Goal: Task Accomplishment & Management: Use online tool/utility

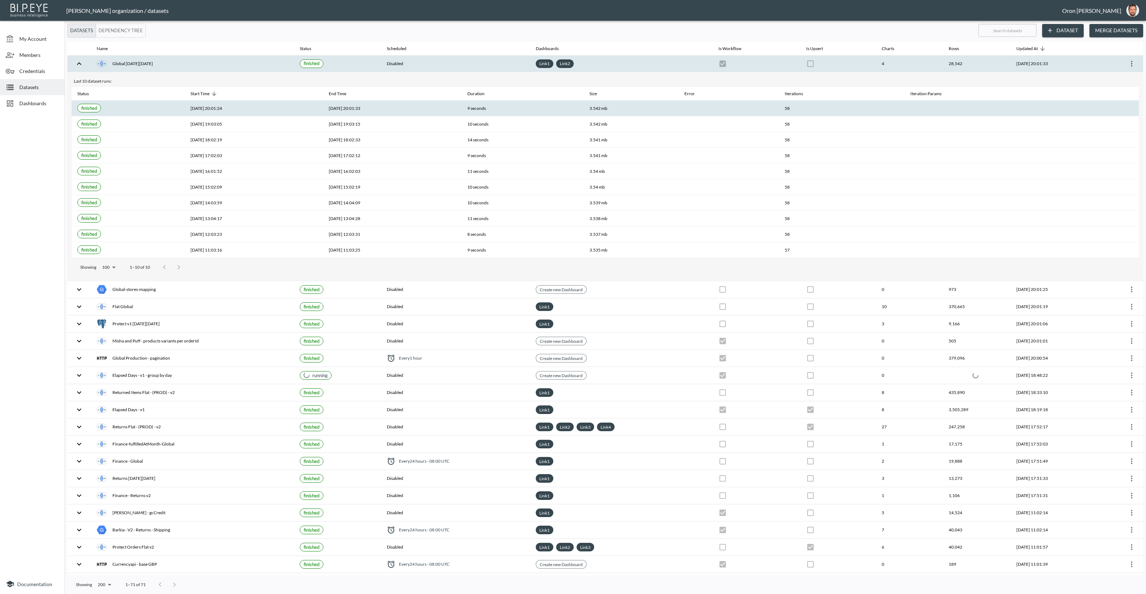
drag, startPoint x: 538, startPoint y: 185, endPoint x: 500, endPoint y: 104, distance: 89.2
click at [541, 182] on th "10 seconds" at bounding box center [522, 187] width 122 height 16
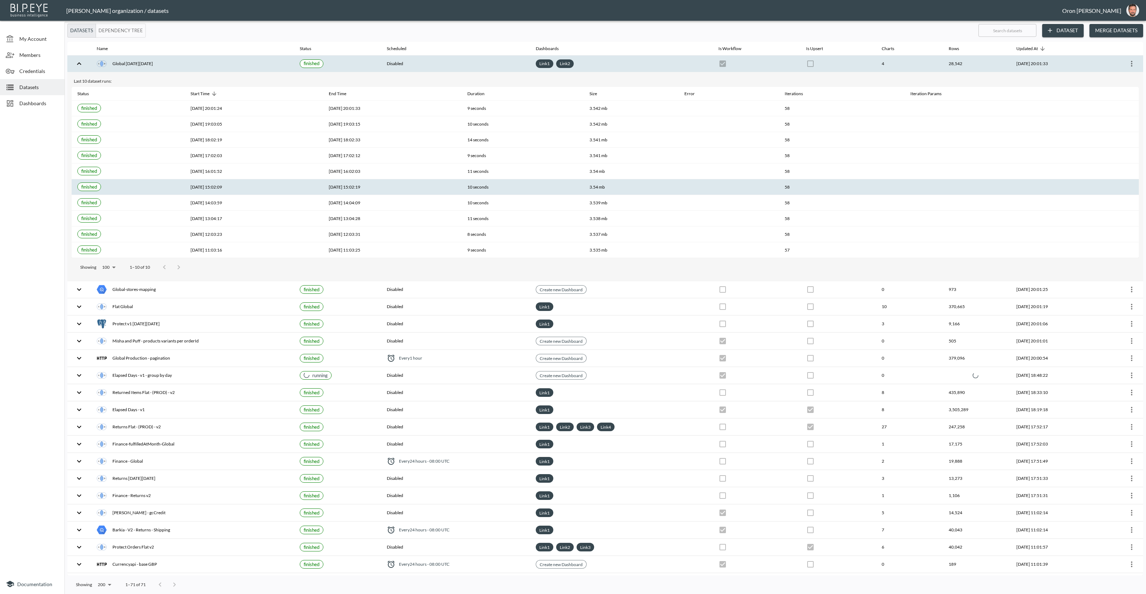
click at [381, 58] on th "Disabled" at bounding box center [455, 63] width 149 height 17
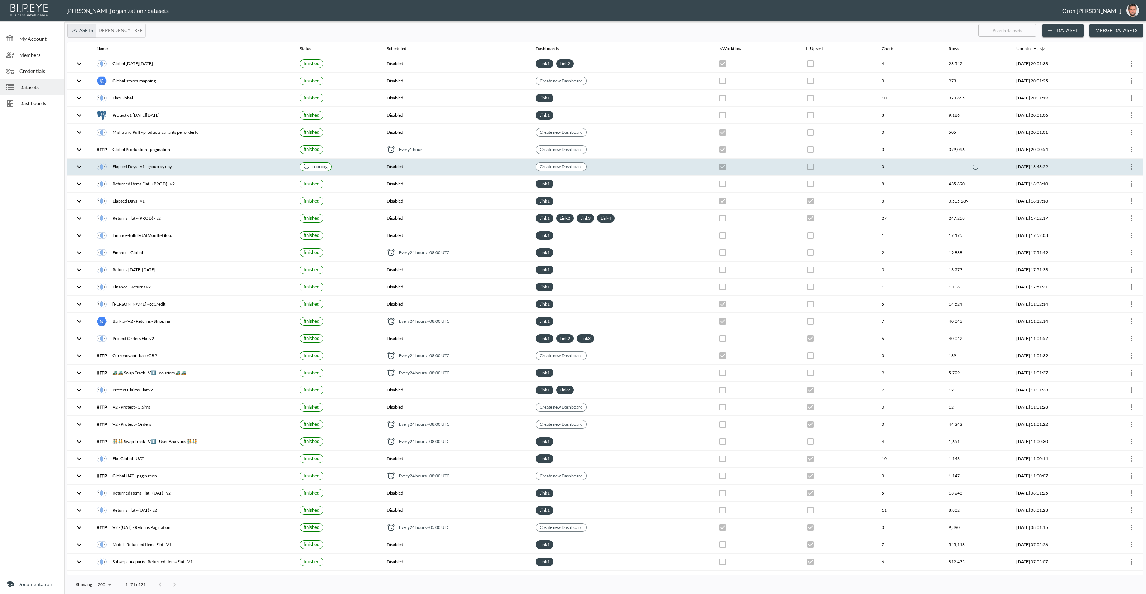
click at [800, 170] on th at bounding box center [838, 167] width 76 height 17
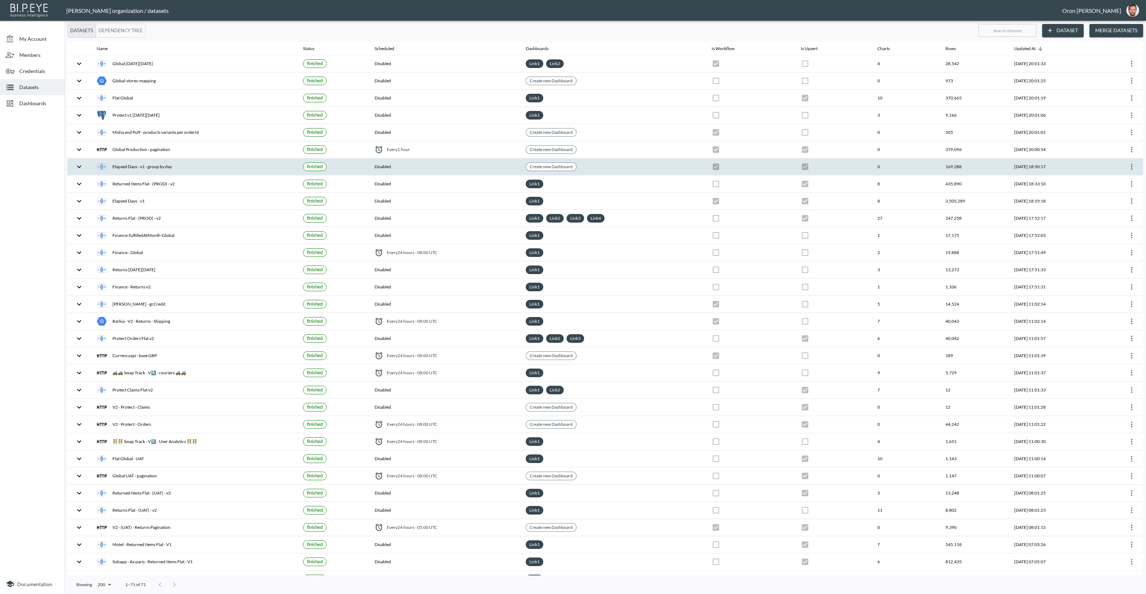
click at [599, 160] on th "Create new Dashboard" at bounding box center [613, 167] width 186 height 17
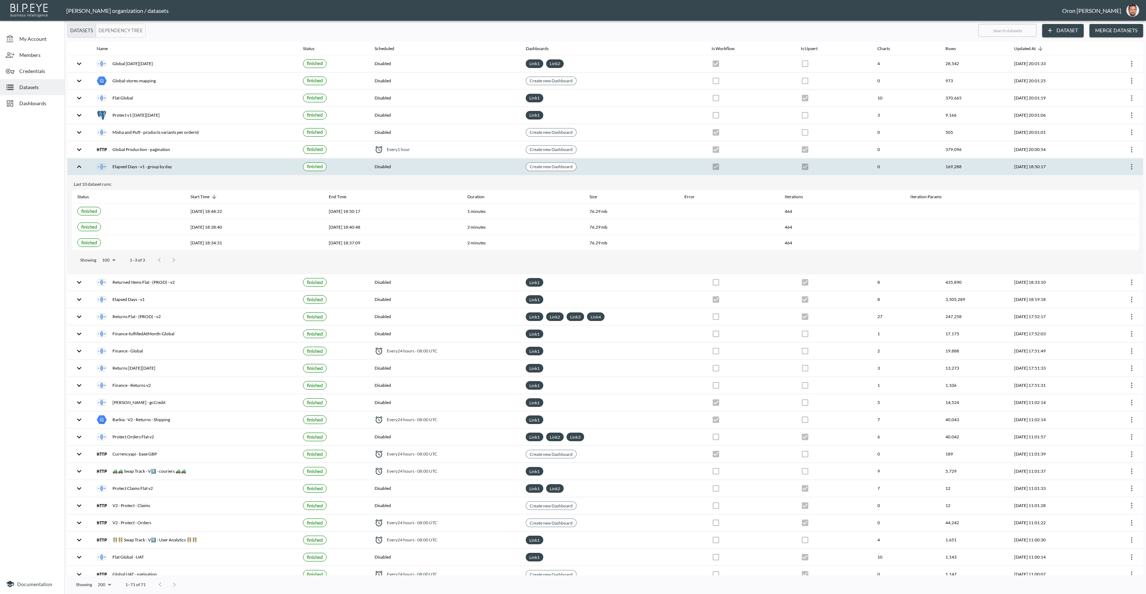
click at [1015, 29] on input "text" at bounding box center [1007, 30] width 58 height 18
type input "el"
checkbox input "true"
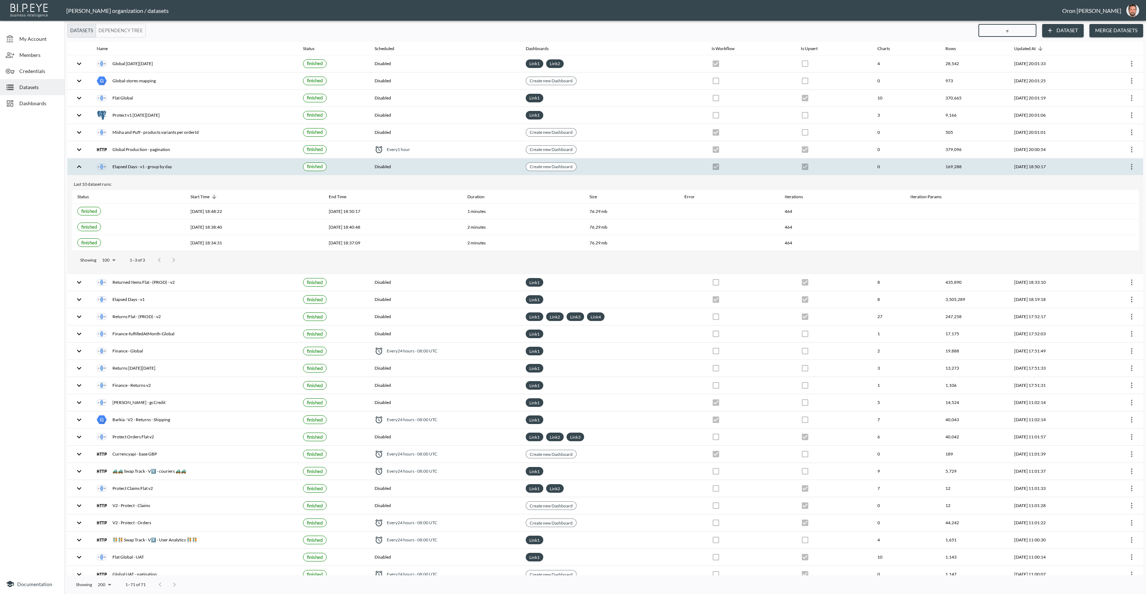
checkbox input "true"
checkbox input "false"
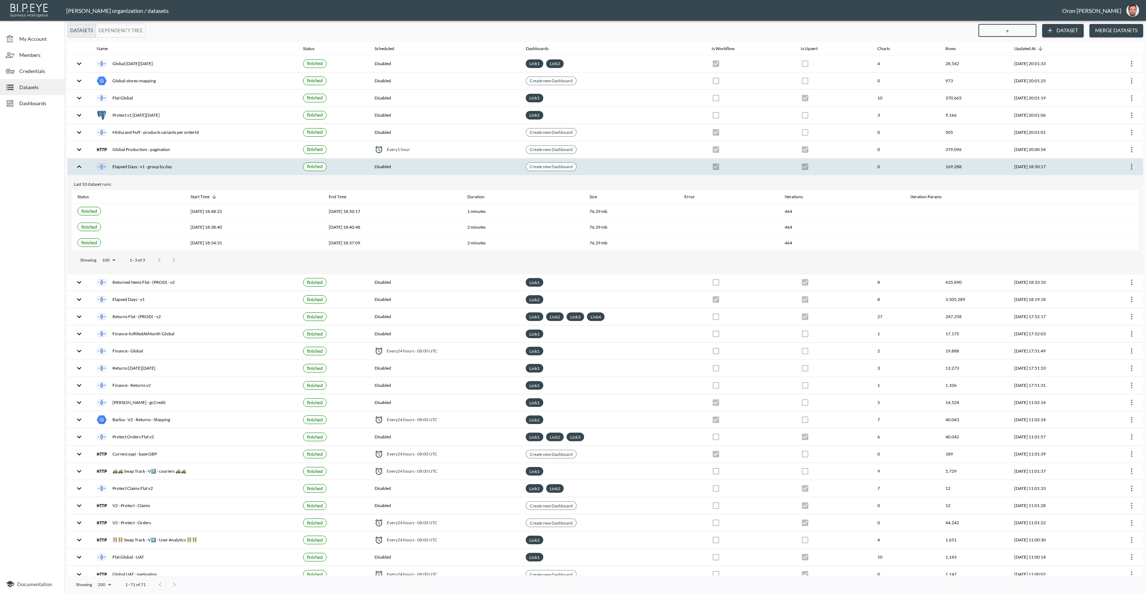
checkbox input "false"
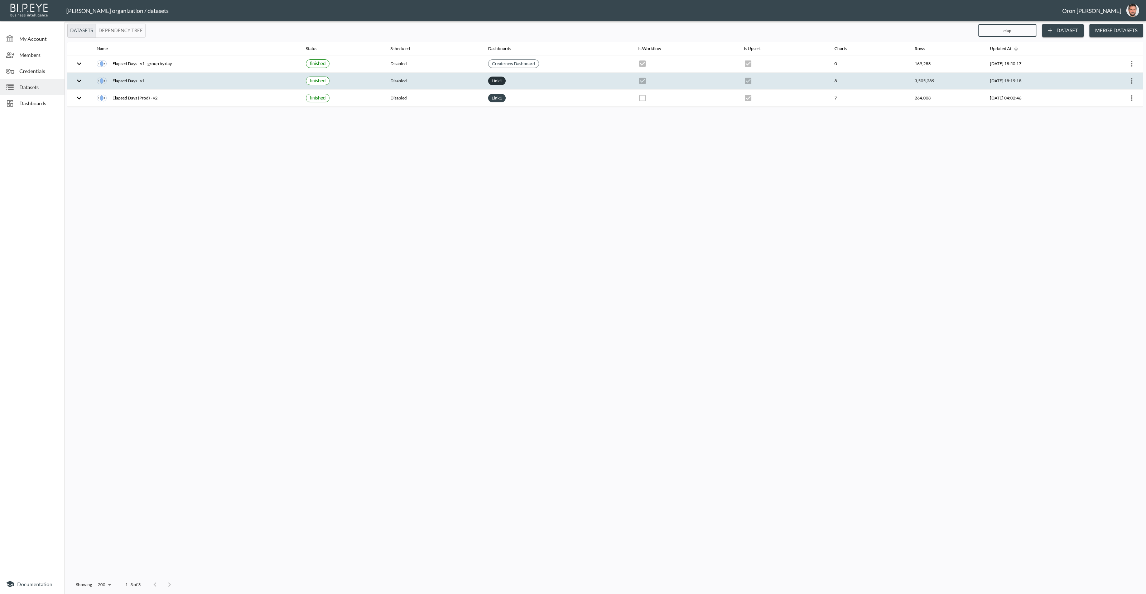
type input "elap"
click at [490, 78] on link "Link 1" at bounding box center [496, 81] width 13 height 8
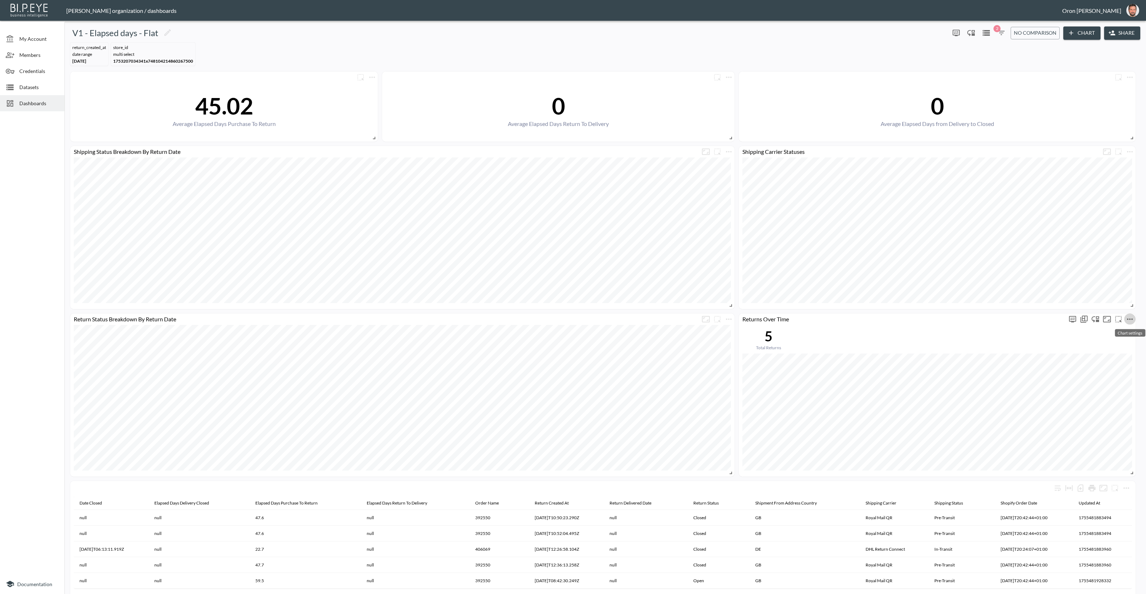
click at [1132, 319] on icon "more" at bounding box center [1130, 319] width 6 height 1
click at [998, 33] on div at bounding box center [573, 297] width 1146 height 594
click at [1000, 32] on icon "button" at bounding box center [1001, 33] width 9 height 9
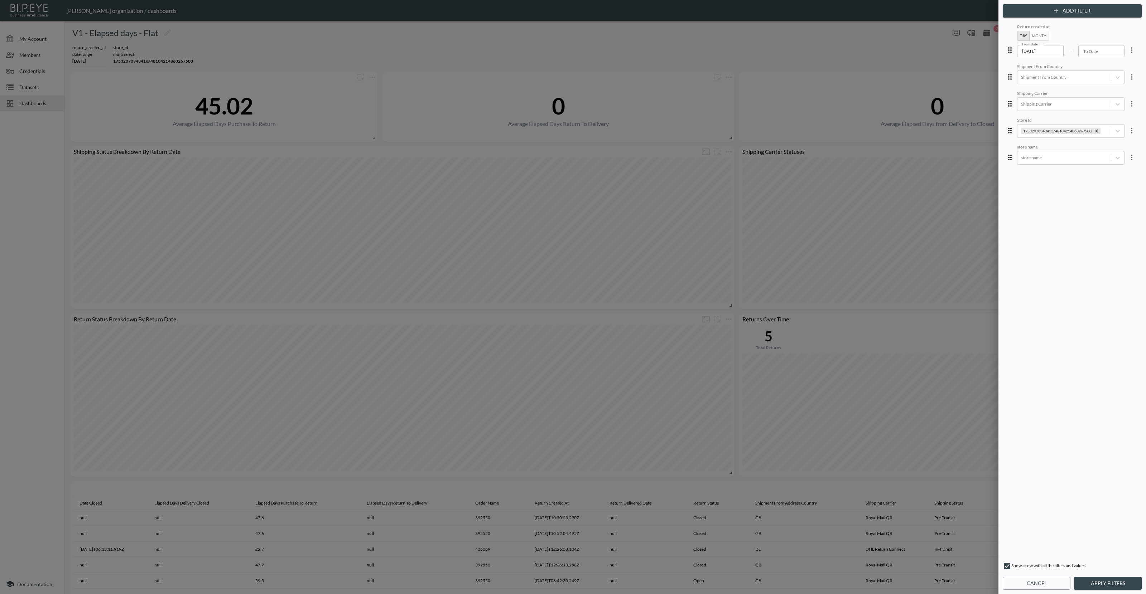
drag, startPoint x: 1095, startPoint y: 131, endPoint x: 1093, endPoint y: 137, distance: 7.2
click at [1095, 131] on div "Remove 1753207034341x748104214860267500" at bounding box center [1096, 131] width 8 height 6
click at [1084, 153] on body "BI.P.EYE, Interactive Analytics Dashboards - app Zach Bailet organization / das…" at bounding box center [573, 297] width 1146 height 594
type input "london"
drag, startPoint x: 1108, startPoint y: 584, endPoint x: 1087, endPoint y: 556, distance: 35.6
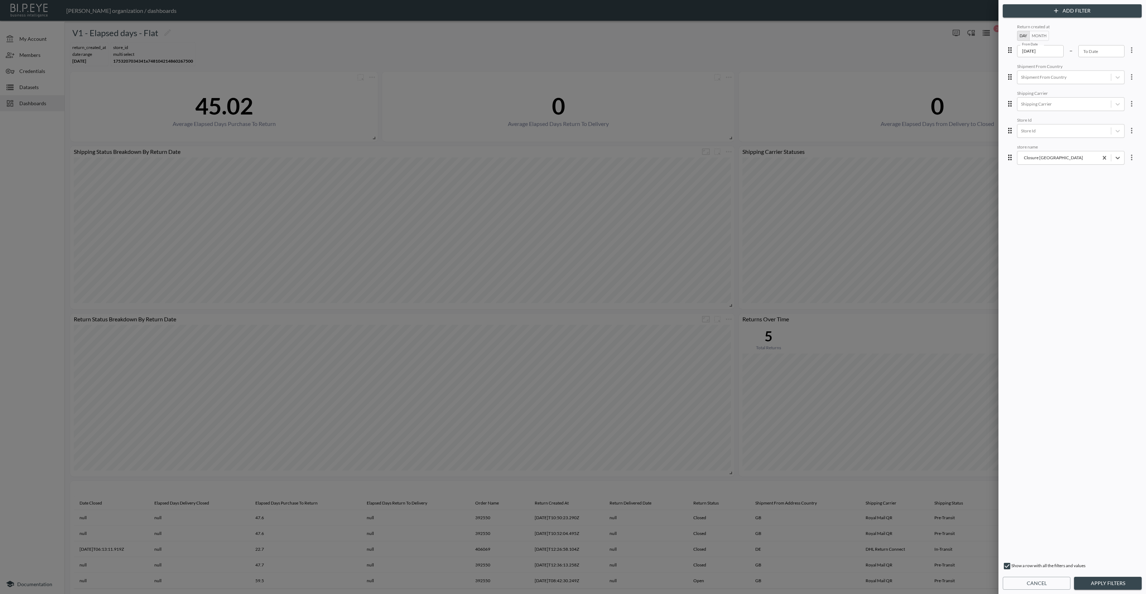
click at [1108, 584] on button "Apply Filters" at bounding box center [1108, 583] width 68 height 13
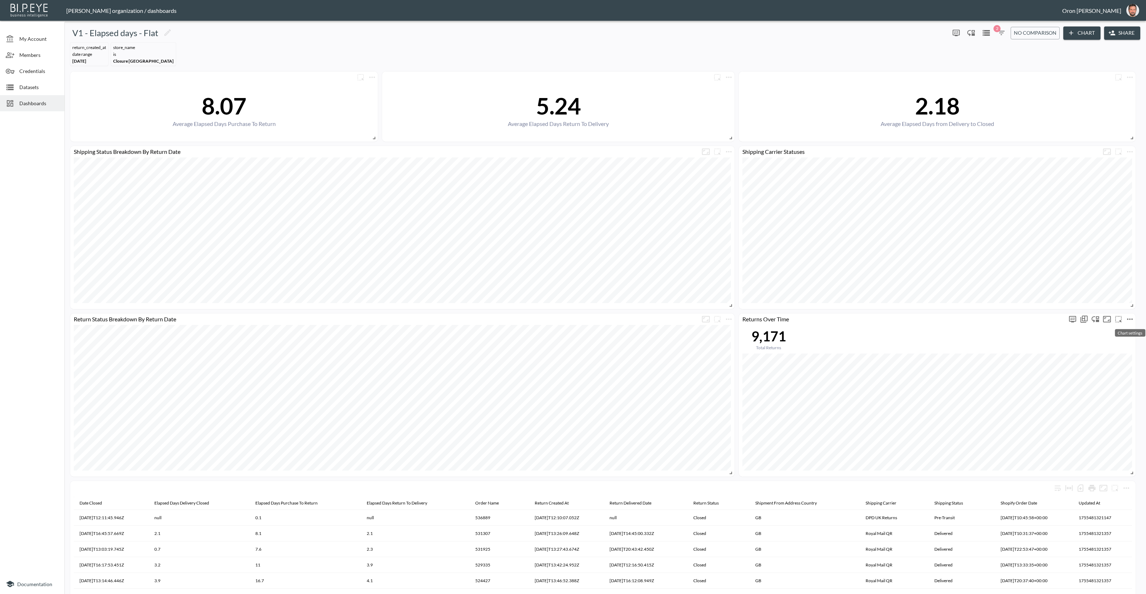
click at [1128, 320] on icon "more" at bounding box center [1129, 319] width 9 height 9
click at [1120, 329] on li "Edit" at bounding box center [1110, 332] width 56 height 13
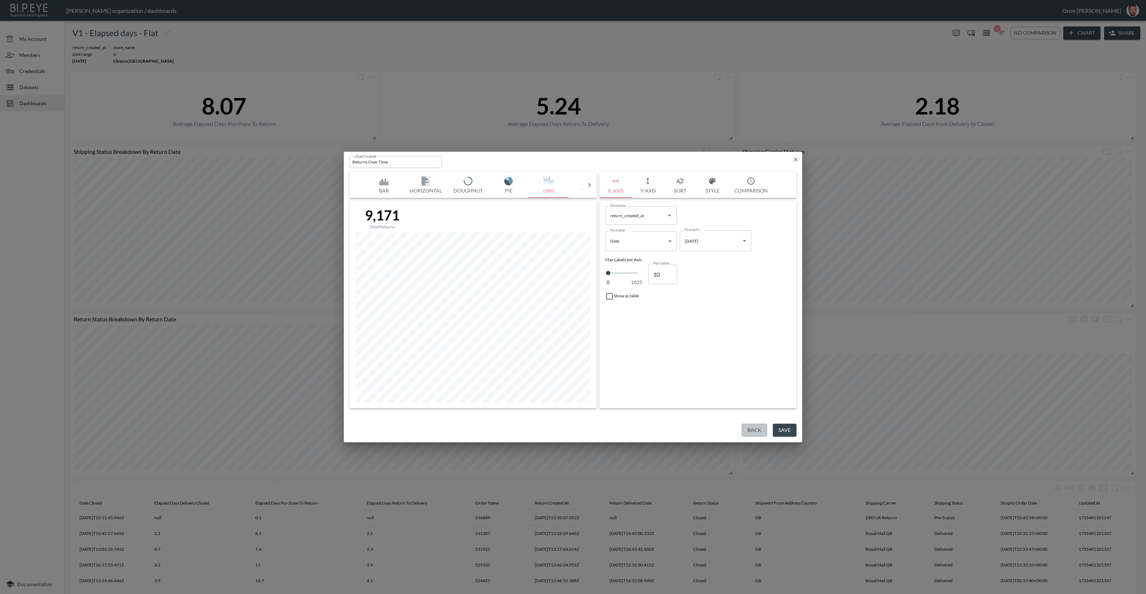
click at [744, 427] on button "Back" at bounding box center [753, 430] width 25 height 13
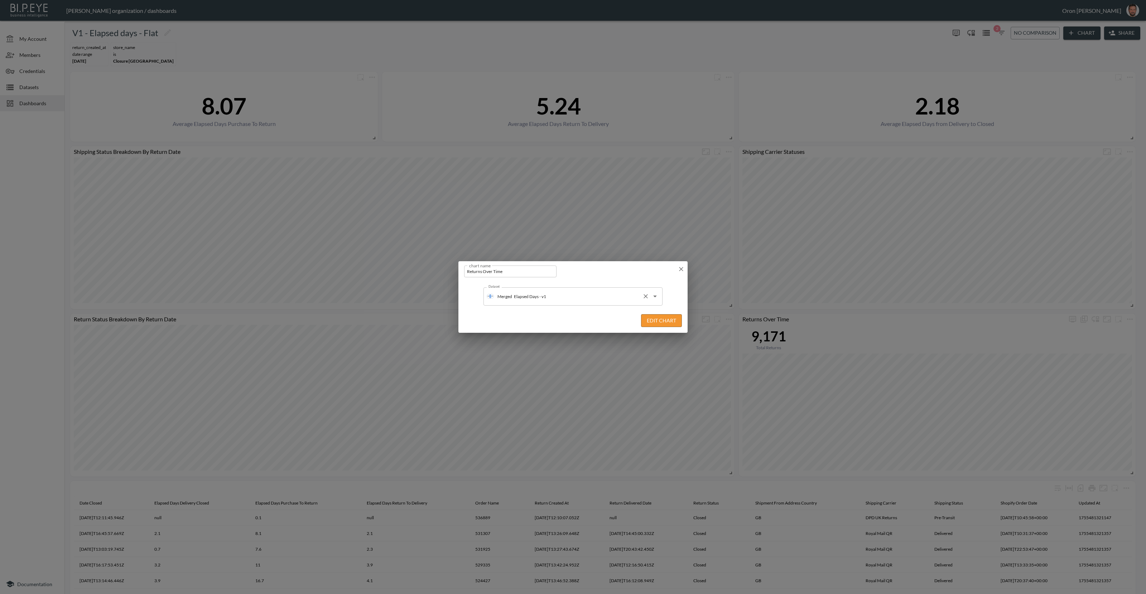
click at [578, 301] on input "Elapsed Days - v1" at bounding box center [575, 296] width 127 height 11
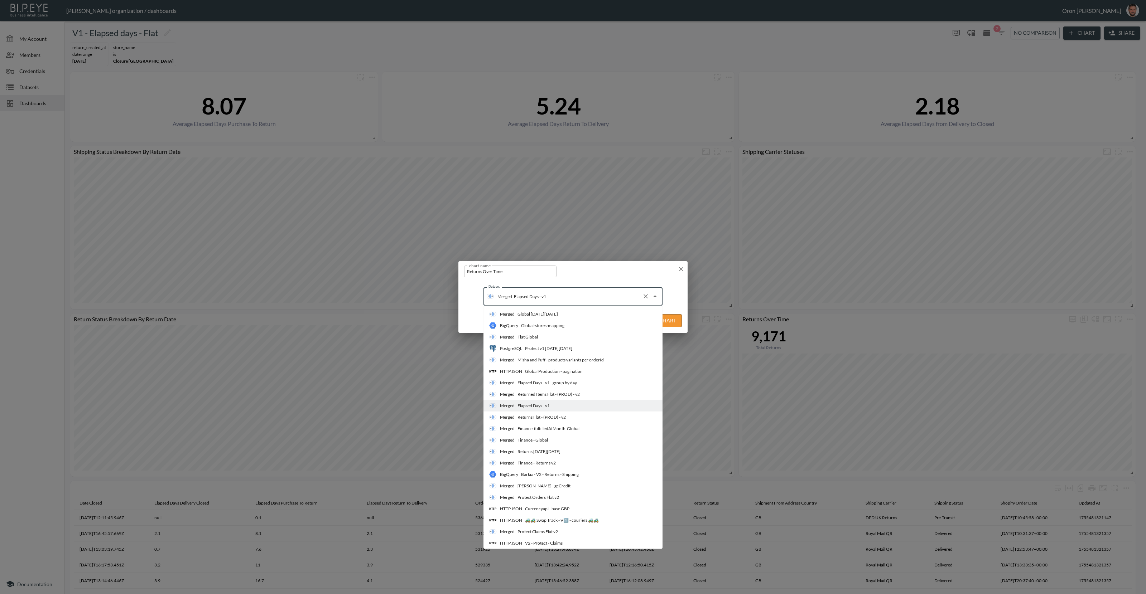
drag, startPoint x: 572, startPoint y: 384, endPoint x: 609, endPoint y: 371, distance: 38.9
click at [573, 383] on div "Elapsed Days - v1 - group by day" at bounding box center [546, 383] width 59 height 6
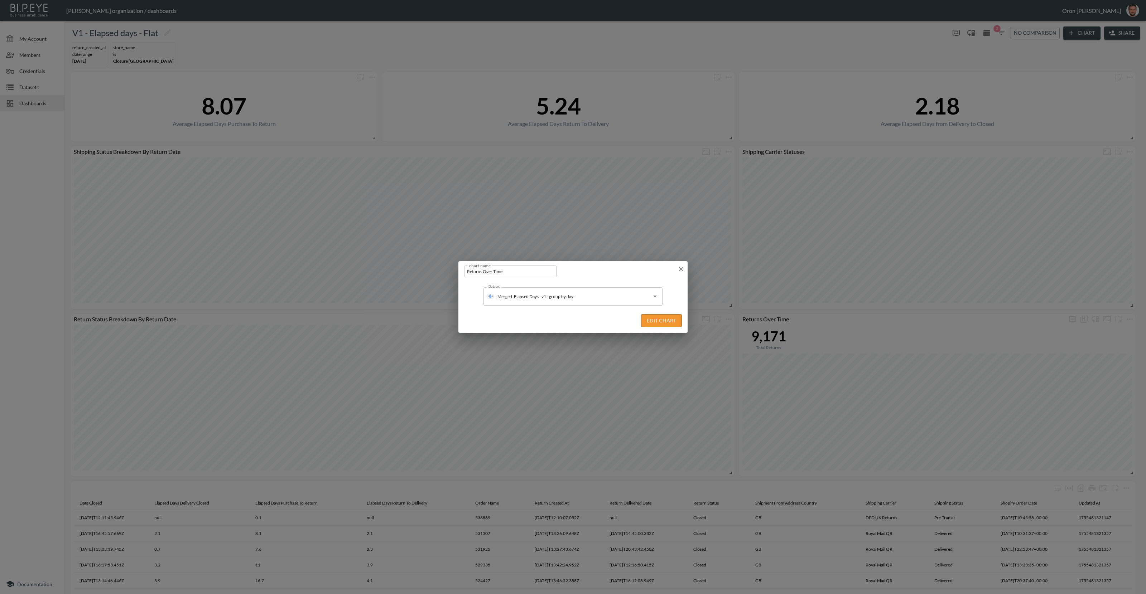
click at [663, 318] on button "Edit Chart" at bounding box center [661, 320] width 41 height 13
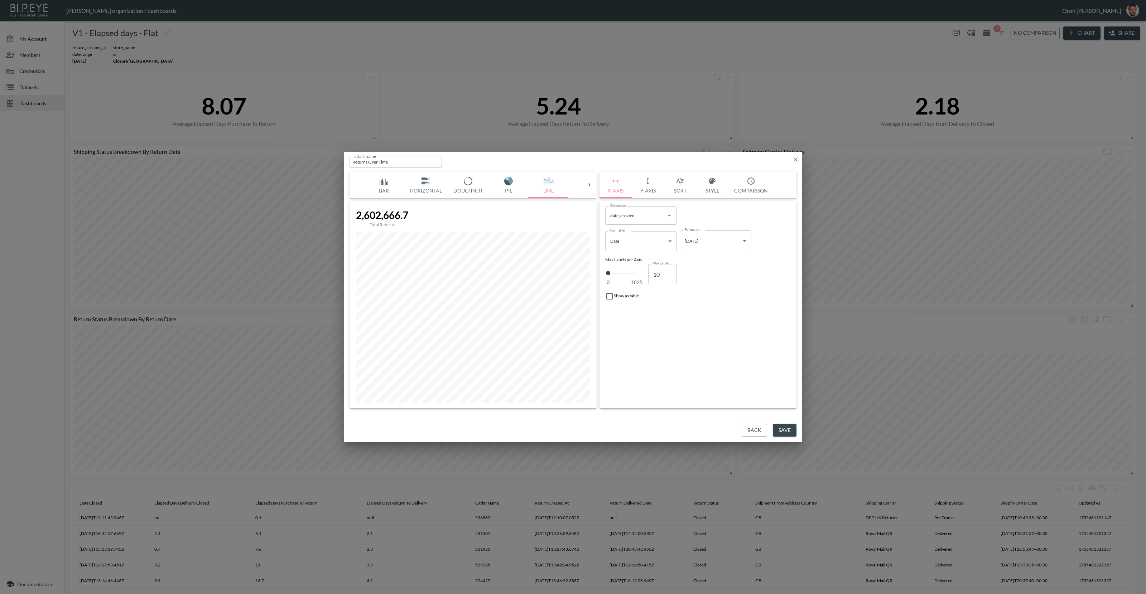
click at [645, 175] on button "Y-Axis" at bounding box center [647, 185] width 32 height 26
click at [642, 244] on input "elapsed_days_delivery_closed" at bounding box center [635, 242] width 54 height 11
click at [633, 301] on li "rowCount" at bounding box center [641, 302] width 72 height 11
type input "rowCount"
click at [639, 291] on span "Filters" at bounding box center [626, 288] width 30 height 9
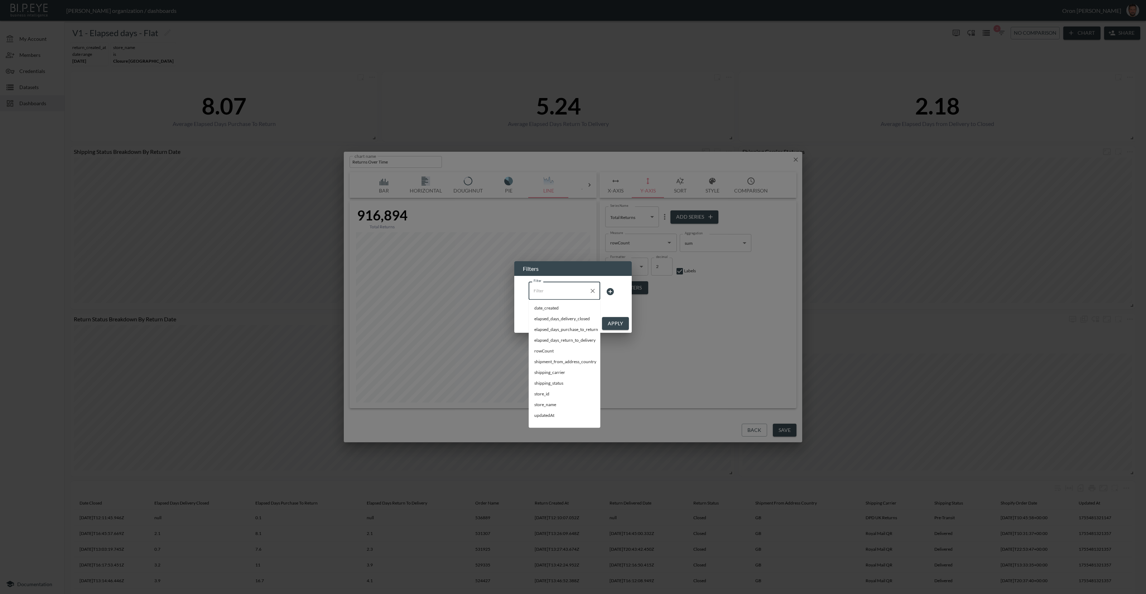
click at [556, 296] on input "Filter" at bounding box center [559, 290] width 54 height 11
drag, startPoint x: 545, startPoint y: 332, endPoint x: 565, endPoint y: 328, distance: 20.8
click at [545, 332] on span "store_name" at bounding box center [564, 329] width 60 height 6
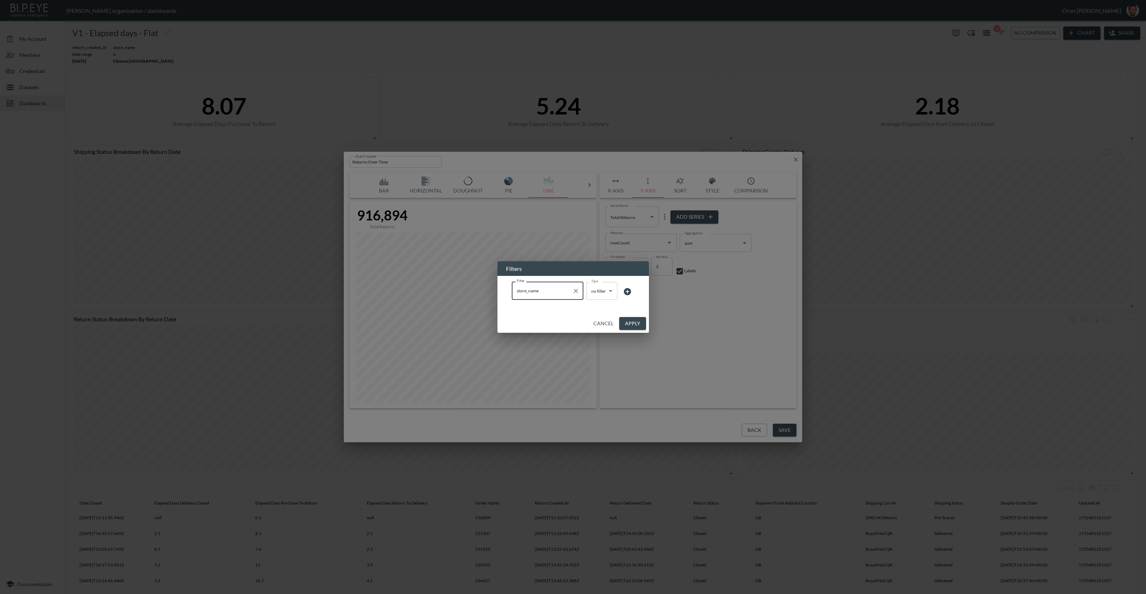
type input "store_name"
click at [590, 294] on body "BI.P.EYE, Interactive Analytics Dashboards - app Zach Bailet organization / das…" at bounding box center [573, 297] width 1146 height 594
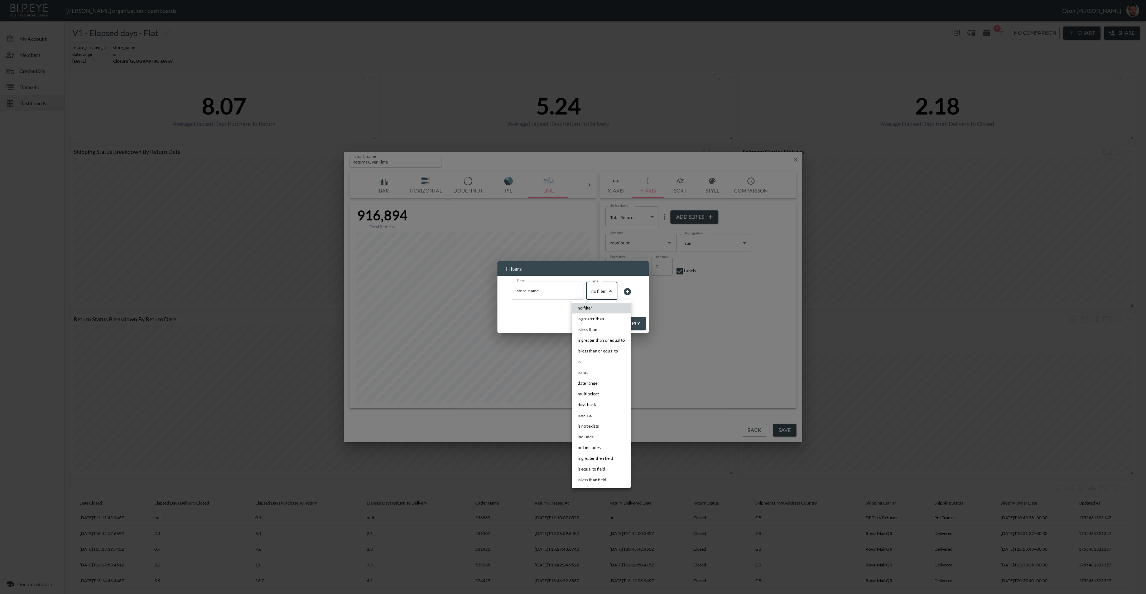
click at [600, 361] on li "is" at bounding box center [601, 362] width 59 height 11
type input "is"
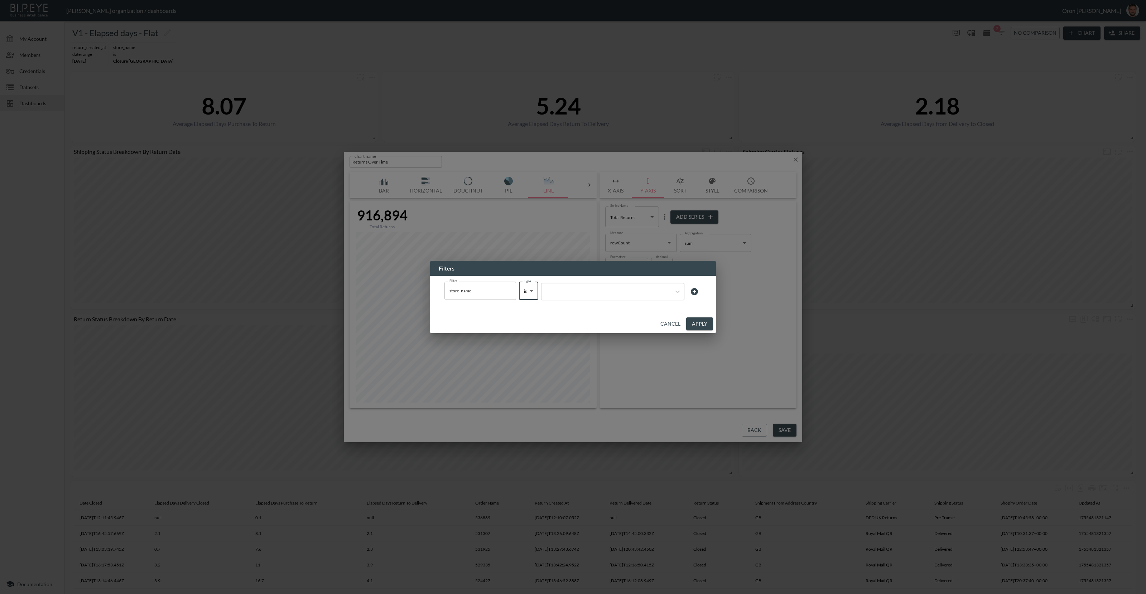
click at [623, 300] on div "Filter store_name Filter Type is is Type" at bounding box center [572, 292] width 257 height 20
click at [623, 298] on div at bounding box center [612, 291] width 143 height 17
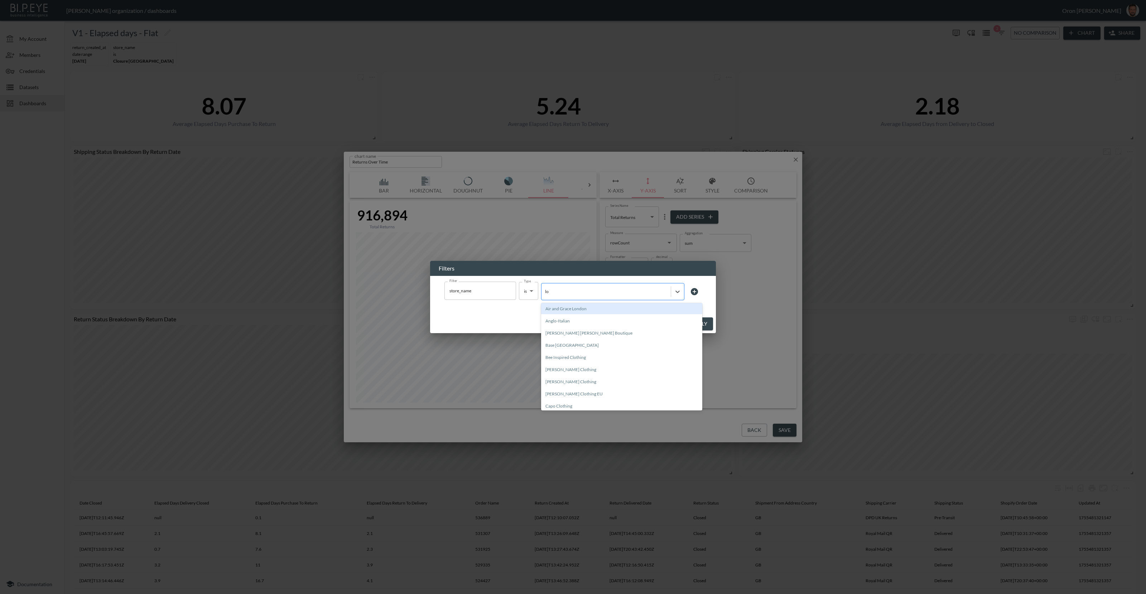
type input "lon"
click at [570, 333] on div "Closure London" at bounding box center [621, 333] width 161 height 11
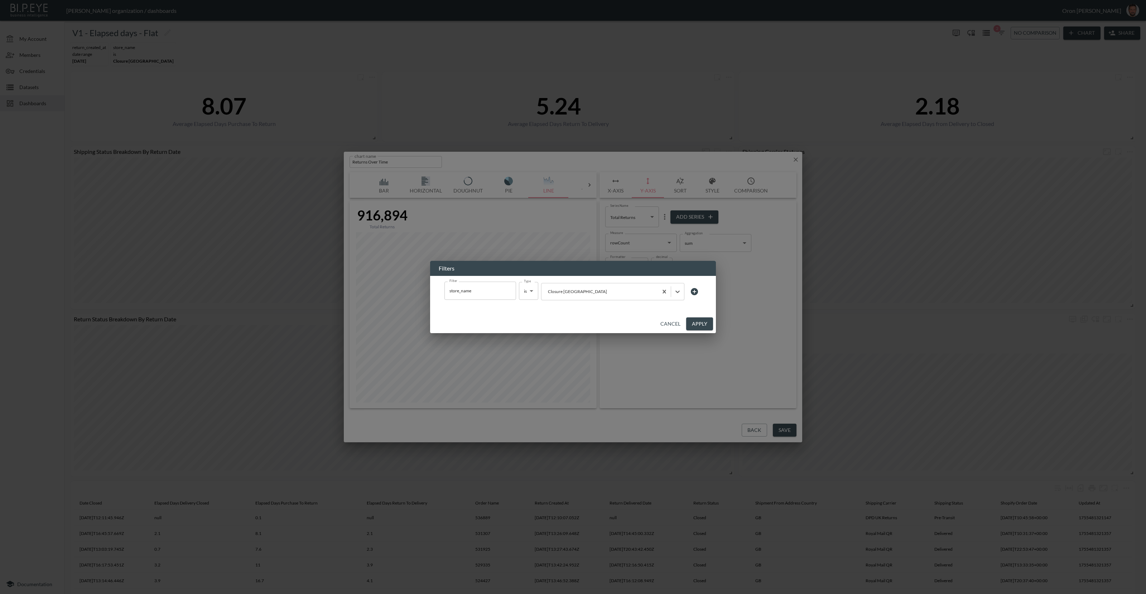
click at [693, 323] on button "Apply" at bounding box center [699, 324] width 27 height 13
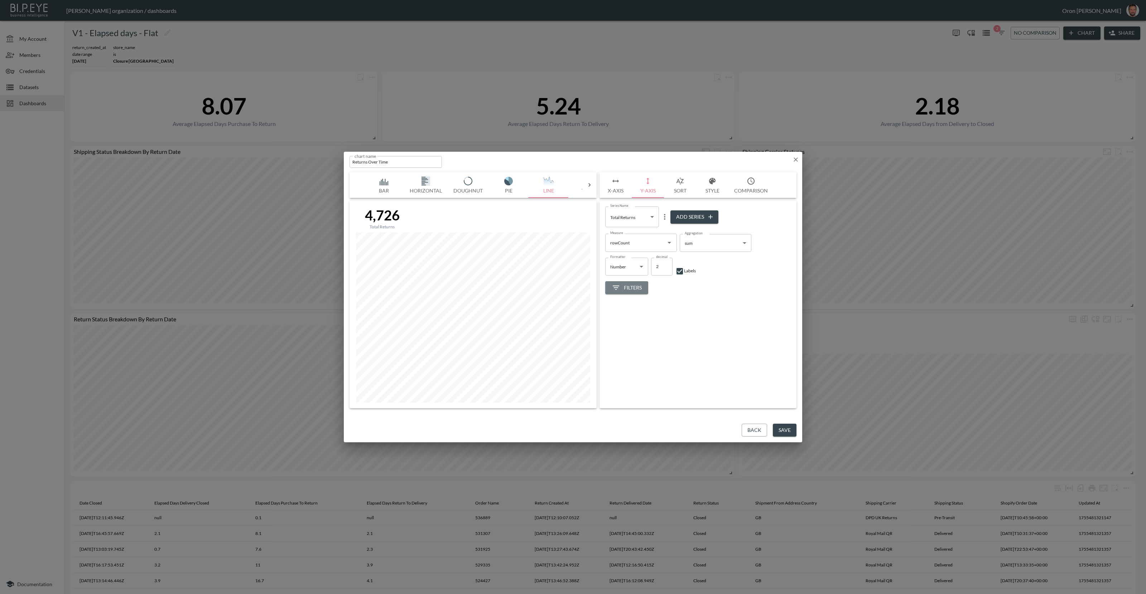
click at [631, 289] on span "Filters" at bounding box center [626, 288] width 30 height 9
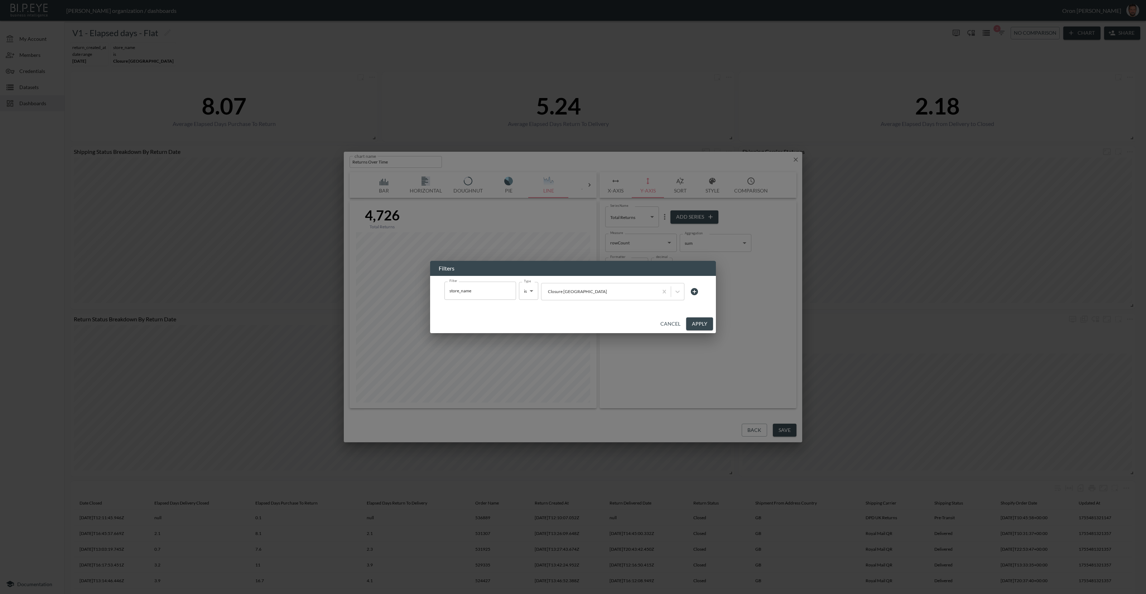
click at [693, 288] on icon at bounding box center [694, 291] width 7 height 7
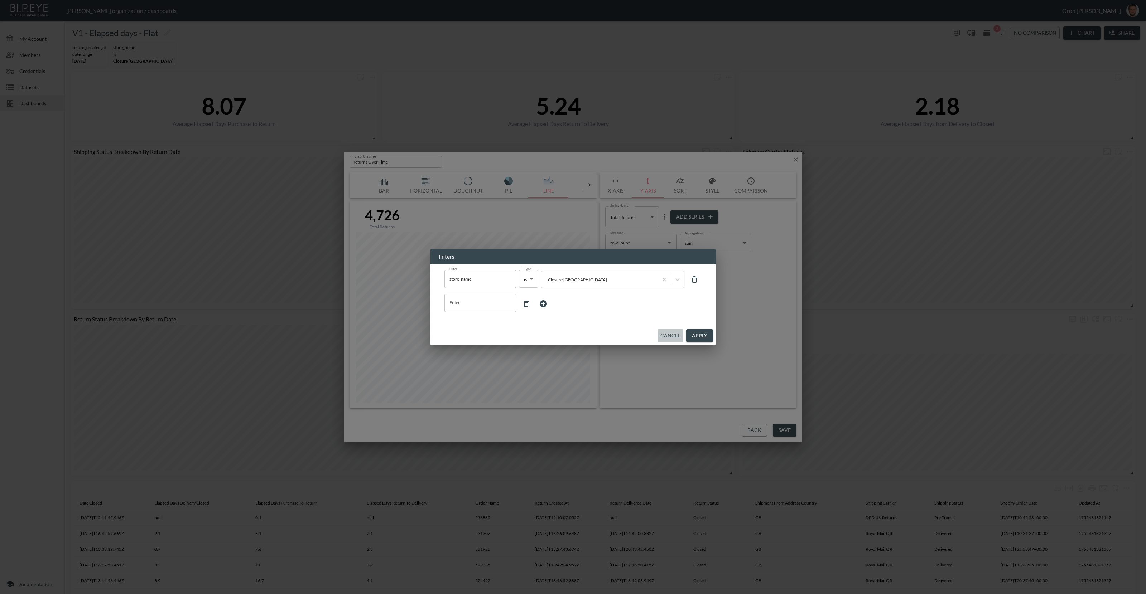
click at [675, 335] on button "Cancel" at bounding box center [670, 335] width 26 height 13
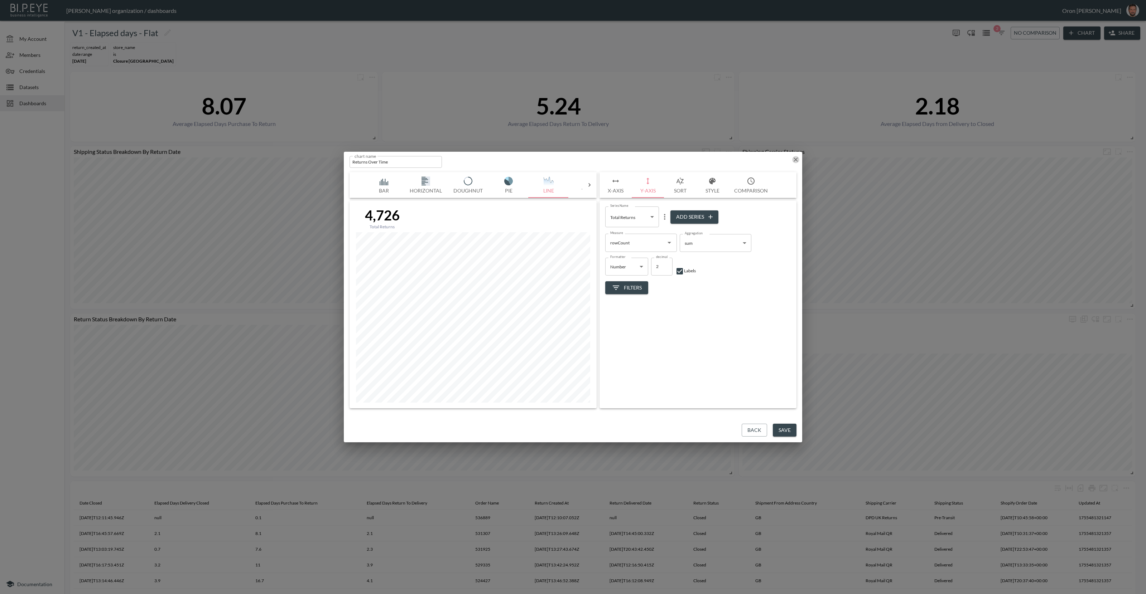
click at [795, 159] on icon "button" at bounding box center [795, 160] width 4 height 4
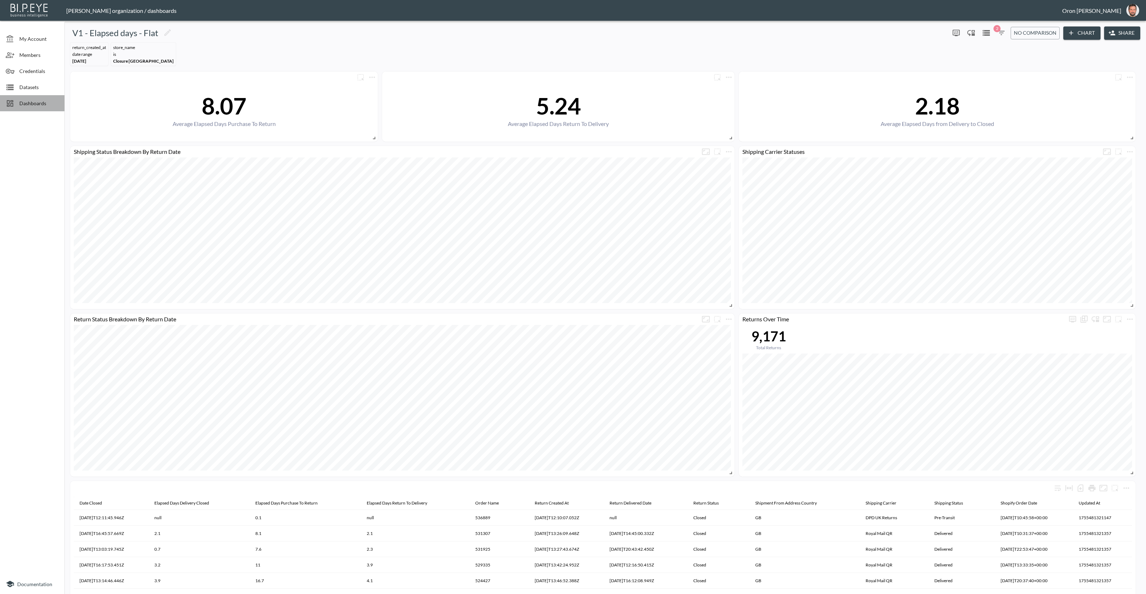
click at [14, 97] on div "Dashboards" at bounding box center [32, 103] width 64 height 16
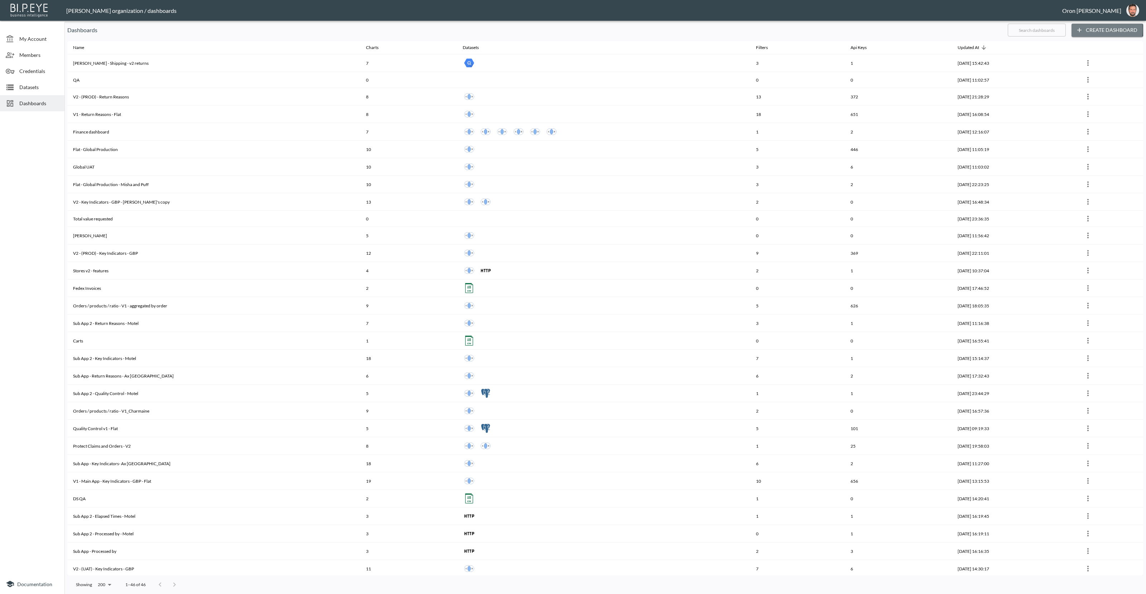
click at [1080, 29] on icon "button" at bounding box center [1078, 29] width 7 height 7
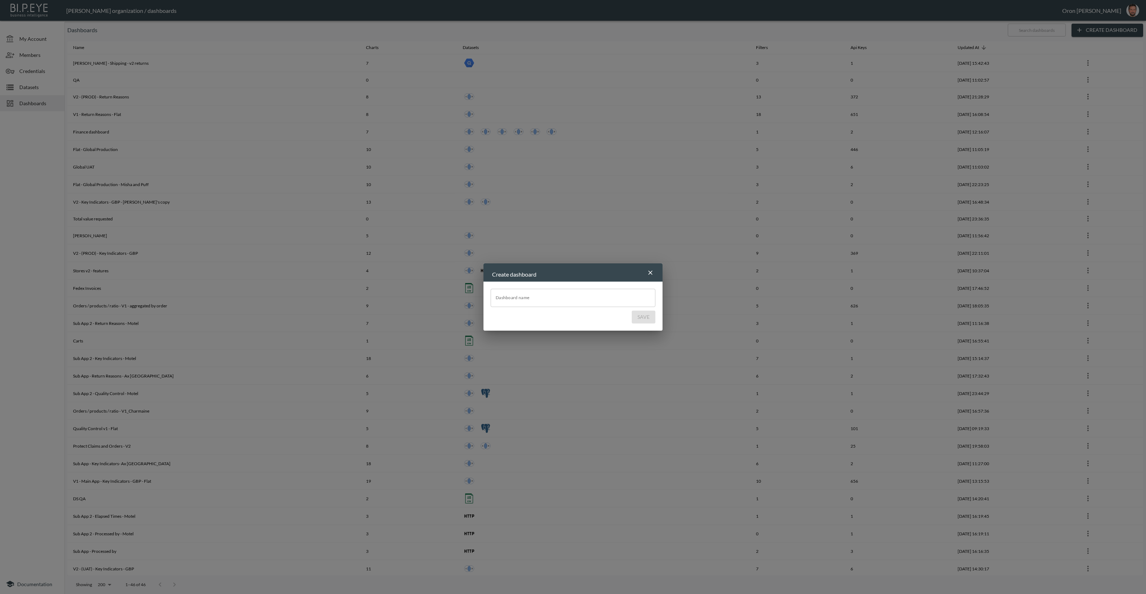
drag, startPoint x: 643, startPoint y: 270, endPoint x: 650, endPoint y: 270, distance: 7.2
click at [644, 270] on div "Create dashboard" at bounding box center [569, 272] width 155 height 13
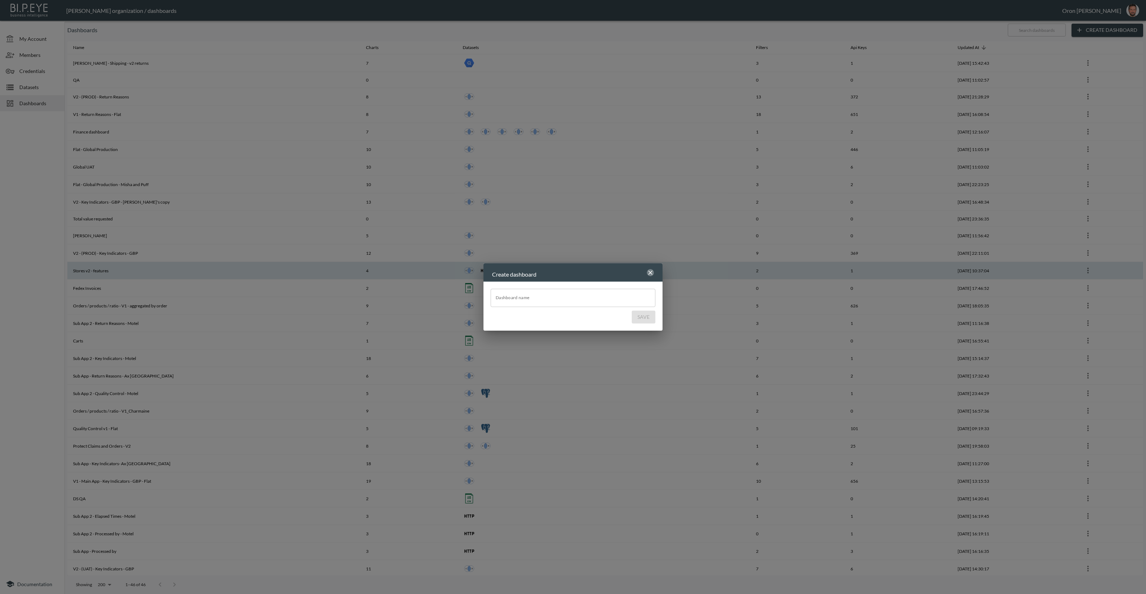
drag, startPoint x: 650, startPoint y: 270, endPoint x: 649, endPoint y: 265, distance: 5.1
click at [650, 270] on icon "button" at bounding box center [650, 272] width 7 height 7
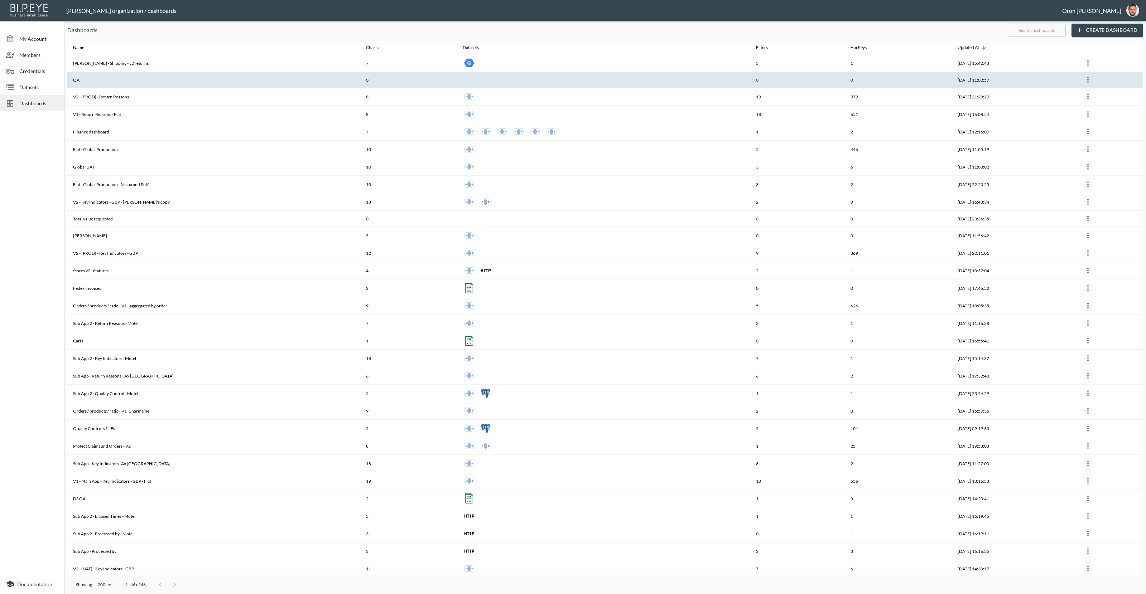
click at [509, 84] on th at bounding box center [603, 80] width 293 height 16
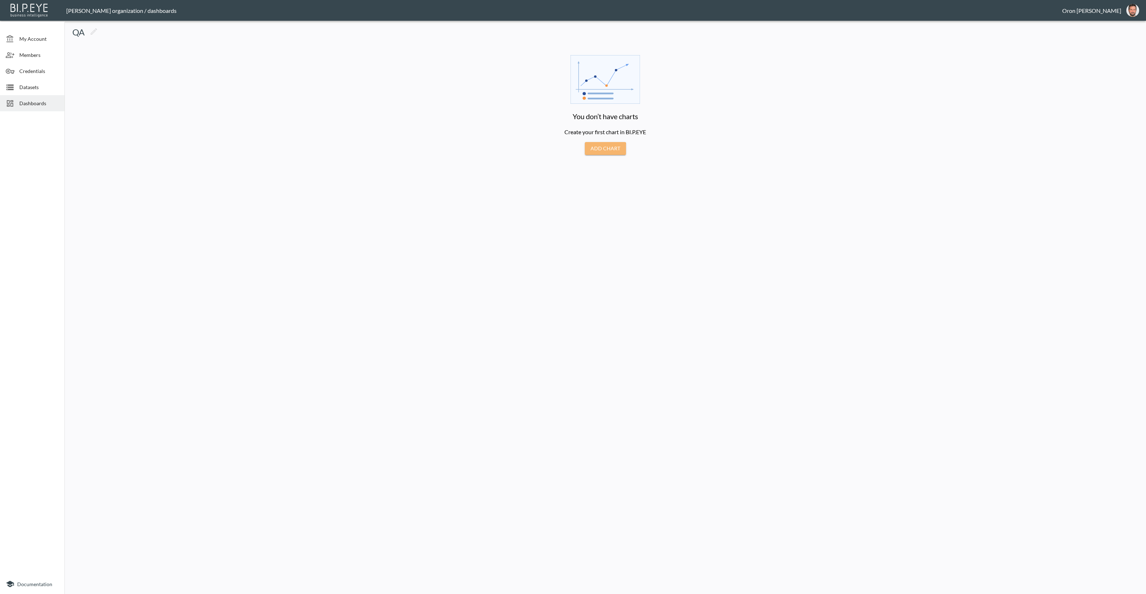
click at [598, 153] on button "Add Chart" at bounding box center [605, 148] width 41 height 13
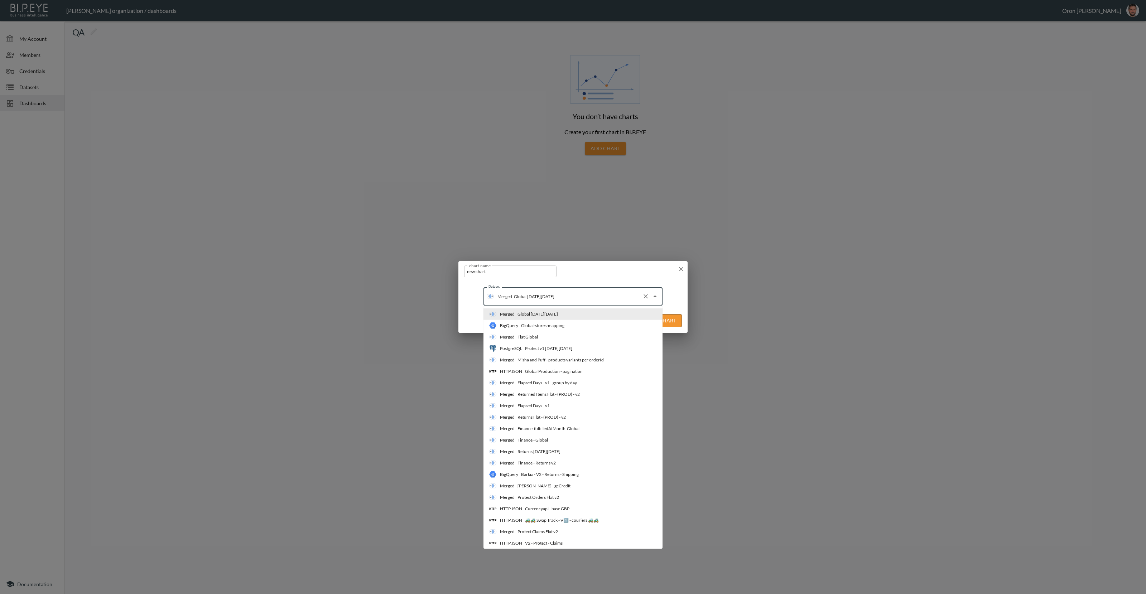
click at [513, 299] on input "Global black friday" at bounding box center [575, 296] width 127 height 11
type input "elap"
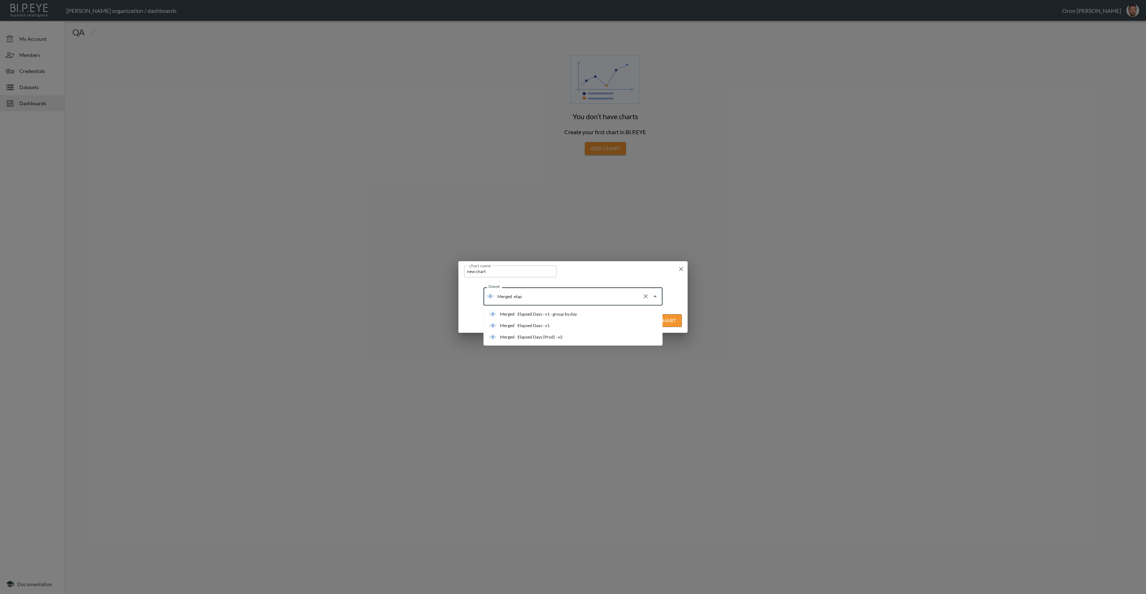
click at [544, 326] on div "Elapsed Days - v1" at bounding box center [533, 326] width 32 height 6
click at [673, 322] on button "Edit Chart" at bounding box center [661, 320] width 41 height 13
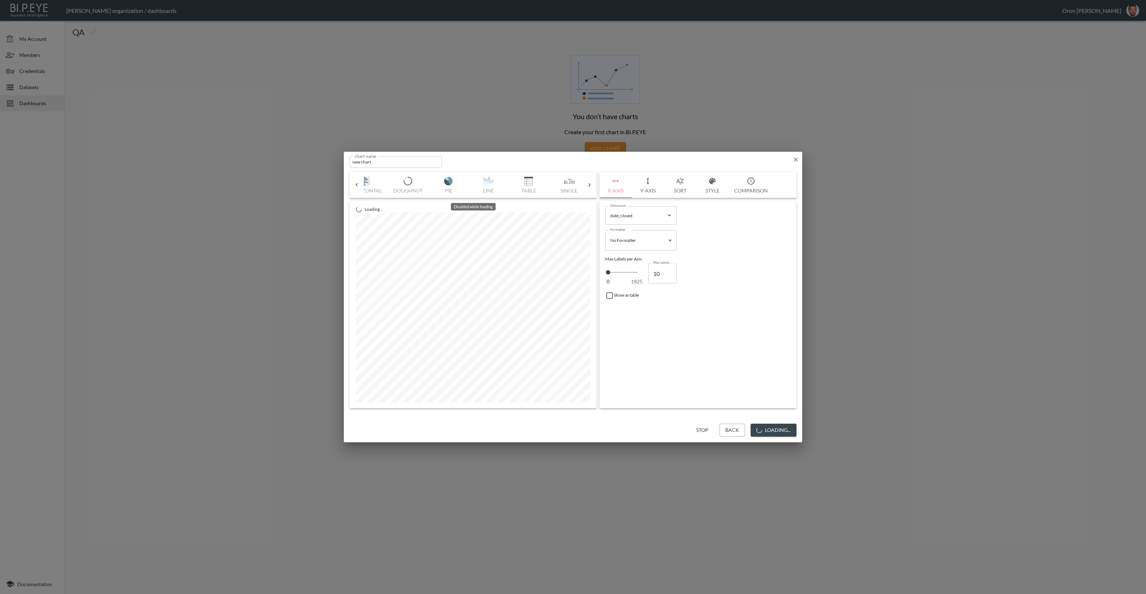
scroll to position [0, 64]
drag, startPoint x: 704, startPoint y: 427, endPoint x: 594, endPoint y: 242, distance: 215.2
click at [703, 426] on button "Stop" at bounding box center [702, 430] width 23 height 13
click at [523, 180] on img "button" at bounding box center [524, 181] width 29 height 9
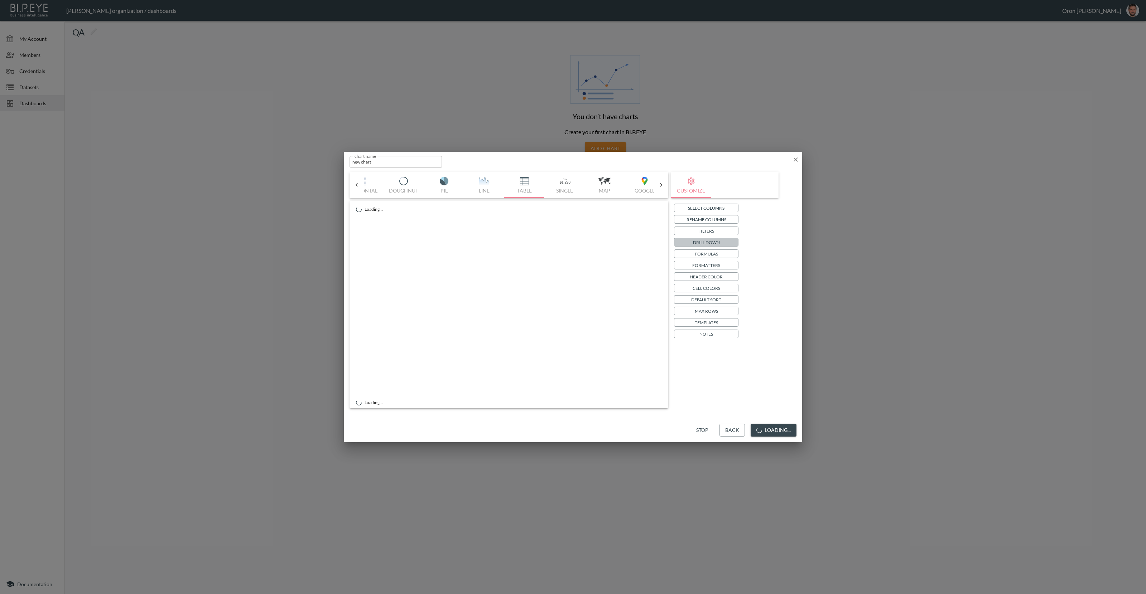
click at [701, 240] on p "Drill Down" at bounding box center [706, 243] width 27 height 8
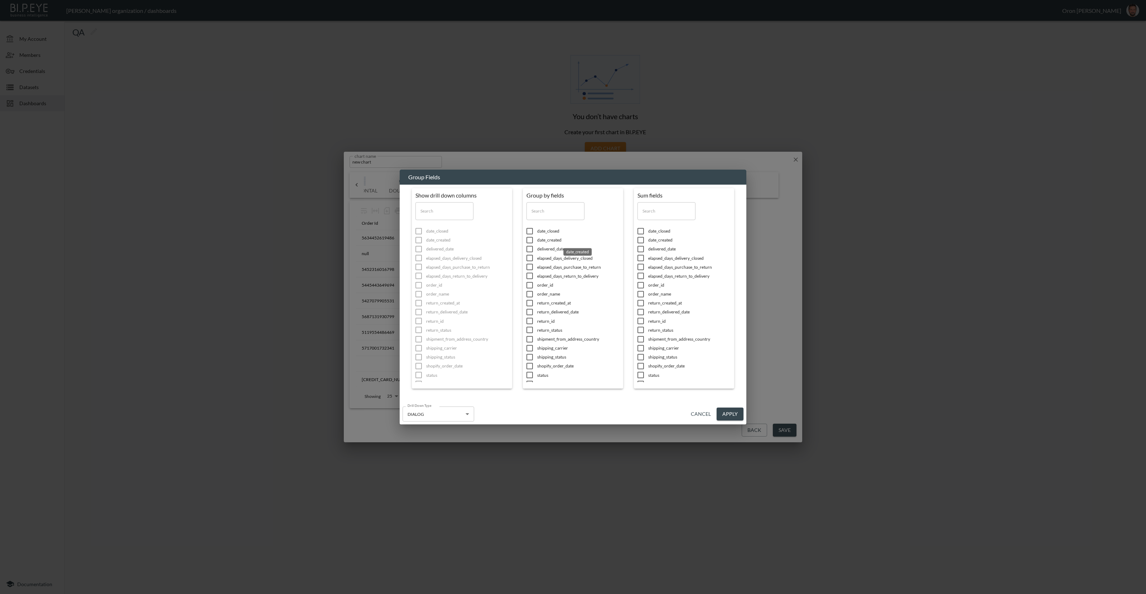
click at [541, 239] on span "date_created" at bounding box center [578, 240] width 82 height 6
checkbox input "true"
click at [508, 390] on span "store_name" at bounding box center [467, 393] width 82 height 6
checkbox input "true"
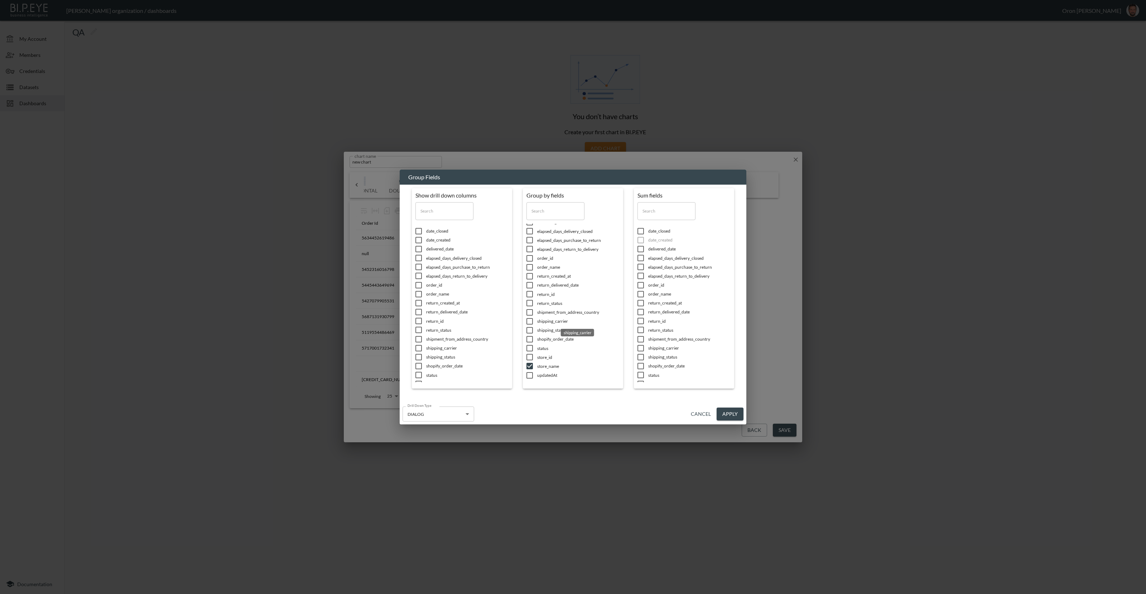
click at [508, 345] on span "shipping_carrier" at bounding box center [467, 348] width 82 height 6
checkbox input "true"
click at [723, 411] on button "Apply" at bounding box center [729, 414] width 27 height 13
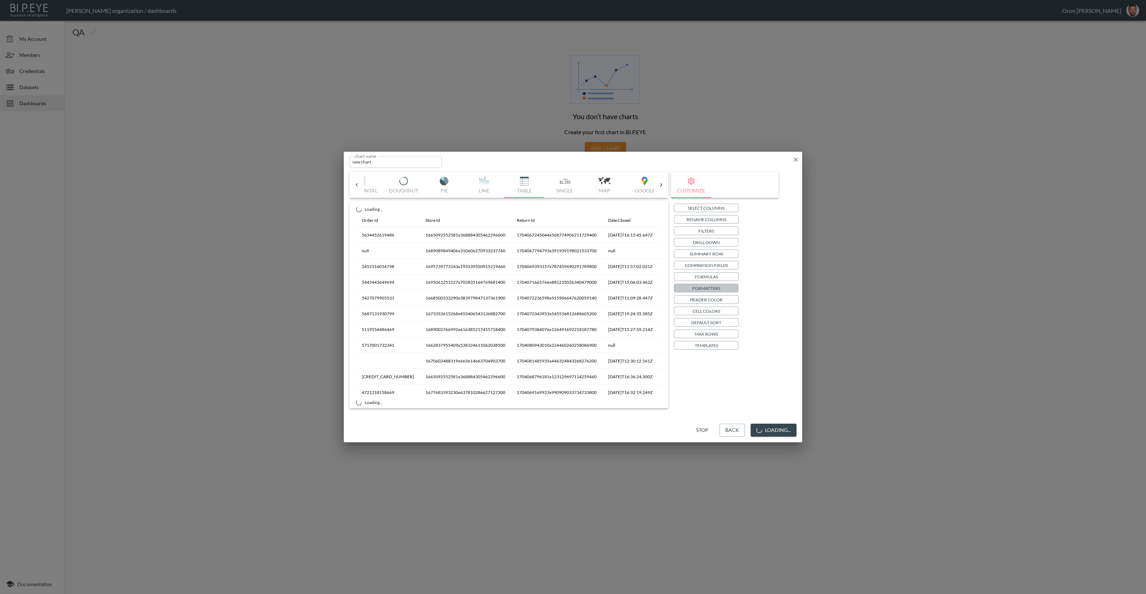
click at [712, 289] on p "Formatters" at bounding box center [706, 289] width 28 height 8
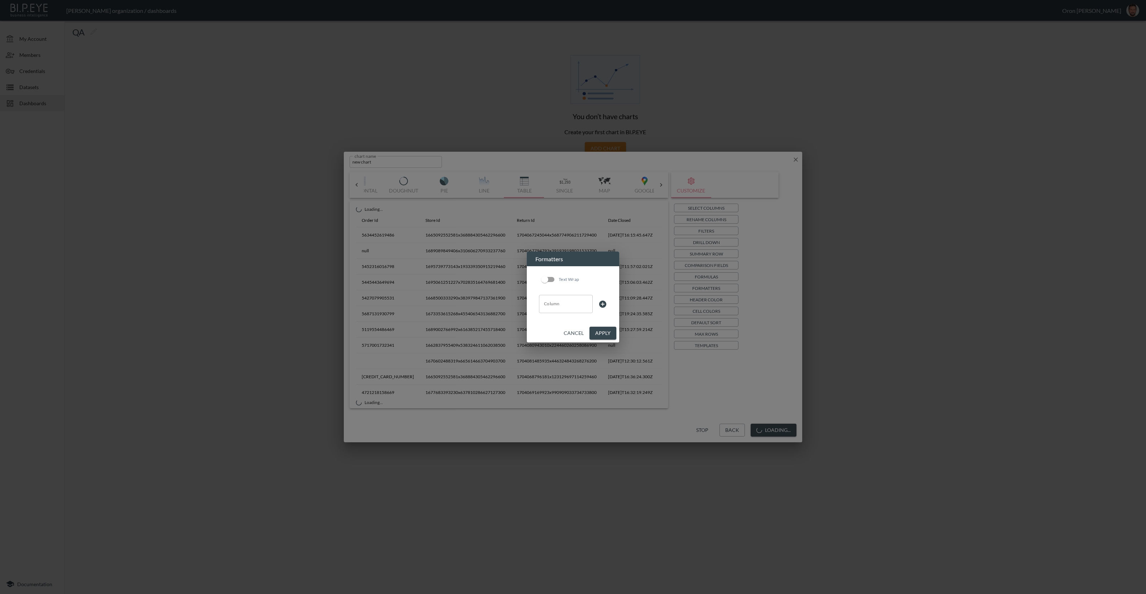
click at [549, 303] on input "Column" at bounding box center [565, 303] width 47 height 11
click at [561, 332] on li "date_created" at bounding box center [566, 331] width 54 height 11
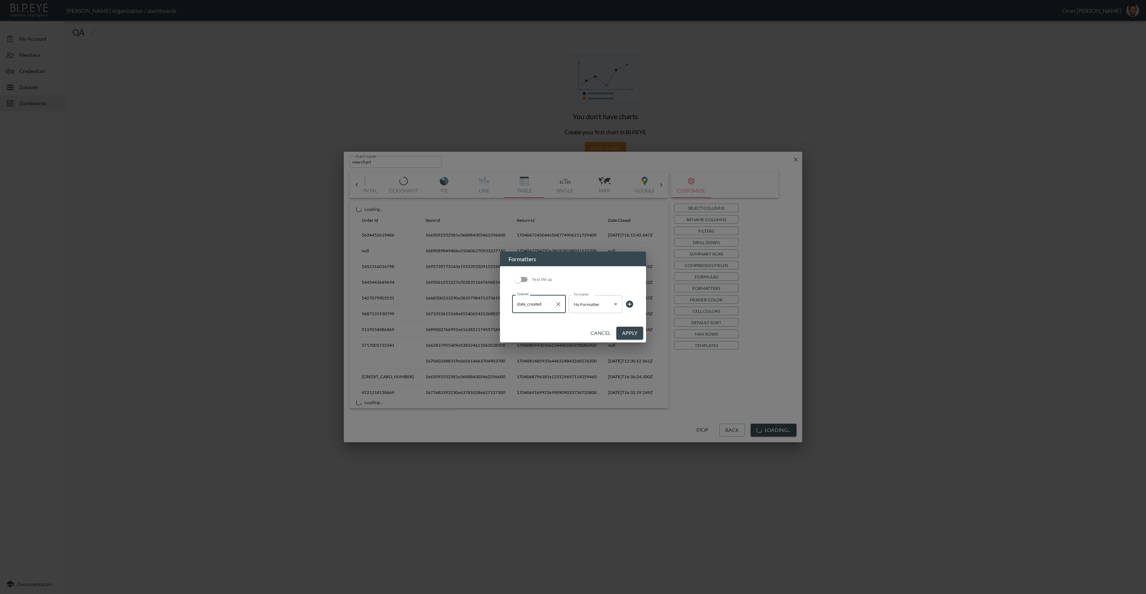
type input "date_created"
click at [599, 296] on body "BI.P.EYE, Interactive Analytics Dashboards - app Zach Bailet organization / das…" at bounding box center [573, 297] width 1146 height 594
drag, startPoint x: 594, startPoint y: 366, endPoint x: 612, endPoint y: 350, distance: 24.6
click at [595, 365] on li "Date" at bounding box center [595, 364] width 54 height 11
type input "Date"
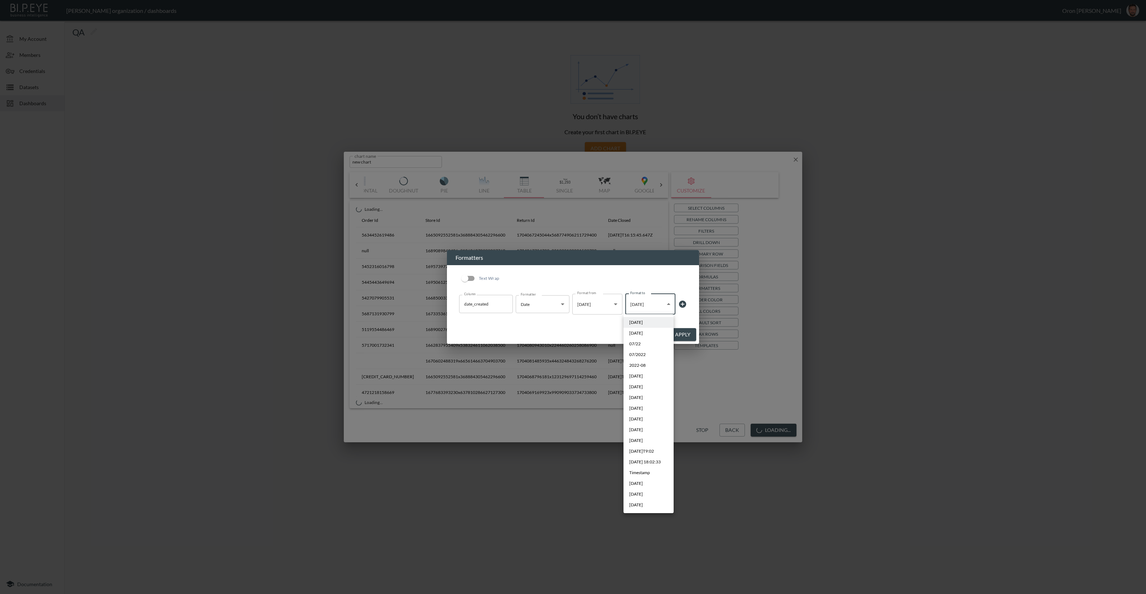
click at [641, 309] on body "BI.P.EYE, Interactive Analytics Dashboards - app Zach Bailet organization / das…" at bounding box center [573, 297] width 1146 height 594
click at [654, 494] on li "Sep 2019" at bounding box center [648, 494] width 50 height 11
type input "MMM YYYY"
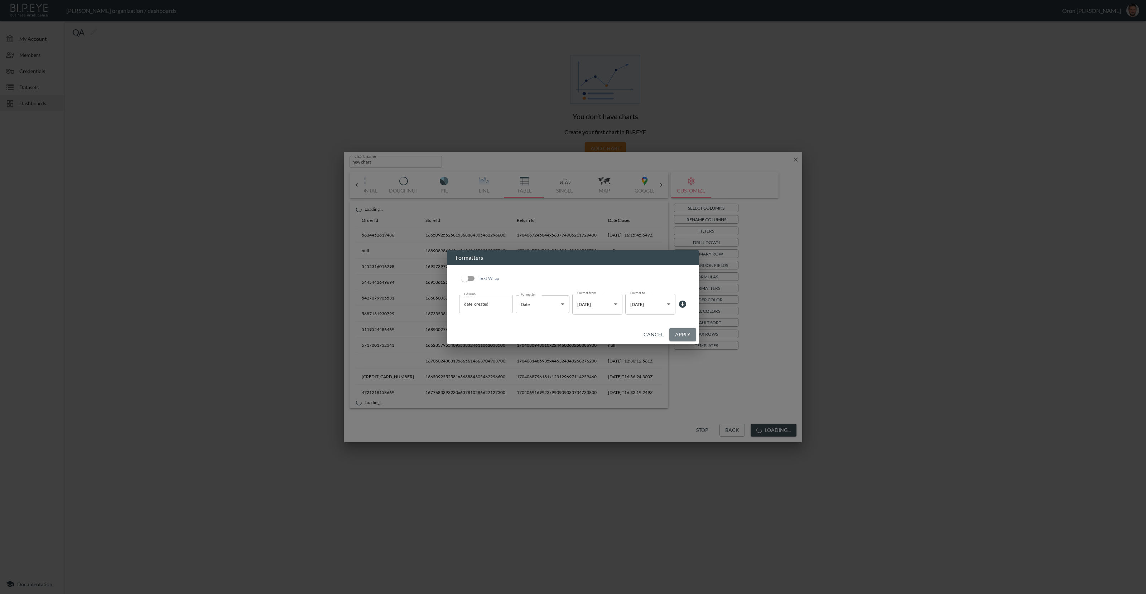
drag, startPoint x: 684, startPoint y: 335, endPoint x: 719, endPoint y: 354, distance: 39.6
click at [684, 335] on button "Apply" at bounding box center [682, 334] width 27 height 13
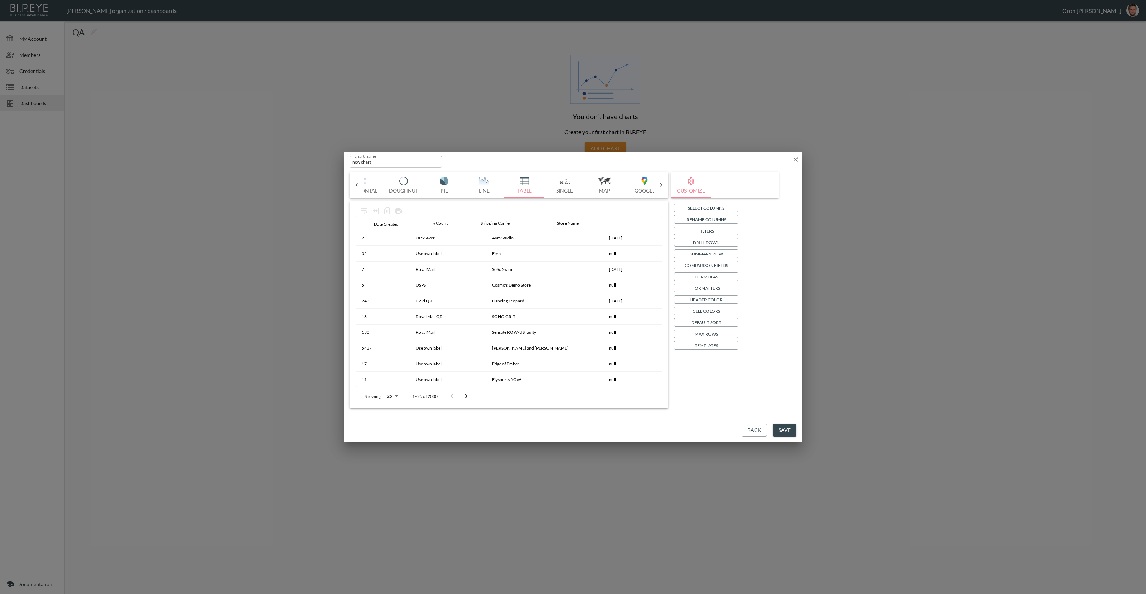
drag, startPoint x: 614, startPoint y: 222, endPoint x: 381, endPoint y: 223, distance: 232.7
click at [381, 223] on table "Row Count Shipping Carrier Store Name Date Created 2 UPS Saver Aym Studio Aug 2…" at bounding box center [509, 420] width 306 height 407
click at [367, 224] on div "Date Created" at bounding box center [374, 223] width 25 height 9
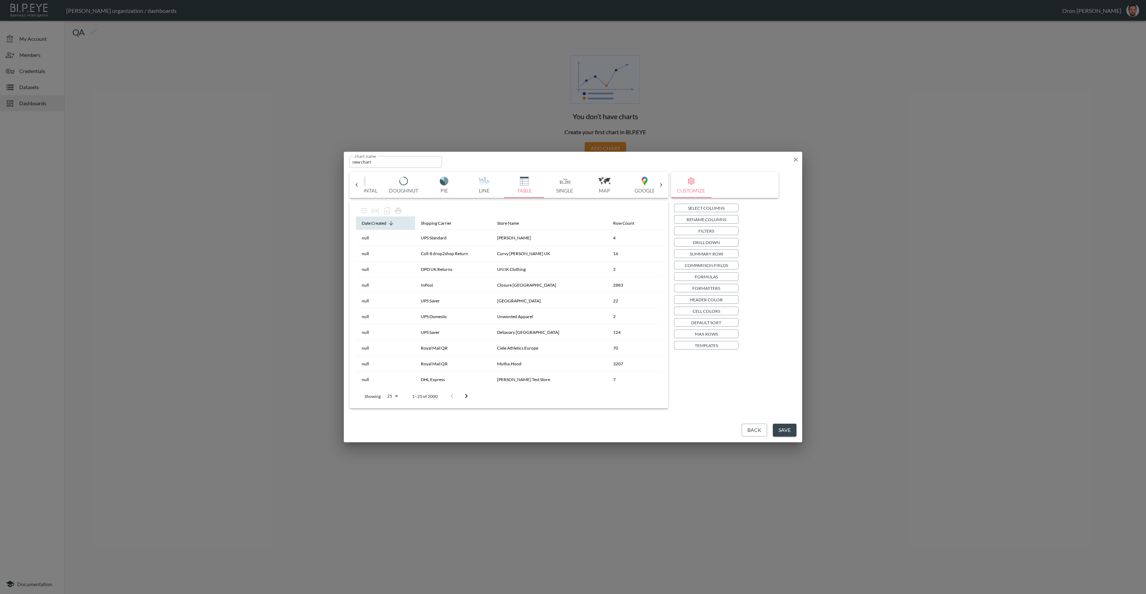
click at [389, 222] on icon at bounding box center [391, 223] width 6 height 6
click at [715, 242] on p "Drill Down" at bounding box center [706, 243] width 27 height 8
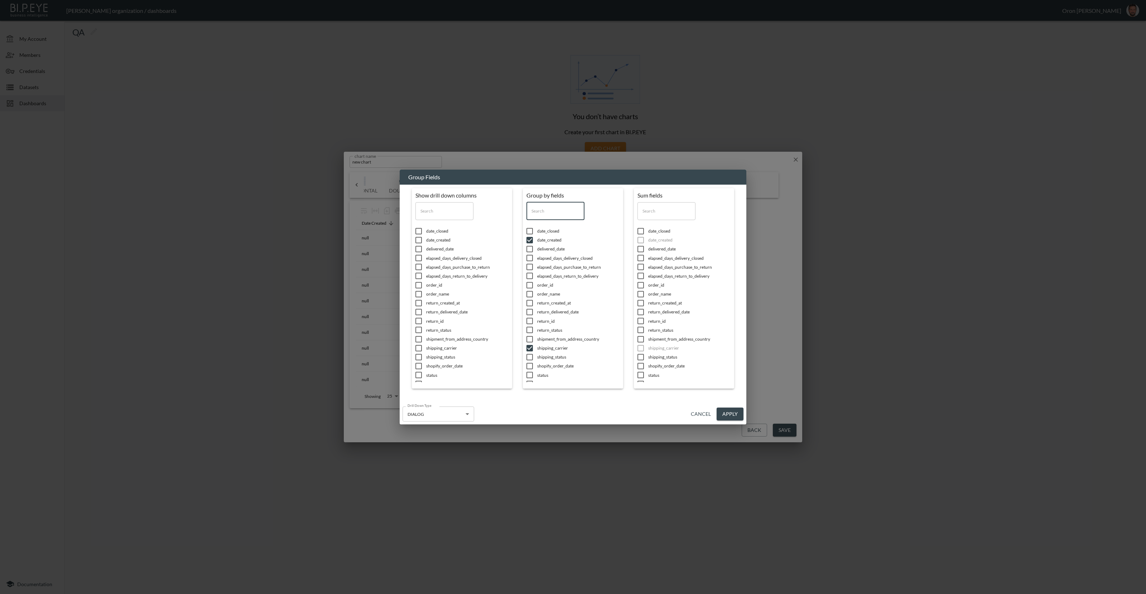
click at [556, 207] on input "text" at bounding box center [555, 211] width 58 height 18
type input "d"
checkbox input "false"
type input "date"
drag, startPoint x: 558, startPoint y: 212, endPoint x: 509, endPoint y: 212, distance: 48.3
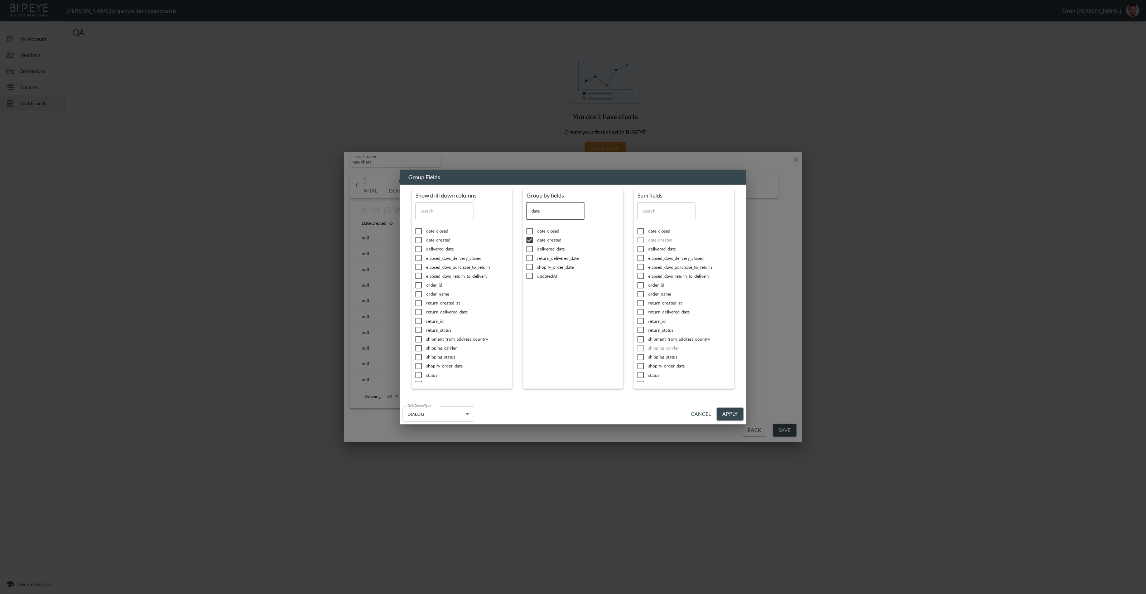
click at [509, 212] on div "Show drill down columns ​ date_closed date_created delivered_date elapsed_days_…" at bounding box center [573, 290] width 322 height 205
click at [696, 414] on button "Cancel" at bounding box center [701, 414] width 26 height 13
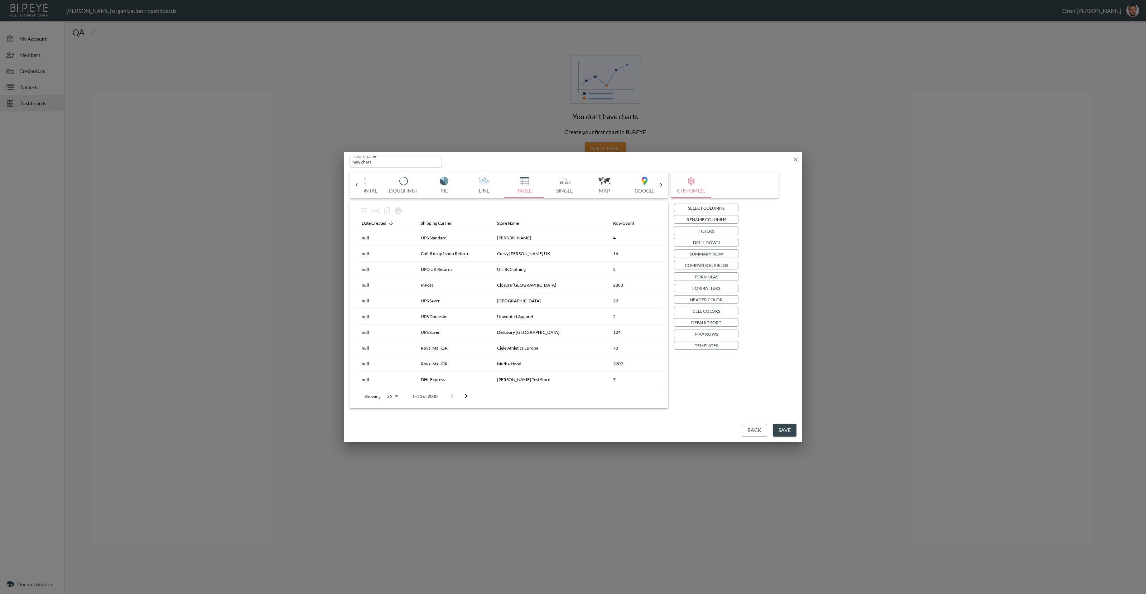
scroll to position [237, 0]
click at [719, 331] on button "Max Rows" at bounding box center [706, 334] width 64 height 9
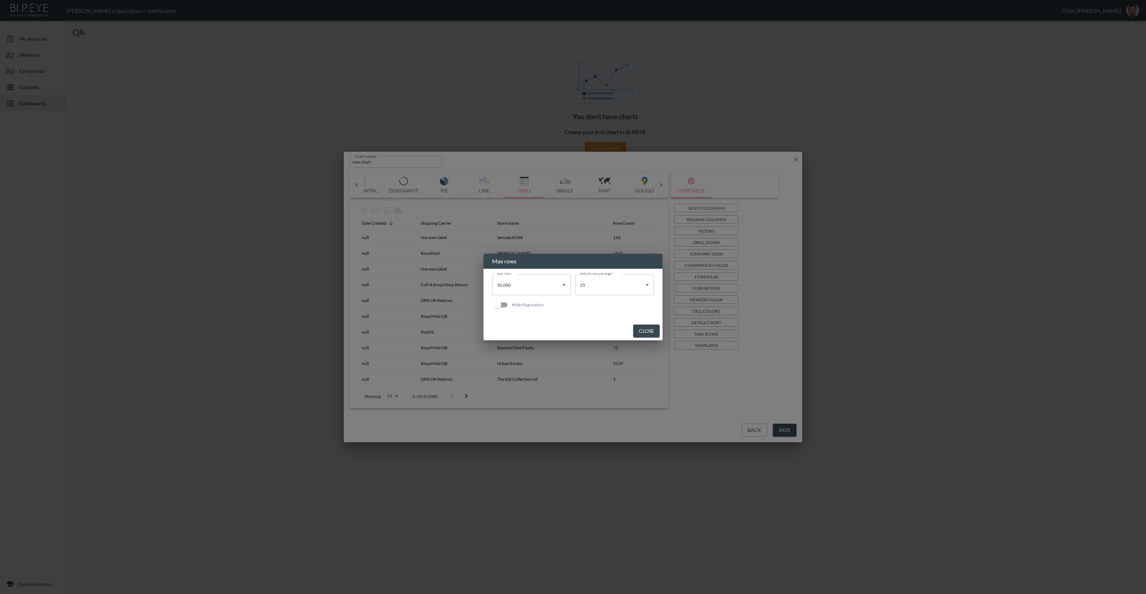
click at [609, 288] on body "BI.P.EYE, Interactive Analytics Dashboards - app Zach Bailet organization / das…" at bounding box center [573, 297] width 1146 height 594
drag, startPoint x: 606, startPoint y: 387, endPoint x: 647, endPoint y: 342, distance: 60.8
click at [606, 387] on li "5,000" at bounding box center [614, 389] width 79 height 11
type input "5000"
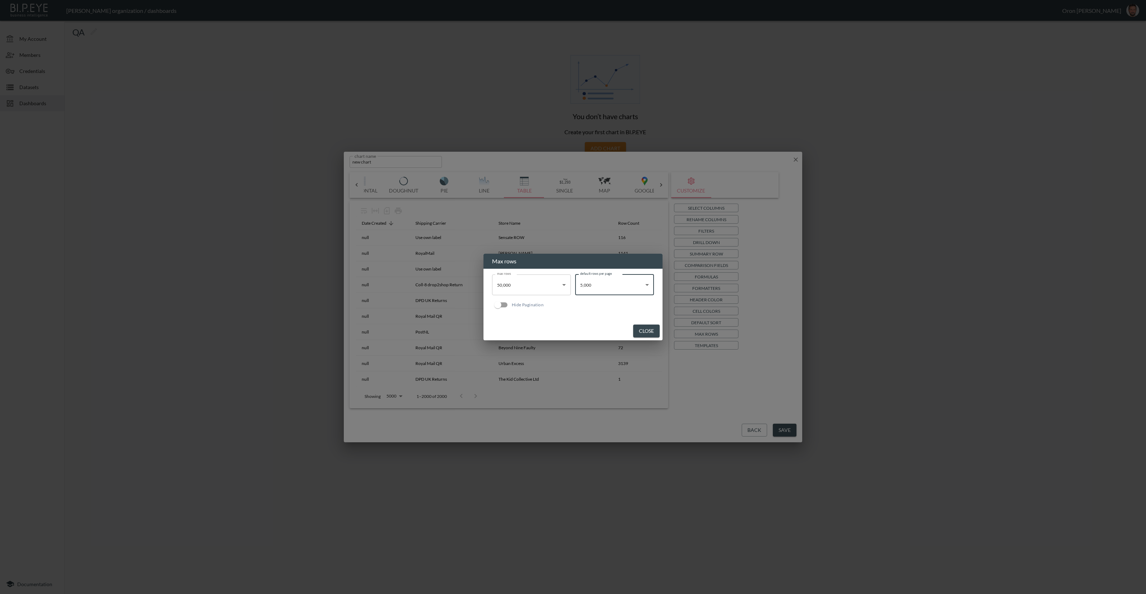
click at [649, 330] on button "Close" at bounding box center [646, 331] width 26 height 13
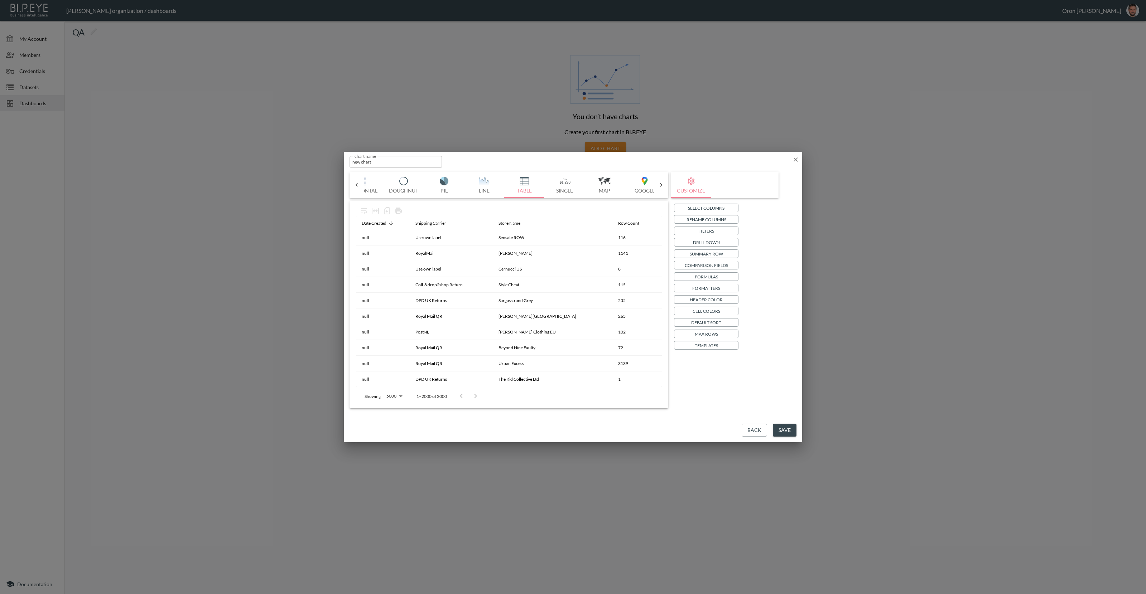
click at [786, 430] on button "Save" at bounding box center [785, 430] width 24 height 13
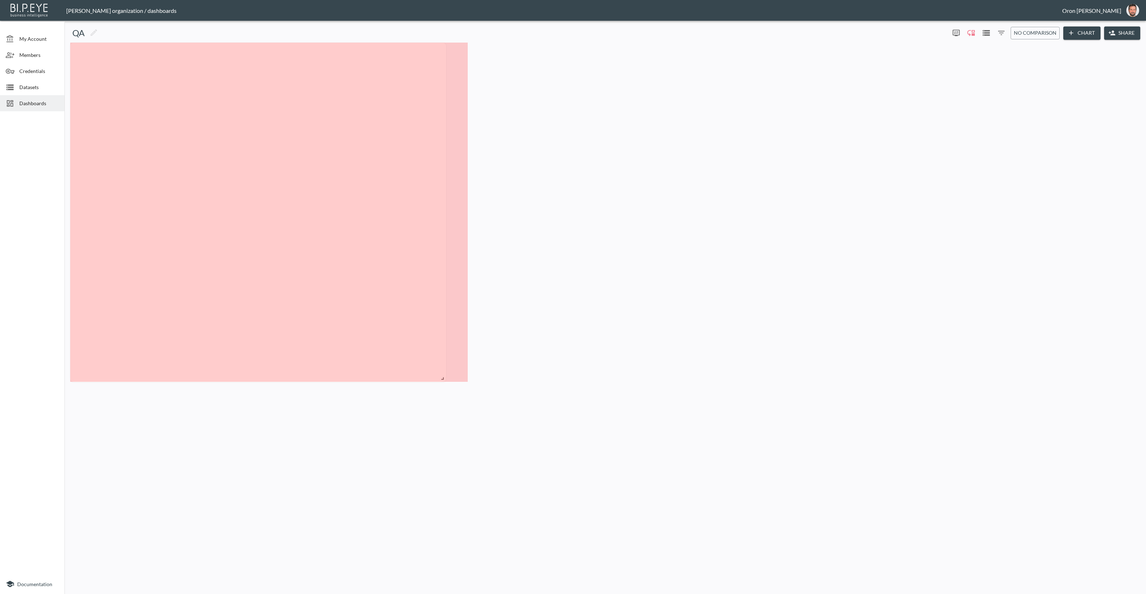
drag, startPoint x: 329, startPoint y: 85, endPoint x: 486, endPoint y: 342, distance: 301.0
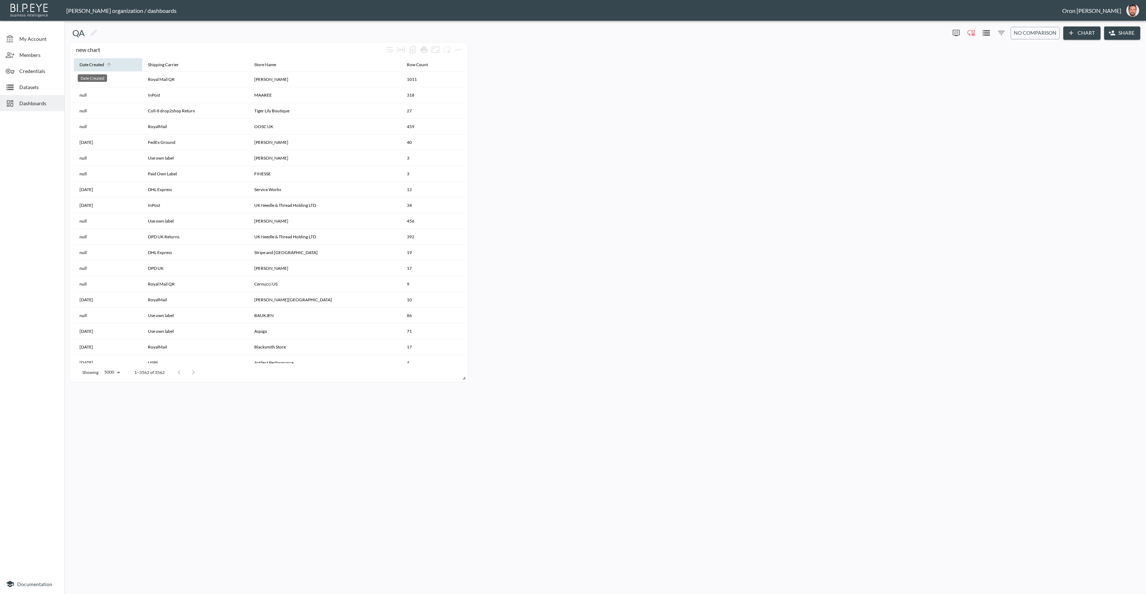
click at [92, 63] on div "Date Created" at bounding box center [91, 64] width 25 height 9
click at [99, 65] on div "Date Created" at bounding box center [91, 64] width 25 height 9
click at [463, 50] on button "more" at bounding box center [457, 49] width 11 height 11
click at [435, 63] on icon at bounding box center [437, 63] width 9 height 9
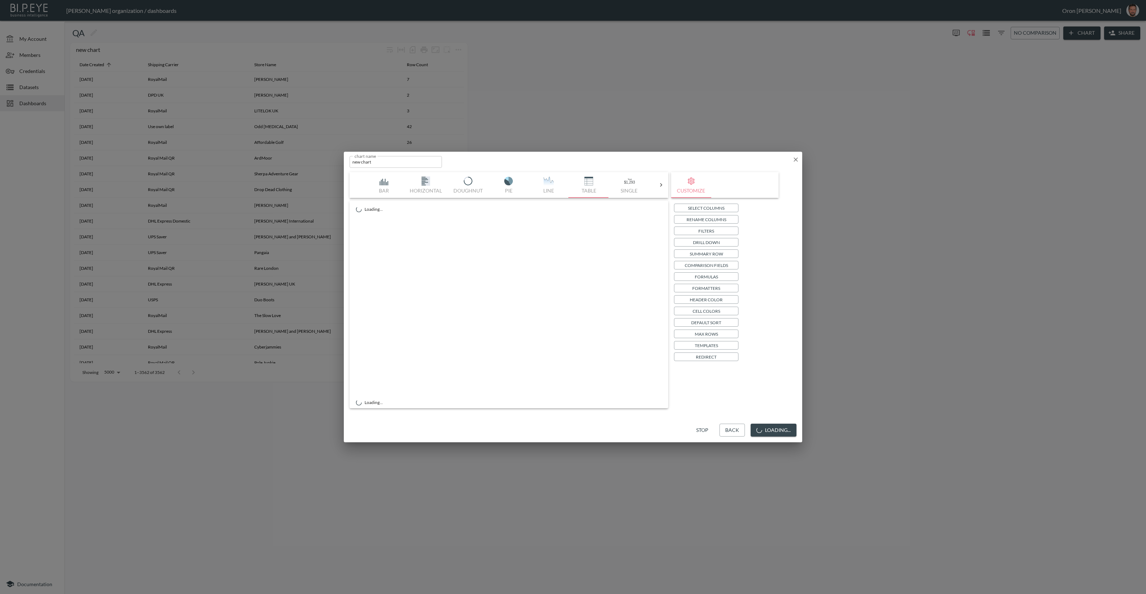
click at [711, 231] on p "Filters" at bounding box center [706, 231] width 16 height 8
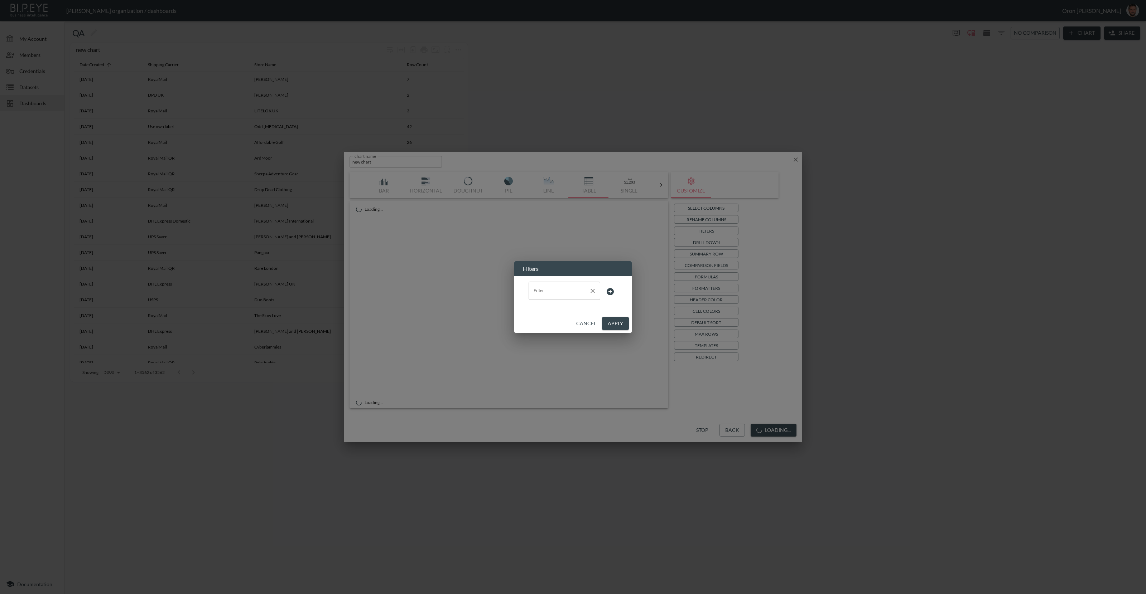
click at [550, 295] on input "Filter" at bounding box center [559, 290] width 54 height 11
drag, startPoint x: 553, startPoint y: 348, endPoint x: 565, endPoint y: 340, distance: 14.9
click at [553, 348] on span "store_name" at bounding box center [564, 351] width 60 height 6
type input "store_name"
click at [597, 295] on body "BI.P.EYE, Interactive Analytics Dashboards - app Zach Bailet organization / das…" at bounding box center [573, 297] width 1146 height 594
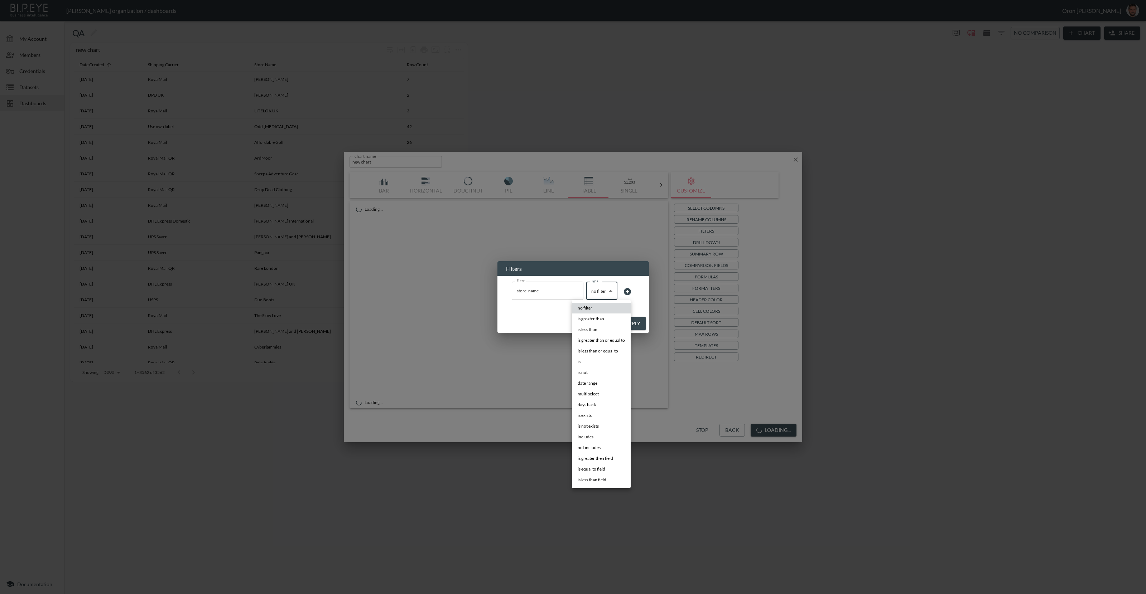
click at [597, 360] on li "is" at bounding box center [601, 362] width 59 height 11
type input "is"
click at [622, 299] on div at bounding box center [573, 297] width 1146 height 594
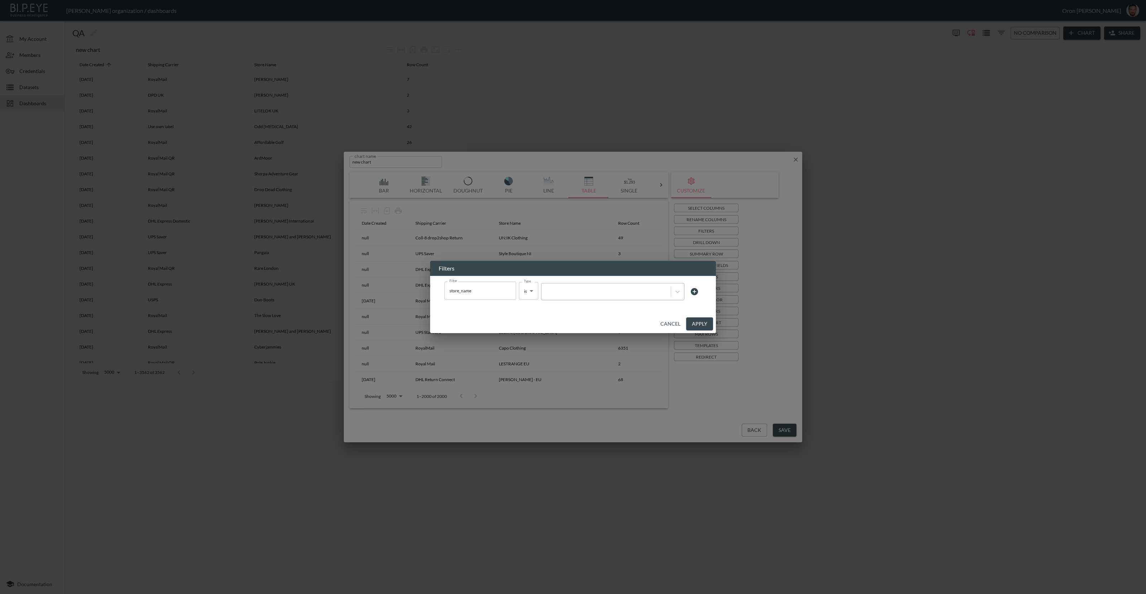
click at [622, 296] on div at bounding box center [605, 292] width 129 height 10
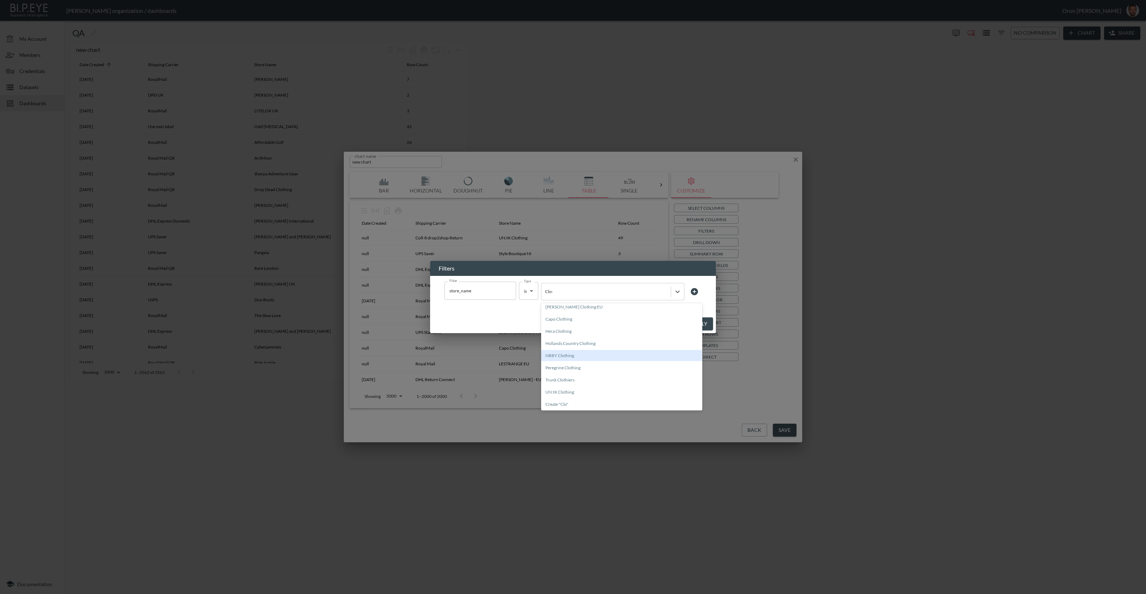
scroll to position [0, 0]
type input "London"
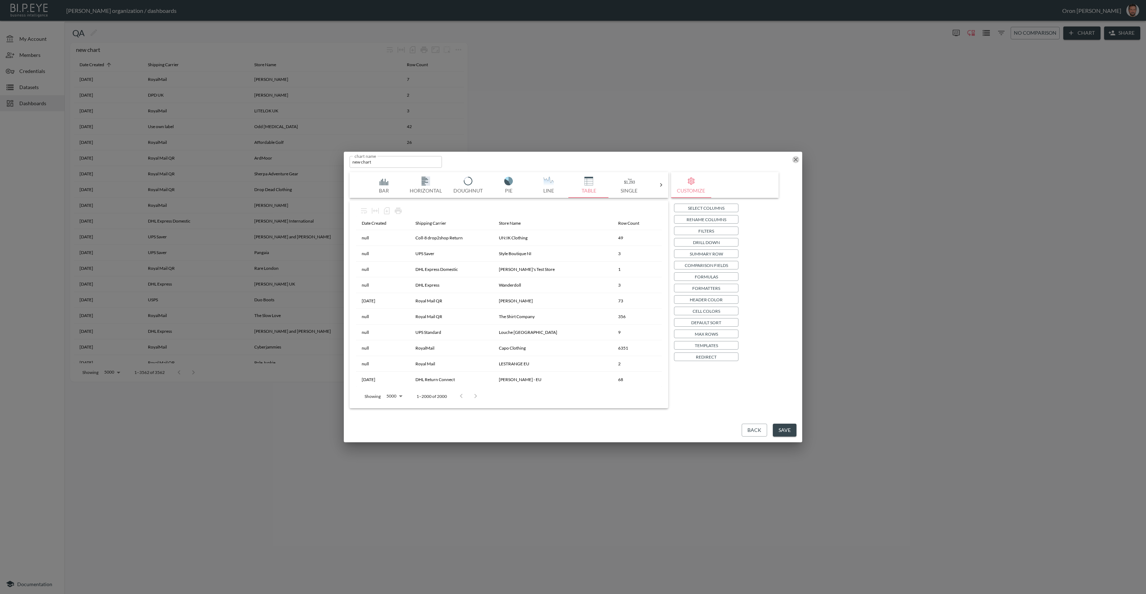
drag, startPoint x: 795, startPoint y: 156, endPoint x: 768, endPoint y: 154, distance: 27.6
click at [795, 156] on icon "button" at bounding box center [795, 159] width 7 height 7
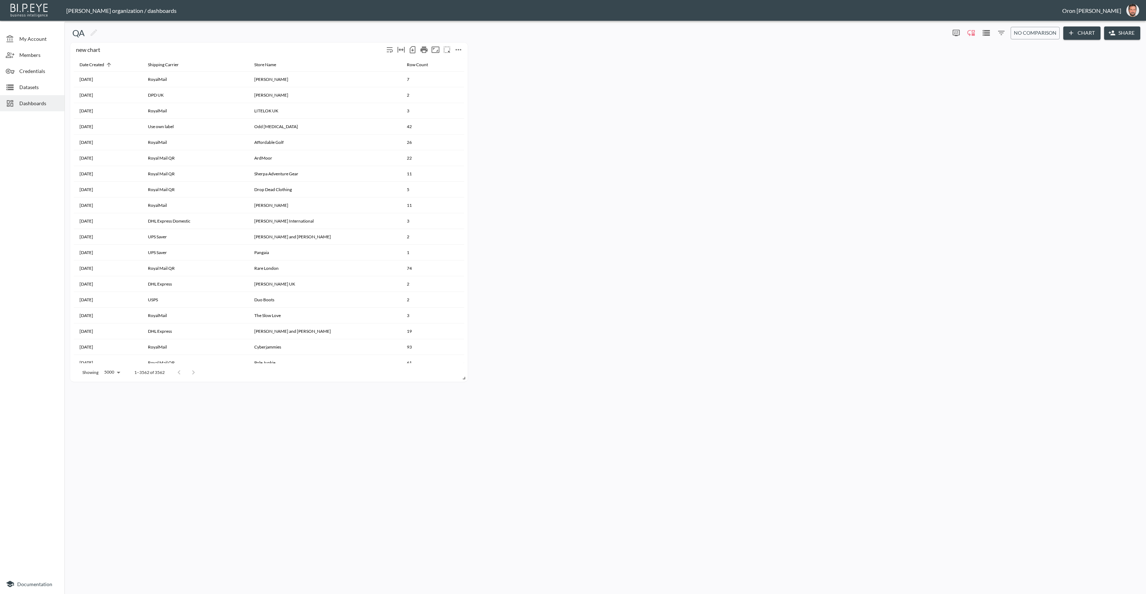
click at [459, 47] on icon "more" at bounding box center [458, 49] width 9 height 9
drag, startPoint x: 450, startPoint y: 92, endPoint x: 401, endPoint y: 149, distance: 75.4
click at [450, 92] on li "Duplicate" at bounding box center [458, 96] width 56 height 13
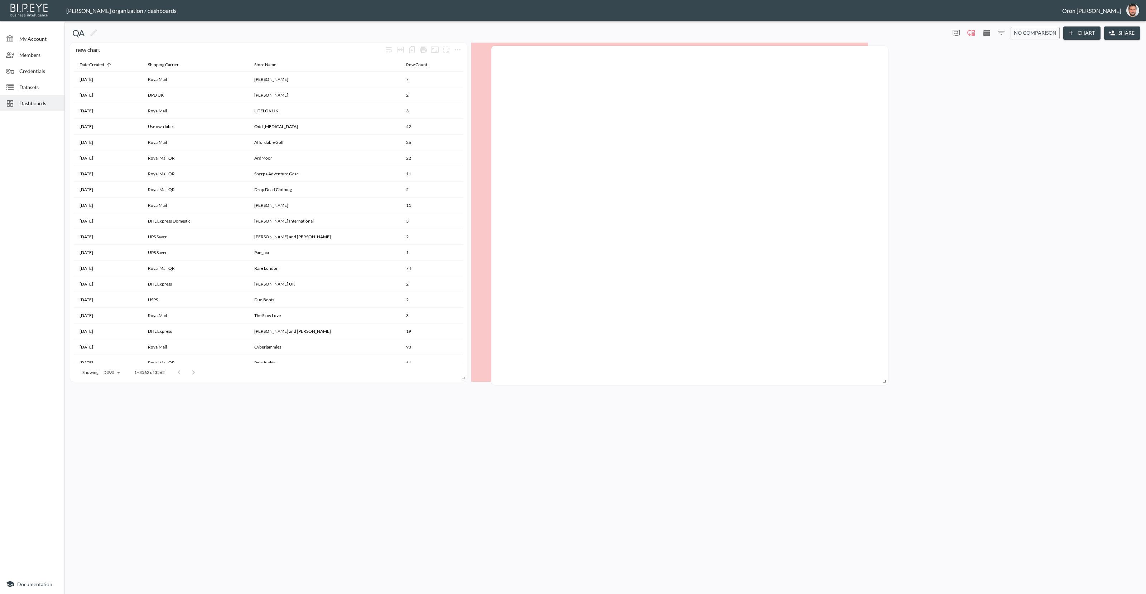
drag, startPoint x: 784, startPoint y: 114, endPoint x: 901, endPoint y: 40, distance: 138.2
click at [694, 54] on div at bounding box center [689, 215] width 397 height 339
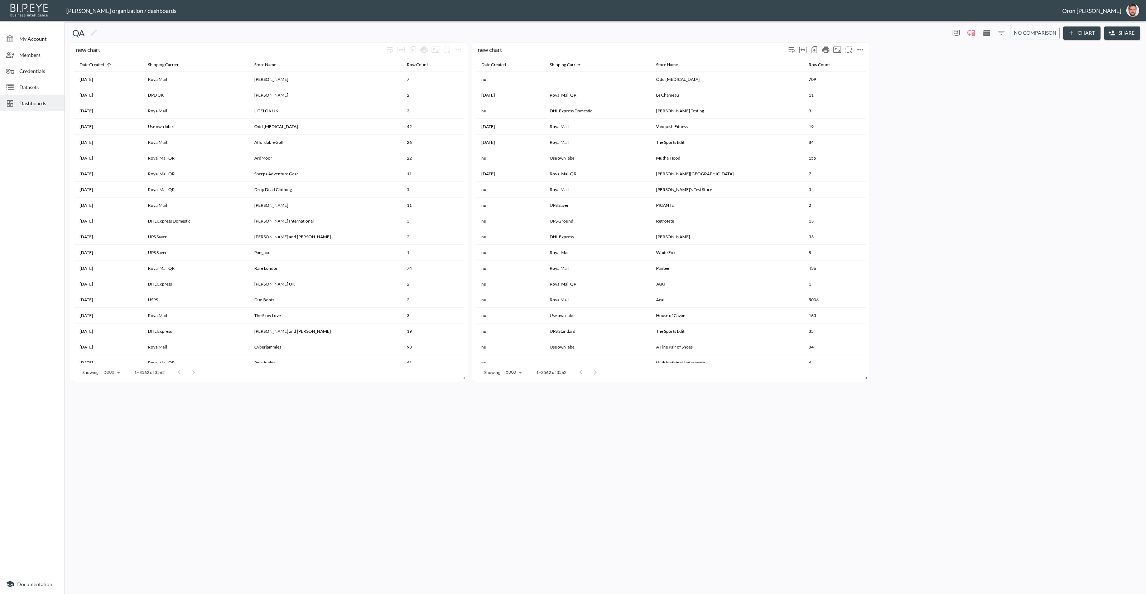
click at [863, 48] on icon "more" at bounding box center [860, 49] width 9 height 9
click at [845, 62] on li "Edit" at bounding box center [860, 63] width 56 height 13
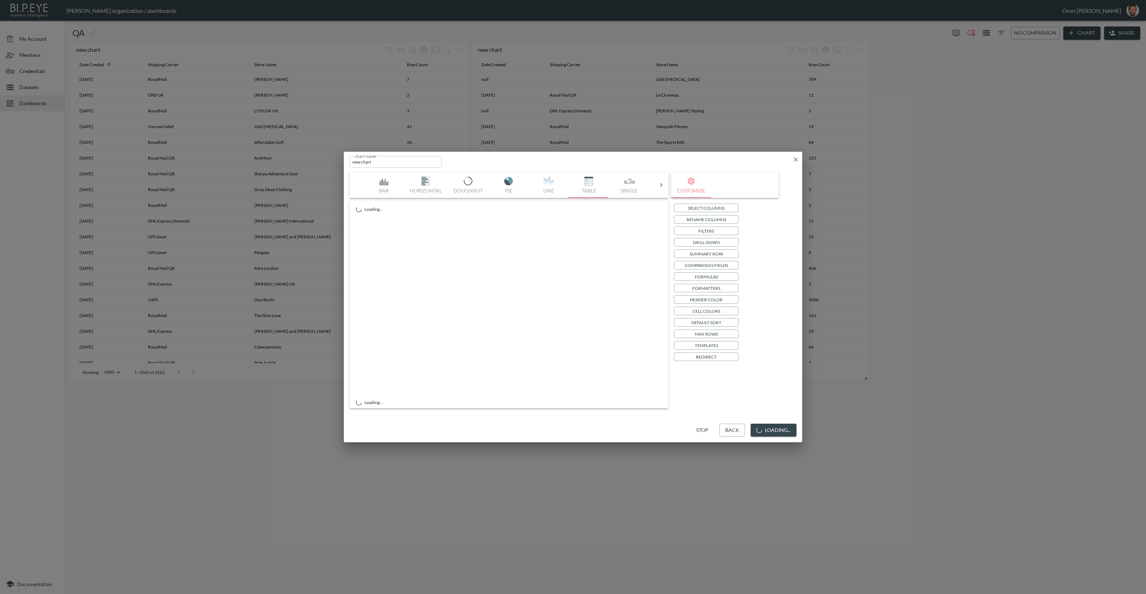
click at [729, 427] on button "Back" at bounding box center [731, 430] width 25 height 13
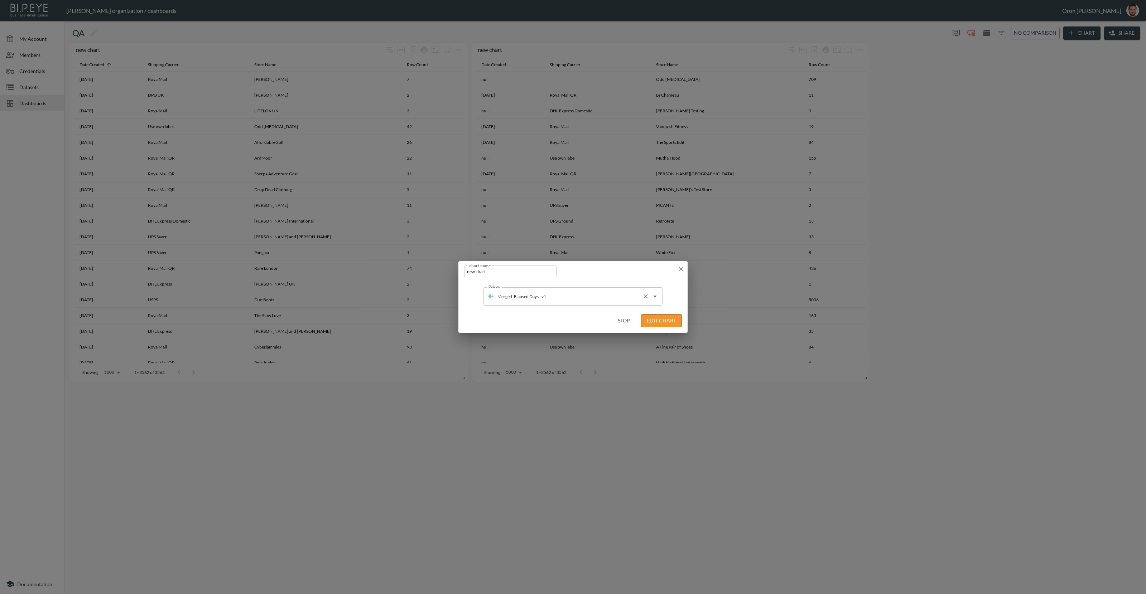
click at [551, 294] on input "Elapsed Days - v1" at bounding box center [575, 296] width 127 height 11
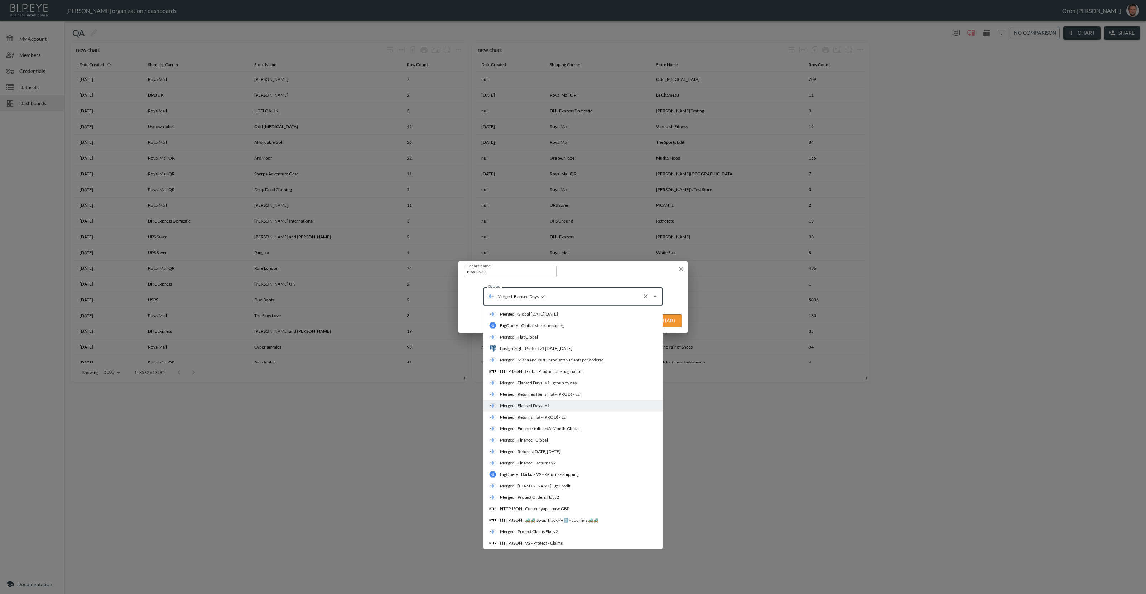
drag, startPoint x: 557, startPoint y: 386, endPoint x: 595, endPoint y: 379, distance: 38.9
click at [557, 385] on div "Elapsed Days - v1 - group by day" at bounding box center [546, 383] width 59 height 6
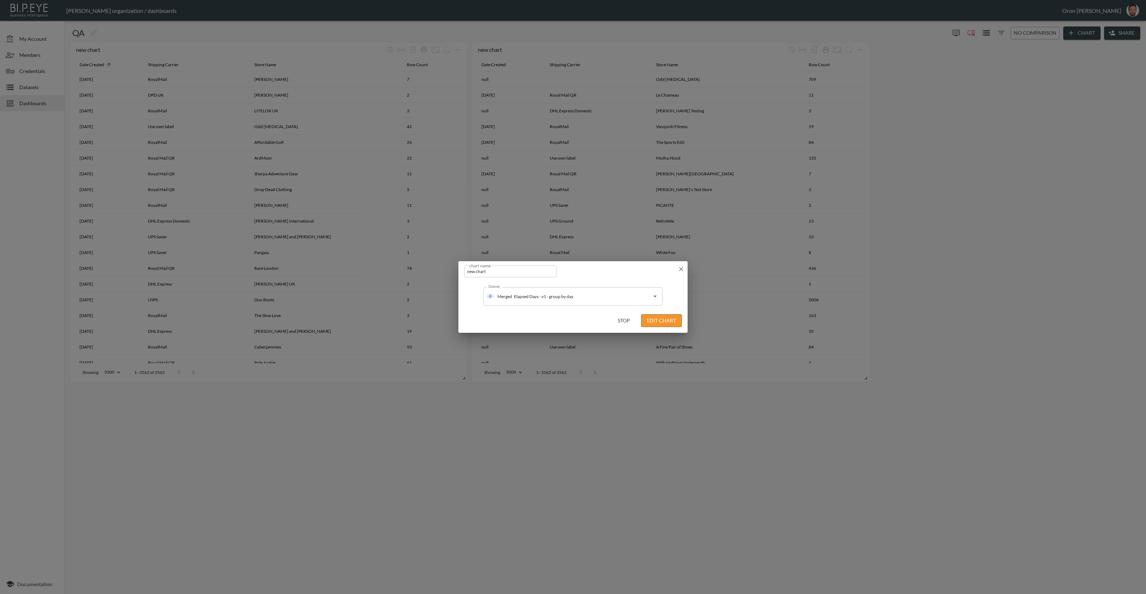
click at [667, 323] on button "Edit Chart" at bounding box center [661, 320] width 41 height 13
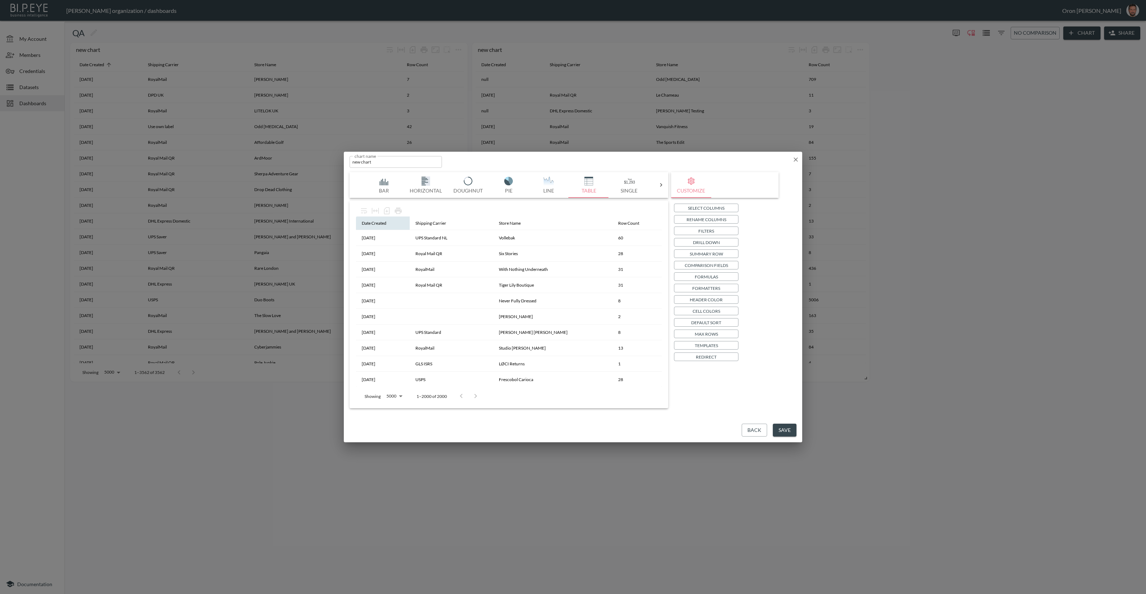
click at [360, 224] on th "Date Created" at bounding box center [383, 224] width 54 height 14
click at [367, 223] on div "Date Created" at bounding box center [374, 223] width 25 height 9
click at [368, 222] on div "Date Created" at bounding box center [374, 223] width 25 height 9
click at [369, 222] on div "Date Created" at bounding box center [374, 223] width 25 height 9
click at [712, 287] on p "Formatters" at bounding box center [706, 289] width 28 height 8
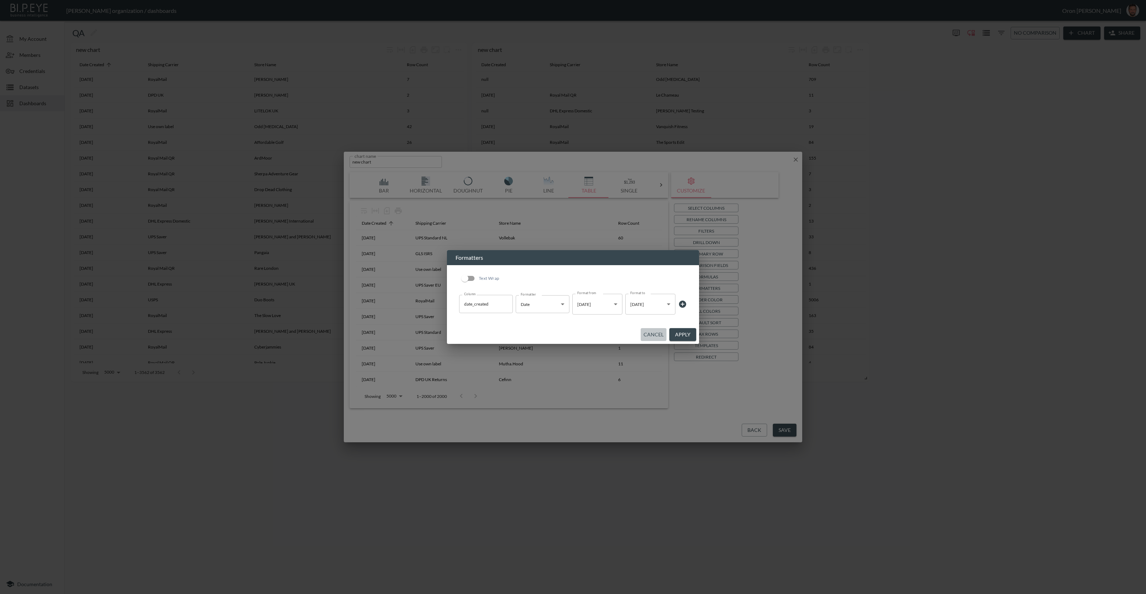
drag, startPoint x: 649, startPoint y: 335, endPoint x: 712, endPoint y: 331, distance: 63.2
click at [654, 335] on button "Cancel" at bounding box center [653, 334] width 26 height 13
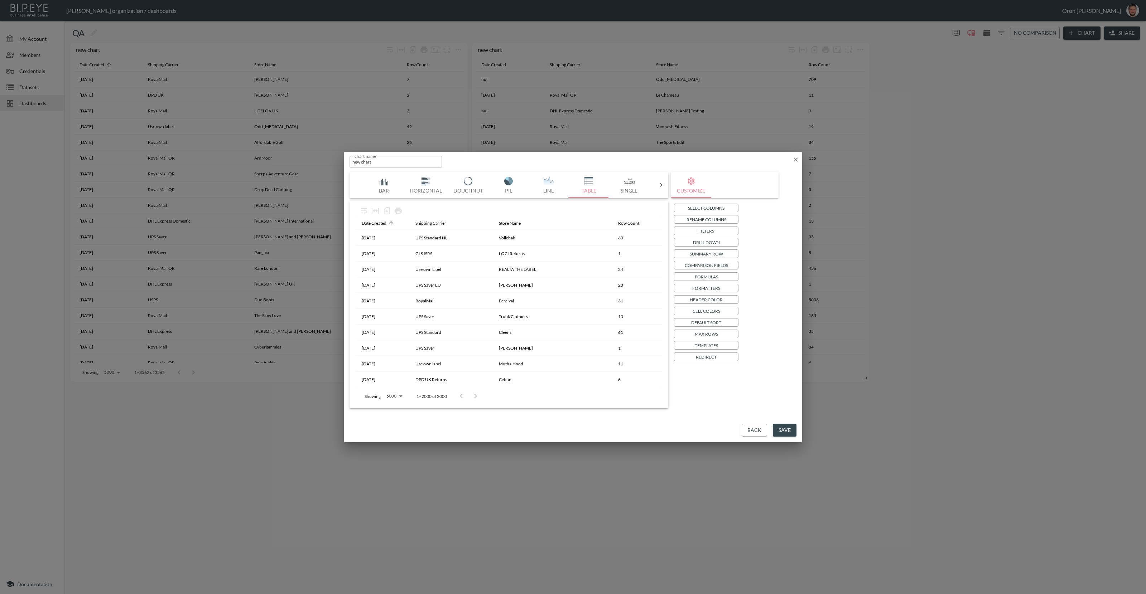
click at [711, 228] on p "Filters" at bounding box center [706, 231] width 16 height 8
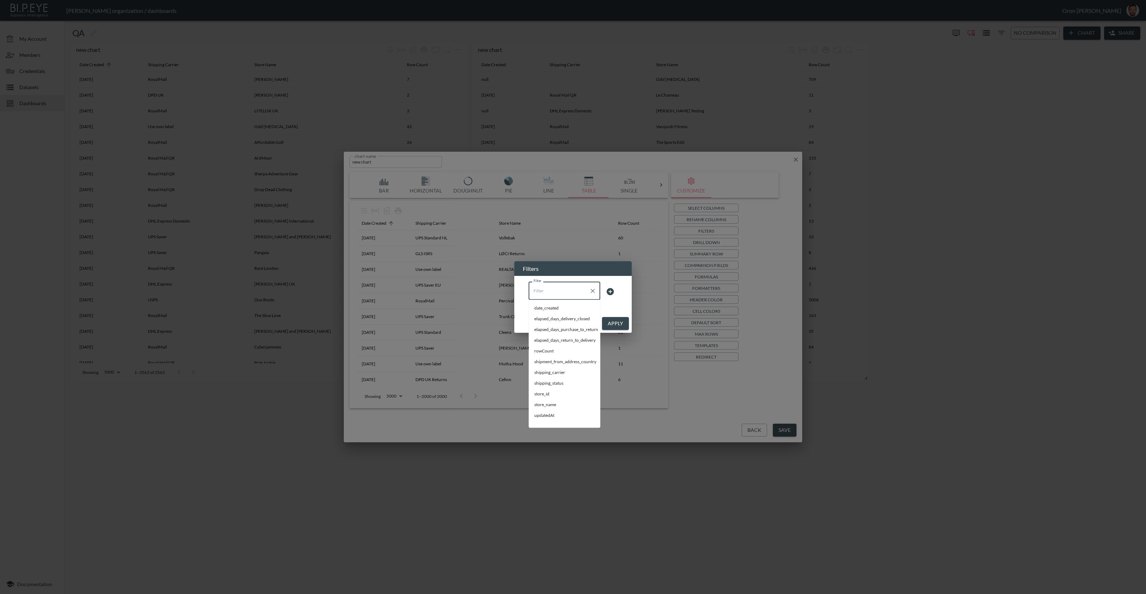
click at [555, 296] on input "Filter" at bounding box center [559, 290] width 54 height 11
drag, startPoint x: 546, startPoint y: 330, endPoint x: 586, endPoint y: 317, distance: 42.1
click at [548, 329] on span "store_name" at bounding box center [564, 329] width 60 height 6
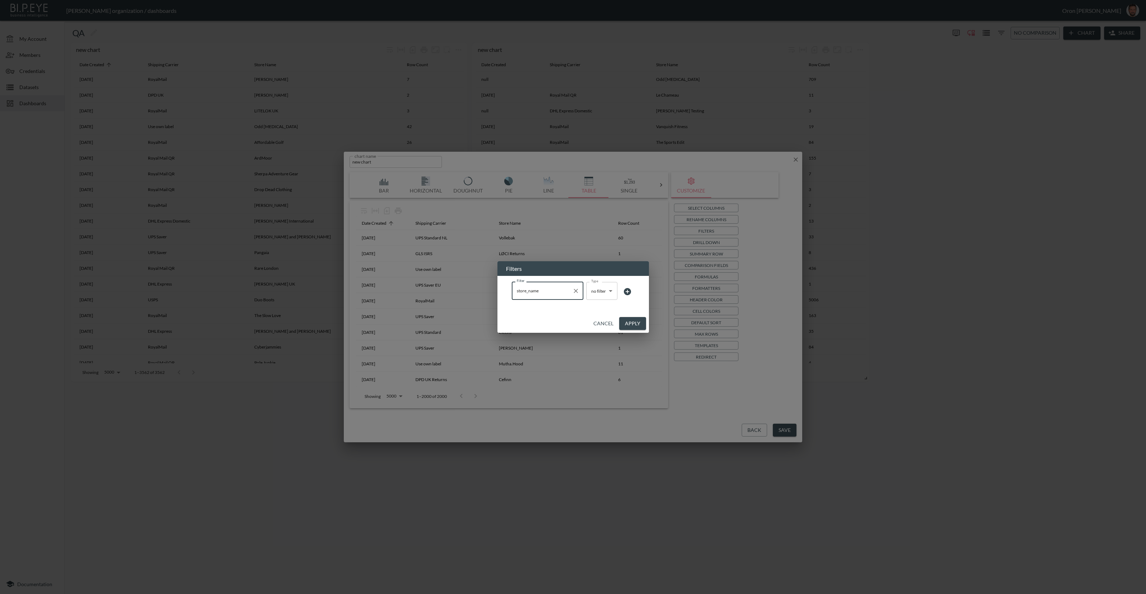
type input "store_name"
click at [601, 291] on body "BI.P.EYE, Interactive Analytics Dashboards - app Zach Bailet organization / das…" at bounding box center [573, 297] width 1146 height 594
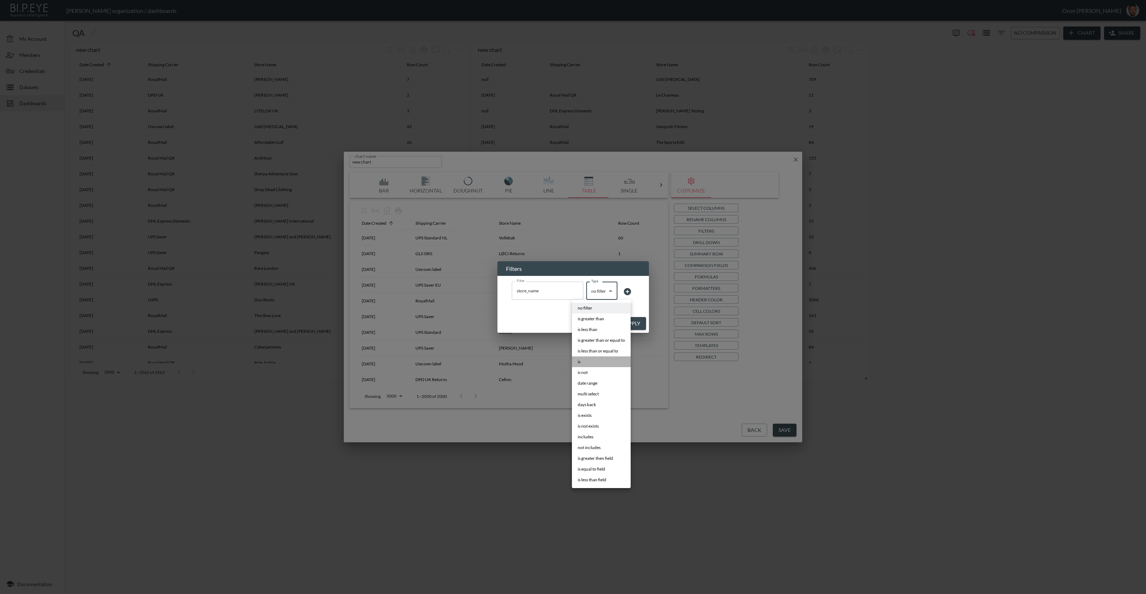
click at [600, 362] on li "is" at bounding box center [601, 362] width 59 height 11
type input "is"
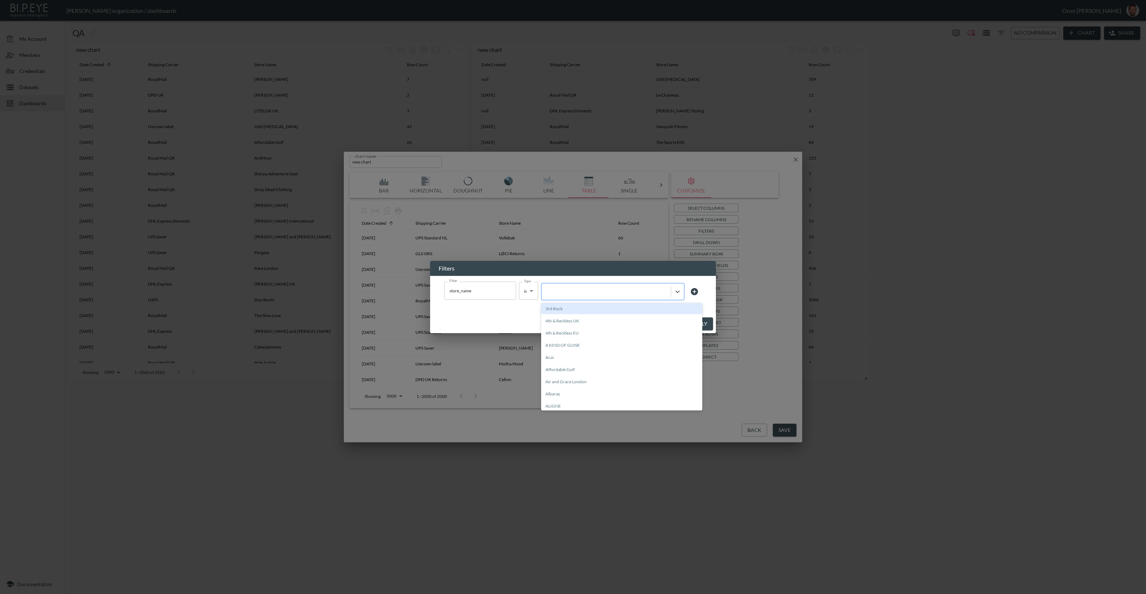
click at [626, 294] on div at bounding box center [606, 291] width 122 height 7
type input "london"
drag, startPoint x: 579, startPoint y: 330, endPoint x: 581, endPoint y: 324, distance: 5.7
click at [580, 329] on div "Closure London" at bounding box center [621, 333] width 161 height 11
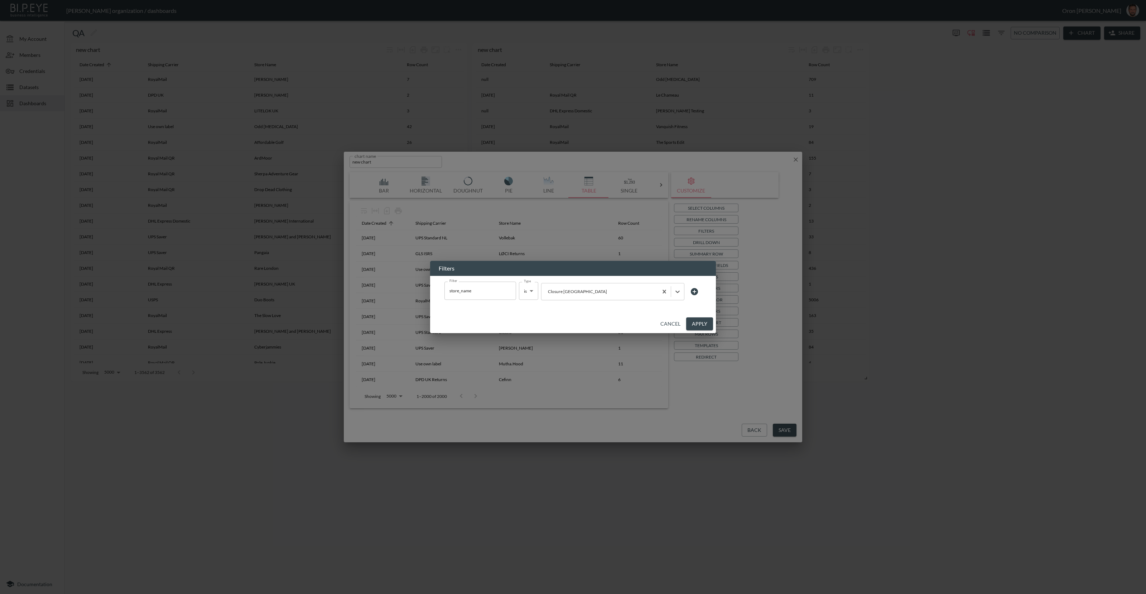
click at [694, 320] on button "Apply" at bounding box center [699, 324] width 27 height 13
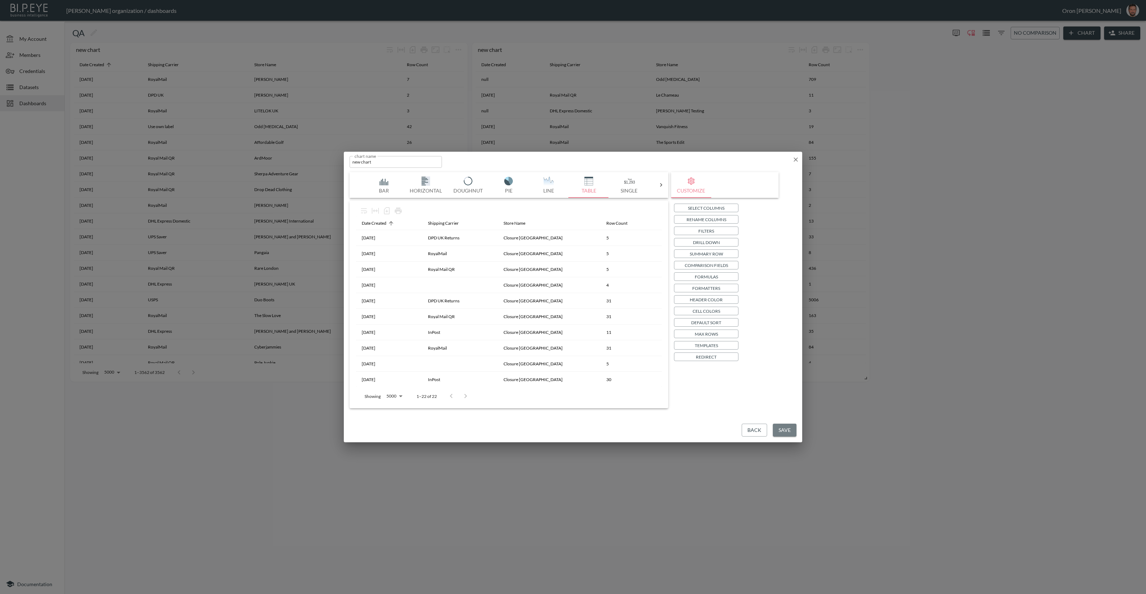
click at [782, 435] on button "Save" at bounding box center [785, 430] width 24 height 13
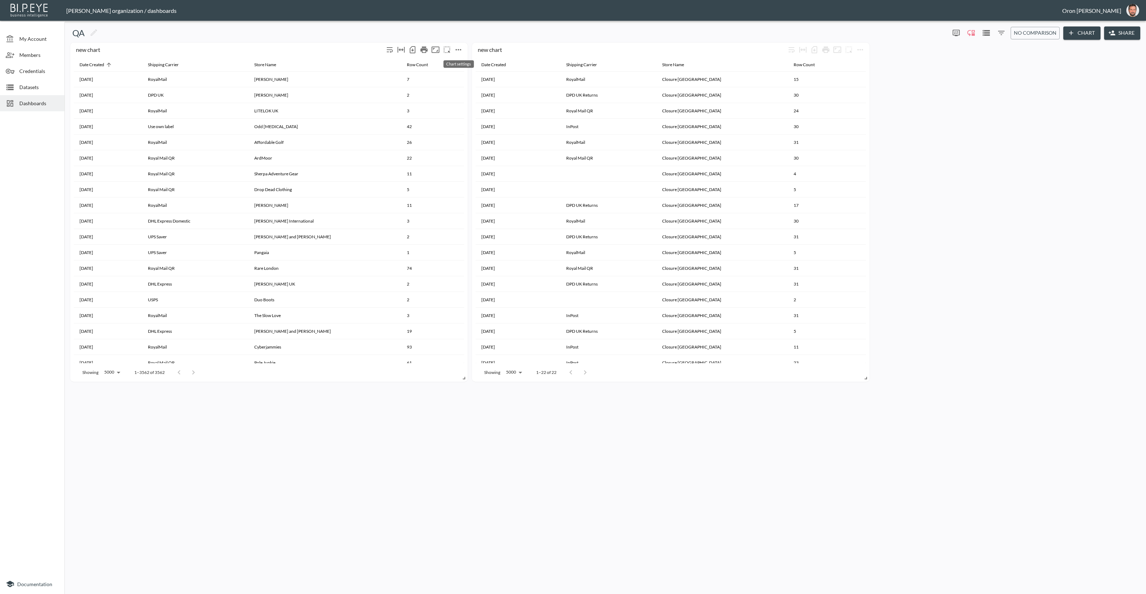
click at [459, 50] on icon "more" at bounding box center [458, 49] width 9 height 9
click at [436, 62] on icon at bounding box center [437, 63] width 9 height 9
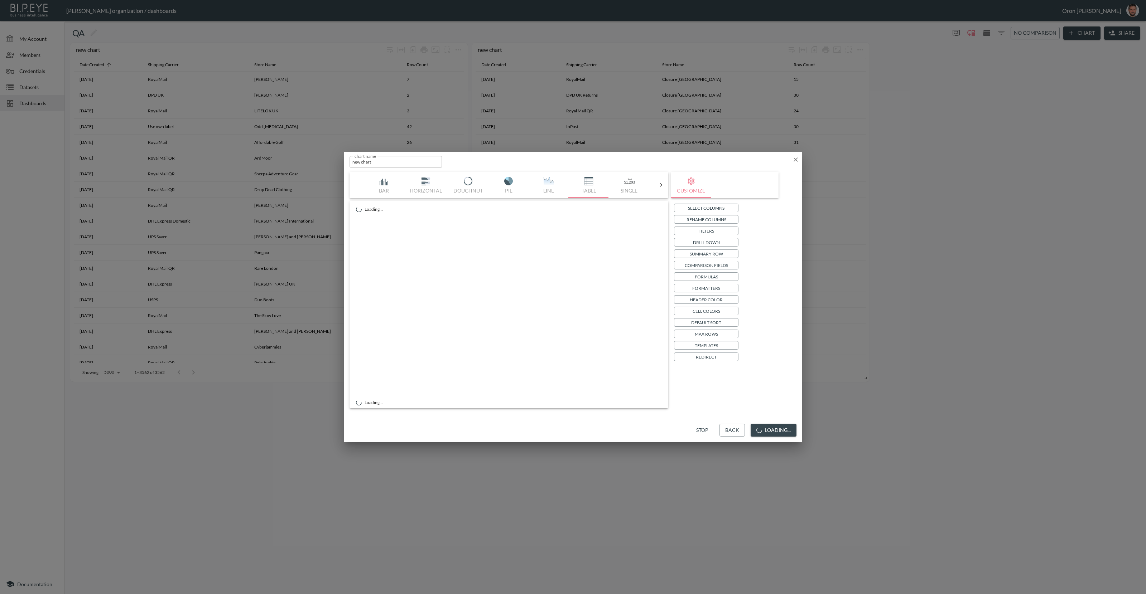
click at [708, 231] on p "Filters" at bounding box center [706, 231] width 16 height 8
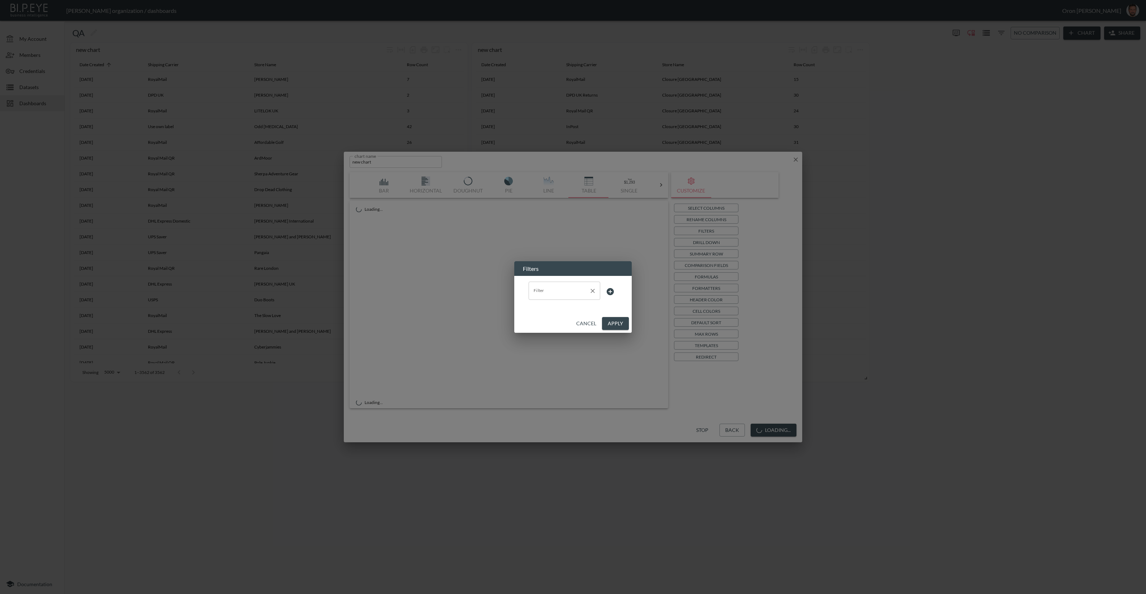
click at [577, 291] on input "Filter" at bounding box center [559, 290] width 54 height 11
click at [552, 349] on span "store_name" at bounding box center [564, 351] width 60 height 6
type input "store_name"
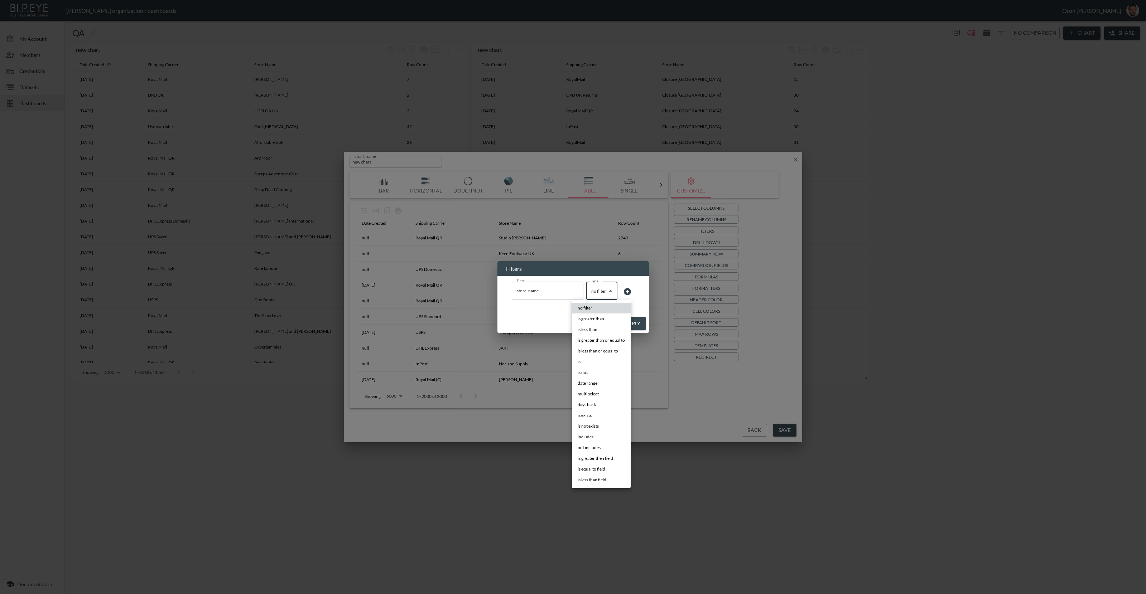
click at [590, 291] on body "BI.P.EYE, Interactive Analytics Dashboards - app Zach Bailet organization / das…" at bounding box center [573, 297] width 1146 height 594
click at [602, 360] on li "is" at bounding box center [601, 362] width 59 height 11
type input "is"
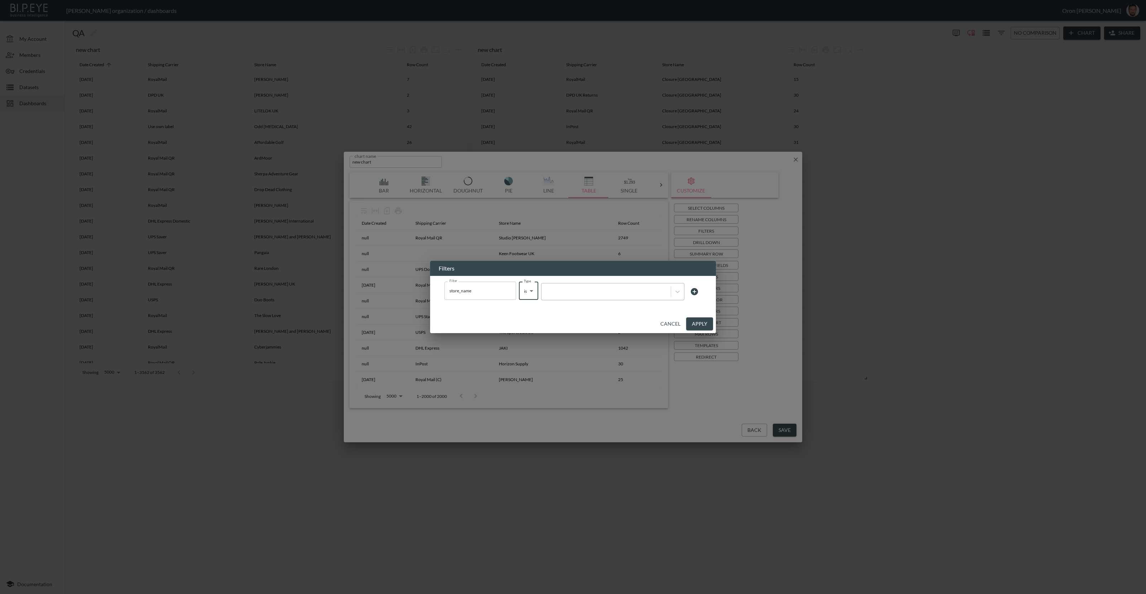
click at [631, 294] on div at bounding box center [606, 291] width 122 height 7
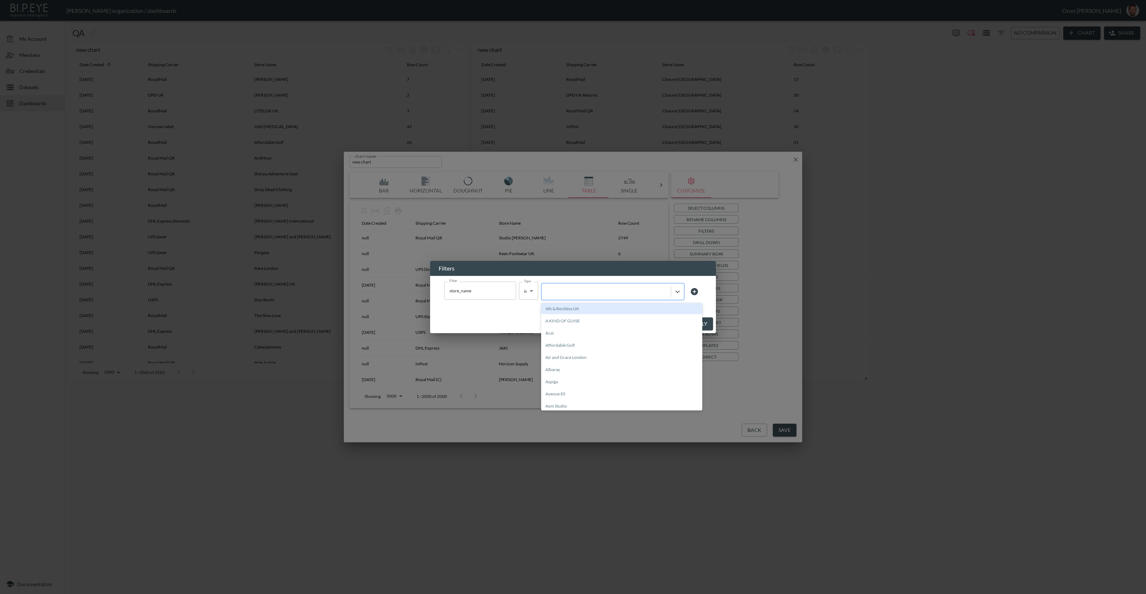
paste input "Closure London"
type input "Closure London"
click at [588, 309] on div "Create "Closure London"" at bounding box center [621, 308] width 161 height 11
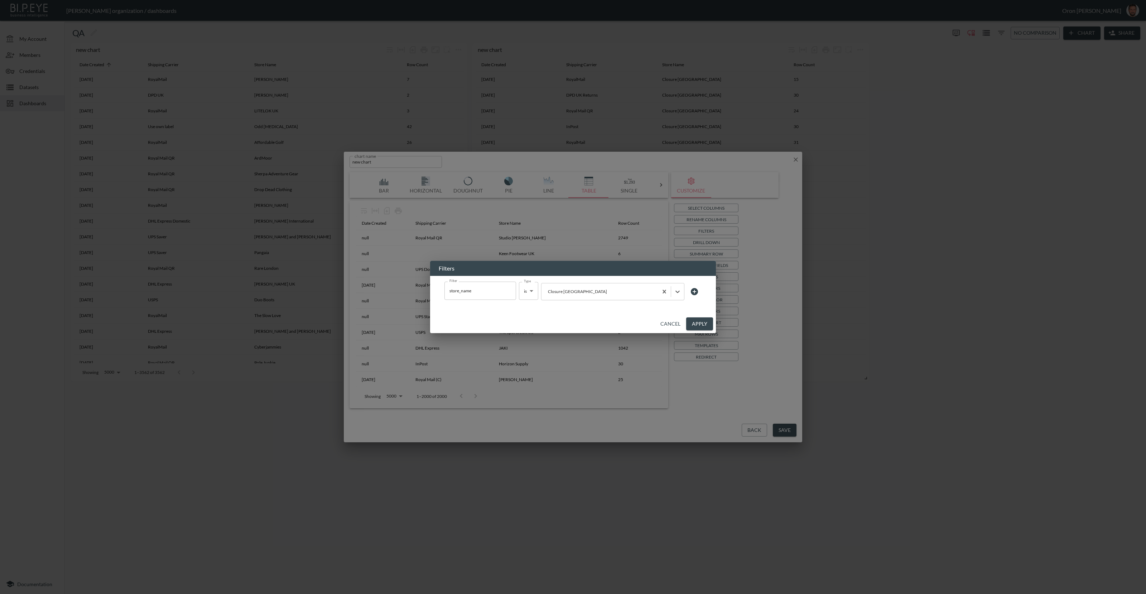
drag, startPoint x: 697, startPoint y: 324, endPoint x: 636, endPoint y: 393, distance: 92.1
click at [697, 324] on button "Apply" at bounding box center [699, 324] width 27 height 13
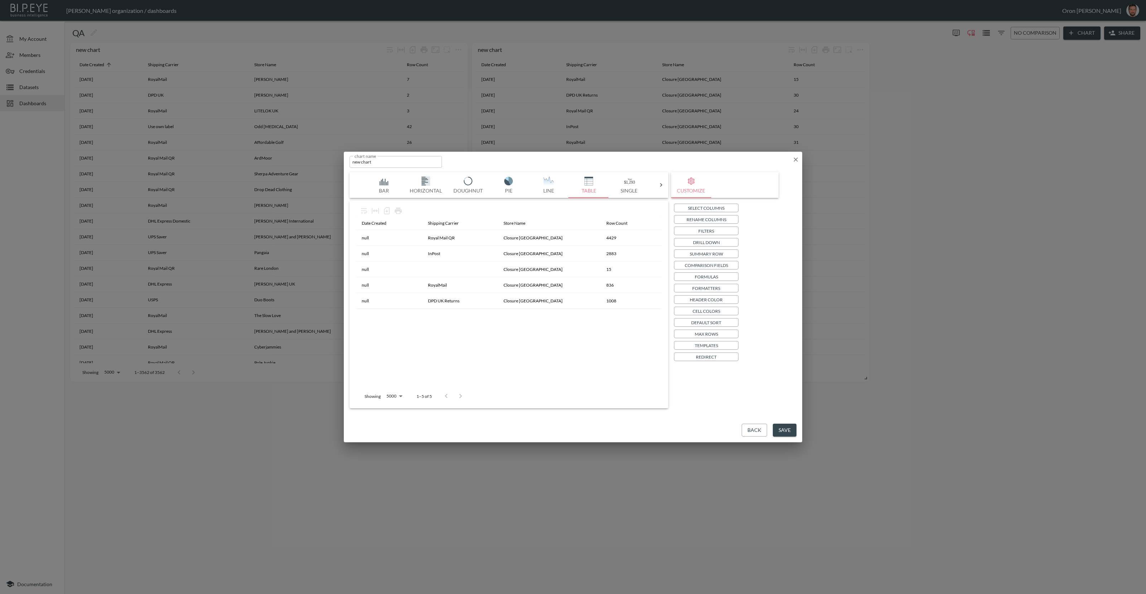
click at [789, 432] on button "Save" at bounding box center [785, 430] width 24 height 13
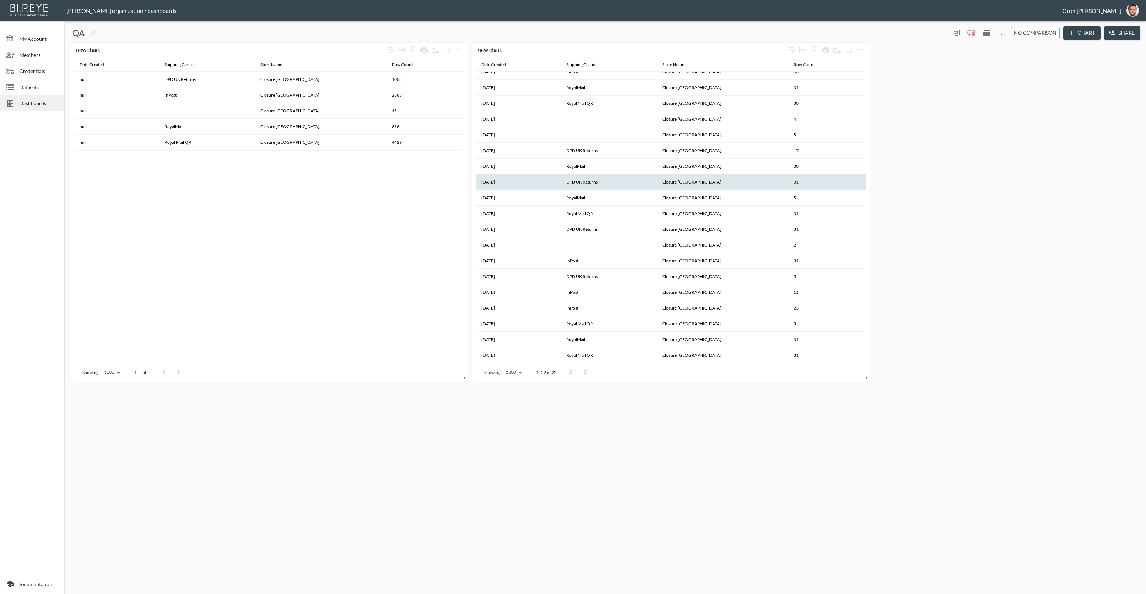
scroll to position [0, 0]
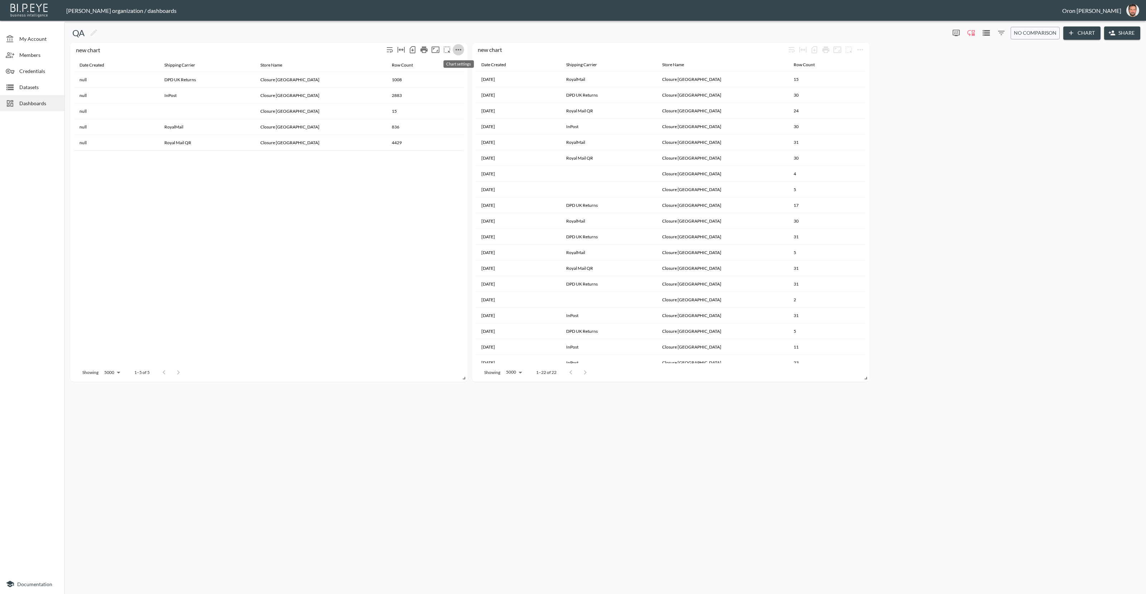
click at [461, 50] on icon "more" at bounding box center [458, 49] width 6 height 1
click at [457, 60] on li "Edit" at bounding box center [458, 63] width 56 height 13
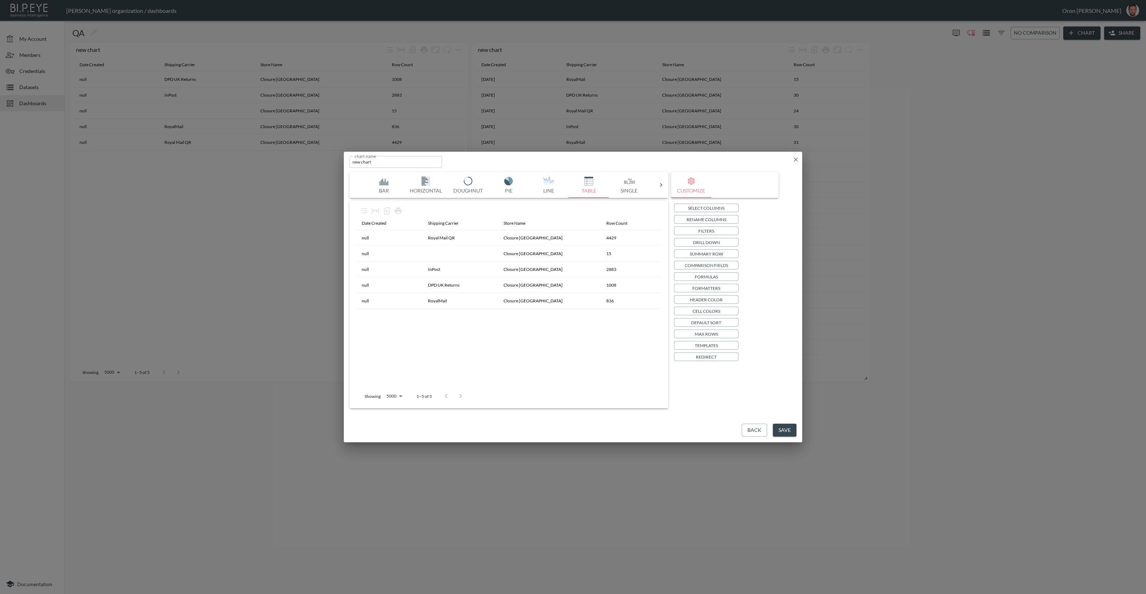
click at [716, 254] on p "Summary Row" at bounding box center [705, 254] width 33 height 8
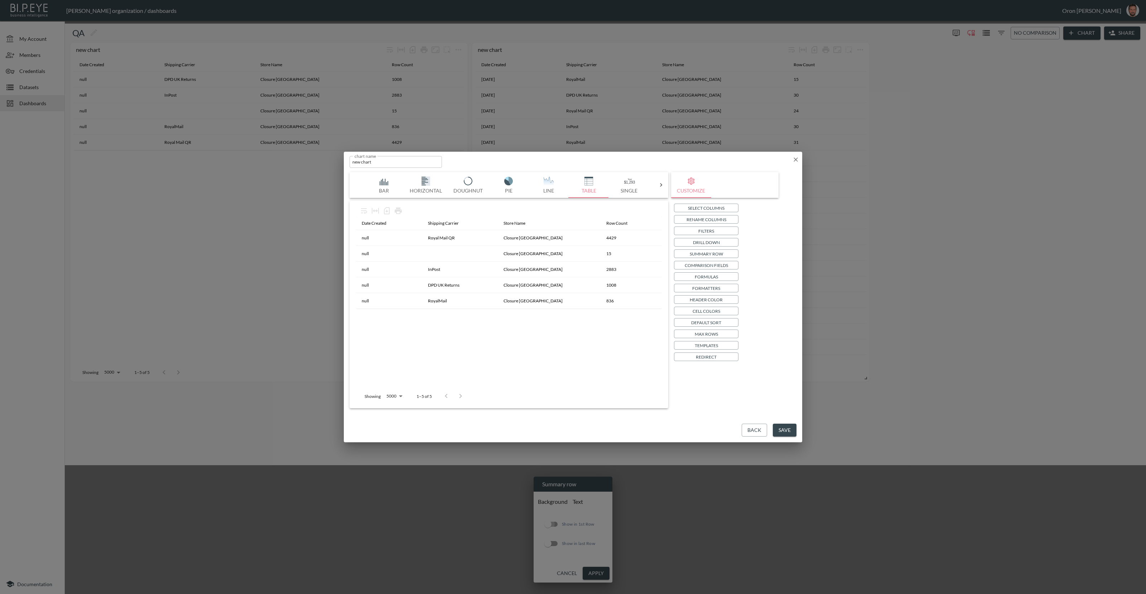
drag, startPoint x: 549, startPoint y: 296, endPoint x: 585, endPoint y: 328, distance: 48.2
click at [549, 518] on input "Show in 1st Row" at bounding box center [547, 525] width 41 height 14
checkbox input "true"
click at [592, 567] on button "Apply" at bounding box center [595, 573] width 27 height 13
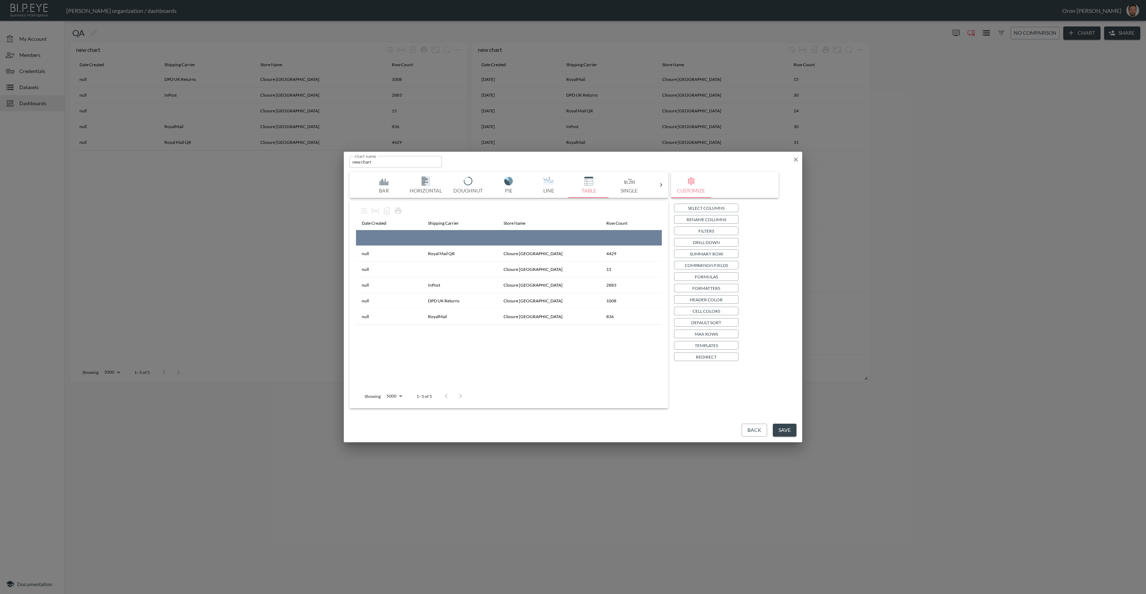
drag, startPoint x: 601, startPoint y: 239, endPoint x: 624, endPoint y: 240, distance: 23.6
click at [627, 239] on th at bounding box center [630, 238] width 61 height 16
click at [715, 249] on div "Select Columns Rename Columns Filters Drill Down Summary Row Comparison Fields …" at bounding box center [725, 283] width 102 height 158
click at [713, 253] on p "Summary Row" at bounding box center [705, 254] width 33 height 8
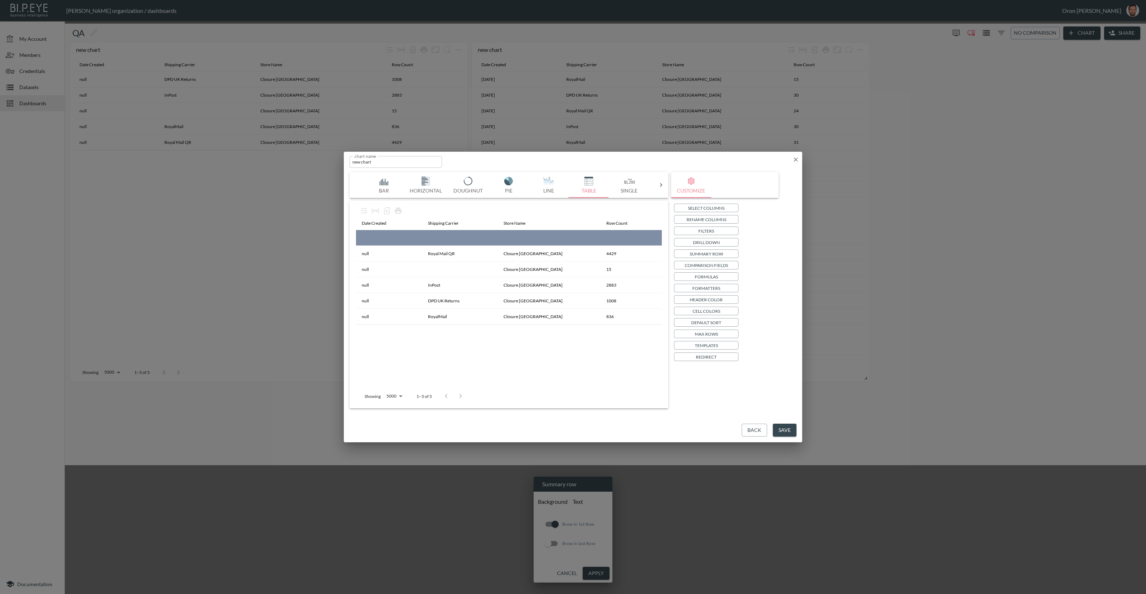
drag, startPoint x: 547, startPoint y: 293, endPoint x: 572, endPoint y: 314, distance: 32.0
click at [549, 518] on input "Show in 1st Row" at bounding box center [554, 525] width 41 height 14
checkbox input "false"
click at [599, 567] on button "Apply" at bounding box center [595, 573] width 27 height 13
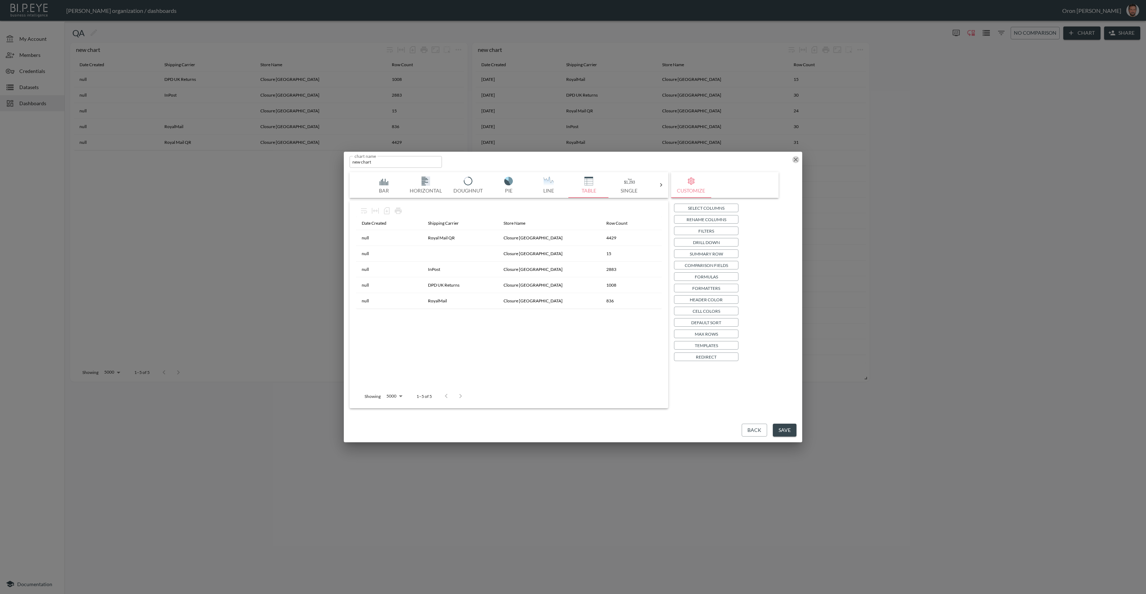
click at [798, 161] on icon "button" at bounding box center [795, 159] width 7 height 7
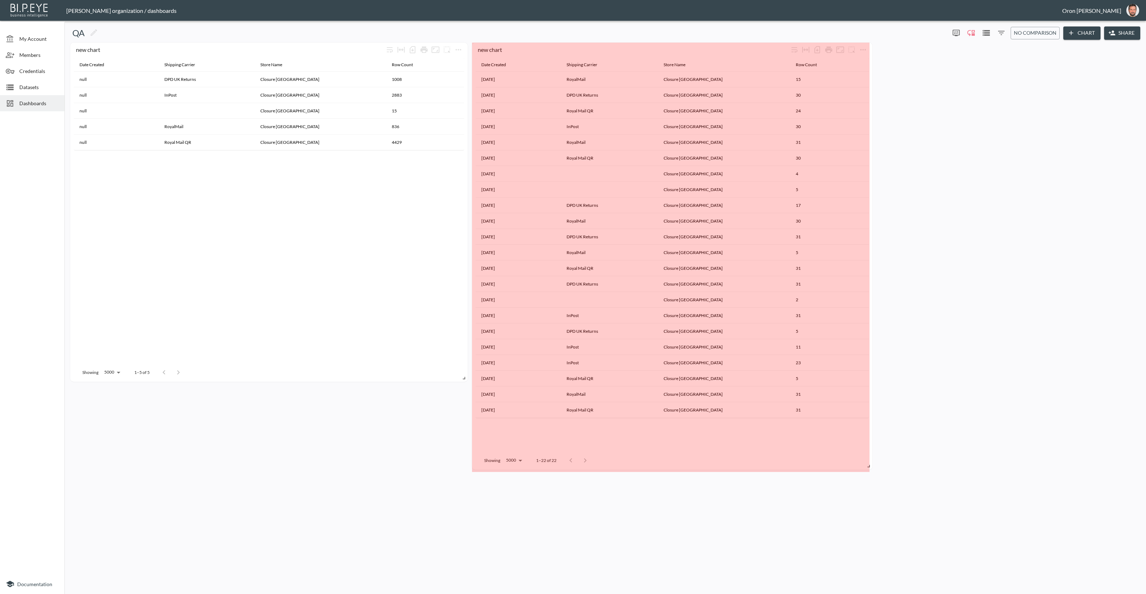
drag, startPoint x: 865, startPoint y: 377, endPoint x: 891, endPoint y: 414, distance: 45.0
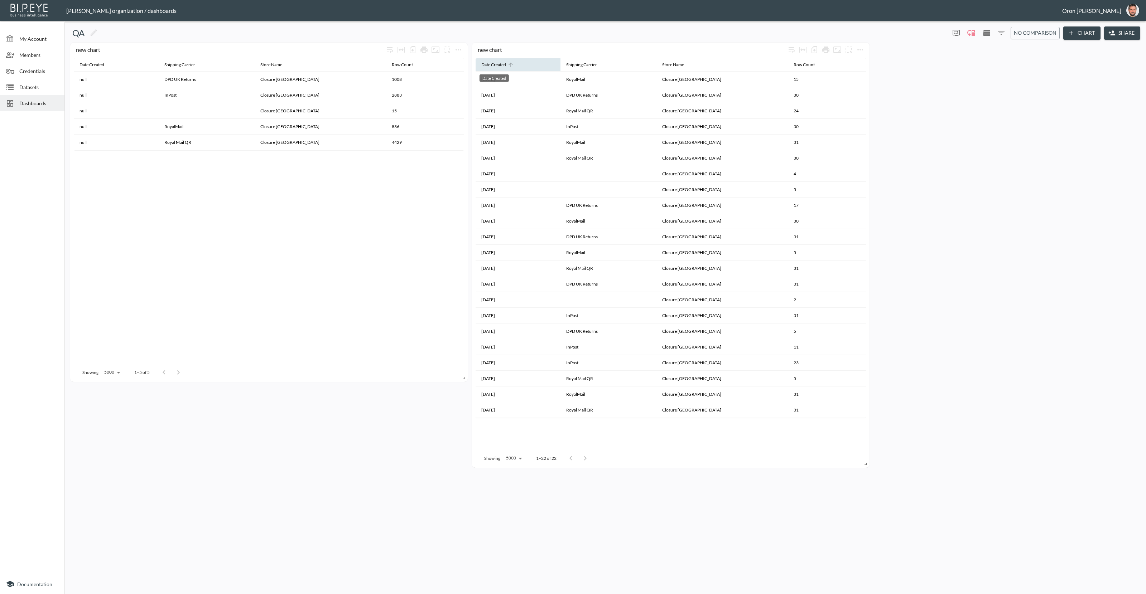
click at [104, 63] on div "Date Created" at bounding box center [91, 64] width 25 height 9
click at [496, 63] on div "Date Created" at bounding box center [493, 64] width 25 height 9
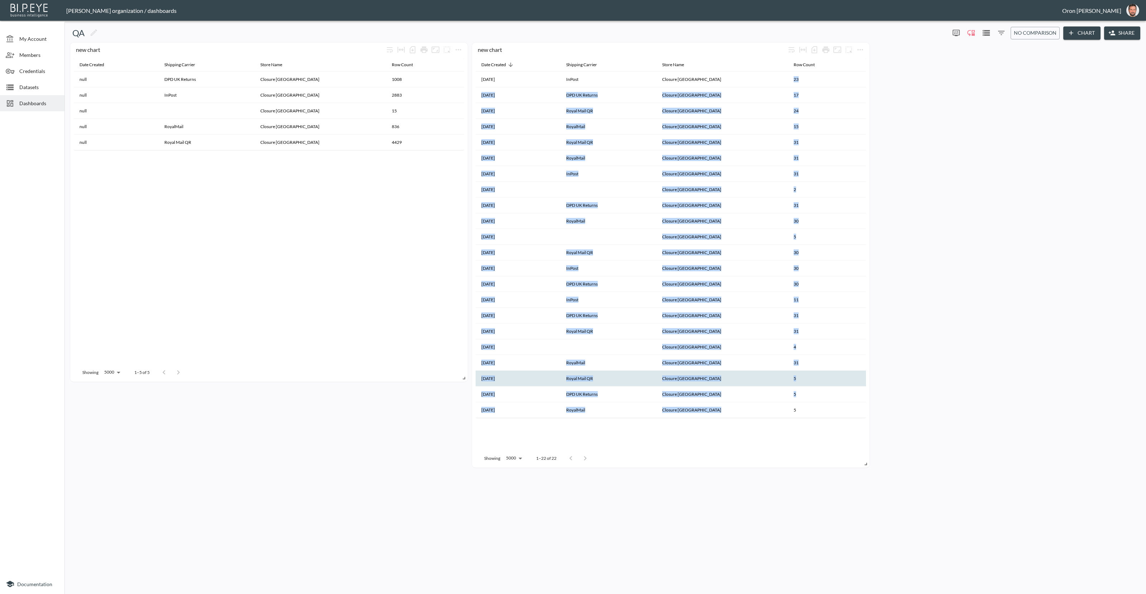
drag, startPoint x: 781, startPoint y: 81, endPoint x: 798, endPoint y: 386, distance: 305.5
click at [464, 150] on tbody "Jun 2025 InPost Closure London 23 Jun 2025 DPD UK Returns Closure London 17 Jun…" at bounding box center [269, 111] width 390 height 79
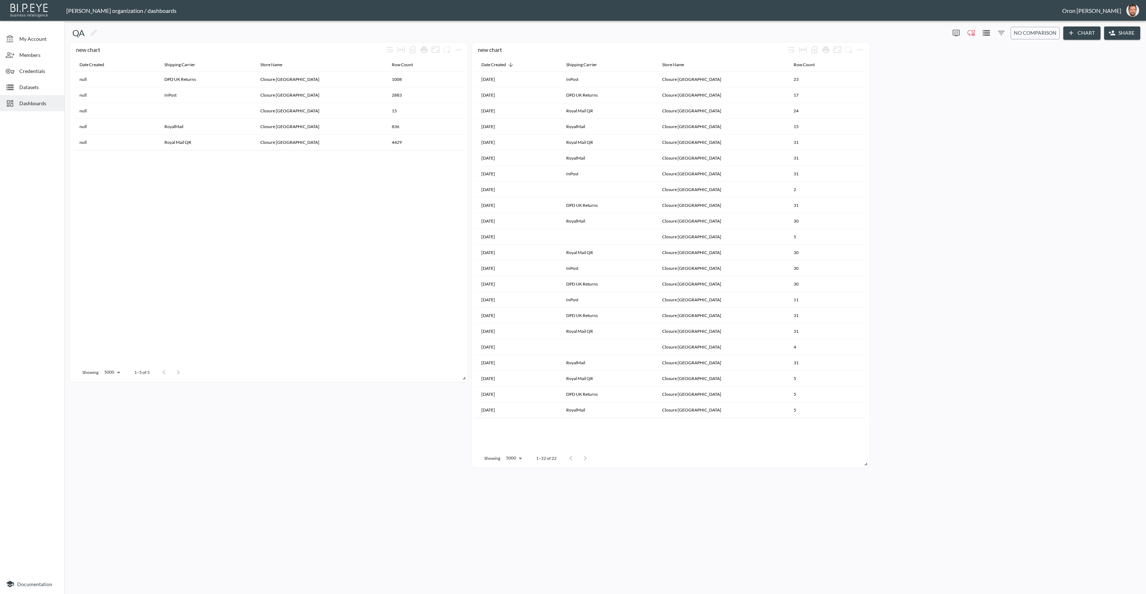
click at [891, 206] on div "new chart Date Created Shipping Carrier Store Name Row Count null DPD UK Return…" at bounding box center [603, 255] width 1073 height 425
click at [44, 82] on div "Datasets" at bounding box center [32, 87] width 64 height 16
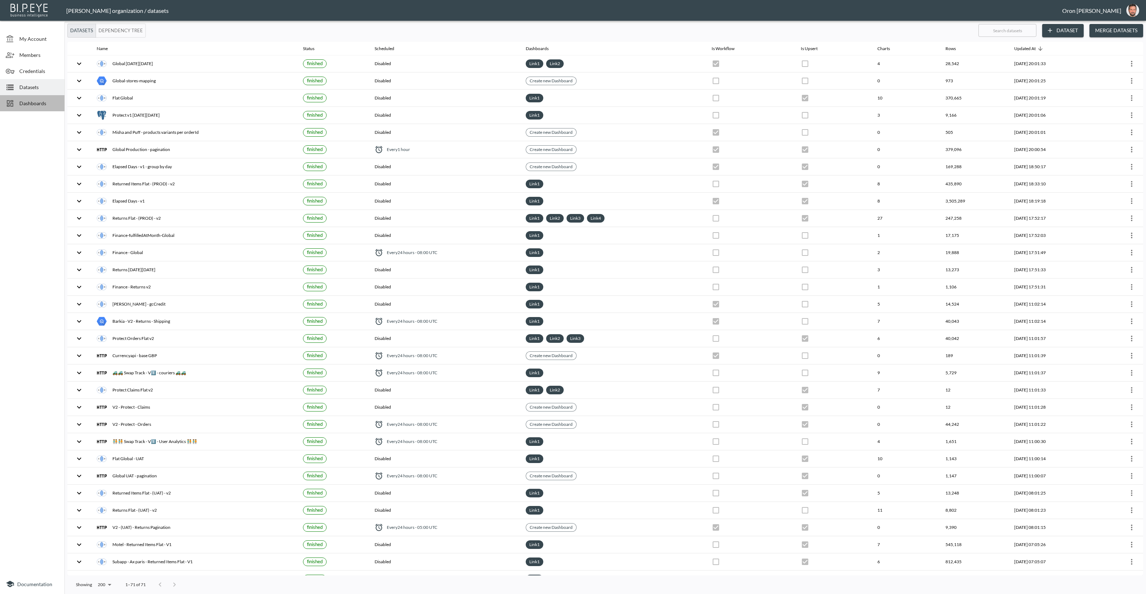
drag, startPoint x: 37, startPoint y: 99, endPoint x: 57, endPoint y: 96, distance: 20.0
click at [39, 99] on div "Dashboards" at bounding box center [32, 103] width 64 height 16
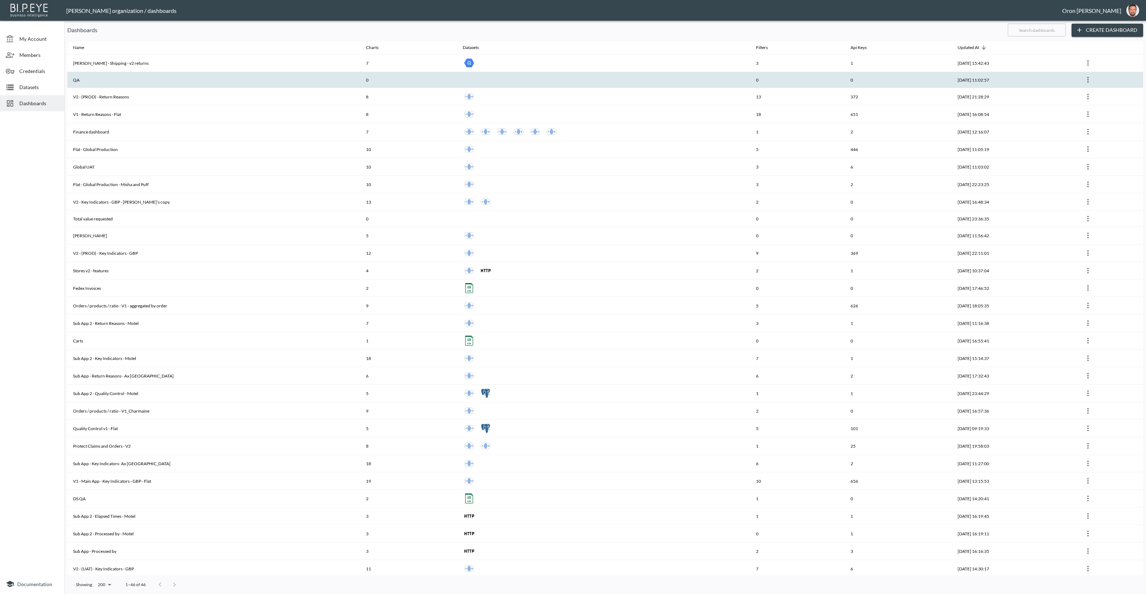
click at [113, 77] on th "QA" at bounding box center [213, 80] width 293 height 16
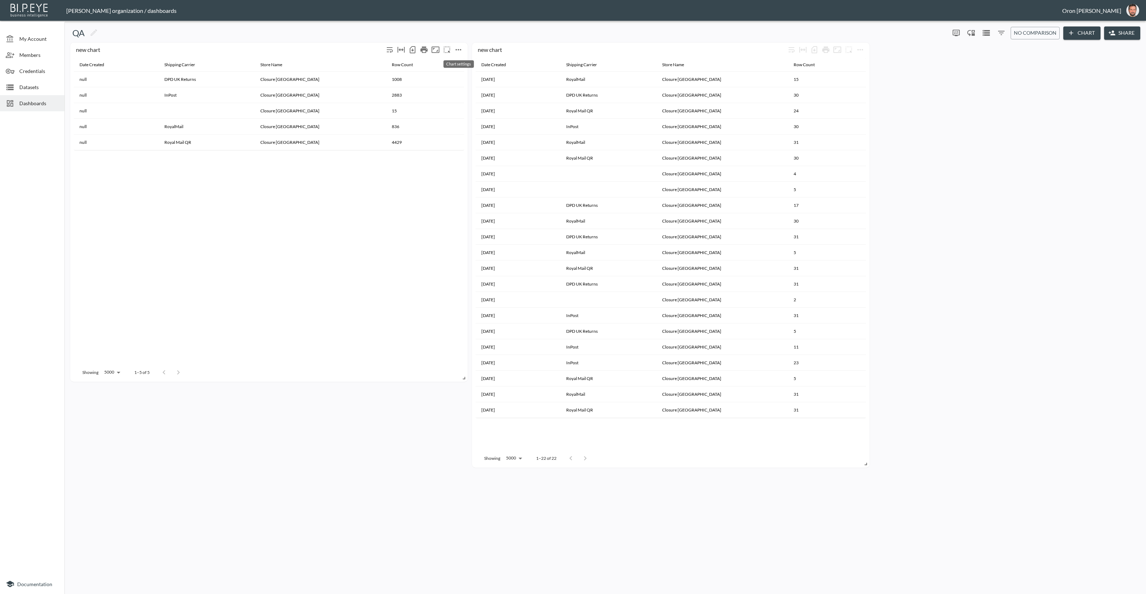
click at [459, 48] on icon "more" at bounding box center [458, 49] width 9 height 9
click at [463, 67] on li "Edit" at bounding box center [458, 63] width 56 height 13
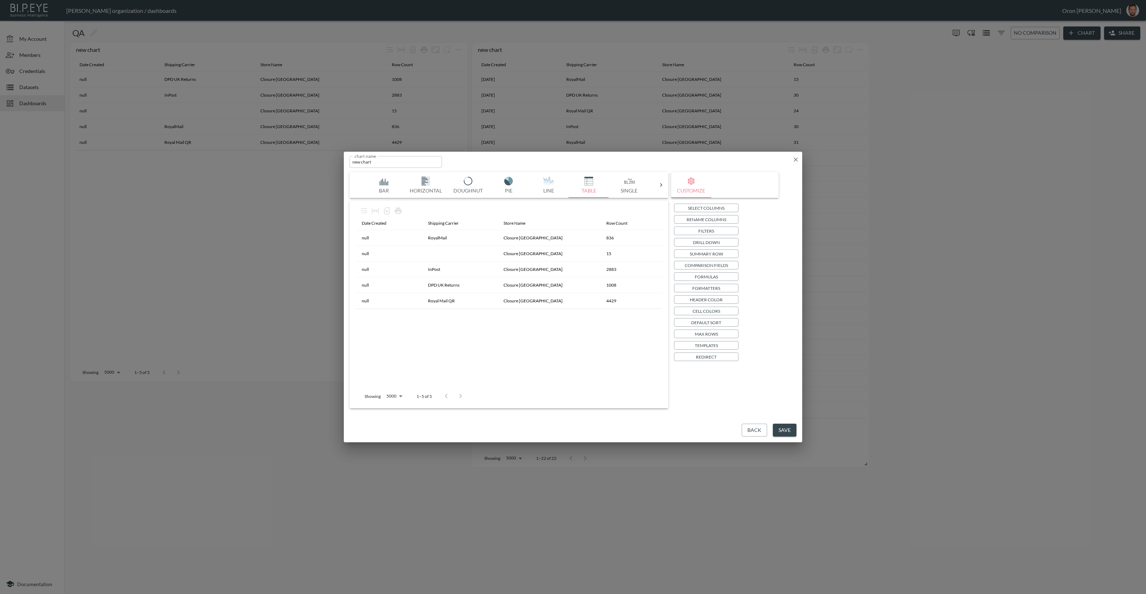
click at [711, 287] on p "Formatters" at bounding box center [706, 289] width 28 height 8
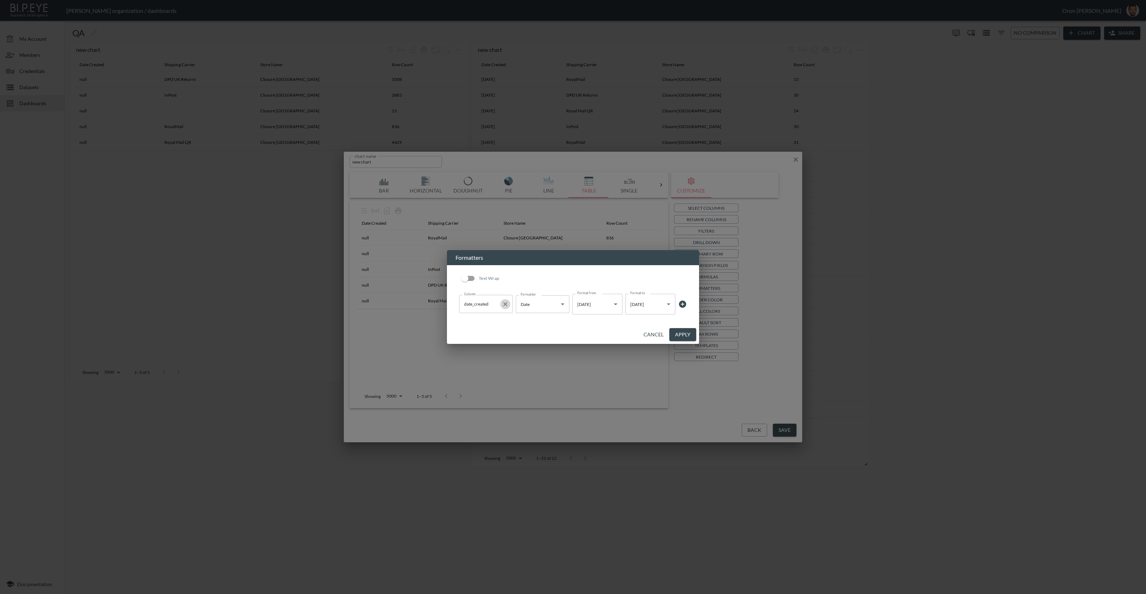
click at [504, 305] on icon "Clear" at bounding box center [505, 304] width 4 height 4
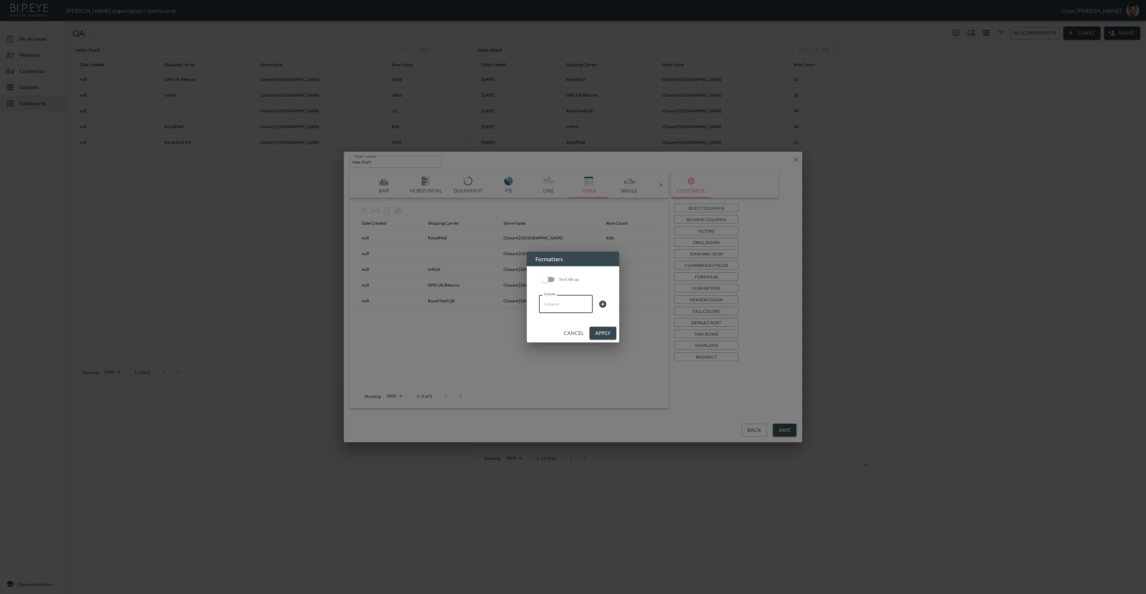
click at [605, 334] on button "Apply" at bounding box center [602, 333] width 27 height 13
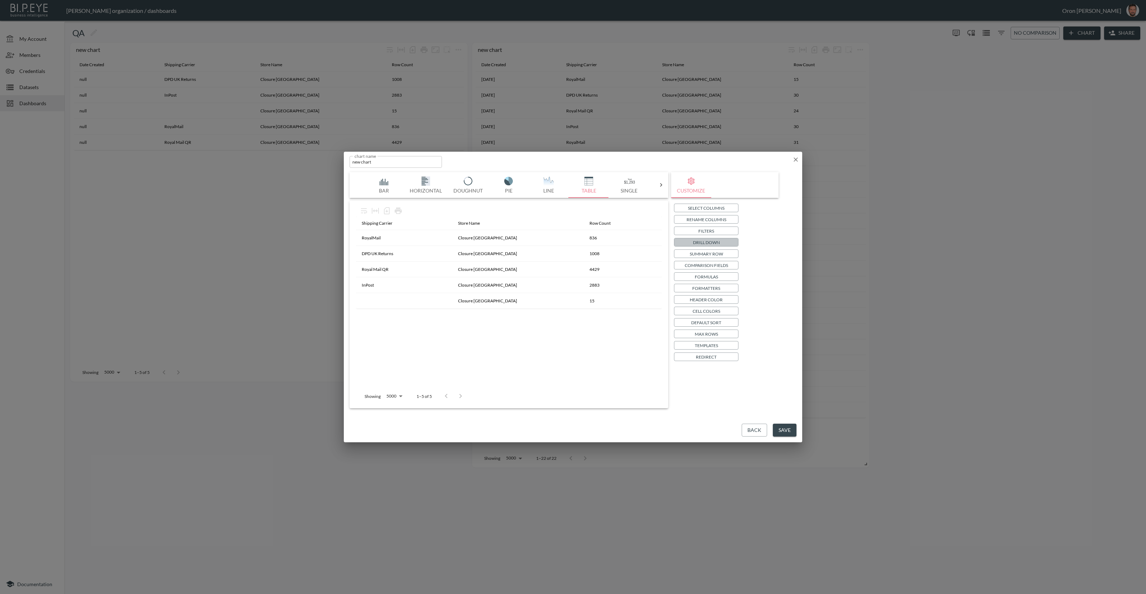
click at [723, 243] on button "Drill Down" at bounding box center [706, 242] width 64 height 9
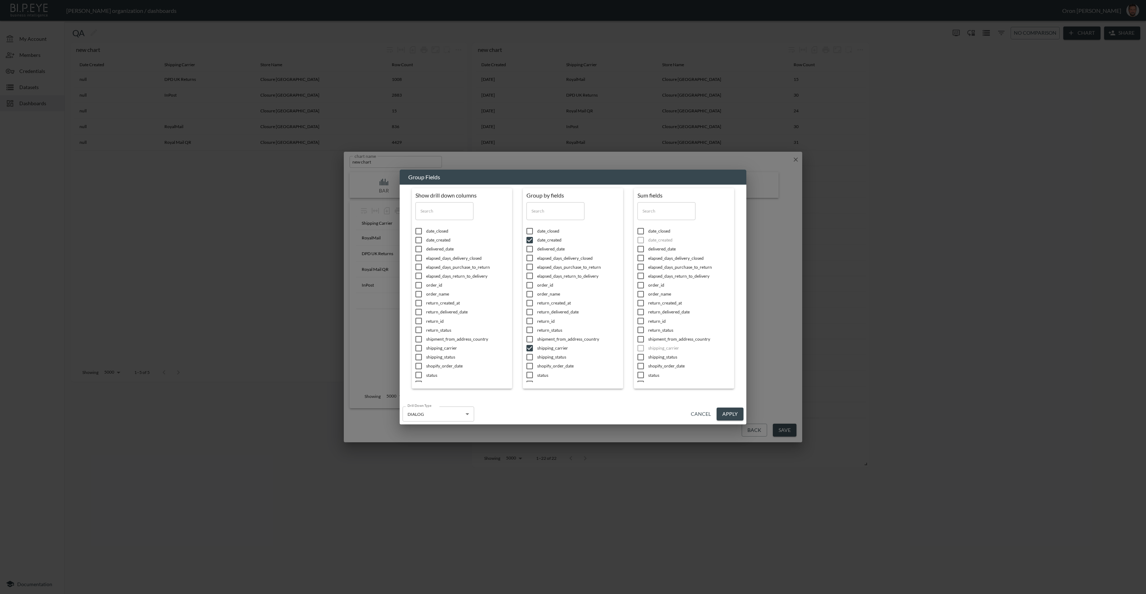
scroll to position [27, 0]
click at [726, 412] on button "Apply" at bounding box center [729, 414] width 27 height 13
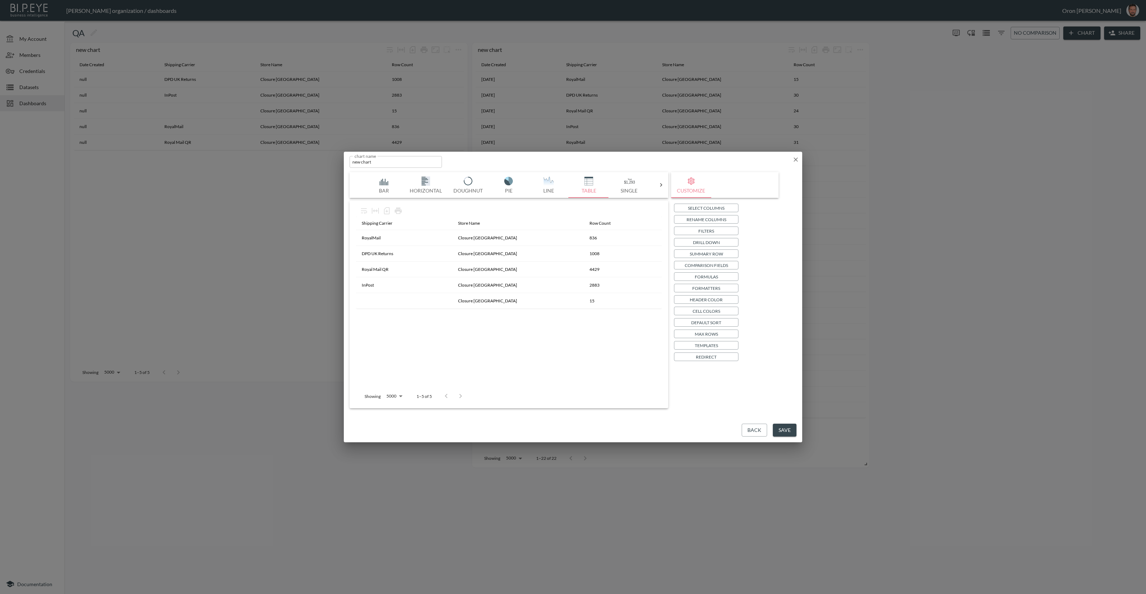
click at [729, 241] on button "Drill Down" at bounding box center [706, 242] width 64 height 9
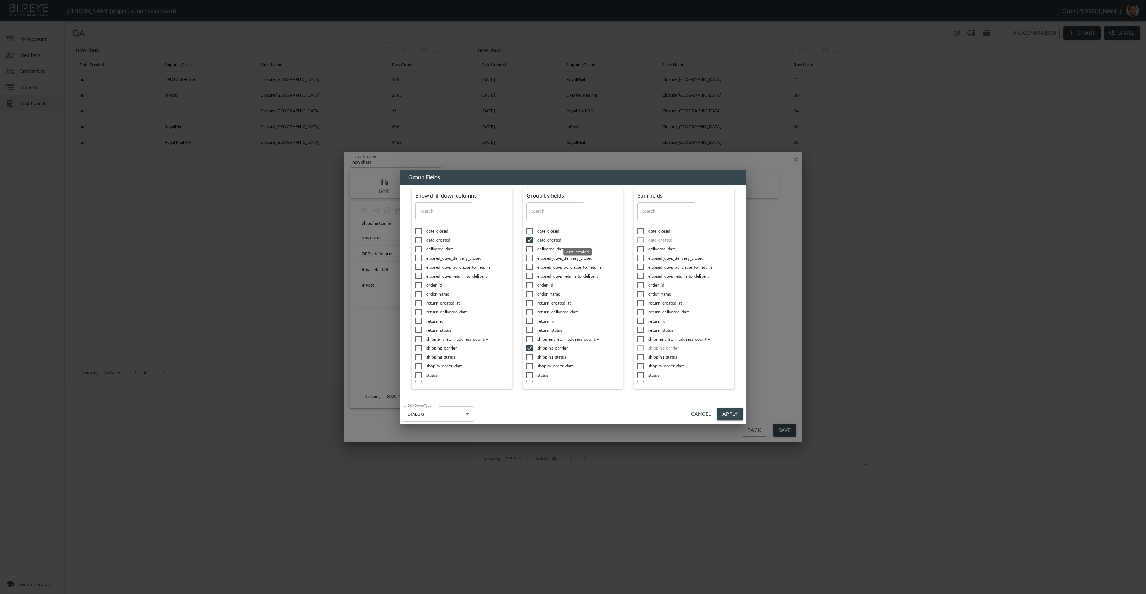
drag, startPoint x: 556, startPoint y: 238, endPoint x: 589, endPoint y: 260, distance: 39.0
click at [508, 238] on span "date_created" at bounding box center [467, 240] width 82 height 6
checkbox input "false"
click at [740, 410] on button "Apply" at bounding box center [729, 414] width 27 height 13
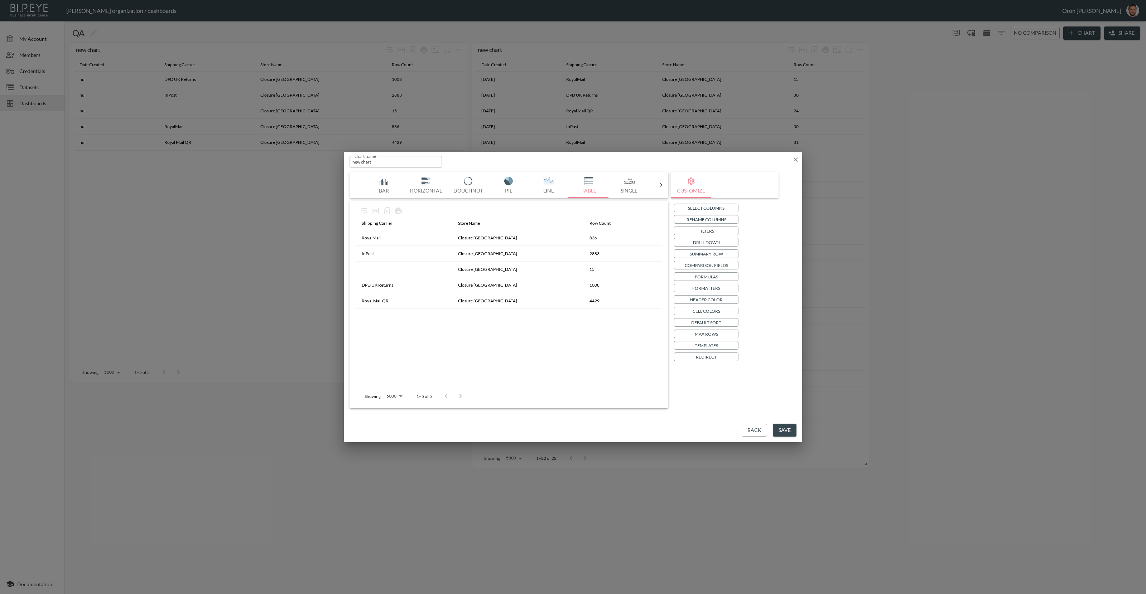
click at [705, 243] on p "Drill Down" at bounding box center [706, 243] width 27 height 8
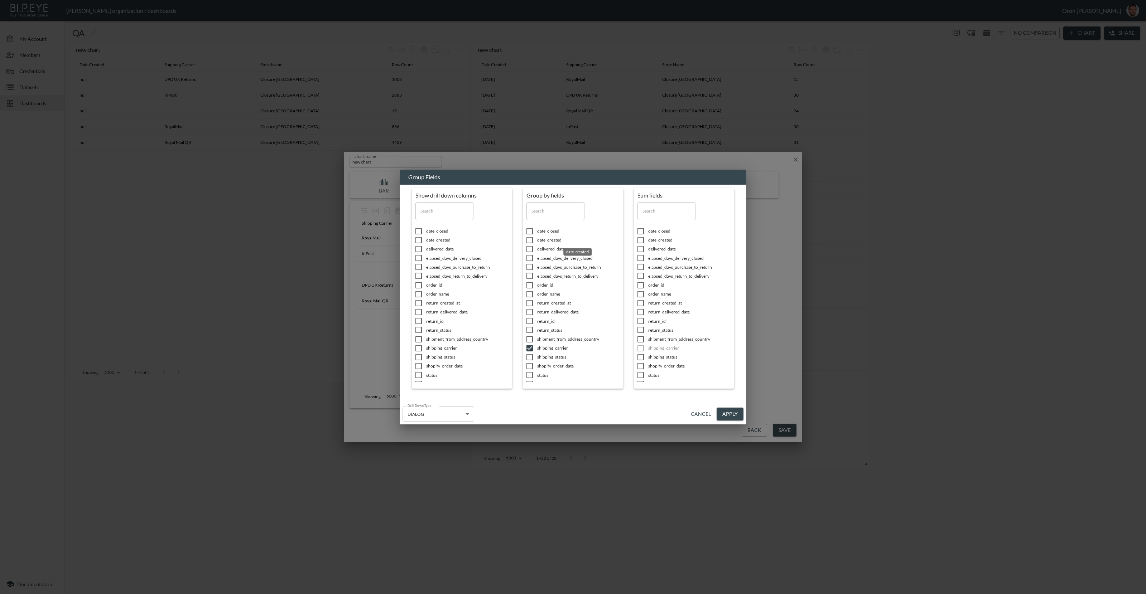
click at [508, 239] on span "date_created" at bounding box center [467, 240] width 82 height 6
checkbox input "true"
drag, startPoint x: 723, startPoint y: 412, endPoint x: 713, endPoint y: 369, distance: 43.6
click at [723, 411] on button "Apply" at bounding box center [729, 414] width 27 height 13
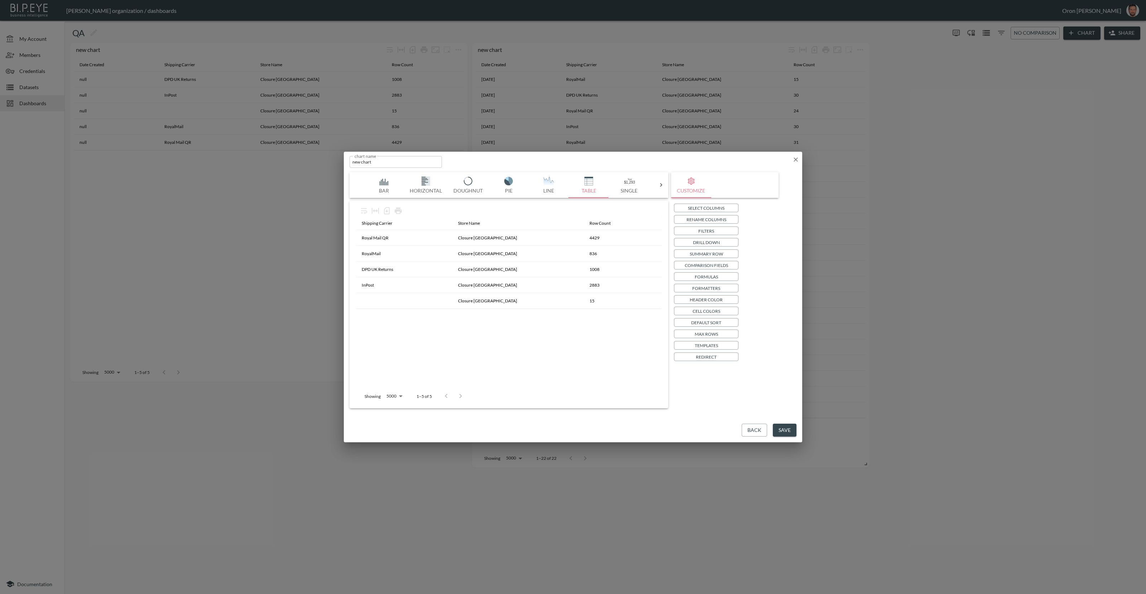
click at [708, 286] on p "Formatters" at bounding box center [706, 289] width 28 height 8
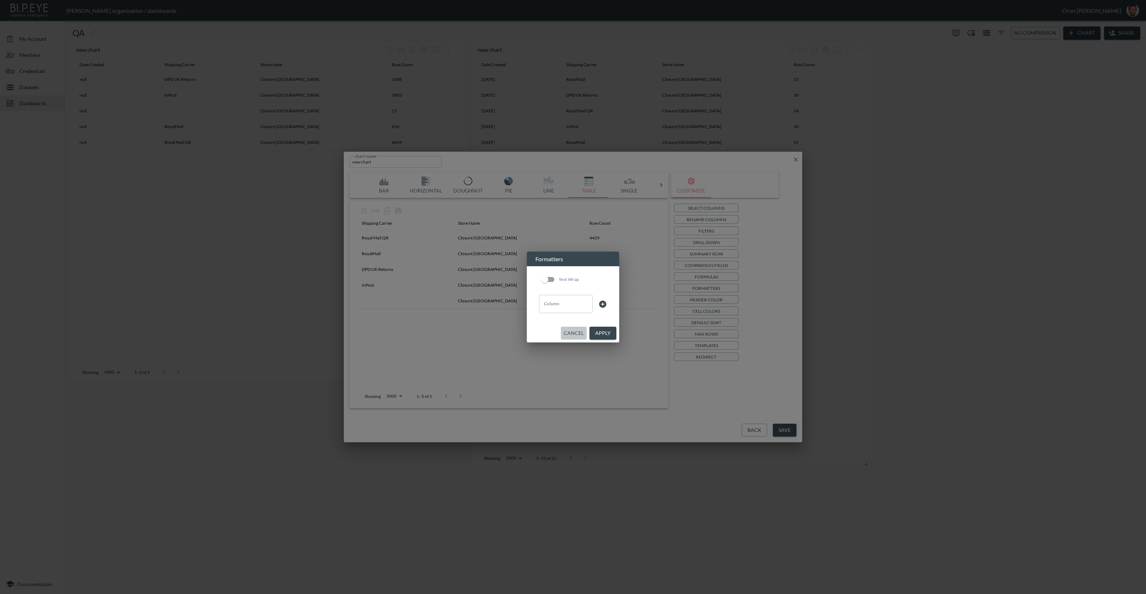
click at [574, 329] on button "Cancel" at bounding box center [574, 333] width 26 height 13
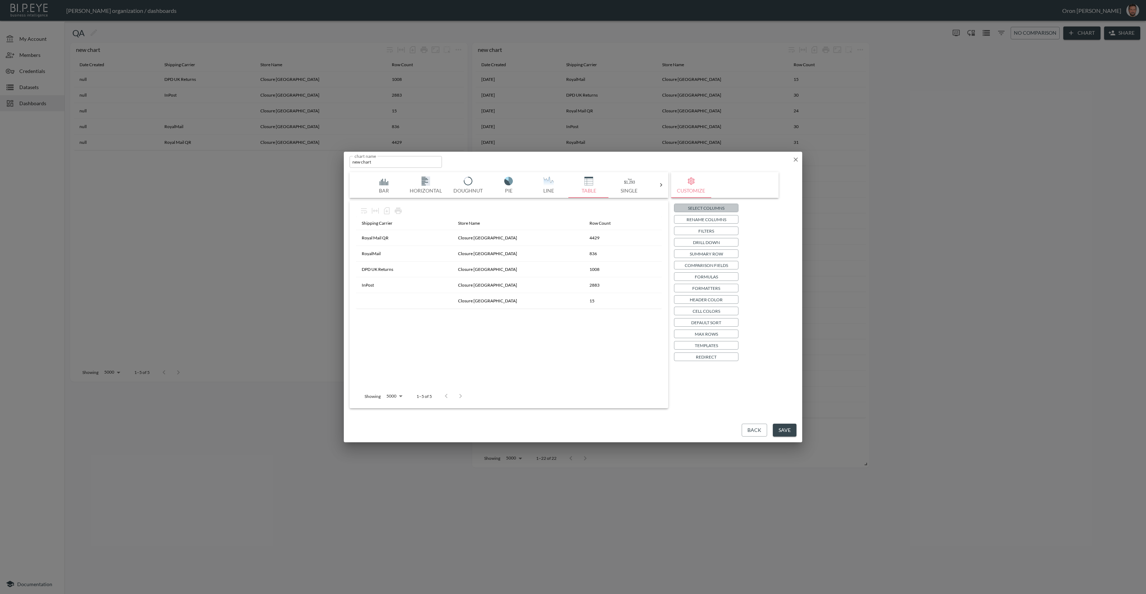
click at [717, 204] on button "Select Columns" at bounding box center [706, 208] width 64 height 9
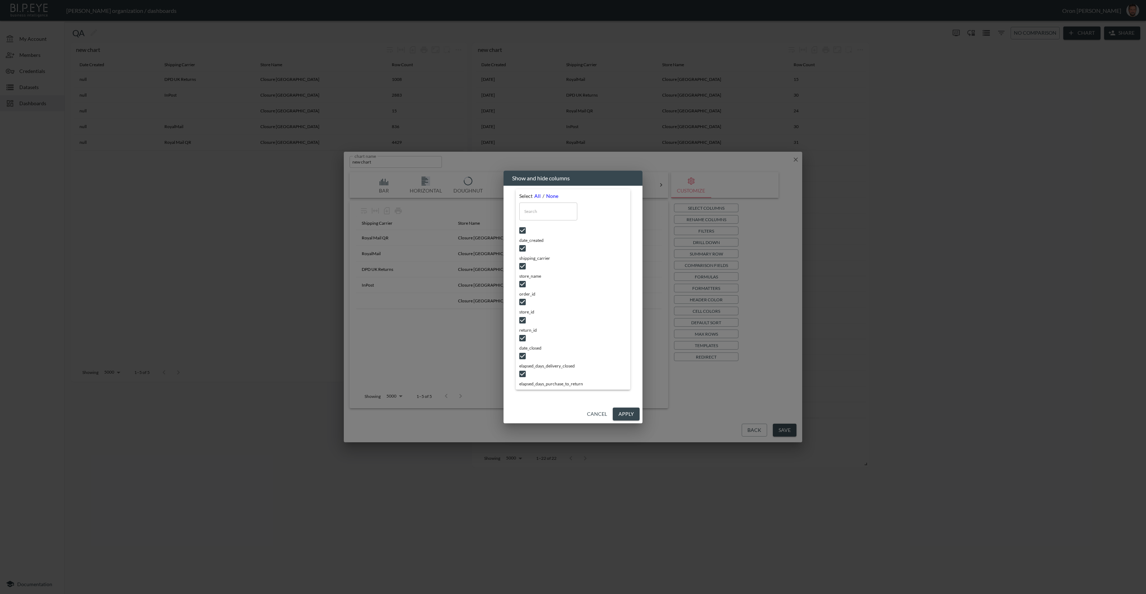
scroll to position [23, 0]
drag, startPoint x: 591, startPoint y: 415, endPoint x: 651, endPoint y: 383, distance: 68.1
click at [594, 413] on button "Cancel" at bounding box center [597, 414] width 26 height 13
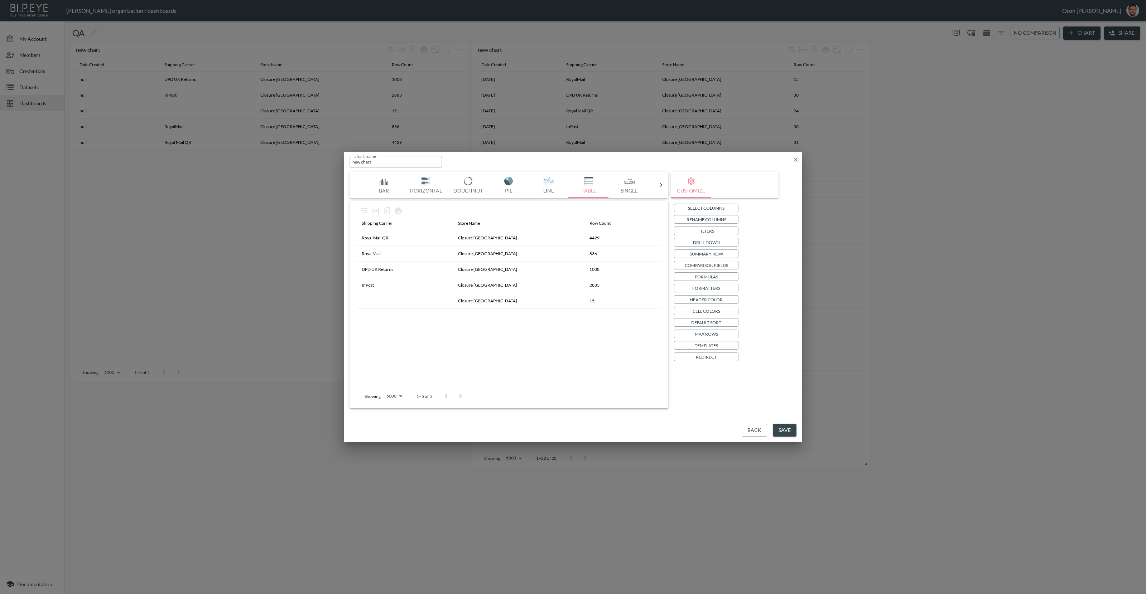
click at [709, 243] on p "Drill Down" at bounding box center [706, 243] width 27 height 8
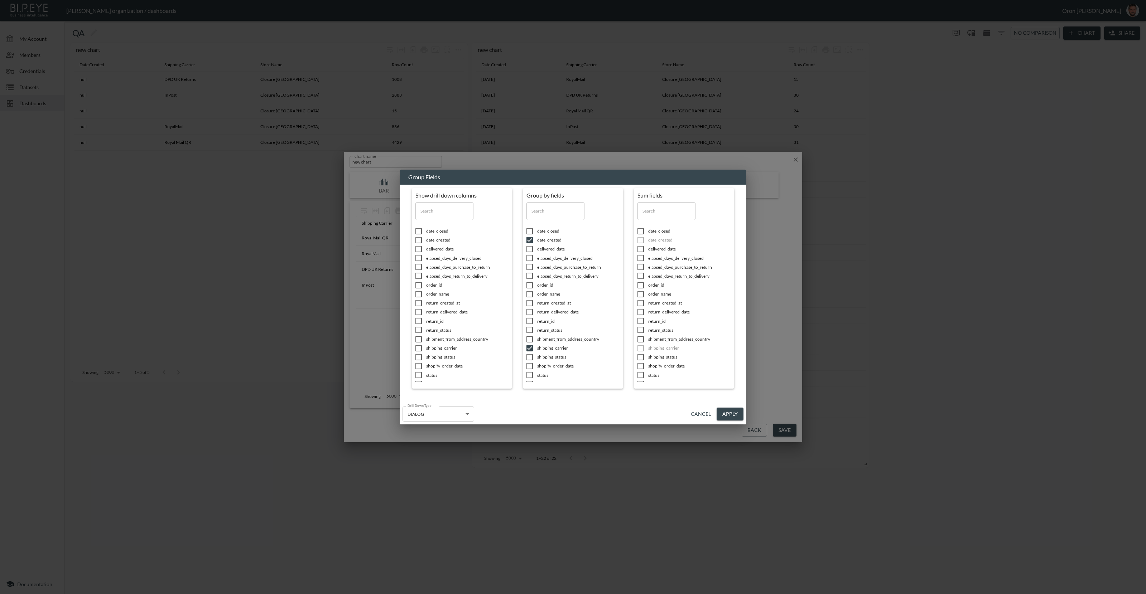
scroll to position [27, 0]
click at [699, 415] on button "Cancel" at bounding box center [701, 414] width 26 height 13
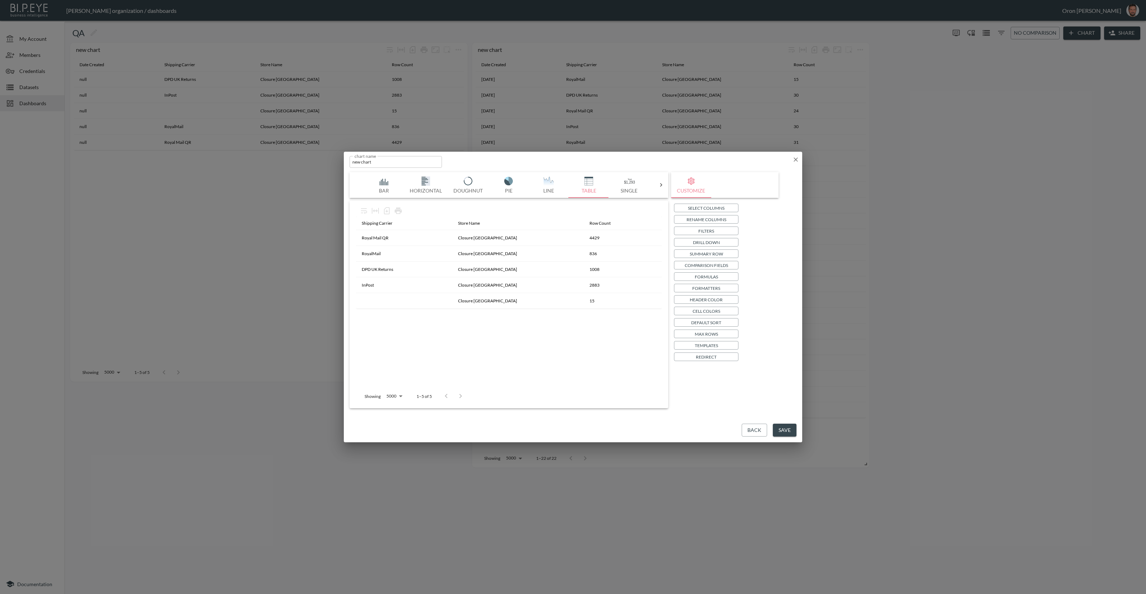
click at [713, 241] on p "Drill Down" at bounding box center [706, 243] width 27 height 8
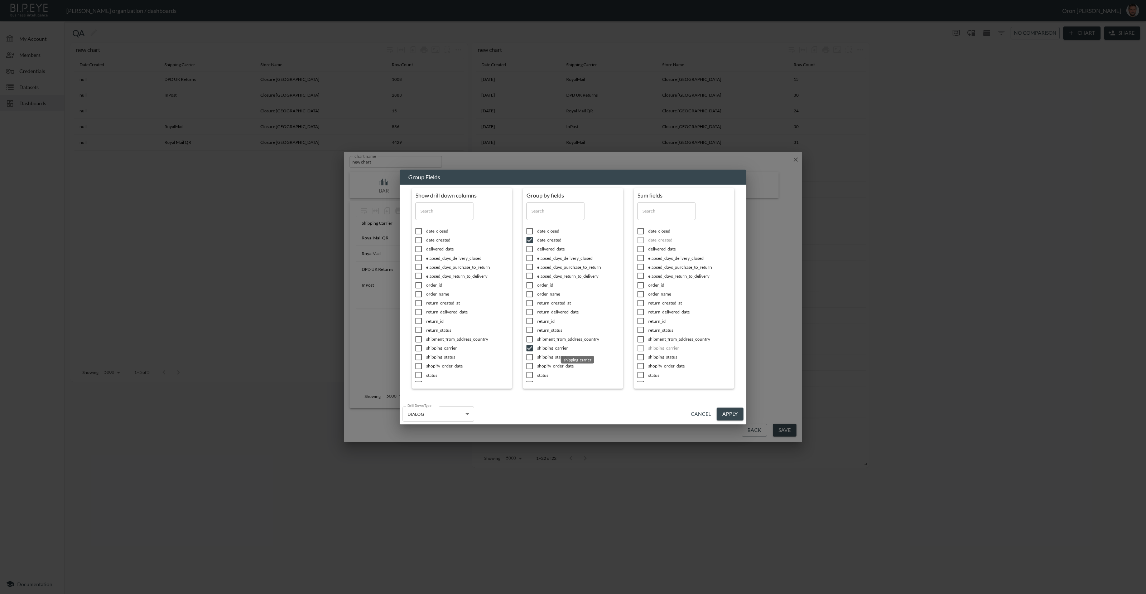
click at [508, 351] on span "shipping_carrier" at bounding box center [467, 348] width 82 height 6
checkbox input "false"
click at [732, 411] on button "Apply" at bounding box center [729, 414] width 27 height 13
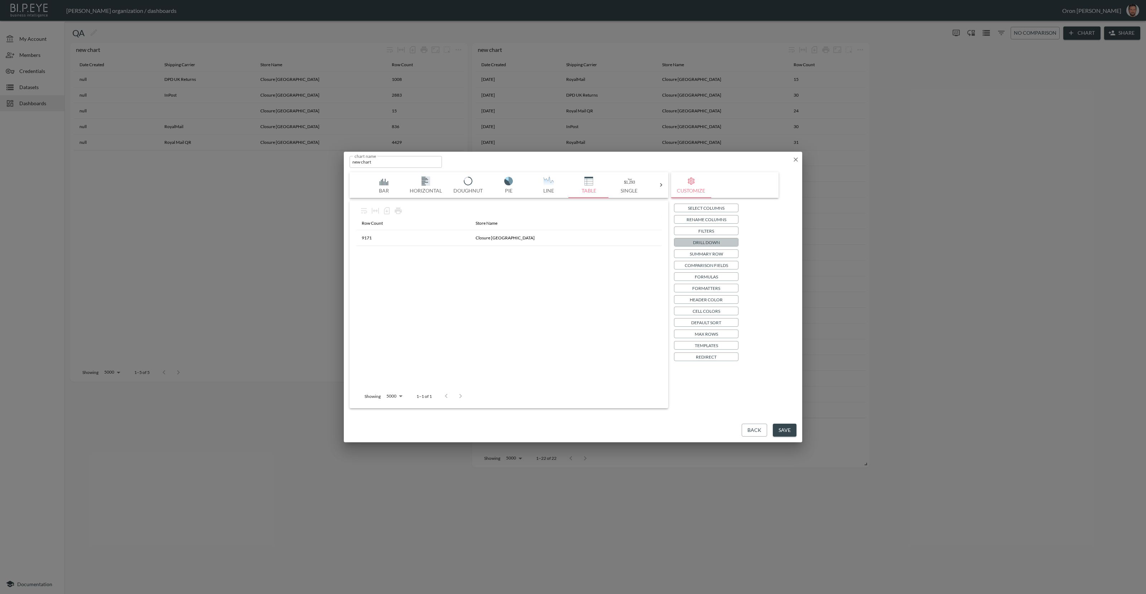
click at [707, 239] on p "Drill Down" at bounding box center [706, 243] width 27 height 8
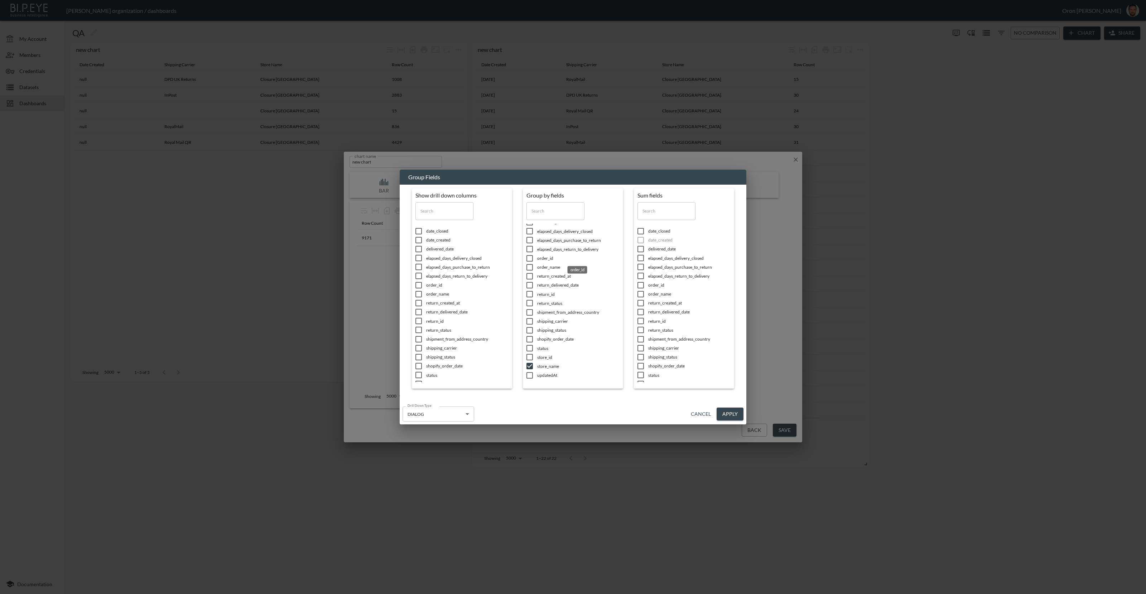
scroll to position [0, 0]
click at [728, 416] on button "Apply" at bounding box center [729, 414] width 27 height 13
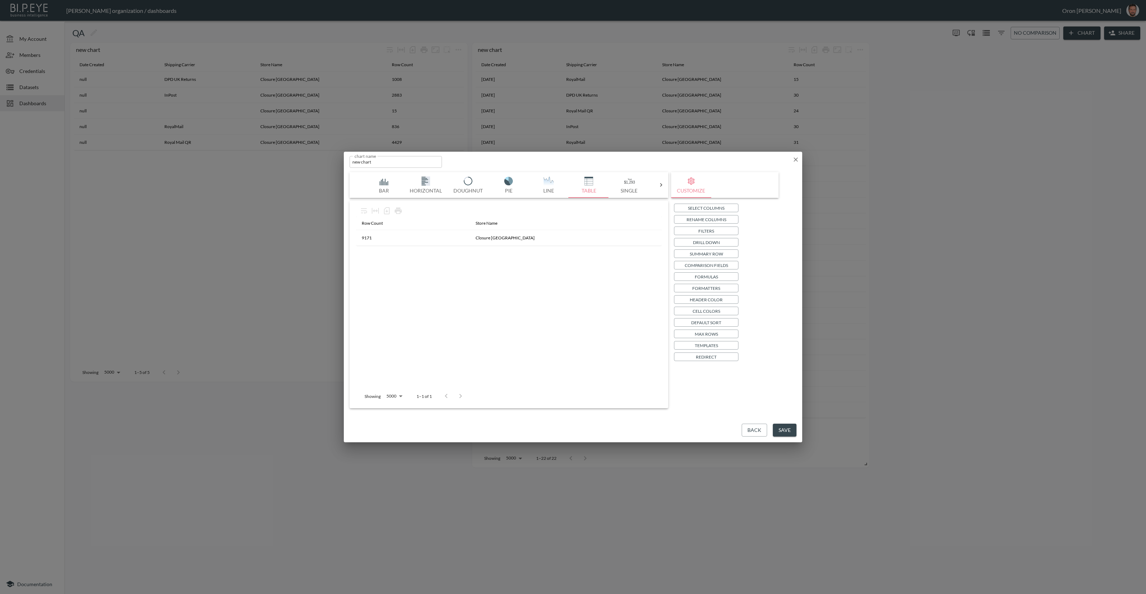
click at [785, 430] on button "Save" at bounding box center [785, 430] width 24 height 13
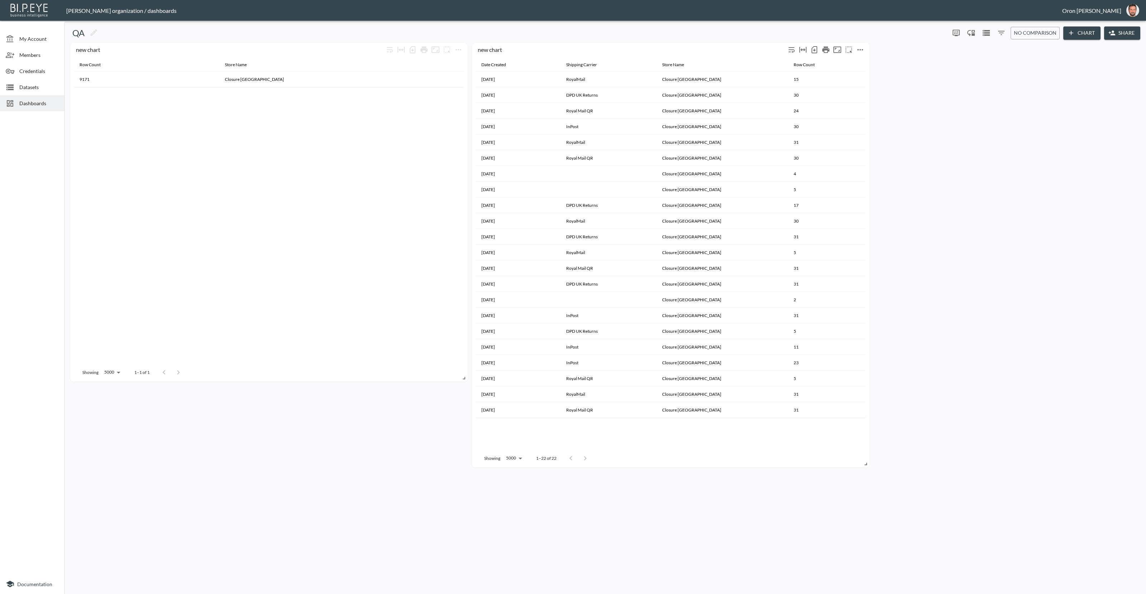
click at [862, 50] on icon "more" at bounding box center [860, 49] width 9 height 9
click at [858, 60] on li "Edit" at bounding box center [860, 63] width 56 height 13
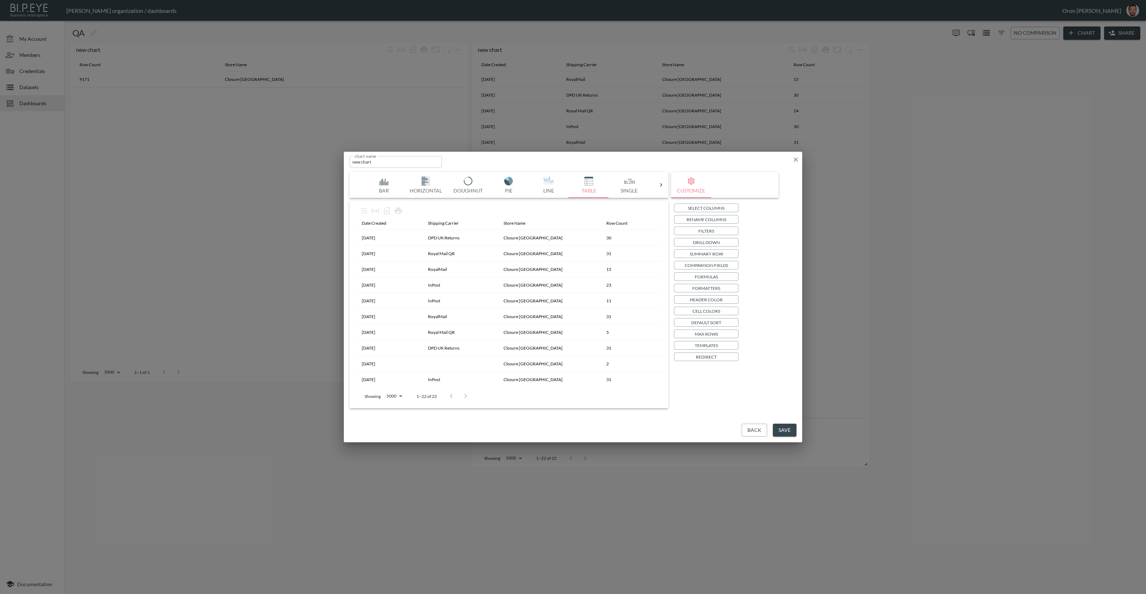
click at [720, 242] on button "Drill Down" at bounding box center [706, 242] width 64 height 9
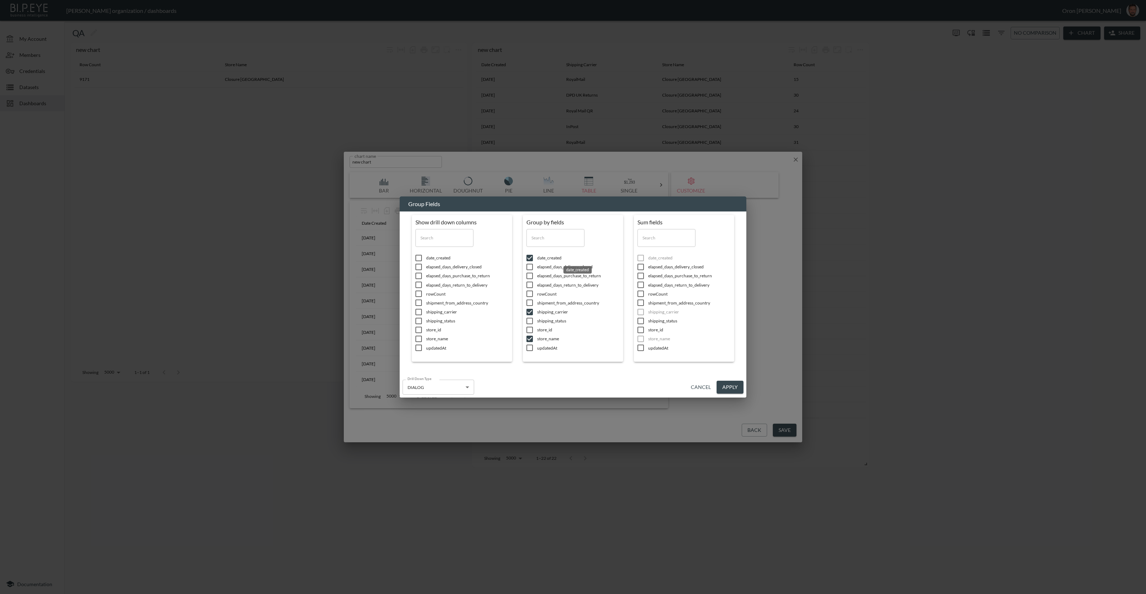
click at [508, 259] on span "date_created" at bounding box center [467, 258] width 82 height 6
checkbox input "false"
click at [532, 311] on input "checkbox" at bounding box center [529, 312] width 15 height 7
checkbox input "false"
click at [722, 384] on button "Apply" at bounding box center [729, 387] width 27 height 13
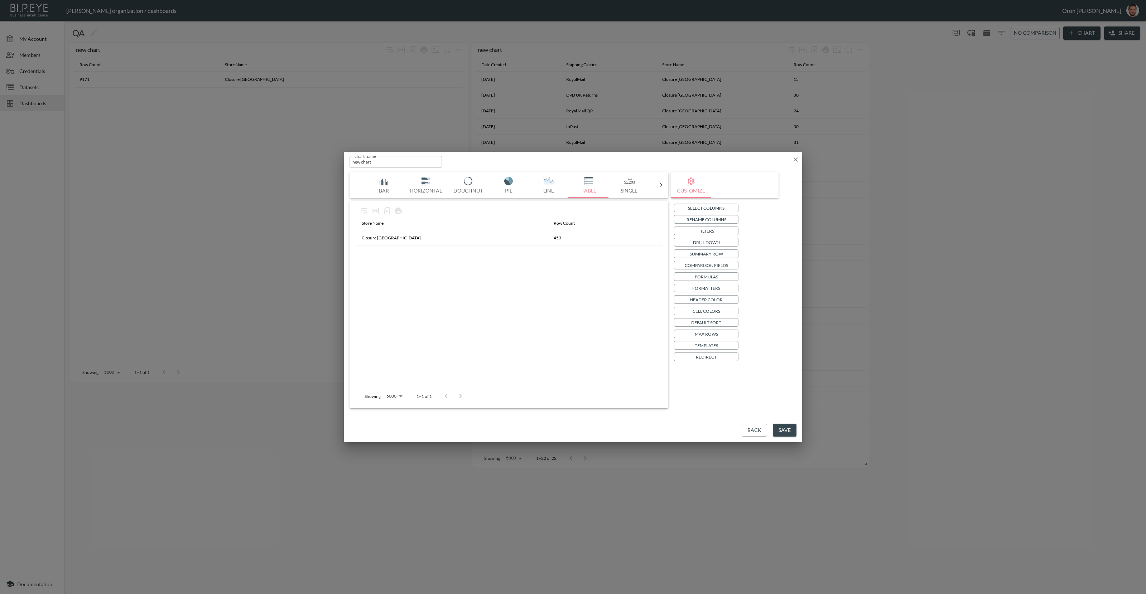
click at [788, 434] on button "Save" at bounding box center [785, 430] width 24 height 13
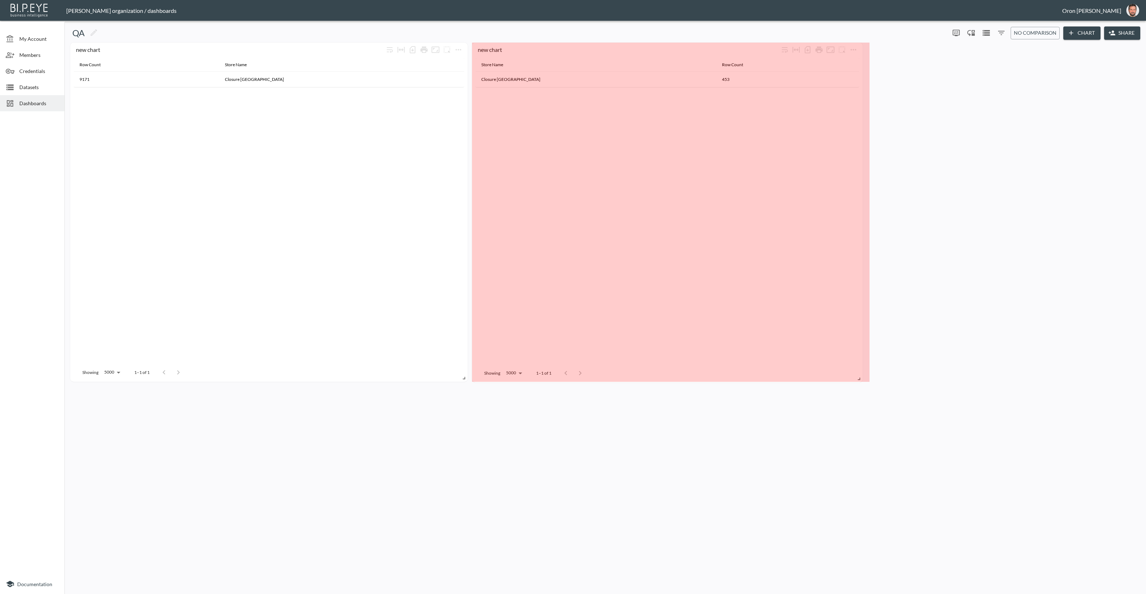
drag, startPoint x: 862, startPoint y: 461, endPoint x: 853, endPoint y: 378, distance: 83.1
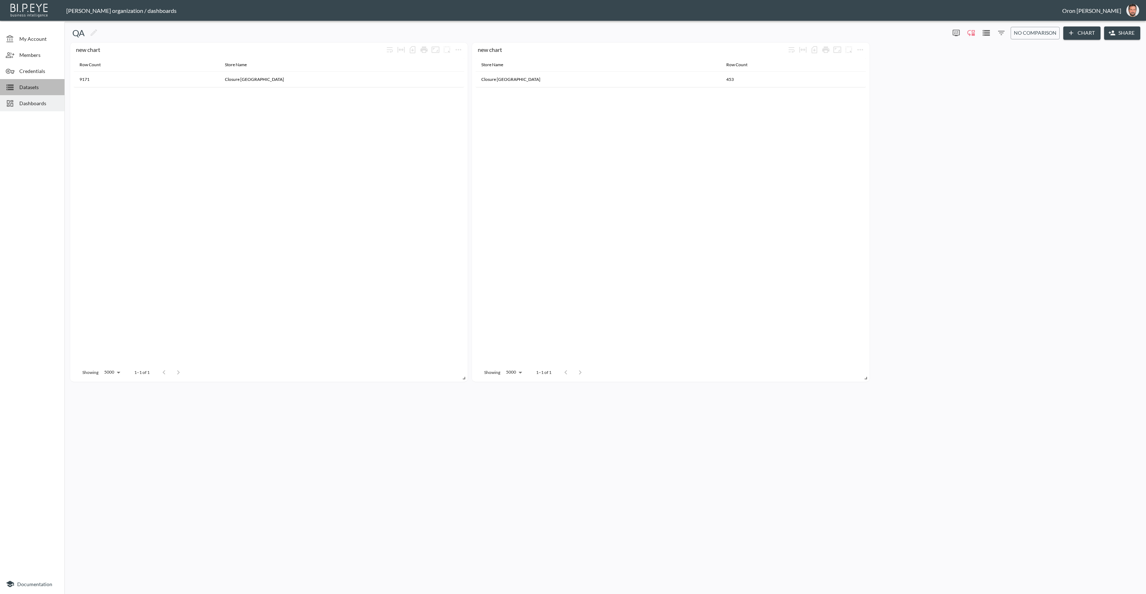
click at [30, 86] on span "Datasets" at bounding box center [38, 87] width 39 height 8
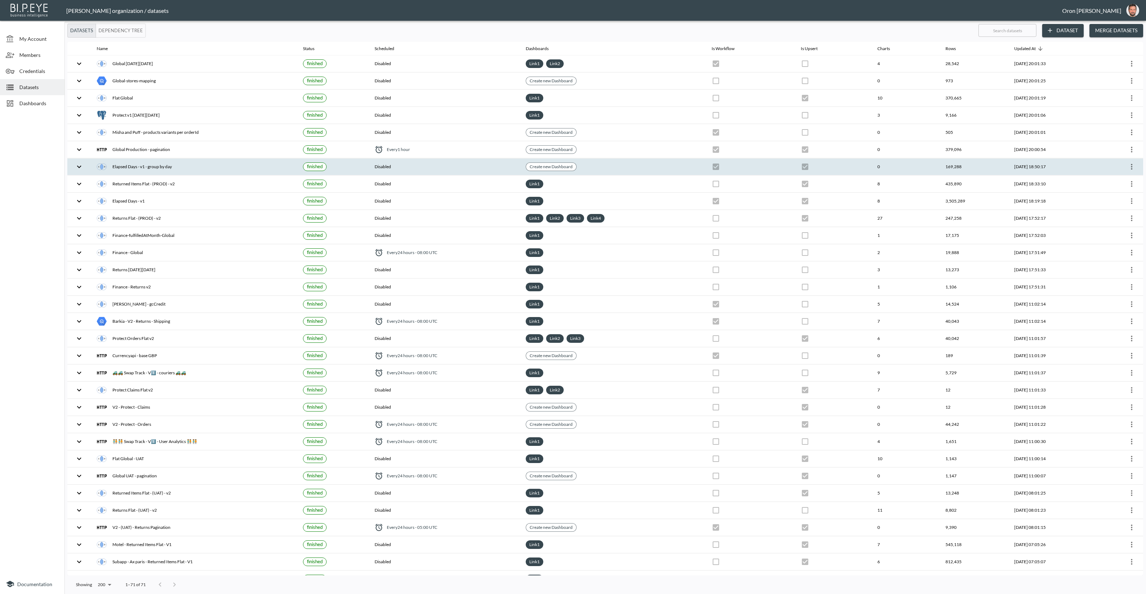
click at [1129, 166] on icon "more" at bounding box center [1131, 167] width 9 height 9
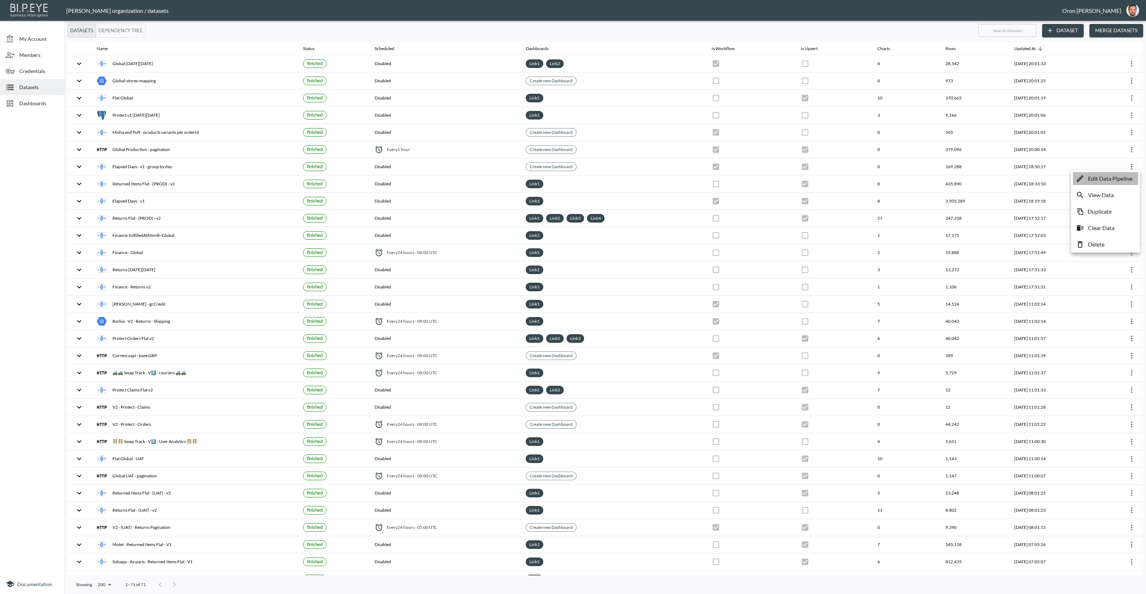
click at [1117, 178] on p "Edit Data Pipeline" at bounding box center [1110, 178] width 44 height 9
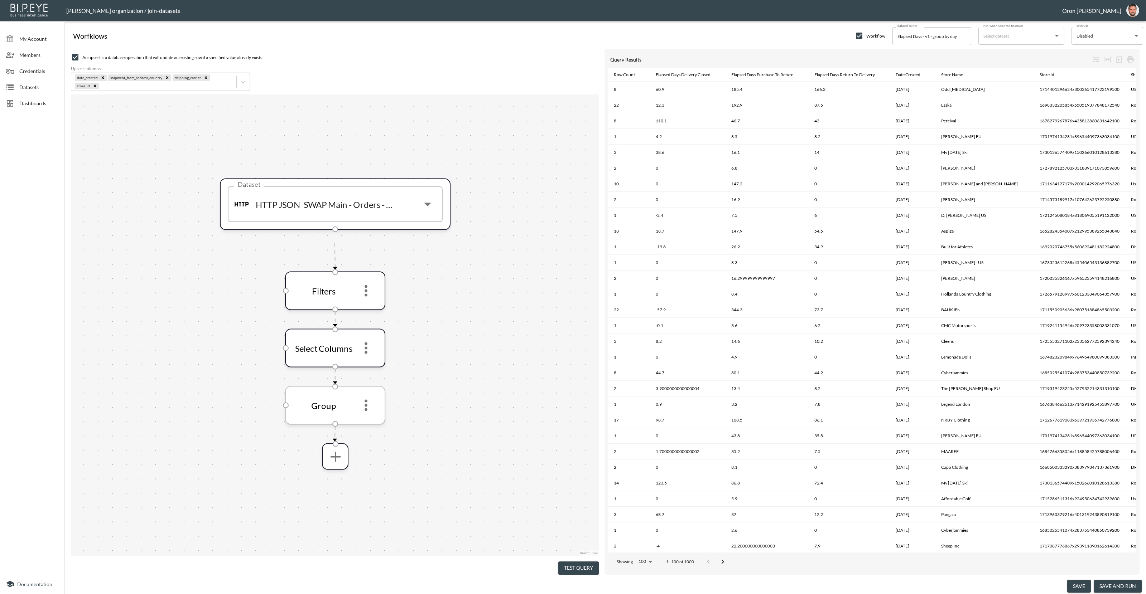
click at [367, 398] on icon "more" at bounding box center [365, 405] width 17 height 17
click at [366, 421] on li "Edit" at bounding box center [366, 424] width 32 height 13
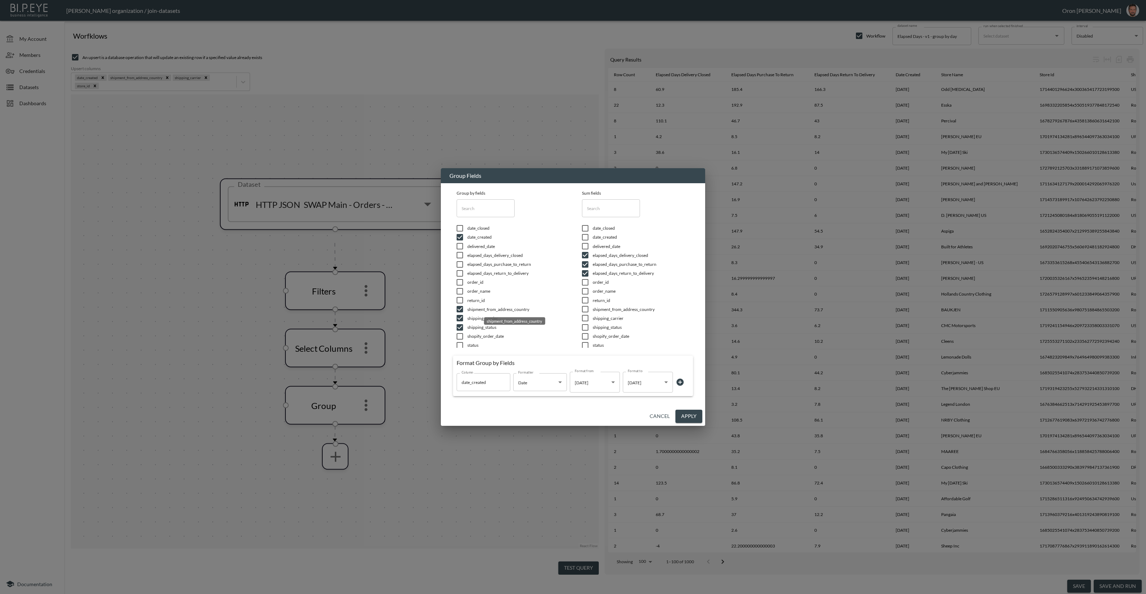
click at [500, 309] on span "shipment_from_address_country" at bounding box center [515, 309] width 97 height 6
checkbox input "false"
click at [468, 317] on span "shipping_carrier" at bounding box center [515, 318] width 97 height 6
checkbox input "false"
drag, startPoint x: 653, startPoint y: 416, endPoint x: 579, endPoint y: 368, distance: 88.5
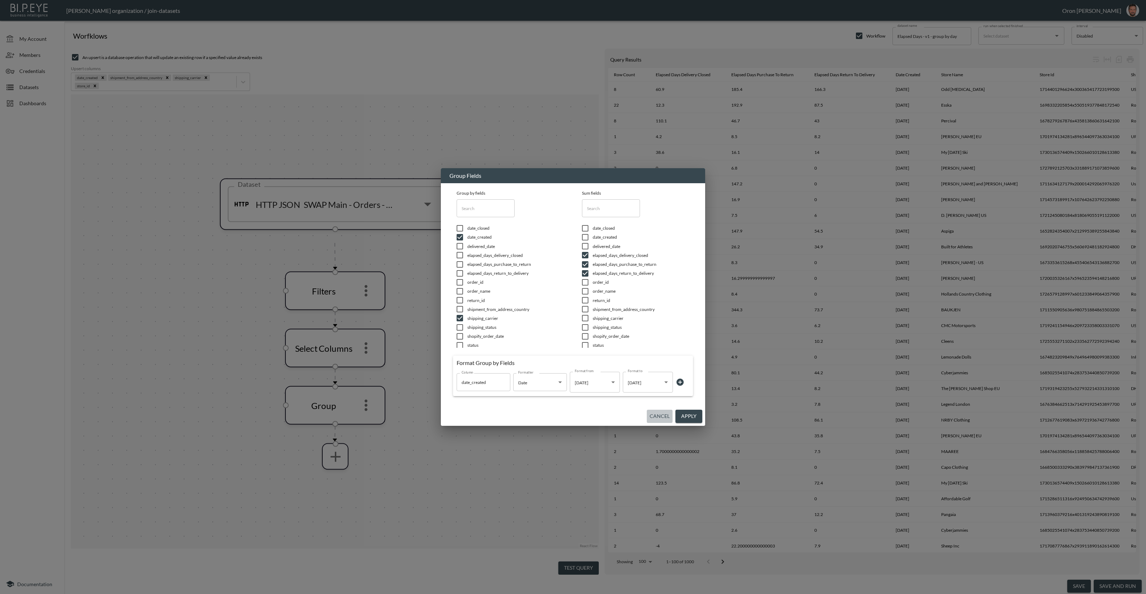
click at [653, 416] on button "Cancel" at bounding box center [660, 416] width 26 height 13
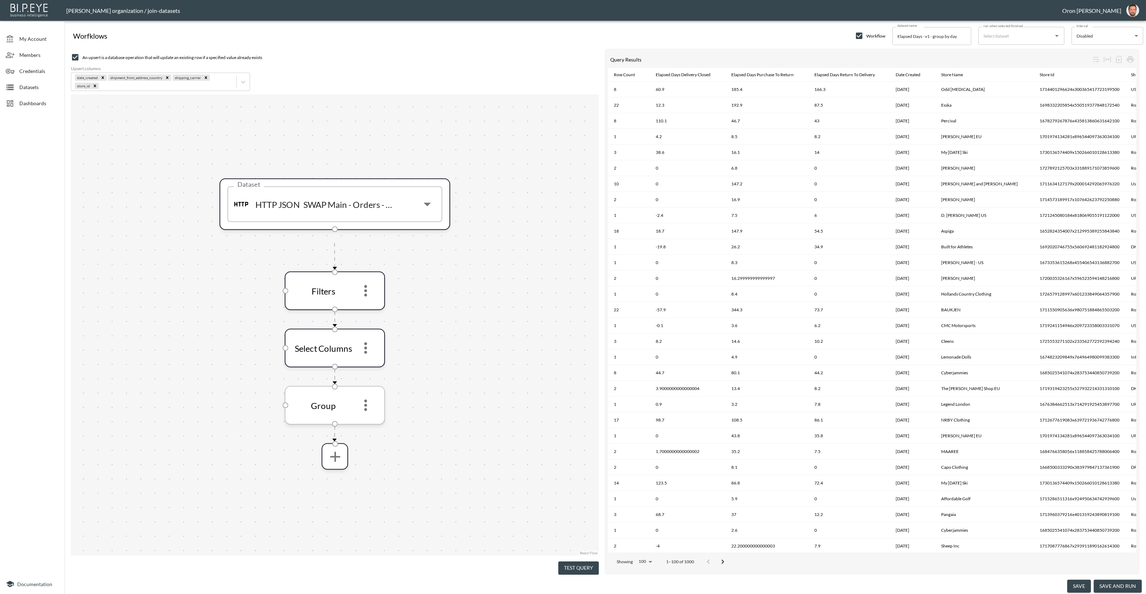
drag, startPoint x: 369, startPoint y: 402, endPoint x: 371, endPoint y: 410, distance: 8.1
click at [369, 402] on icon "more" at bounding box center [365, 405] width 17 height 17
click at [367, 407] on icon "more" at bounding box center [365, 405] width 17 height 17
click at [364, 424] on p "Edit" at bounding box center [360, 424] width 10 height 9
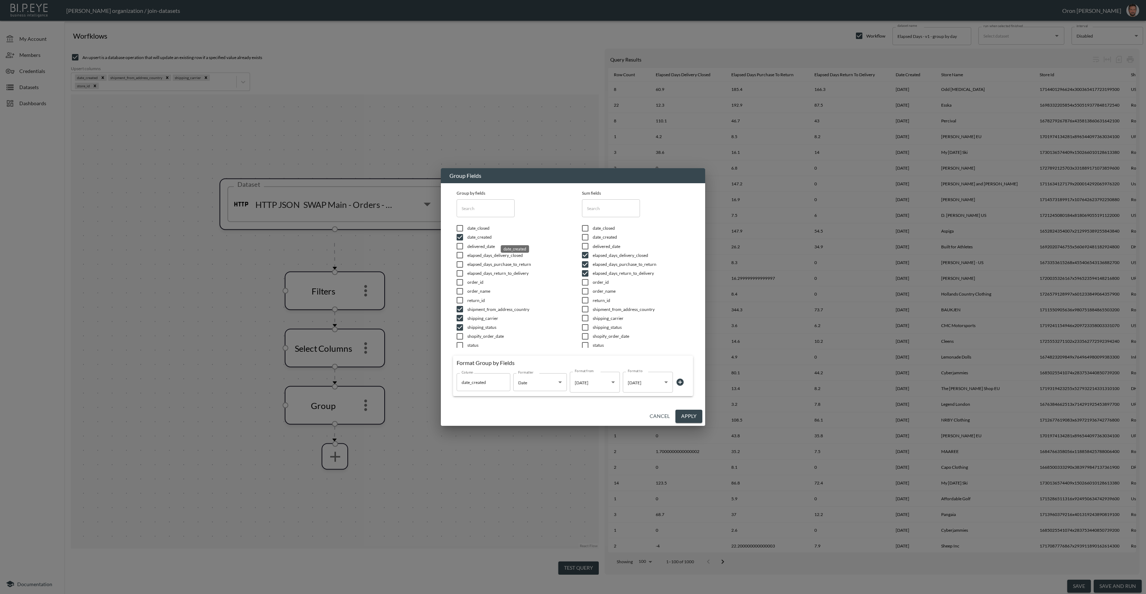
click at [490, 238] on span "date_created" at bounding box center [515, 237] width 97 height 6
checkbox input "false"
click at [458, 237] on input "checkbox" at bounding box center [459, 237] width 15 height 7
checkbox input "true"
checkbox input "false"
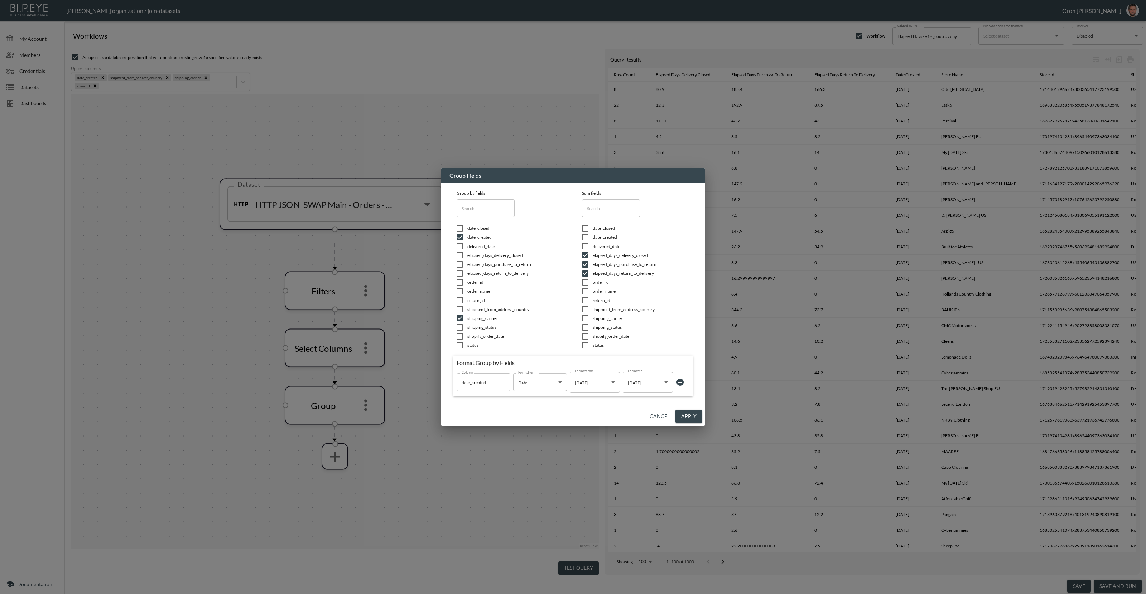
click at [458, 236] on input "checkbox" at bounding box center [459, 237] width 15 height 7
checkbox input "true"
checkbox input "false"
click at [479, 239] on span "date_created" at bounding box center [515, 237] width 97 height 6
checkbox input "false"
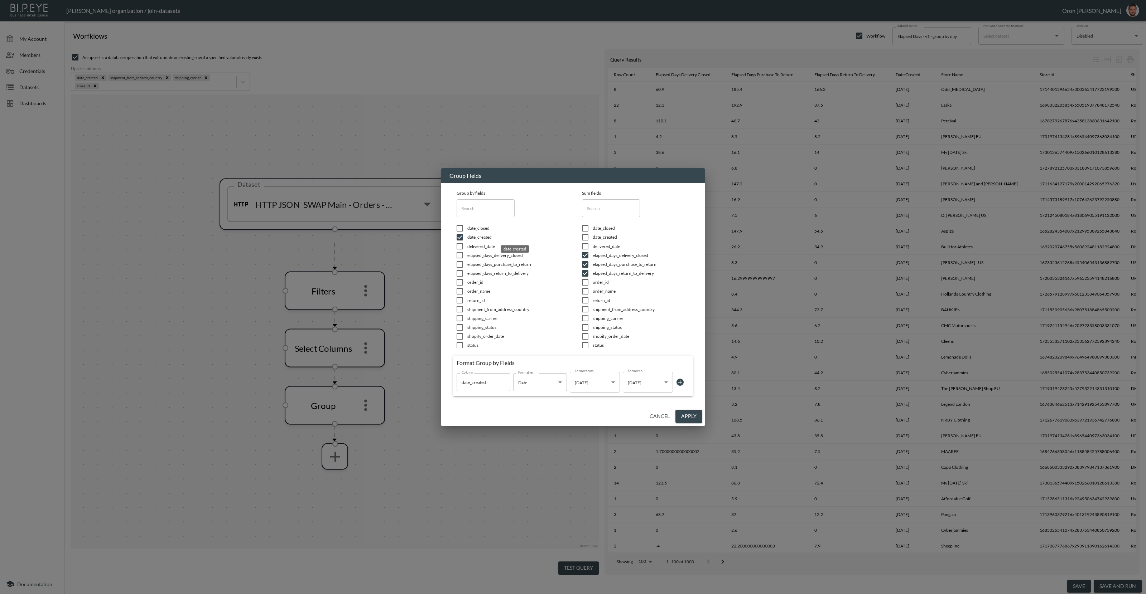
click at [481, 238] on span "date_created" at bounding box center [515, 237] width 97 height 6
checkbox input "false"
click at [482, 236] on span "date_created" at bounding box center [515, 237] width 97 height 6
checkbox input "false"
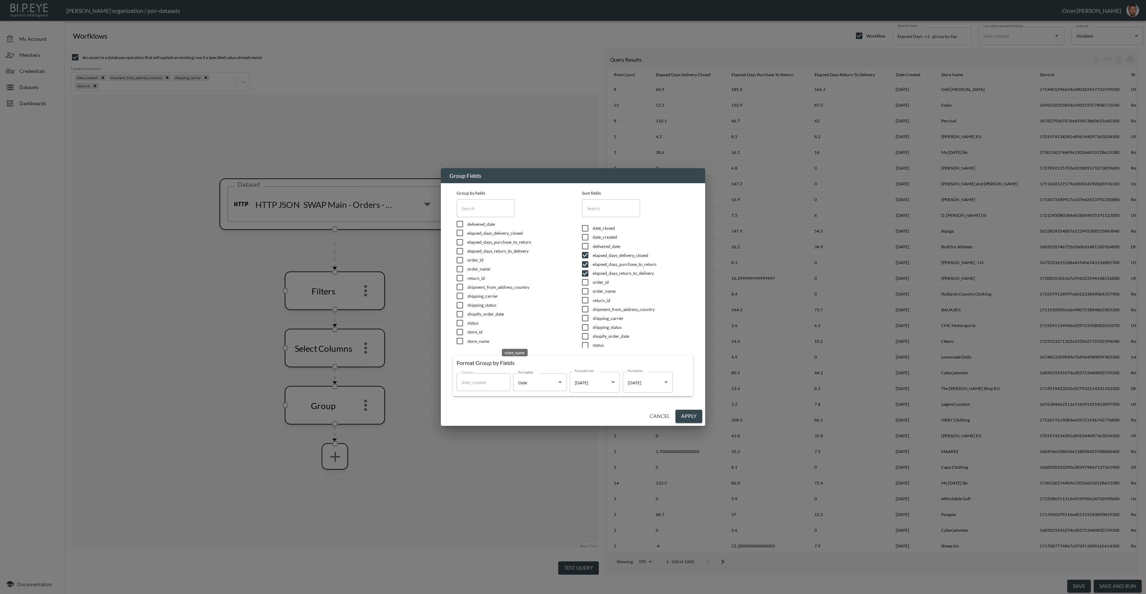
click at [482, 338] on span "store_name" at bounding box center [515, 341] width 97 height 6
checkbox input "true"
click at [586, 256] on input "checkbox" at bounding box center [584, 255] width 15 height 7
checkbox input "false"
click at [585, 266] on input "checkbox" at bounding box center [584, 264] width 15 height 7
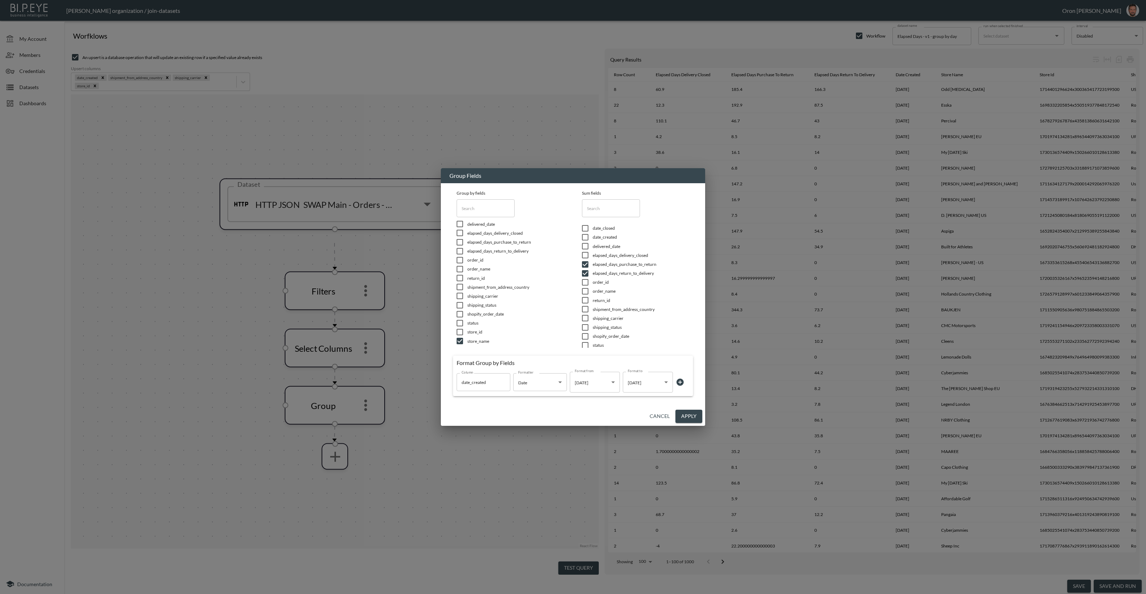
checkbox input "false"
click at [585, 274] on input "checkbox" at bounding box center [584, 273] width 15 height 7
checkbox input "true"
click at [585, 264] on input "checkbox" at bounding box center [584, 264] width 15 height 7
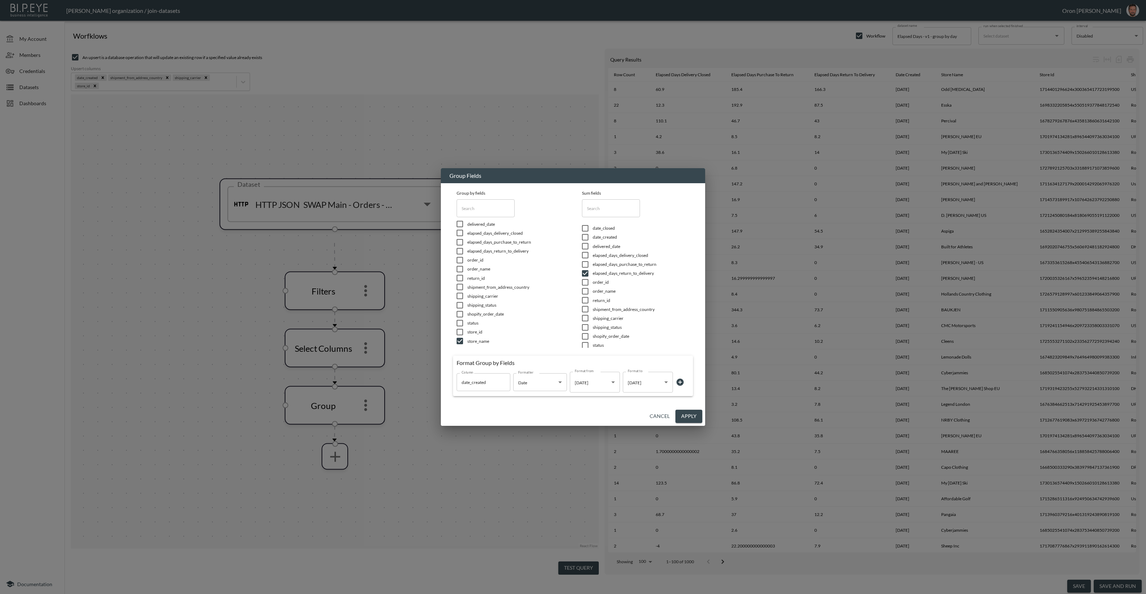
checkbox input "true"
click at [585, 258] on input "checkbox" at bounding box center [584, 255] width 15 height 7
checkbox input "false"
click at [585, 263] on input "checkbox" at bounding box center [584, 264] width 15 height 7
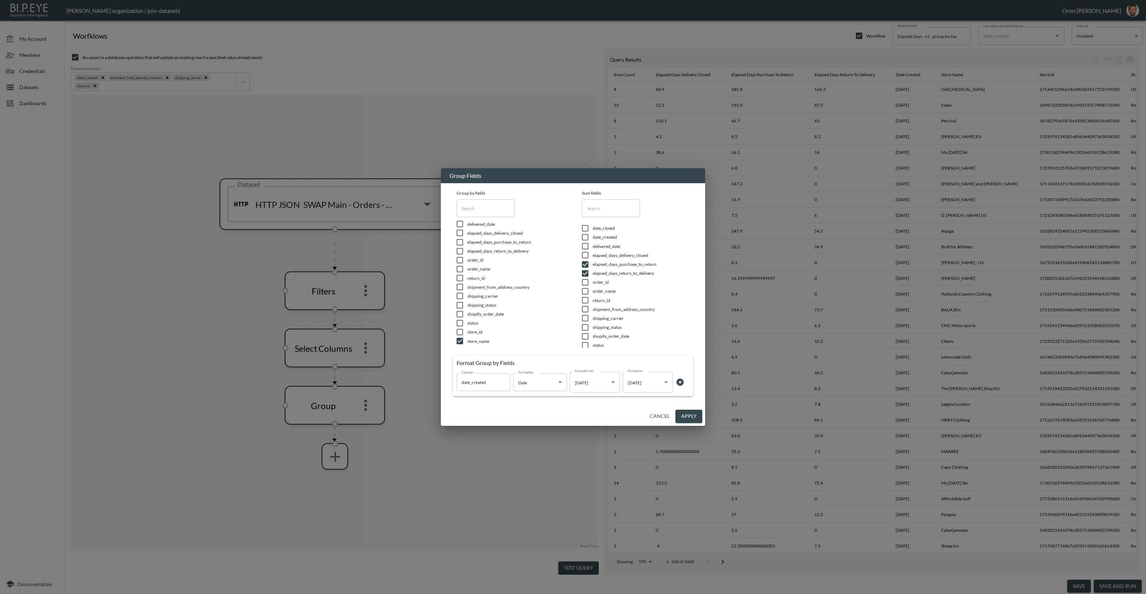
checkbox input "false"
click at [585, 273] on input "checkbox" at bounding box center [584, 273] width 15 height 7
checkbox input "false"
click at [694, 415] on button "Apply" at bounding box center [688, 416] width 27 height 13
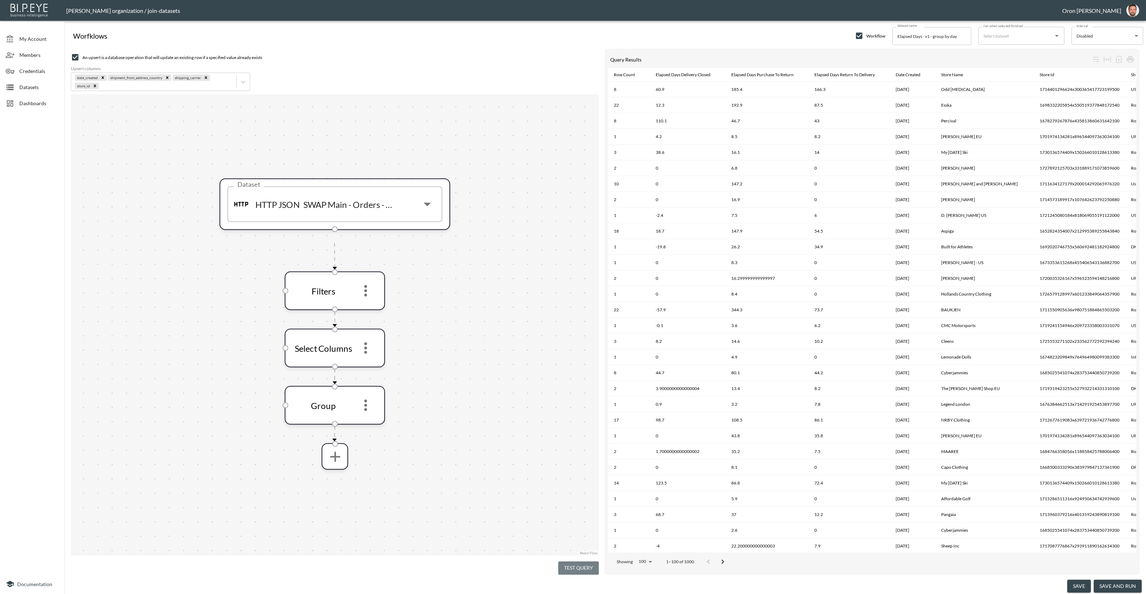
drag, startPoint x: 571, startPoint y: 564, endPoint x: 540, endPoint y: 475, distance: 94.0
click at [571, 564] on button "Test Query" at bounding box center [578, 568] width 40 height 13
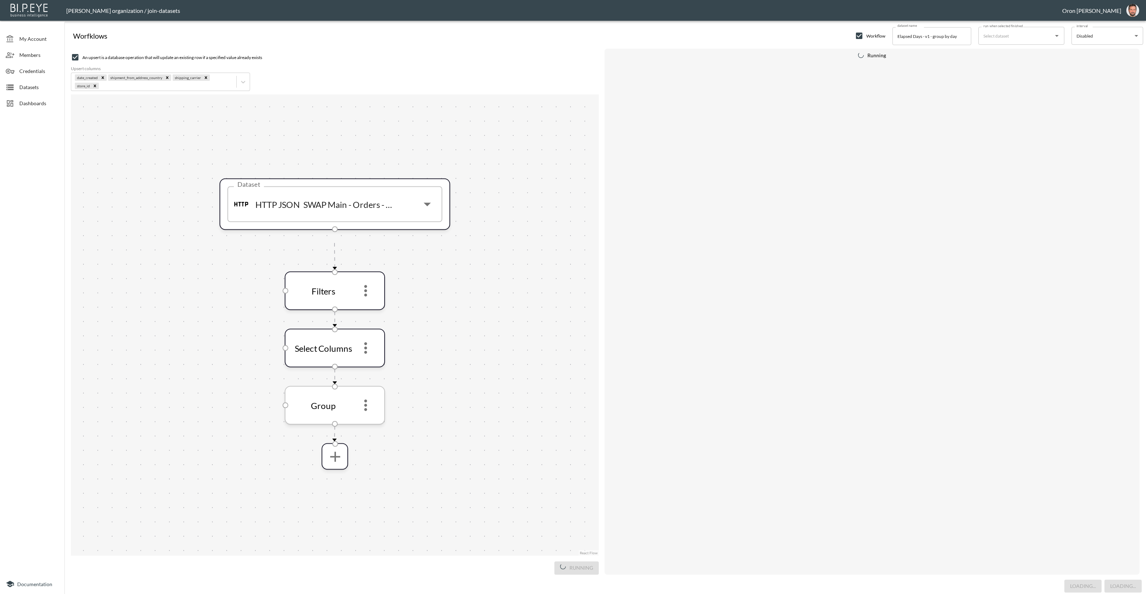
click at [370, 403] on icon "more" at bounding box center [365, 405] width 17 height 17
click at [368, 417] on div "Edit Remove" at bounding box center [365, 432] width 35 height 33
click at [367, 410] on icon "more" at bounding box center [365, 405] width 17 height 17
drag, startPoint x: 365, startPoint y: 296, endPoint x: 364, endPoint y: 290, distance: 6.1
click at [365, 296] on div at bounding box center [573, 297] width 1146 height 594
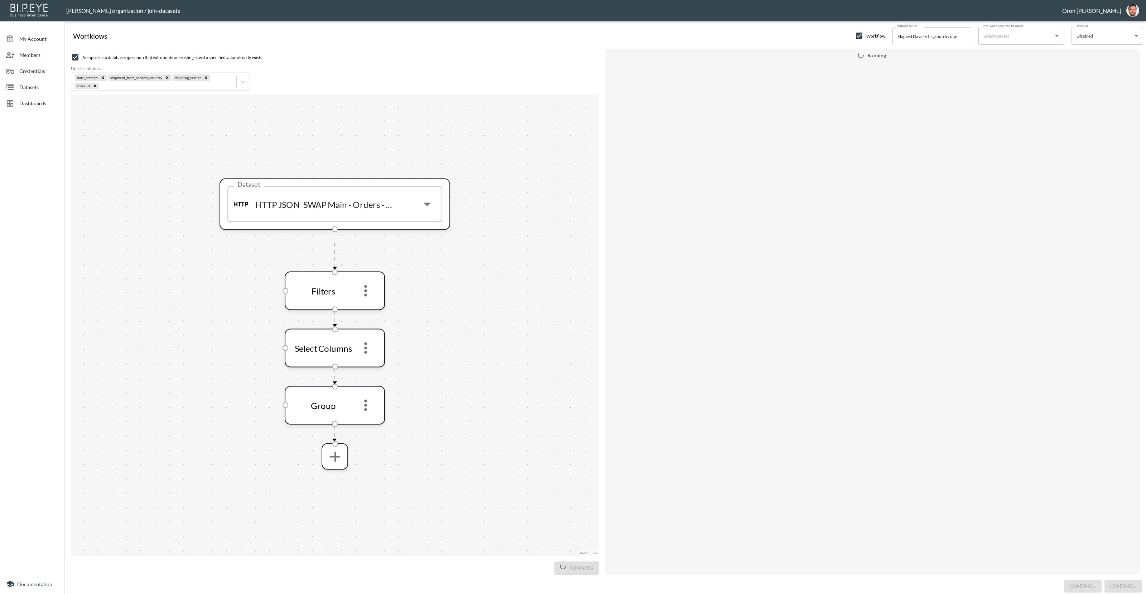
click at [364, 290] on icon "more" at bounding box center [365, 290] width 3 height 11
click at [363, 305] on li "Edit" at bounding box center [366, 309] width 32 height 13
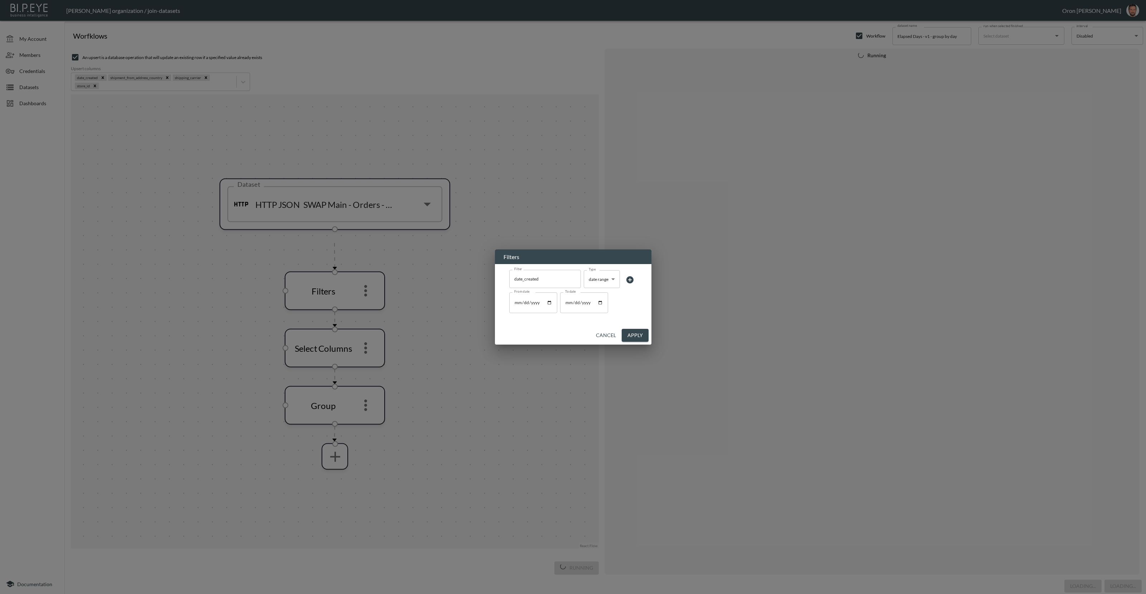
click at [606, 332] on button "Cancel" at bounding box center [606, 335] width 26 height 13
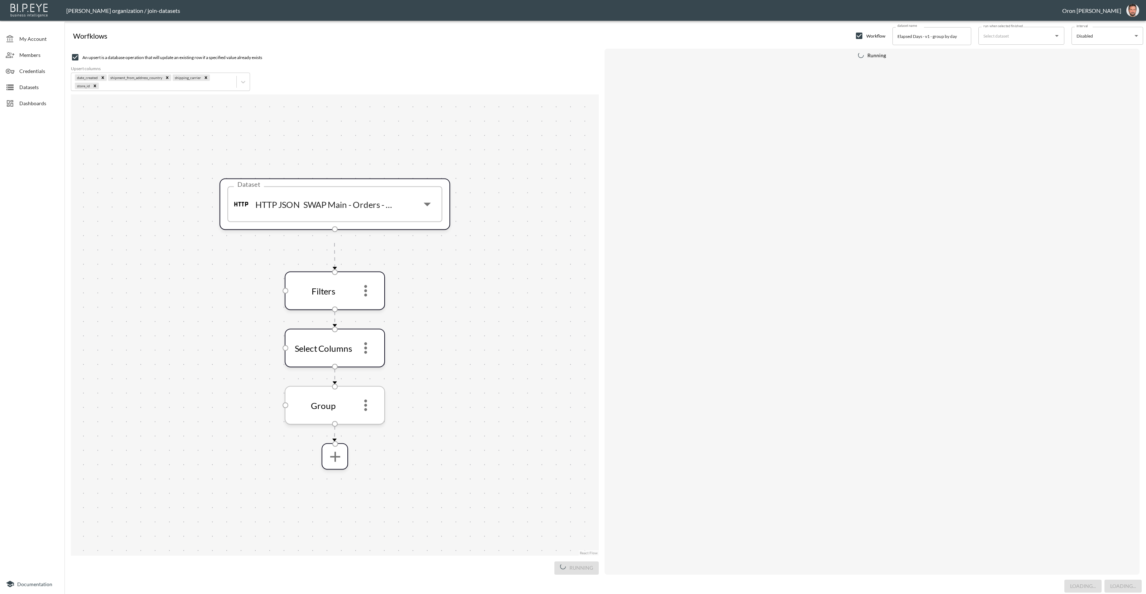
click at [361, 398] on icon "more" at bounding box center [365, 405] width 17 height 17
click at [376, 53] on div "An upsert is a database operation that will update an existing row if a specifi…" at bounding box center [335, 55] width 528 height 13
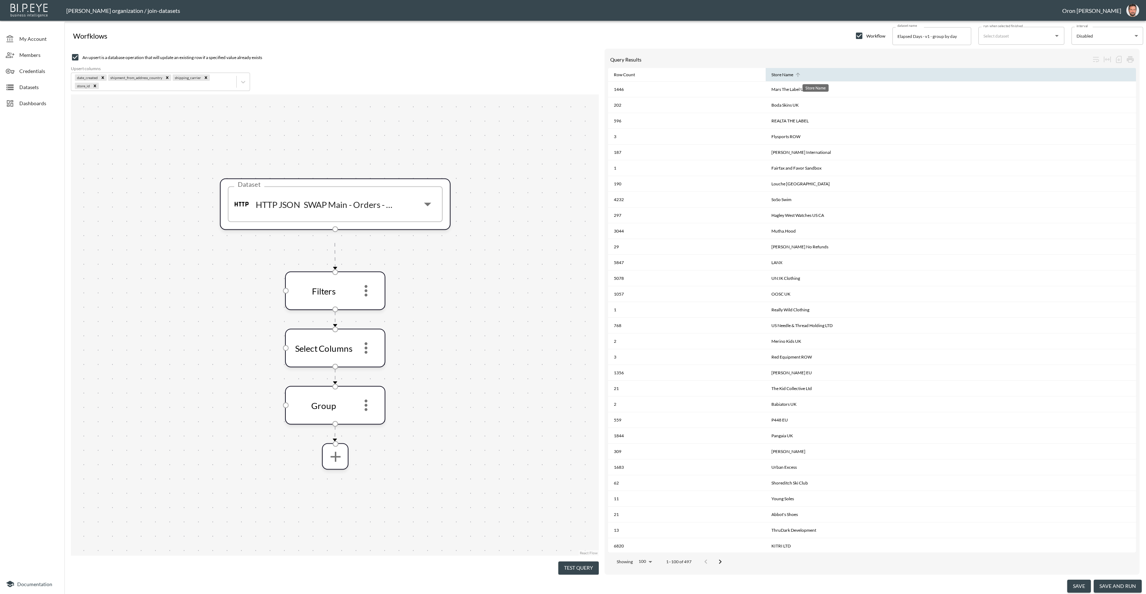
click at [793, 73] on div "Store Name" at bounding box center [782, 75] width 22 height 9
click at [798, 77] on icon at bounding box center [794, 75] width 6 height 6
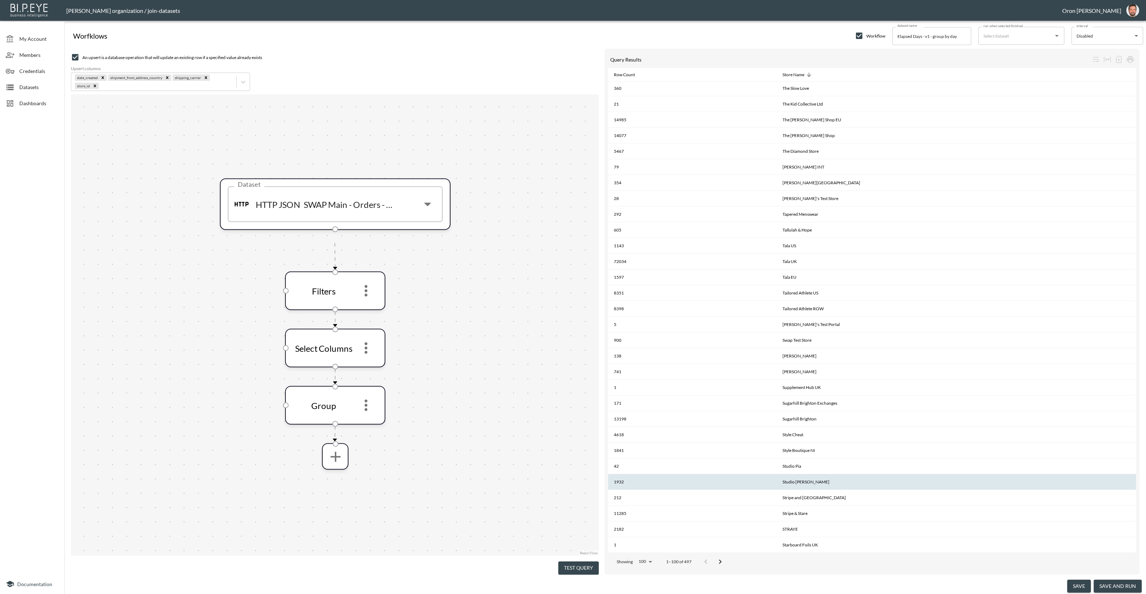
scroll to position [1107, 0]
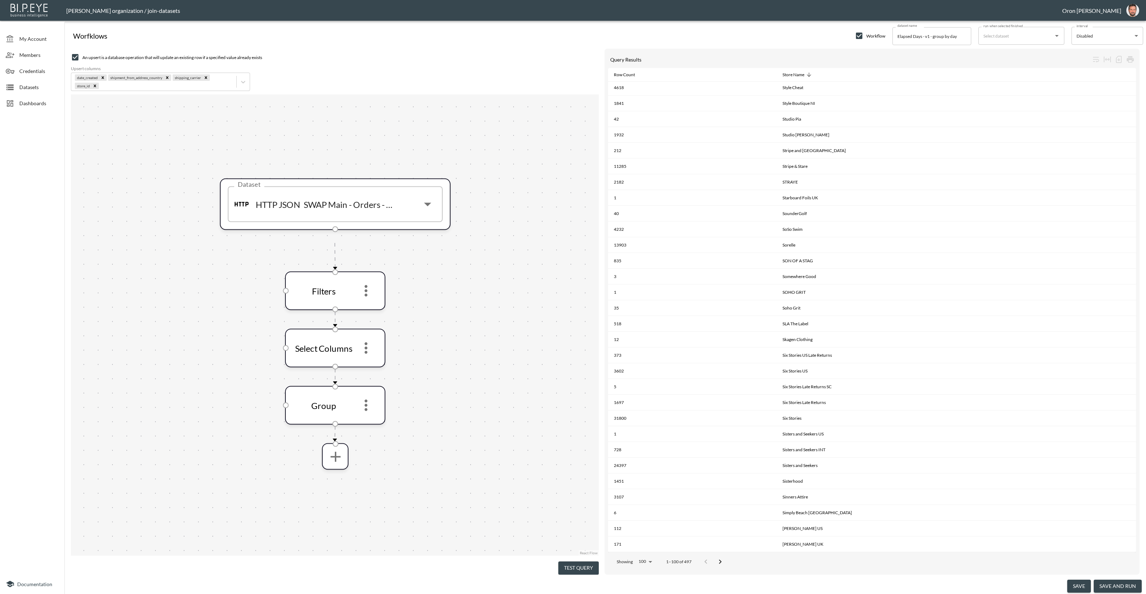
click at [724, 558] on icon "Go to next page" at bounding box center [720, 562] width 9 height 9
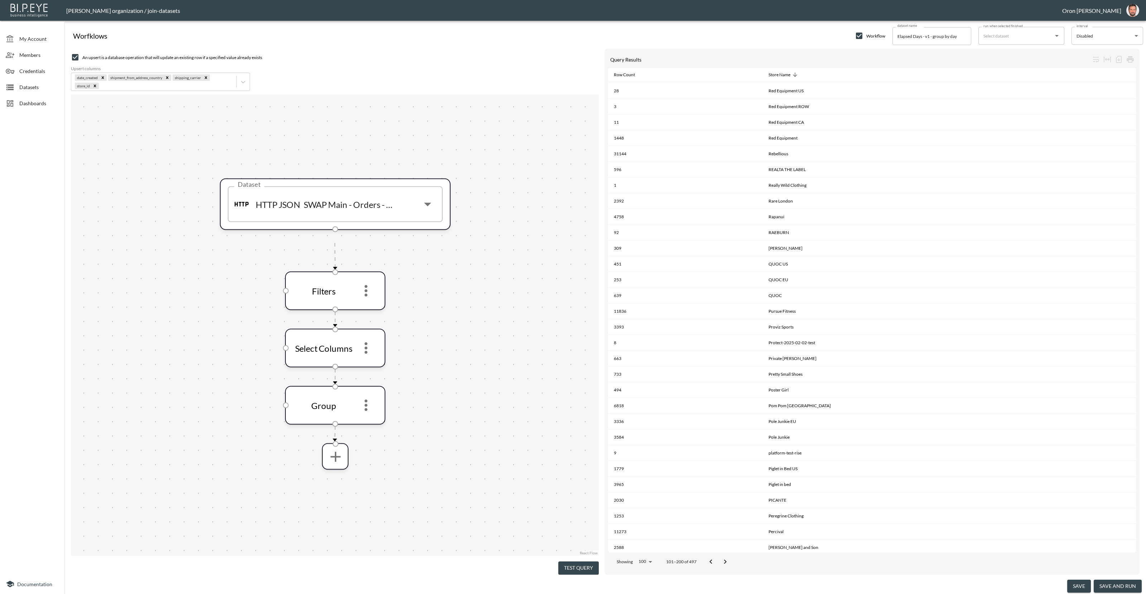
scroll to position [0, 0]
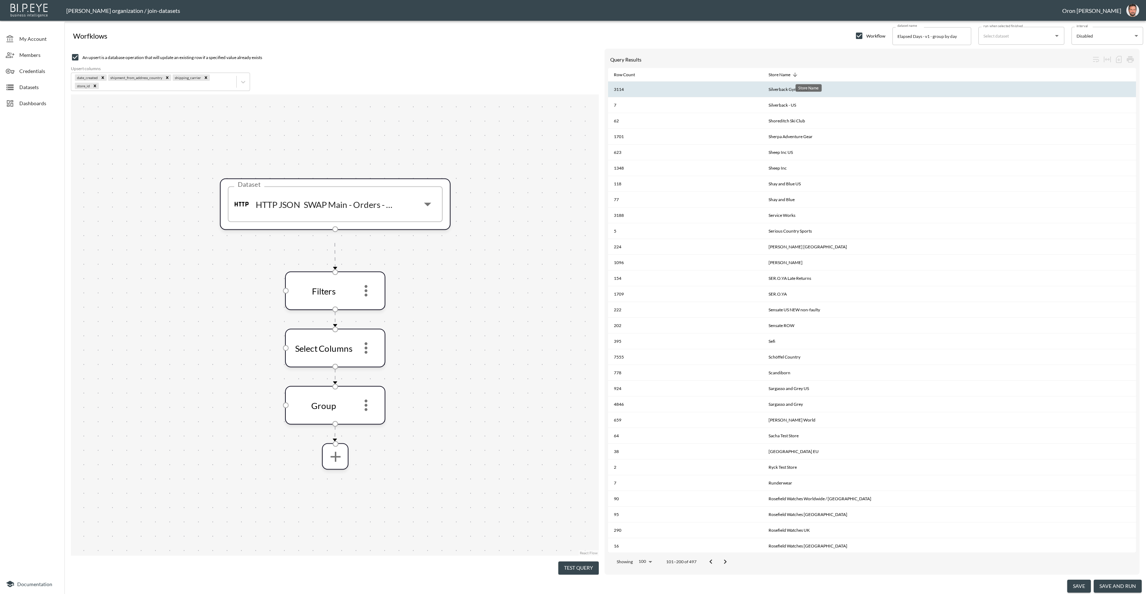
drag, startPoint x: 814, startPoint y: 78, endPoint x: 823, endPoint y: 96, distance: 20.5
click at [790, 78] on div "Store Name" at bounding box center [779, 75] width 22 height 9
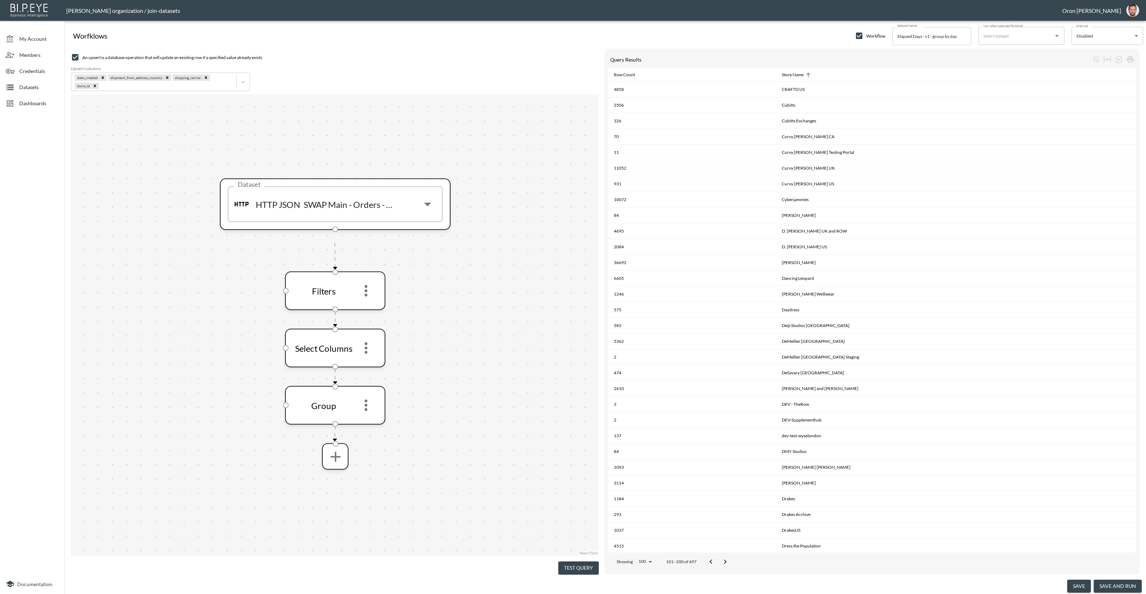
click at [652, 560] on body "BI.P.EYE, Interactive Analytics Dashboards - app Zach Bailet organization / joi…" at bounding box center [573, 297] width 1146 height 594
click at [650, 504] on li "1000" at bounding box center [640, 501] width 19 height 7
type input "1000"
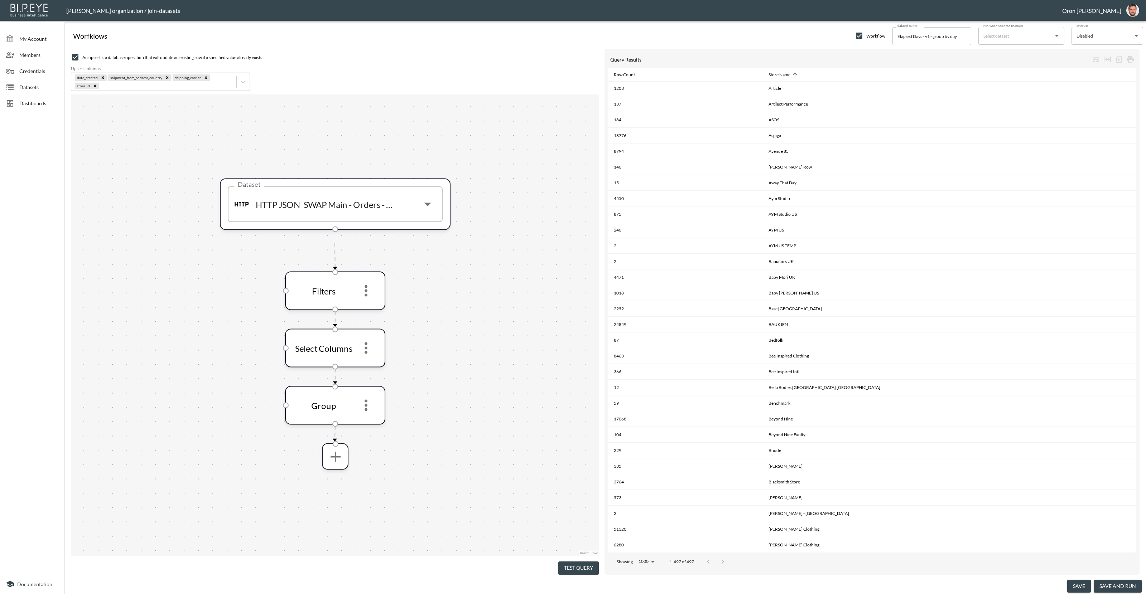
scroll to position [1277, 0]
click at [362, 405] on icon "more" at bounding box center [365, 405] width 17 height 17
click at [363, 419] on li "Edit" at bounding box center [366, 424] width 32 height 13
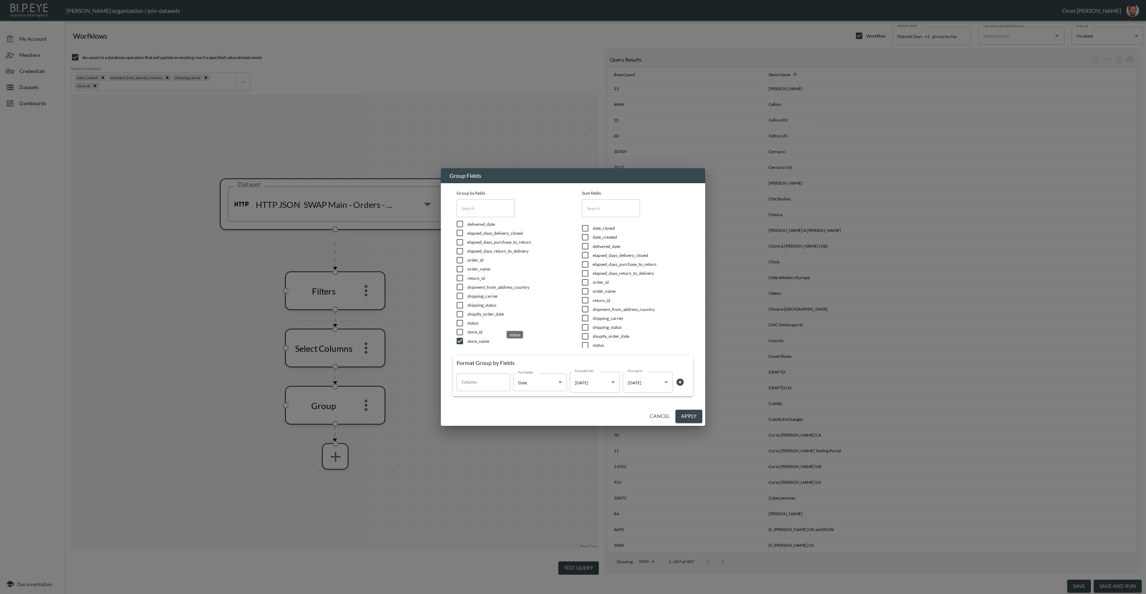
scroll to position [0, 0]
click at [483, 237] on span "date_created" at bounding box center [515, 237] width 97 height 6
checkbox input "true"
type input "date_created"
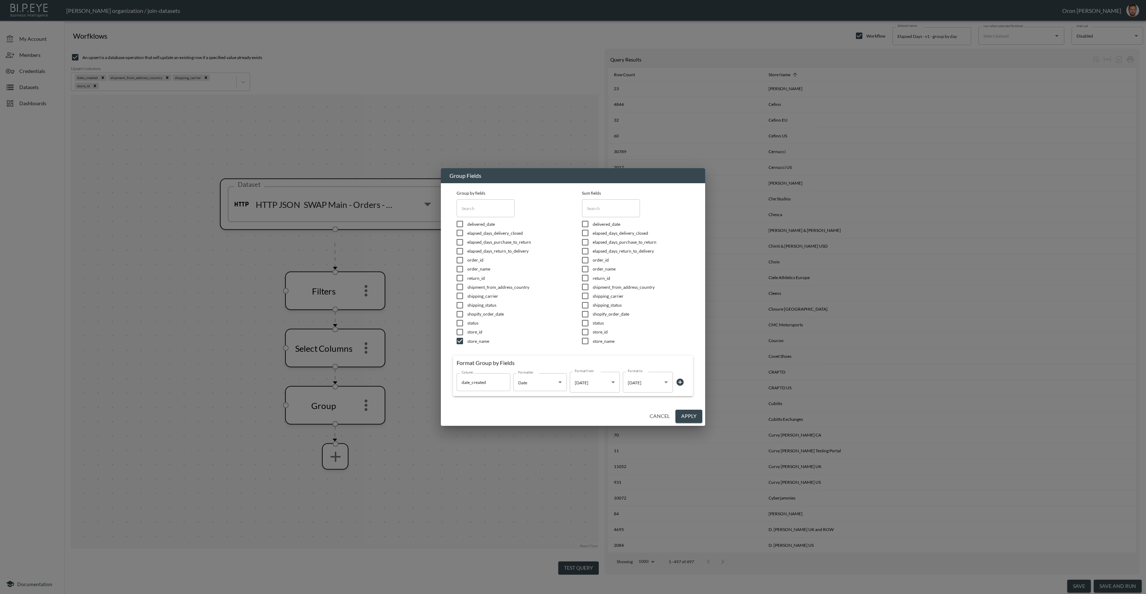
click at [459, 297] on input "checkbox" at bounding box center [459, 295] width 15 height 7
checkbox input "true"
click at [459, 302] on input "checkbox" at bounding box center [459, 305] width 15 height 7
click at [456, 326] on input "checkbox" at bounding box center [459, 327] width 15 height 7
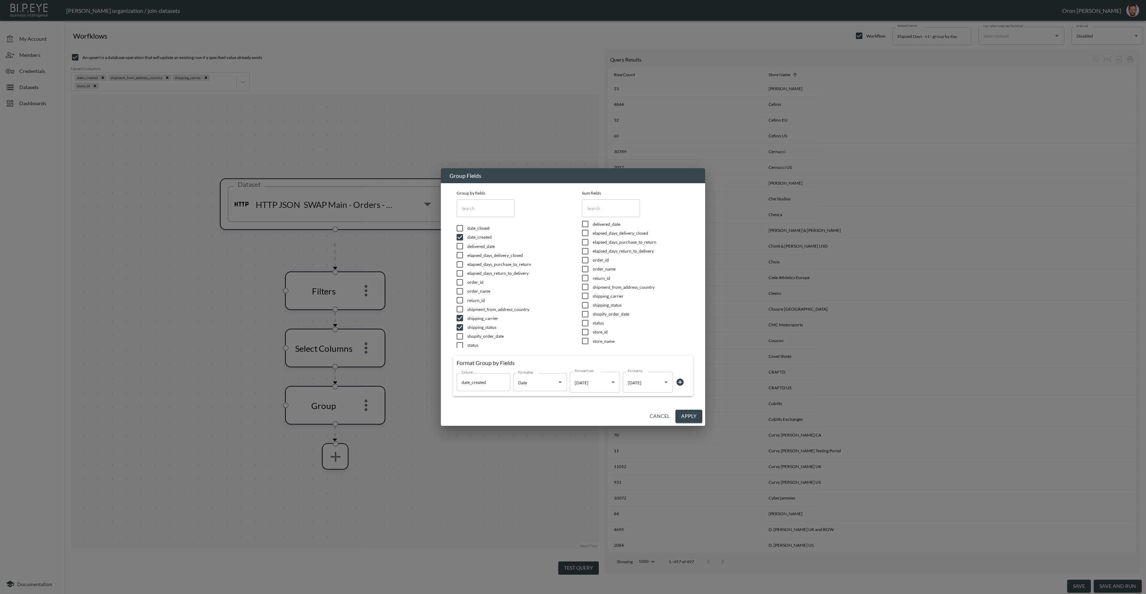
checkbox input "false"
click at [461, 330] on input "checkbox" at bounding box center [459, 332] width 15 height 7
checkbox input "true"
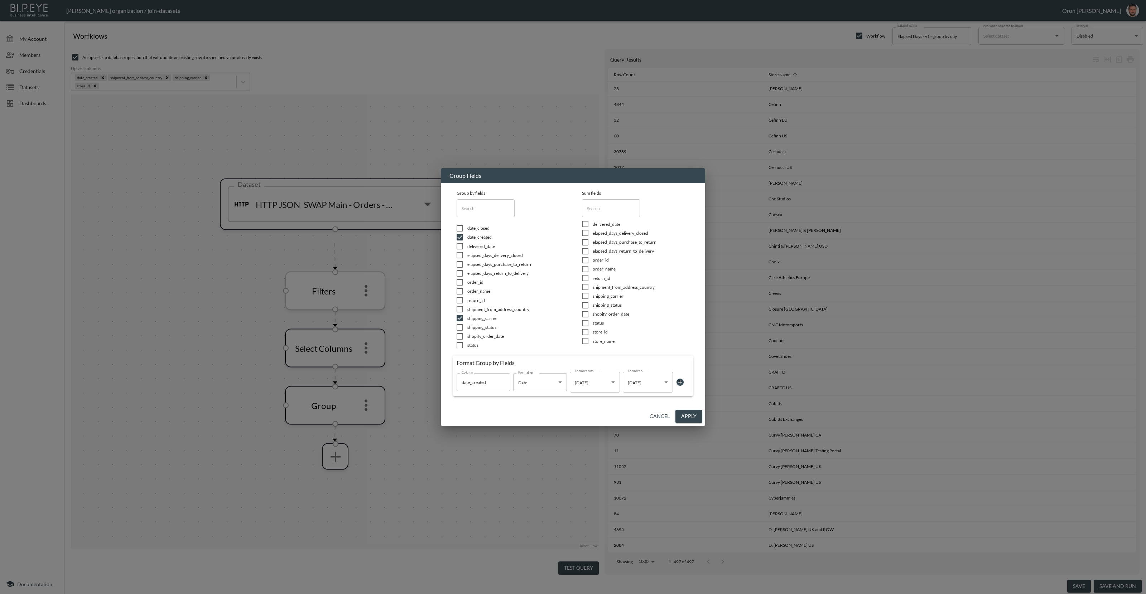
drag, startPoint x: 690, startPoint y: 413, endPoint x: 373, endPoint y: 299, distance: 336.8
click at [689, 413] on button "Apply" at bounding box center [688, 416] width 27 height 13
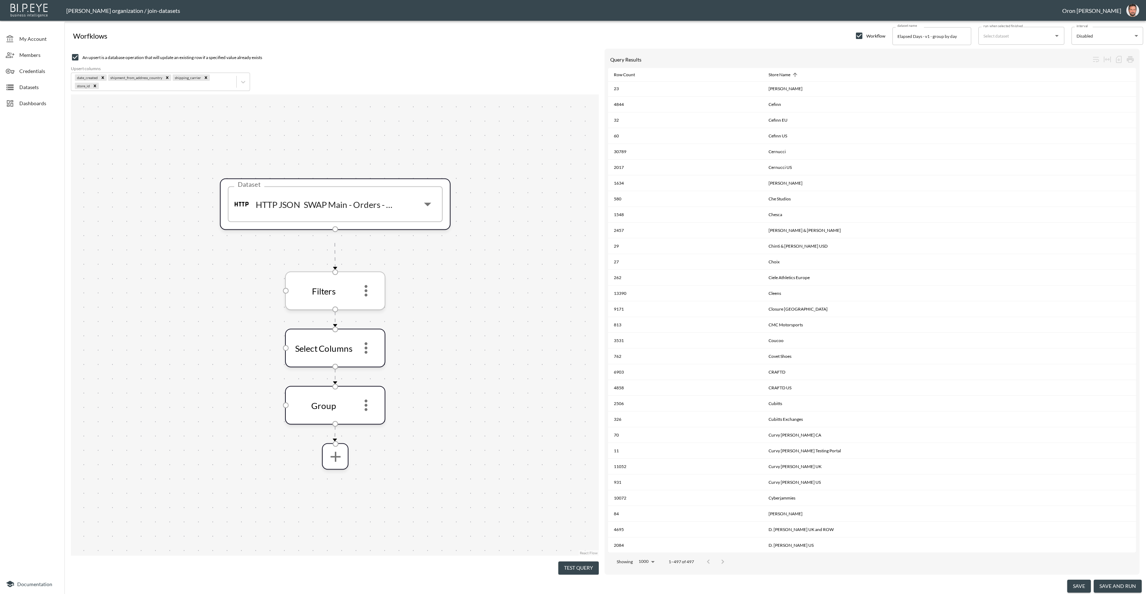
click at [370, 289] on icon "more" at bounding box center [365, 290] width 17 height 17
click at [371, 306] on li "Edit" at bounding box center [366, 309] width 32 height 13
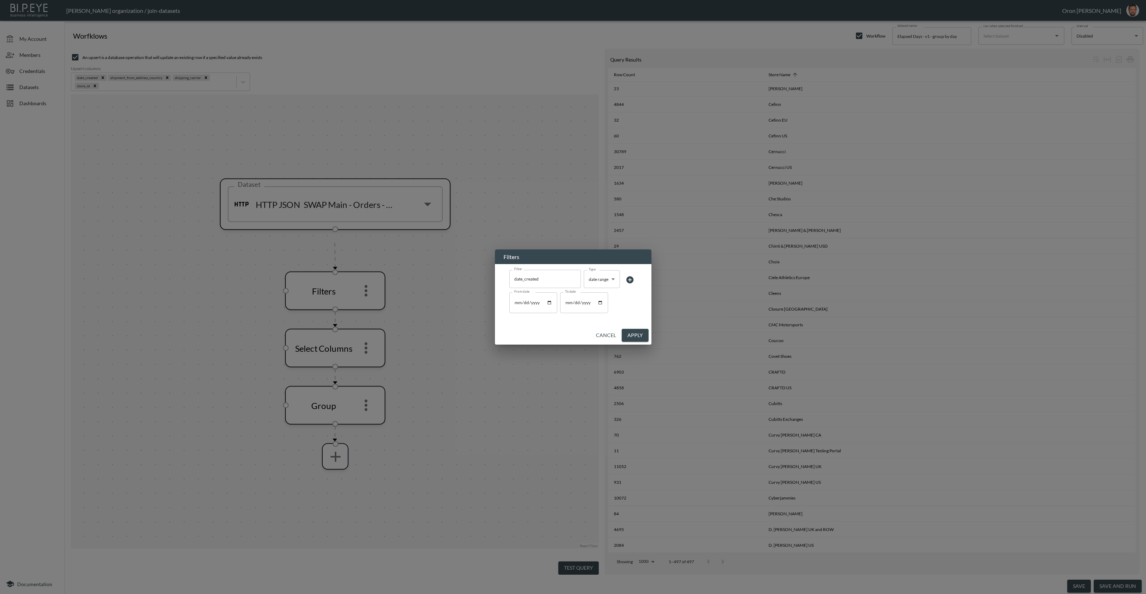
click at [627, 281] on icon at bounding box center [629, 279] width 7 height 7
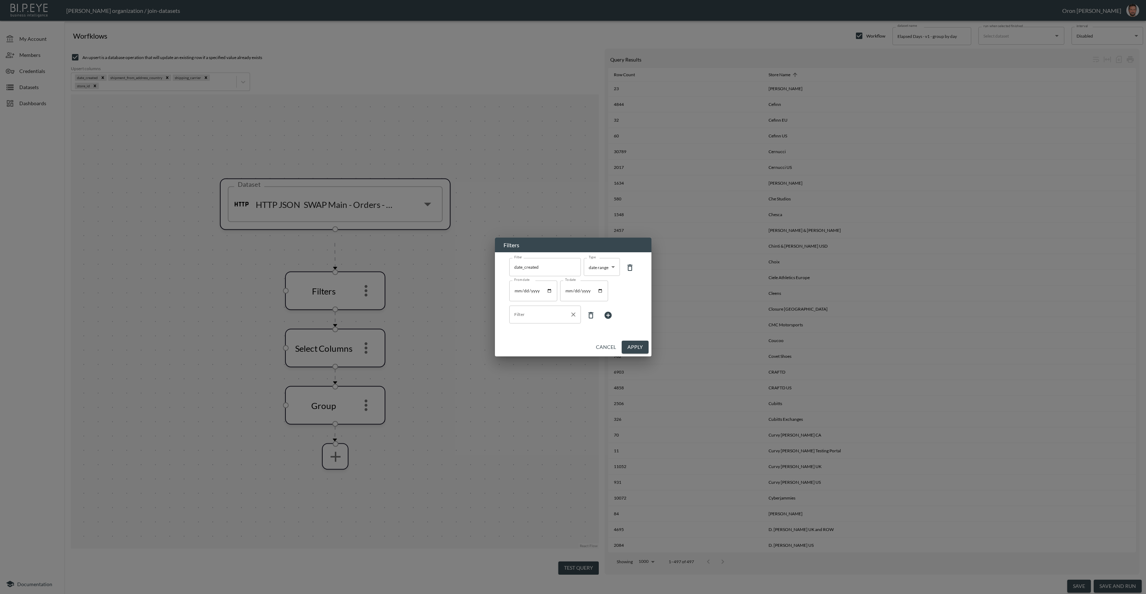
click at [543, 316] on input "Filter" at bounding box center [539, 314] width 54 height 11
click at [520, 350] on span "store_name" at bounding box center [544, 353] width 60 height 6
type input "store_name"
click at [584, 318] on body "BI.P.EYE, Interactive Analytics Dashboards - app Zach Bailet organization / joi…" at bounding box center [573, 297] width 1146 height 594
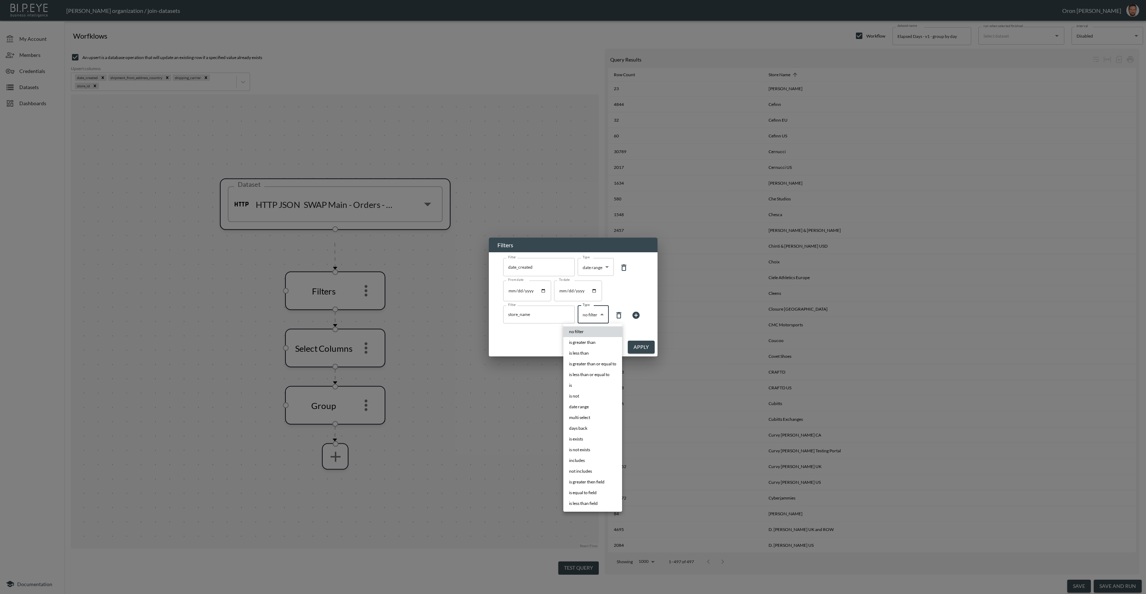
click at [581, 382] on li "is" at bounding box center [592, 385] width 59 height 11
type input "is"
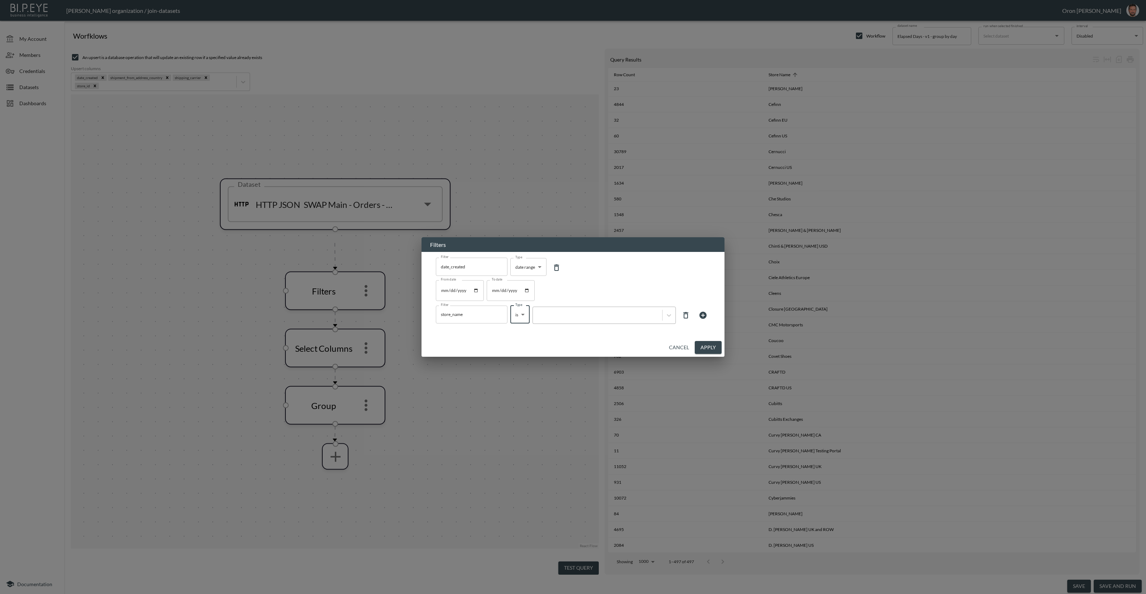
click at [616, 317] on div at bounding box center [597, 315] width 122 height 7
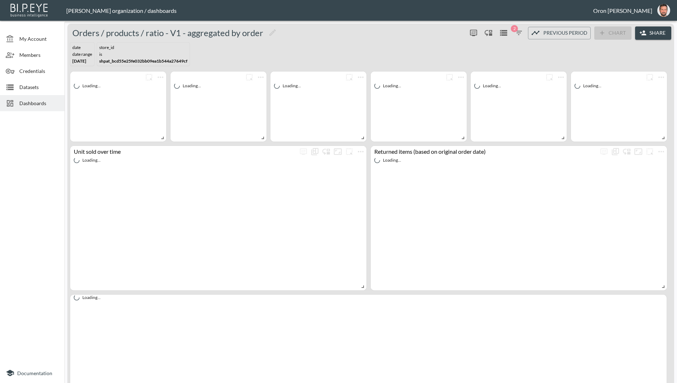
click at [25, 89] on span "Datasets" at bounding box center [38, 87] width 39 height 8
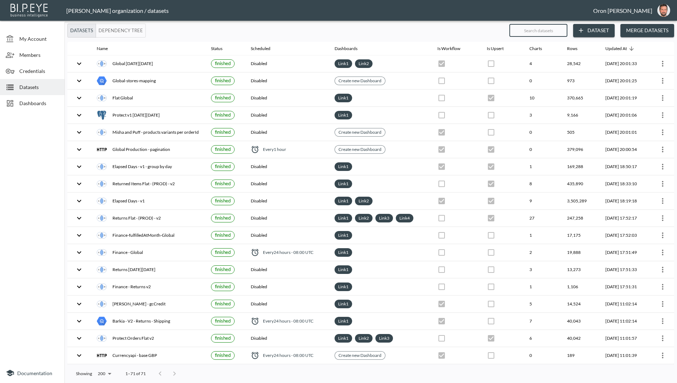
click at [553, 34] on input "text" at bounding box center [538, 30] width 58 height 18
type input "el"
checkbox input "true"
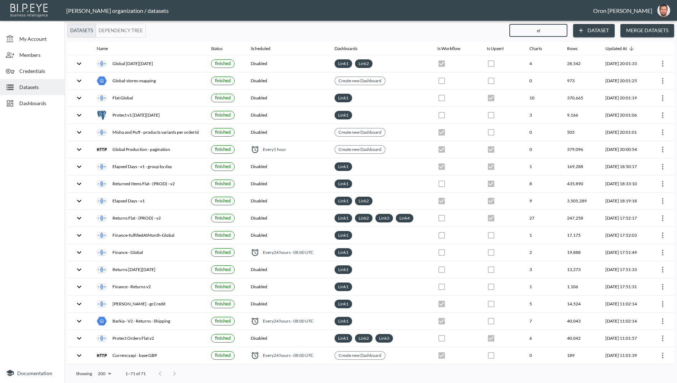
checkbox input "false"
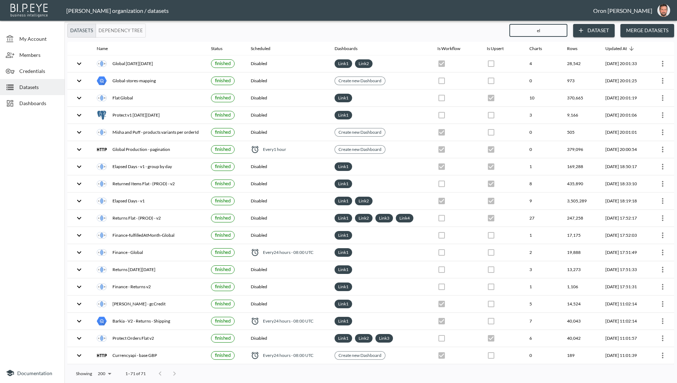
checkbox input "false"
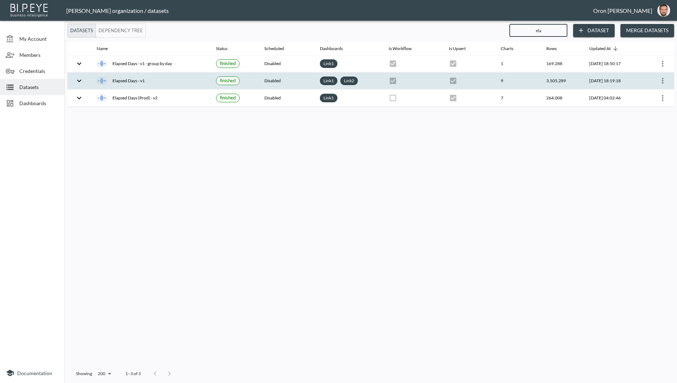
type input "ela"
click at [660, 78] on icon "more" at bounding box center [662, 81] width 9 height 9
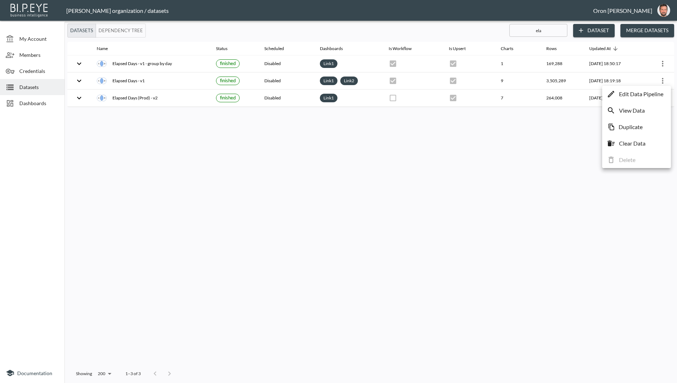
click at [655, 91] on p "Edit Data Pipeline" at bounding box center [641, 94] width 44 height 9
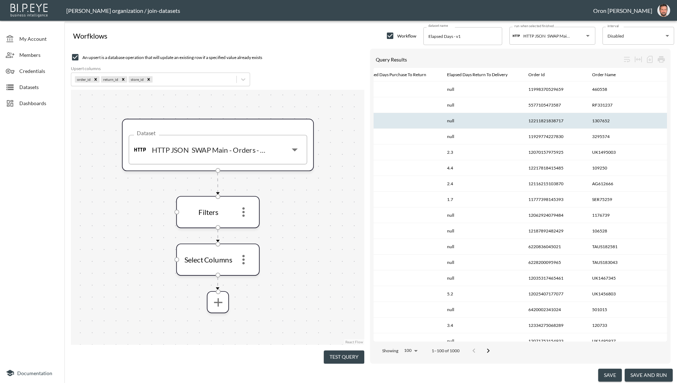
scroll to position [0, 365]
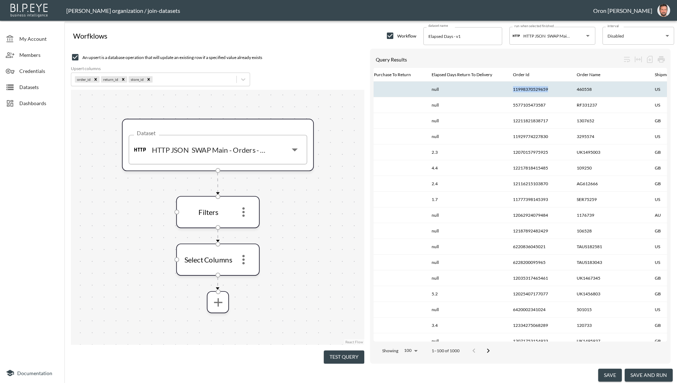
drag, startPoint x: 557, startPoint y: 88, endPoint x: 575, endPoint y: 89, distance: 17.5
click at [571, 89] on th "11998370529659" at bounding box center [539, 90] width 64 height 16
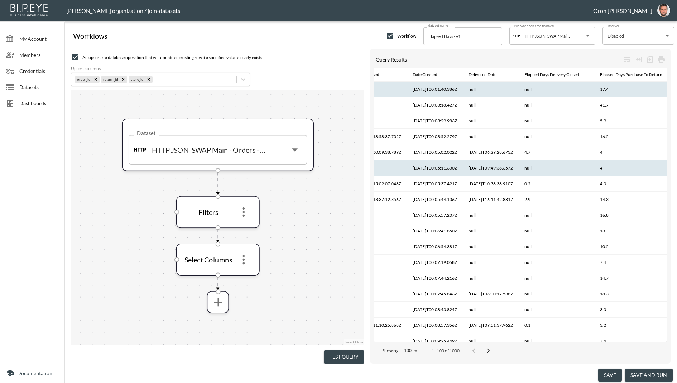
scroll to position [0, 115]
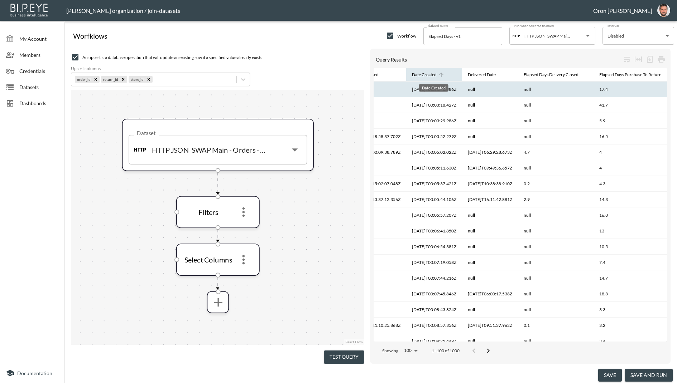
click at [436, 77] on div "Date Created" at bounding box center [424, 75] width 25 height 9
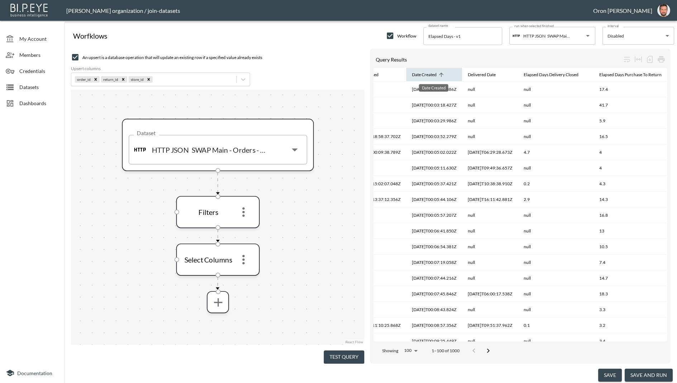
click at [436, 76] on div "Date Created" at bounding box center [424, 75] width 25 height 9
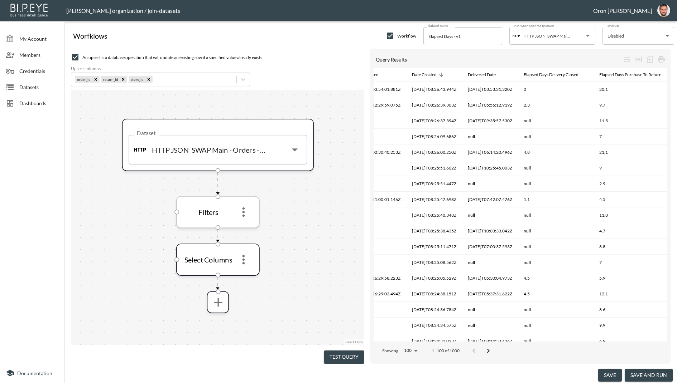
click at [244, 209] on icon "more" at bounding box center [243, 212] width 14 height 14
click at [242, 229] on p "Edit" at bounding box center [238, 230] width 10 height 9
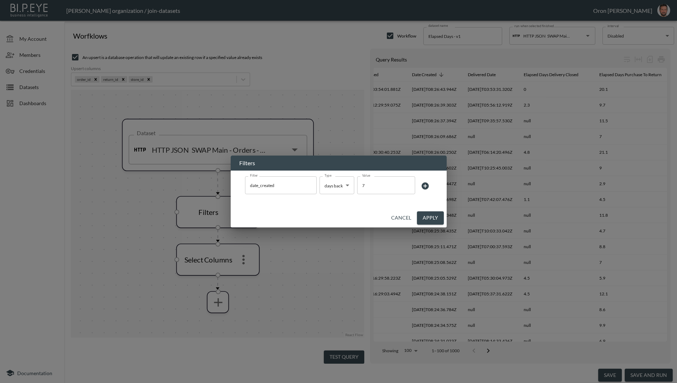
click at [332, 188] on body "BI.P.EYE, Interactive Analytics Dashboards - app Zach Bailet organization / joi…" at bounding box center [338, 191] width 677 height 383
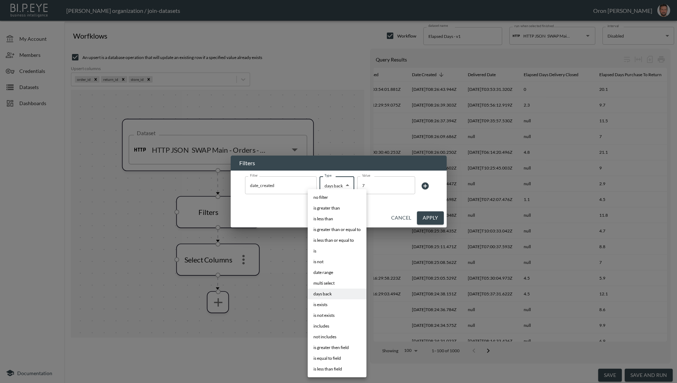
click at [332, 317] on span "is not exists" at bounding box center [323, 316] width 21 height 6
type input "is not exists"
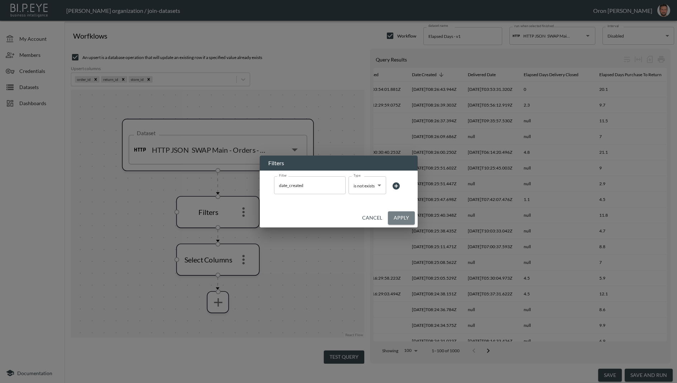
click at [400, 214] on button "Apply" at bounding box center [401, 218] width 27 height 13
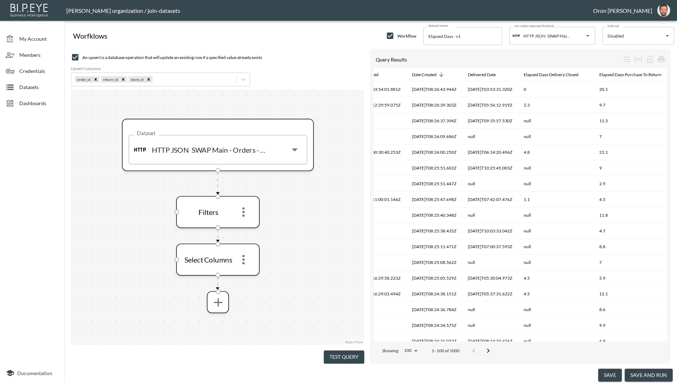
click at [352, 351] on button "Test Query" at bounding box center [344, 357] width 40 height 13
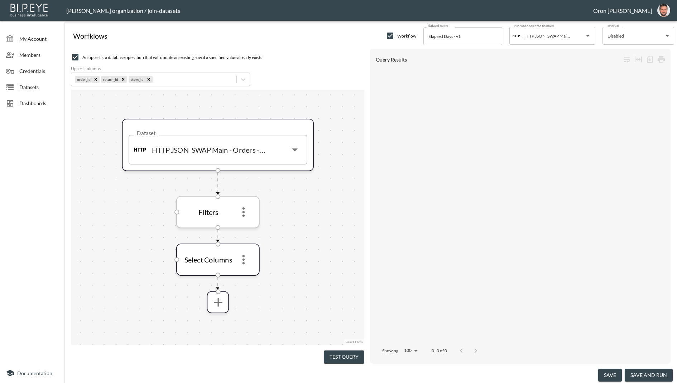
click at [245, 210] on icon "more" at bounding box center [243, 212] width 14 height 14
click at [244, 213] on icon "more" at bounding box center [243, 212] width 14 height 14
click at [242, 226] on p "Edit" at bounding box center [238, 230] width 10 height 9
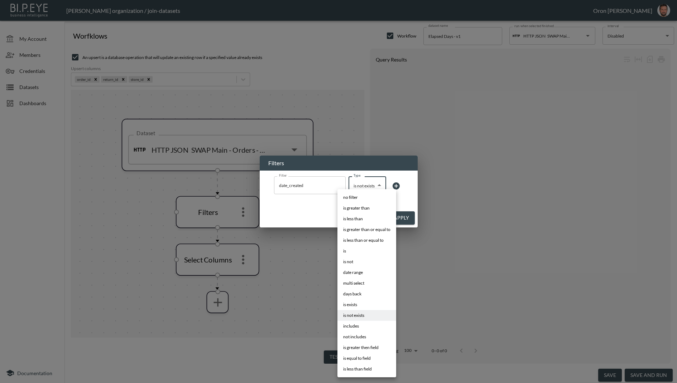
click at [365, 188] on body "BI.P.EYE, Interactive Analytics Dashboards - app Zach Bailet organization / joi…" at bounding box center [338, 191] width 677 height 383
click at [322, 214] on div at bounding box center [338, 191] width 677 height 383
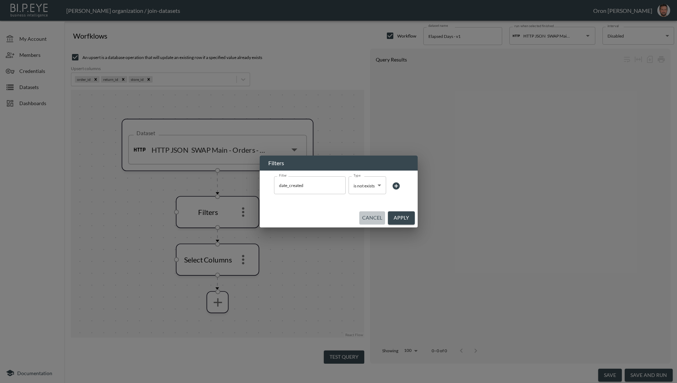
click at [376, 214] on button "Cancel" at bounding box center [372, 218] width 26 height 13
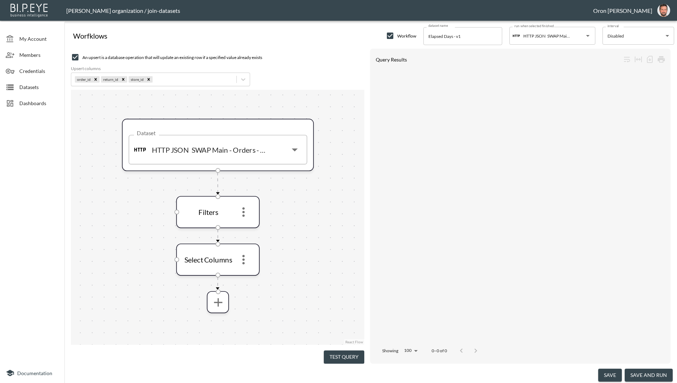
click at [19, 100] on div at bounding box center [13, 103] width 14 height 9
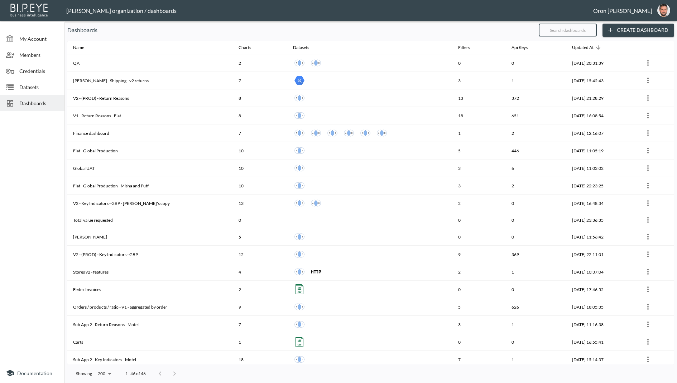
click at [559, 33] on input "text" at bounding box center [567, 30] width 58 height 18
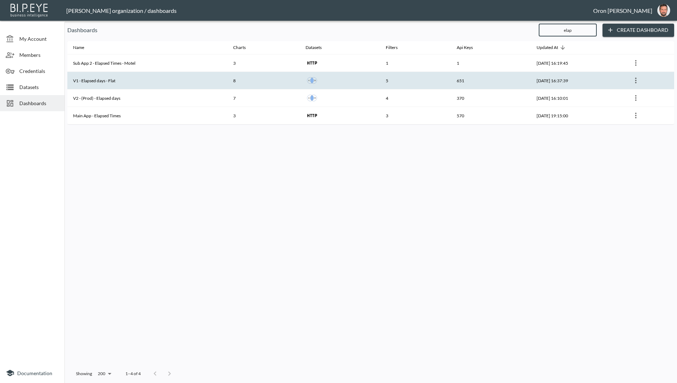
type input "elap"
click at [134, 79] on th "V1 - Elapsed days - Flat" at bounding box center [147, 81] width 160 height 18
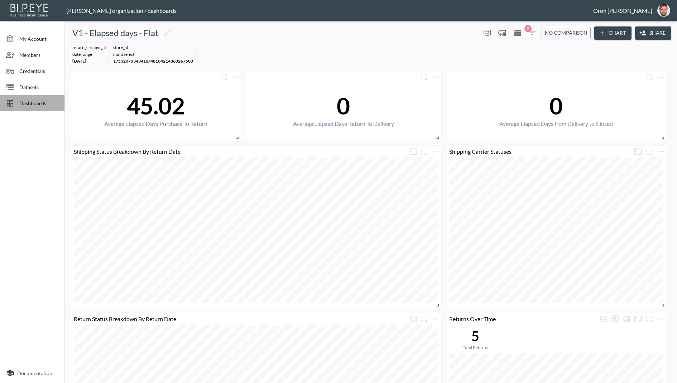
drag, startPoint x: 32, startPoint y: 100, endPoint x: 29, endPoint y: 102, distance: 4.6
click at [32, 101] on span "Dashboards" at bounding box center [38, 104] width 39 height 8
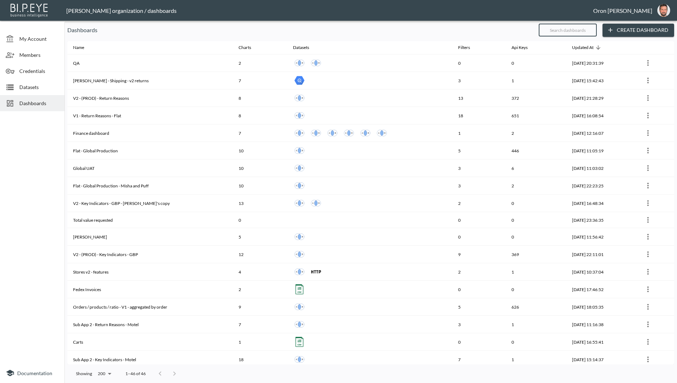
click at [552, 29] on input "text" at bounding box center [567, 30] width 58 height 18
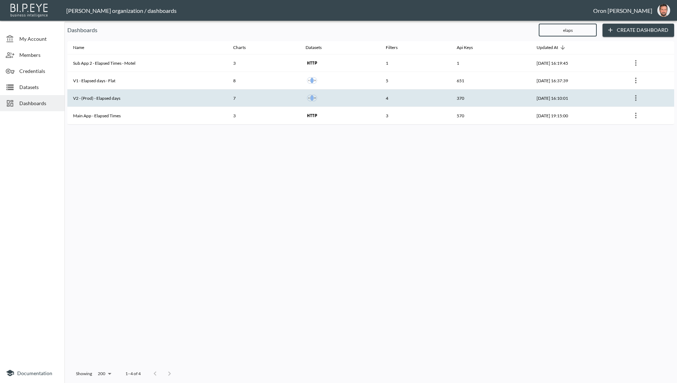
type input "elaps"
click at [121, 94] on th "V2 - (Prod) - Elapsed days" at bounding box center [147, 98] width 160 height 18
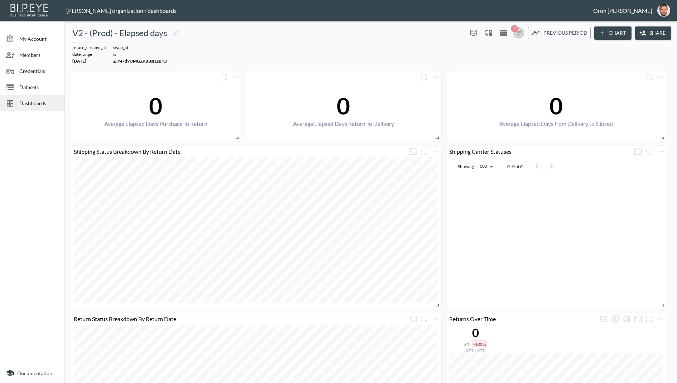
click at [515, 30] on span "2" at bounding box center [513, 28] width 7 height 7
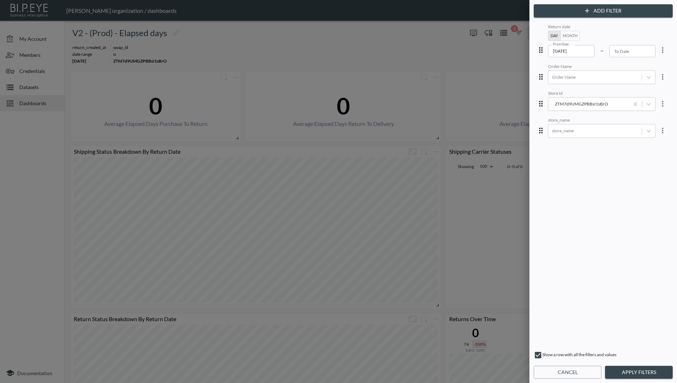
drag, startPoint x: 634, startPoint y: 103, endPoint x: 617, endPoint y: 116, distance: 21.1
click at [601, 125] on div "store_name" at bounding box center [601, 131] width 107 height 14
click at [588, 150] on div "Closure [GEOGRAPHIC_DATA]" at bounding box center [593, 150] width 71 height 12
type input "clos"
drag, startPoint x: 631, startPoint y: 374, endPoint x: 593, endPoint y: 297, distance: 86.1
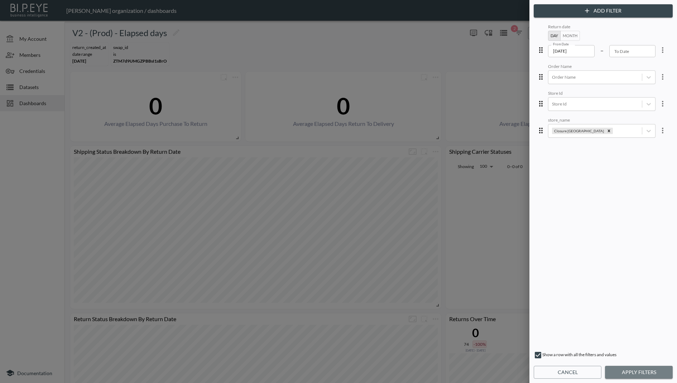
click at [631, 373] on button "Apply Filters" at bounding box center [639, 372] width 68 height 13
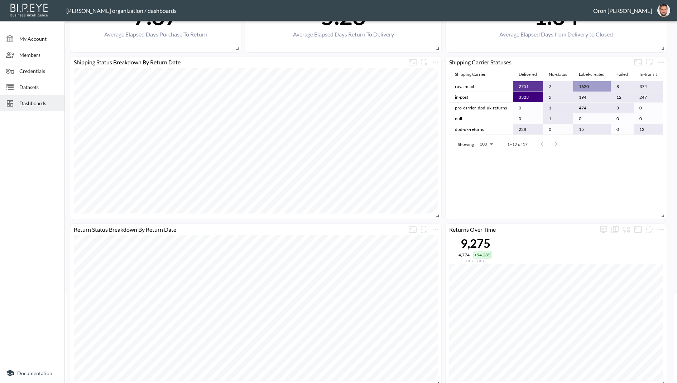
scroll to position [98, 0]
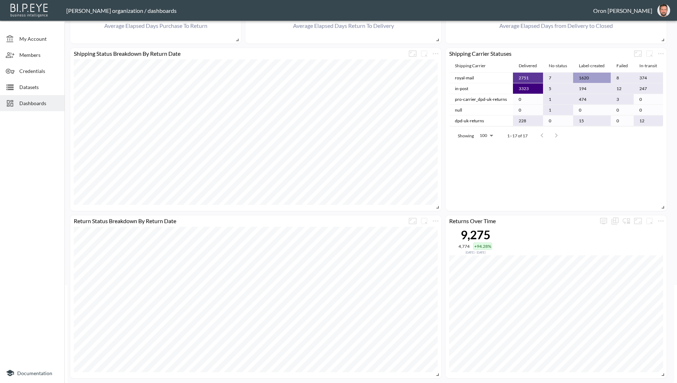
click at [445, 48] on div "Shipping Carrier Statuses Shipping Carrier Delivered No-status Label-created Fa…" at bounding box center [555, 129] width 221 height 163
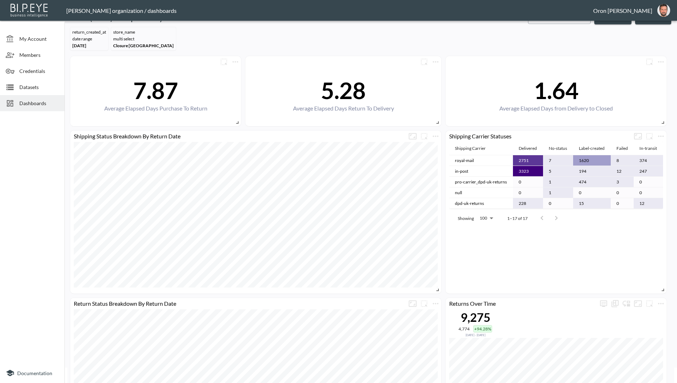
scroll to position [2, 0]
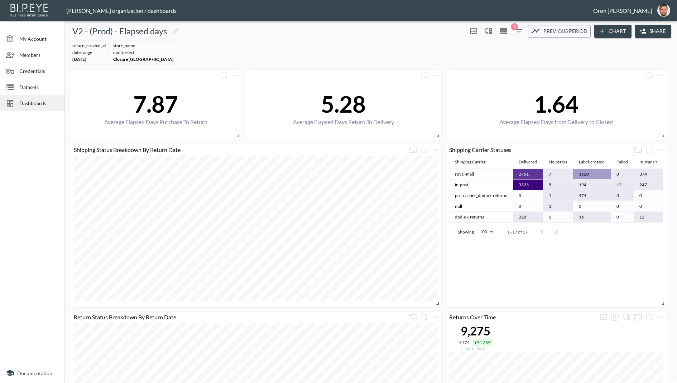
click at [23, 86] on span "Datasets" at bounding box center [38, 87] width 39 height 8
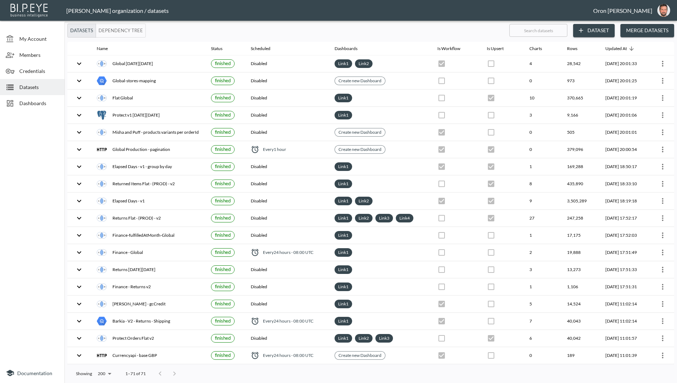
click at [521, 35] on input "text" at bounding box center [538, 30] width 58 height 18
type input "el"
checkbox input "true"
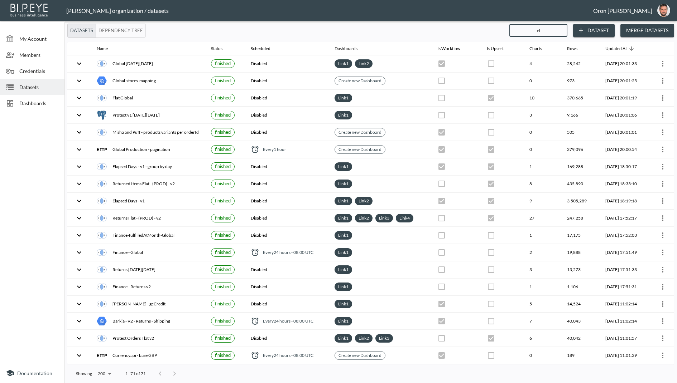
checkbox input "false"
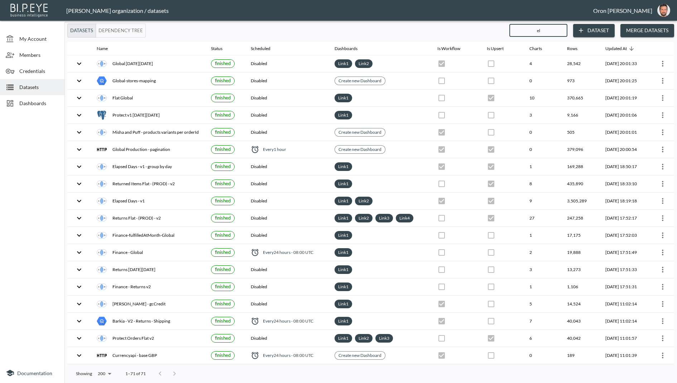
checkbox input "false"
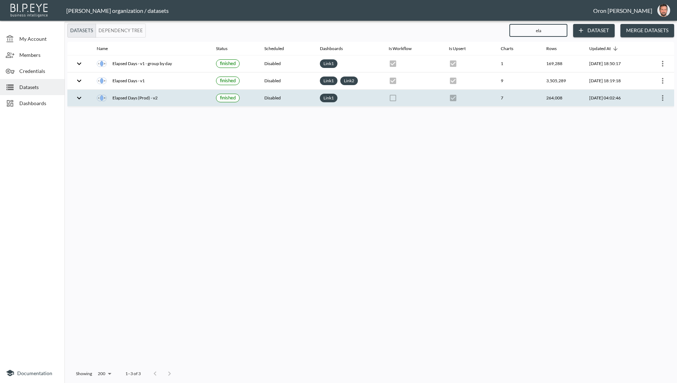
type input "ela"
click at [151, 101] on div "Elapsed Days (Prod) - v2" at bounding box center [151, 98] width 108 height 10
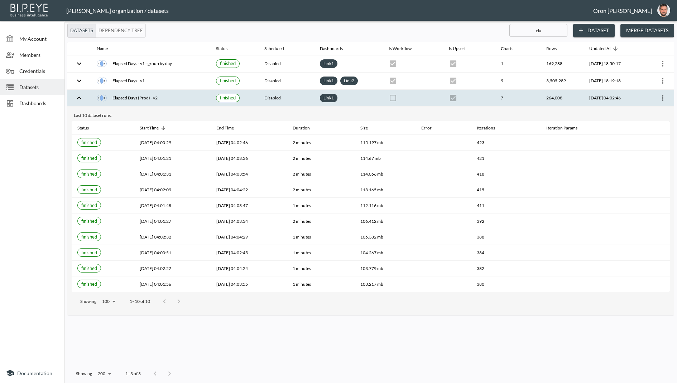
click at [663, 99] on icon "more" at bounding box center [662, 98] width 9 height 9
click at [652, 109] on p "Edit Data Pipeline" at bounding box center [641, 111] width 44 height 9
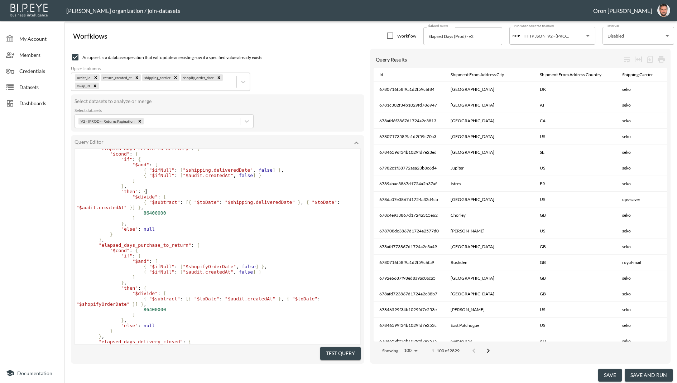
click at [192, 192] on div ""shipping_carrier" : "$shipping.shippingProviderType" , "shipping_status" : "$s…" at bounding box center [217, 280] width 285 height 387
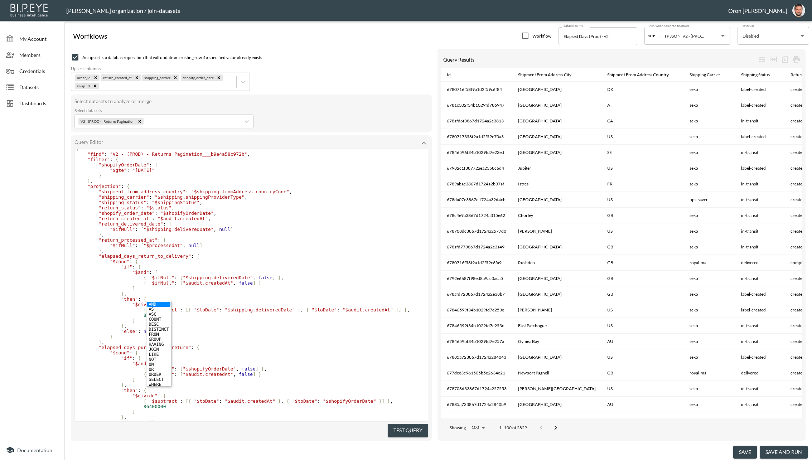
click at [247, 228] on pre ""$ifNull" : [ "$shipping.deliveredDate" , null ]" at bounding box center [251, 229] width 353 height 5
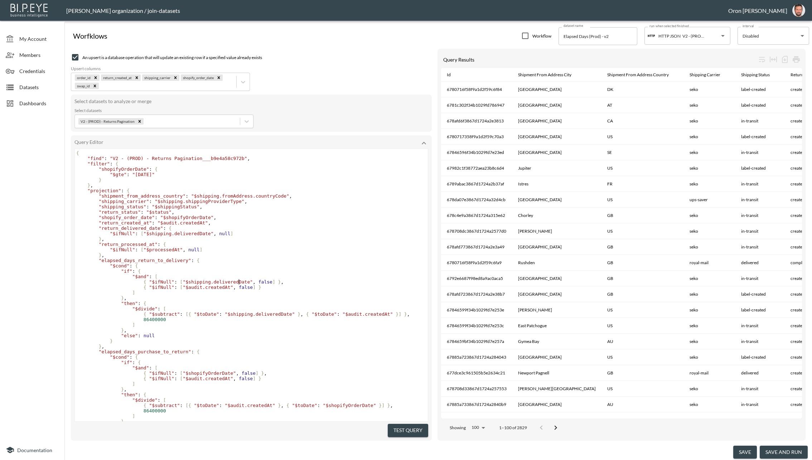
click at [238, 281] on span ""$shipping.deliveredDate"" at bounding box center [218, 281] width 70 height 5
type textarea "deliveredDate"
click at [238, 281] on span ""$shipping.deliveredDate"" at bounding box center [218, 281] width 70 height 5
click at [215, 291] on pre "]" at bounding box center [251, 292] width 353 height 5
click at [217, 290] on pre "]" at bounding box center [251, 292] width 353 height 5
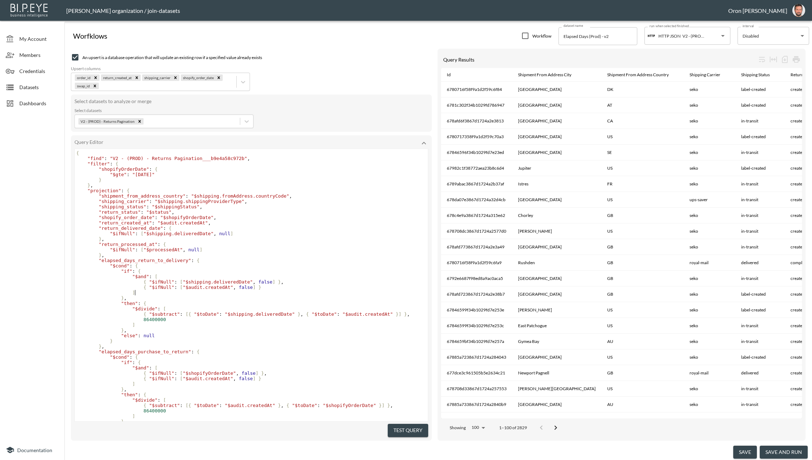
type textarea "]"
click at [217, 290] on pre "]" at bounding box center [251, 292] width 353 height 5
click at [26, 84] on span "Datasets" at bounding box center [38, 87] width 39 height 8
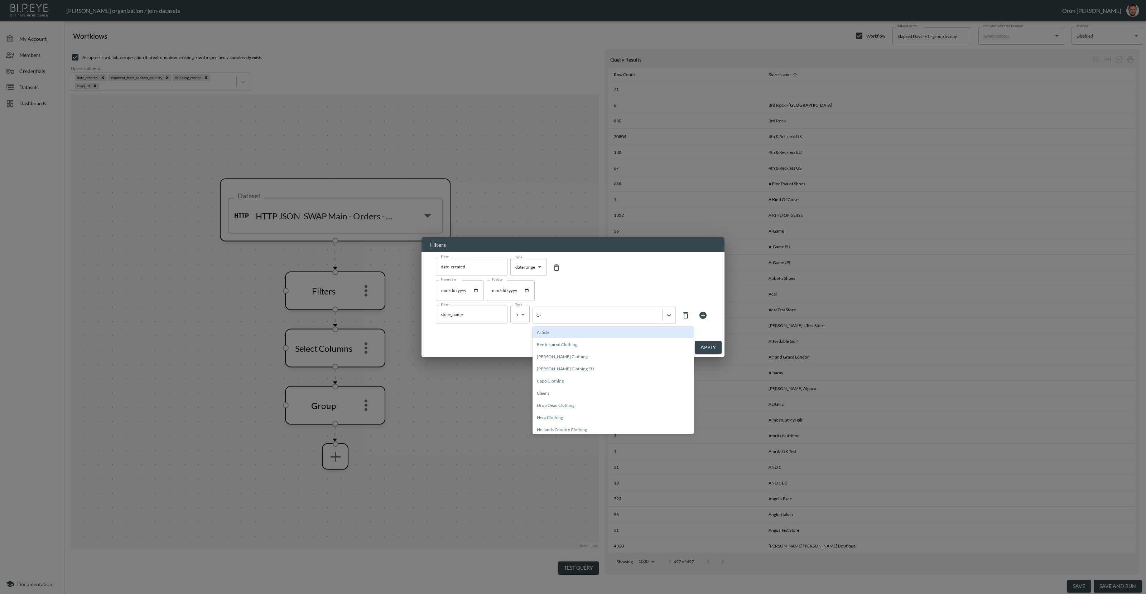
scroll to position [1277, 0]
type input "C"
type input "Closure [GEOGRAPHIC_DATA]"
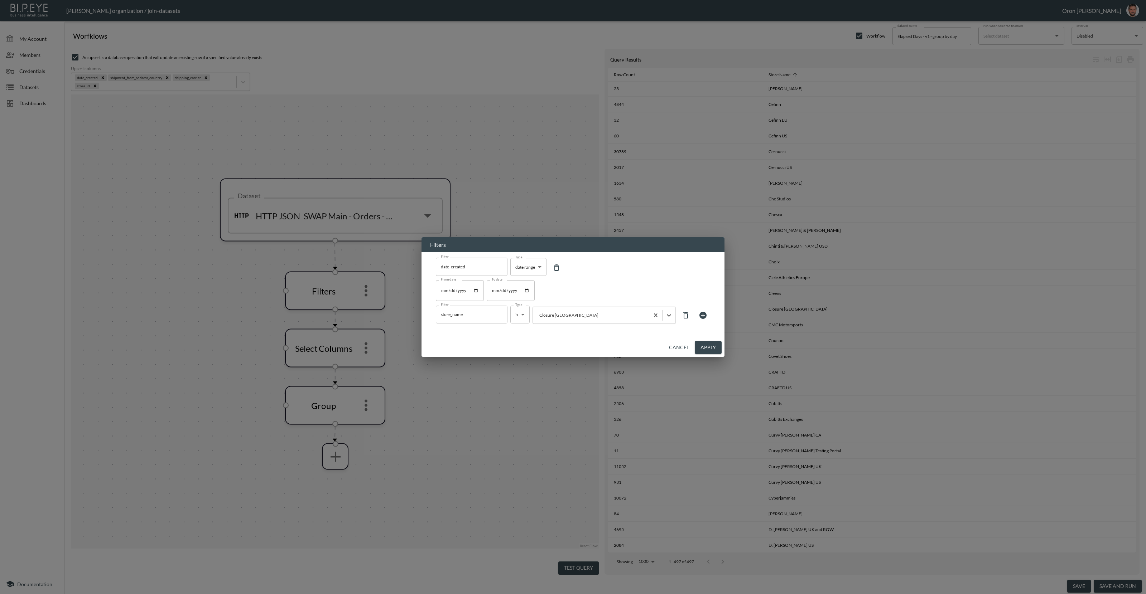
click at [716, 349] on button "Apply" at bounding box center [707, 347] width 27 height 13
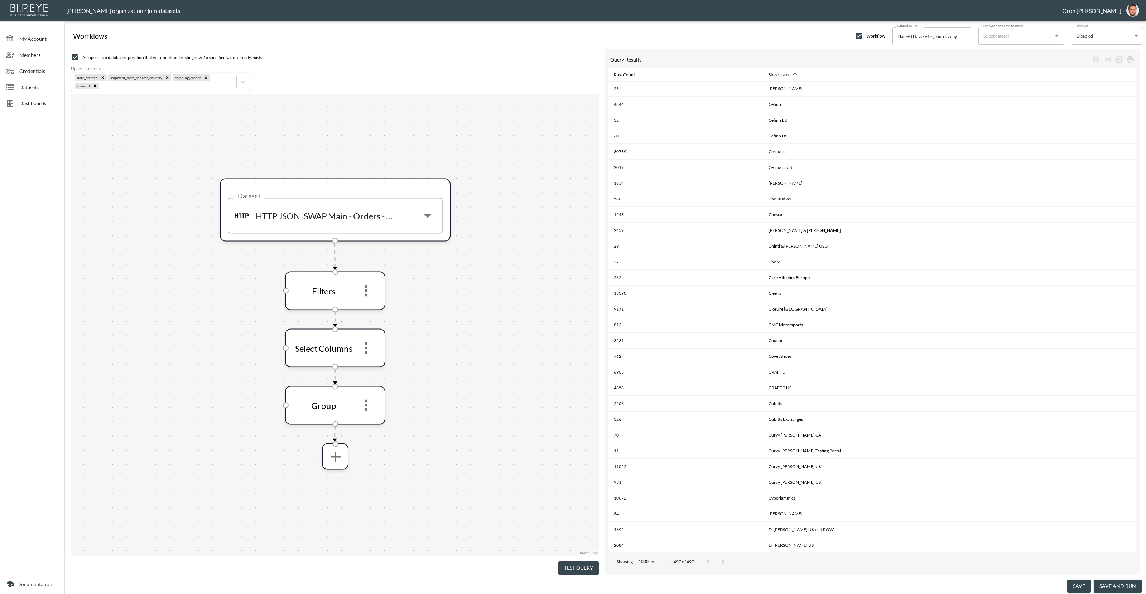
click at [576, 563] on button "Test Query" at bounding box center [578, 568] width 40 height 13
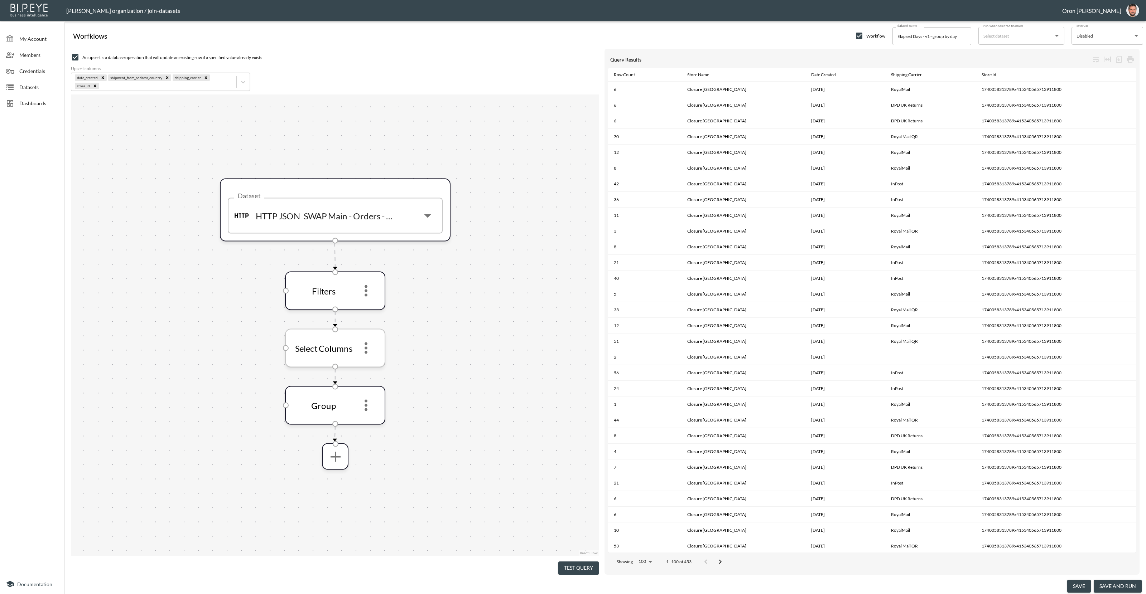
click at [372, 348] on icon "more" at bounding box center [365, 348] width 17 height 17
click at [374, 362] on li "Edit" at bounding box center [366, 366] width 32 height 13
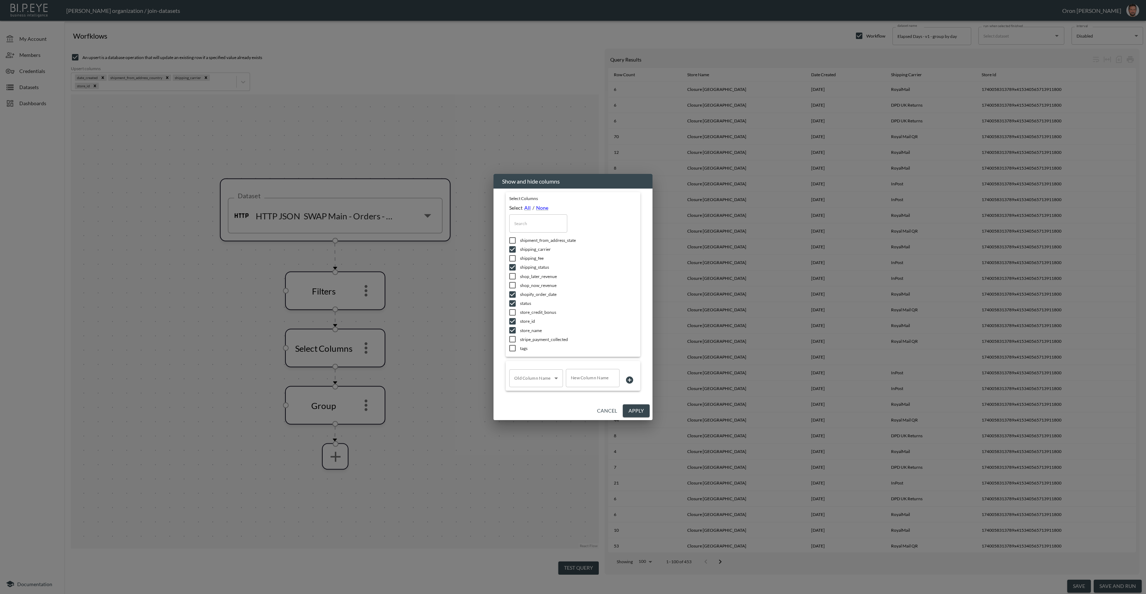
scroll to position [0, 0]
click at [601, 409] on button "Cancel" at bounding box center [607, 411] width 26 height 13
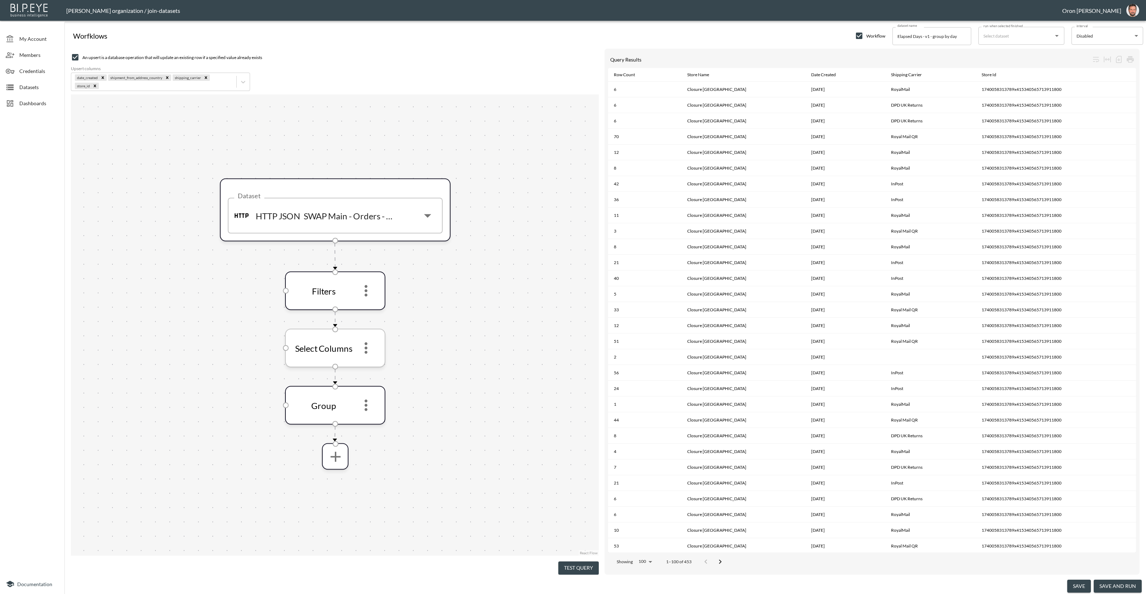
click at [372, 346] on icon "more" at bounding box center [365, 348] width 17 height 17
click at [372, 386] on p "Remove" at bounding box center [366, 383] width 20 height 9
drag, startPoint x: 581, startPoint y: 566, endPoint x: 564, endPoint y: 553, distance: 21.3
click at [581, 565] on button "Test Query" at bounding box center [578, 568] width 40 height 13
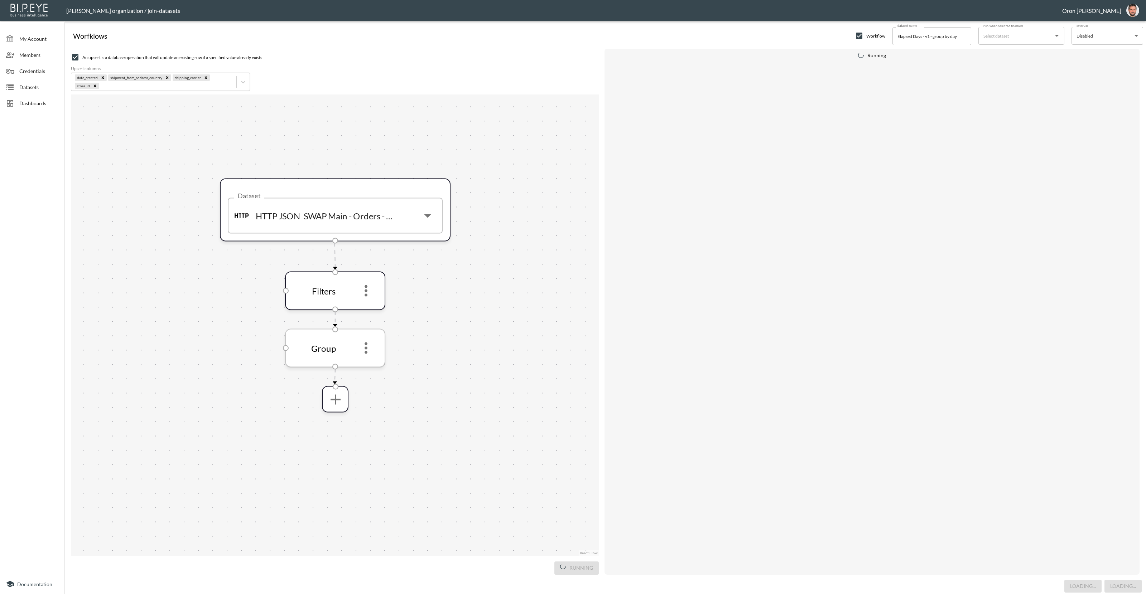
click at [368, 348] on icon "more" at bounding box center [365, 348] width 17 height 17
click at [369, 348] on icon "more" at bounding box center [365, 348] width 17 height 17
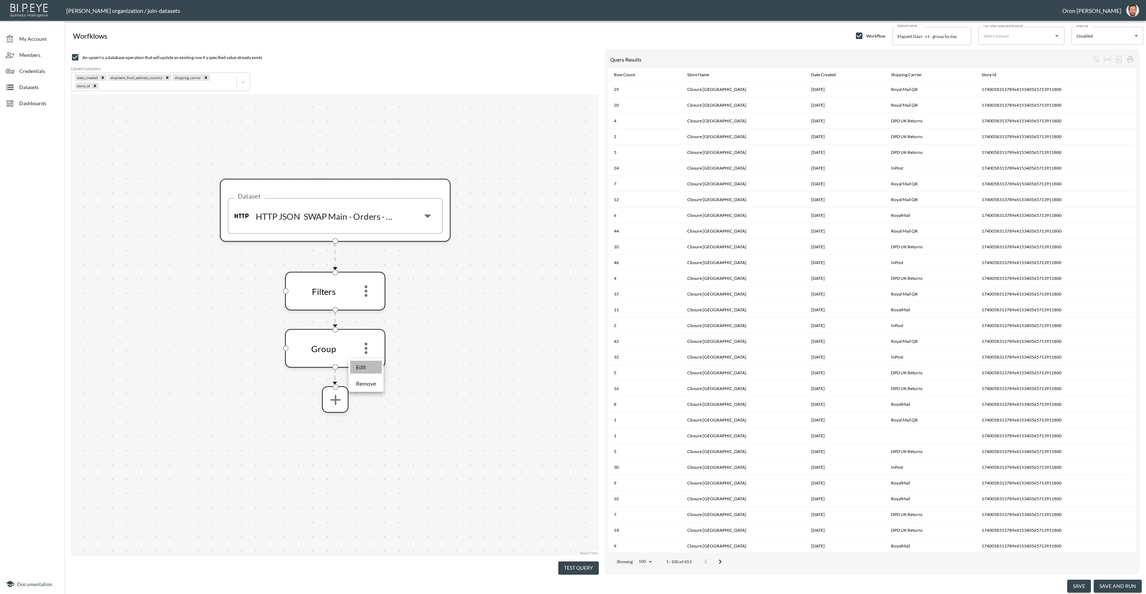
click at [364, 364] on p "Edit" at bounding box center [361, 367] width 10 height 9
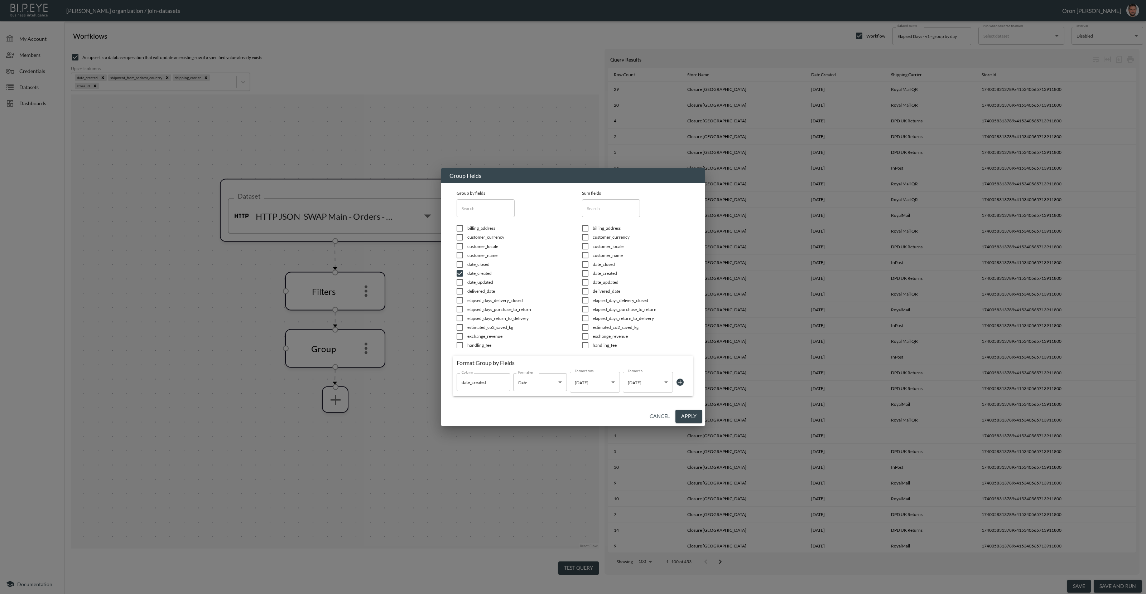
click at [658, 386] on body "BI.P.EYE, Interactive Analytics Dashboards - app Zach Bailet organization / joi…" at bounding box center [573, 297] width 1146 height 594
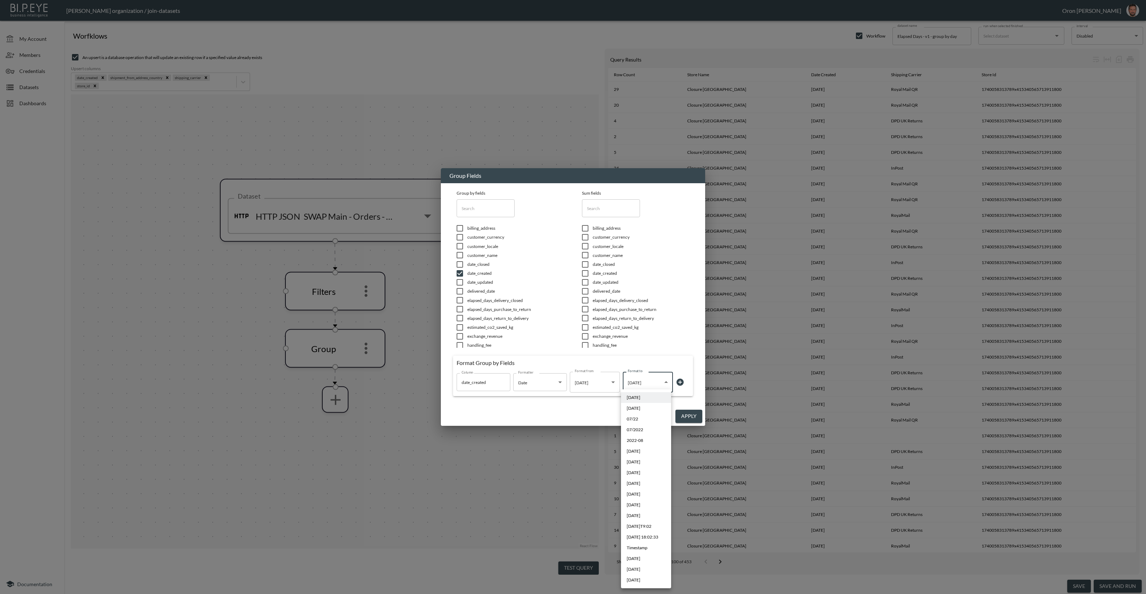
click at [640, 570] on span "Sep 2019" at bounding box center [633, 569] width 14 height 6
type input "MMM YYYY"
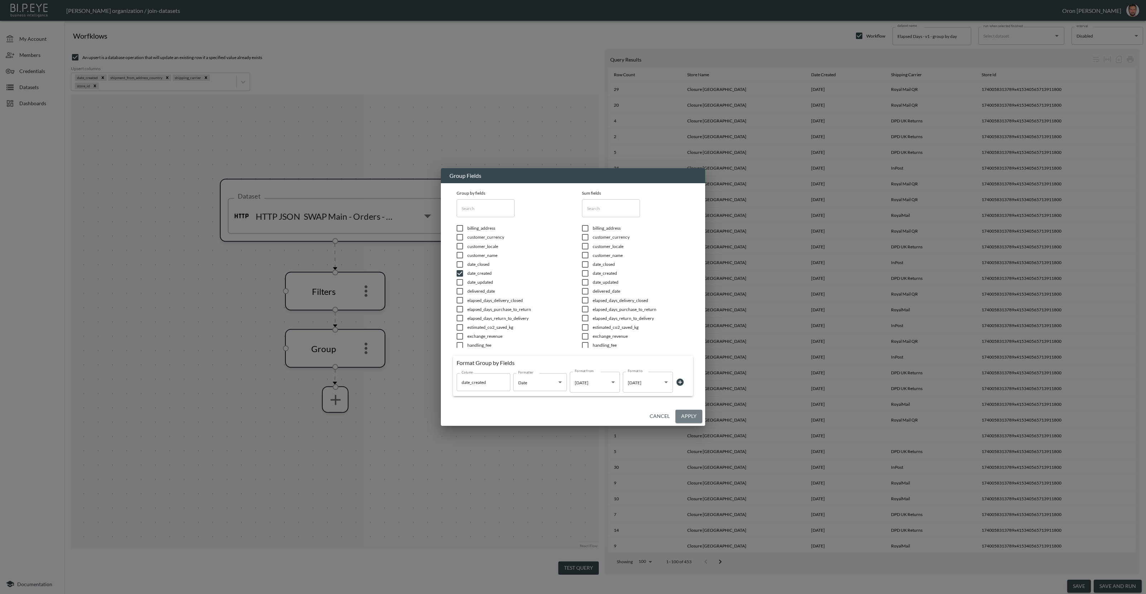
click at [689, 413] on button "Apply" at bounding box center [688, 416] width 27 height 13
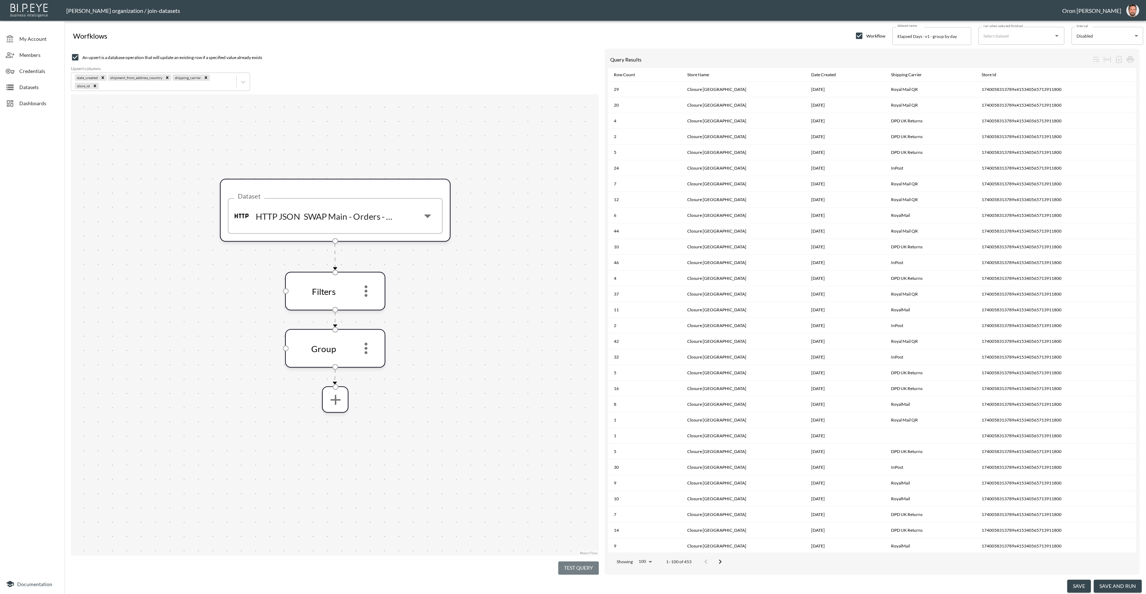
click at [582, 566] on button "Test Query" at bounding box center [578, 568] width 40 height 13
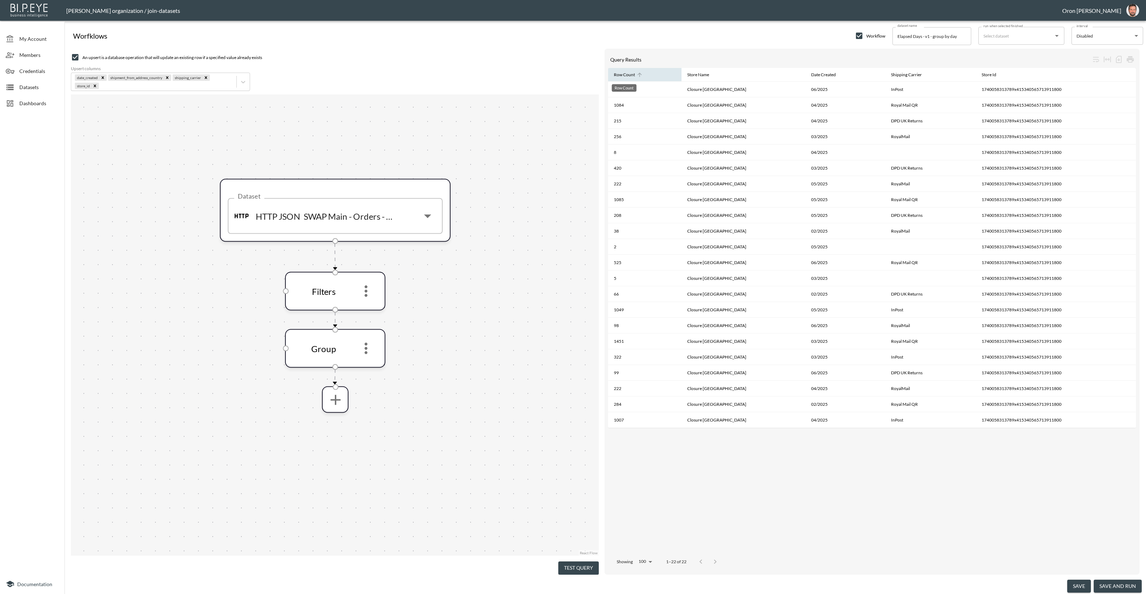
click at [616, 74] on div "Row Count" at bounding box center [624, 75] width 21 height 9
click at [166, 78] on icon "Remove shipment_from_address_country" at bounding box center [167, 78] width 3 height 3
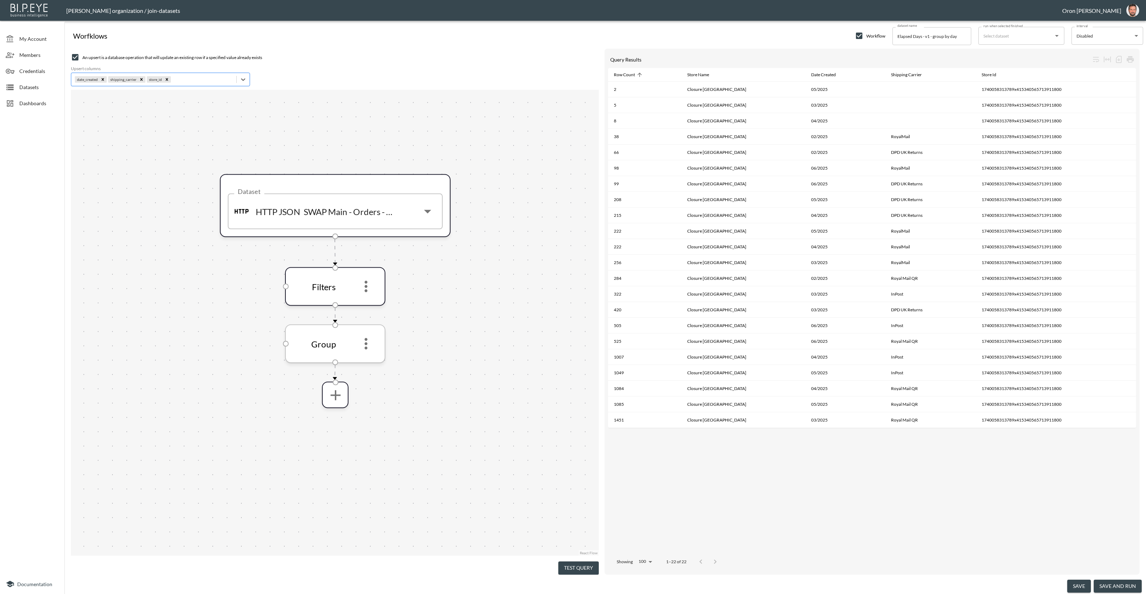
click at [365, 348] on icon "more" at bounding box center [365, 343] width 3 height 11
click at [370, 366] on li "Edit" at bounding box center [366, 363] width 32 height 13
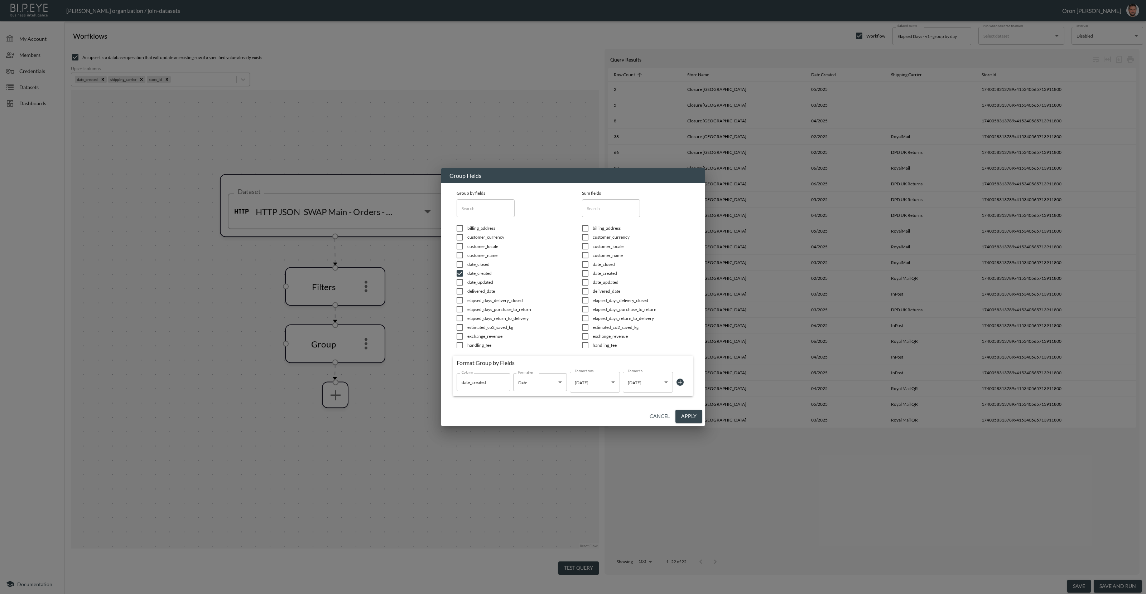
drag, startPoint x: 585, startPoint y: 299, endPoint x: 584, endPoint y: 307, distance: 8.3
click at [584, 300] on input "checkbox" at bounding box center [584, 300] width 15 height 7
checkbox input "true"
click at [584, 308] on input "checkbox" at bounding box center [584, 309] width 15 height 7
checkbox input "true"
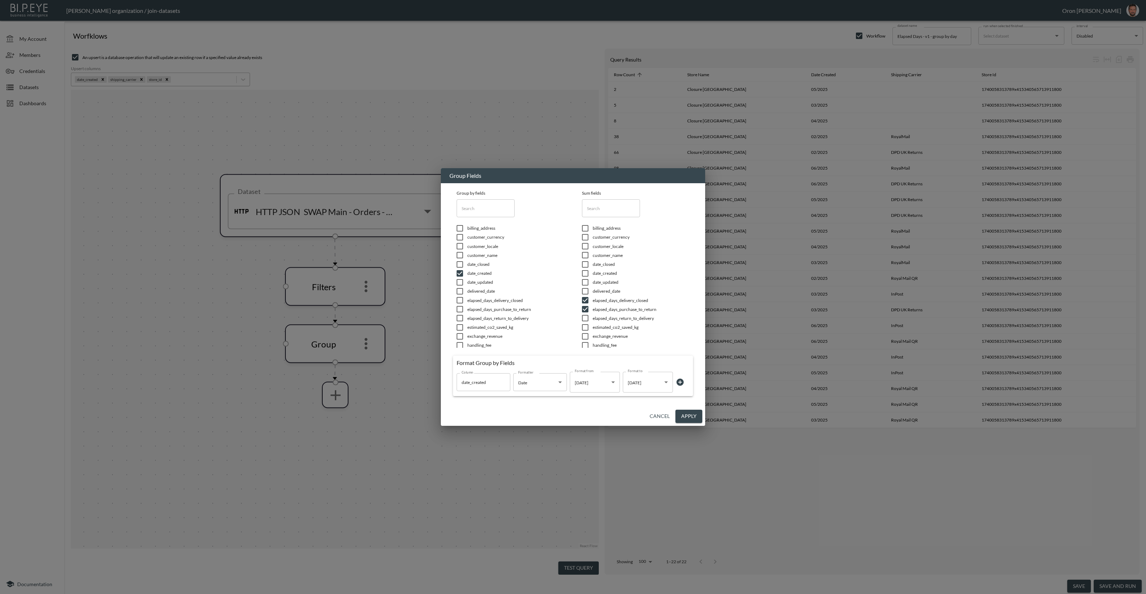
click at [584, 316] on input "checkbox" at bounding box center [584, 318] width 15 height 7
checkbox input "true"
click at [683, 415] on button "Apply" at bounding box center [688, 416] width 27 height 13
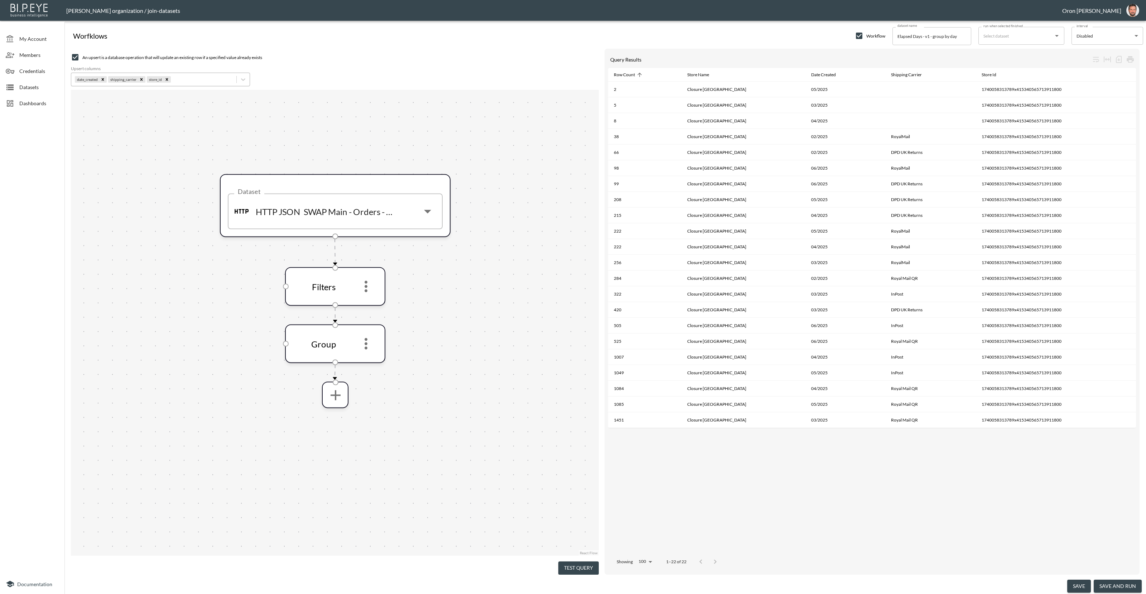
drag, startPoint x: 580, startPoint y: 565, endPoint x: 573, endPoint y: 503, distance: 61.9
click at [580, 564] on button "Test Query" at bounding box center [578, 568] width 40 height 13
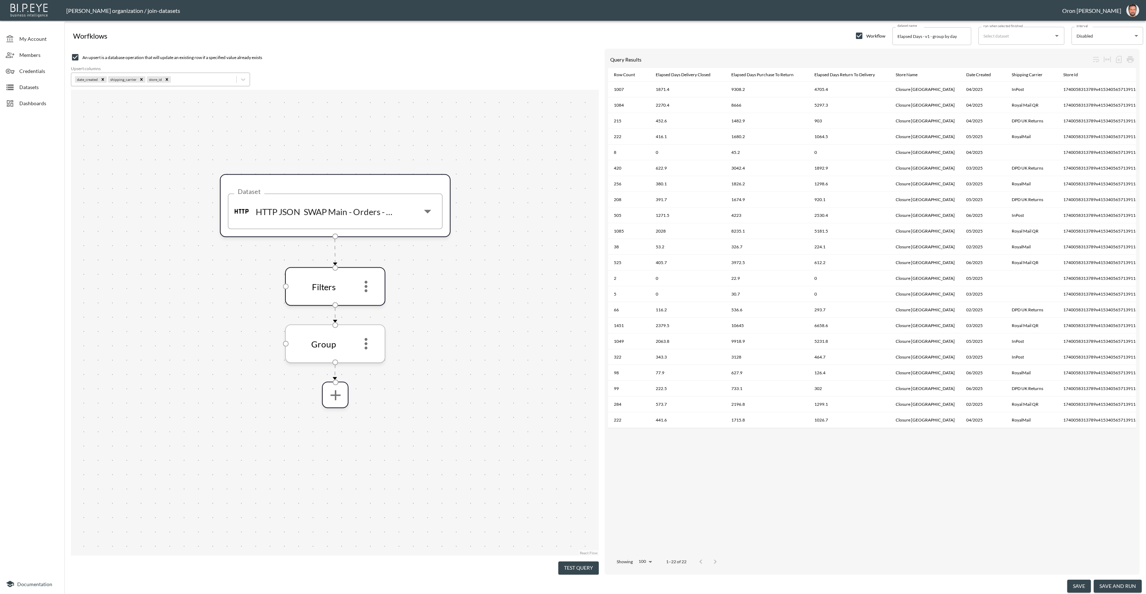
click at [371, 343] on icon "more" at bounding box center [365, 343] width 17 height 17
click at [364, 362] on p "Edit" at bounding box center [361, 363] width 10 height 9
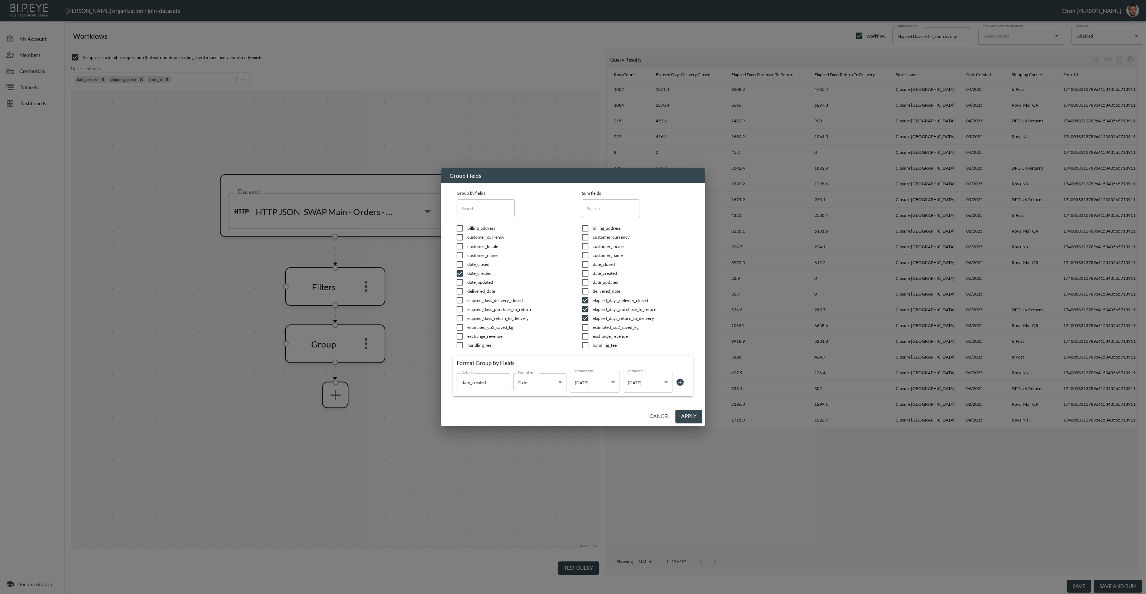
click at [639, 383] on body "BI.P.EYE, Interactive Analytics Dashboards - app Zach Bailet organization / joi…" at bounding box center [573, 297] width 1146 height 594
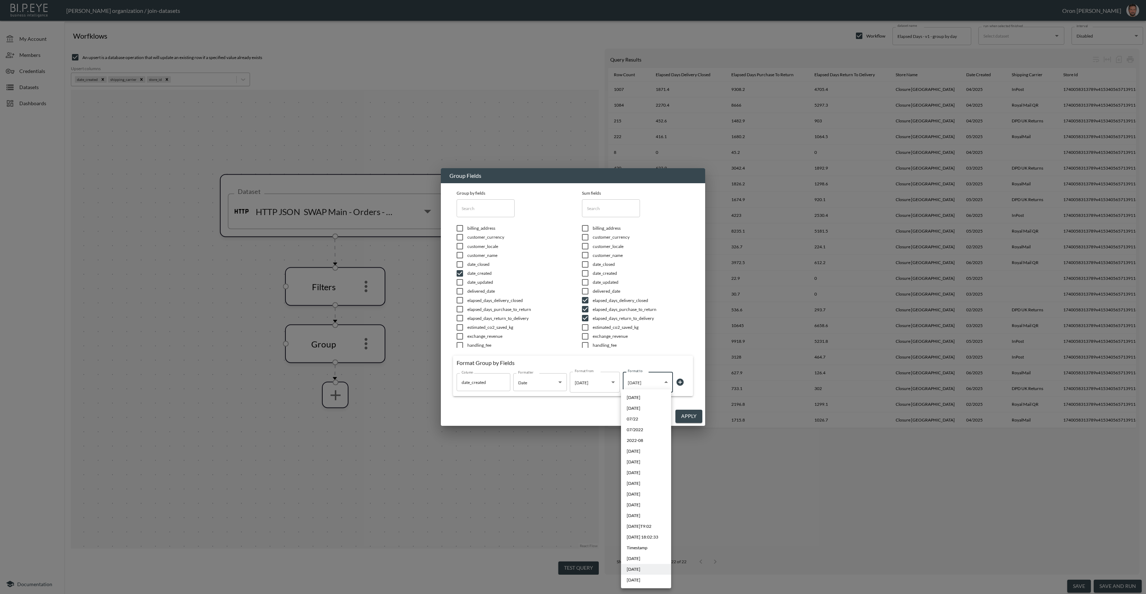
click at [639, 394] on li "[DATE]" at bounding box center [646, 397] width 50 height 11
type input "YYYY-MM-DD"
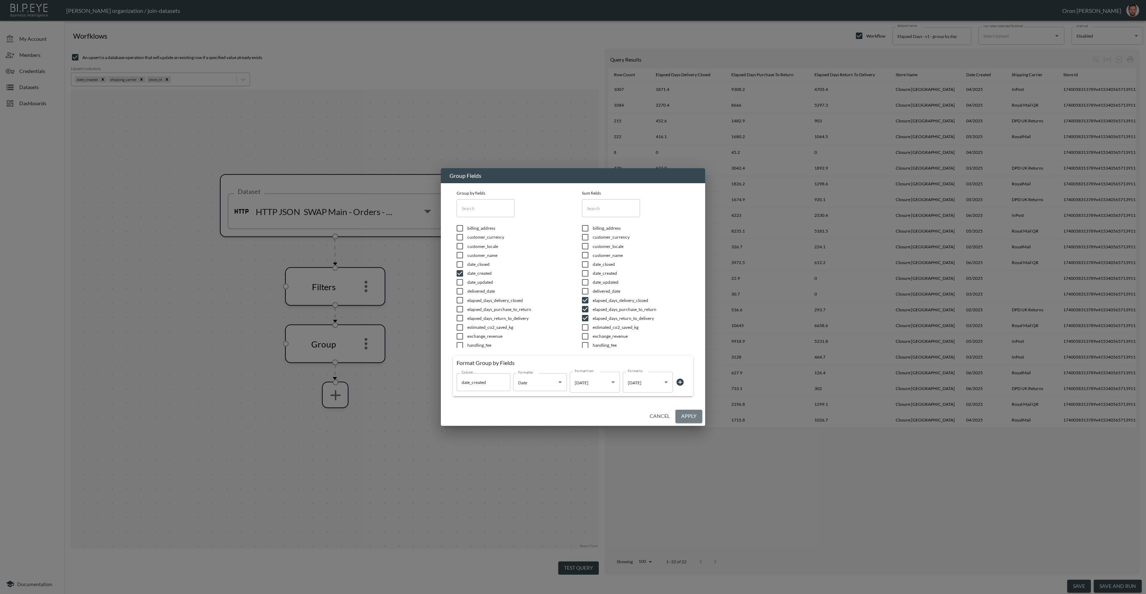
drag, startPoint x: 685, startPoint y: 414, endPoint x: 612, endPoint y: 531, distance: 138.0
click at [685, 414] on button "Apply" at bounding box center [688, 416] width 27 height 13
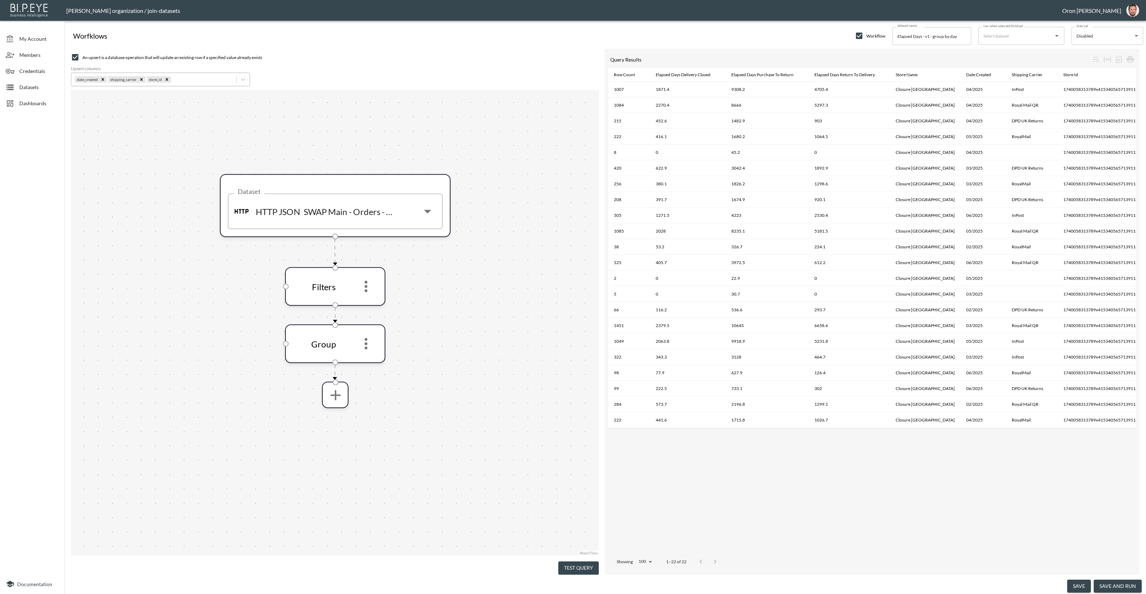
click at [587, 568] on button "Test Query" at bounding box center [578, 568] width 40 height 13
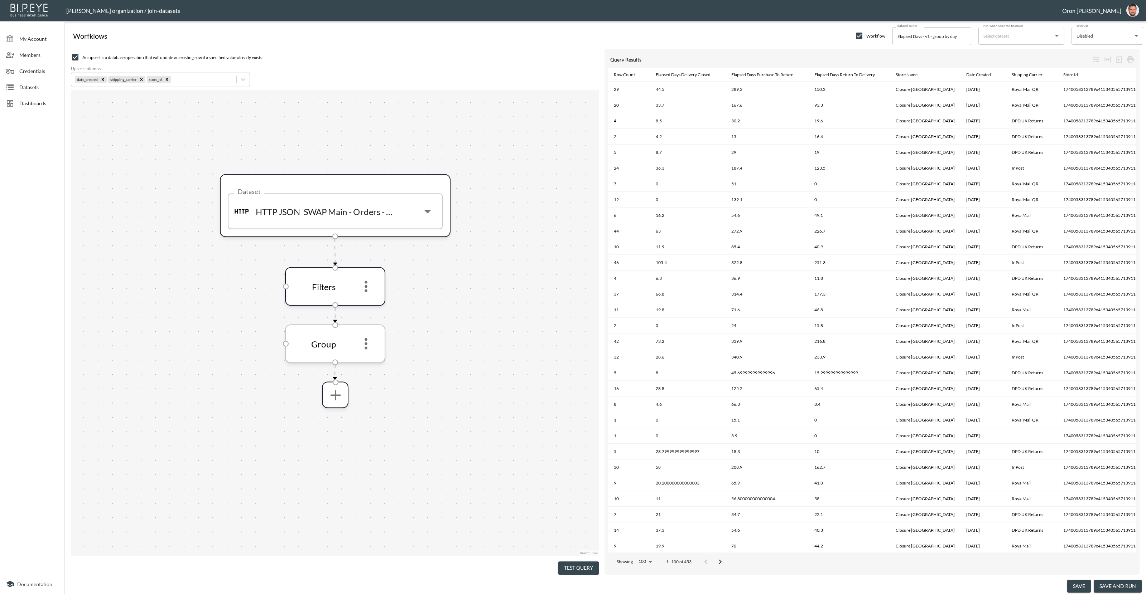
drag, startPoint x: 368, startPoint y: 340, endPoint x: 369, endPoint y: 347, distance: 6.1
click at [368, 340] on icon "more" at bounding box center [365, 343] width 17 height 17
click at [371, 347] on icon "more" at bounding box center [365, 343] width 17 height 17
click at [370, 358] on li "Edit" at bounding box center [366, 363] width 32 height 13
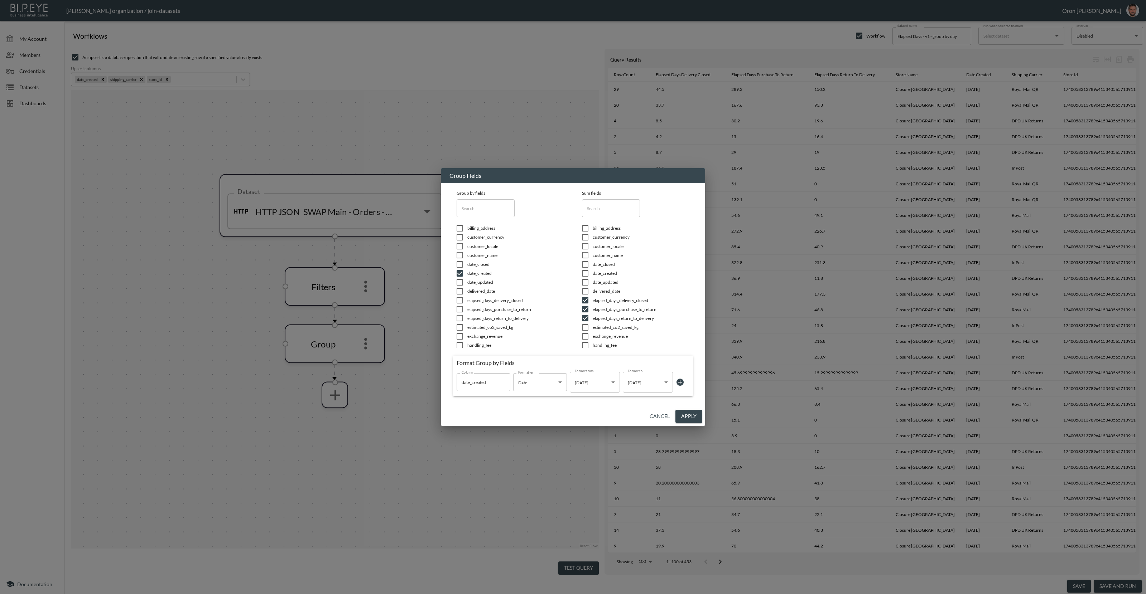
click at [469, 210] on input "text" at bounding box center [485, 208] width 58 height 18
type input "s"
checkbox input "false"
checkbox input "true"
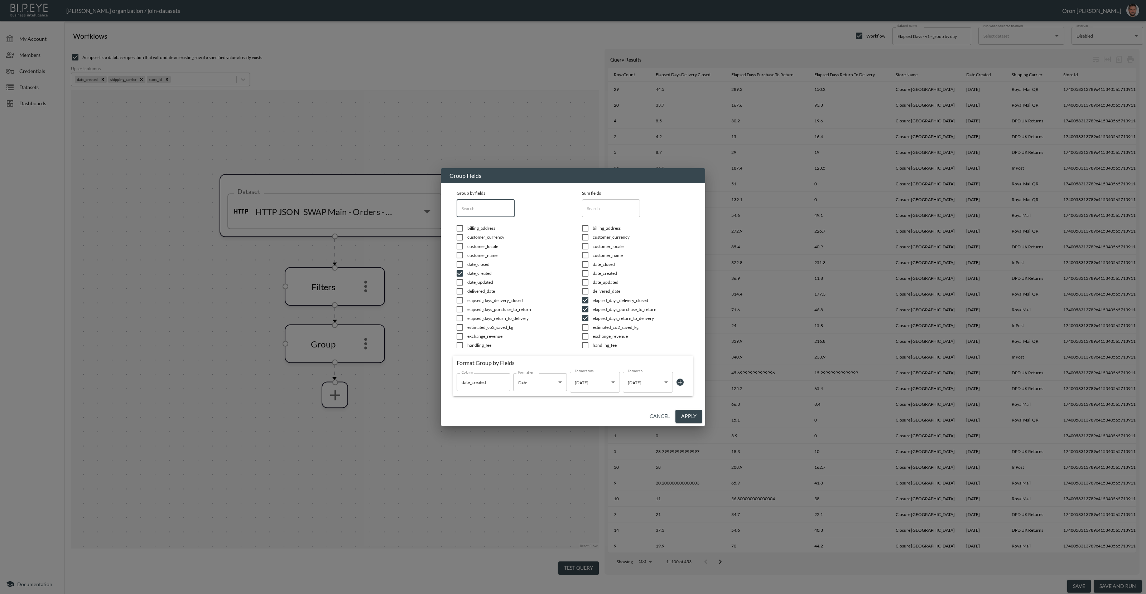
checkbox input "true"
checkbox input "false"
type input "st"
checkbox input "true"
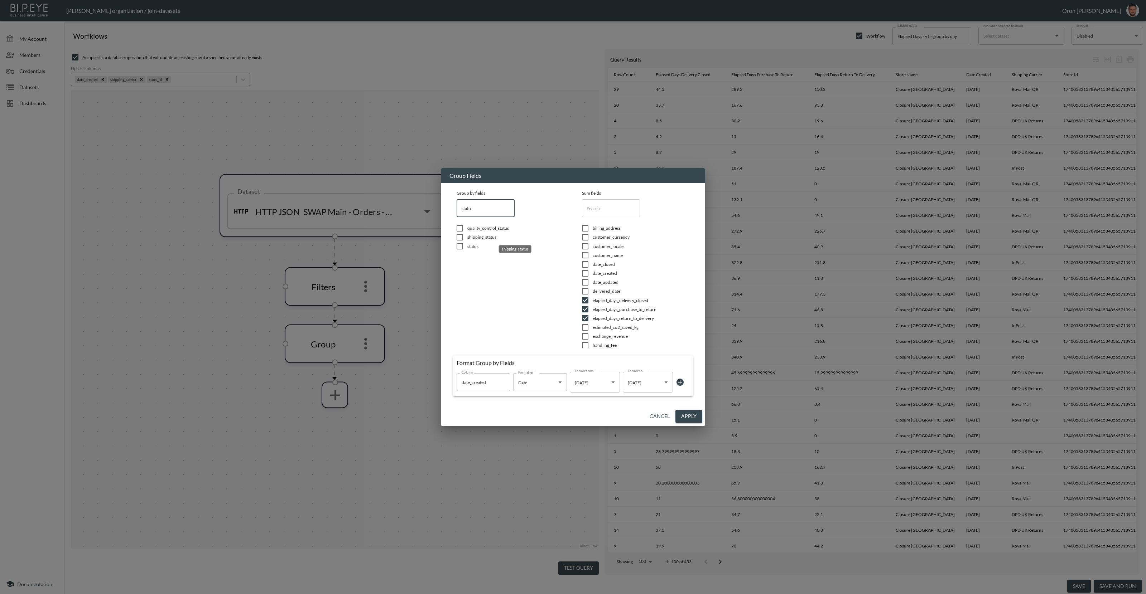
type input "statu"
click at [492, 237] on span "shipping_status" at bounding box center [515, 237] width 97 height 6
checkbox input "true"
drag, startPoint x: 692, startPoint y: 412, endPoint x: 602, endPoint y: 553, distance: 166.5
click at [692, 412] on button "Apply" at bounding box center [688, 416] width 27 height 13
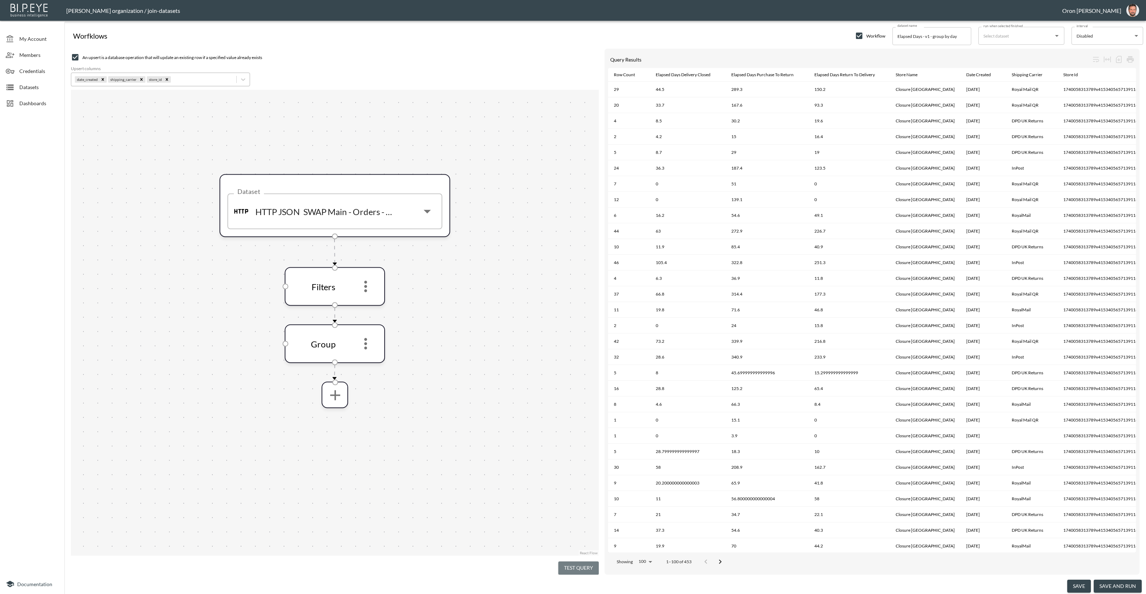
drag, startPoint x: 588, startPoint y: 566, endPoint x: 575, endPoint y: 498, distance: 68.8
click at [588, 566] on button "Test Query" at bounding box center [578, 568] width 40 height 13
click at [360, 285] on icon "more" at bounding box center [365, 286] width 17 height 17
click at [367, 301] on li "Edit" at bounding box center [366, 305] width 32 height 13
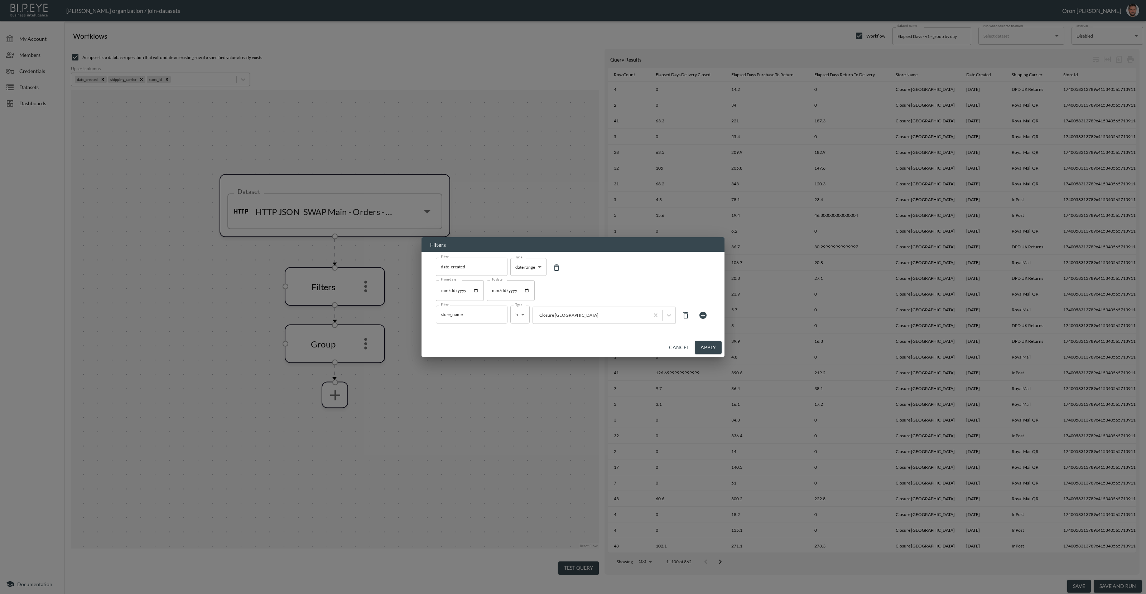
click at [447, 289] on input "2025-01-01" at bounding box center [460, 290] width 48 height 21
click at [451, 289] on input "2025-01-01" at bounding box center [460, 290] width 48 height 21
type input "2025-08-01"
click at [705, 346] on button "Apply" at bounding box center [707, 347] width 27 height 13
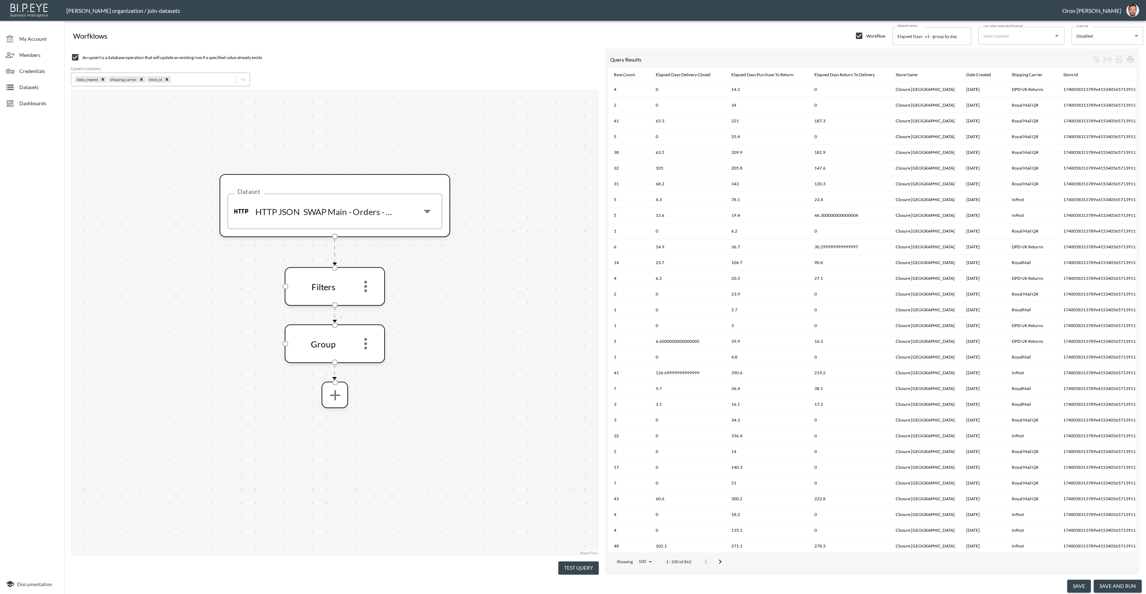
drag, startPoint x: 592, startPoint y: 562, endPoint x: 592, endPoint y: 558, distance: 4.3
click at [592, 562] on button "Test Query" at bounding box center [578, 568] width 40 height 13
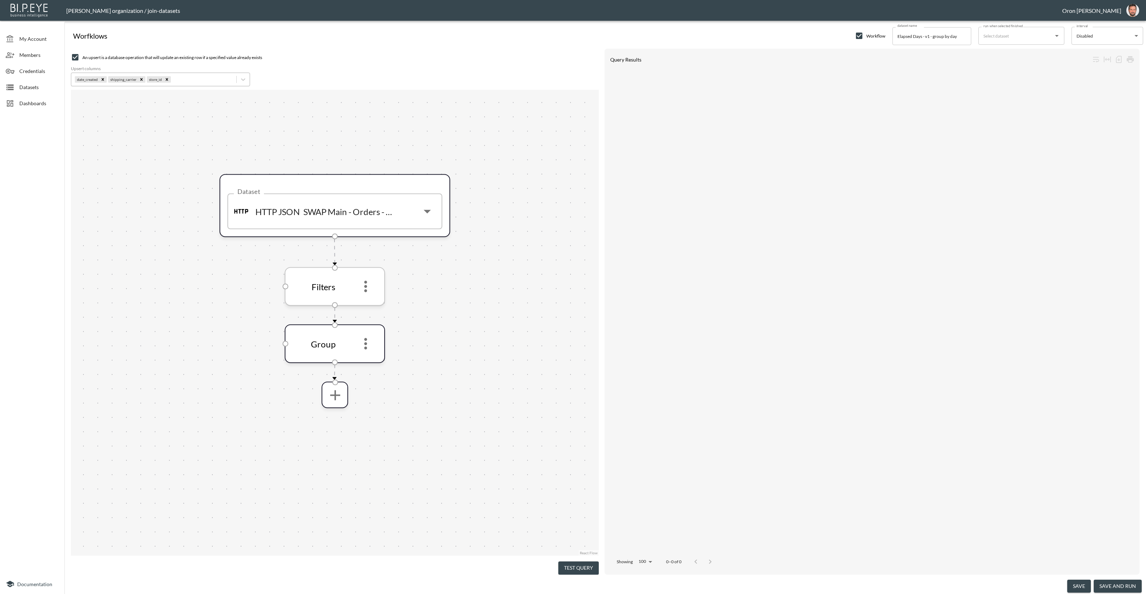
click at [369, 286] on icon "more" at bounding box center [365, 286] width 17 height 17
click at [369, 304] on li "Edit" at bounding box center [366, 305] width 32 height 13
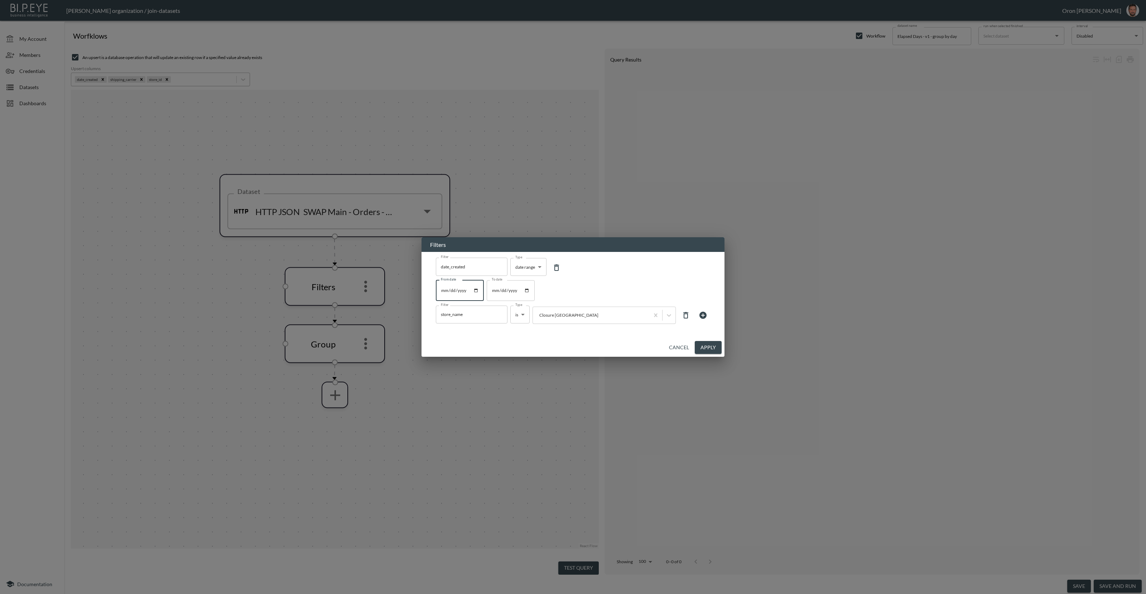
click at [450, 289] on input "2025-08-01" at bounding box center [460, 290] width 48 height 21
type input "2025-07-01"
click at [704, 345] on button "Apply" at bounding box center [707, 347] width 27 height 13
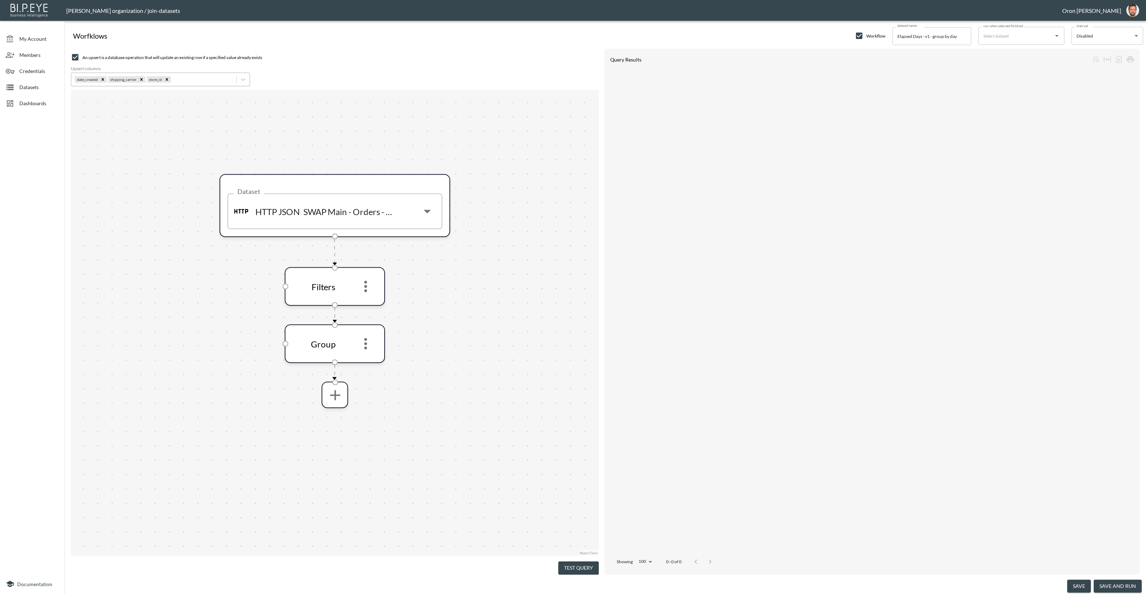
drag, startPoint x: 582, startPoint y: 559, endPoint x: 518, endPoint y: 406, distance: 165.7
click at [582, 562] on button "Test Query" at bounding box center [578, 568] width 40 height 13
click at [368, 283] on icon "more" at bounding box center [365, 286] width 17 height 17
click at [373, 301] on li "Edit" at bounding box center [366, 305] width 32 height 13
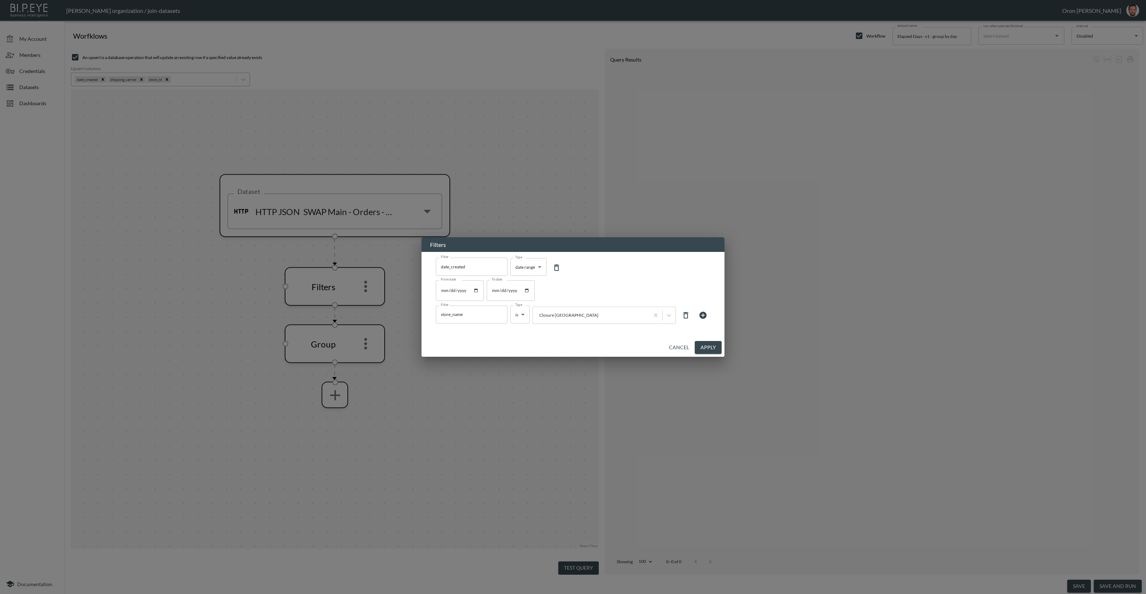
click at [451, 290] on input "2025-07-01" at bounding box center [460, 290] width 48 height 21
type input "2025-06-01"
click at [713, 345] on button "Apply" at bounding box center [707, 347] width 27 height 13
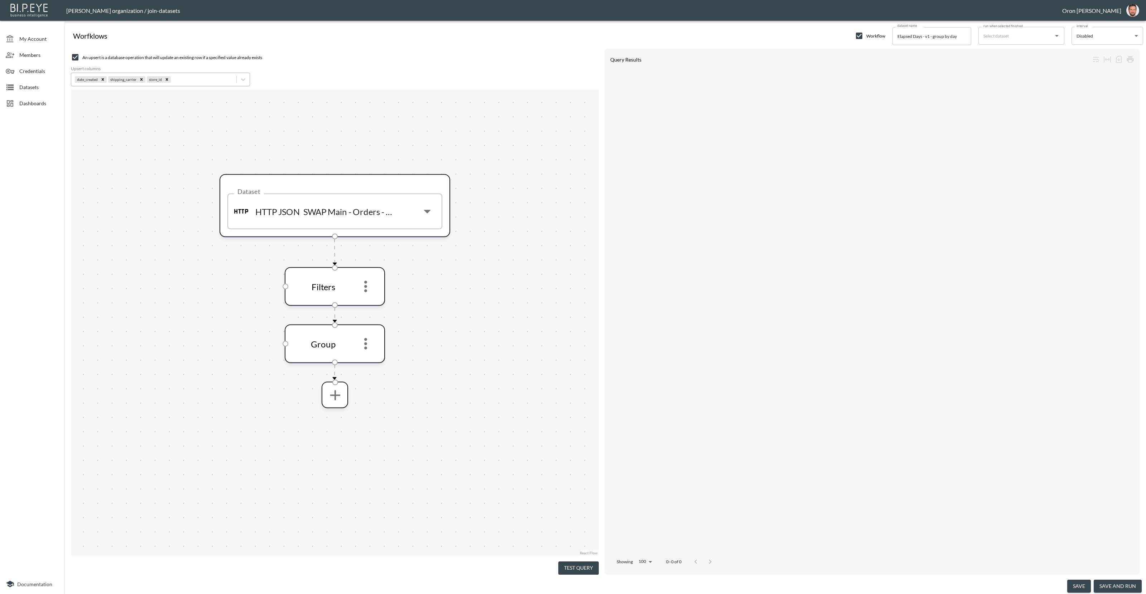
click at [582, 562] on button "Test Query" at bounding box center [578, 568] width 40 height 13
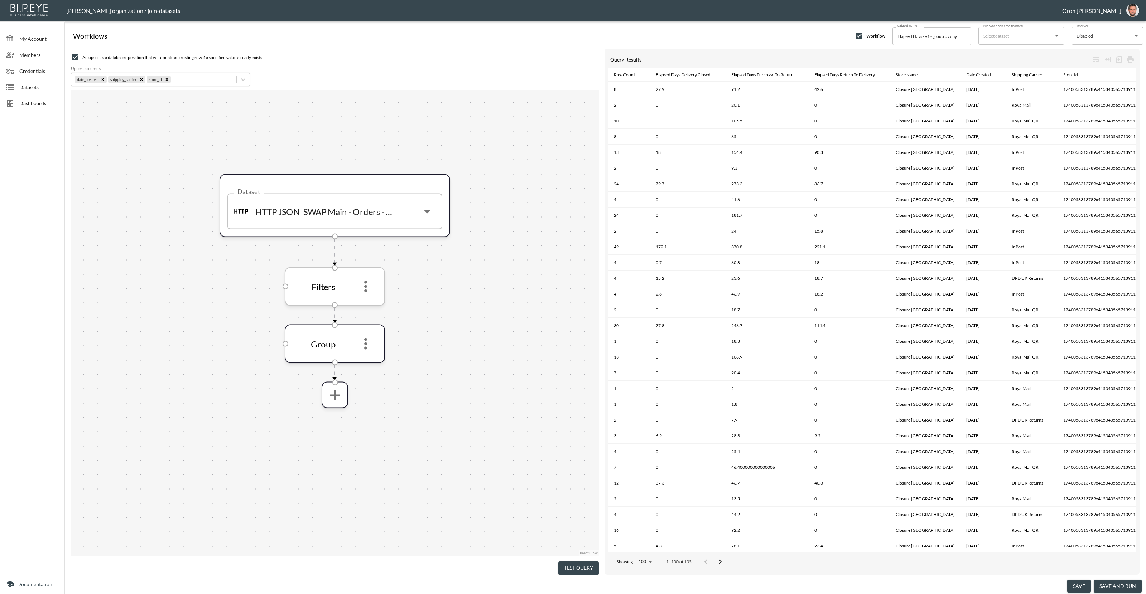
click at [365, 282] on icon "more" at bounding box center [365, 286] width 3 height 11
click at [367, 301] on li "Edit" at bounding box center [366, 305] width 32 height 13
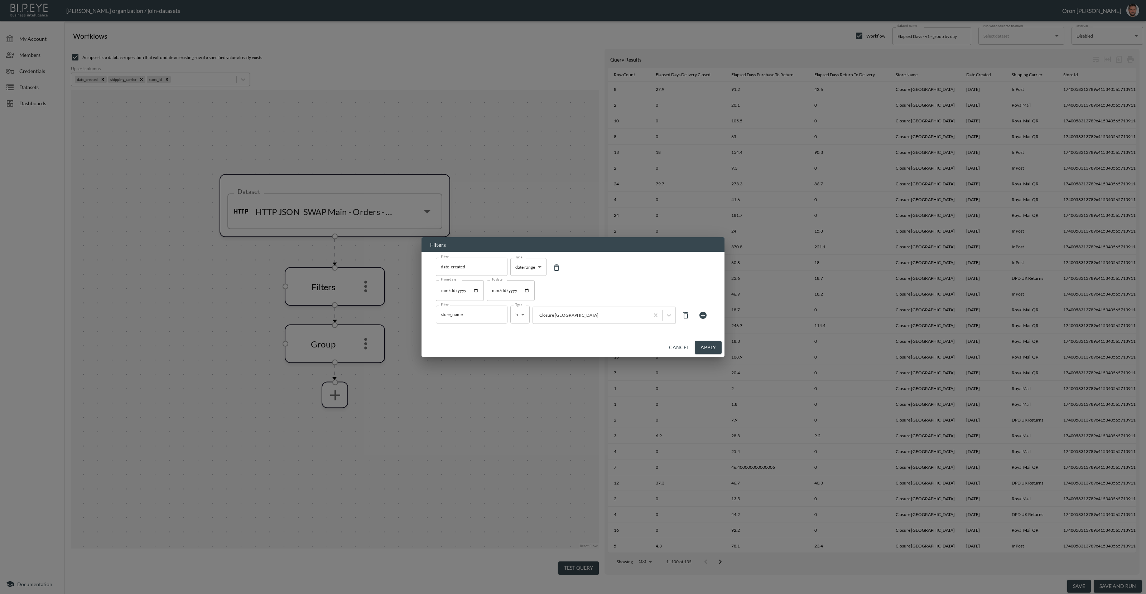
click at [687, 316] on icon at bounding box center [685, 315] width 9 height 9
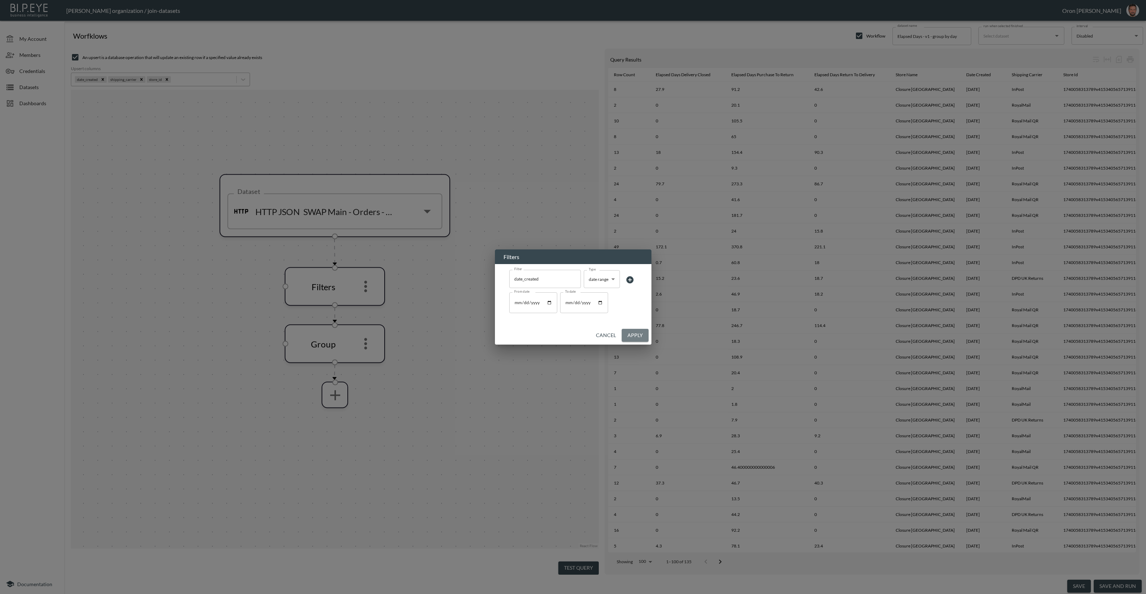
click at [635, 335] on button "Apply" at bounding box center [634, 335] width 27 height 13
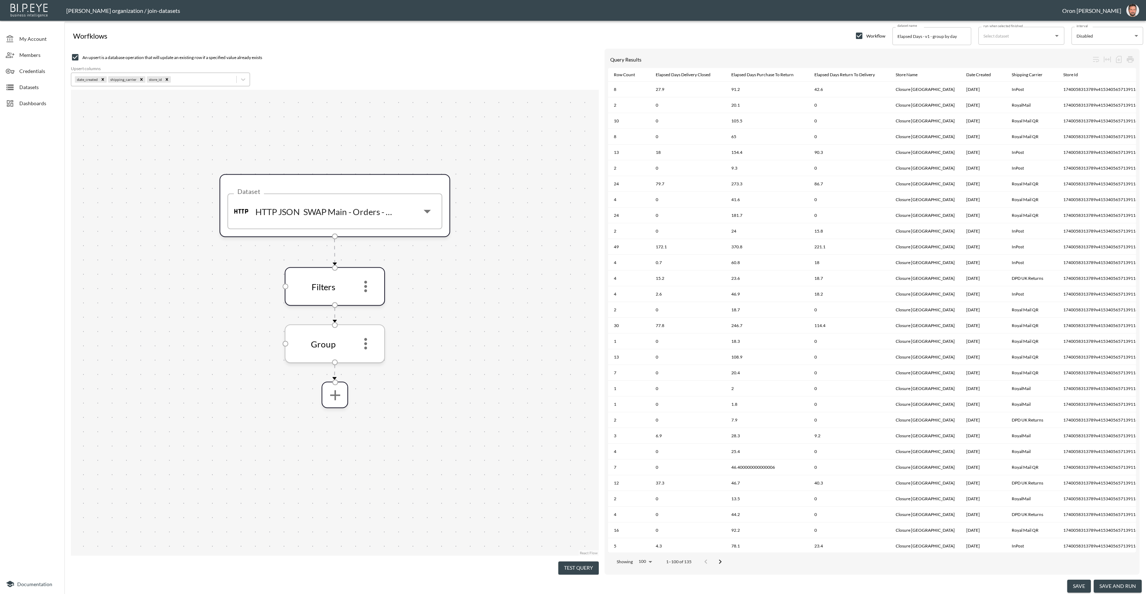
click at [362, 345] on icon "more" at bounding box center [365, 343] width 17 height 17
click at [364, 359] on p "Edit" at bounding box center [360, 363] width 10 height 9
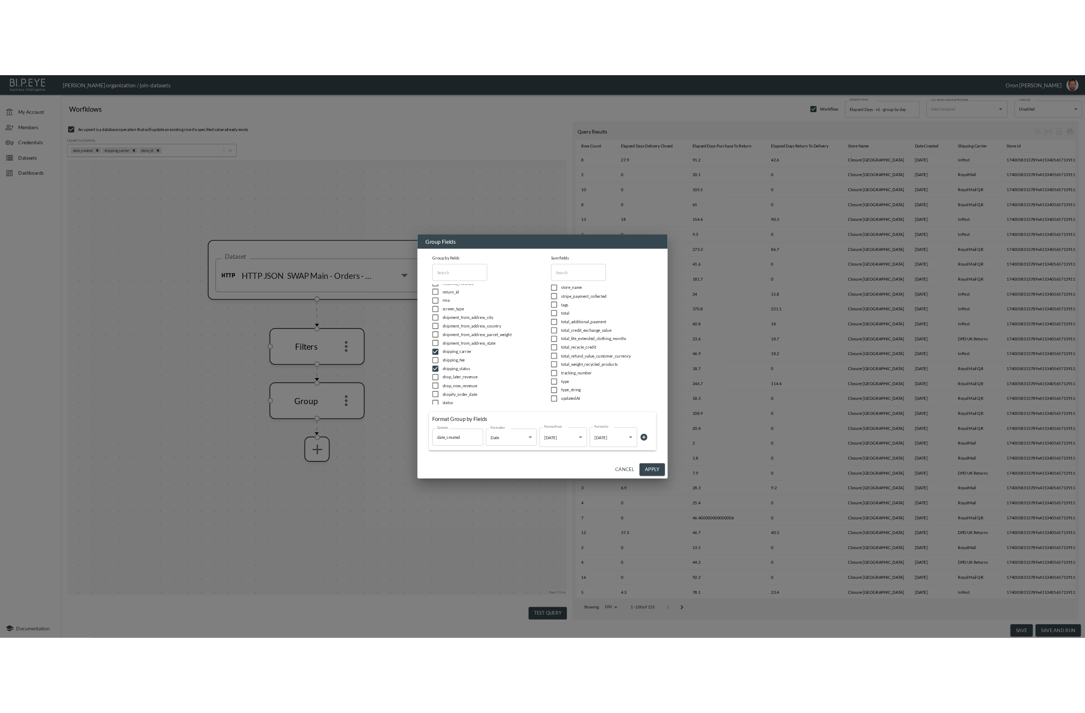
scroll to position [643, 0]
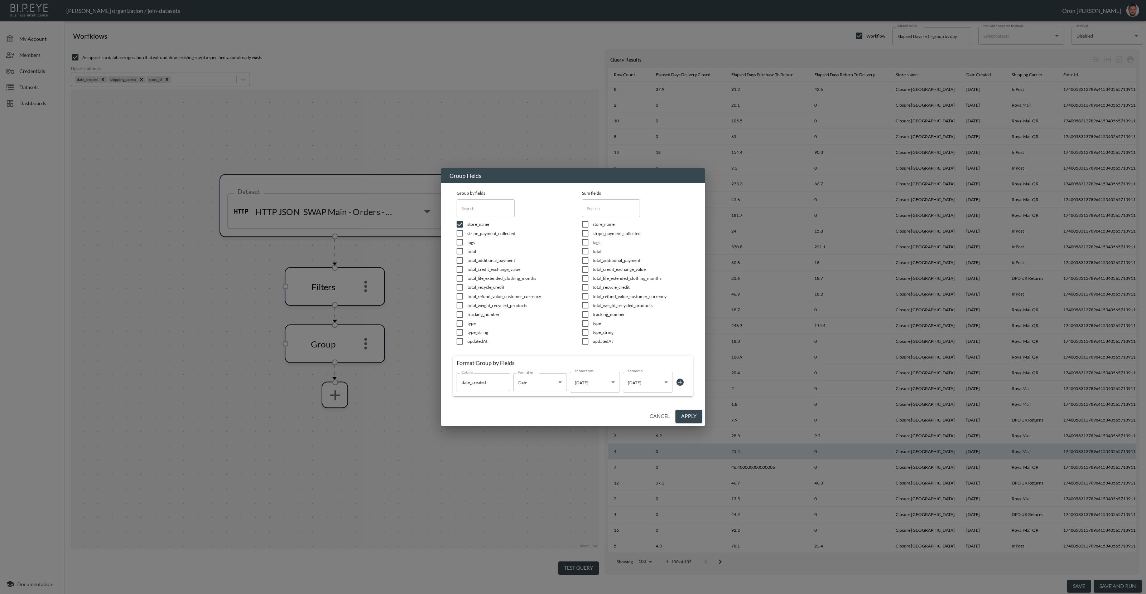
drag, startPoint x: 685, startPoint y: 414, endPoint x: 630, endPoint y: 450, distance: 65.6
click at [685, 414] on button "Apply" at bounding box center [688, 416] width 27 height 13
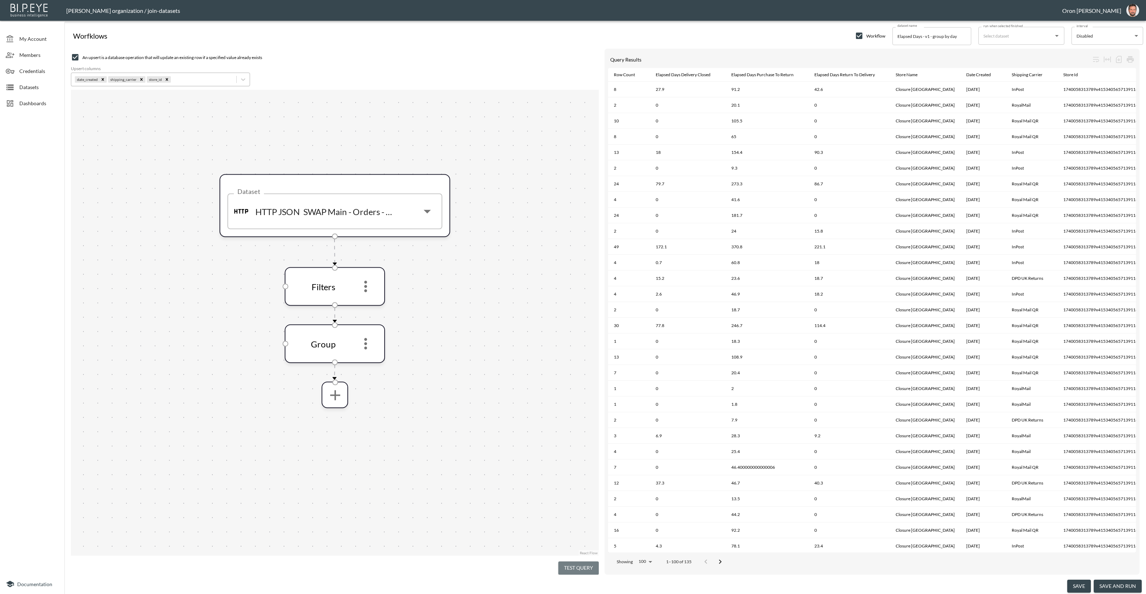
drag, startPoint x: 573, startPoint y: 567, endPoint x: 574, endPoint y: 563, distance: 4.1
click at [573, 566] on button "Test Query" at bounding box center [578, 568] width 40 height 13
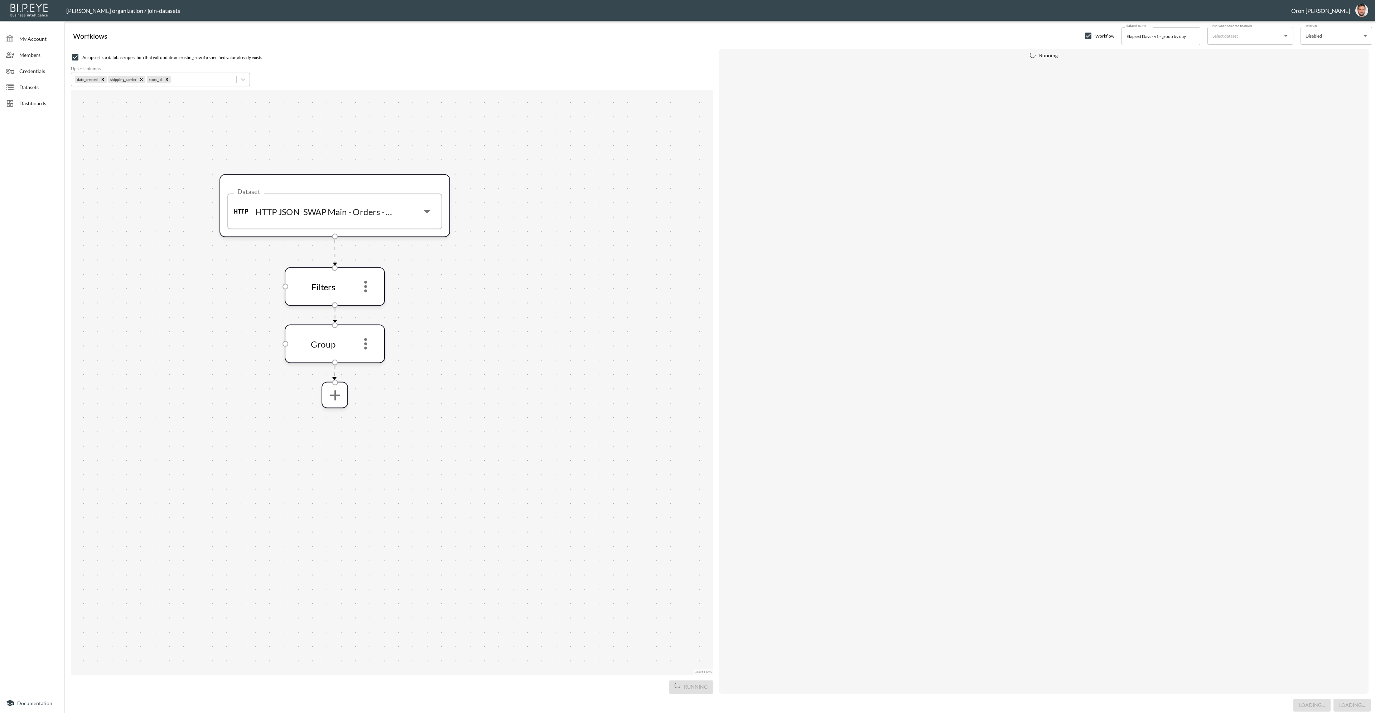
click at [37, 87] on span "Datasets" at bounding box center [38, 87] width 39 height 8
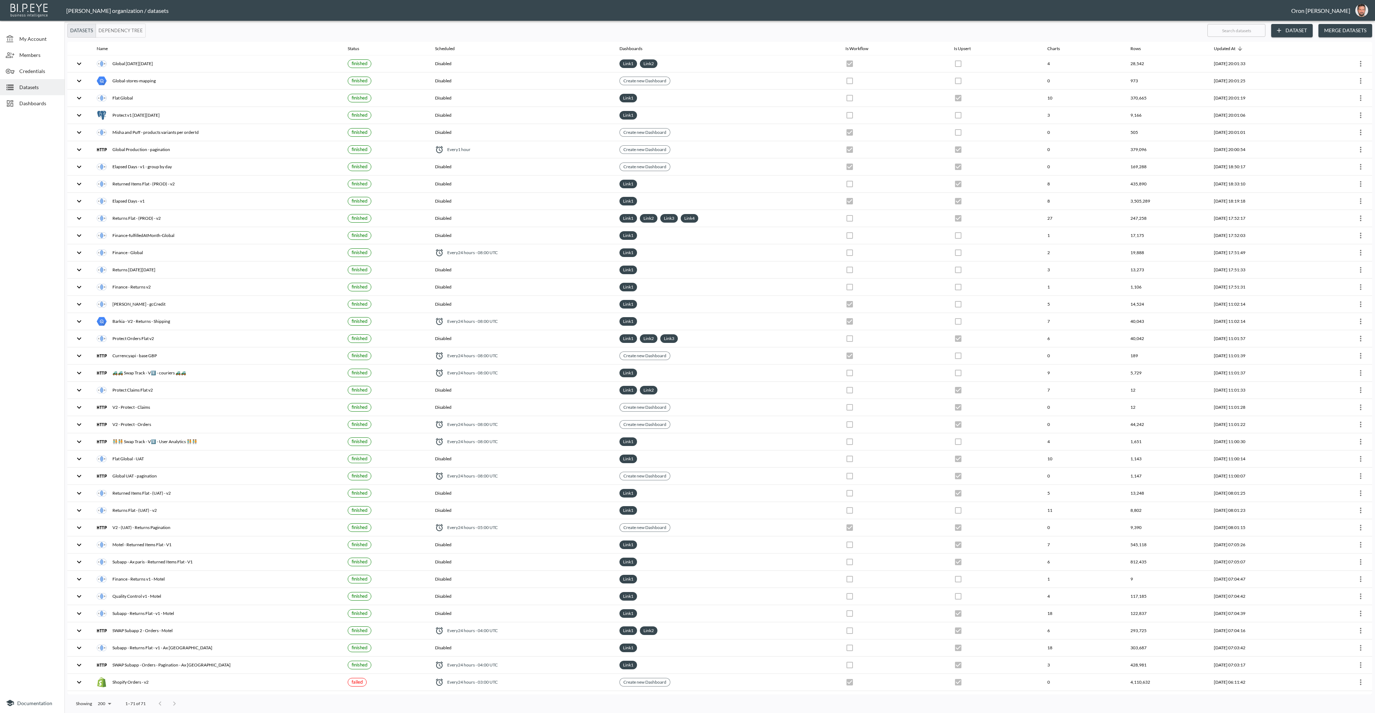
click at [54, 105] on span "Dashboards" at bounding box center [38, 104] width 39 height 8
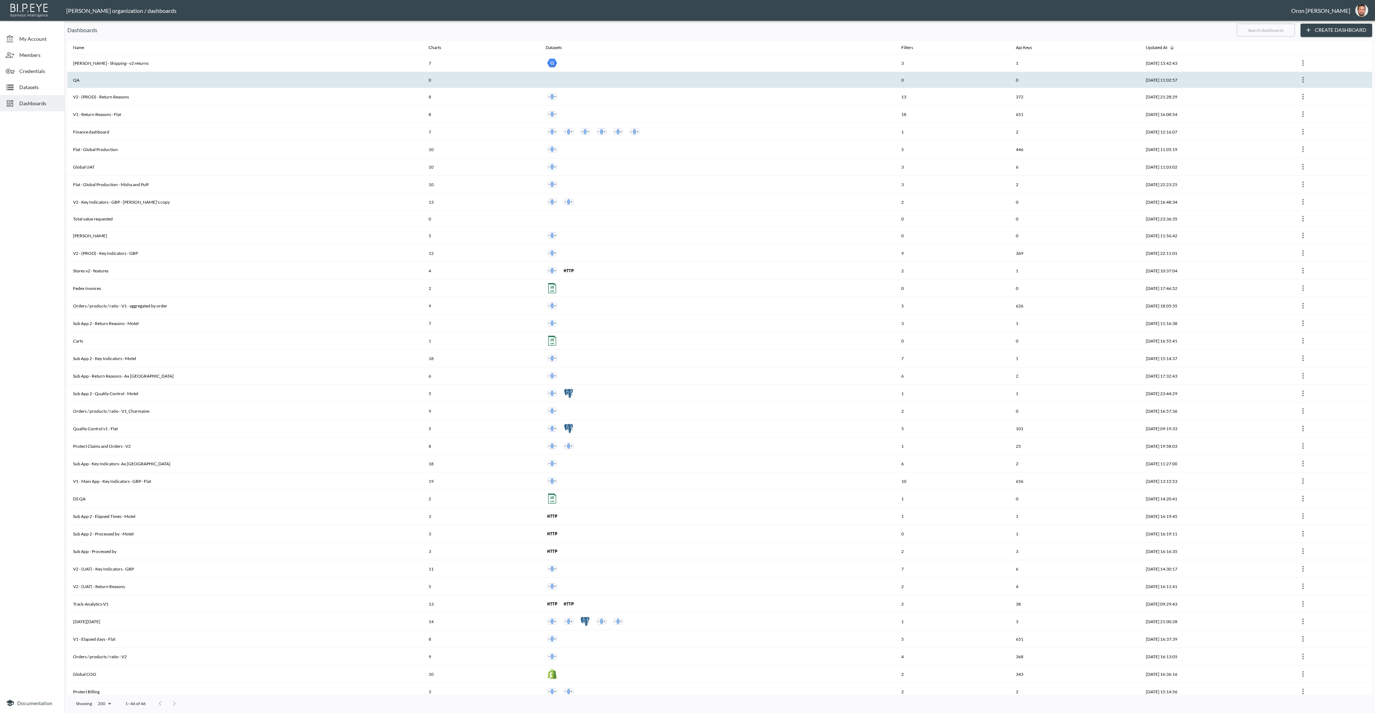
click at [294, 82] on th "QA" at bounding box center [244, 80] width 355 height 16
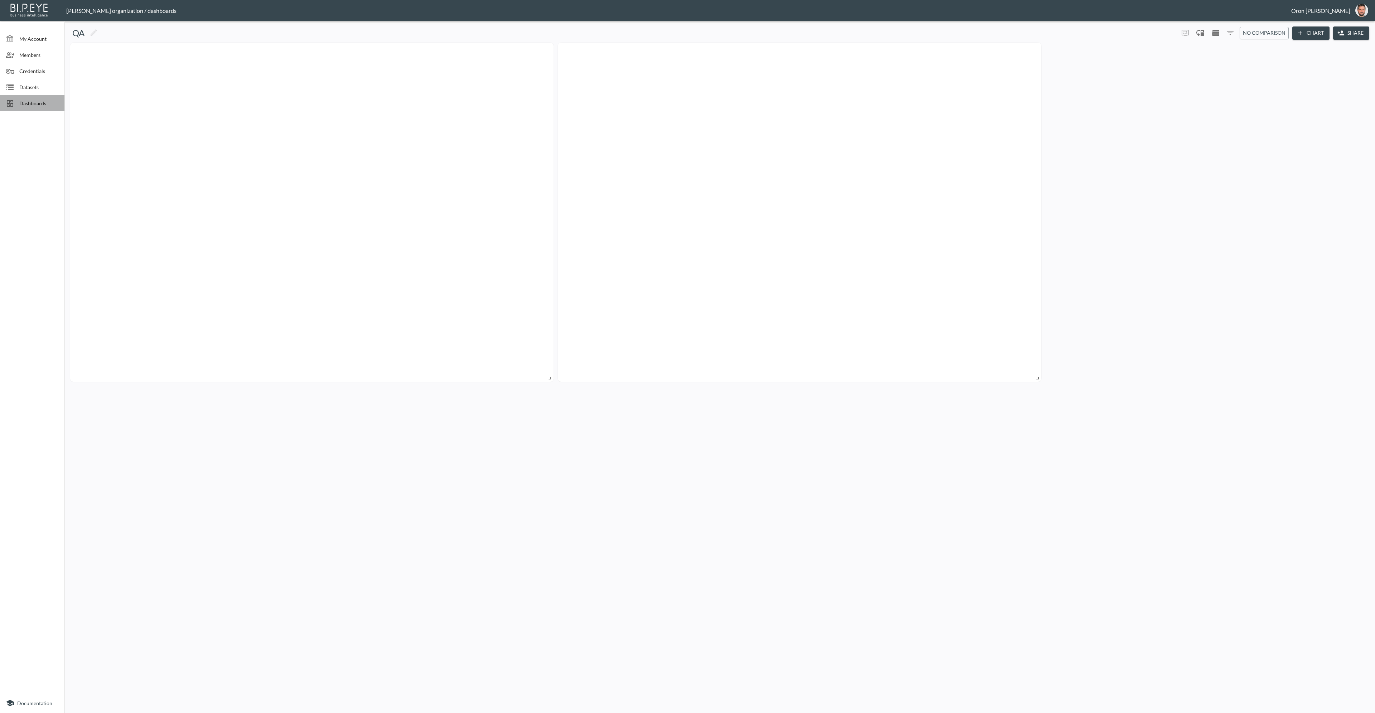
click at [27, 105] on span "Dashboards" at bounding box center [38, 104] width 39 height 8
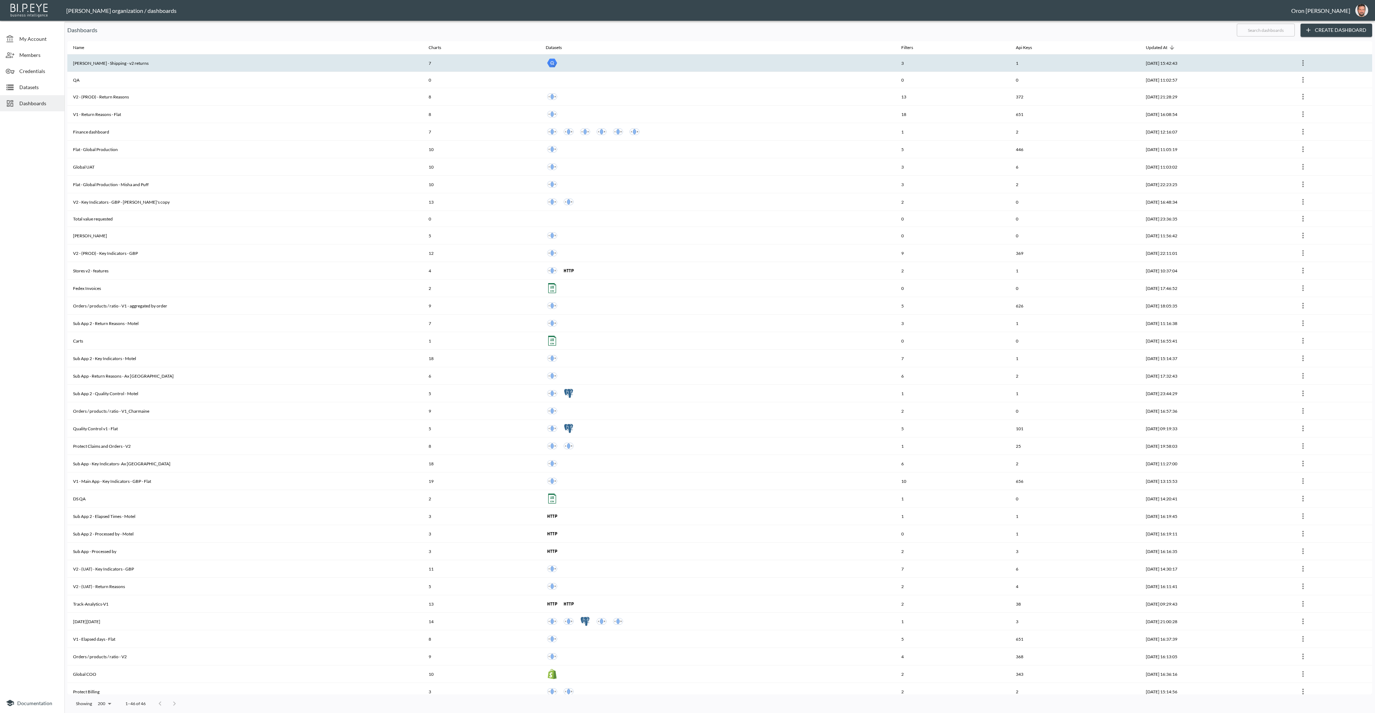
click at [82, 62] on th "[PERSON_NAME] - Shipping - v2 returns" at bounding box center [244, 63] width 355 height 18
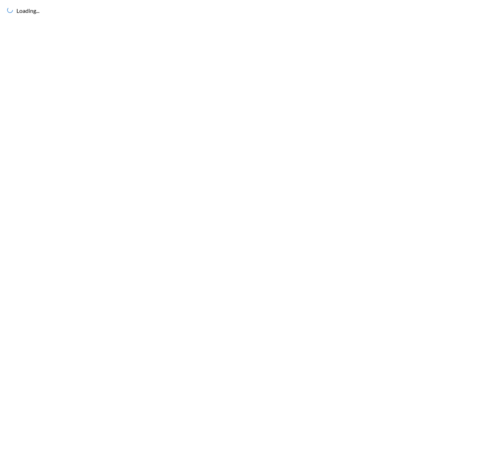
click at [174, 31] on div "Loading..." at bounding box center [251, 230] width 503 height 460
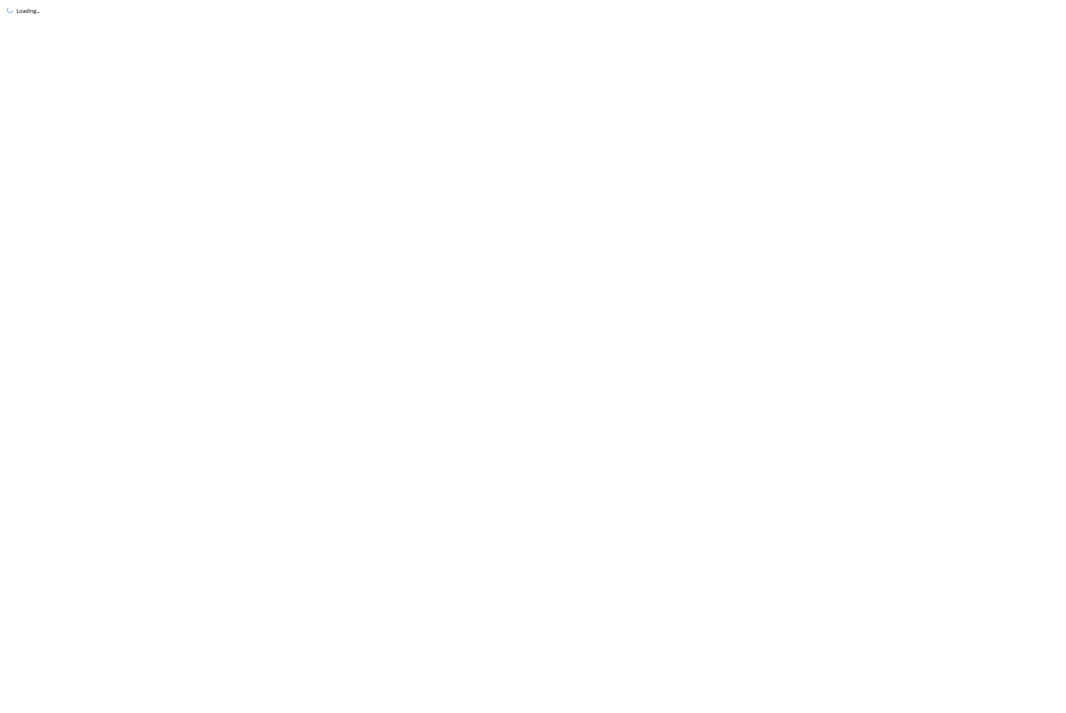
click at [798, 133] on div "Loading..." at bounding box center [533, 356] width 1066 height 713
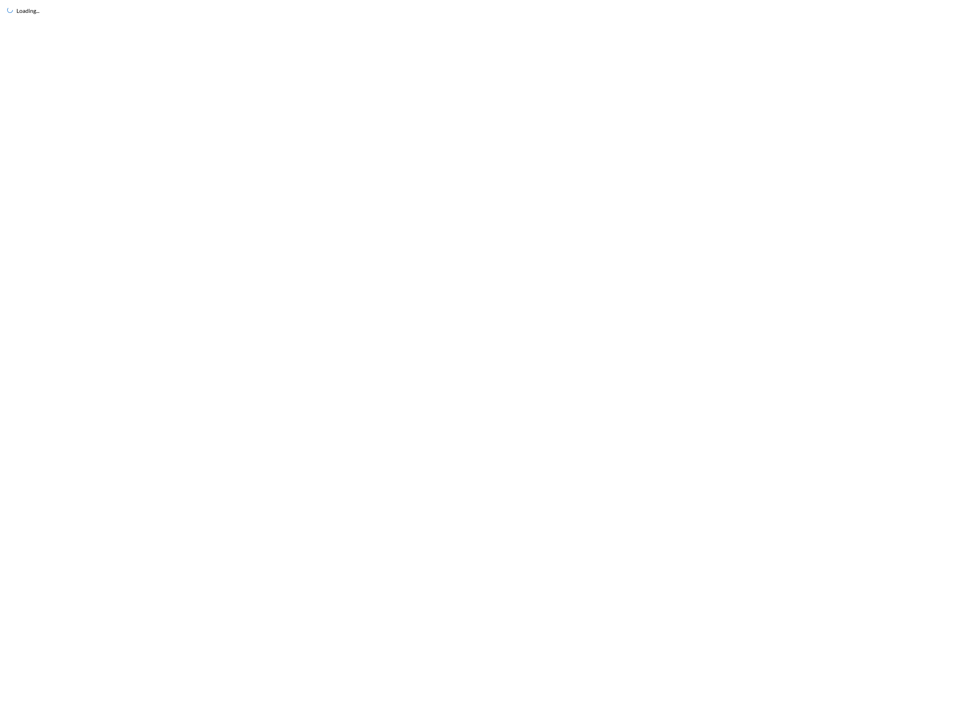
click at [849, 74] on div "Loading..." at bounding box center [483, 356] width 967 height 713
click at [773, 200] on div "Loading..." at bounding box center [483, 356] width 967 height 713
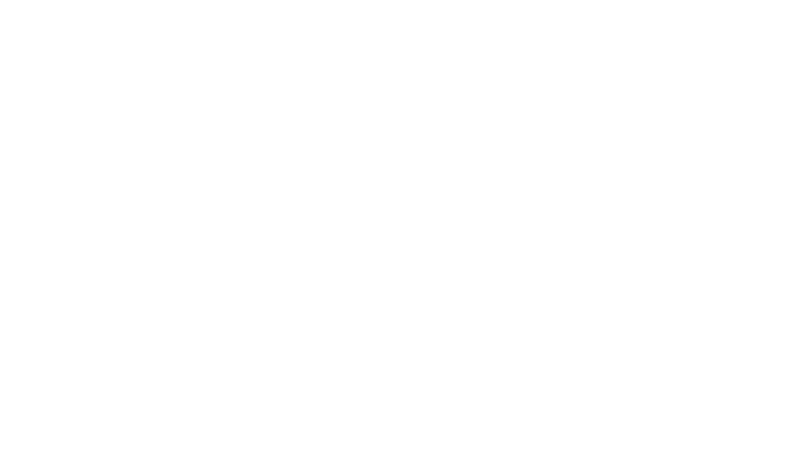
click at [493, 3] on html "BI.P.EYE, Interactive Analytics Dashboards - app" at bounding box center [406, 1] width 812 height 3
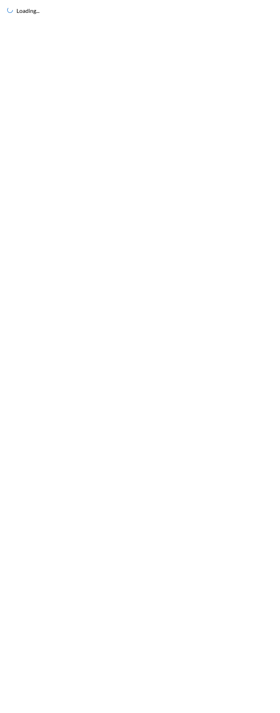
click at [200, 14] on div "Loading..." at bounding box center [140, 10] width 280 height 21
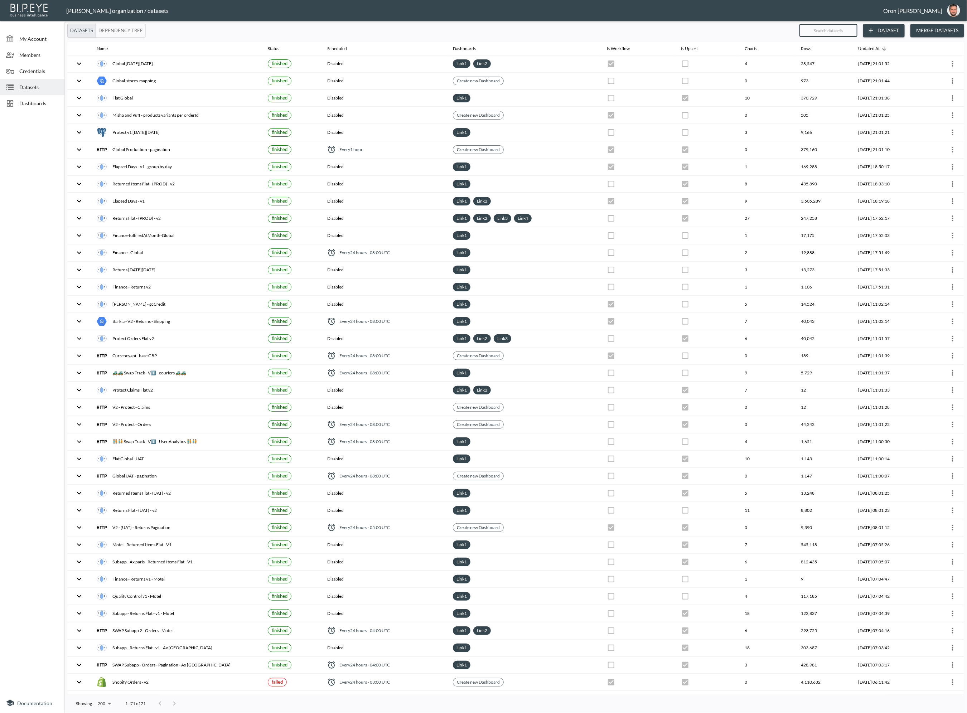
click at [404, 32] on input "text" at bounding box center [828, 30] width 58 height 18
type input "v"
checkbox input "true"
checkbox input "false"
checkbox input "true"
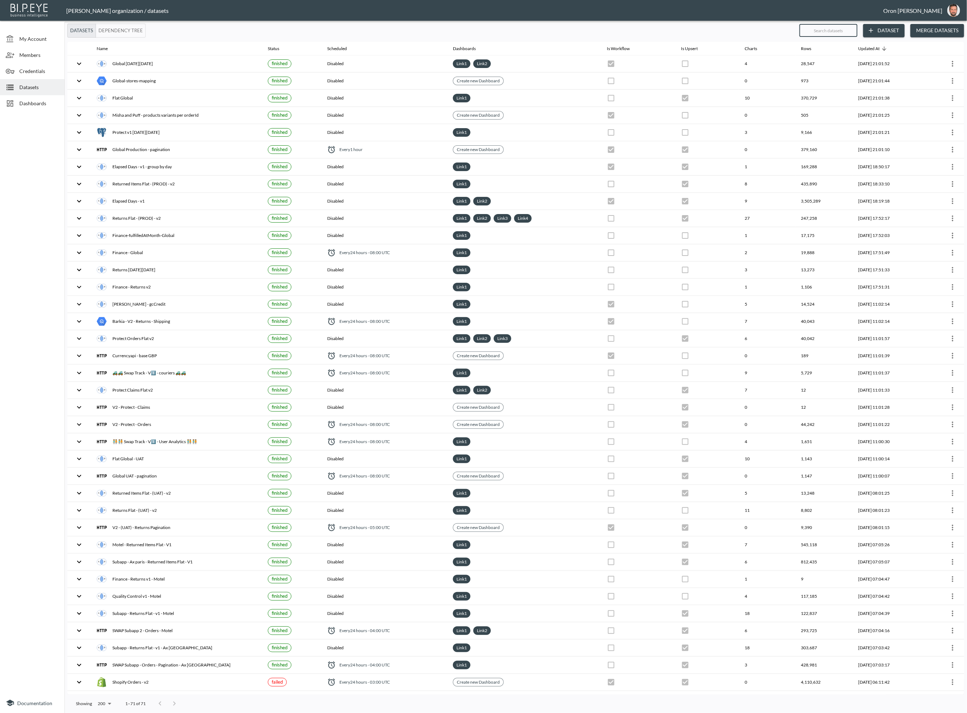
checkbox input "true"
checkbox input "false"
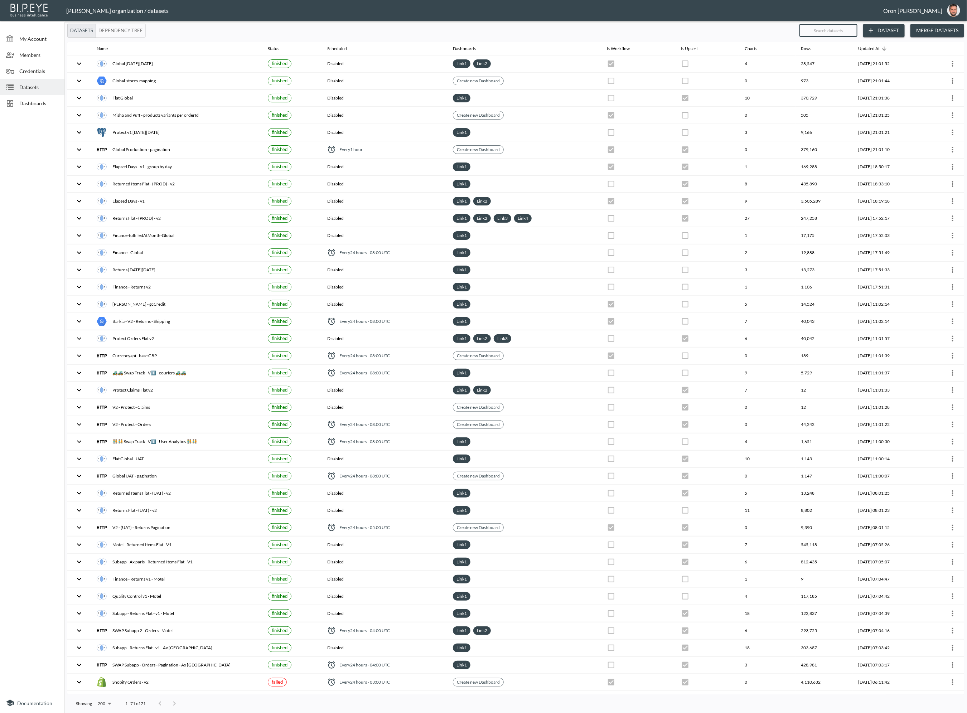
checkbox input "true"
checkbox input "false"
checkbox input "true"
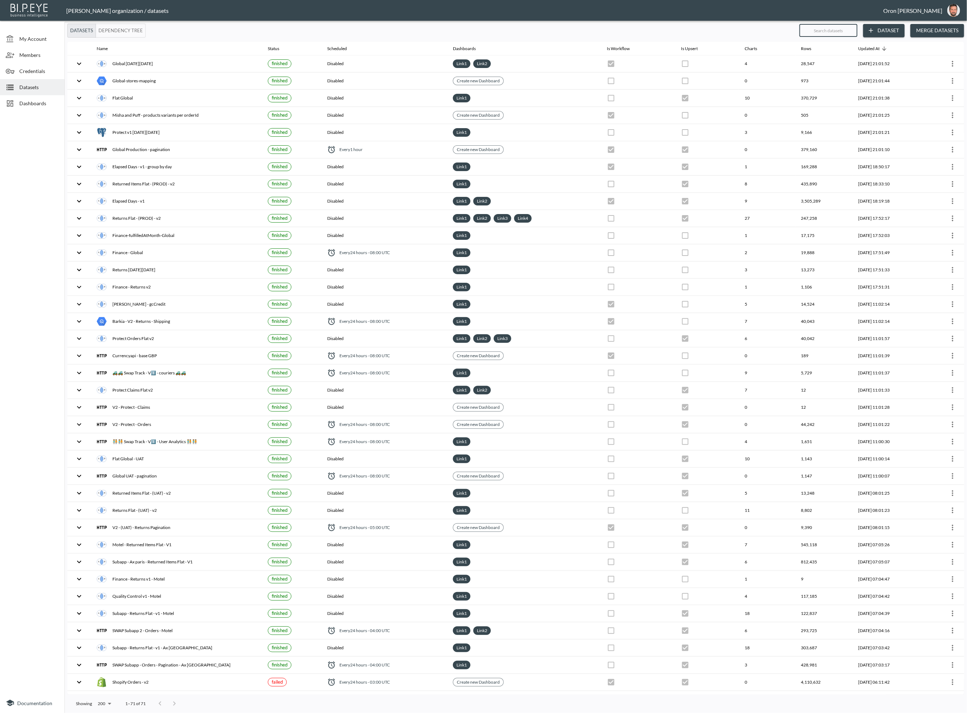
checkbox input "true"
checkbox input "false"
checkbox input "true"
checkbox input "false"
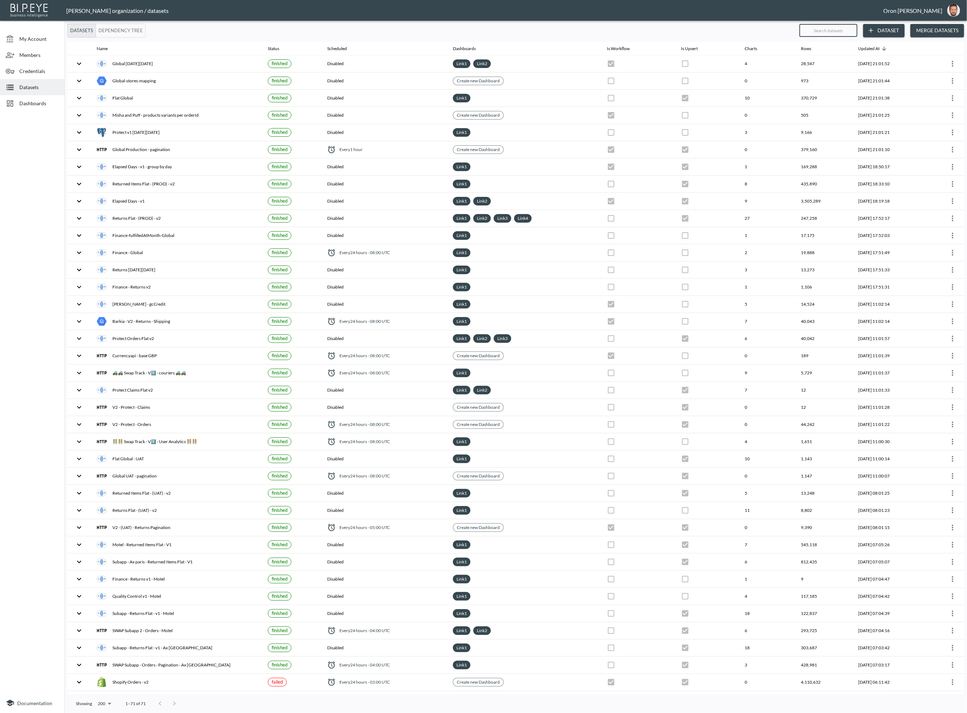
checkbox input "true"
checkbox input "false"
checkbox input "true"
checkbox input "false"
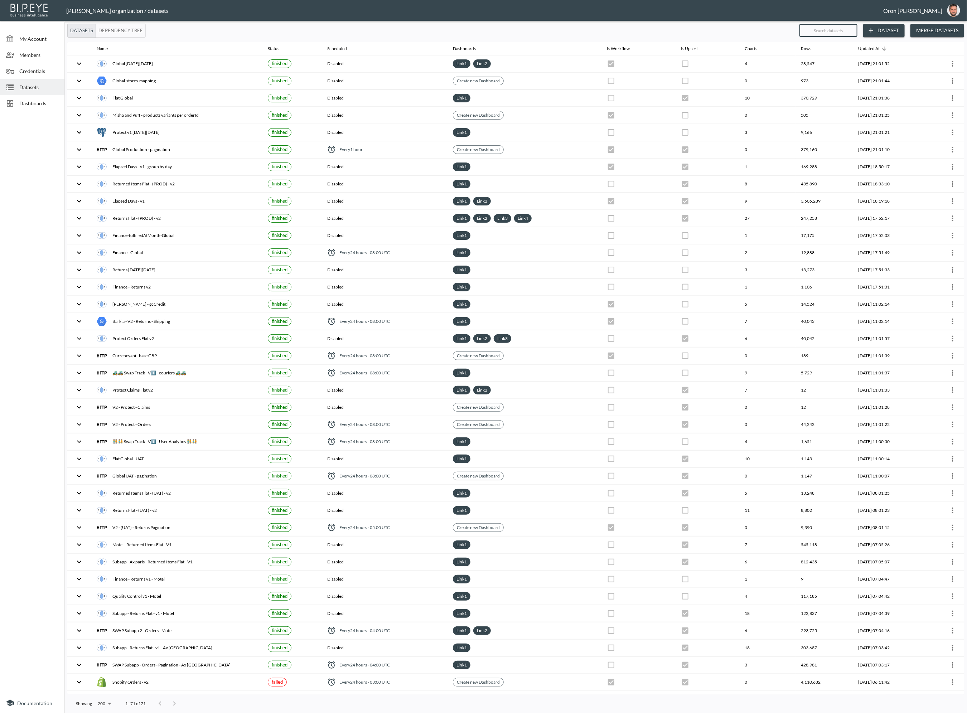
checkbox input "false"
checkbox input "true"
checkbox input "false"
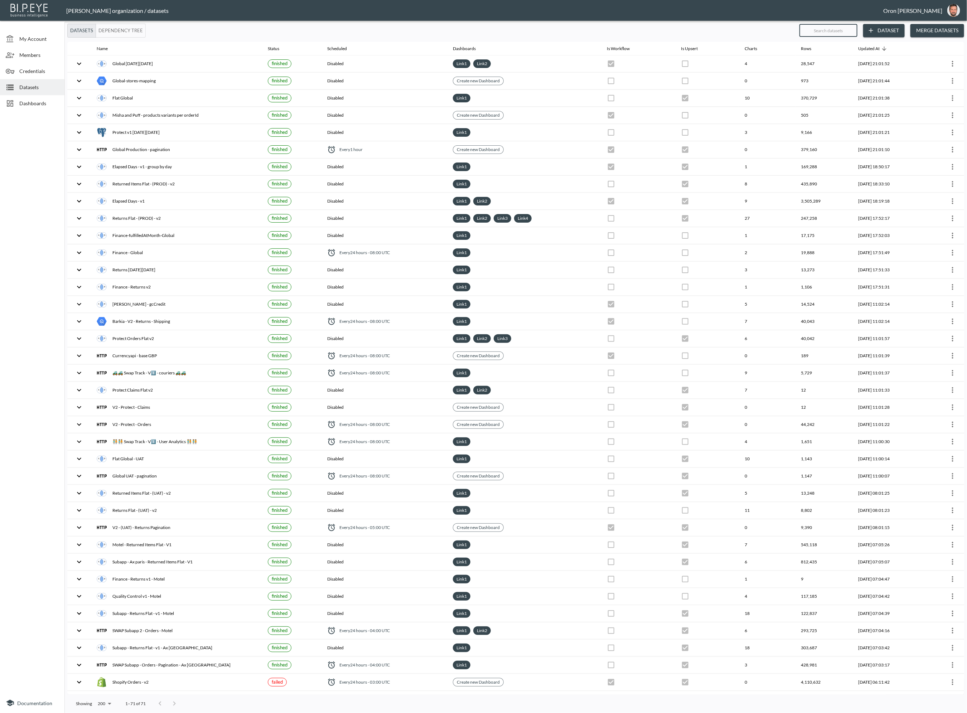
checkbox input "false"
checkbox input "true"
checkbox input "false"
checkbox input "true"
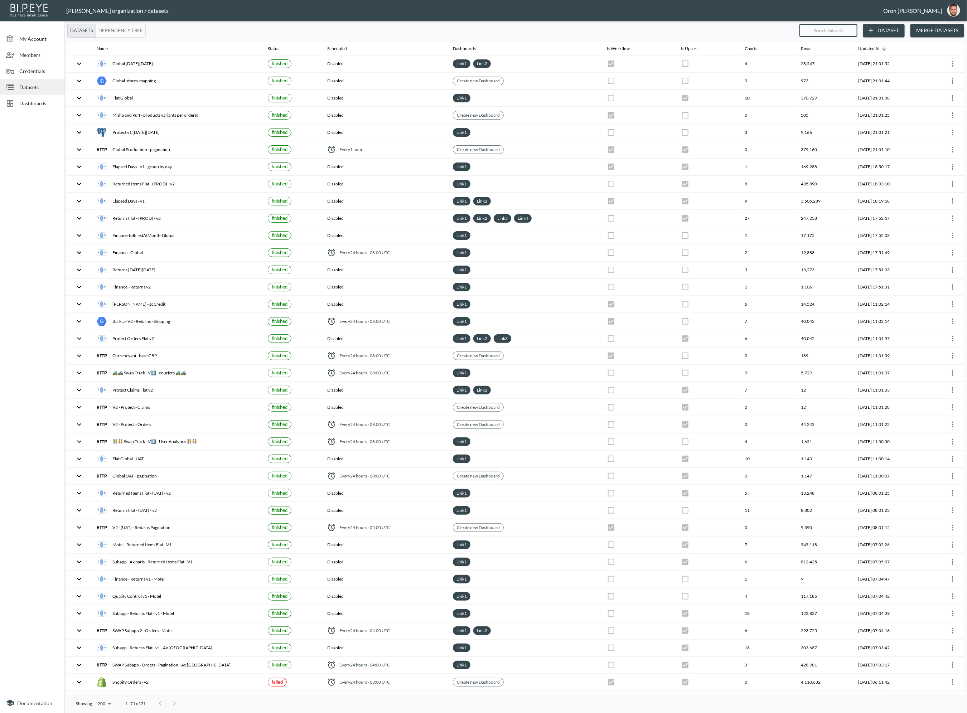
checkbox input "true"
checkbox input "false"
checkbox input "true"
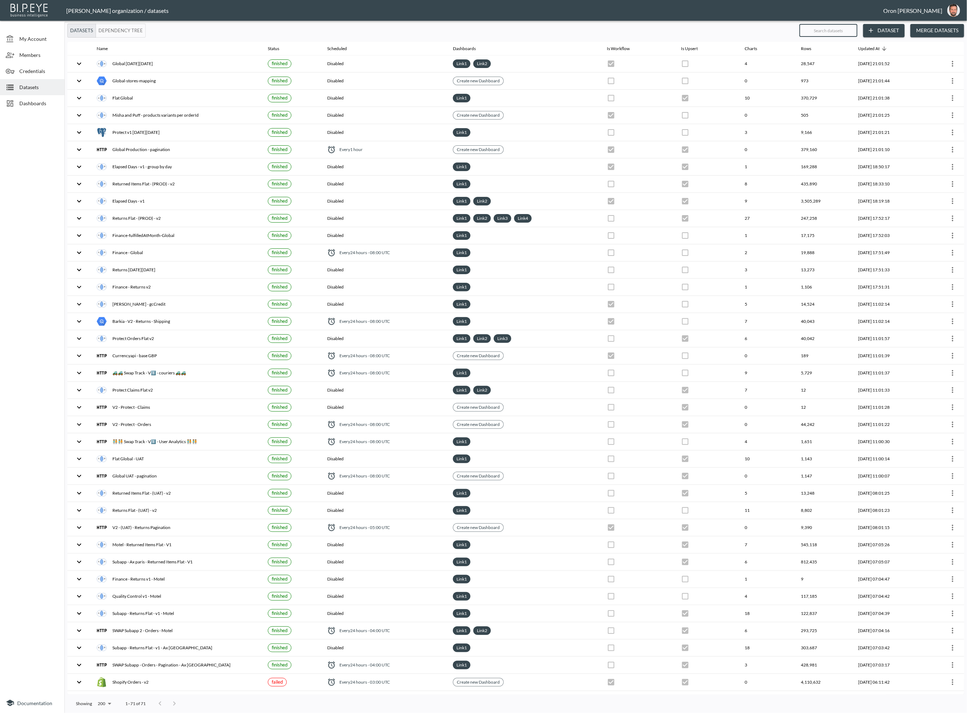
checkbox input "true"
checkbox input "false"
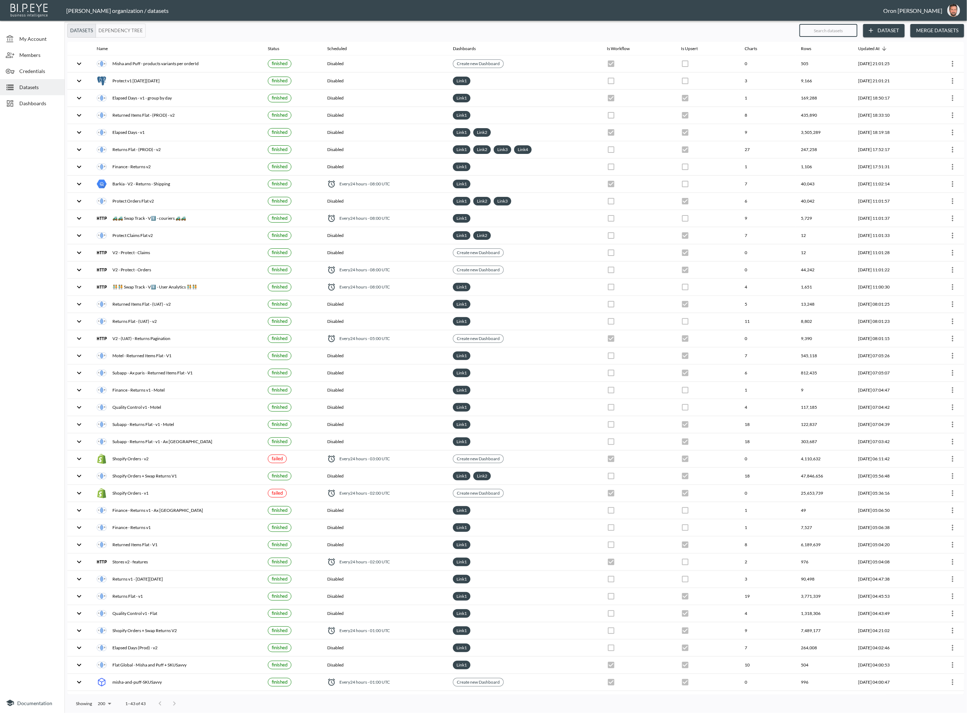
checkbox input "false"
checkbox input "true"
checkbox input "false"
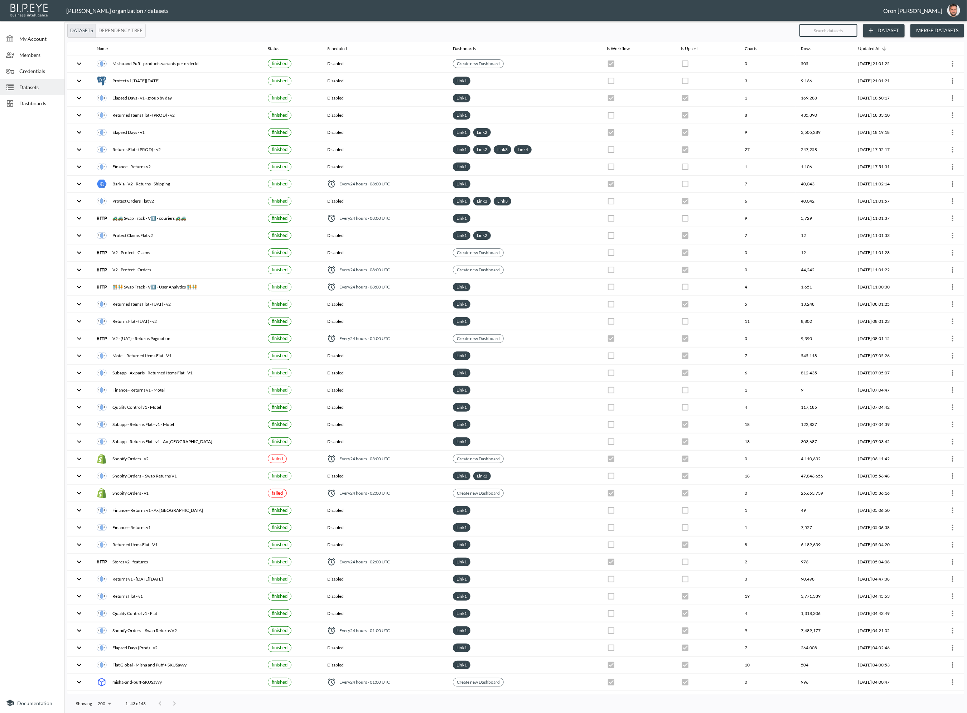
checkbox input "true"
checkbox input "false"
checkbox input "true"
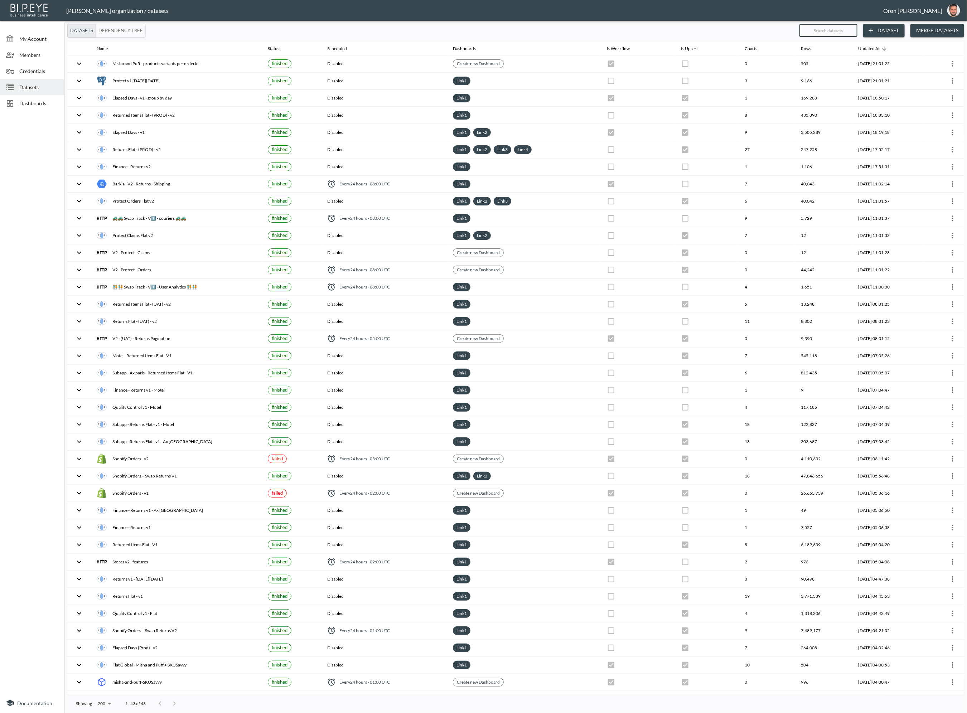
checkbox input "true"
checkbox input "false"
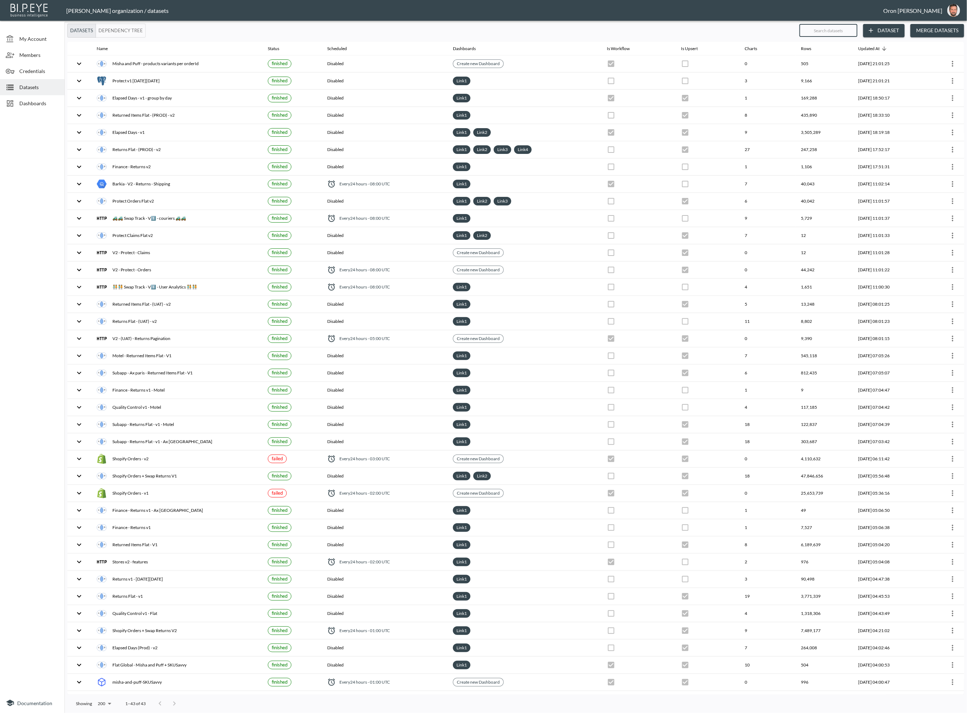
checkbox input "true"
checkbox input "false"
checkbox input "true"
checkbox input "false"
checkbox input "true"
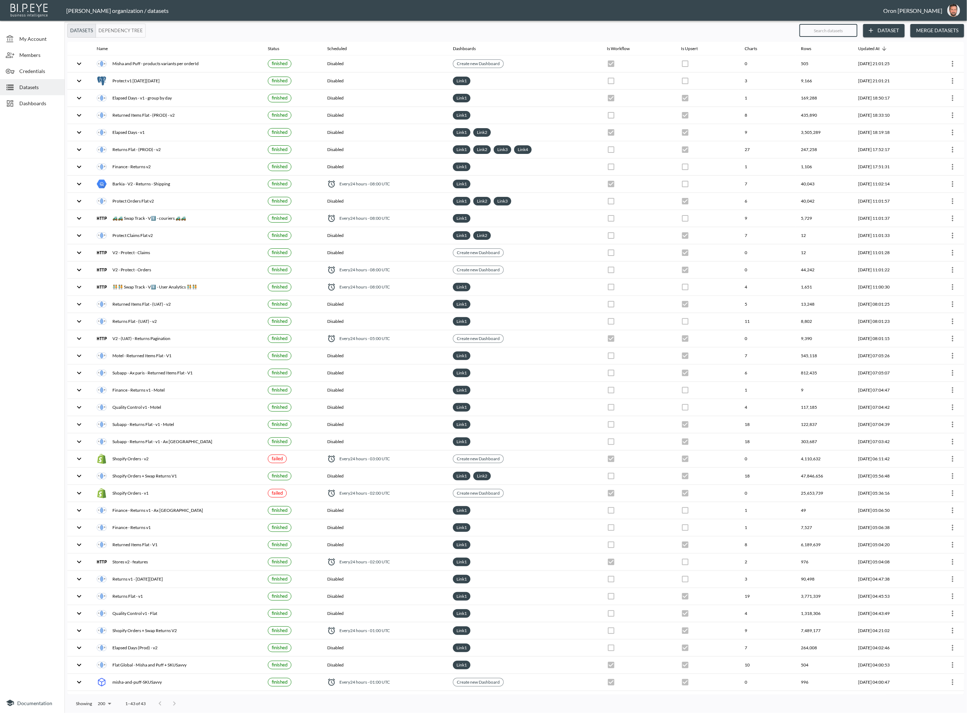
checkbox input "false"
checkbox input "true"
checkbox input "false"
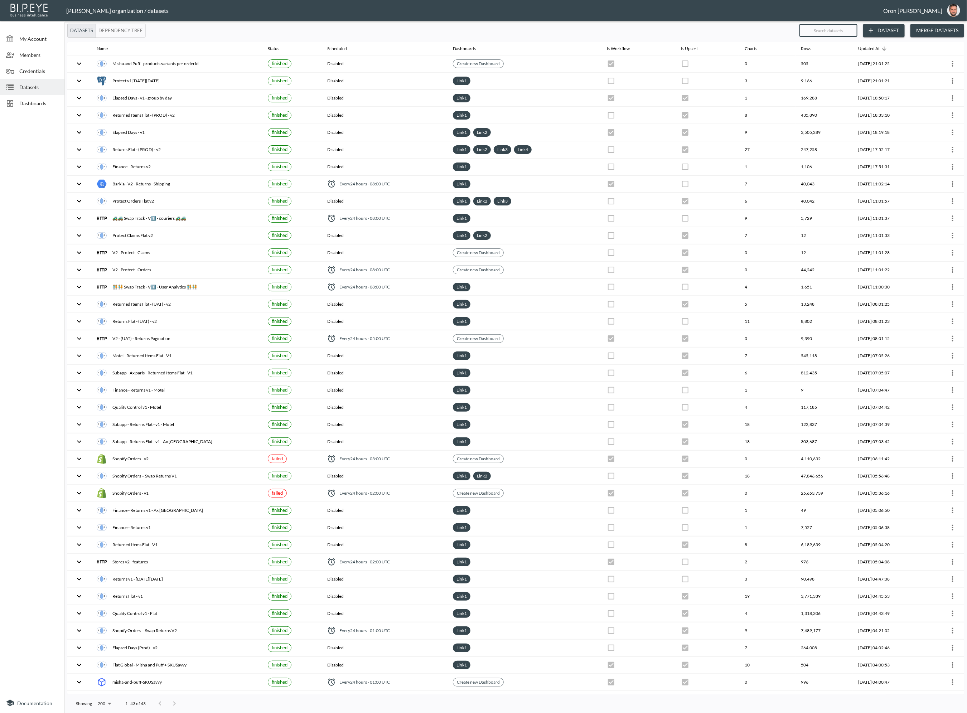
checkbox input "false"
checkbox input "true"
checkbox input "false"
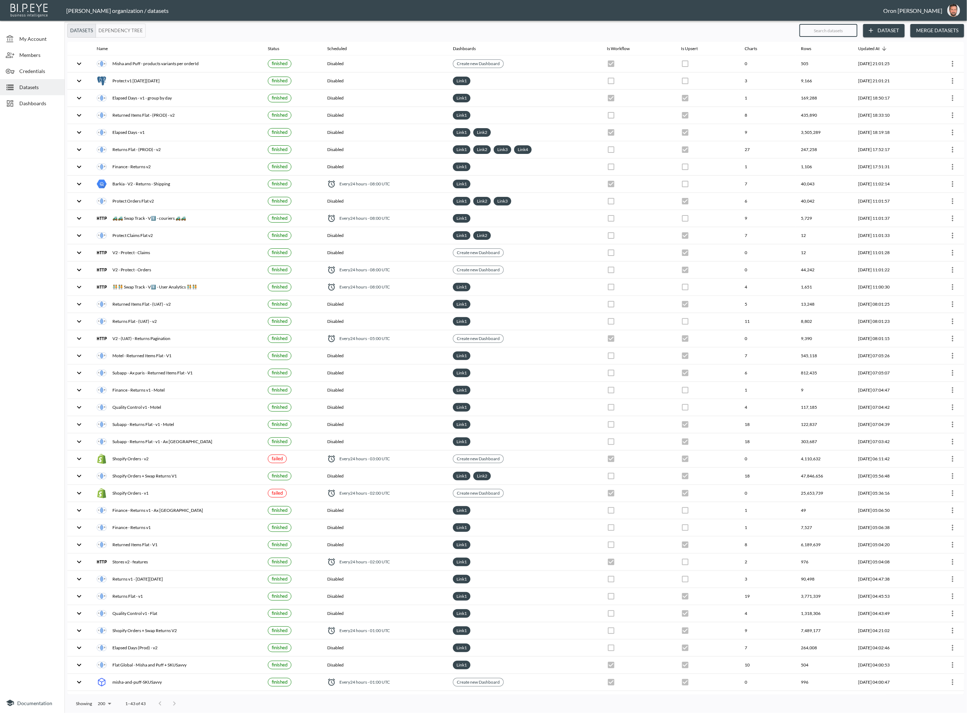
checkbox input "true"
checkbox input "false"
checkbox input "true"
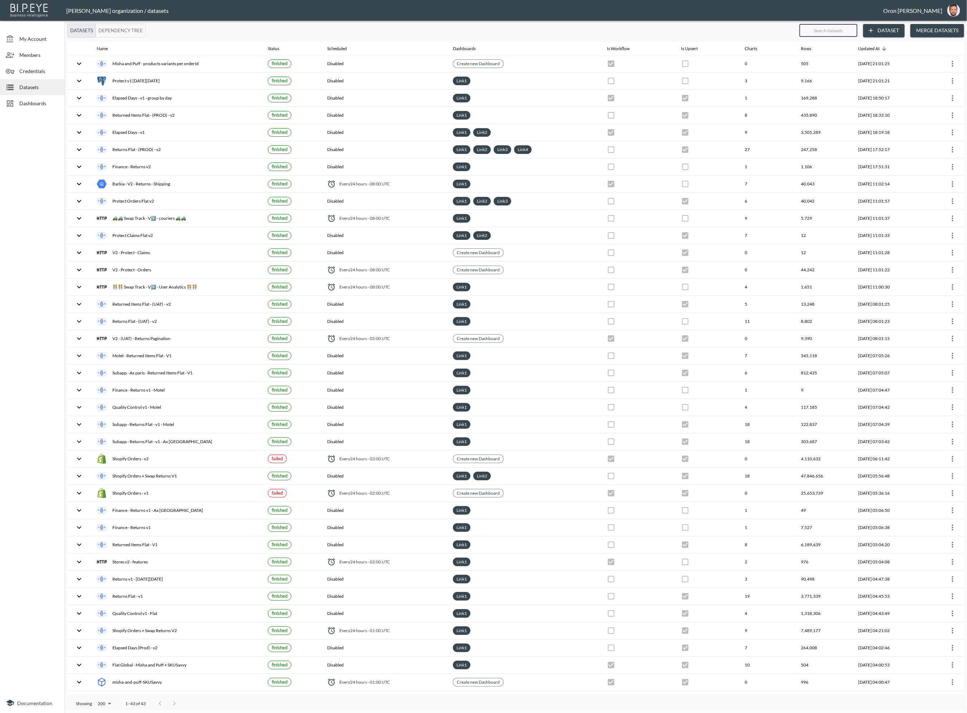
checkbox input "false"
checkbox input "true"
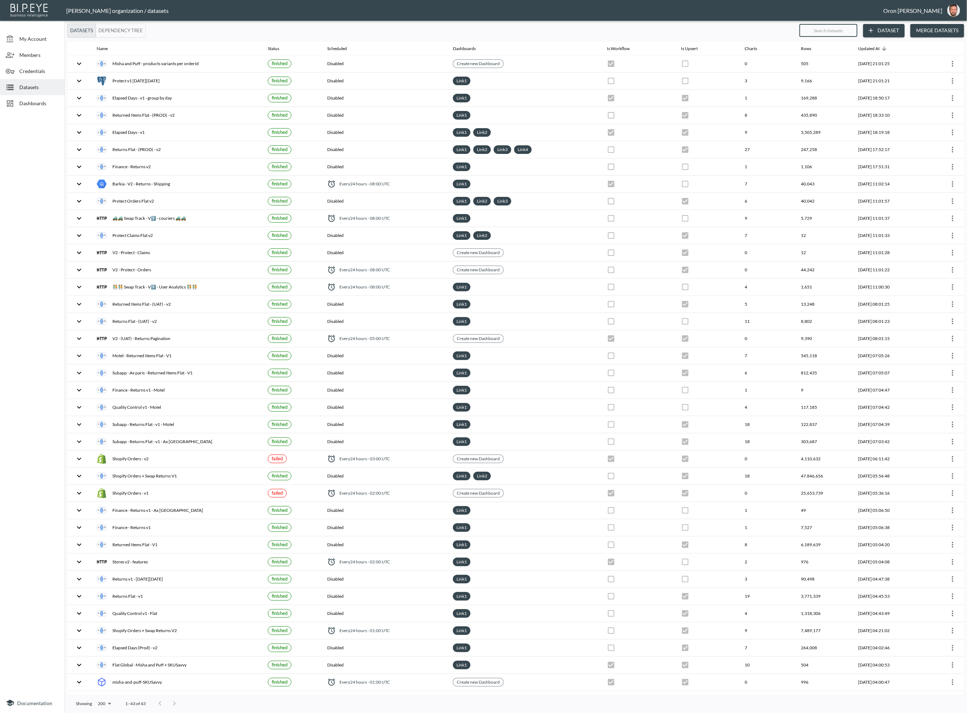
checkbox input "true"
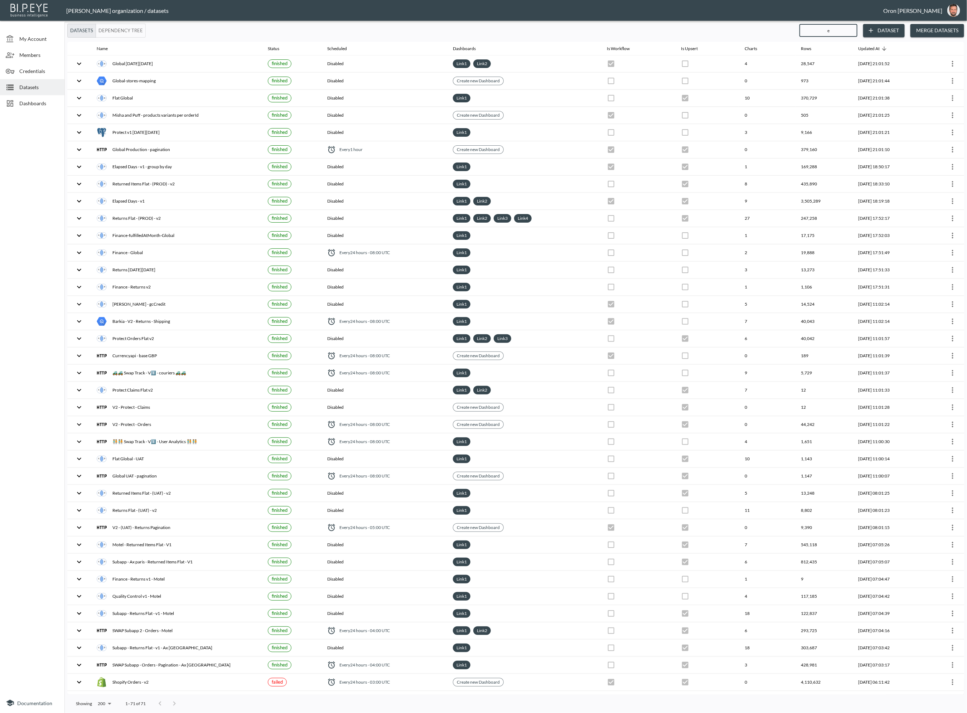
type input "el"
checkbox input "true"
checkbox input "false"
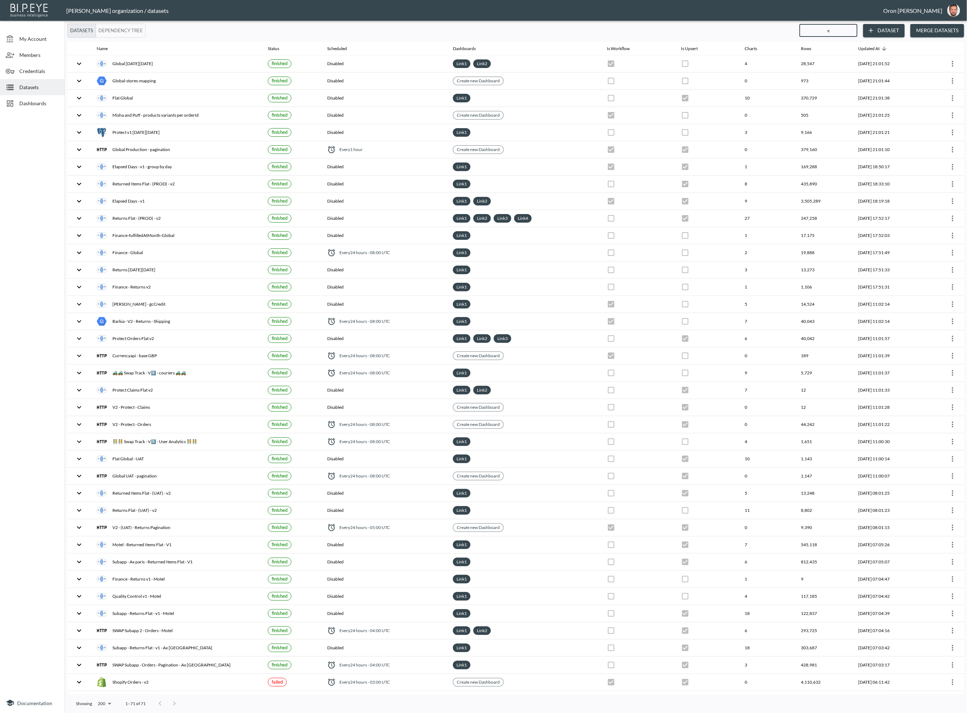
checkbox input "false"
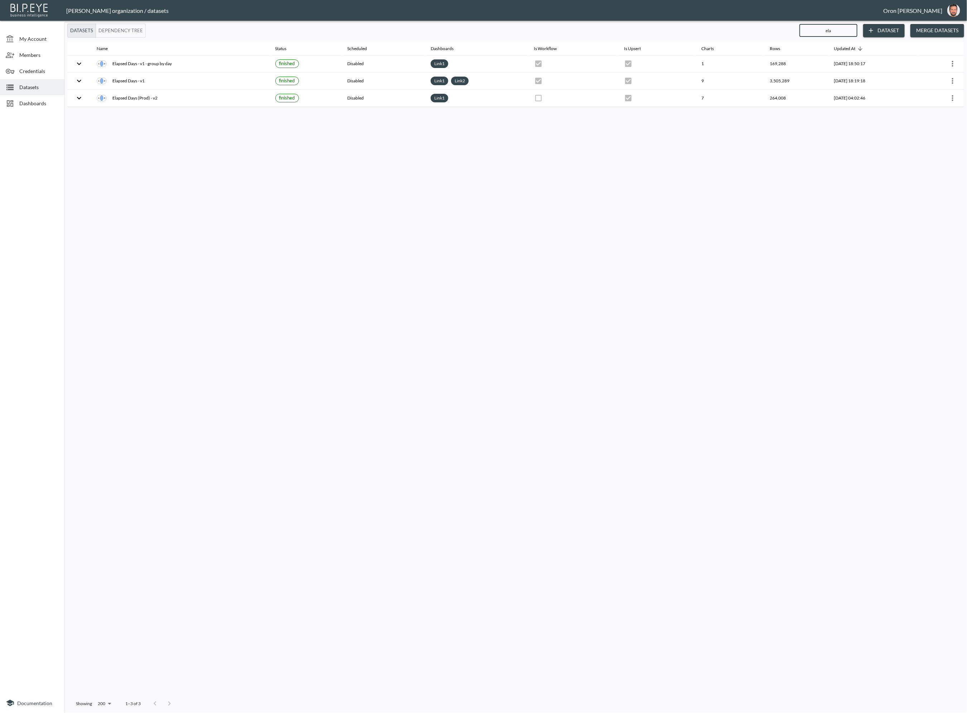
type input "ela"
click at [36, 103] on span "Dashboards" at bounding box center [38, 104] width 39 height 8
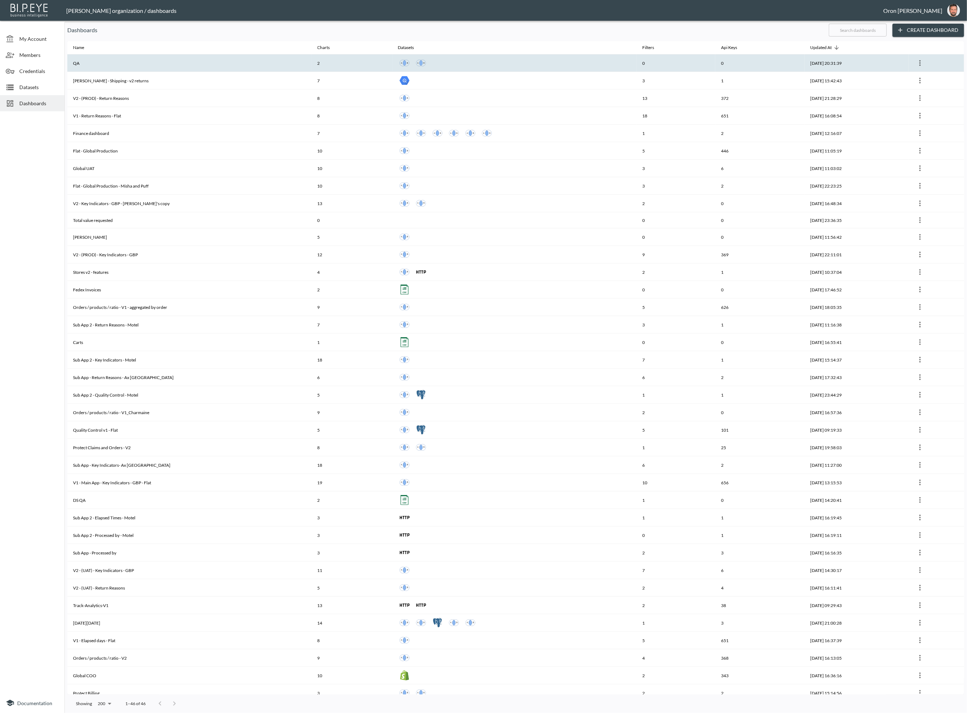
click at [139, 60] on th "QA" at bounding box center [189, 63] width 244 height 18
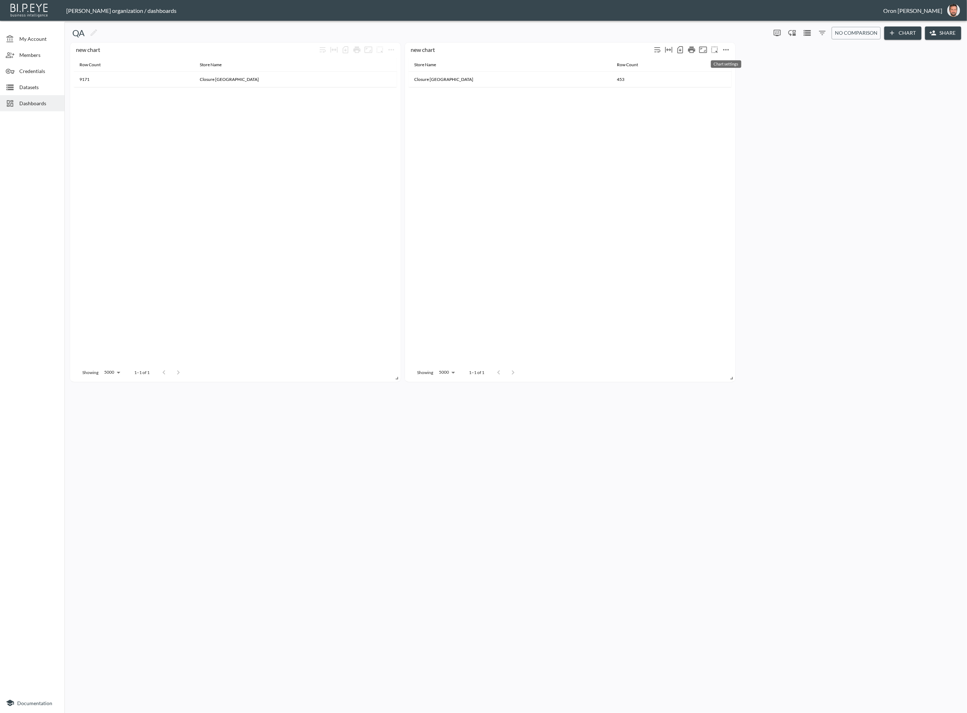
click at [404, 50] on icon "more" at bounding box center [726, 49] width 9 height 9
click at [404, 80] on p "Delete" at bounding box center [721, 80] width 16 height 9
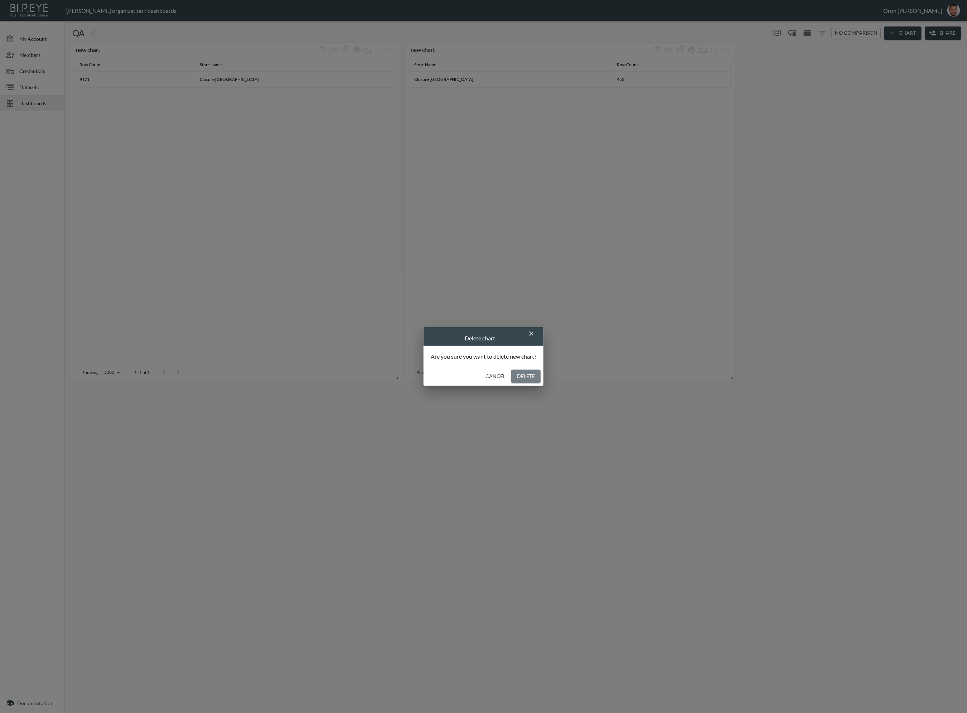
click at [404, 379] on button "Delete" at bounding box center [525, 376] width 29 height 13
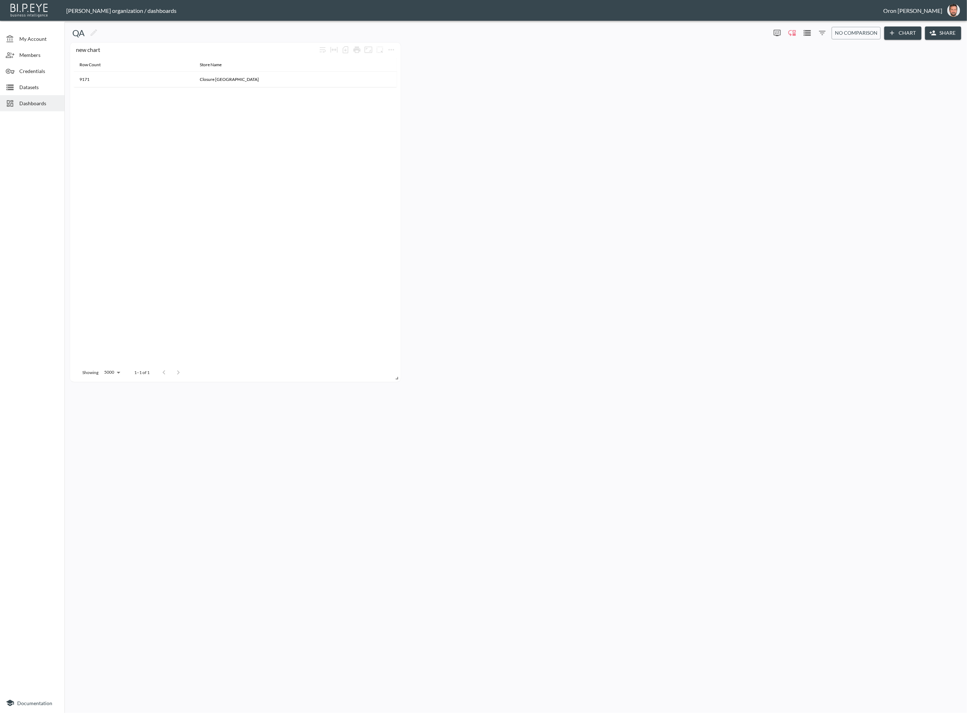
click at [43, 86] on span "Datasets" at bounding box center [38, 87] width 39 height 8
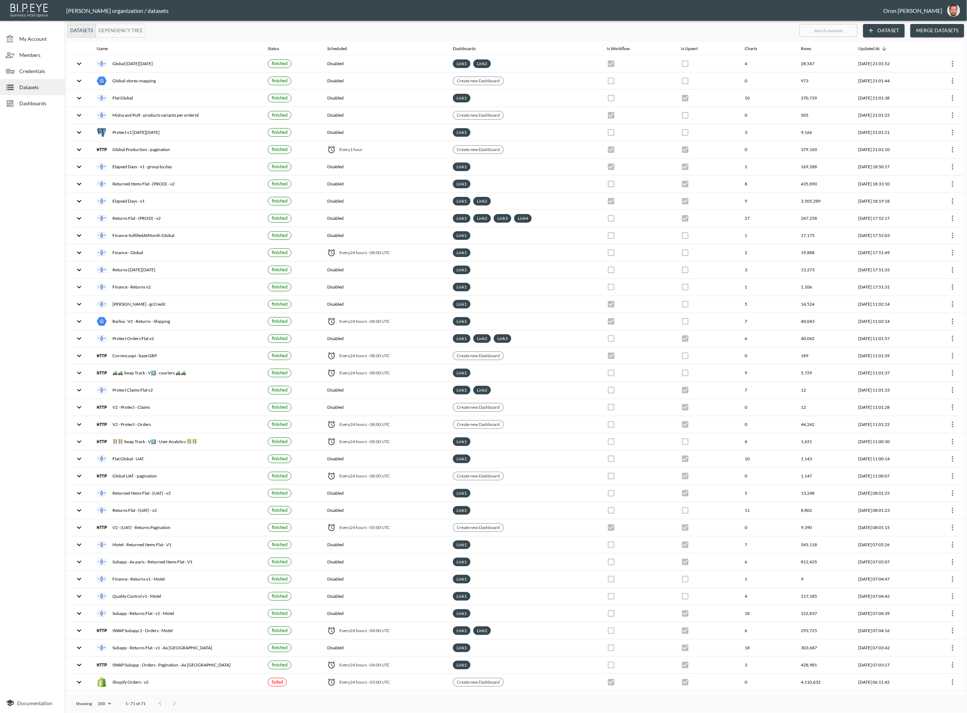
click at [404, 31] on input "text" at bounding box center [828, 30] width 58 height 18
type input "el"
checkbox input "true"
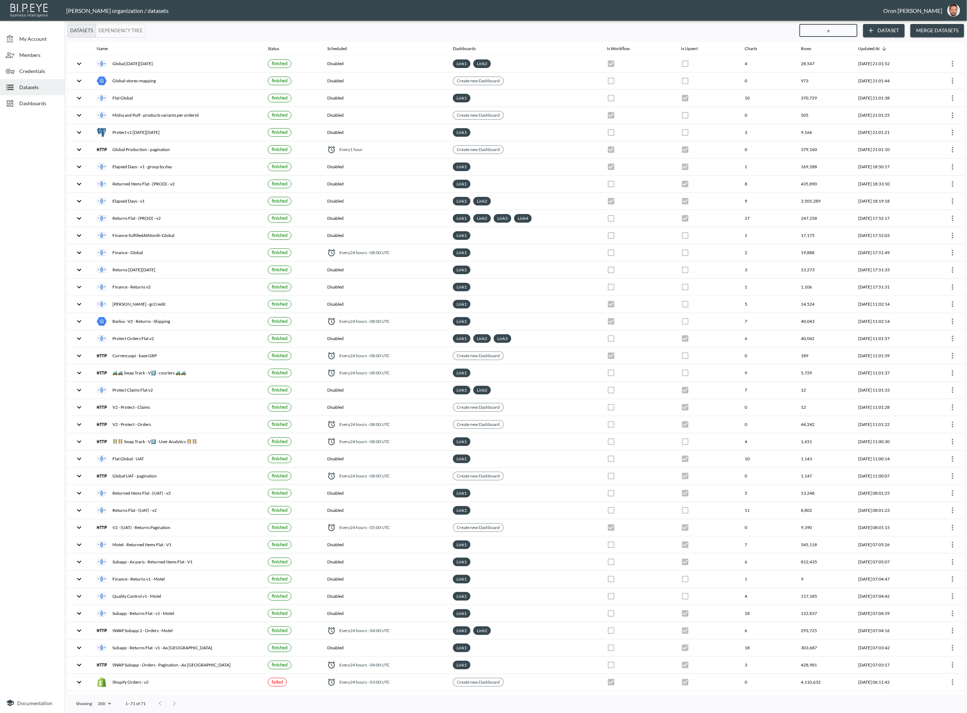
checkbox input "false"
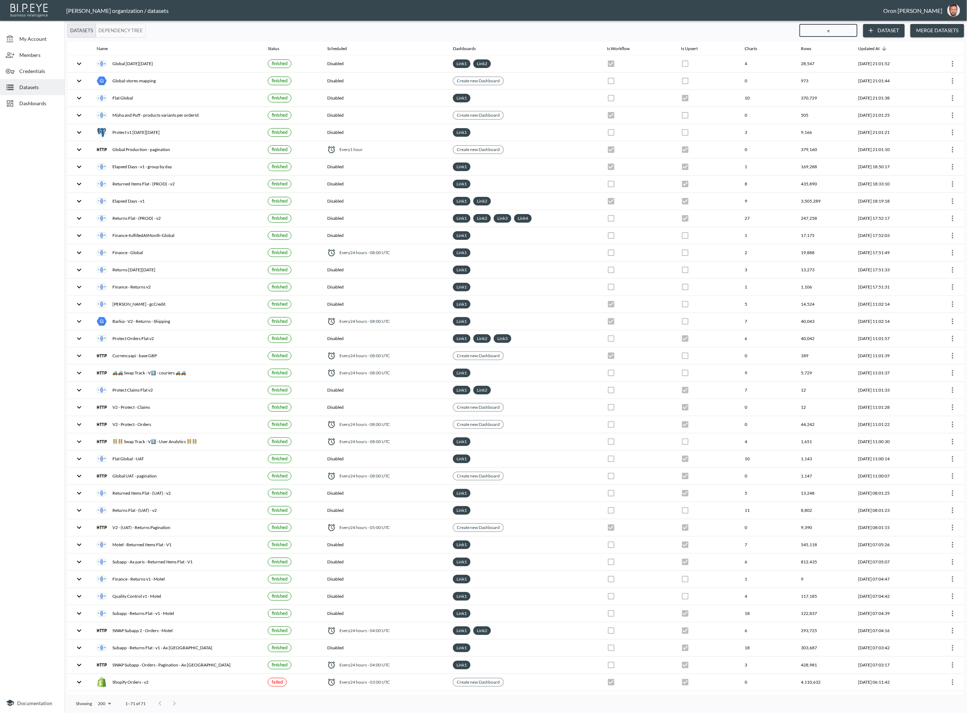
checkbox input "false"
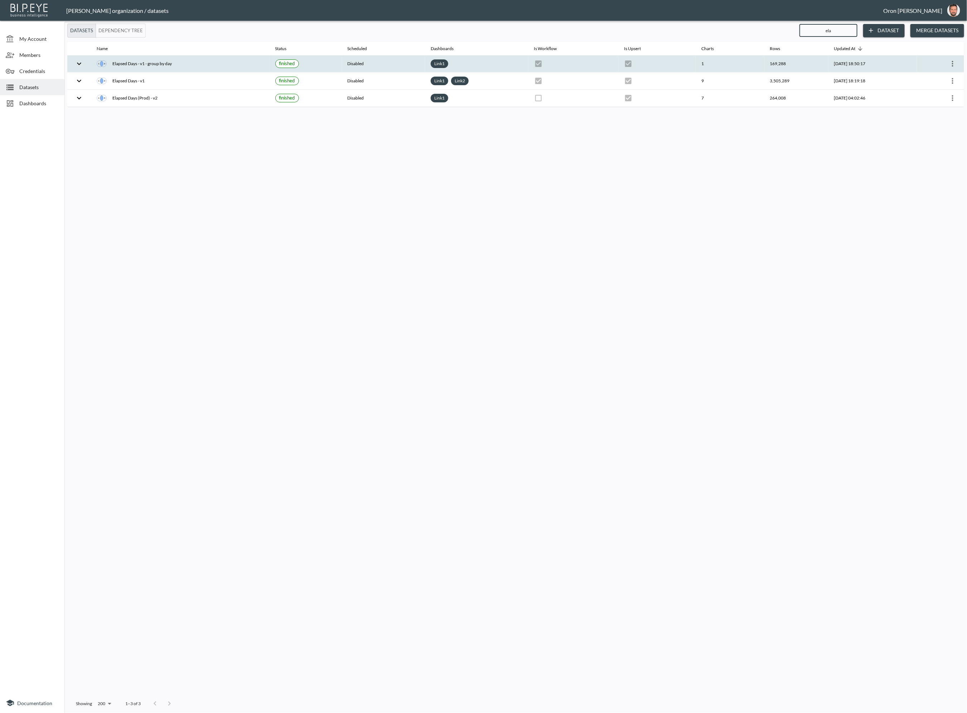
type input "ela"
click at [404, 63] on icon "more" at bounding box center [952, 63] width 9 height 9
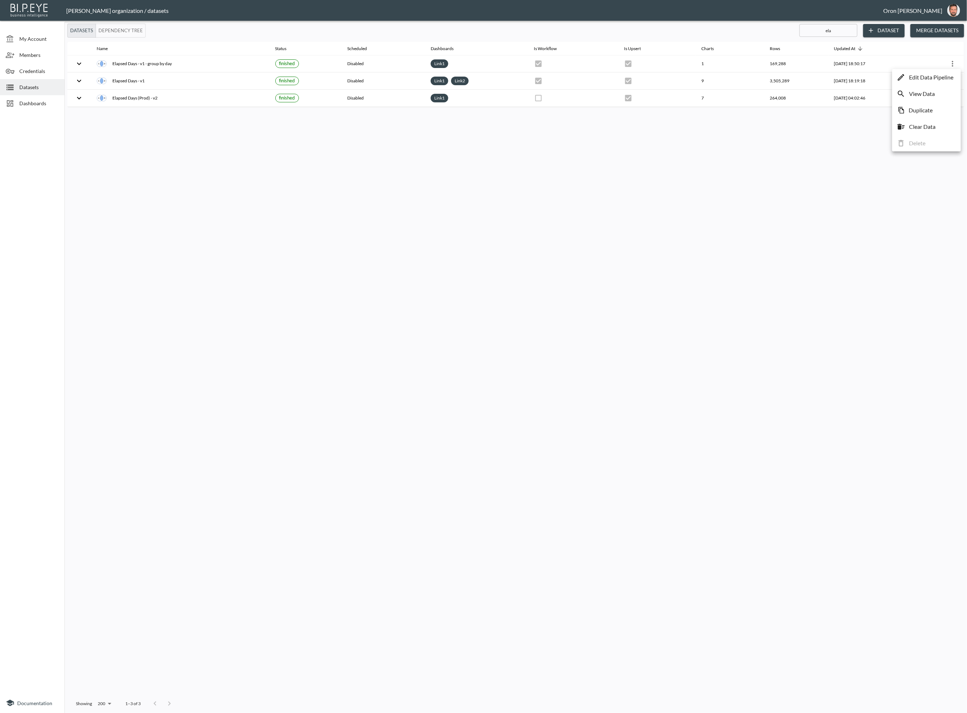
click at [404, 216] on div at bounding box center [483, 356] width 967 height 713
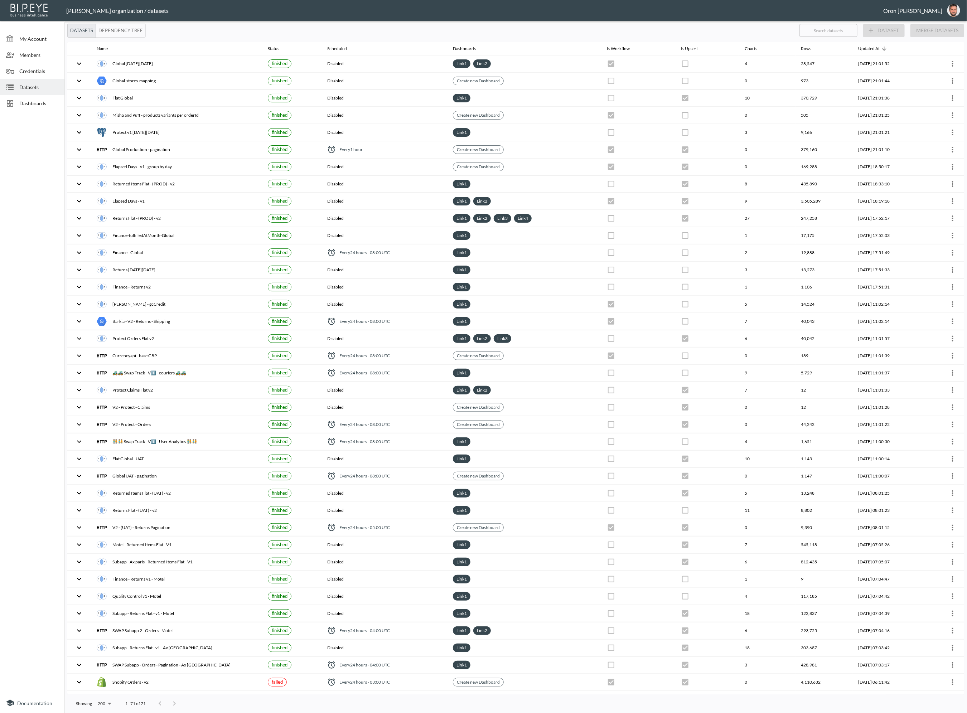
click at [838, 33] on input "text" at bounding box center [828, 30] width 58 height 18
type input "el"
checkbox input "true"
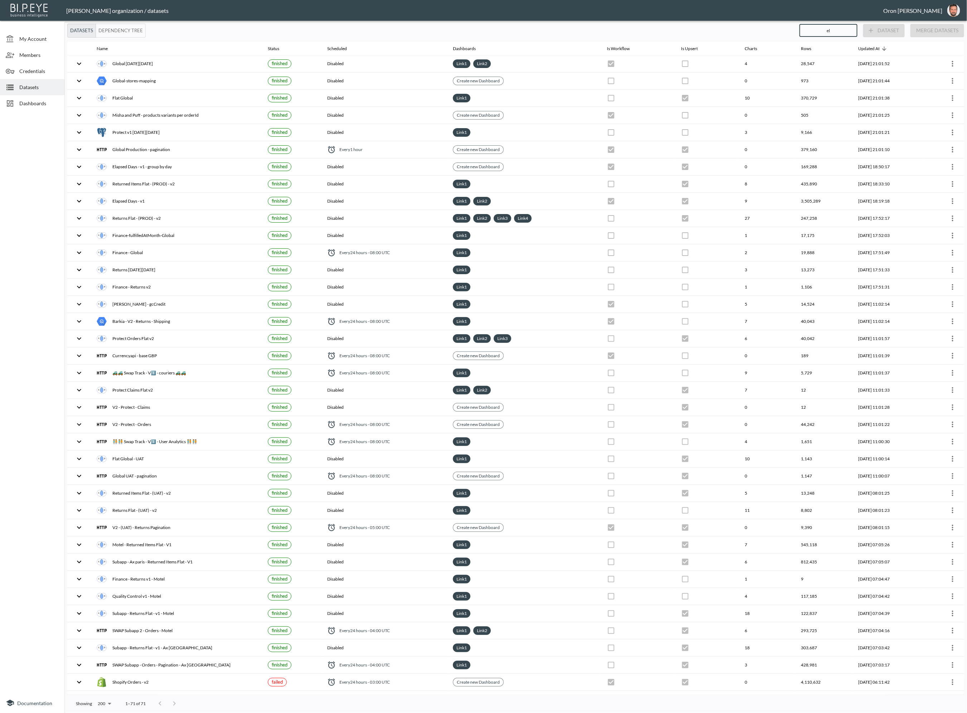
checkbox input "false"
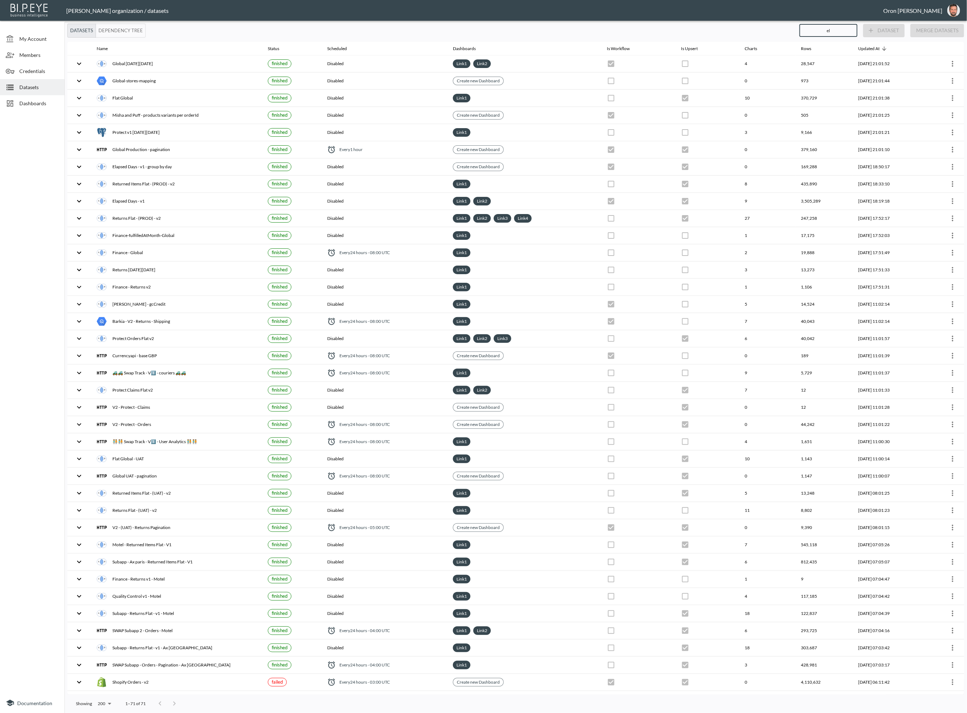
checkbox input "false"
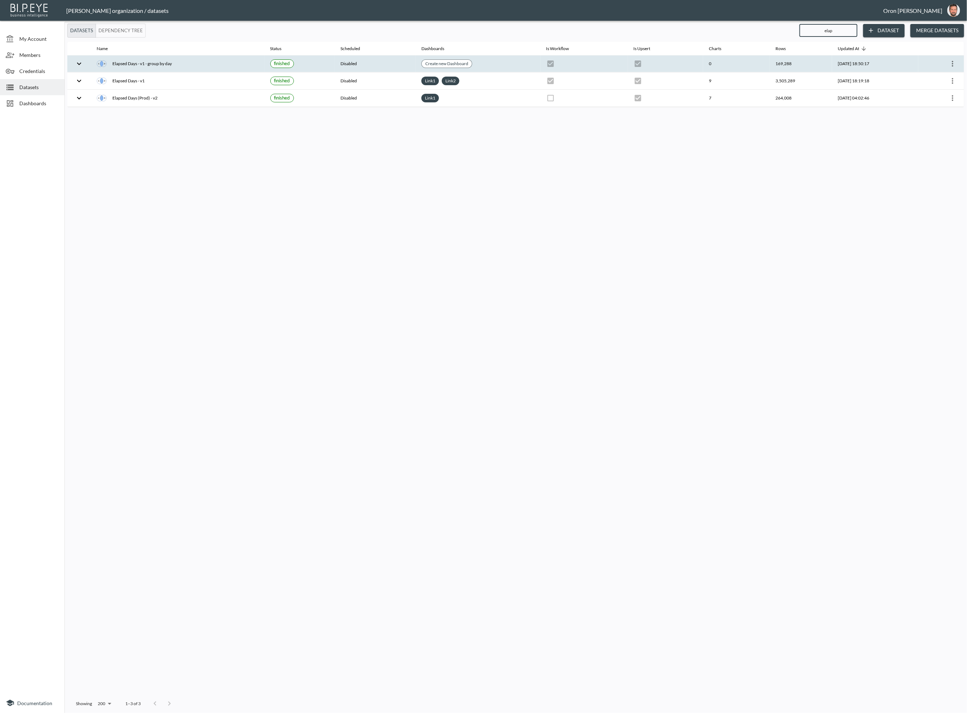
type input "elap"
click at [951, 62] on icon "more" at bounding box center [952, 63] width 9 height 9
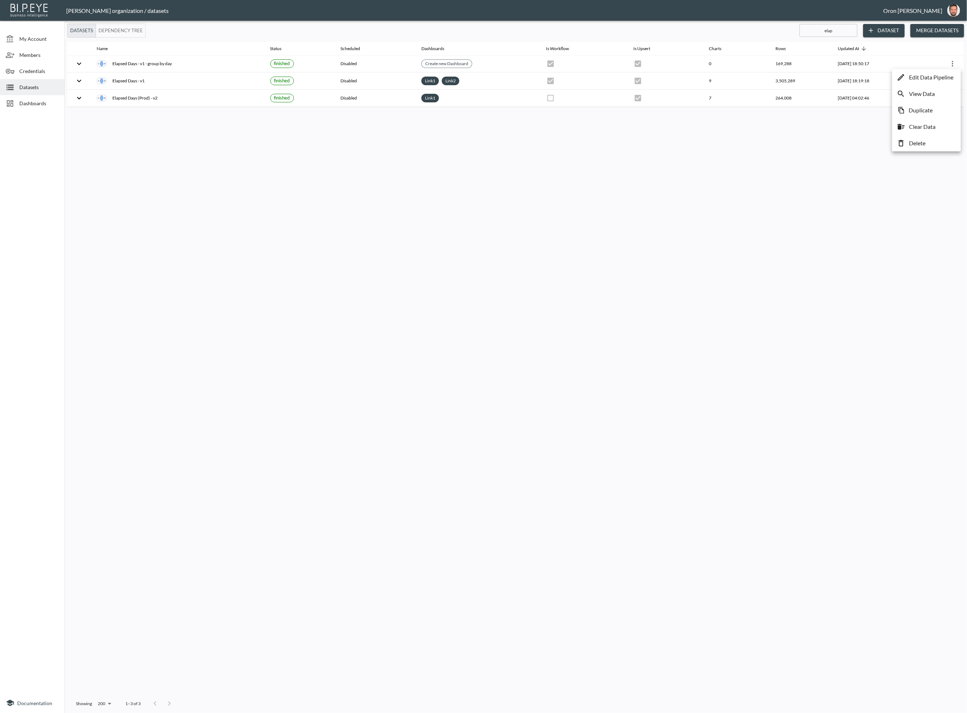
click at [933, 143] on li "Delete" at bounding box center [926, 143] width 65 height 13
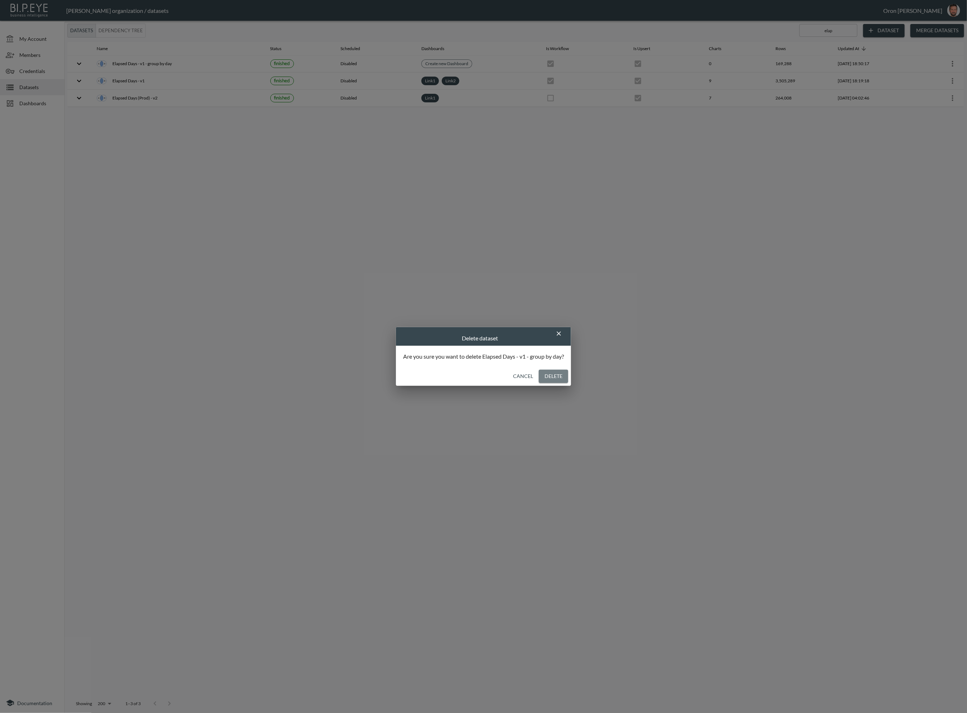
drag, startPoint x: 551, startPoint y: 373, endPoint x: 699, endPoint y: 228, distance: 207.1
click at [551, 373] on button "Delete" at bounding box center [553, 376] width 29 height 13
checkbox input "false"
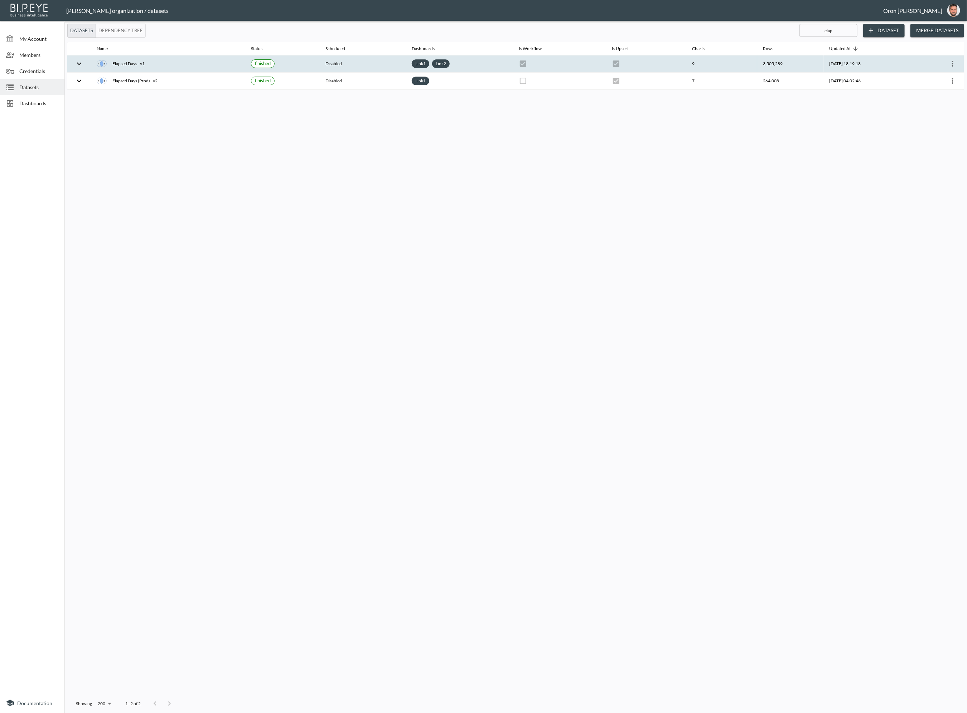
click at [958, 63] on button "more" at bounding box center [952, 63] width 11 height 11
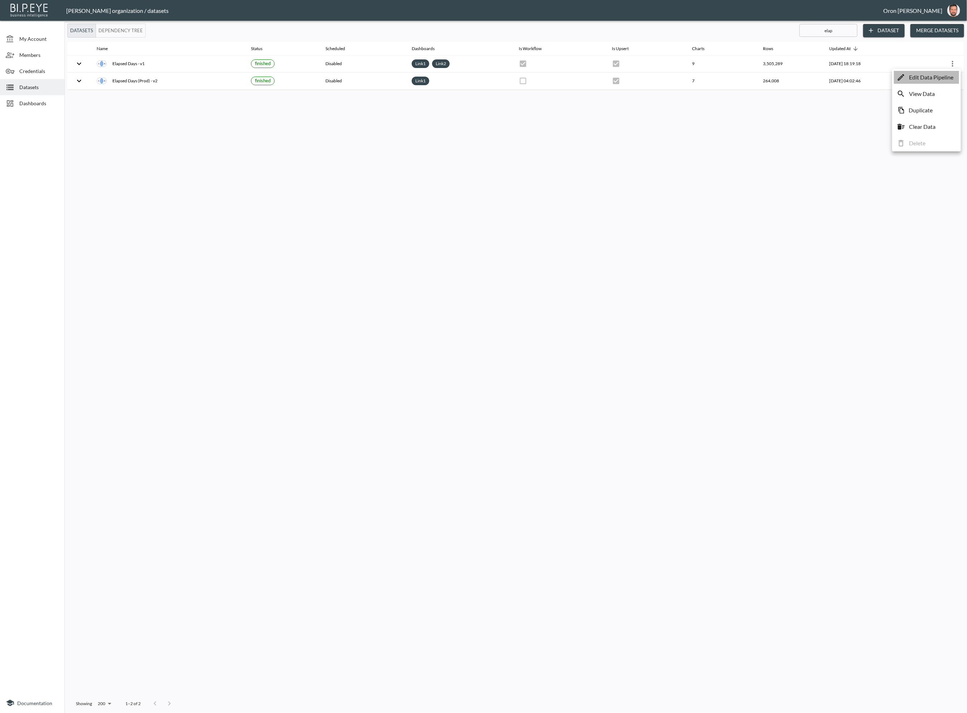
click at [951, 80] on p "Edit Data Pipeline" at bounding box center [931, 77] width 44 height 9
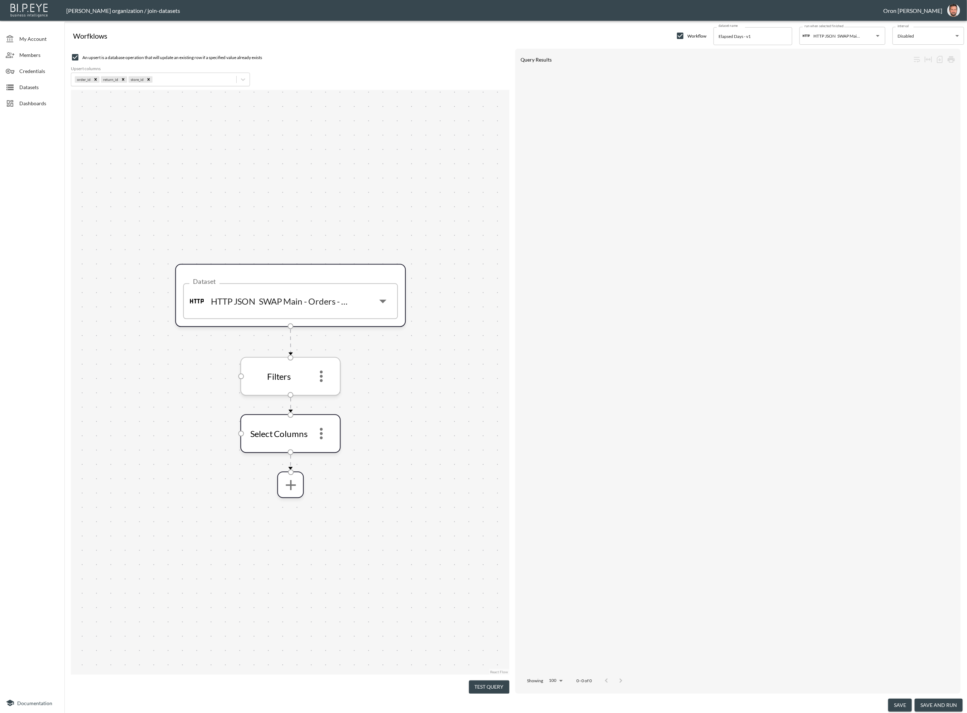
click at [326, 372] on icon "more" at bounding box center [321, 376] width 17 height 17
click at [323, 378] on icon "more" at bounding box center [321, 376] width 17 height 17
click at [324, 391] on li "Edit" at bounding box center [321, 395] width 32 height 13
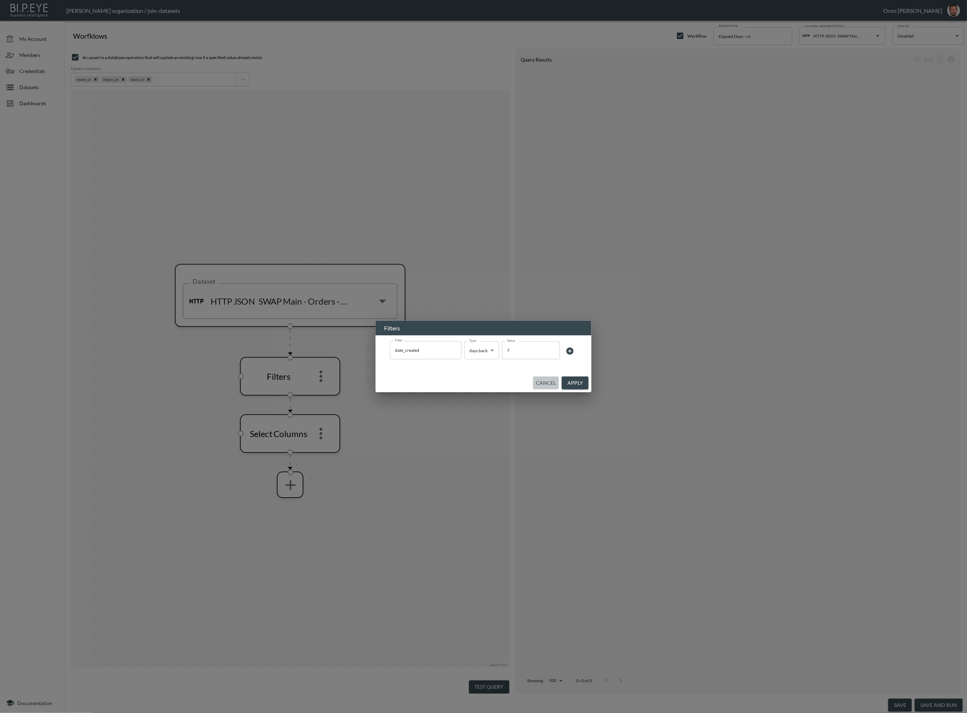
drag, startPoint x: 538, startPoint y: 381, endPoint x: 537, endPoint y: 389, distance: 8.3
click at [538, 382] on button "Cancel" at bounding box center [546, 383] width 26 height 13
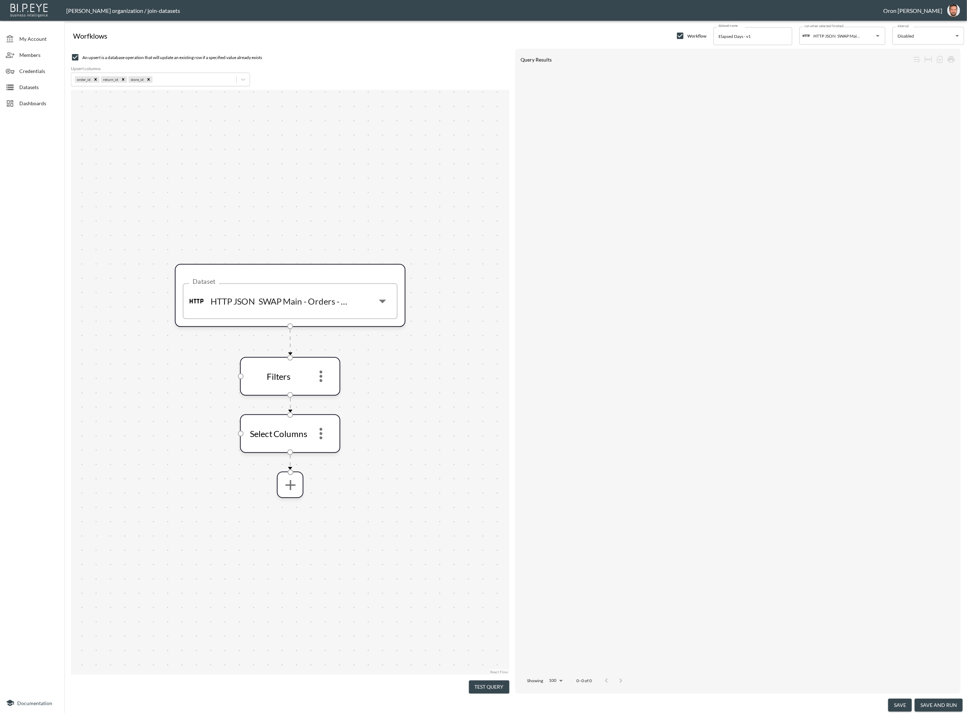
click at [492, 682] on button "Test Query" at bounding box center [489, 687] width 40 height 13
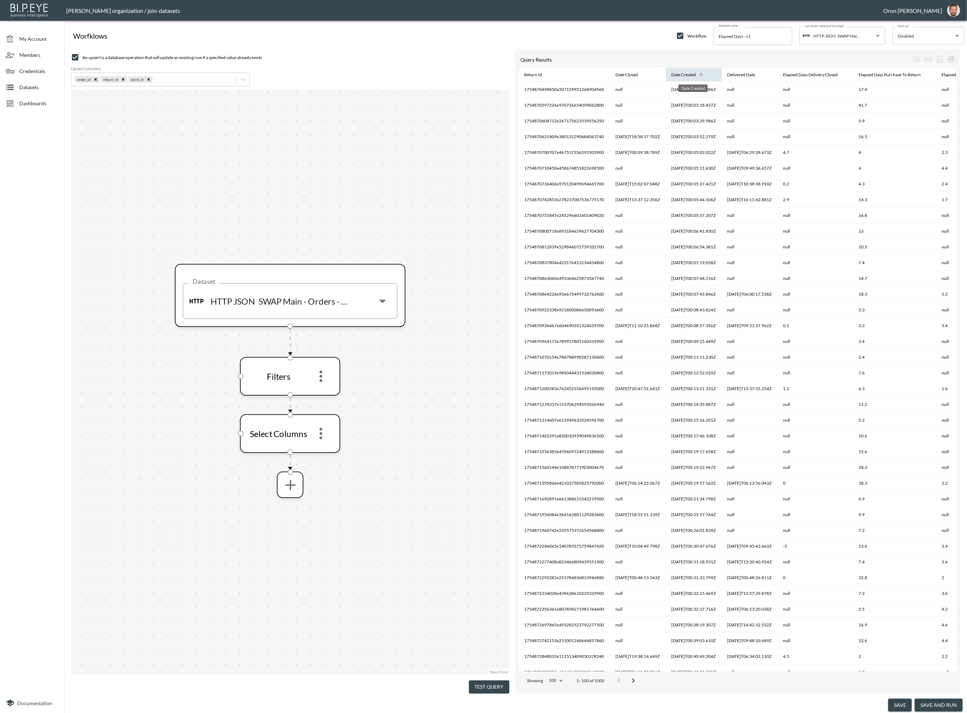
click at [685, 73] on div "Date Created" at bounding box center [684, 75] width 25 height 9
click at [686, 73] on div "Date Created" at bounding box center [684, 75] width 25 height 9
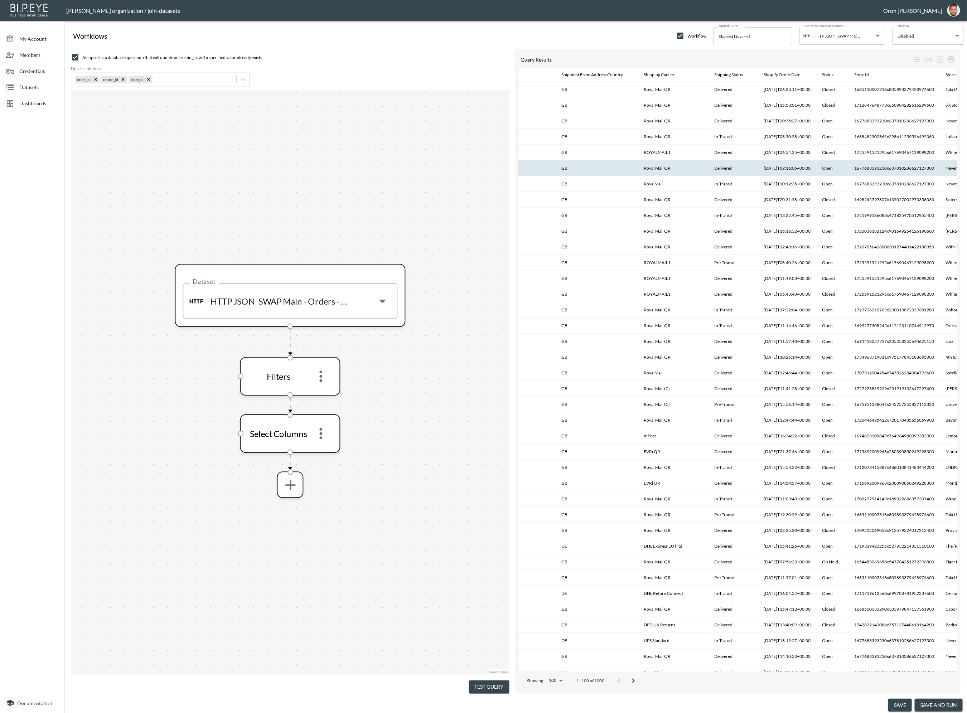
scroll to position [0, 629]
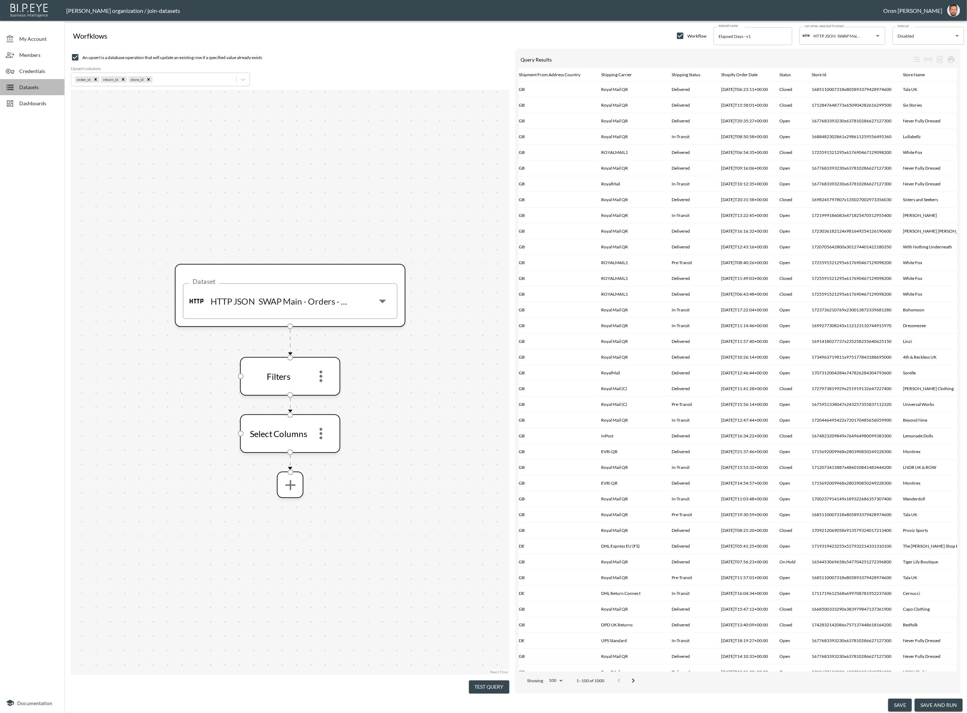
click at [39, 88] on span "Datasets" at bounding box center [38, 87] width 39 height 8
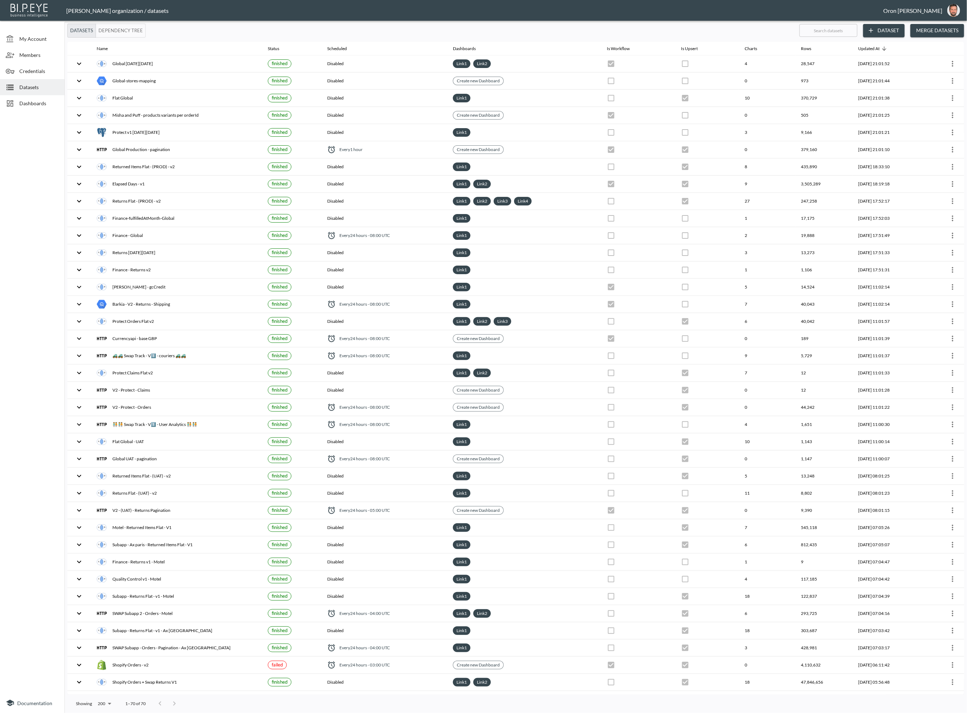
click at [946, 29] on button "Merge Datasets" at bounding box center [937, 30] width 54 height 13
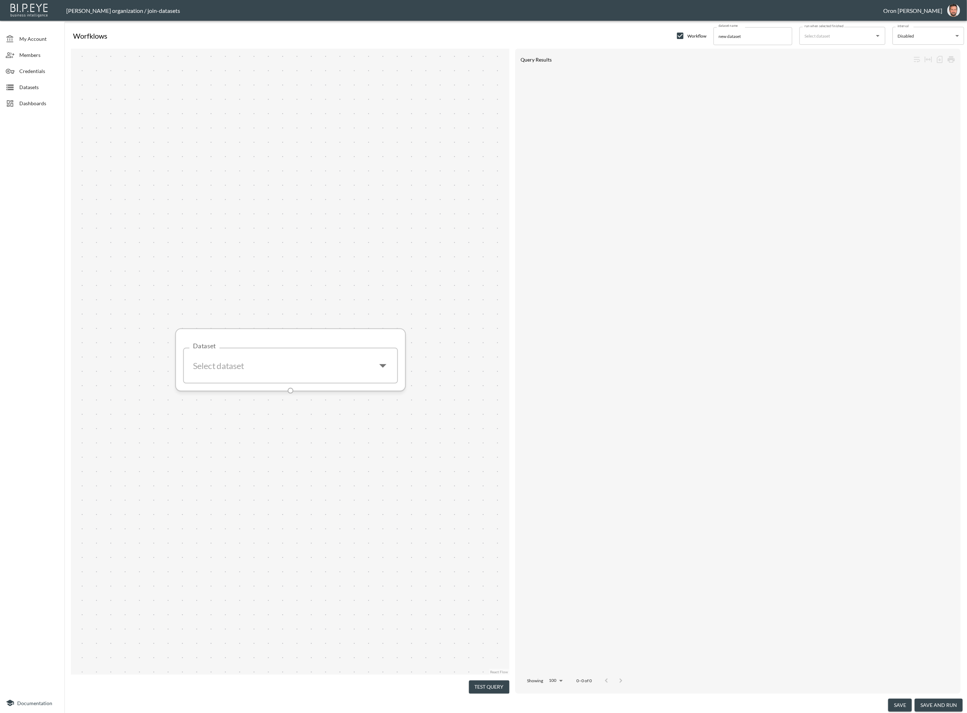
click at [337, 362] on input "Dataset" at bounding box center [280, 365] width 180 height 23
click at [312, 392] on li "Merged Elapsed Days - v1" at bounding box center [308, 392] width 143 height 11
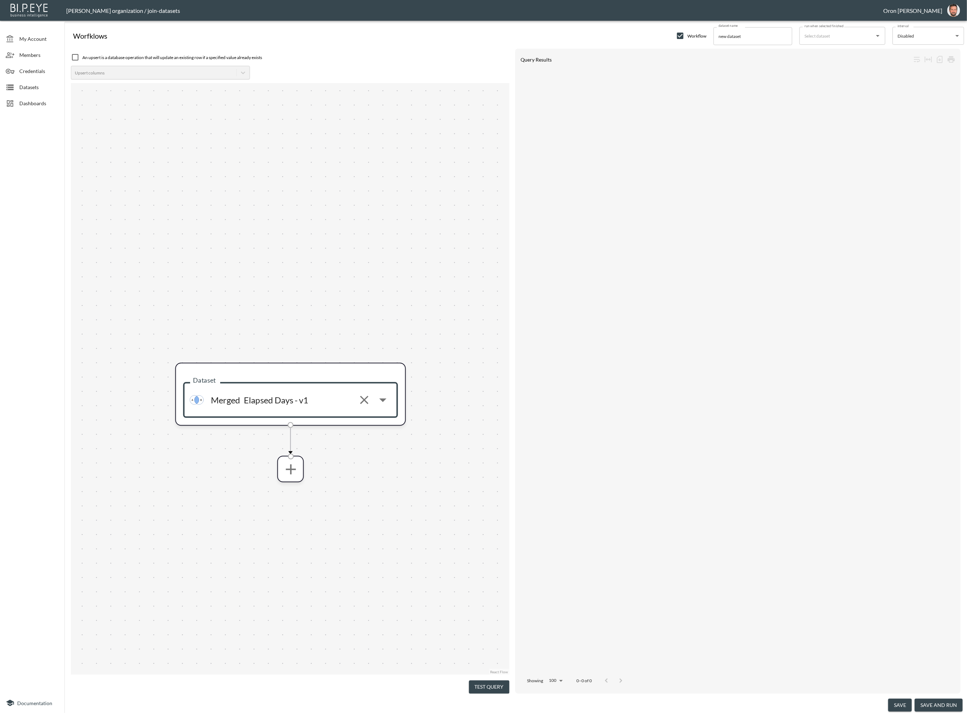
type input "Elapsed Days - v1"
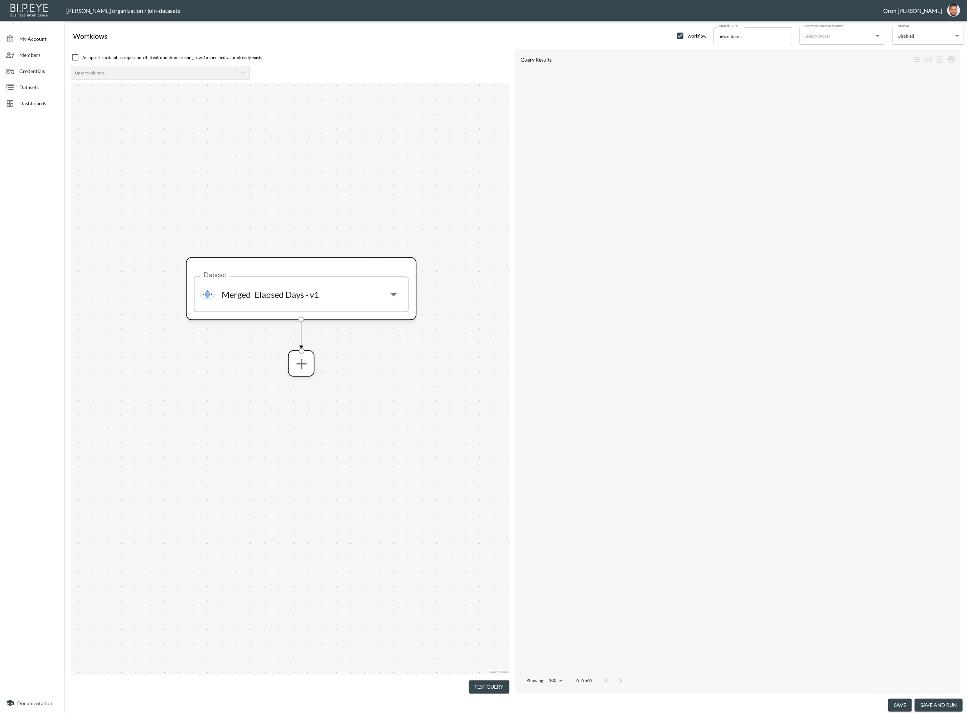
drag, startPoint x: 326, startPoint y: 527, endPoint x: 335, endPoint y: 417, distance: 110.2
click at [336, 419] on div "Dataset Merged Elapsed Days - v1 Dataset" at bounding box center [290, 379] width 439 height 592
click at [295, 355] on icon "more" at bounding box center [300, 358] width 17 height 17
click at [300, 360] on icon "more" at bounding box center [301, 358] width 10 height 10
click at [297, 398] on li "Group" at bounding box center [300, 393] width 74 height 13
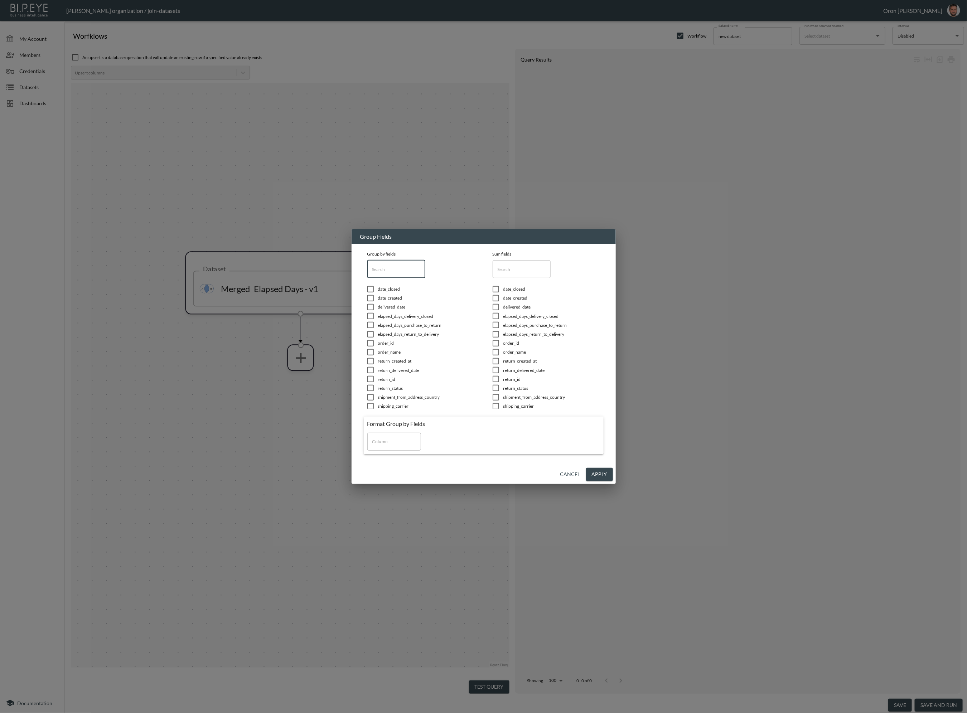
click at [384, 271] on input "text" at bounding box center [396, 269] width 58 height 18
type input "store"
drag, startPoint x: 376, startPoint y: 289, endPoint x: 376, endPoint y: 300, distance: 11.1
click at [376, 290] on input "checkbox" at bounding box center [370, 289] width 15 height 7
checkbox input "true"
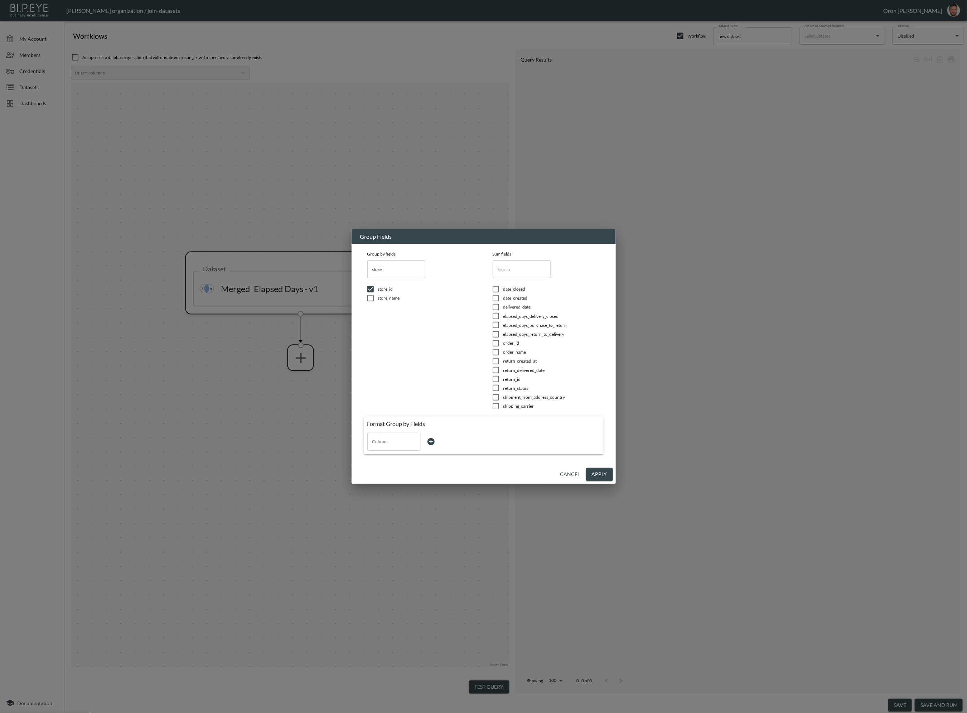
click at [376, 300] on input "checkbox" at bounding box center [370, 298] width 15 height 7
checkbox input "true"
drag, startPoint x: 370, startPoint y: 271, endPoint x: 349, endPoint y: 273, distance: 21.6
click at [349, 273] on div "Group Fields Group by fields store ​ store_id store_name Sum fields ​ date_clos…" at bounding box center [483, 356] width 967 height 713
click at [379, 268] on input "store" at bounding box center [396, 269] width 58 height 18
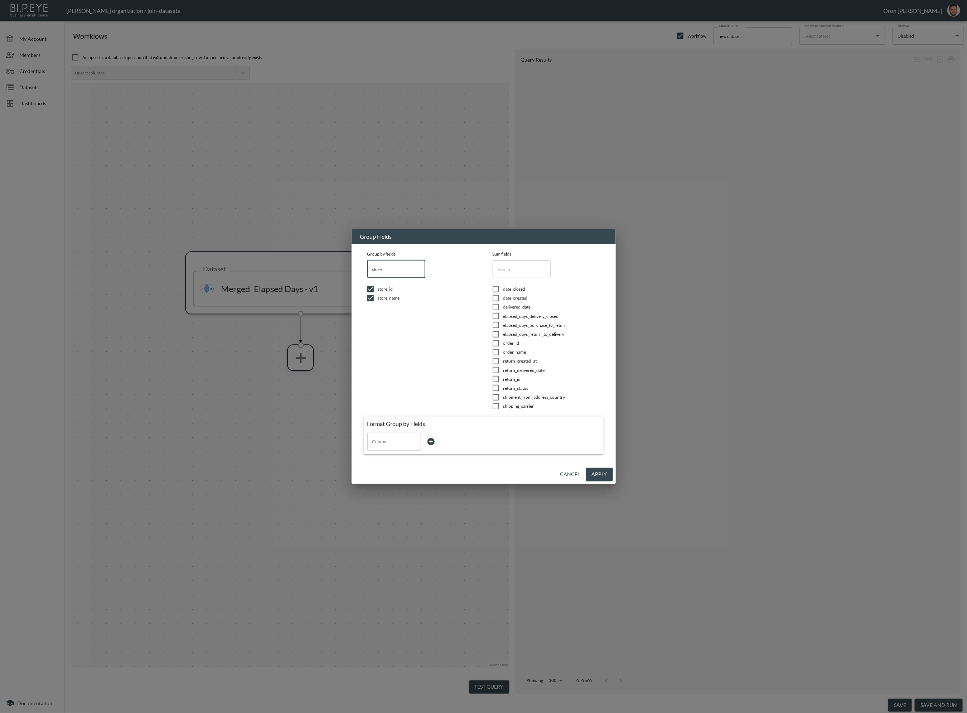
click at [379, 268] on input "store" at bounding box center [396, 269] width 58 height 18
type input "c"
checkbox input "false"
type input "cre"
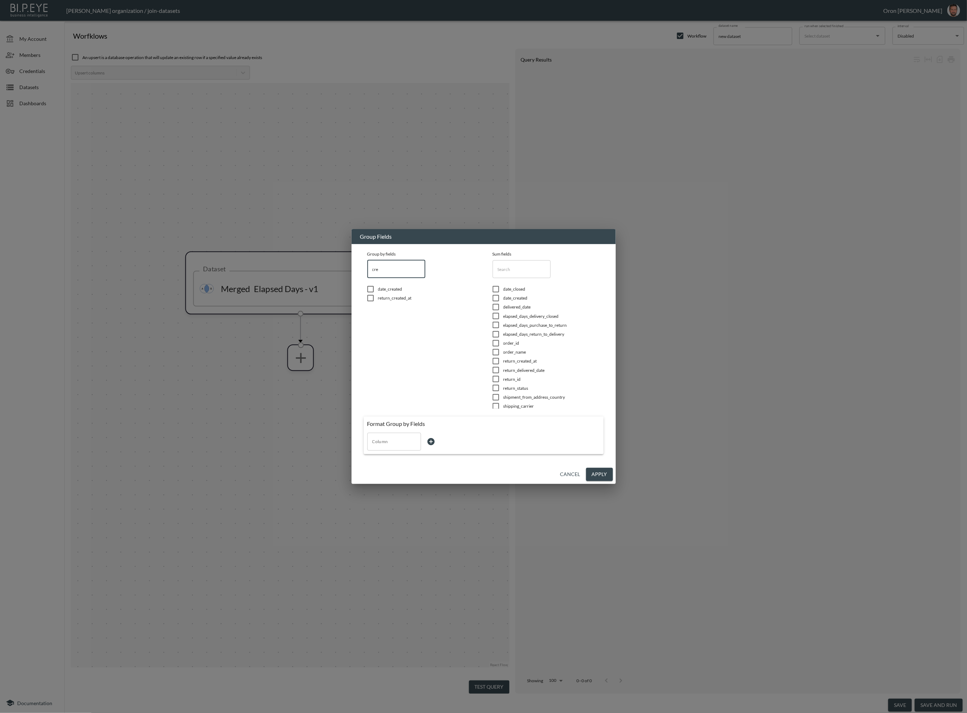
click at [375, 289] on input "checkbox" at bounding box center [370, 289] width 15 height 7
checkbox input "true"
click at [406, 444] on input "Column" at bounding box center [394, 441] width 47 height 11
click at [399, 456] on li "date_created" at bounding box center [394, 459] width 54 height 11
type input "date_created"
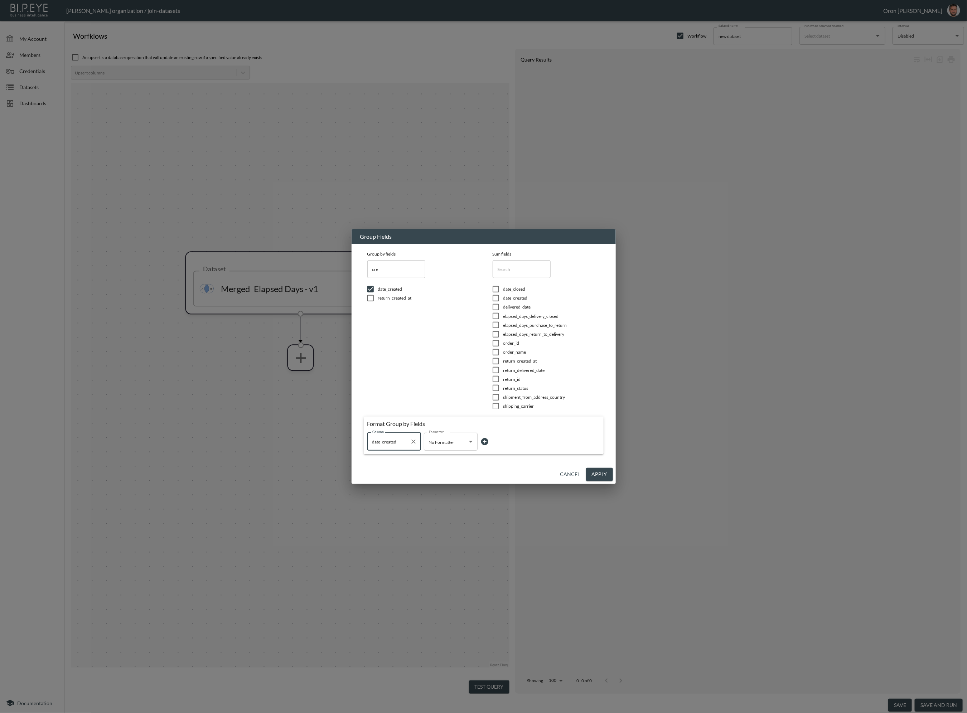
click at [450, 442] on body "BI.P.EYE, Interactive Analytics Dashboards - app [PERSON_NAME] organization / j…" at bounding box center [483, 356] width 967 height 713
drag, startPoint x: 451, startPoint y: 500, endPoint x: 471, endPoint y: 494, distance: 21.0
click at [451, 500] on li "Date" at bounding box center [451, 502] width 54 height 11
type input "Date"
click at [504, 275] on input "text" at bounding box center [522, 268] width 58 height 18
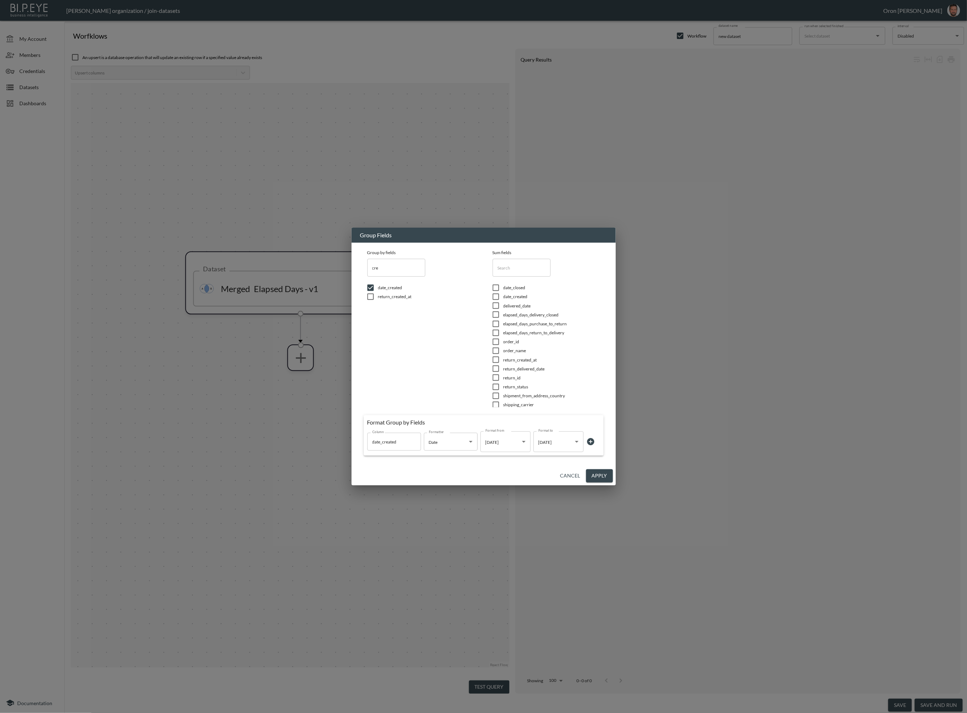
drag, startPoint x: 494, startPoint y: 314, endPoint x: 497, endPoint y: 323, distance: 8.9
click at [495, 315] on input "checkbox" at bounding box center [495, 314] width 15 height 7
checkbox input "true"
drag, startPoint x: 497, startPoint y: 323, endPoint x: 495, endPoint y: 329, distance: 6.9
click at [497, 323] on input "checkbox" at bounding box center [495, 323] width 15 height 7
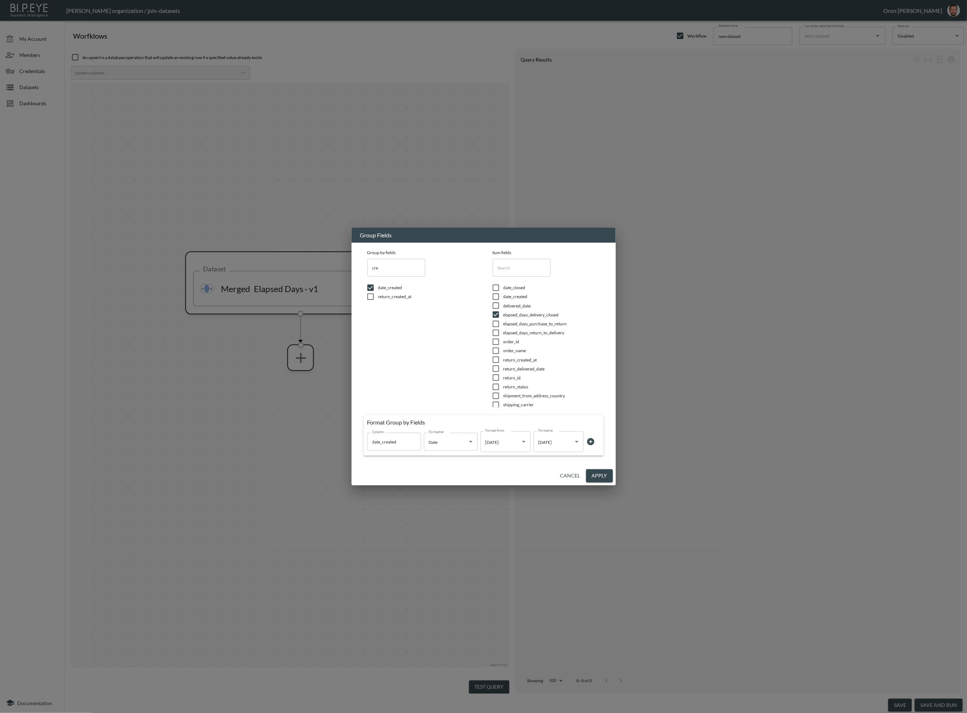
checkbox input "true"
click at [495, 330] on input "checkbox" at bounding box center [495, 332] width 15 height 7
checkbox input "true"
click at [378, 266] on input "cre" at bounding box center [396, 268] width 58 height 18
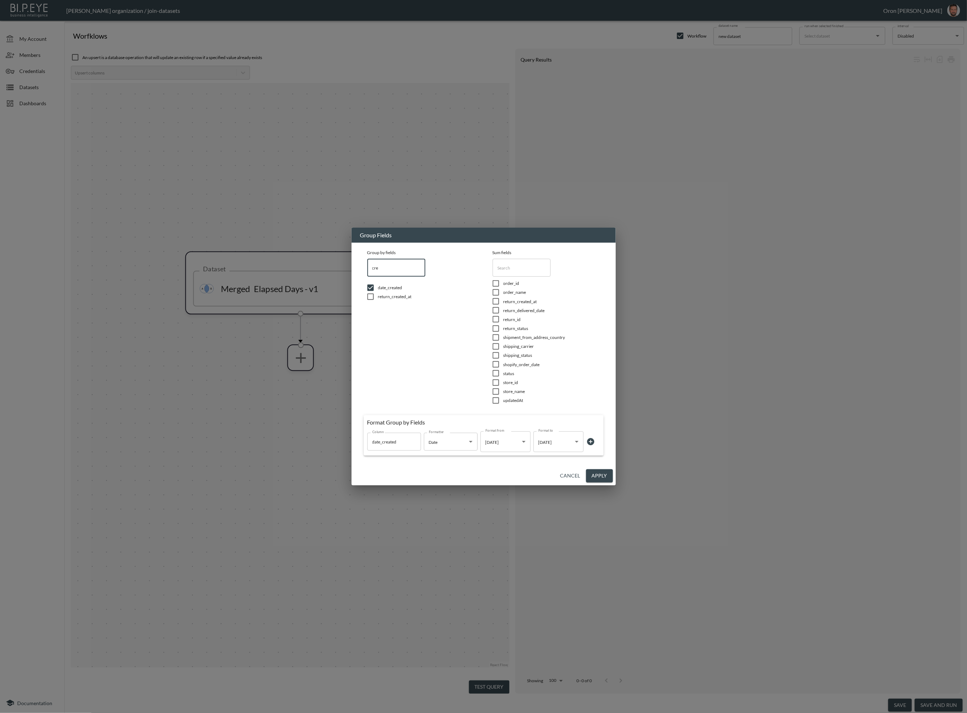
click at [378, 266] on input "cre" at bounding box center [396, 268] width 58 height 18
type input "c"
checkbox input "false"
checkbox input "true"
type input "ca"
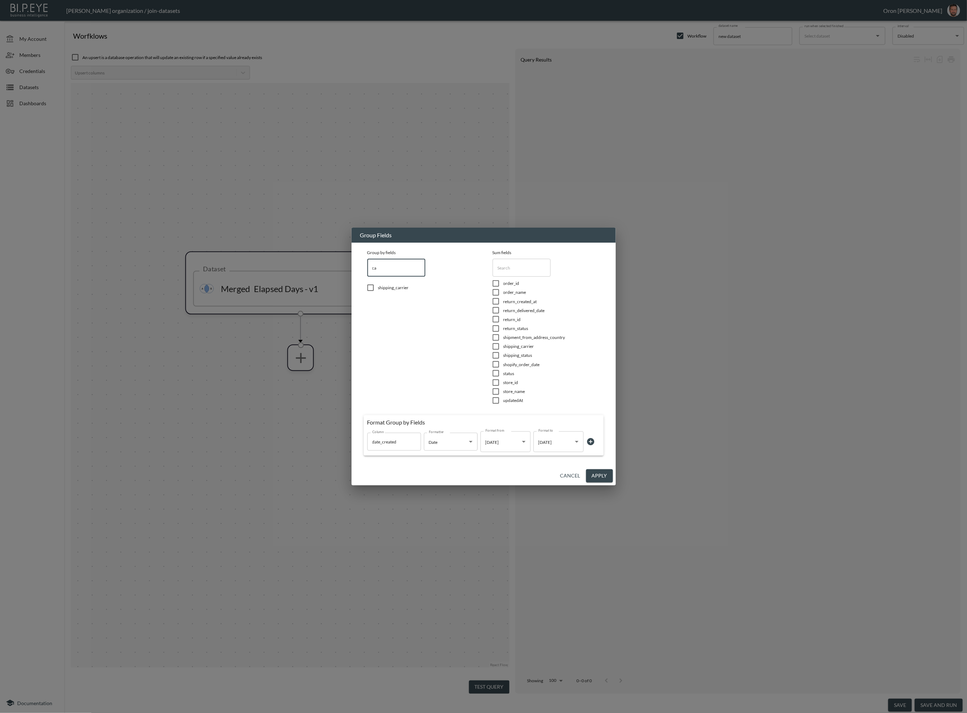
click at [386, 285] on span "shipping_carrier" at bounding box center [426, 288] width 97 height 6
checkbox input "true"
drag, startPoint x: 388, startPoint y: 267, endPoint x: 358, endPoint y: 266, distance: 30.1
click at [358, 266] on div "Group by fields ca ​ shipping_carrier Sum fields ​ date_closed date_created del…" at bounding box center [484, 355] width 264 height 224
type input "s"
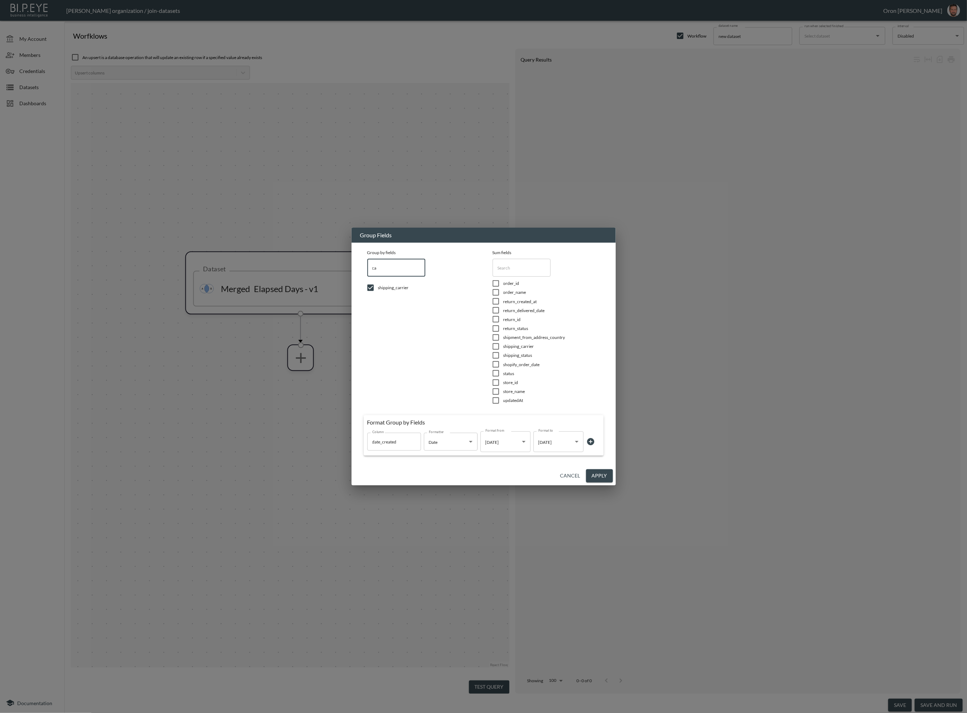
checkbox input "false"
type input "st"
checkbox input "true"
type input "sta"
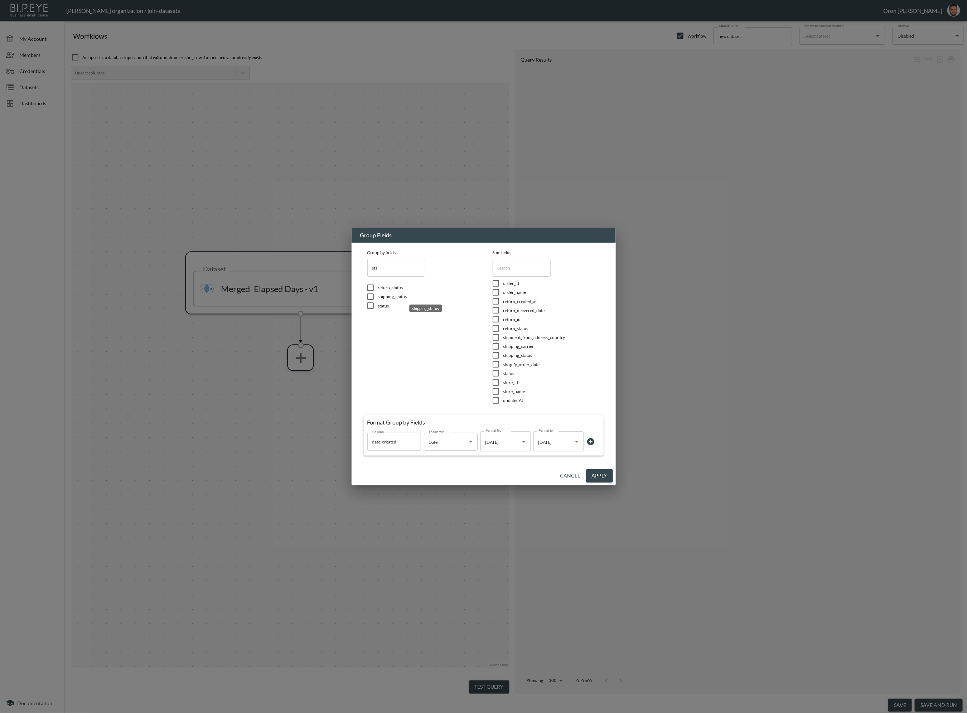
click at [382, 296] on span "shipping_status" at bounding box center [426, 297] width 97 height 6
checkbox input "true"
drag, startPoint x: 365, startPoint y: 268, endPoint x: 351, endPoint y: 267, distance: 14.3
click at [352, 267] on div "Group by fields sta ​ return_status shipping_status status Sum fields ​ date_cl…" at bounding box center [484, 355] width 264 height 224
click at [603, 474] on button "Apply" at bounding box center [599, 475] width 27 height 13
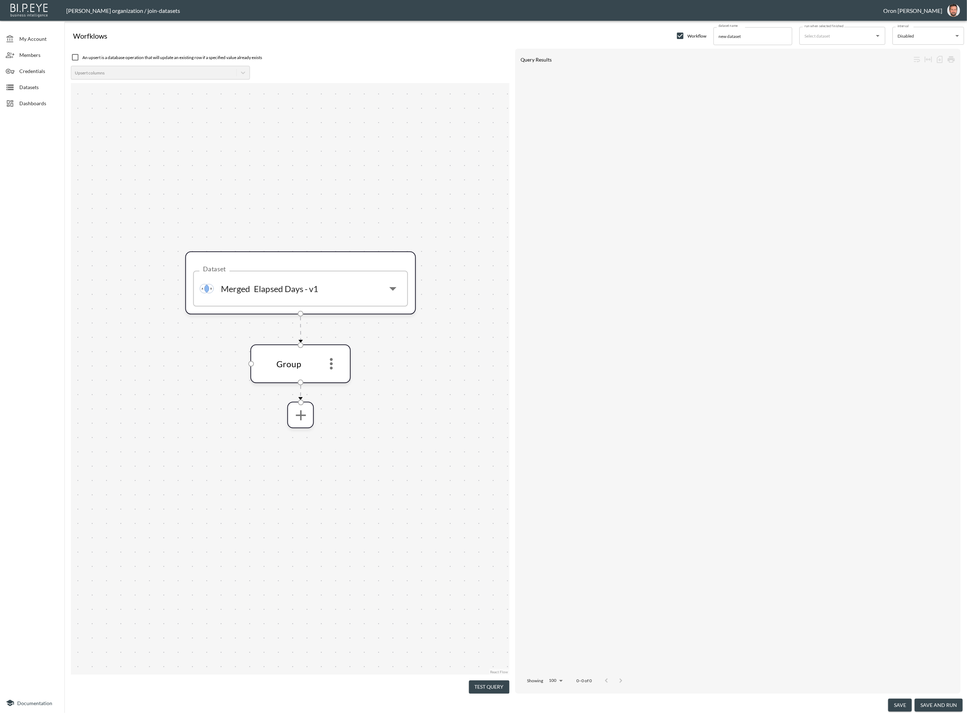
click at [494, 688] on button "Test Query" at bounding box center [489, 687] width 40 height 13
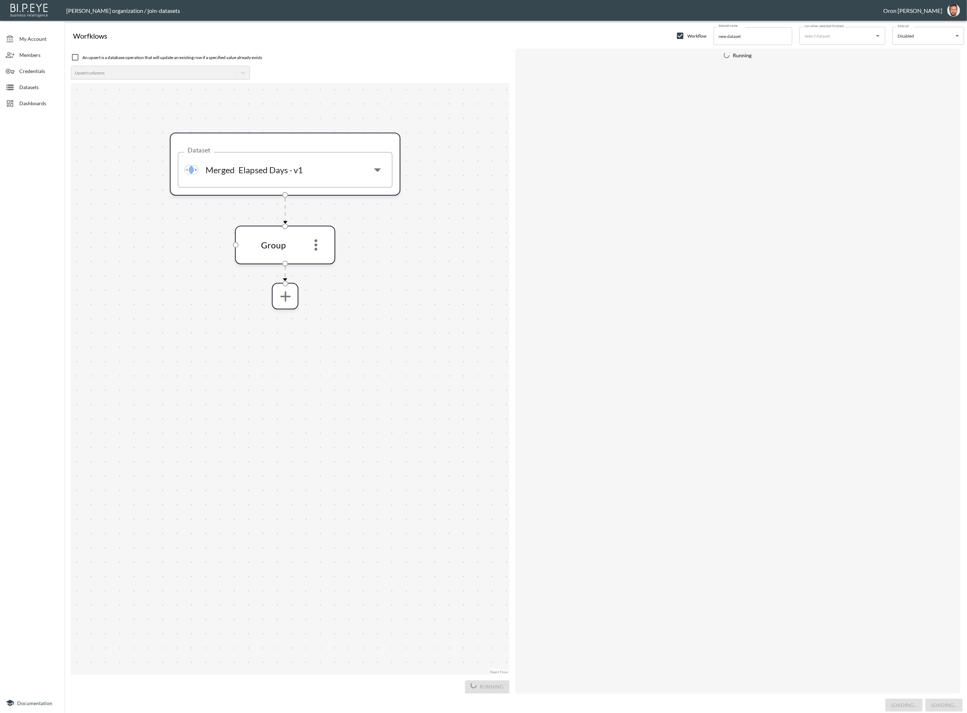
drag, startPoint x: 443, startPoint y: 582, endPoint x: 426, endPoint y: 465, distance: 117.9
click at [427, 463] on div "Dataset Merged Elapsed Days - v1 Dataset Group" at bounding box center [290, 379] width 439 height 592
drag, startPoint x: 420, startPoint y: 522, endPoint x: 413, endPoint y: 466, distance: 56.5
click at [411, 442] on div "Dataset Merged Elapsed Days - v1 Dataset Group" at bounding box center [290, 379] width 439 height 592
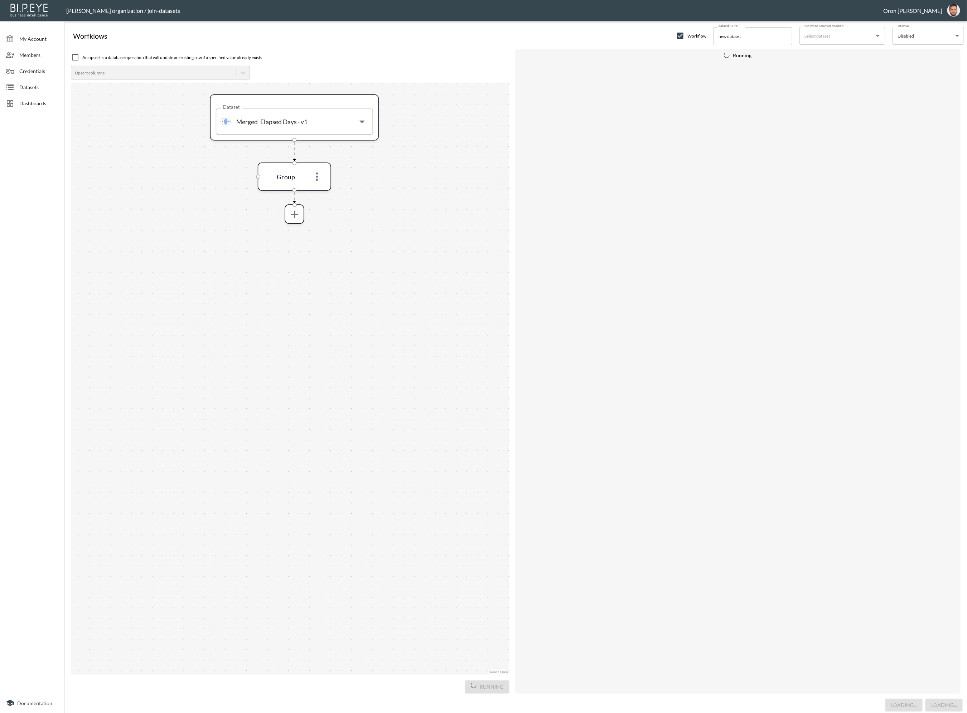
drag, startPoint x: 422, startPoint y: 499, endPoint x: 403, endPoint y: 440, distance: 62.0
click at [403, 440] on div "Dataset Merged Elapsed Days - v1 Dataset Group" at bounding box center [290, 379] width 439 height 592
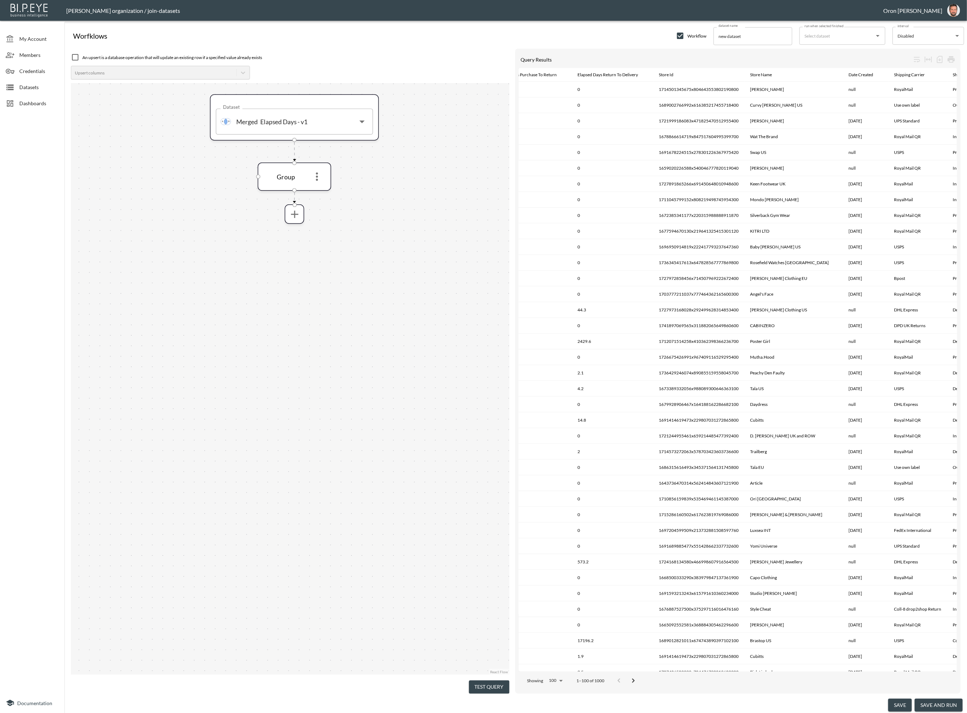
scroll to position [0, 165]
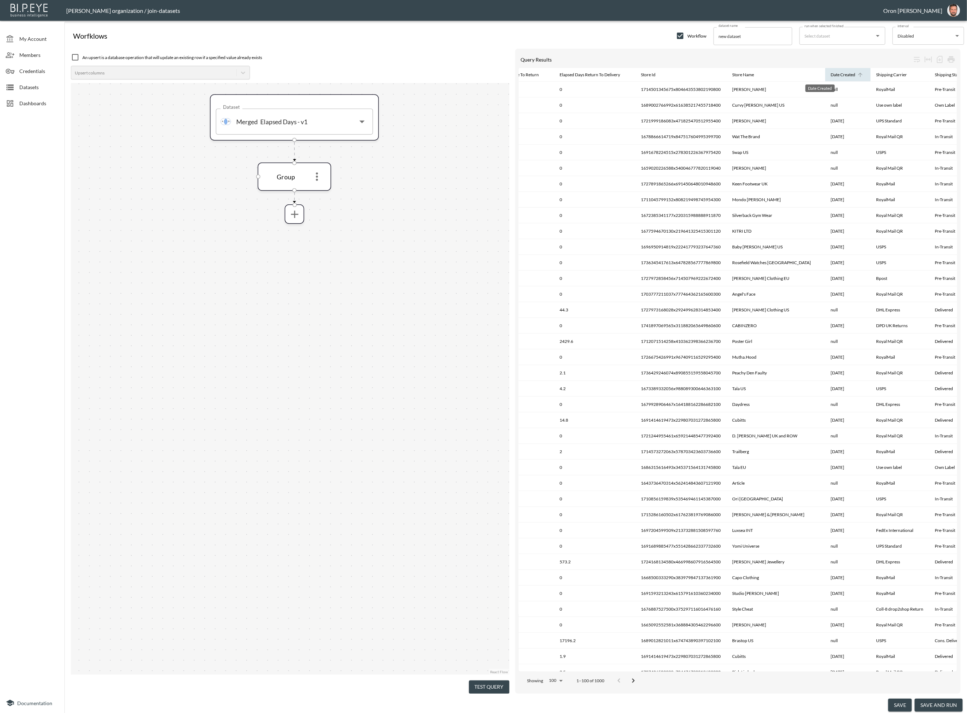
click at [831, 74] on div "Date Created" at bounding box center [843, 75] width 25 height 9
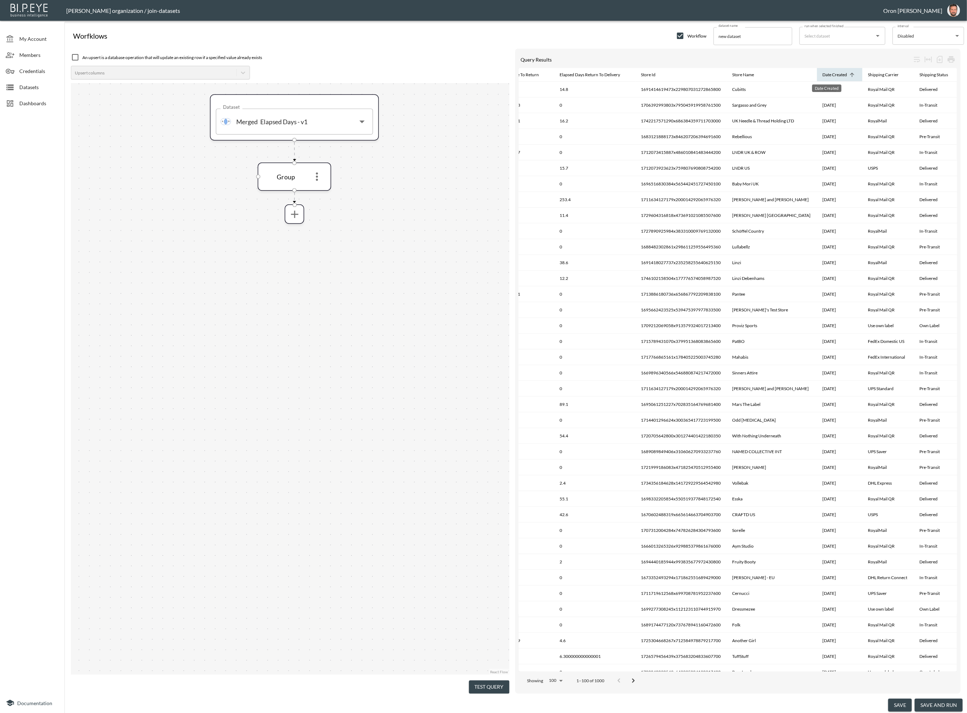
scroll to position [0, 158]
click at [829, 73] on div "Date Created" at bounding box center [841, 75] width 25 height 9
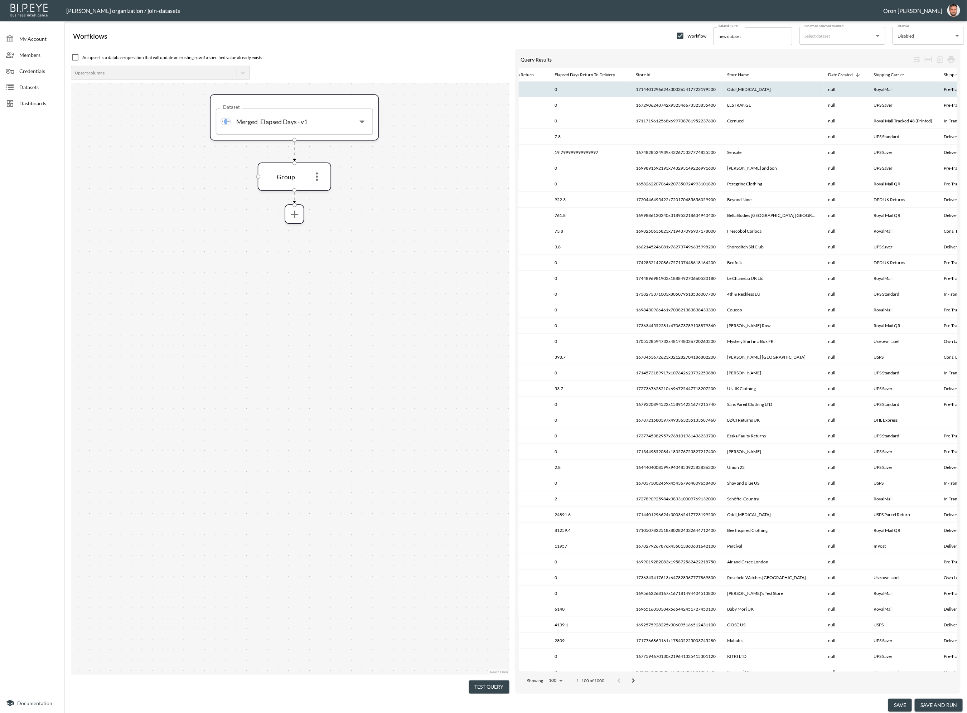
scroll to position [0, 182]
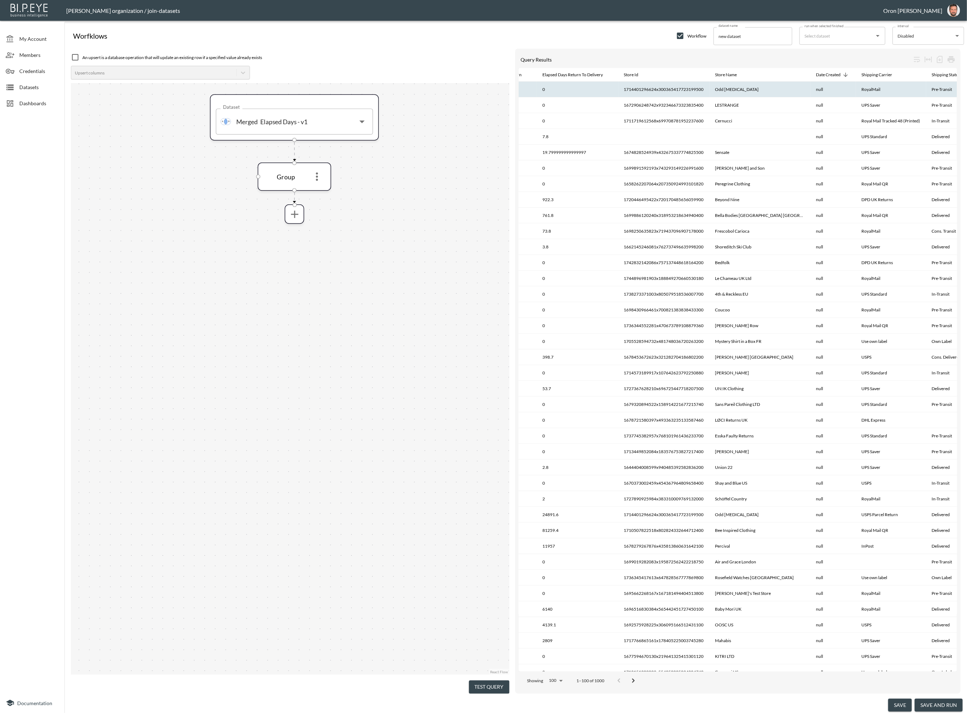
click at [732, 89] on th "Odd [MEDICAL_DATA]" at bounding box center [760, 90] width 101 height 16
copy th "Odd [MEDICAL_DATA]"
click at [324, 172] on span at bounding box center [317, 176] width 17 height 17
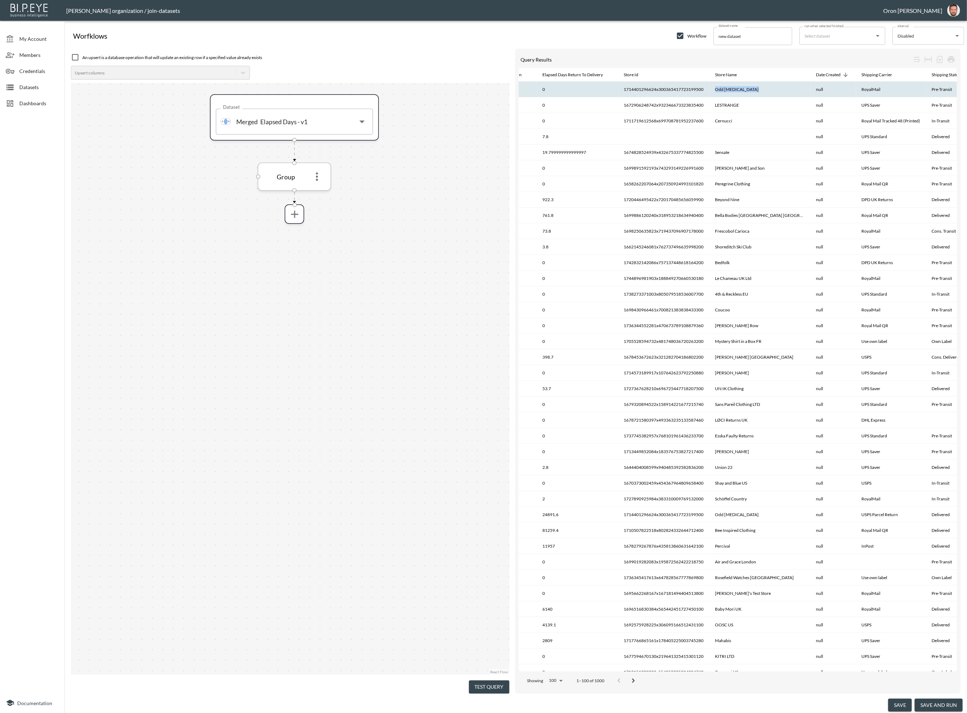
click at [320, 173] on icon "more" at bounding box center [317, 176] width 13 height 13
click at [323, 211] on p "Remove" at bounding box center [317, 209] width 20 height 9
click at [300, 172] on icon "more" at bounding box center [294, 172] width 13 height 13
click at [299, 191] on li "Filters" at bounding box center [294, 188] width 74 height 13
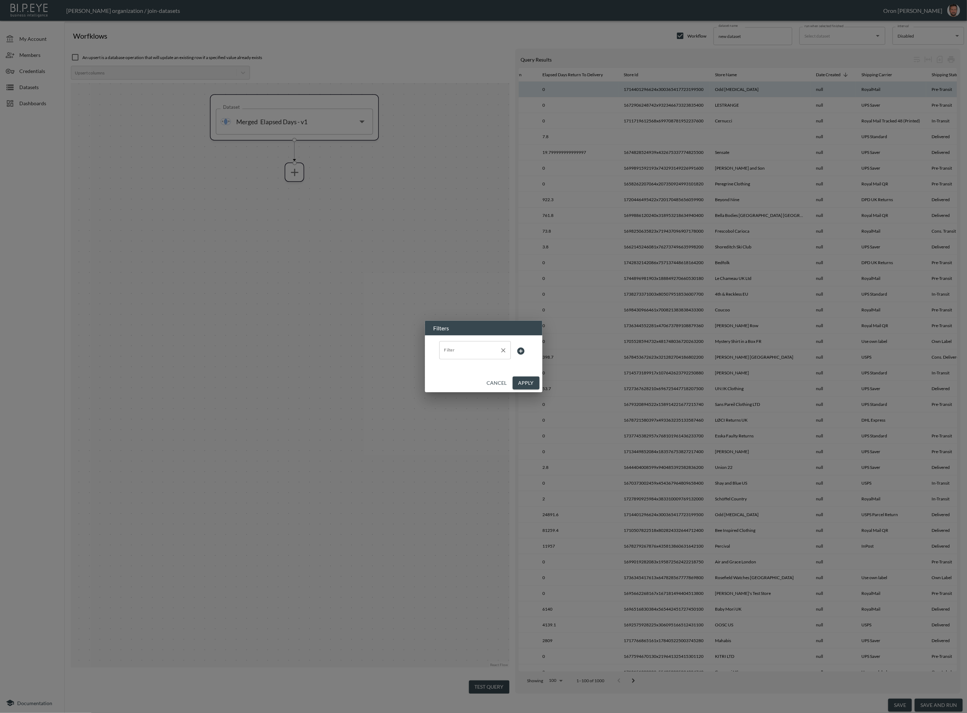
click at [463, 345] on input "Filter" at bounding box center [469, 349] width 54 height 11
click at [446, 378] on span "store_name" at bounding box center [475, 378] width 60 height 6
type input "store_name"
click at [510, 347] on body "BI.P.EYE, Interactive Analytics Dashboards - app Zach Bailet organization / joi…" at bounding box center [483, 356] width 967 height 713
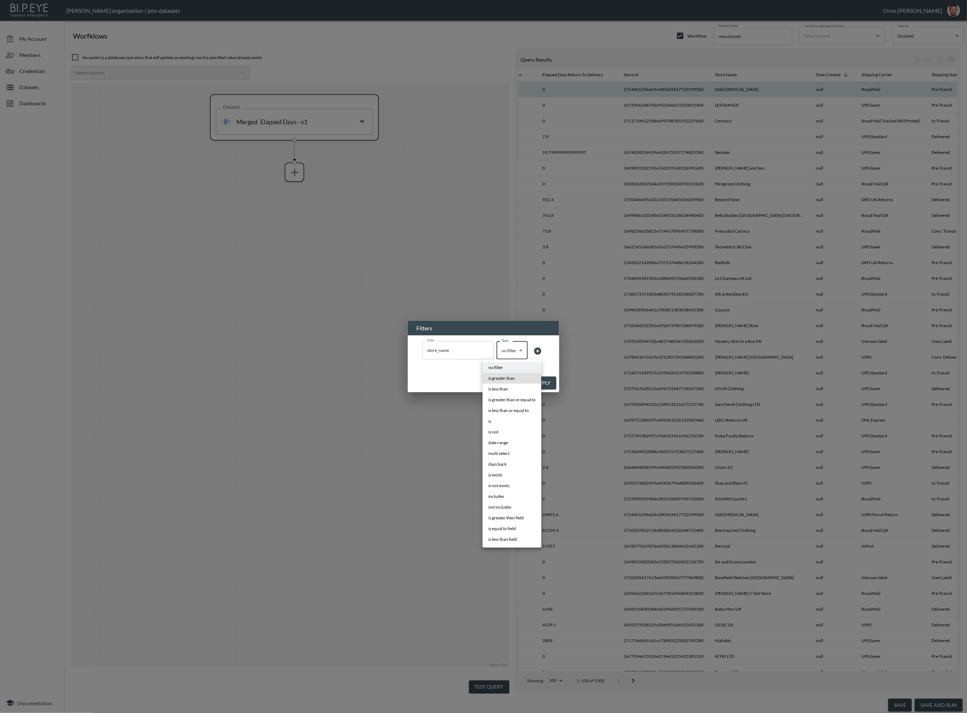
drag, startPoint x: 513, startPoint y: 418, endPoint x: 524, endPoint y: 403, distance: 18.6
click at [513, 418] on li "is" at bounding box center [512, 421] width 59 height 11
type input "is"
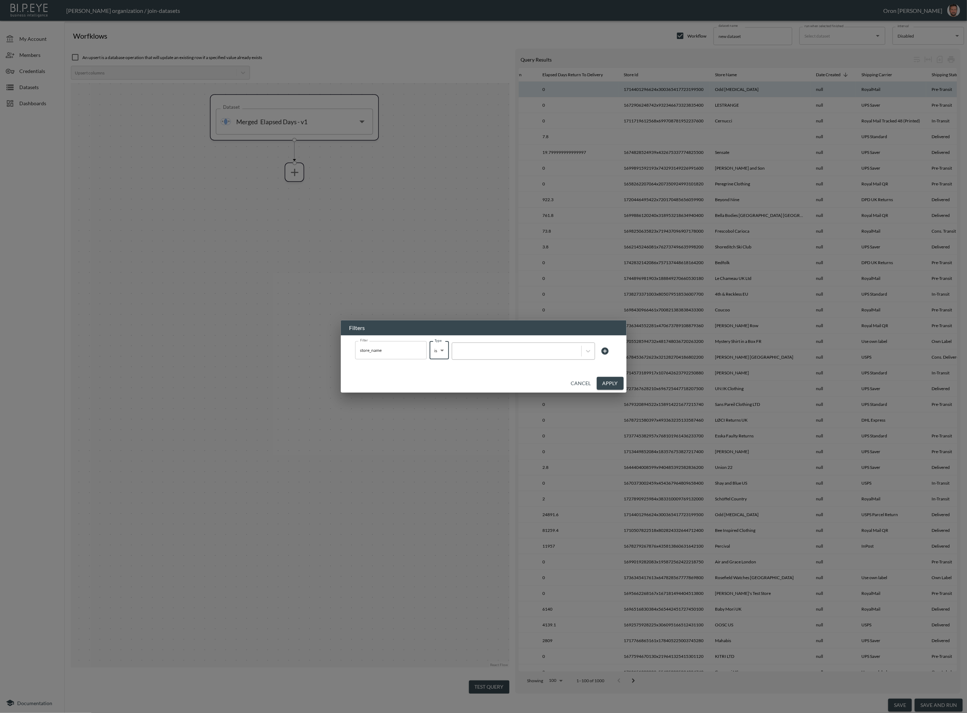
click at [536, 355] on div at bounding box center [516, 351] width 129 height 10
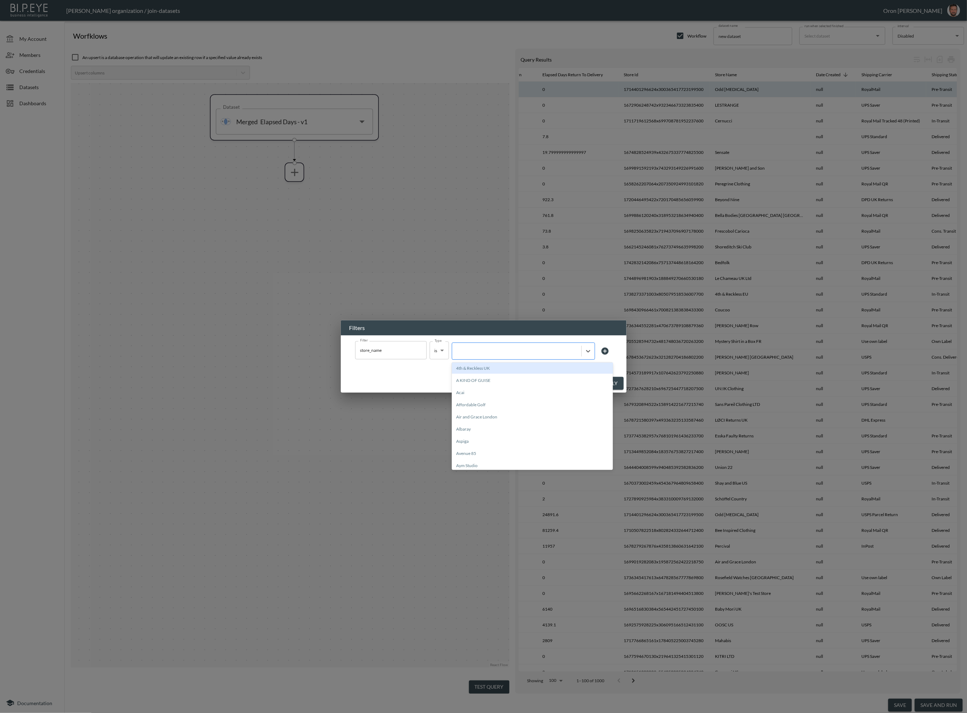
paste input "Odd Muse"
type input "Odd Muse"
drag, startPoint x: 514, startPoint y: 364, endPoint x: 520, endPoint y: 364, distance: 5.7
click at [514, 364] on div "Odd Muse" at bounding box center [532, 368] width 161 height 11
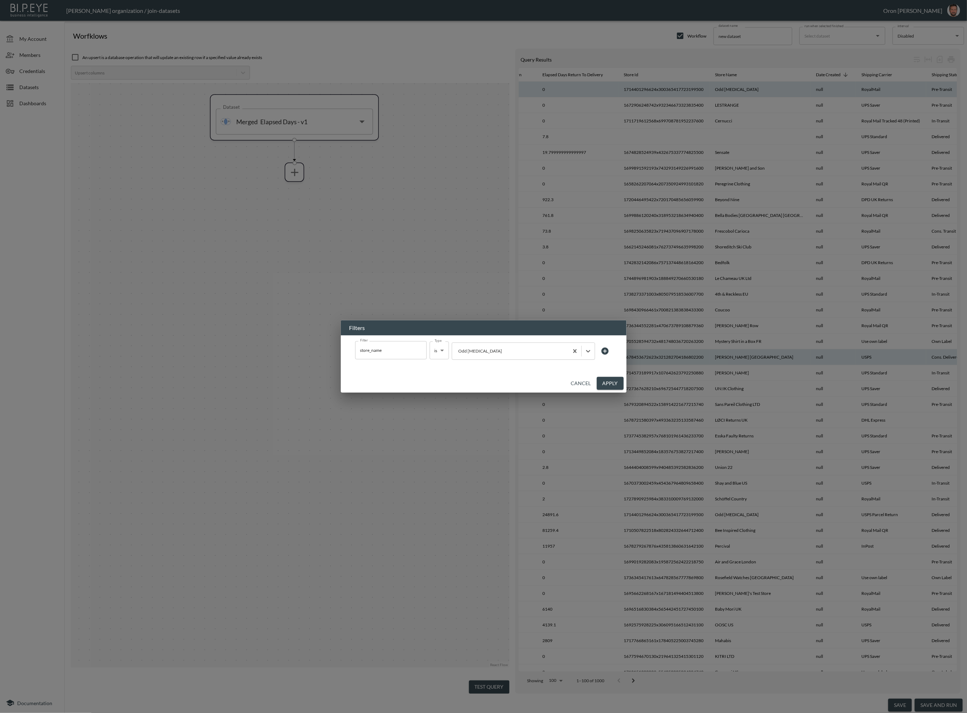
click at [614, 380] on button "Apply" at bounding box center [610, 383] width 27 height 13
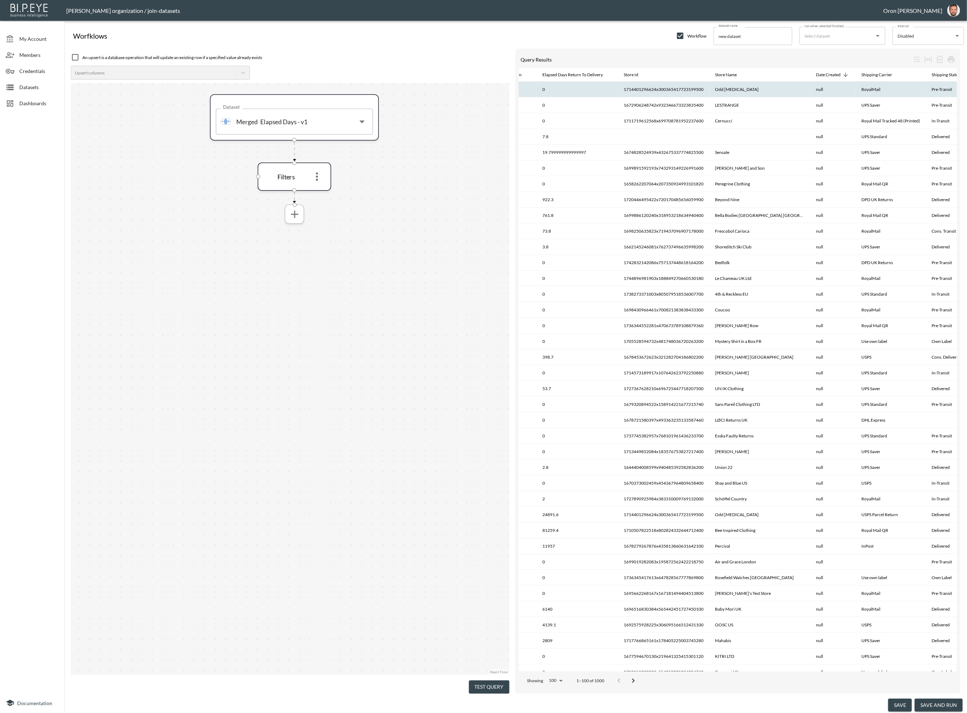
click at [297, 212] on icon "more" at bounding box center [294, 214] width 13 height 13
click at [297, 244] on li "Group" at bounding box center [294, 247] width 74 height 13
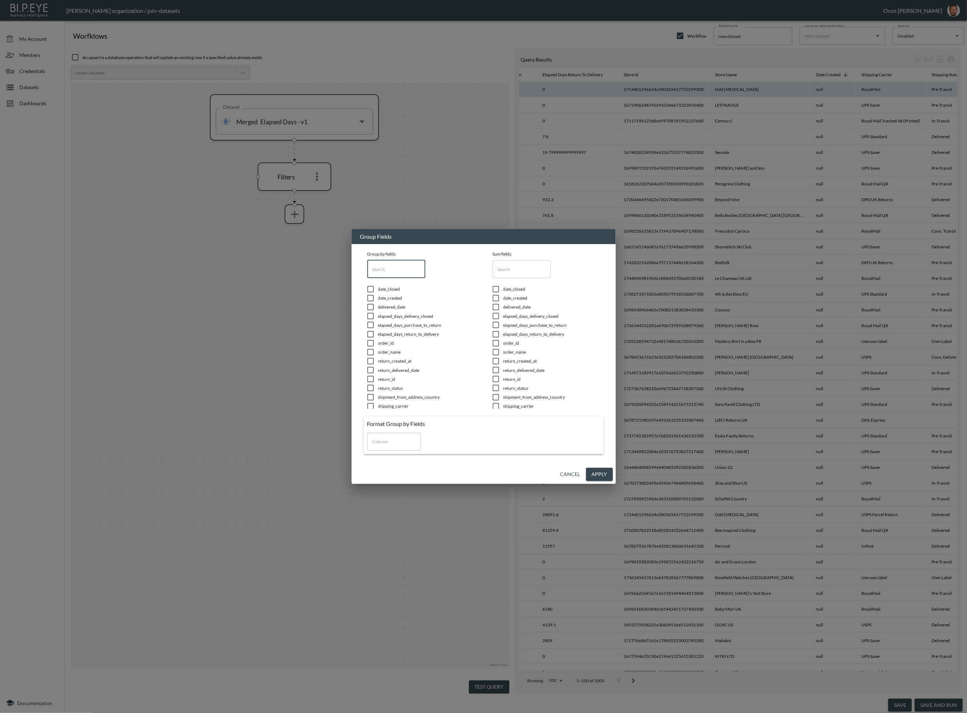
click at [384, 273] on input "text" at bounding box center [396, 269] width 58 height 18
click at [384, 298] on span "date_created" at bounding box center [426, 298] width 97 height 6
checkbox input "true"
click at [383, 441] on input "Column" at bounding box center [394, 441] width 47 height 11
click at [387, 459] on li "date_created" at bounding box center [394, 459] width 54 height 11
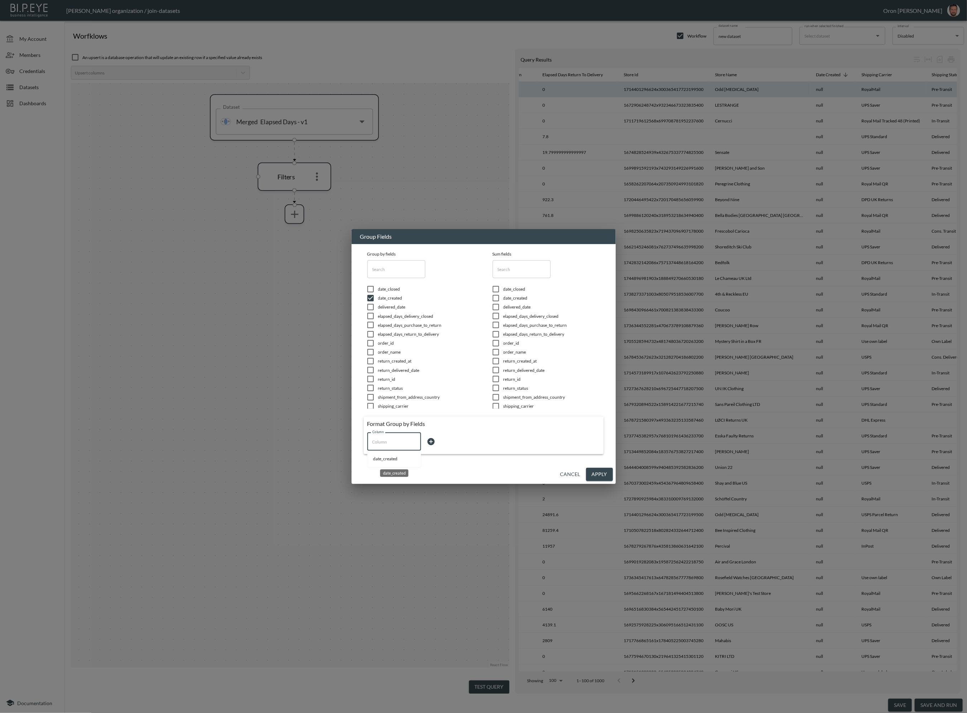
type input "date_created"
click at [435, 444] on body "BI.P.EYE, Interactive Analytics Dashboards - app Zach Bailet organization / joi…" at bounding box center [483, 356] width 967 height 713
click at [446, 497] on li "Date" at bounding box center [451, 502] width 54 height 11
type input "Date"
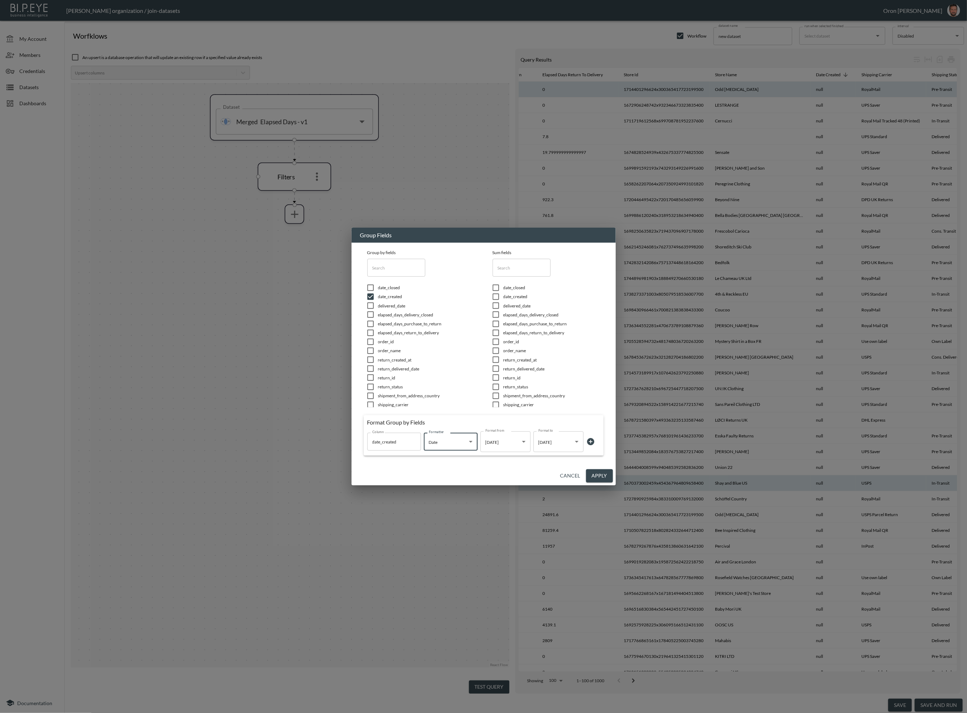
click at [599, 478] on button "Apply" at bounding box center [599, 475] width 27 height 13
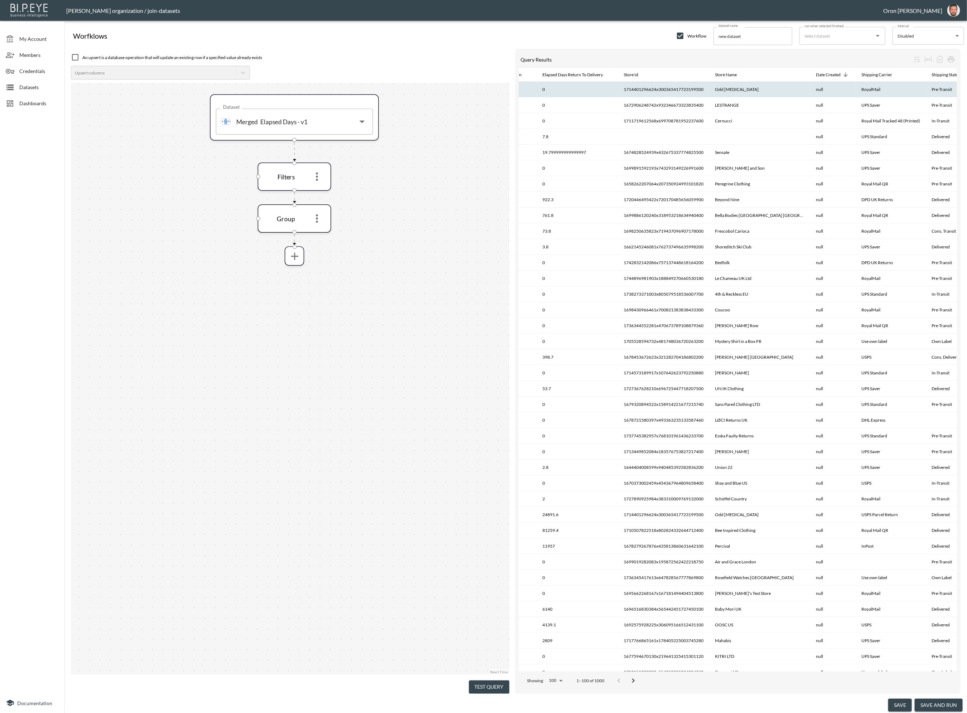
drag, startPoint x: 501, startPoint y: 678, endPoint x: 499, endPoint y: 670, distance: 8.0
click at [500, 681] on button "Test Query" at bounding box center [489, 687] width 40 height 13
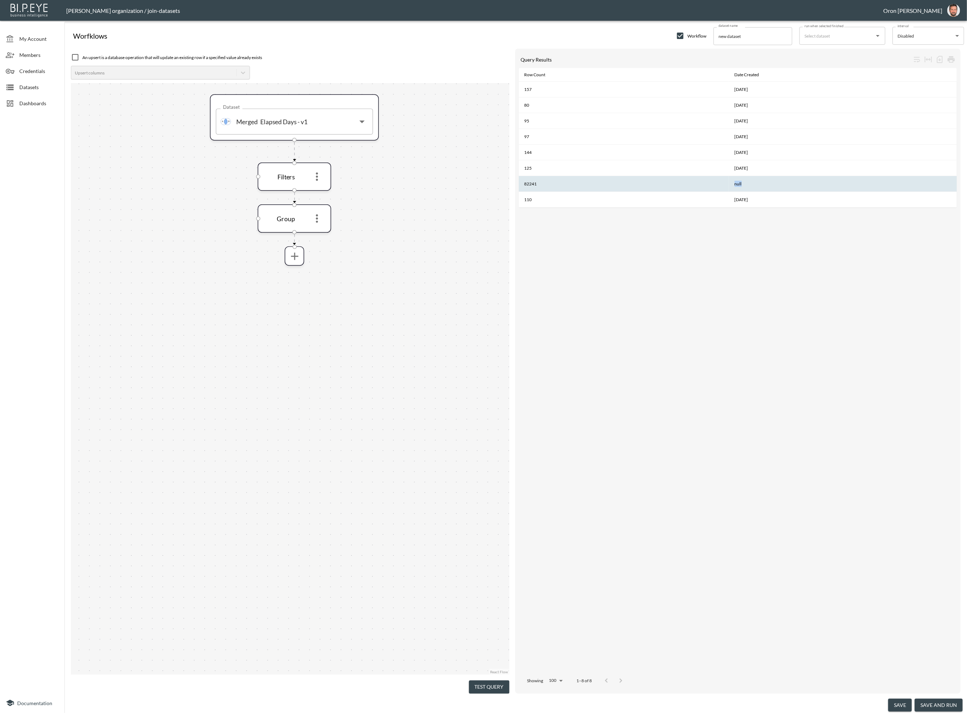
drag, startPoint x: 741, startPoint y: 181, endPoint x: 728, endPoint y: 181, distance: 13.3
click at [729, 181] on th "null" at bounding box center [843, 184] width 228 height 16
click at [730, 252] on div "Row Count Date Created 157 2025-08-12 80 2025-08-16 95 2025-08-14 97 2025-08-17…" at bounding box center [738, 369] width 439 height 603
click at [319, 177] on icon "more" at bounding box center [316, 176] width 13 height 13
click at [317, 176] on icon "more" at bounding box center [316, 177] width 2 height 8
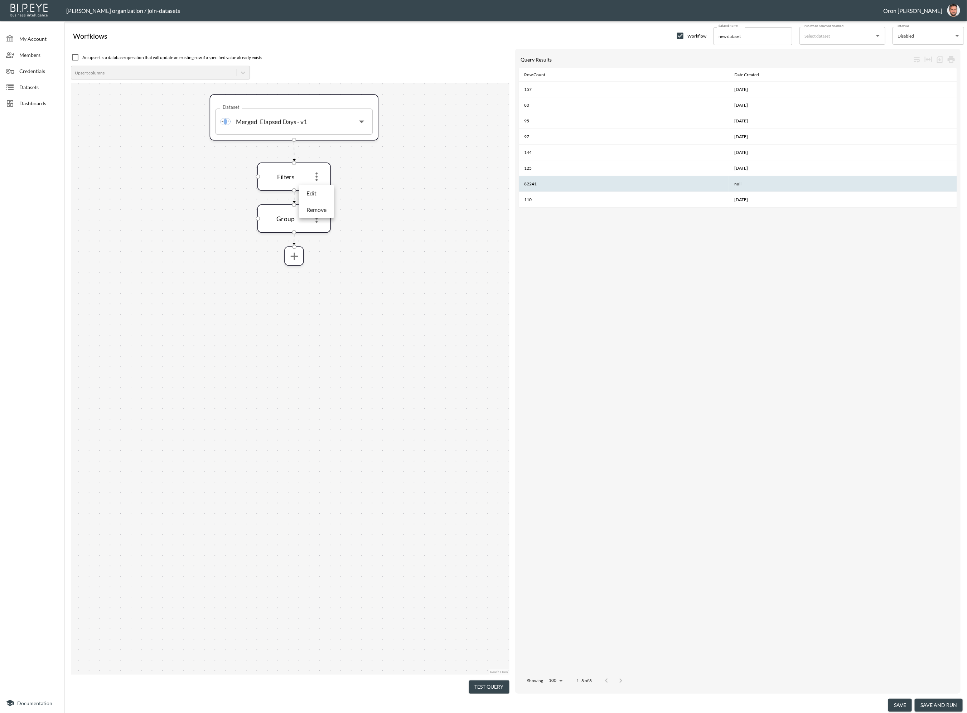
click at [320, 192] on li "Edit" at bounding box center [317, 193] width 32 height 13
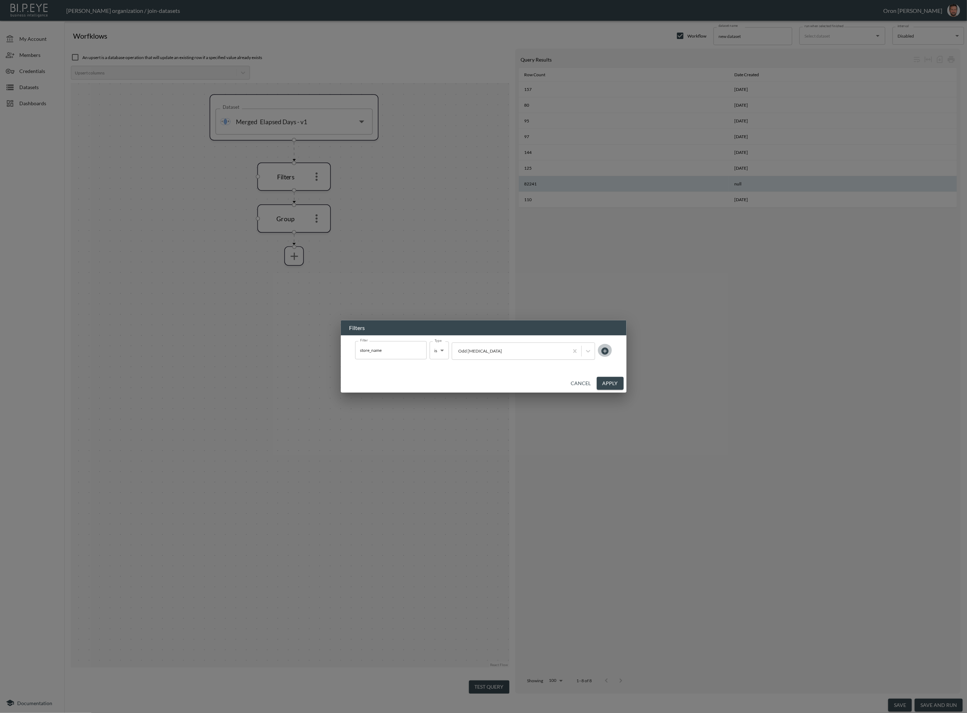
click at [602, 351] on icon at bounding box center [604, 351] width 7 height 7
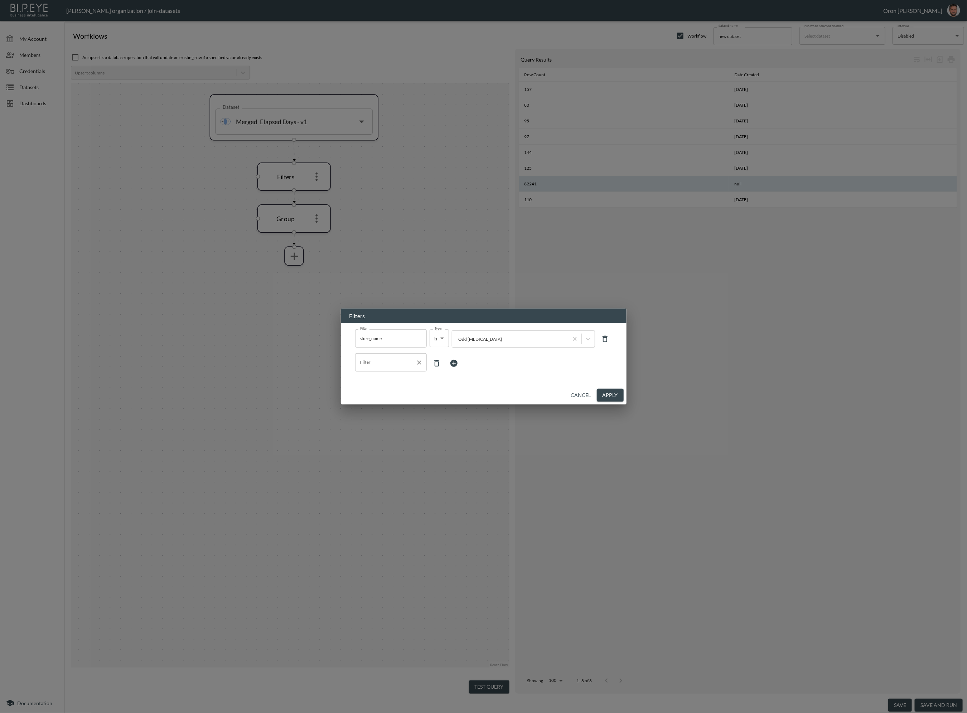
click at [411, 367] on input "Filter" at bounding box center [385, 362] width 54 height 11
click at [401, 389] on span "date_created" at bounding box center [391, 390] width 60 height 6
type input "date_created"
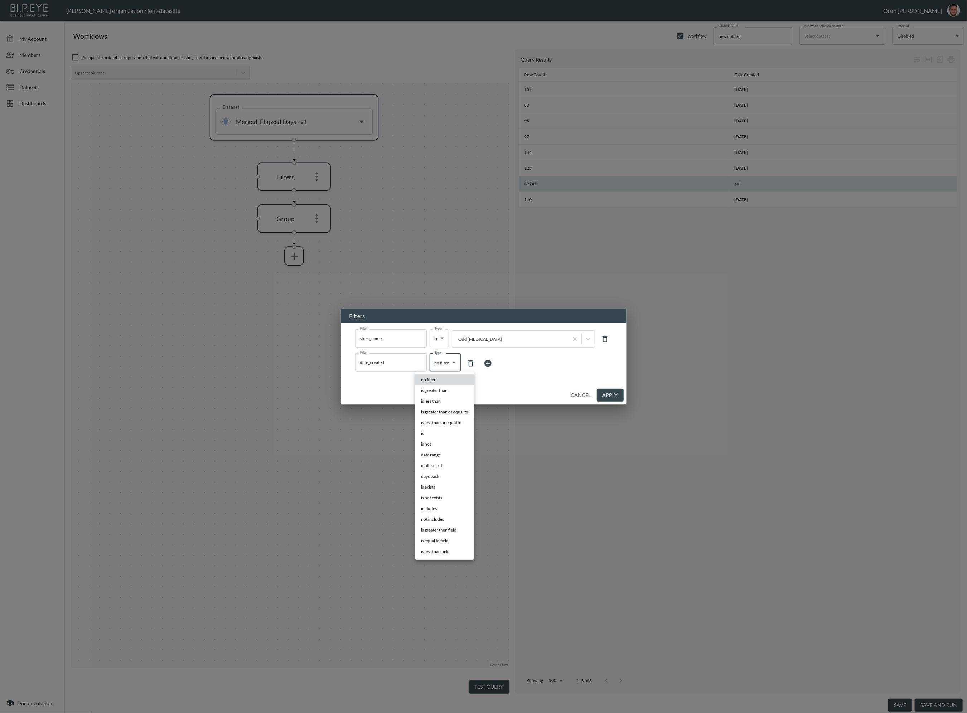
click at [449, 368] on body "BI.P.EYE, Interactive Analytics Dashboards - app Zach Bailet organization / joi…" at bounding box center [483, 356] width 967 height 713
click at [452, 496] on li "is not exists" at bounding box center [444, 498] width 59 height 11
type input "is not exists"
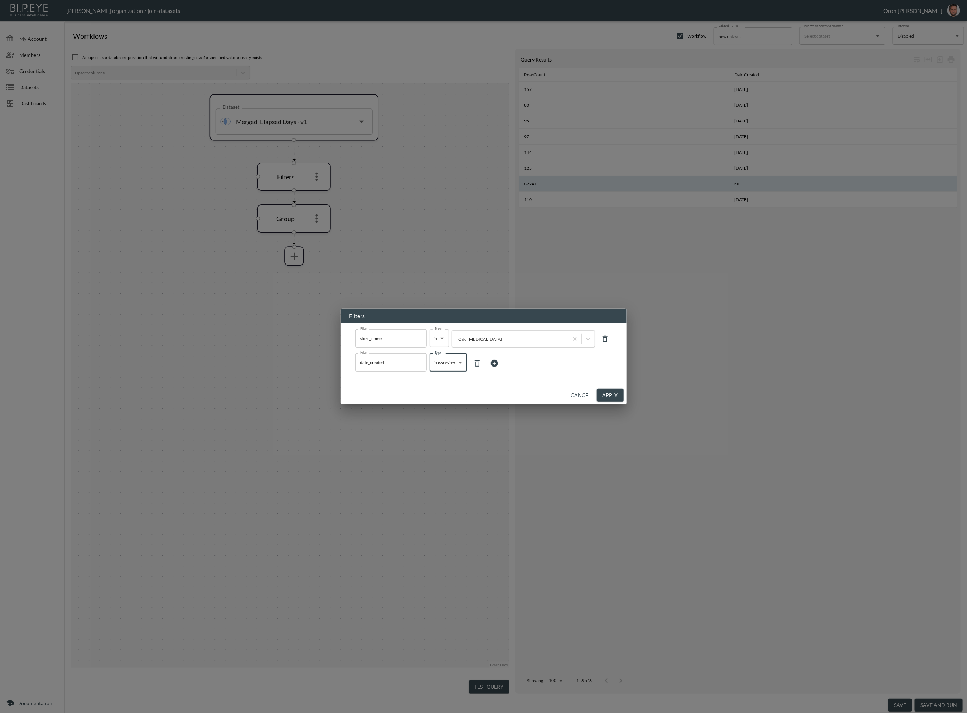
click at [606, 397] on button "Apply" at bounding box center [610, 395] width 27 height 13
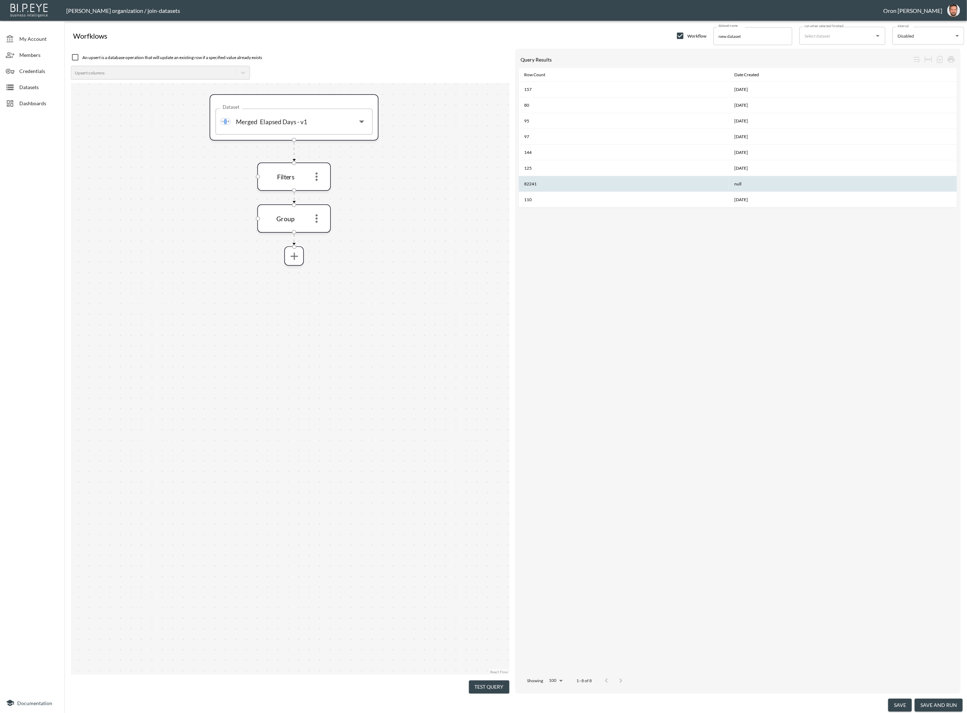
drag, startPoint x: 494, startPoint y: 681, endPoint x: 492, endPoint y: 654, distance: 27.0
click at [494, 681] on button "Test Query" at bounding box center [489, 687] width 40 height 13
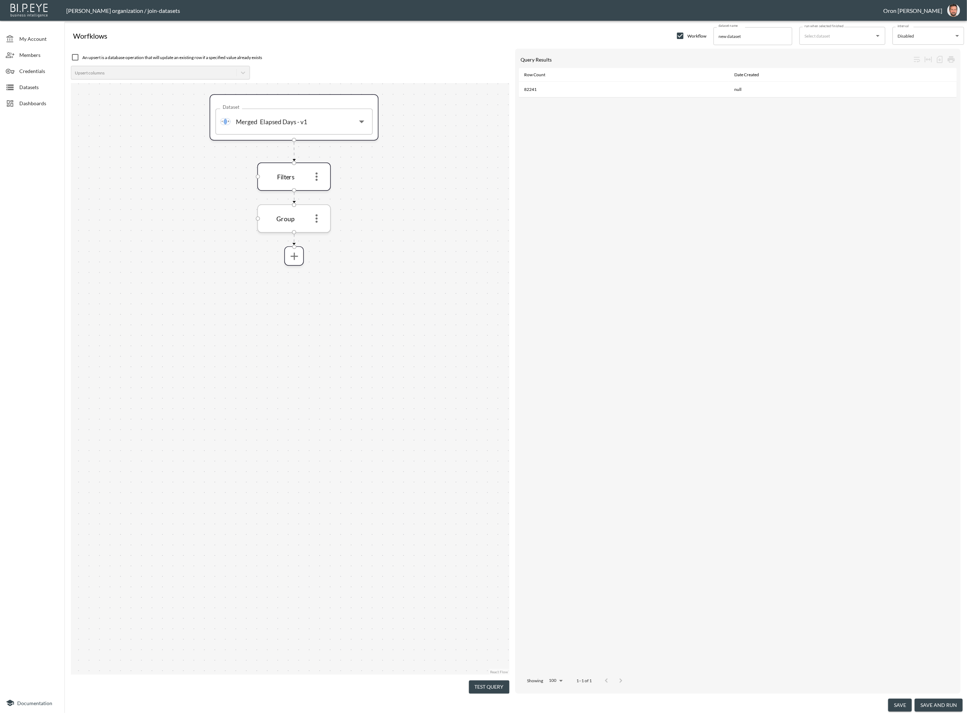
click at [318, 224] on icon "more" at bounding box center [316, 218] width 13 height 13
click at [319, 247] on p "Remove" at bounding box center [316, 251] width 20 height 9
drag, startPoint x: 499, startPoint y: 685, endPoint x: 485, endPoint y: 616, distance: 70.1
click at [498, 682] on button "Test Query" at bounding box center [489, 687] width 40 height 13
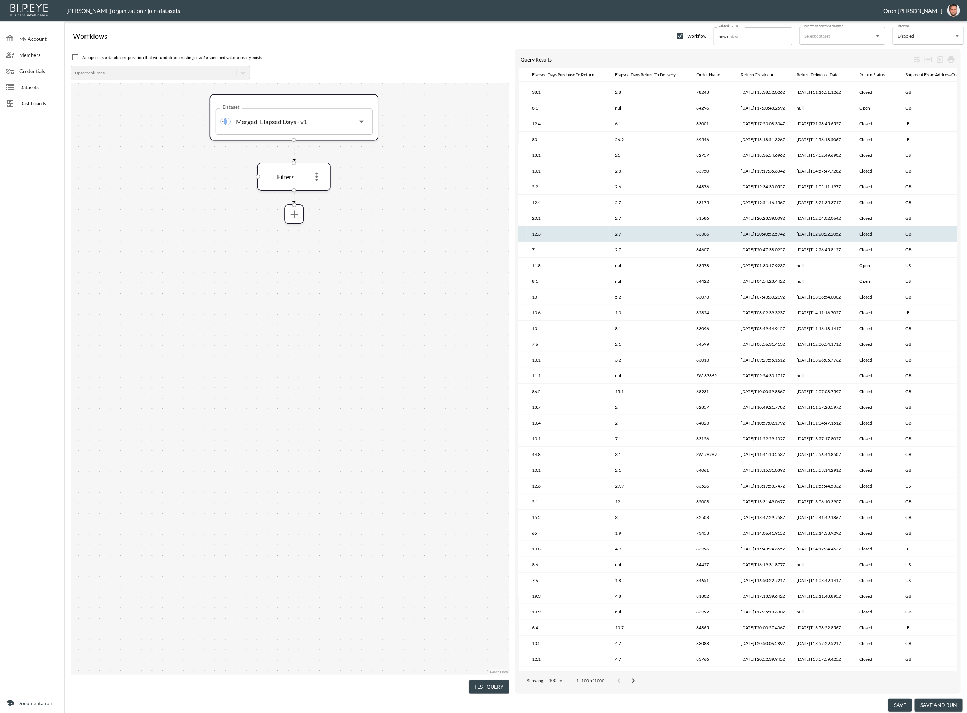
scroll to position [0, 350]
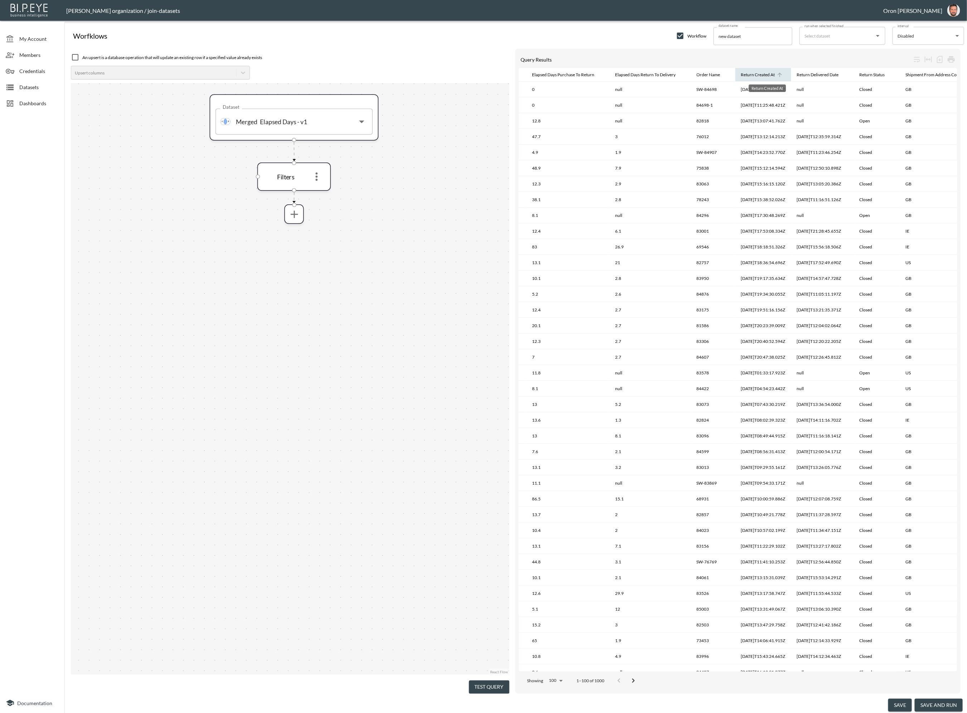
click at [755, 74] on div "Return Created At" at bounding box center [758, 75] width 34 height 9
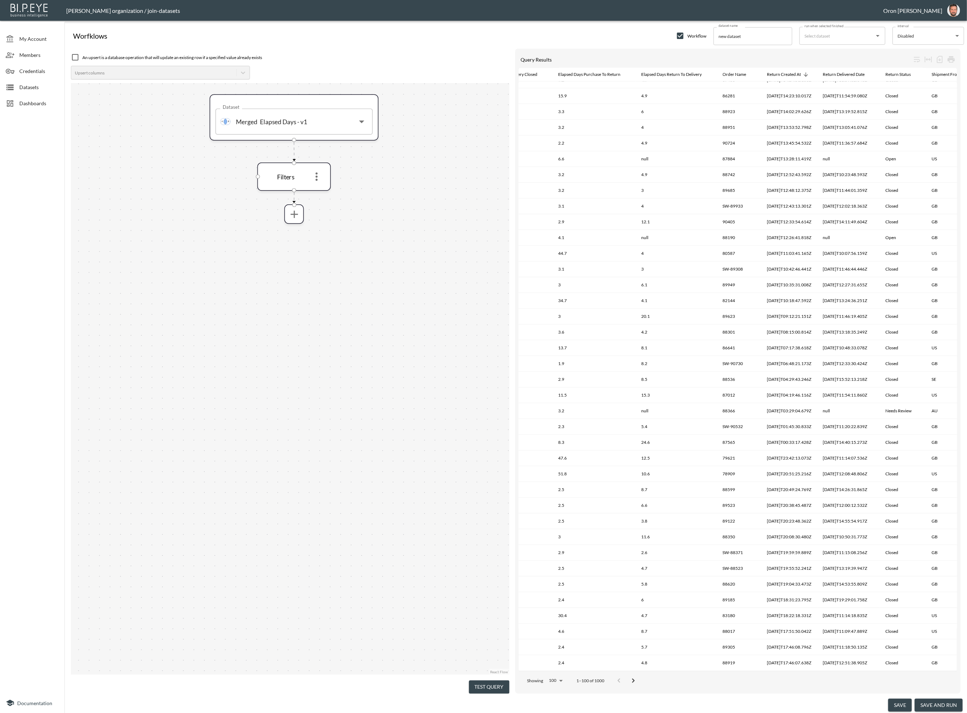
scroll to position [0, 324]
click at [789, 76] on div "Return Created At" at bounding box center [784, 75] width 34 height 9
click at [794, 77] on div "Return Created At" at bounding box center [784, 75] width 34 height 9
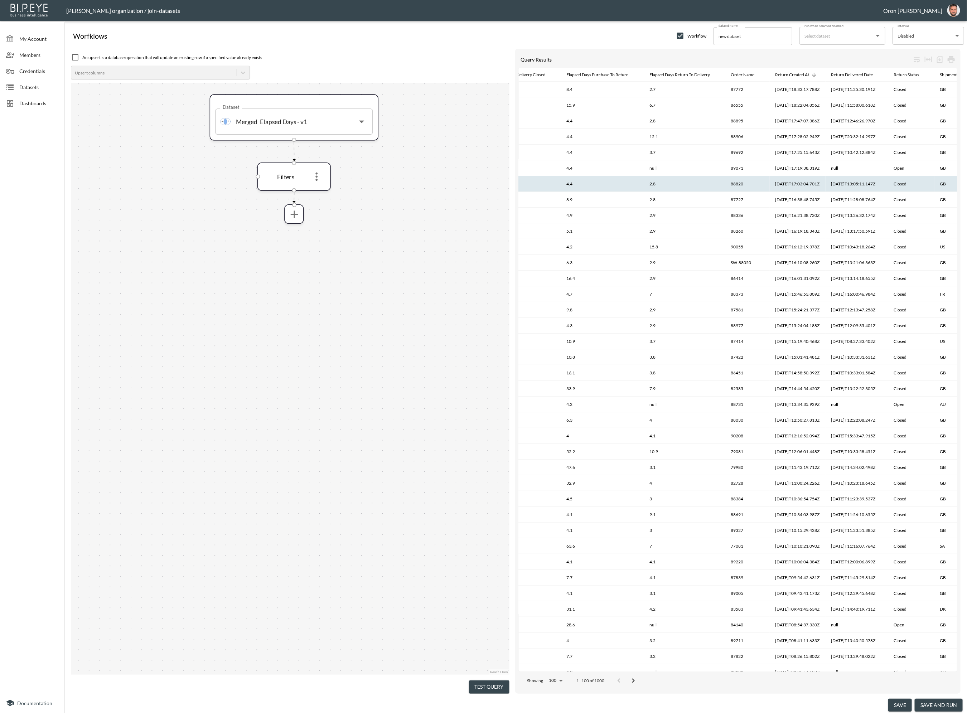
scroll to position [0, 654]
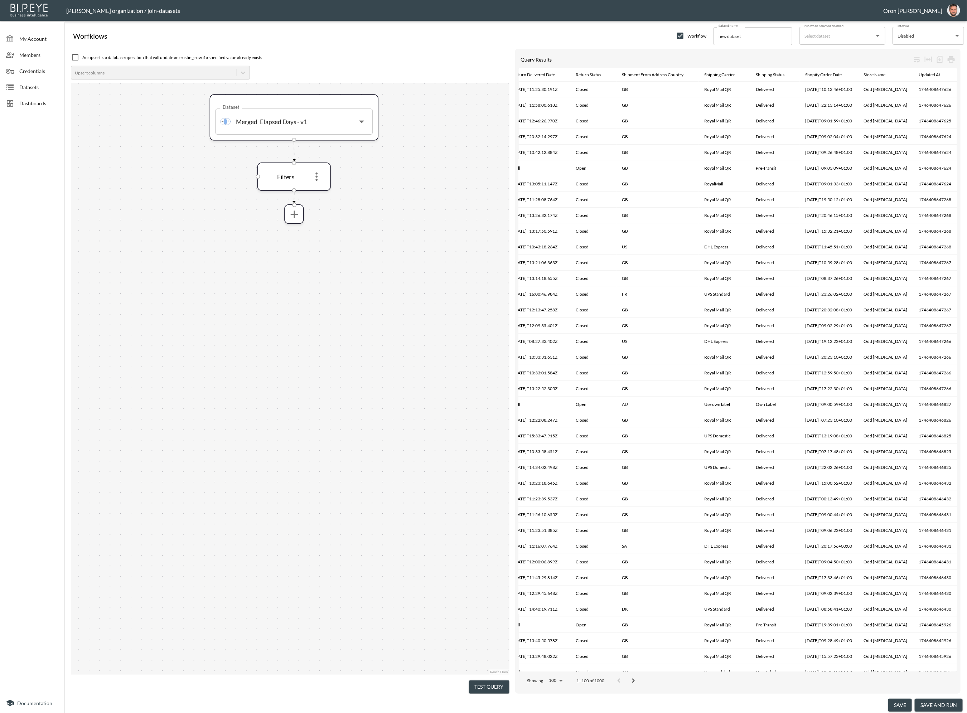
click at [44, 94] on div "Datasets" at bounding box center [32, 87] width 64 height 16
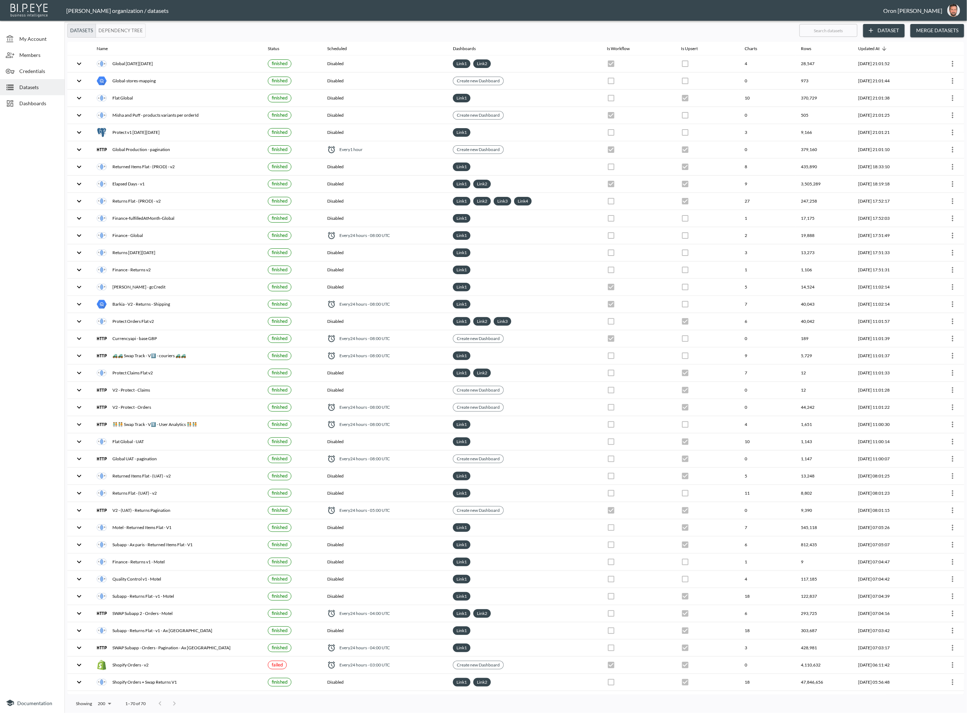
click at [823, 30] on input "text" at bounding box center [828, 30] width 58 height 18
type input "el"
checkbox input "true"
checkbox input "false"
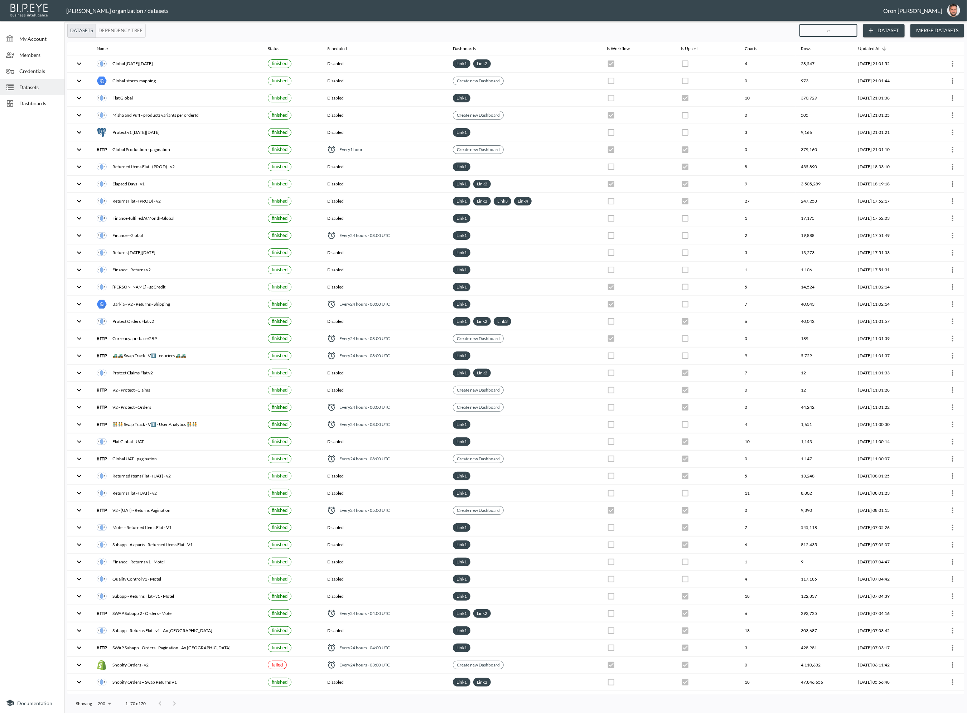
checkbox input "false"
checkbox input "true"
checkbox input "false"
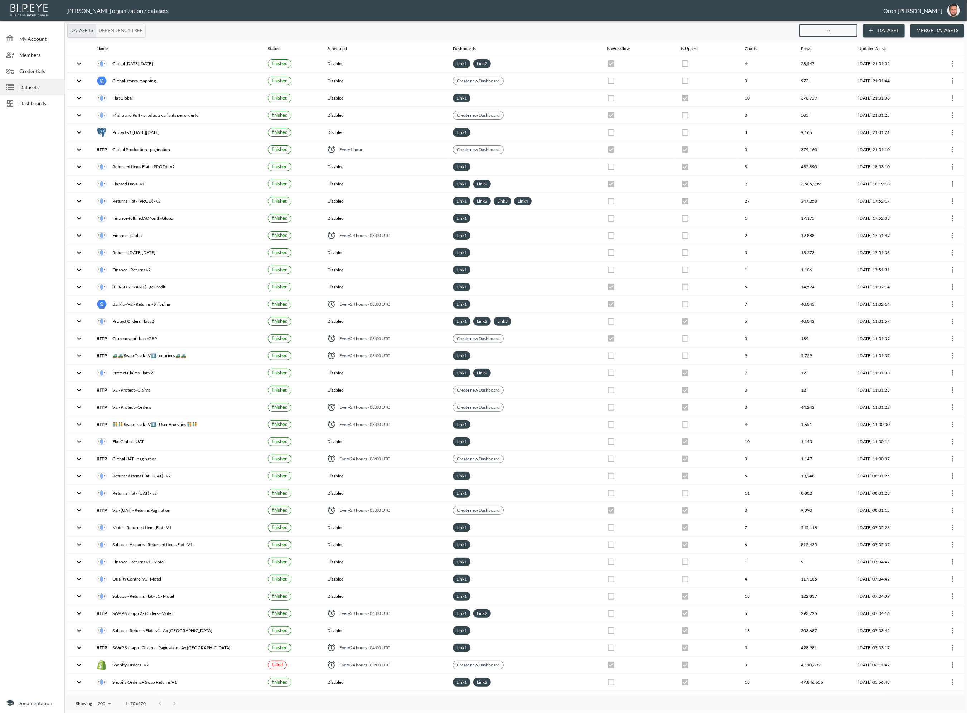
checkbox input "false"
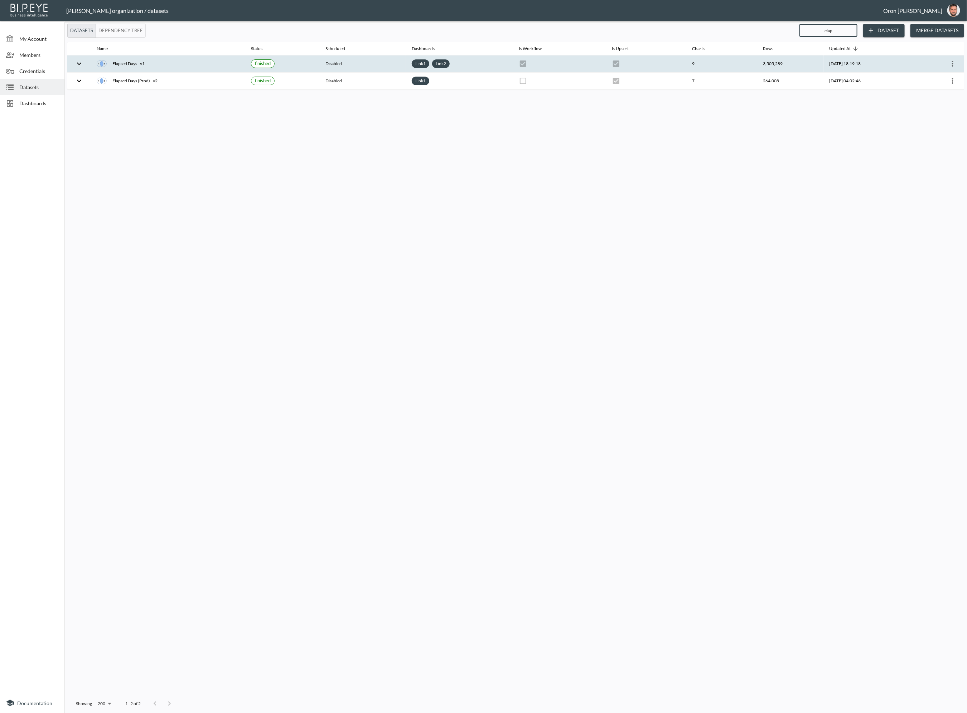
type input "elap"
click at [953, 63] on icon "more" at bounding box center [952, 64] width 1 height 6
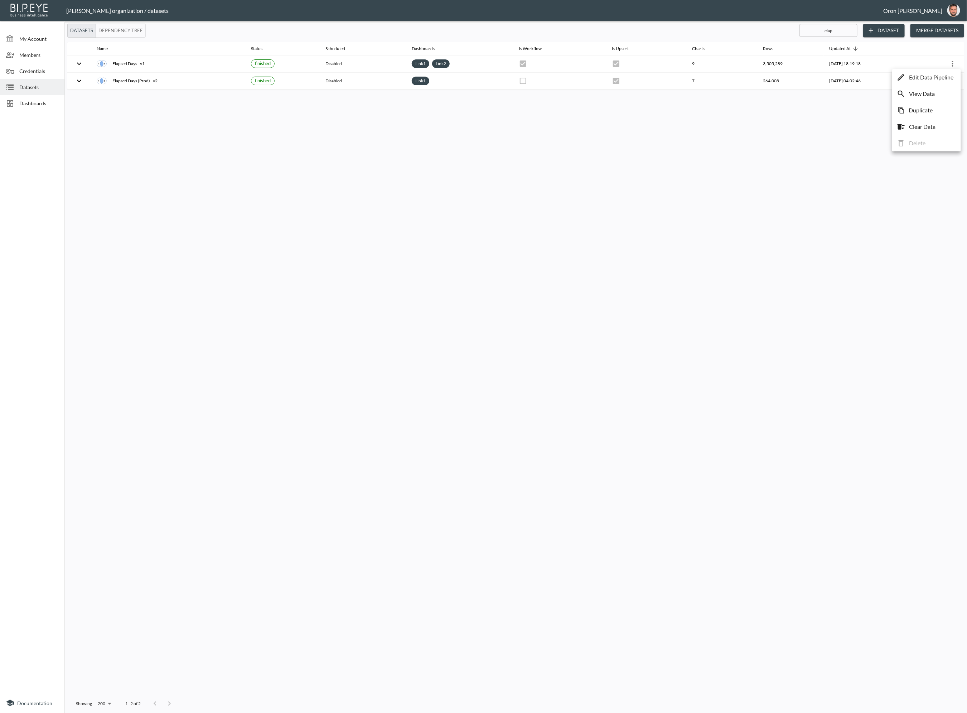
drag, startPoint x: 945, startPoint y: 75, endPoint x: 901, endPoint y: 87, distance: 44.8
click at [945, 75] on p "Edit Data Pipeline" at bounding box center [931, 77] width 44 height 9
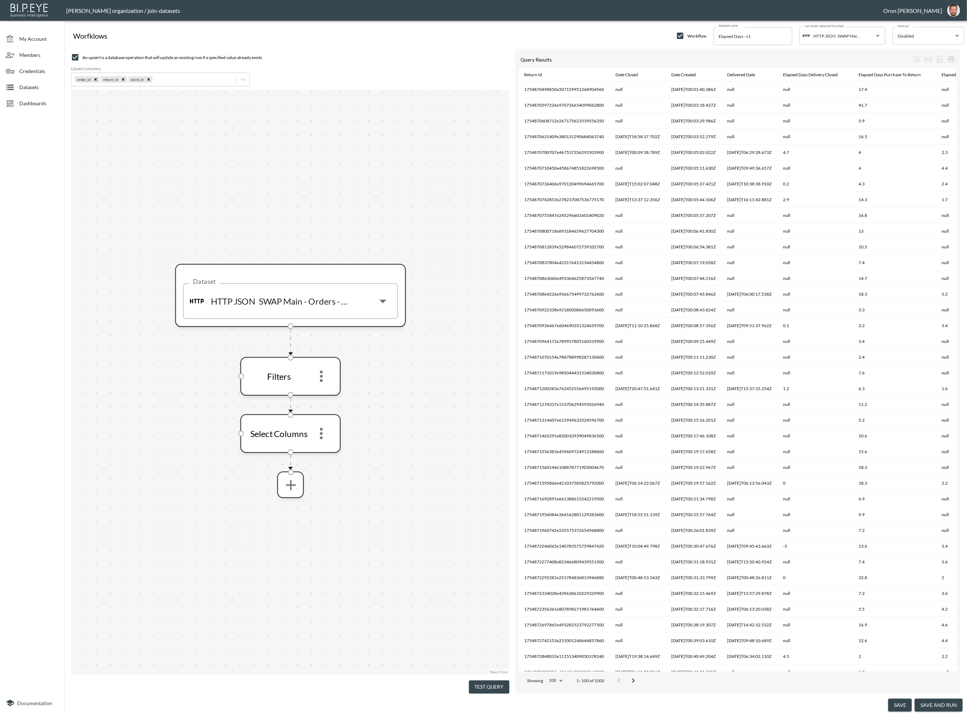
click at [681, 33] on input "checkbox" at bounding box center [680, 36] width 9 height 9
checkbox input "false"
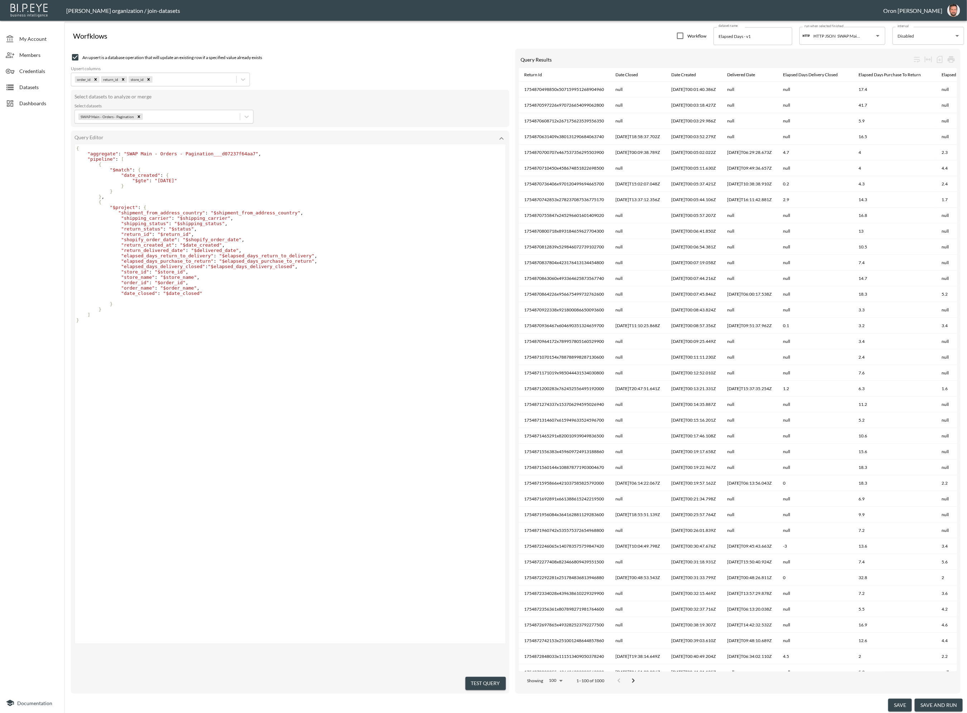
click at [385, 264] on pre ""elapsed_days_delivery_closed" : "$elapsed_days_delivery_closed" ," at bounding box center [291, 266] width 432 height 5
click at [169, 248] on span ""return_delivered_date"" at bounding box center [153, 250] width 64 height 5
type textarea "return_delivered_date"
click at [169, 248] on span ""return_delivered_date"" at bounding box center [153, 250] width 64 height 5
click at [154, 241] on span ""shopify_order_date"" at bounding box center [149, 239] width 56 height 5
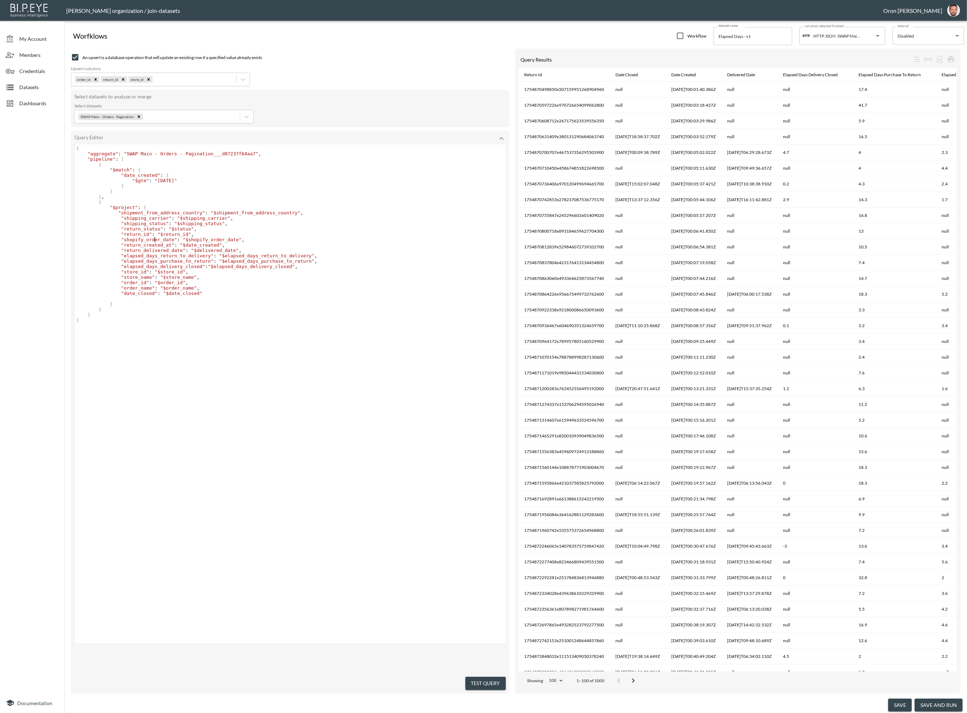
type textarea "shopify_order_date"
click at [154, 241] on span ""shopify_order_date"" at bounding box center [149, 239] width 56 height 5
click at [152, 245] on span ""return_created_at"" at bounding box center [147, 244] width 53 height 5
type textarea "return_created_at"
click at [152, 245] on span ""return_created_at"" at bounding box center [147, 244] width 53 height 5
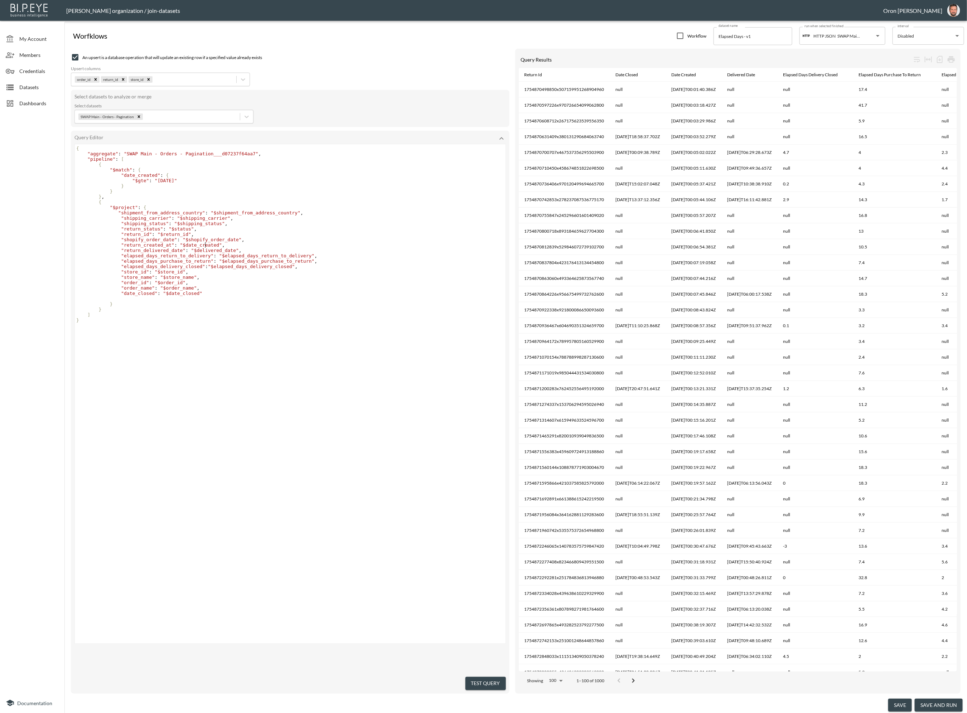
click at [205, 245] on span ""$date_created"" at bounding box center [201, 244] width 42 height 5
type textarea "date_created"
click at [205, 245] on span ""$date_created"" at bounding box center [201, 244] width 42 height 5
click at [318, 245] on pre ""return_created_at" : "$date_created" ," at bounding box center [291, 244] width 432 height 5
click at [169, 245] on span ""return_created_at"" at bounding box center [147, 244] width 53 height 5
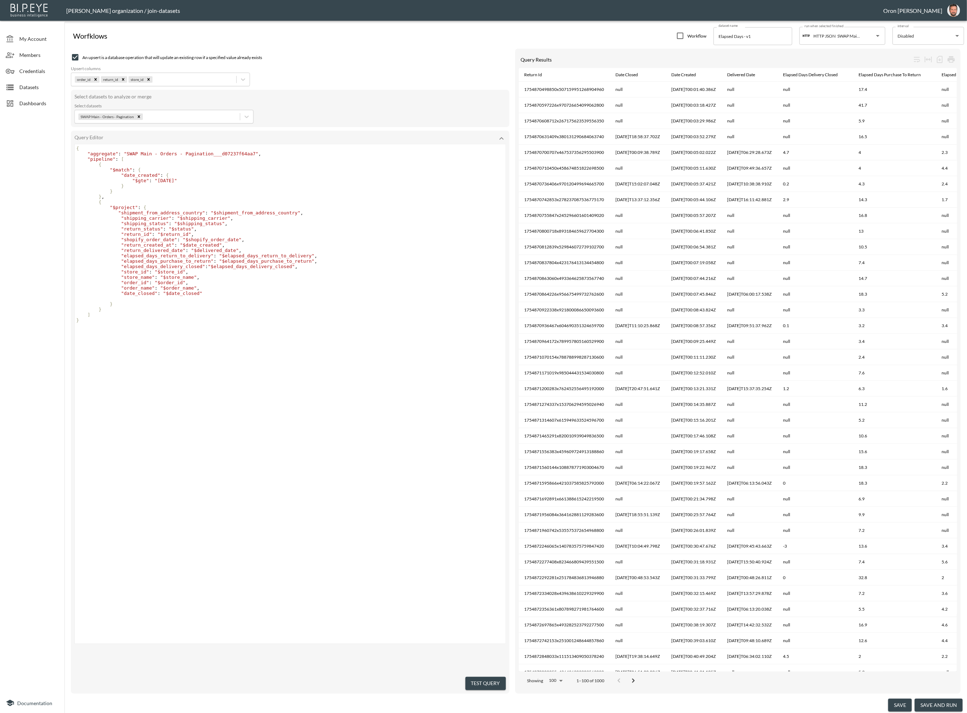
type textarea "return_created_at"
click at [169, 245] on span ""return_created_at"" at bounding box center [147, 244] width 53 height 5
click at [408, 289] on pre ""order_name" : "$order_name" ," at bounding box center [291, 287] width 432 height 5
click at [47, 82] on div "Datasets" at bounding box center [32, 87] width 64 height 16
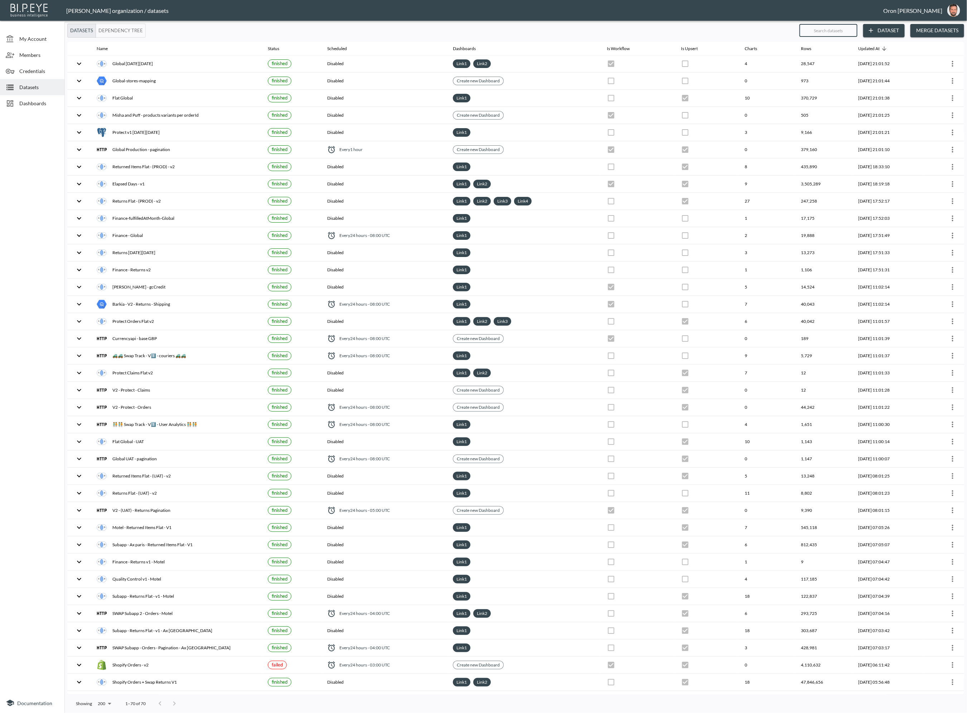
click at [841, 33] on input "text" at bounding box center [828, 30] width 58 height 18
type input "el"
checkbox input "true"
checkbox input "false"
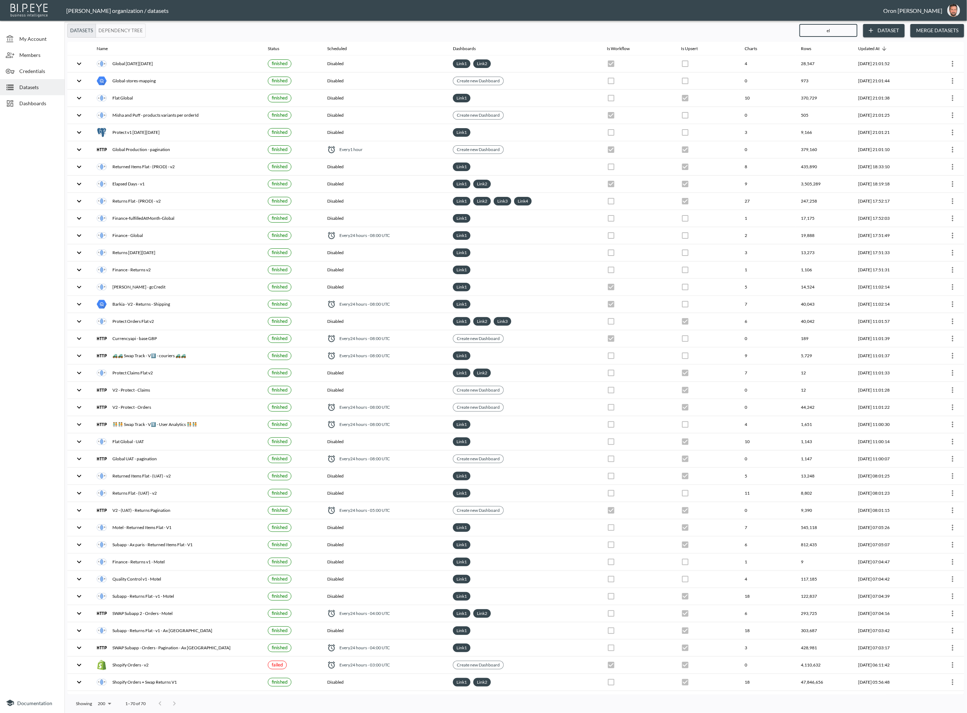
checkbox input "false"
checkbox input "true"
checkbox input "false"
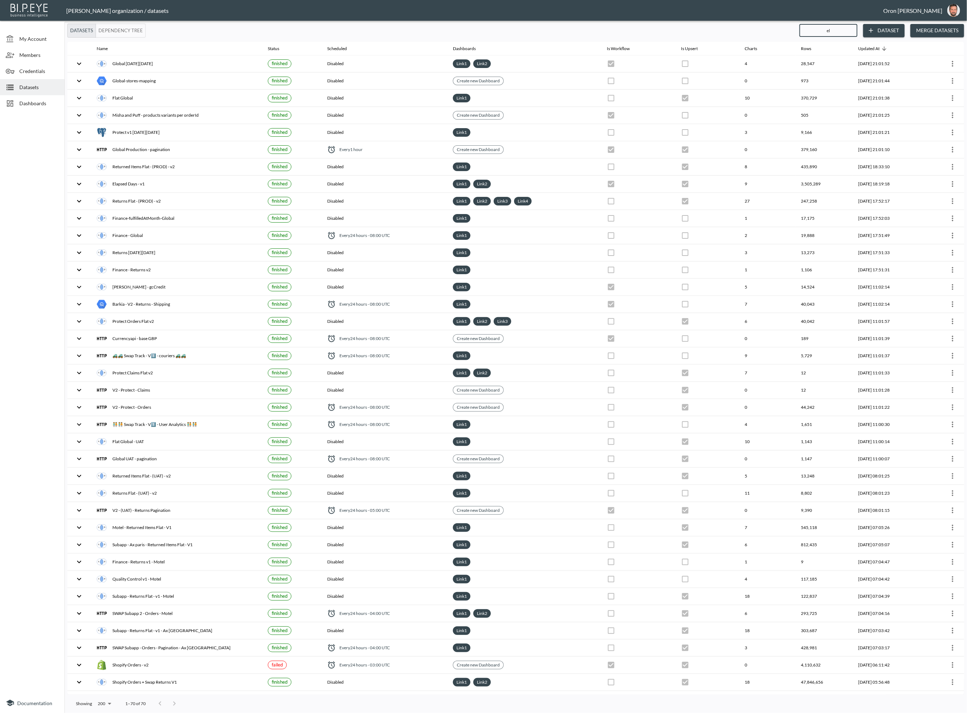
checkbox input "false"
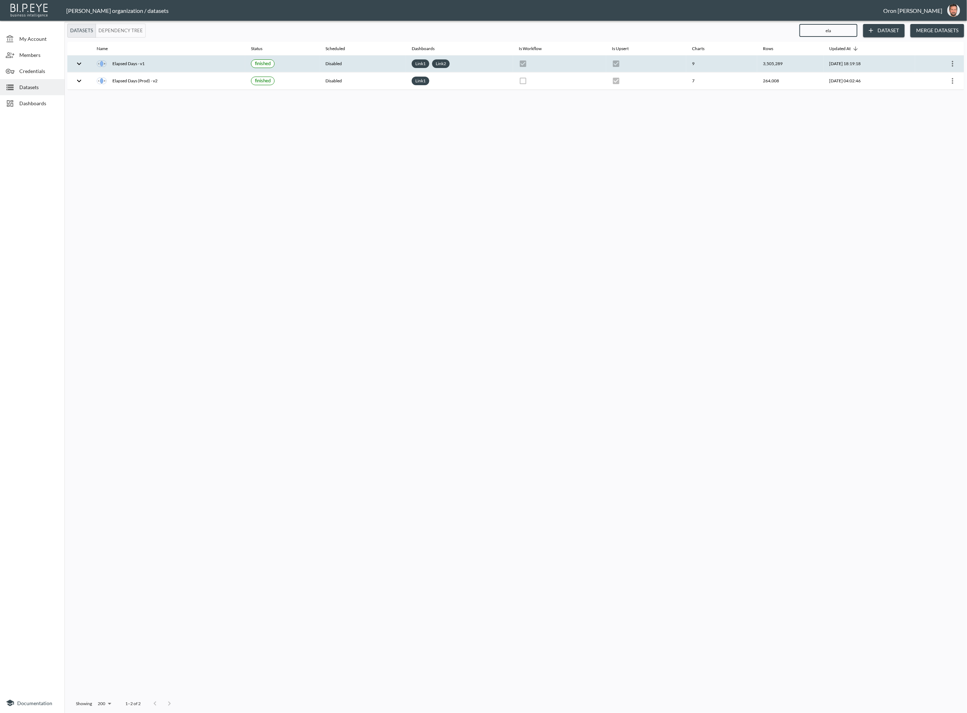
type input "ela"
click at [956, 63] on icon "more" at bounding box center [952, 63] width 9 height 9
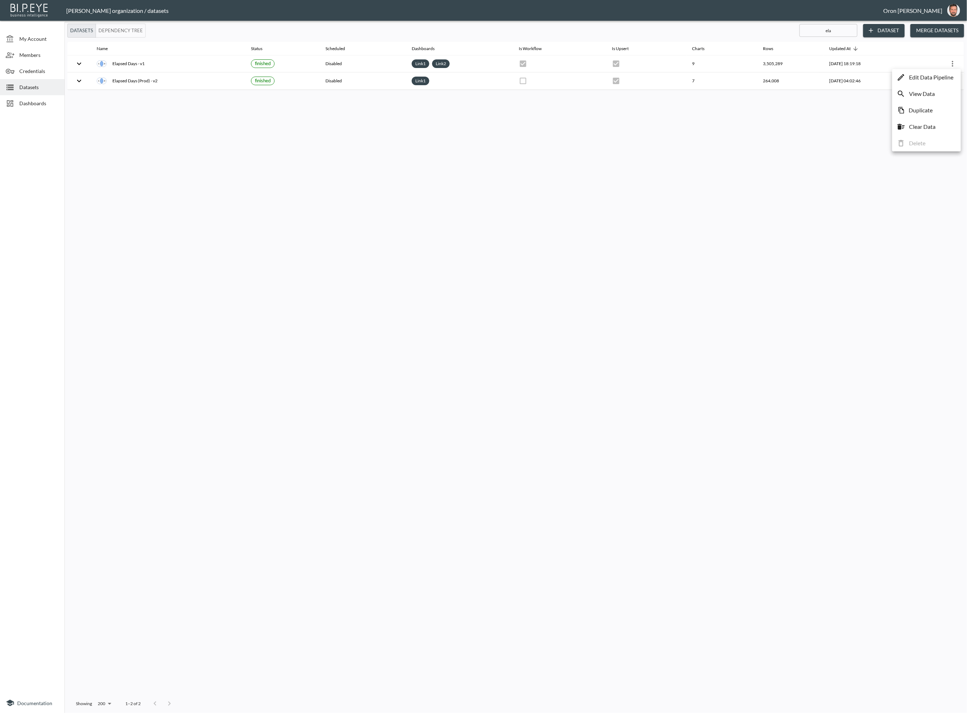
click at [943, 92] on li "View Data" at bounding box center [926, 93] width 65 height 13
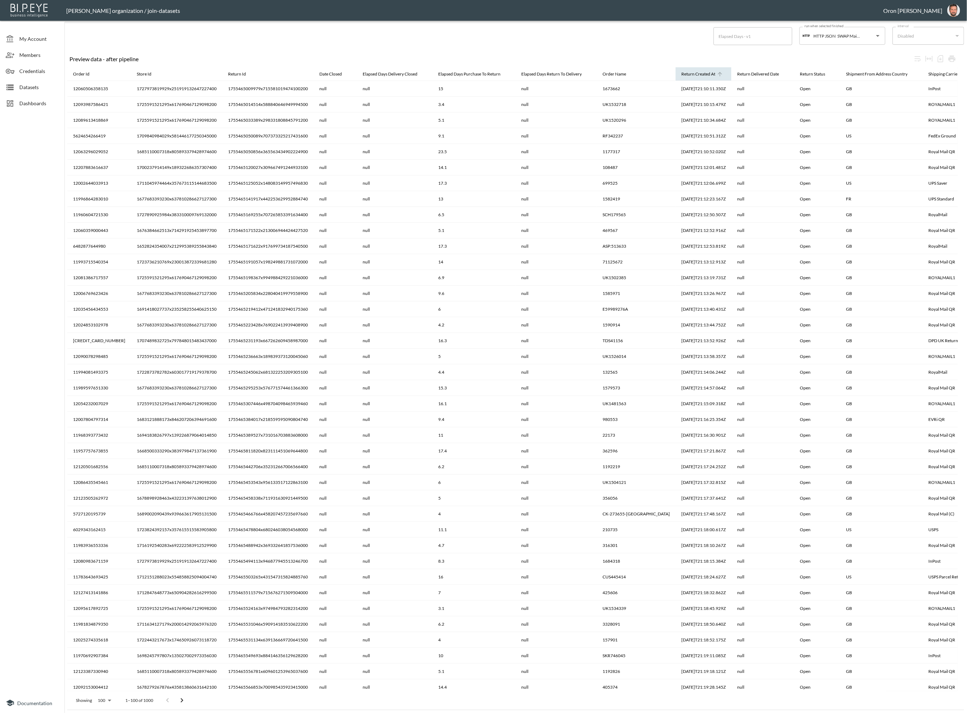
click at [681, 75] on div "Return Created At" at bounding box center [698, 74] width 34 height 9
click at [681, 73] on div "Return Created At" at bounding box center [698, 74] width 34 height 9
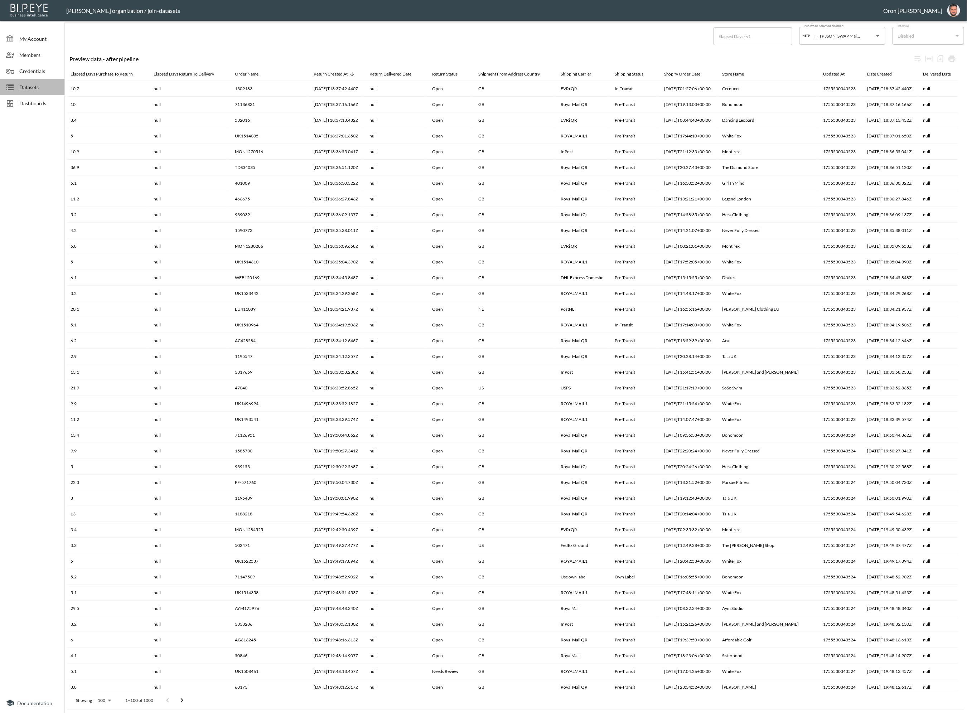
click at [50, 85] on span "Datasets" at bounding box center [38, 87] width 39 height 8
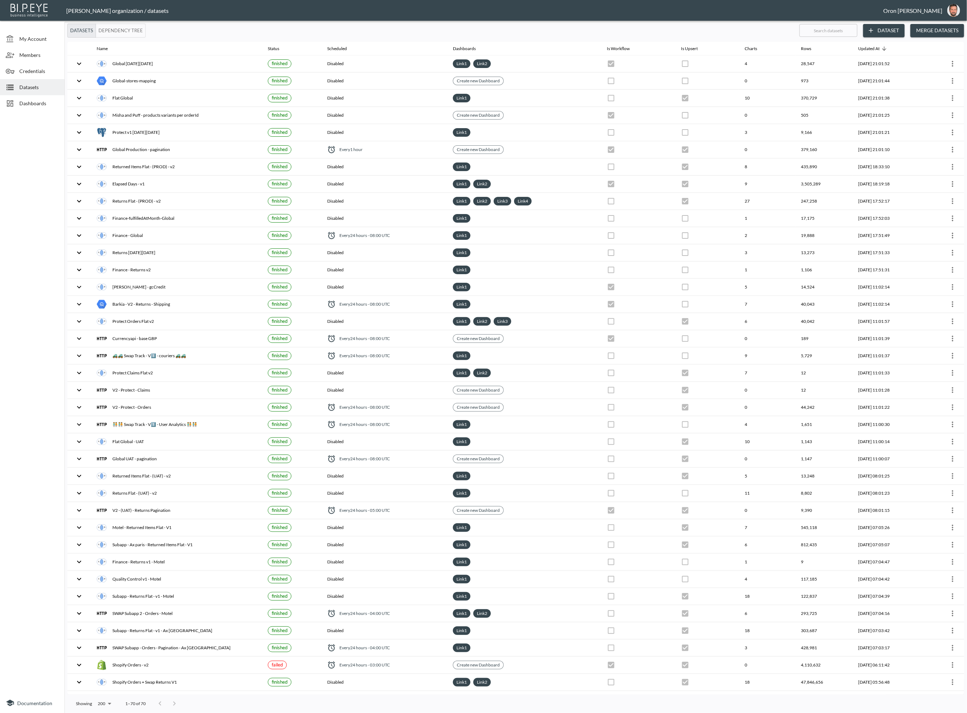
click at [819, 31] on input "text" at bounding box center [828, 30] width 58 height 18
type input "el"
checkbox input "true"
checkbox input "false"
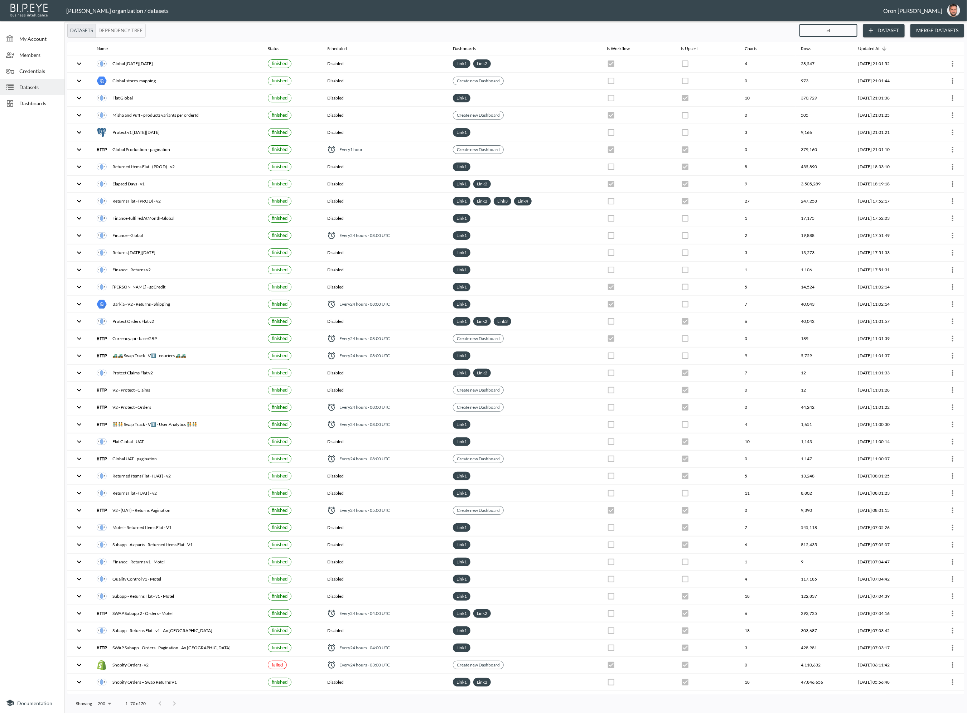
checkbox input "false"
checkbox input "true"
checkbox input "false"
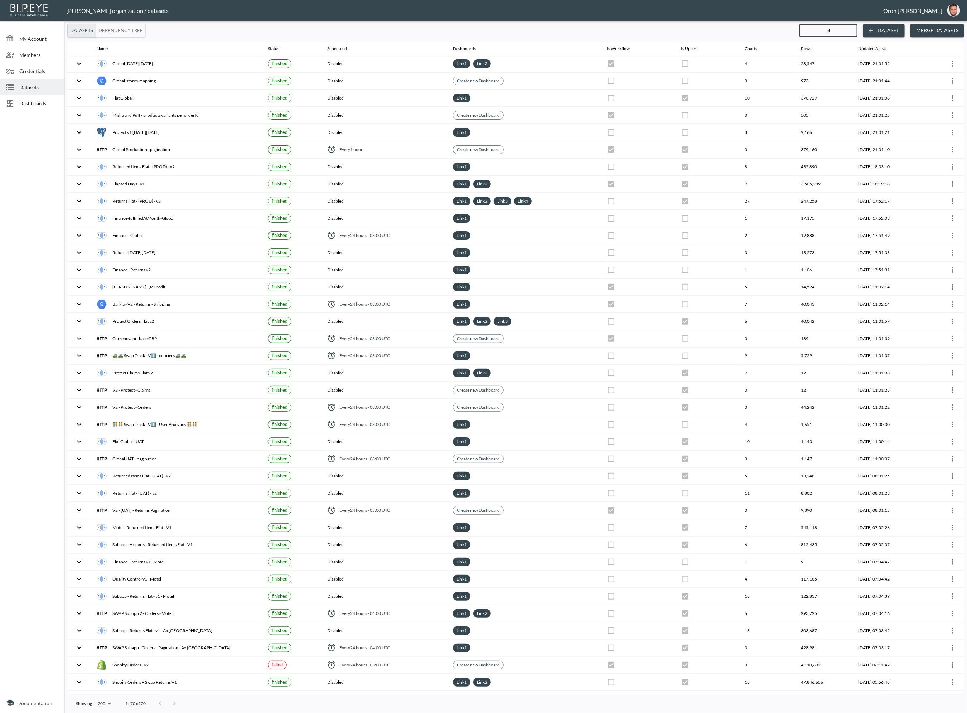
checkbox input "false"
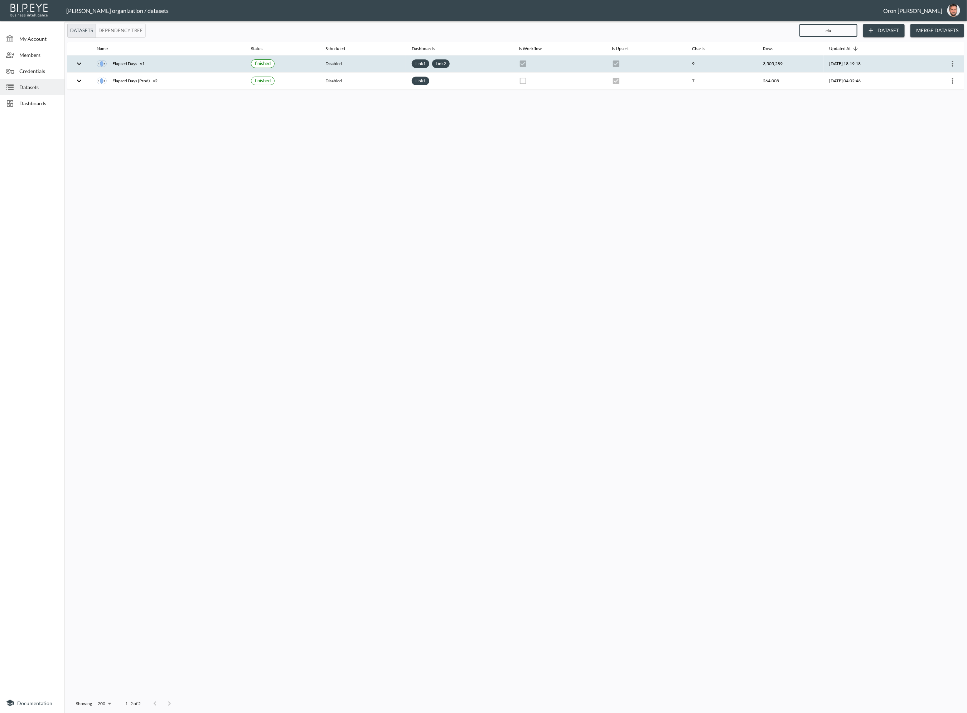
type input "ela"
click at [950, 60] on icon "more" at bounding box center [952, 63] width 9 height 9
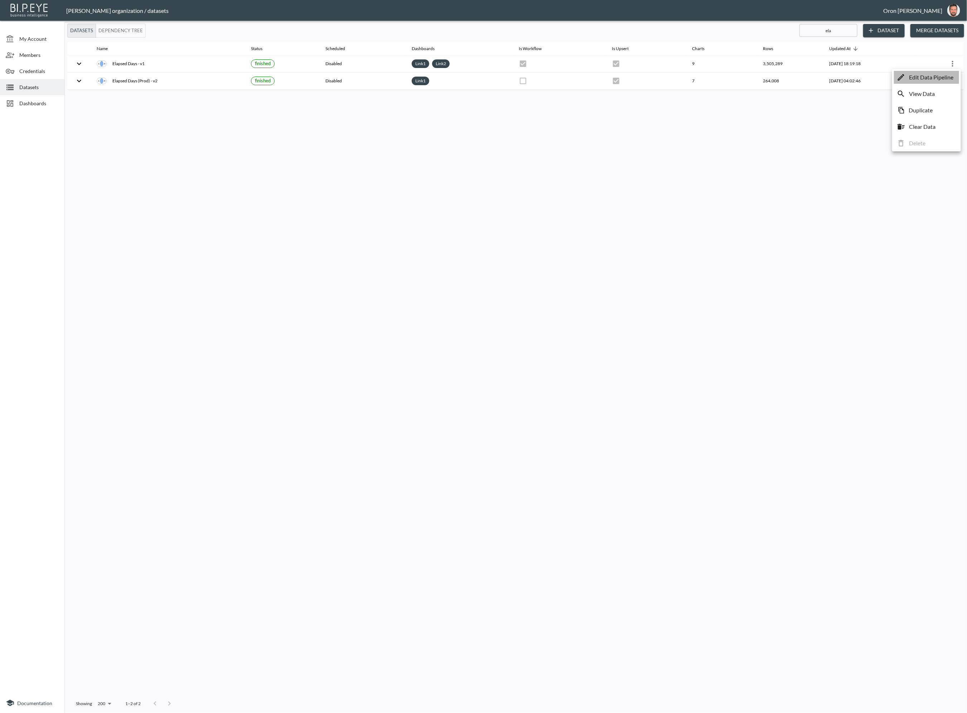
drag, startPoint x: 946, startPoint y: 76, endPoint x: 848, endPoint y: 71, distance: 97.9
click at [945, 77] on p "Edit Data Pipeline" at bounding box center [931, 77] width 44 height 9
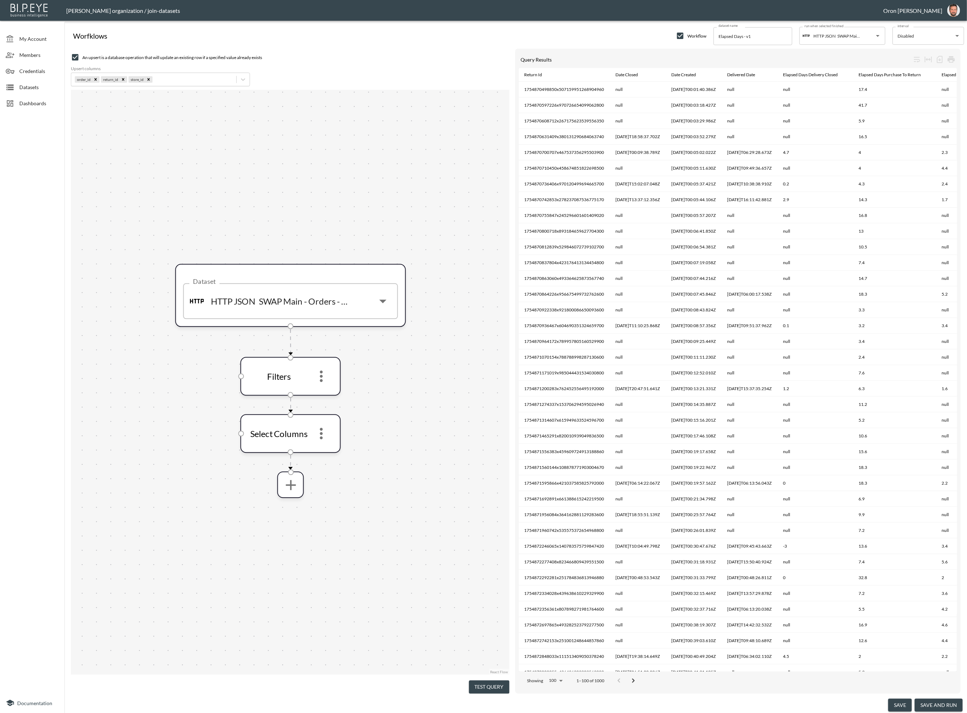
click at [687, 33] on div "Workflow" at bounding box center [691, 36] width 30 height 9
click at [324, 436] on icon "more" at bounding box center [321, 433] width 17 height 17
click at [323, 446] on div "Select Columns" at bounding box center [291, 434] width 100 height 39
click at [322, 436] on icon "more" at bounding box center [321, 434] width 17 height 17
click at [321, 437] on icon "more" at bounding box center [321, 433] width 3 height 11
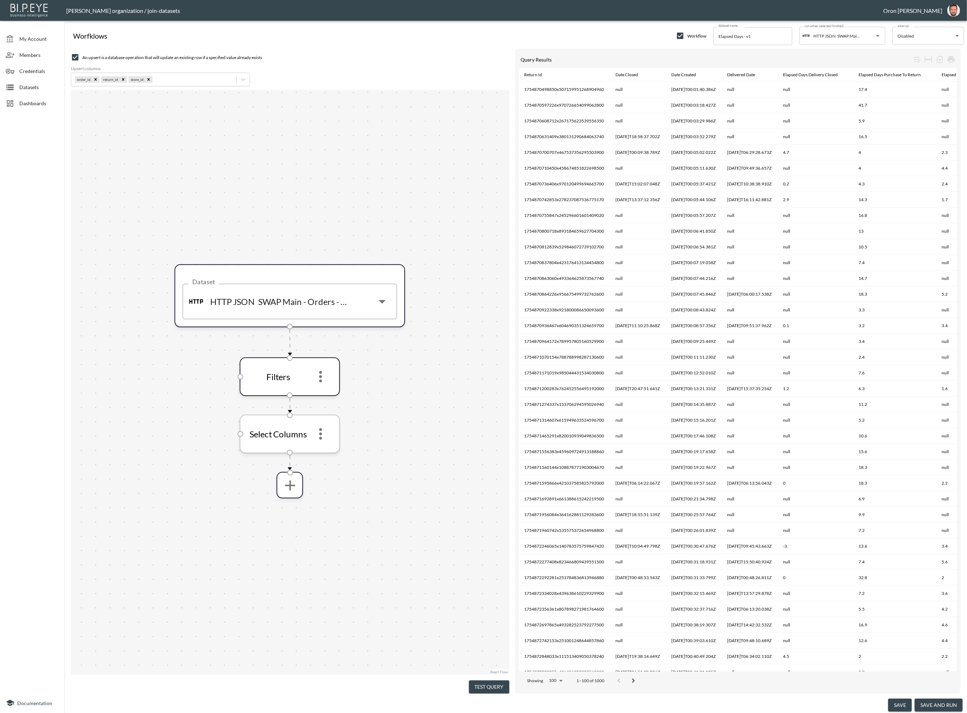
click at [318, 435] on icon "more" at bounding box center [320, 434] width 17 height 17
click at [318, 449] on p "Edit" at bounding box center [315, 453] width 10 height 9
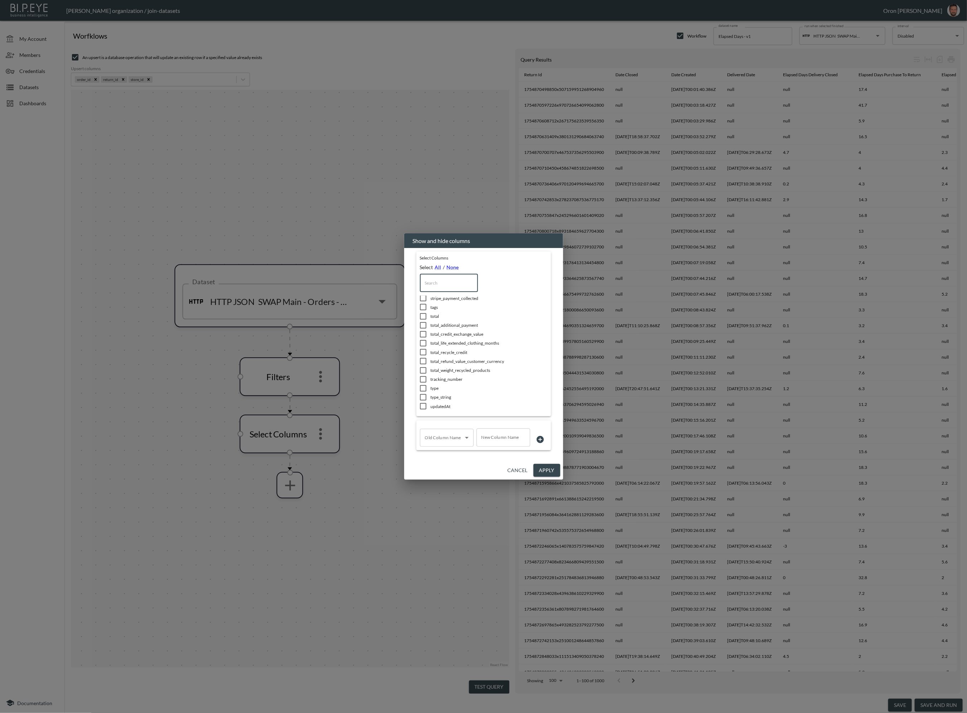
click at [455, 283] on input "text" at bounding box center [449, 283] width 58 height 18
type input "c"
checkbox input "true"
checkbox input "false"
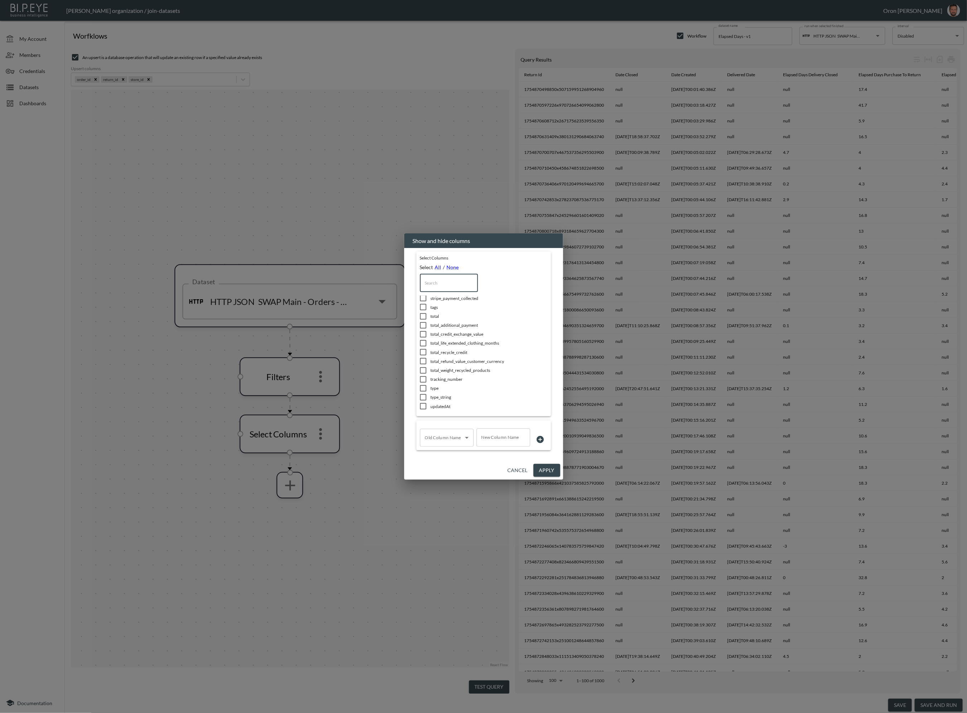
checkbox input "false"
checkbox input "true"
checkbox input "false"
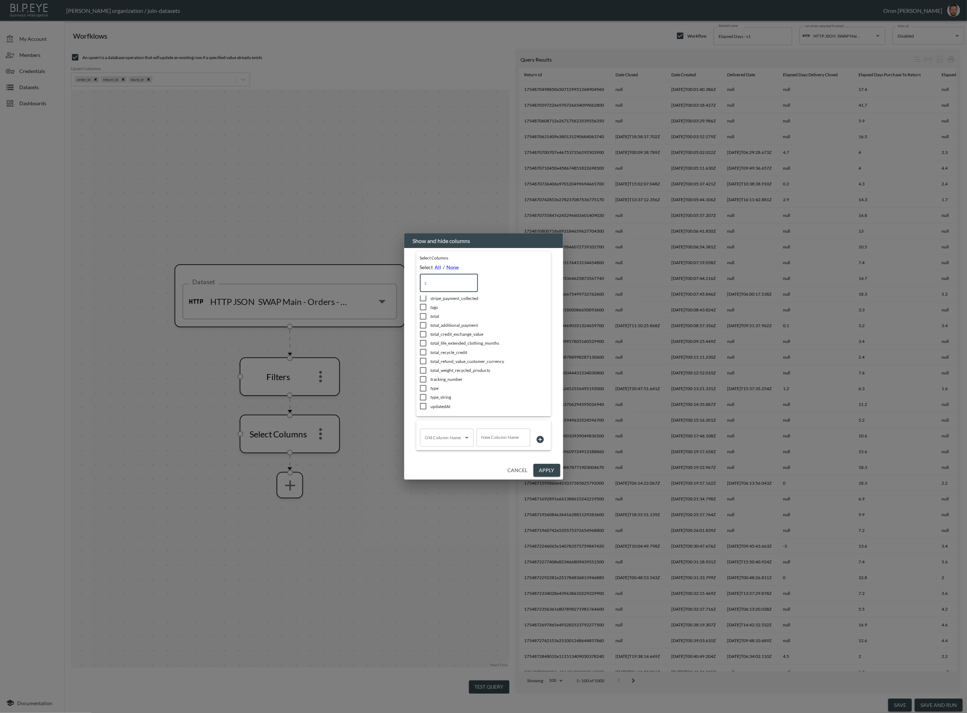
scroll to position [131, 0]
type input "cr"
checkbox input "true"
checkbox input "false"
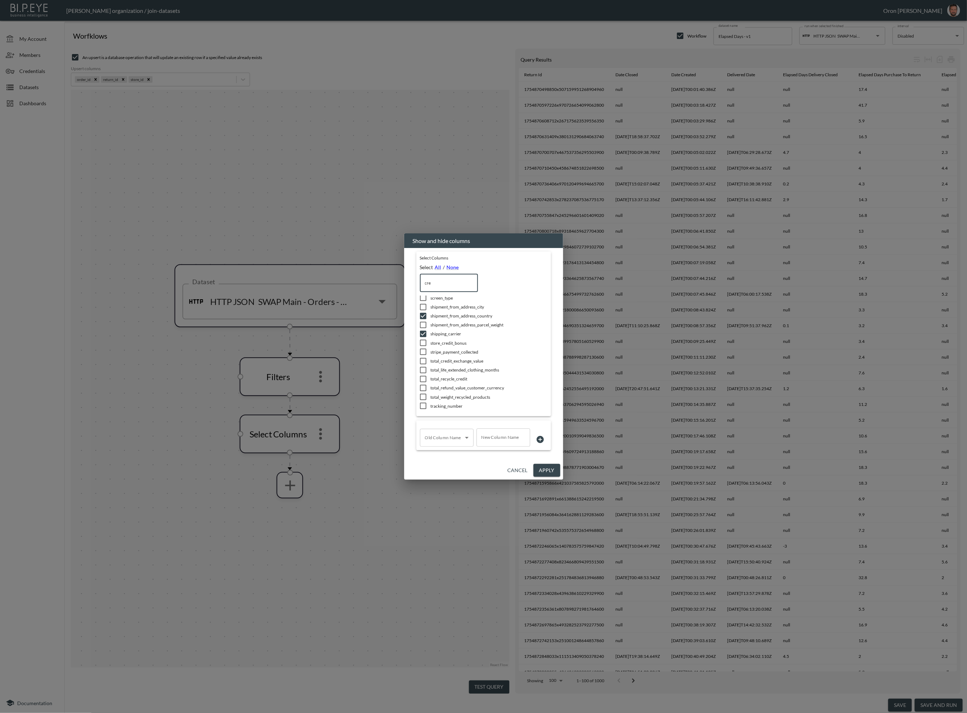
scroll to position [0, 0]
type input "crea"
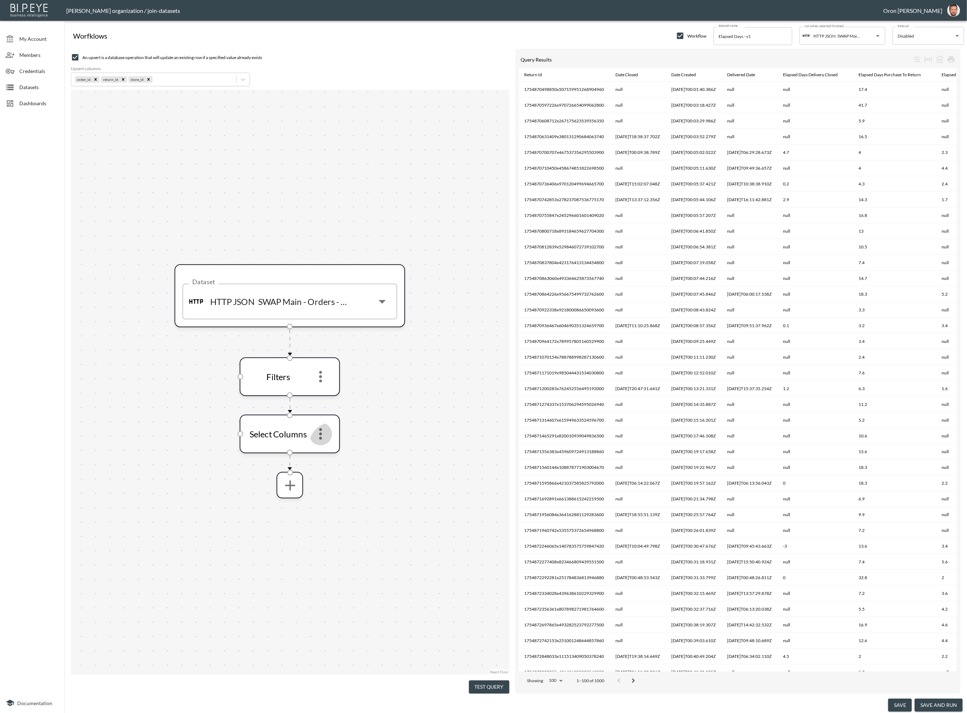
click at [679, 35] on input "checkbox" at bounding box center [680, 36] width 9 height 9
checkbox input "false"
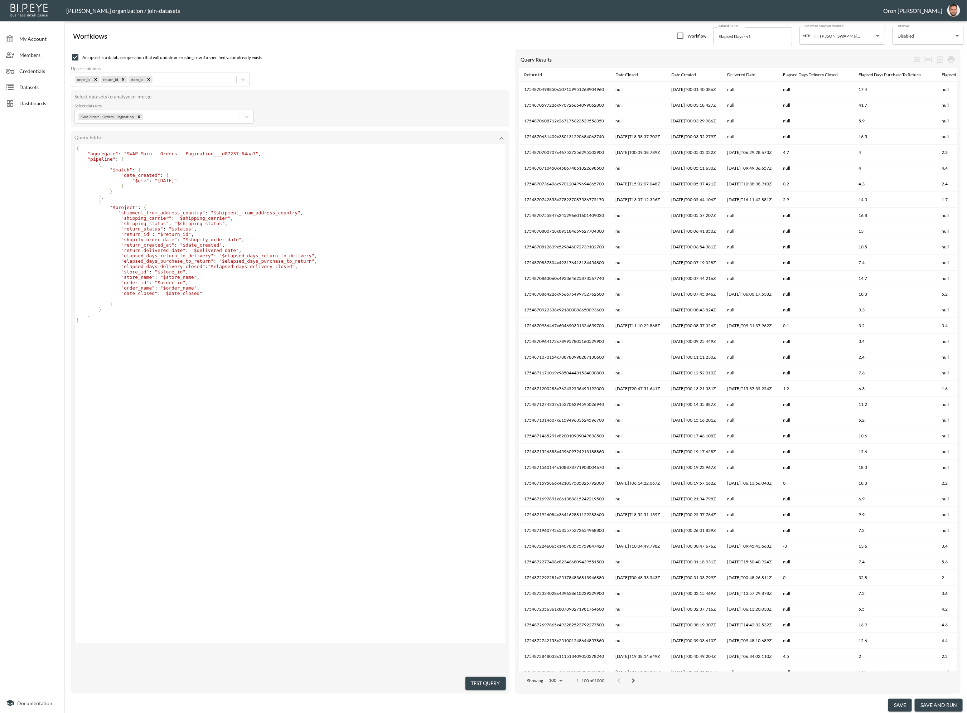
click at [152, 244] on span ""return_created_at"" at bounding box center [147, 244] width 53 height 5
type textarea "return_created_at"
click at [152, 244] on span ""return_created_at"" at bounding box center [147, 244] width 53 height 5
click at [58, 94] on div "Datasets" at bounding box center [32, 87] width 64 height 16
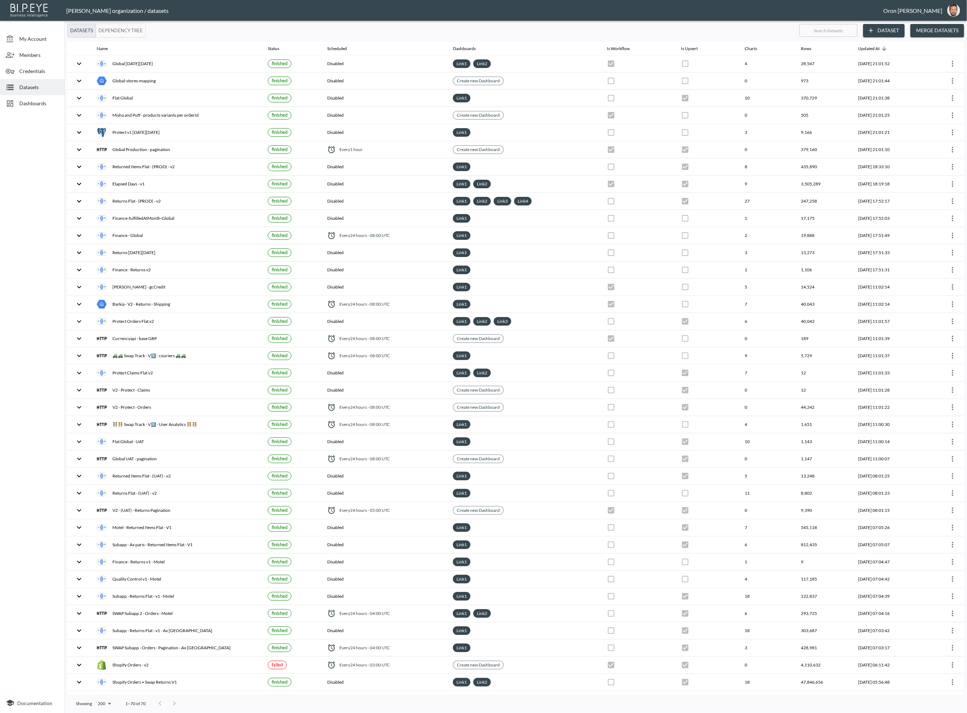
click at [34, 101] on span "Dashboards" at bounding box center [38, 104] width 39 height 8
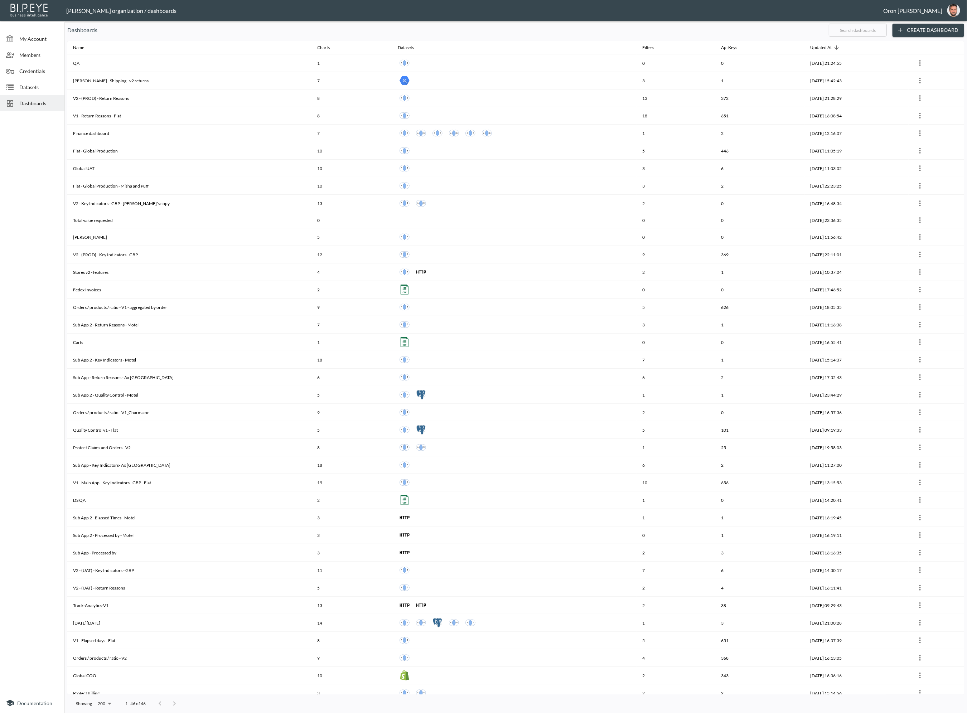
click at [838, 31] on input "text" at bounding box center [858, 30] width 58 height 18
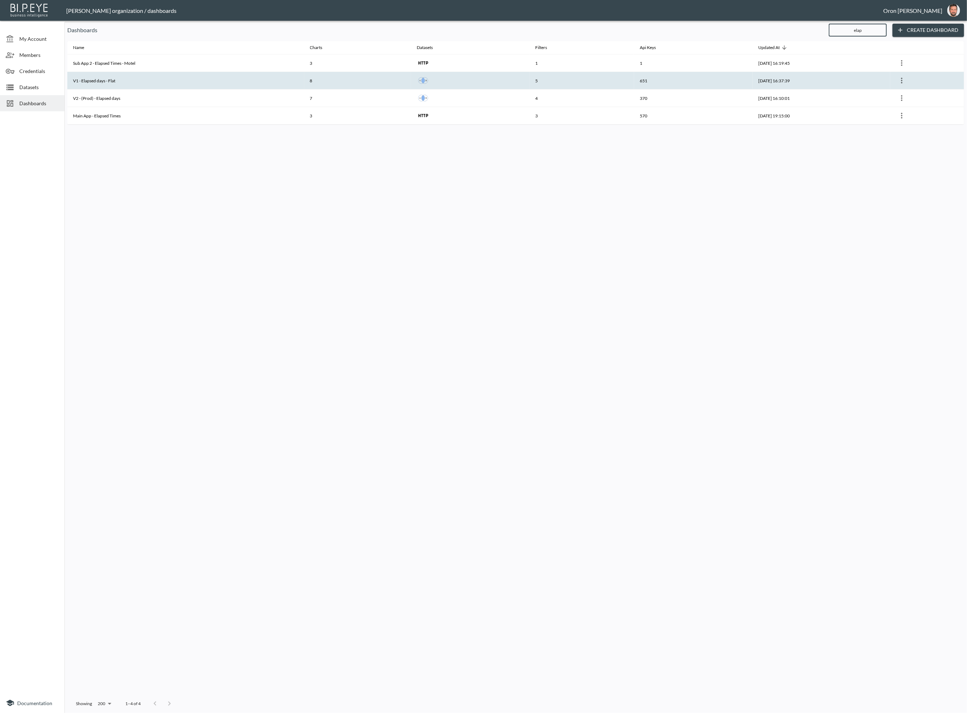
type input "elap"
click at [129, 81] on th "V1 - Elapsed days - Flat" at bounding box center [185, 81] width 237 height 18
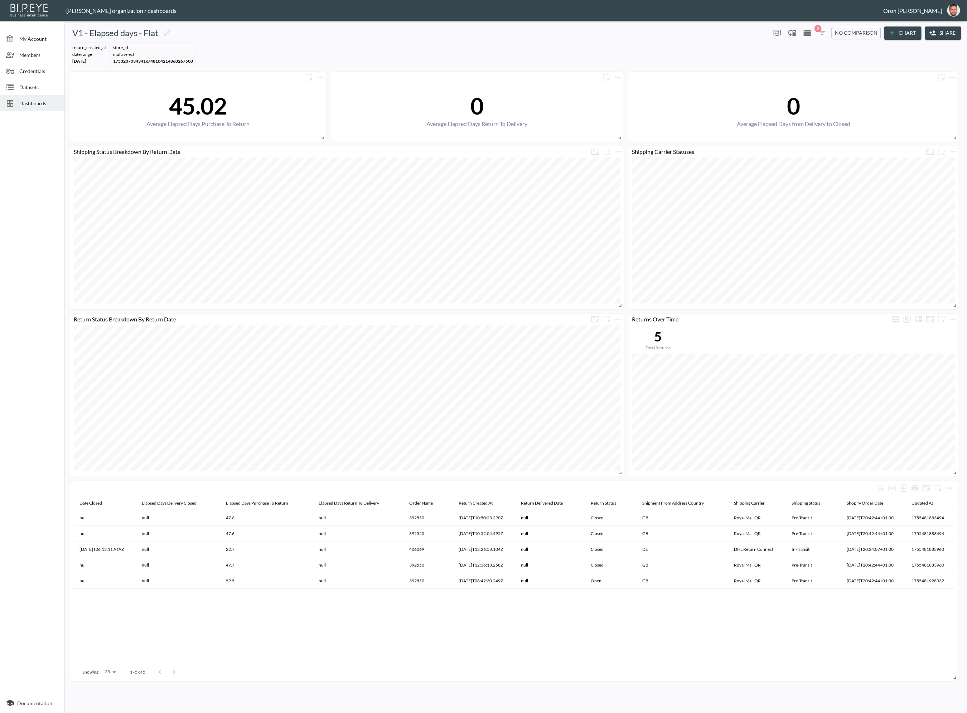
click at [824, 29] on icon "button" at bounding box center [822, 33] width 9 height 9
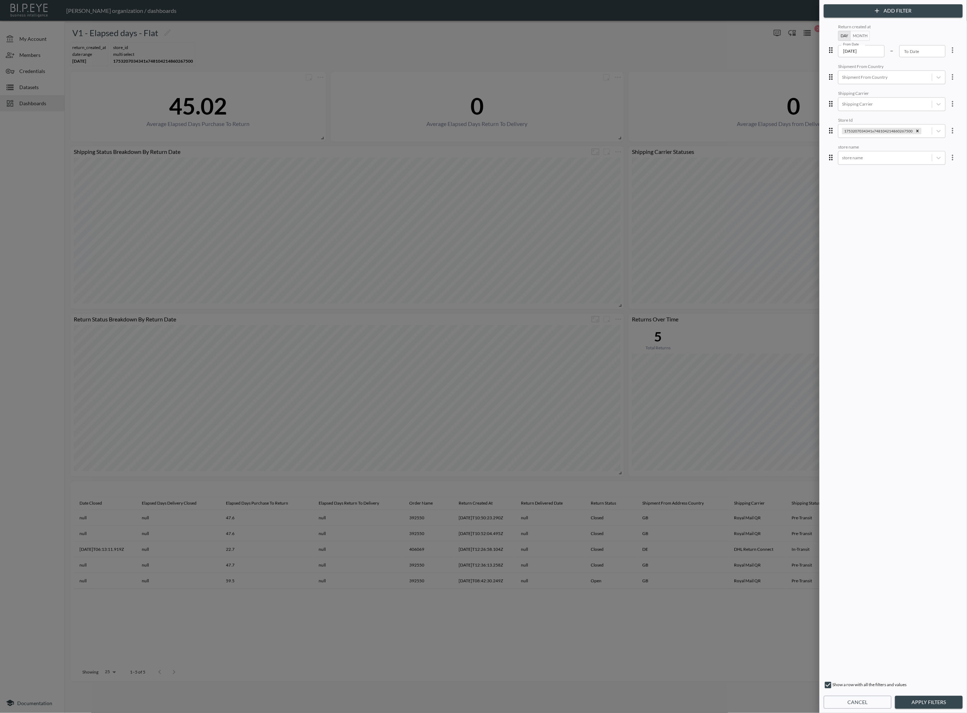
click at [949, 49] on icon "more" at bounding box center [952, 50] width 9 height 9
click at [942, 58] on ul "Edit Delete Clear" at bounding box center [927, 79] width 64 height 44
click at [939, 60] on li "Edit" at bounding box center [927, 66] width 64 height 13
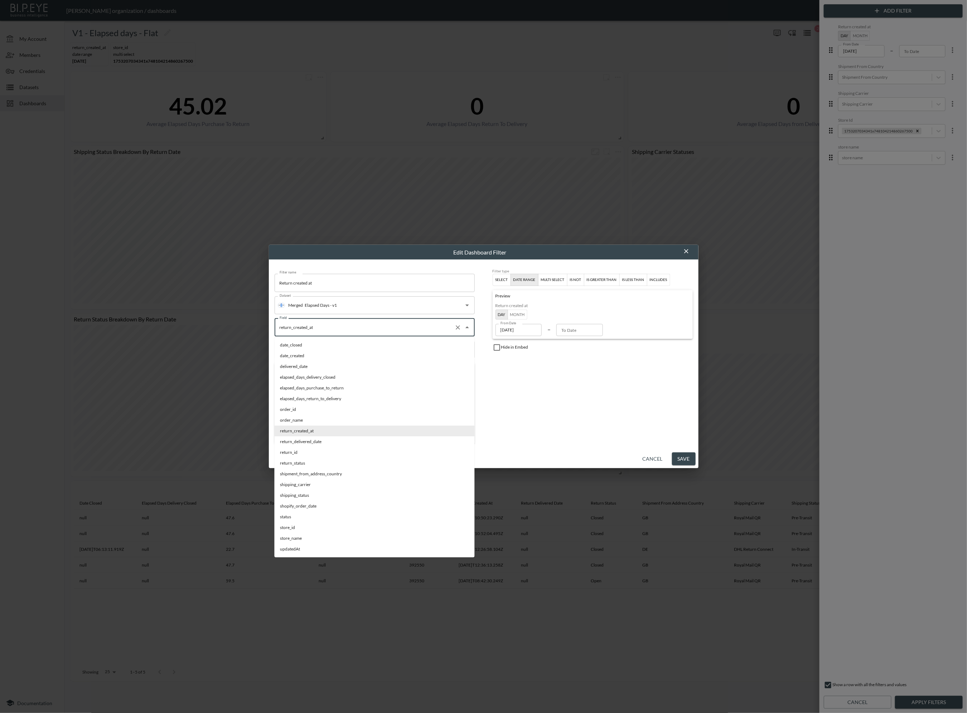
click at [326, 332] on input "return_created_at" at bounding box center [365, 327] width 174 height 11
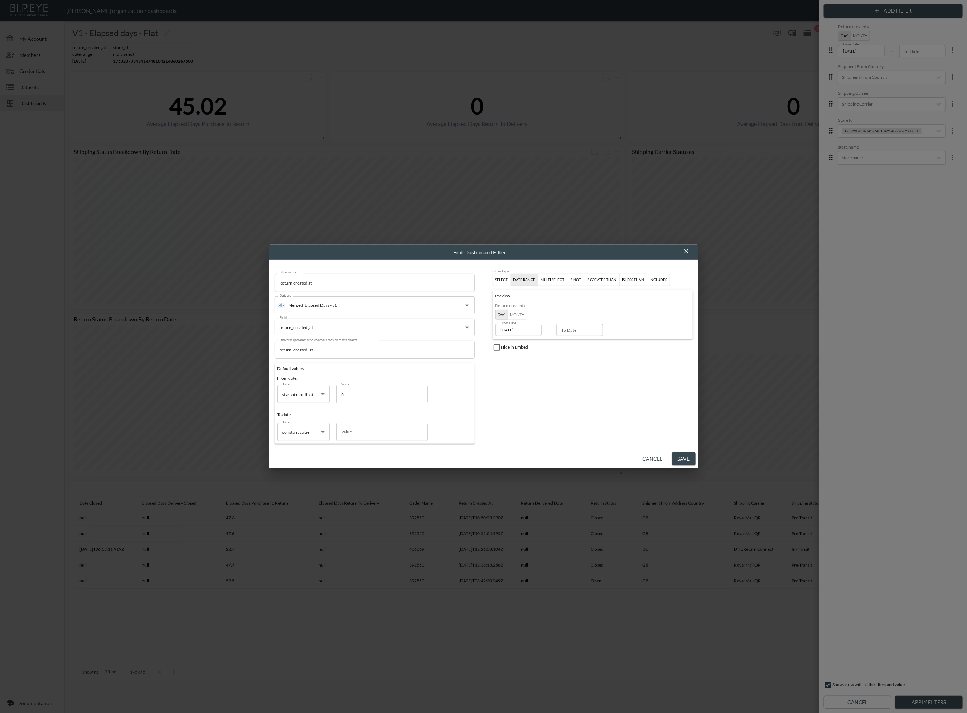
click at [554, 415] on div "Filter type Select date range multi select is not is greater than is less than …" at bounding box center [593, 356] width 200 height 175
click at [368, 350] on input "return_created_at" at bounding box center [375, 350] width 200 height 18
drag, startPoint x: 688, startPoint y: 252, endPoint x: 685, endPoint y: 254, distance: 3.7
click at [688, 252] on icon "button" at bounding box center [686, 251] width 7 height 7
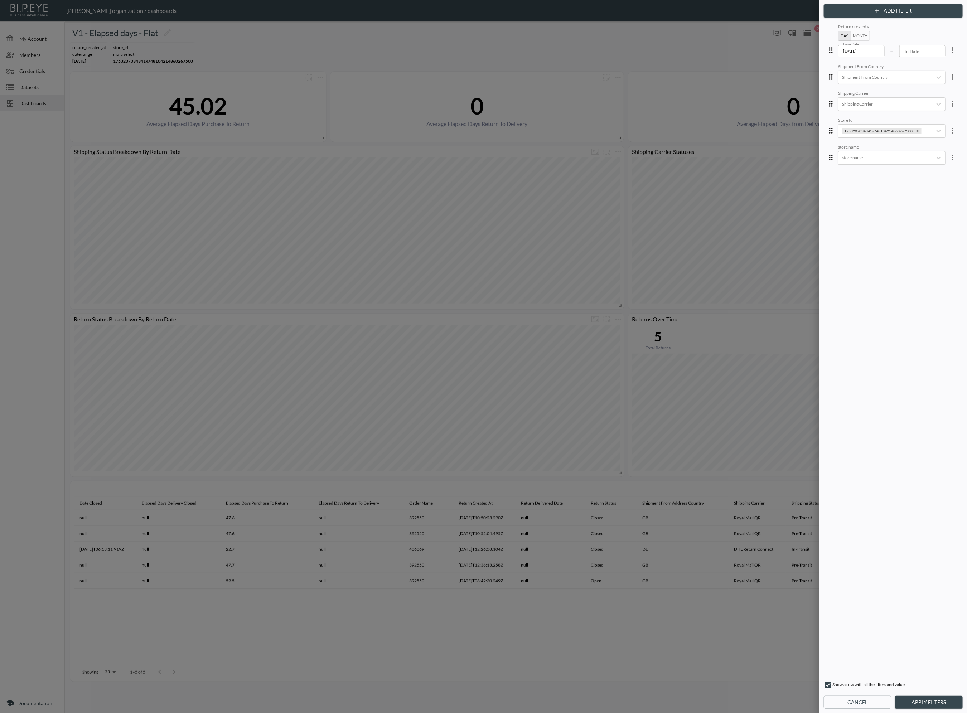
click at [952, 79] on icon "more" at bounding box center [952, 77] width 1 height 6
click at [944, 88] on li "Edit" at bounding box center [927, 92] width 64 height 13
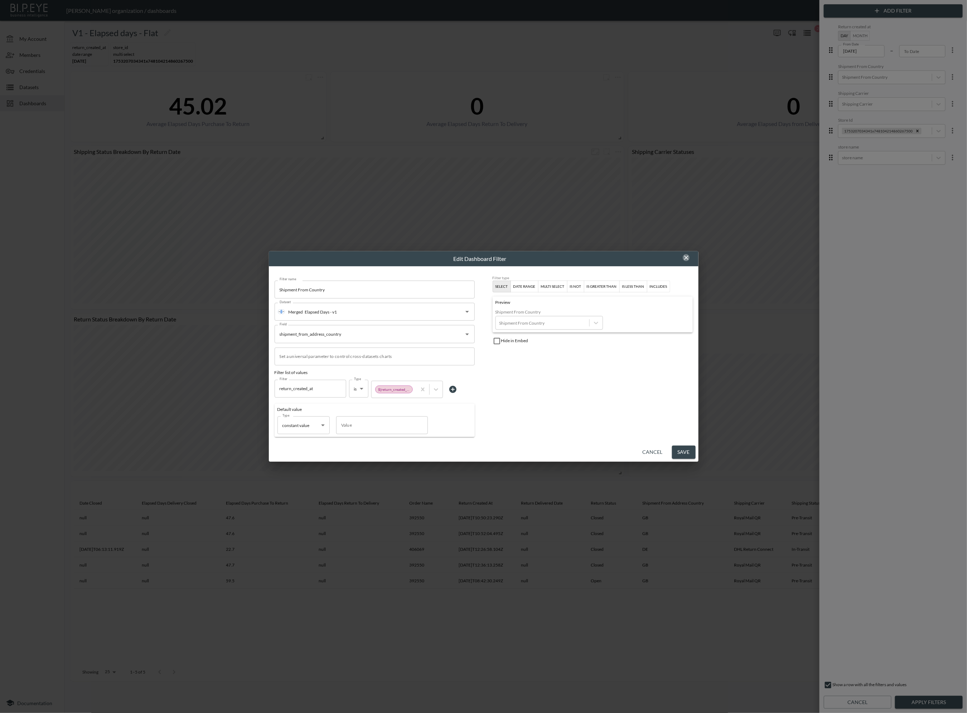
click at [684, 255] on icon "button" at bounding box center [686, 257] width 7 height 7
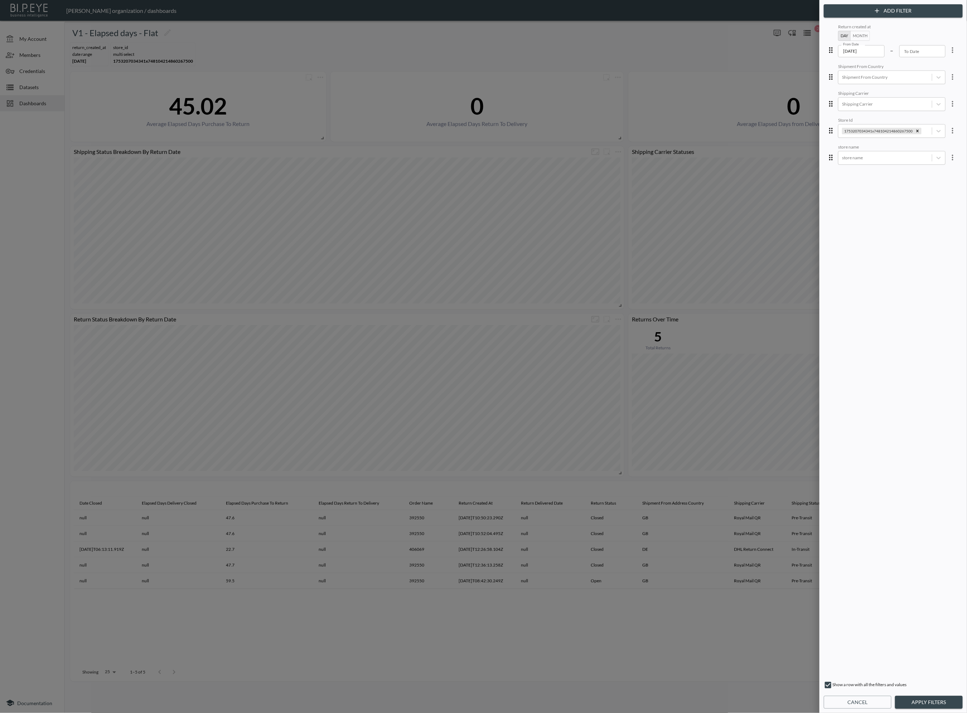
click at [27, 78] on div at bounding box center [483, 356] width 967 height 713
click at [29, 90] on div at bounding box center [483, 356] width 967 height 713
drag, startPoint x: 37, startPoint y: 87, endPoint x: 589, endPoint y: 434, distance: 651.6
click at [37, 87] on div at bounding box center [483, 356] width 967 height 713
click at [867, 702] on button "Cancel" at bounding box center [858, 702] width 68 height 13
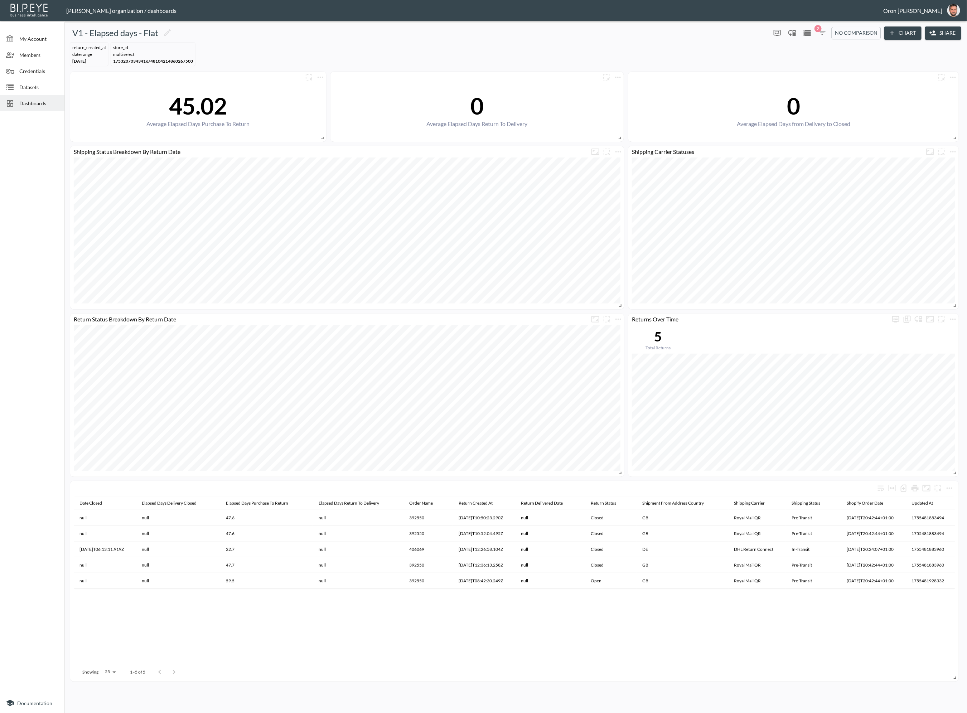
click at [47, 90] on span "Datasets" at bounding box center [38, 87] width 39 height 8
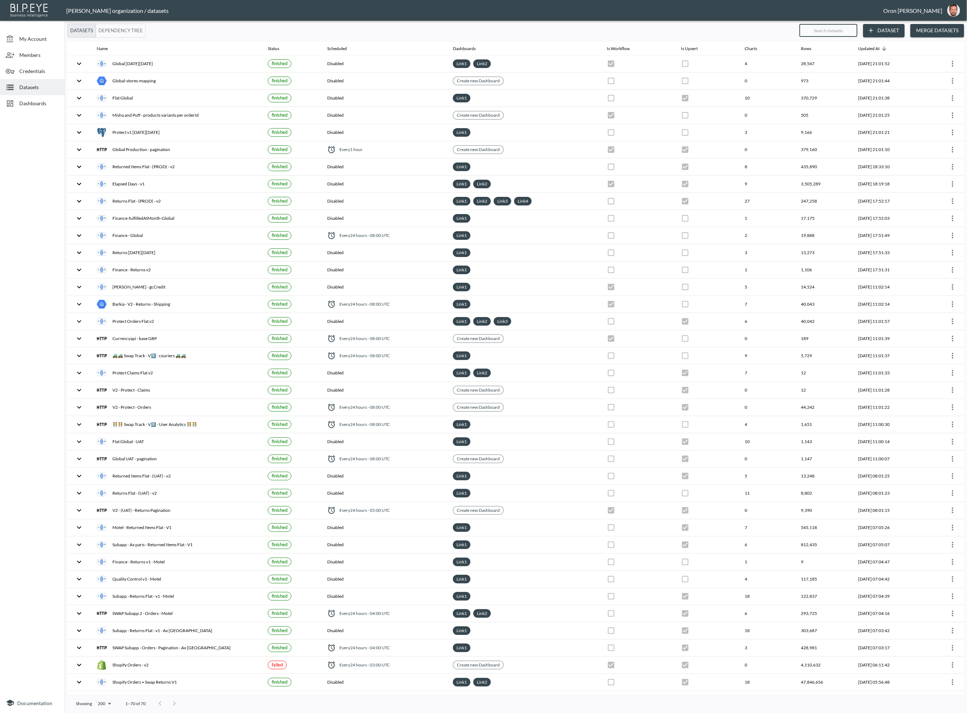
click at [826, 37] on input "text" at bounding box center [828, 30] width 58 height 18
type input "el"
checkbox input "true"
checkbox input "false"
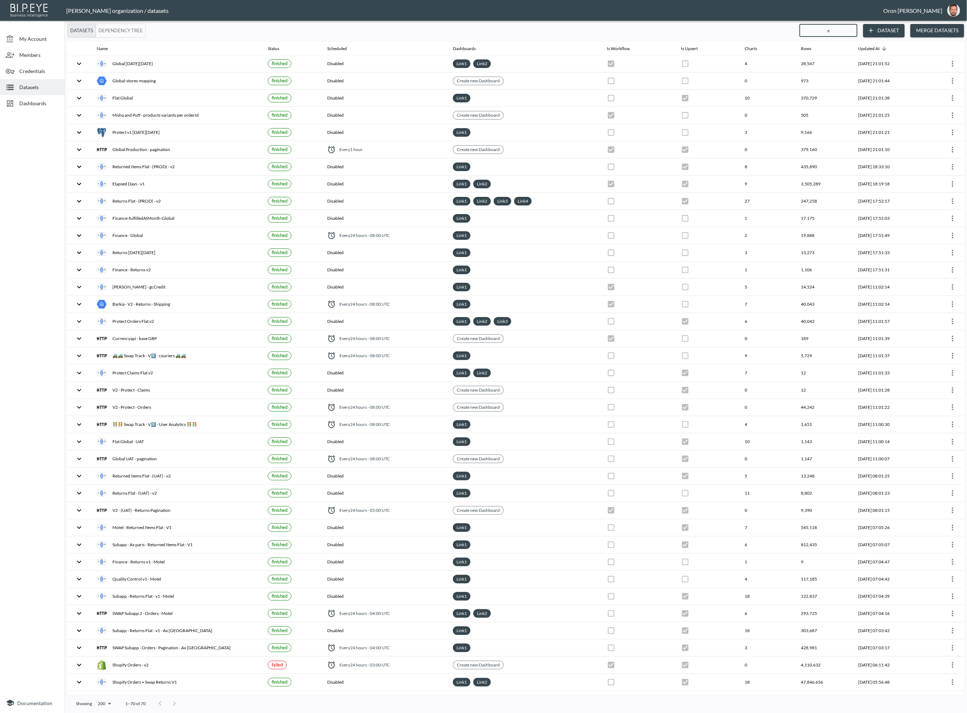
checkbox input "false"
checkbox input "true"
checkbox input "false"
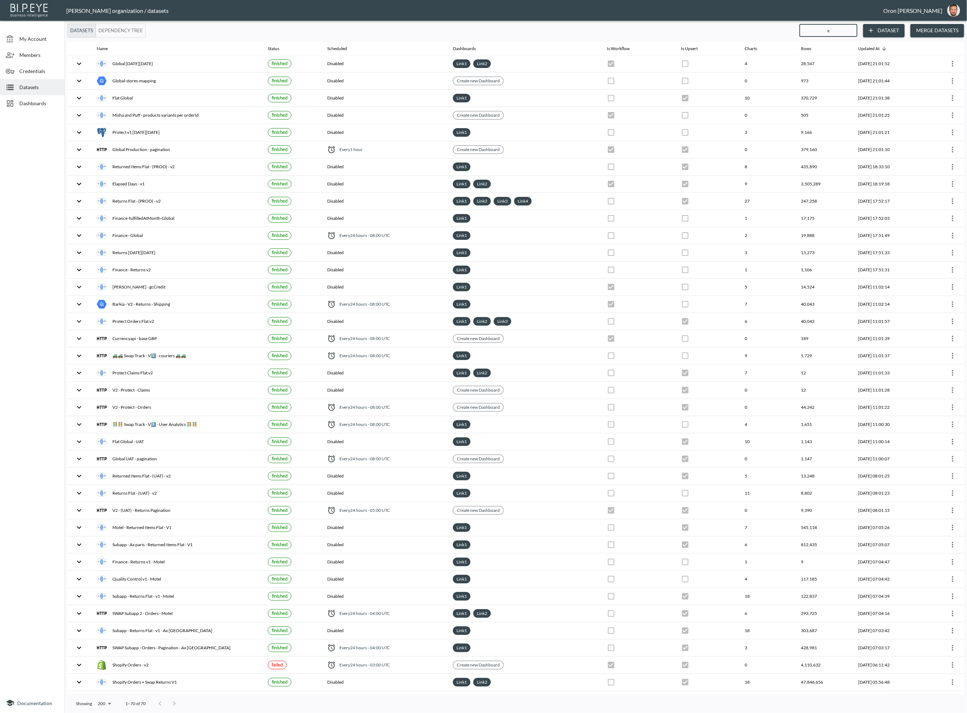
checkbox input "false"
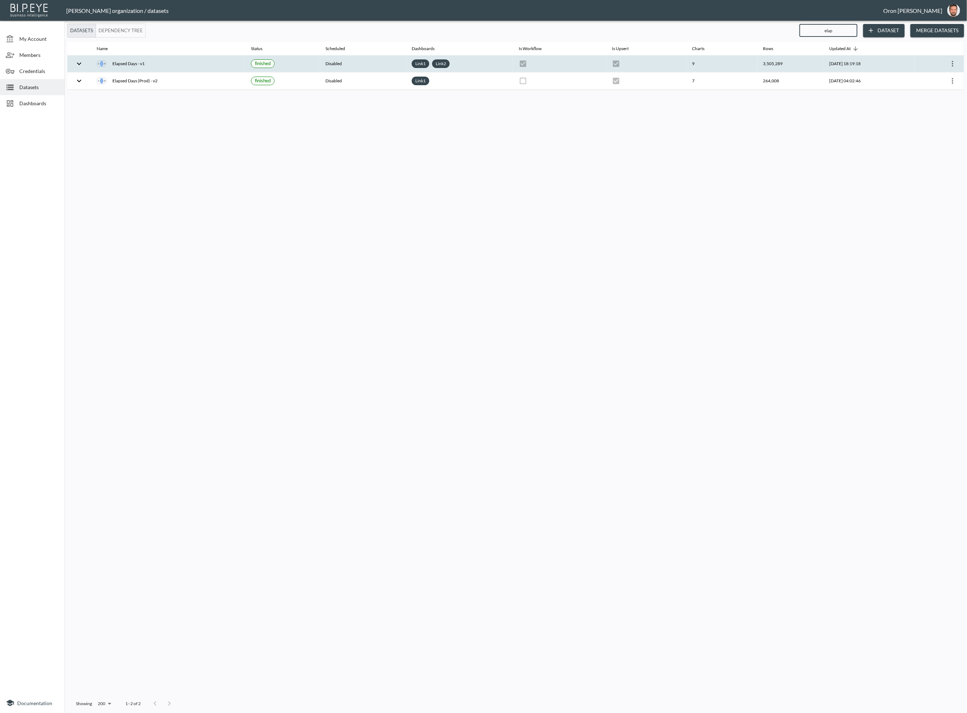
type input "elap"
click at [953, 60] on icon "more" at bounding box center [952, 63] width 9 height 9
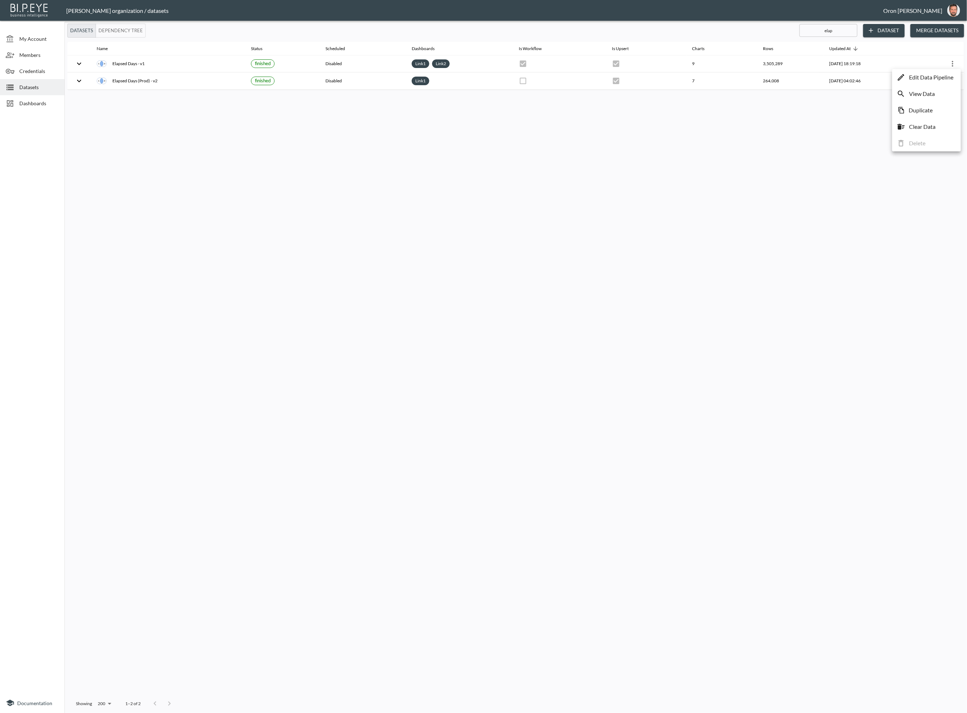
click at [947, 74] on p "Edit Data Pipeline" at bounding box center [931, 77] width 44 height 9
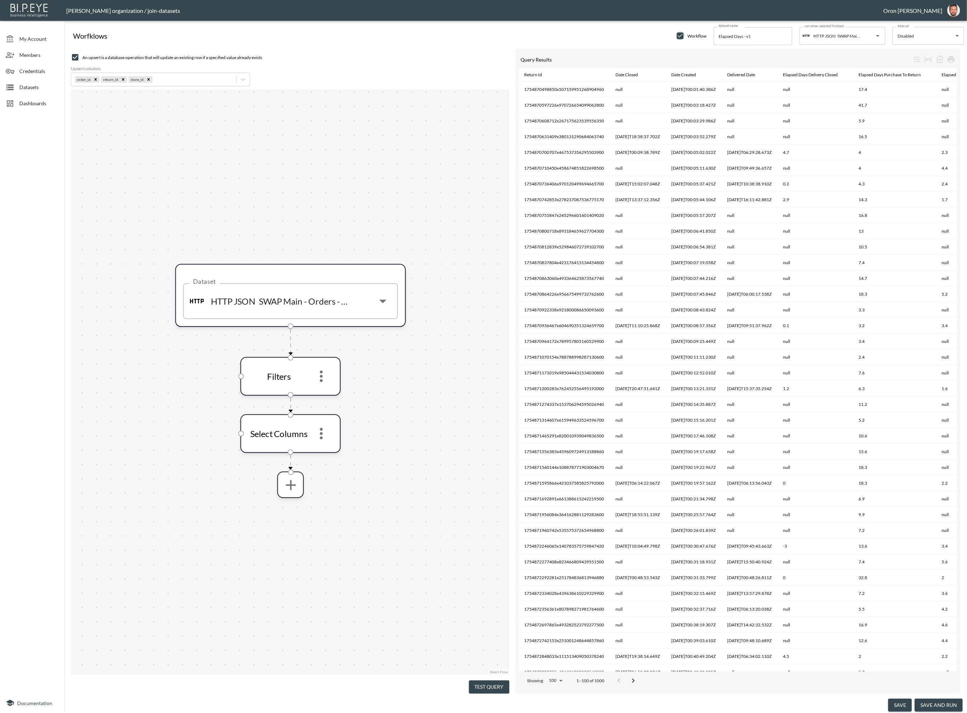
click at [683, 34] on input "checkbox" at bounding box center [680, 36] width 9 height 9
checkbox input "false"
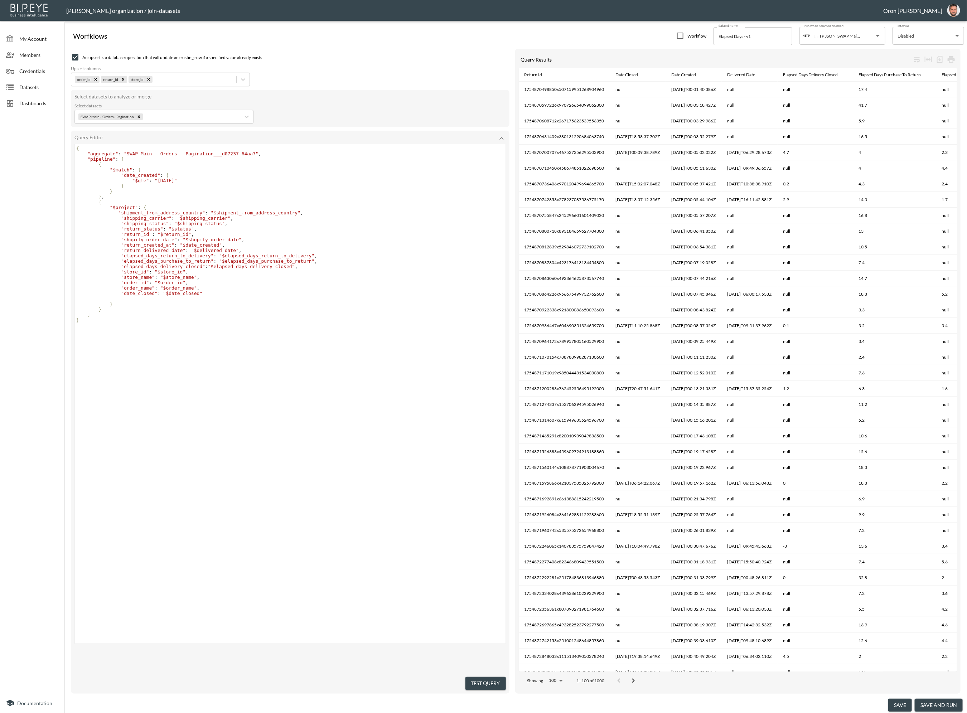
click at [144, 244] on span ""return_created_at"" at bounding box center [147, 244] width 53 height 5
type textarea "return_created_at"
click at [144, 244] on span ""return_created_at"" at bounding box center [147, 244] width 53 height 5
click at [679, 34] on input "checkbox" at bounding box center [680, 36] width 9 height 9
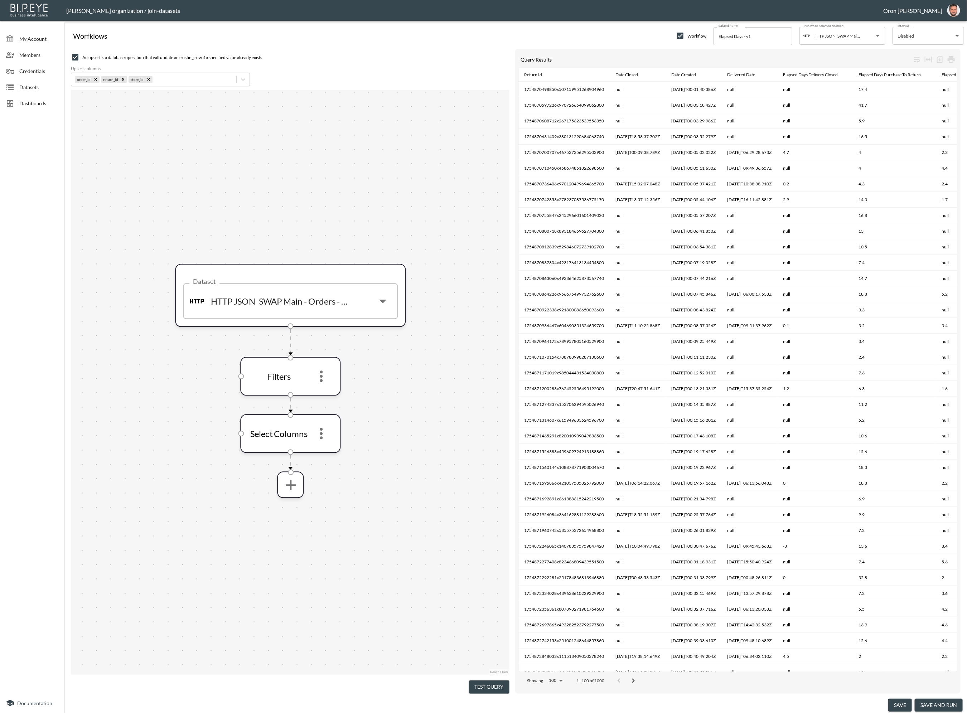
click at [680, 34] on input "checkbox" at bounding box center [680, 36] width 9 height 9
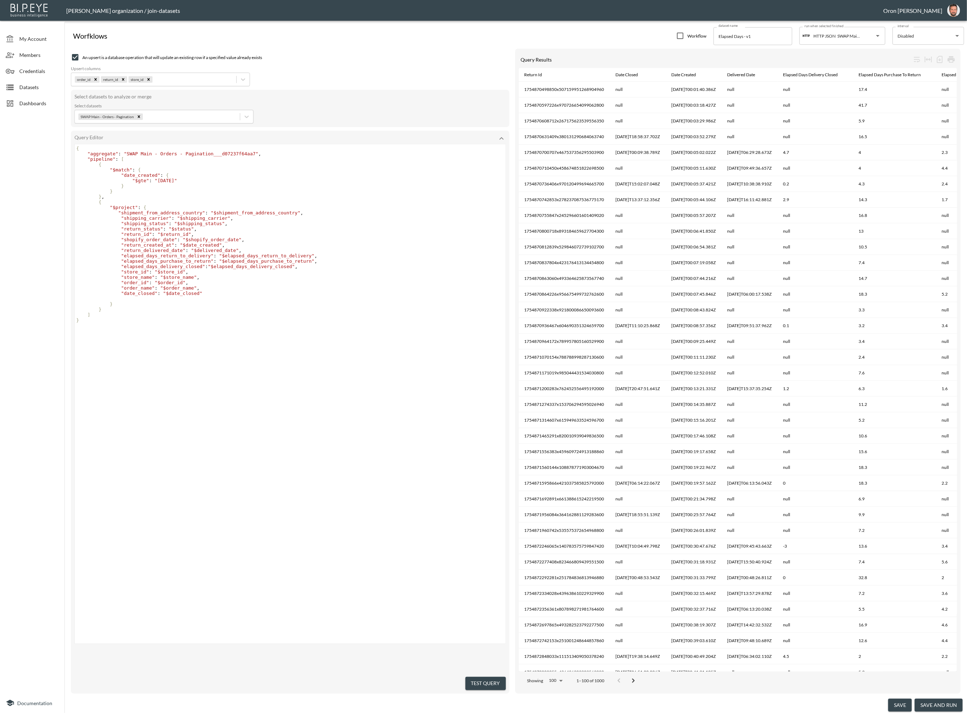
click at [680, 34] on input "checkbox" at bounding box center [680, 36] width 9 height 9
checkbox input "true"
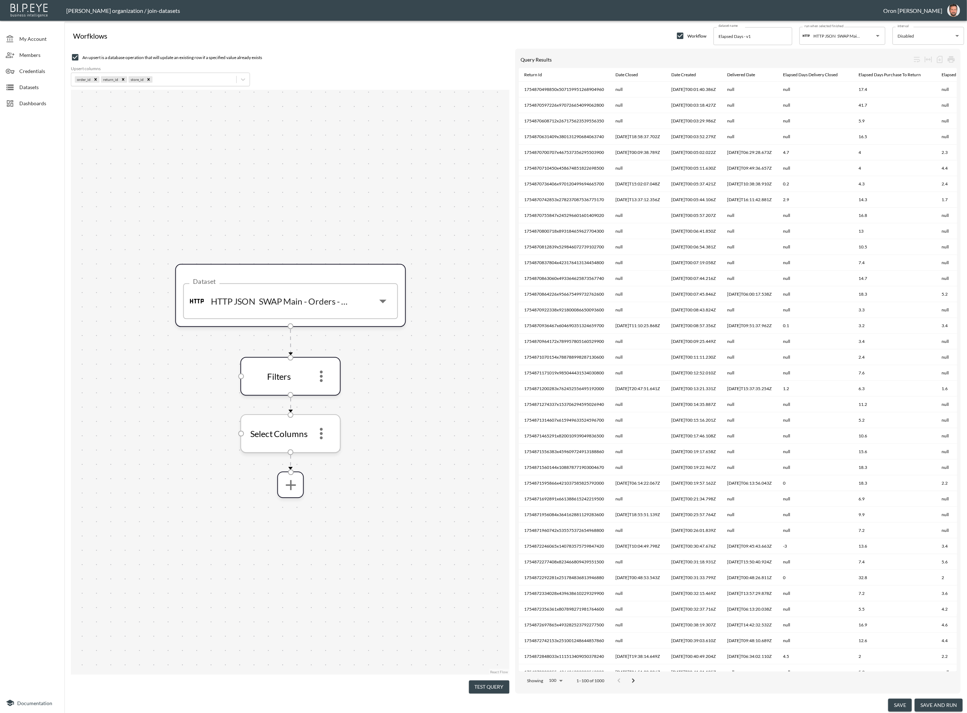
drag, startPoint x: 320, startPoint y: 427, endPoint x: 321, endPoint y: 431, distance: 4.3
click at [320, 427] on icon "more" at bounding box center [321, 433] width 17 height 17
click at [320, 438] on icon "more" at bounding box center [321, 433] width 3 height 11
click at [320, 435] on icon "more" at bounding box center [321, 433] width 17 height 17
click at [318, 452] on p "Edit" at bounding box center [316, 453] width 10 height 9
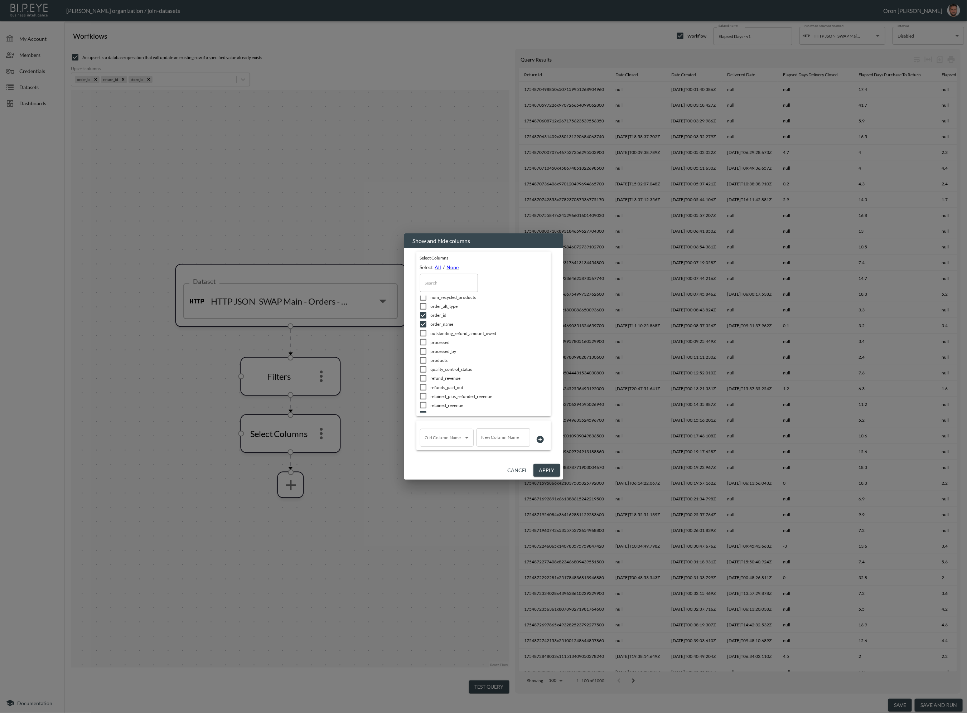
scroll to position [141, 0]
click at [441, 287] on input "text" at bounding box center [449, 283] width 58 height 18
paste input "return_created_at"
type input "return_created_at"
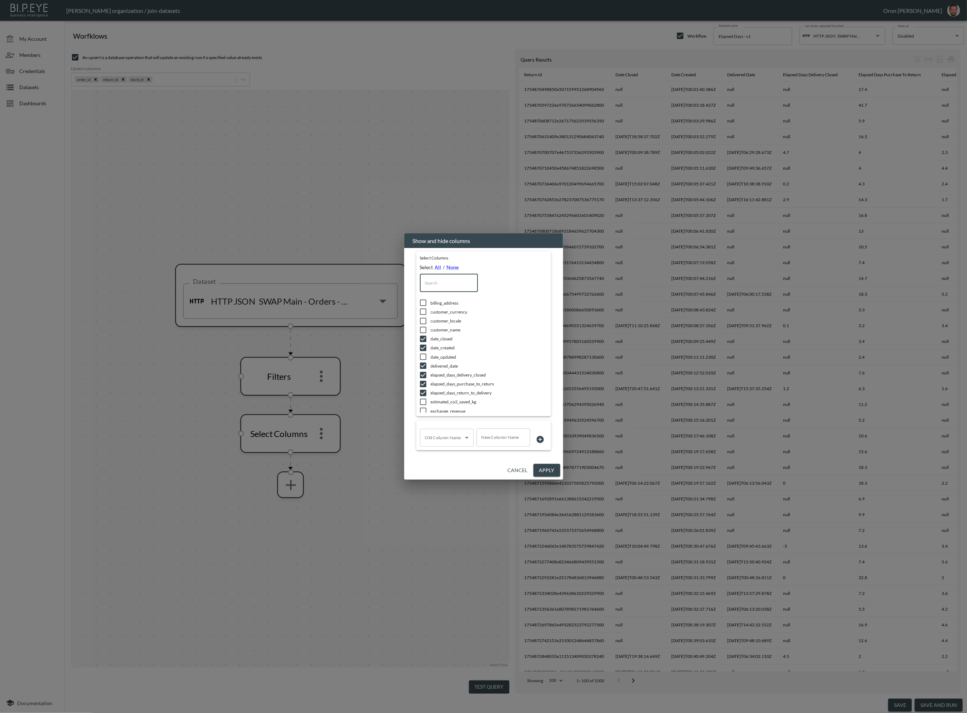
click at [452, 433] on body "BI.P.EYE, Interactive Analytics Dashboards - app Zach Bailet organization / joi…" at bounding box center [483, 356] width 967 height 713
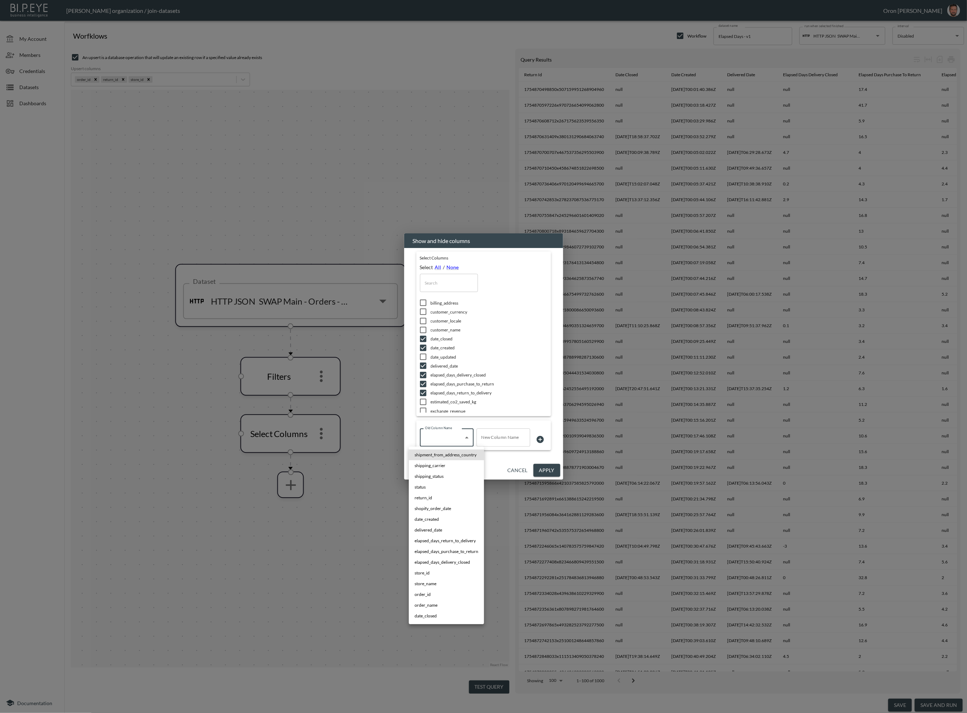
drag, startPoint x: 440, startPoint y: 519, endPoint x: 497, endPoint y: 469, distance: 75.6
click at [440, 519] on li "date_created" at bounding box center [446, 519] width 75 height 11
type input "date_created"
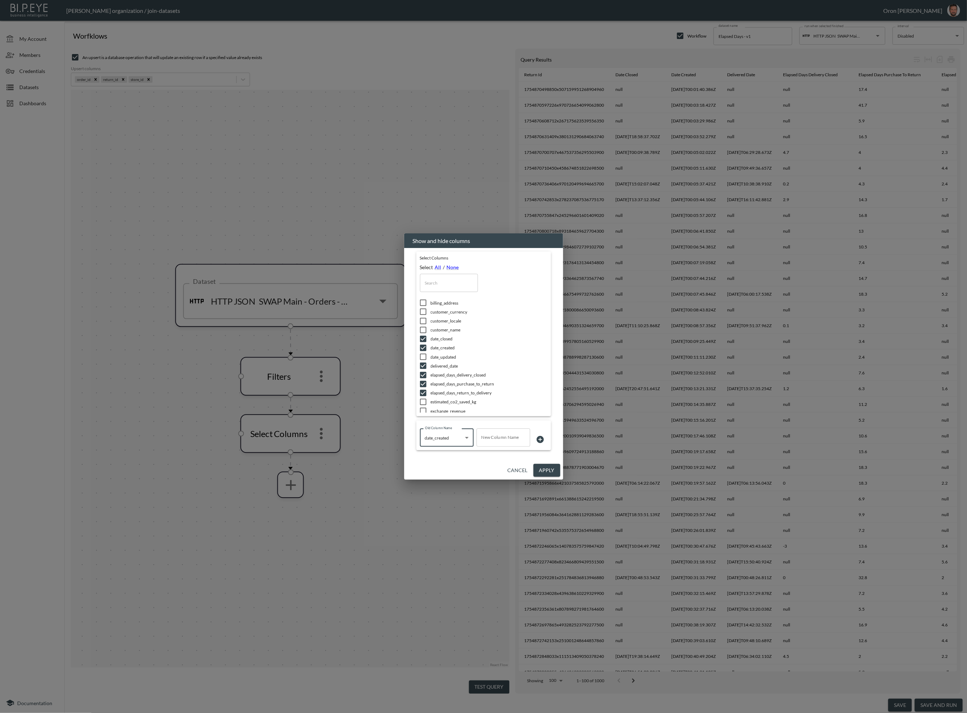
click at [515, 434] on input "New Column Name" at bounding box center [503, 437] width 54 height 18
paste input "return_created_at"
type input "return_created_at"
click at [553, 468] on button "Apply" at bounding box center [546, 470] width 27 height 13
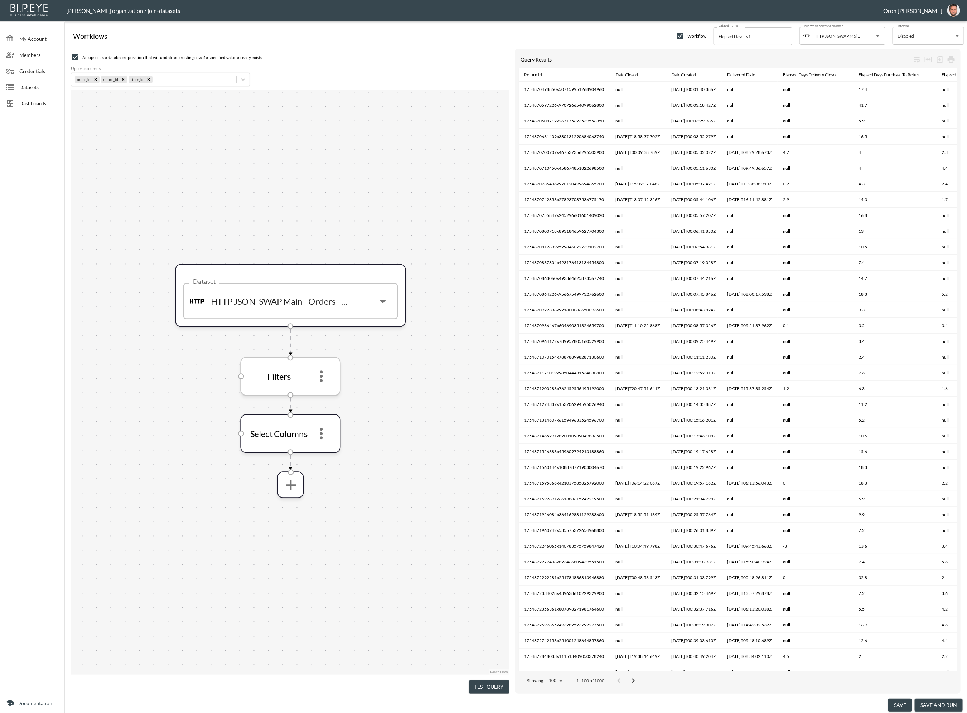
click at [324, 380] on icon "more" at bounding box center [321, 376] width 17 height 17
click at [328, 393] on li "Edit" at bounding box center [321, 395] width 32 height 13
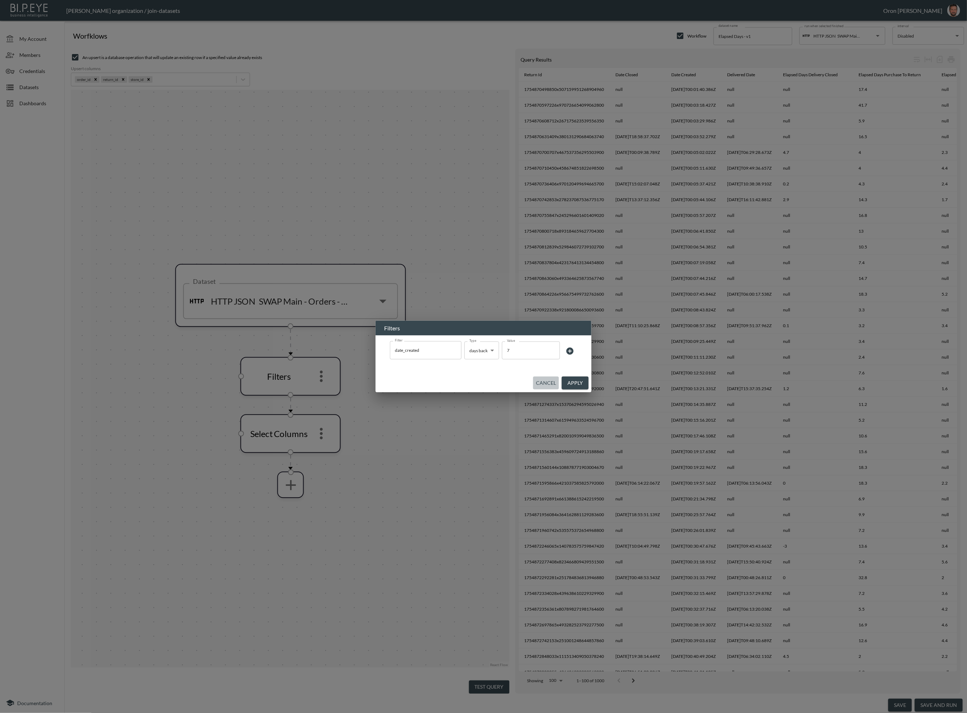
click at [548, 380] on button "Cancel" at bounding box center [546, 383] width 26 height 13
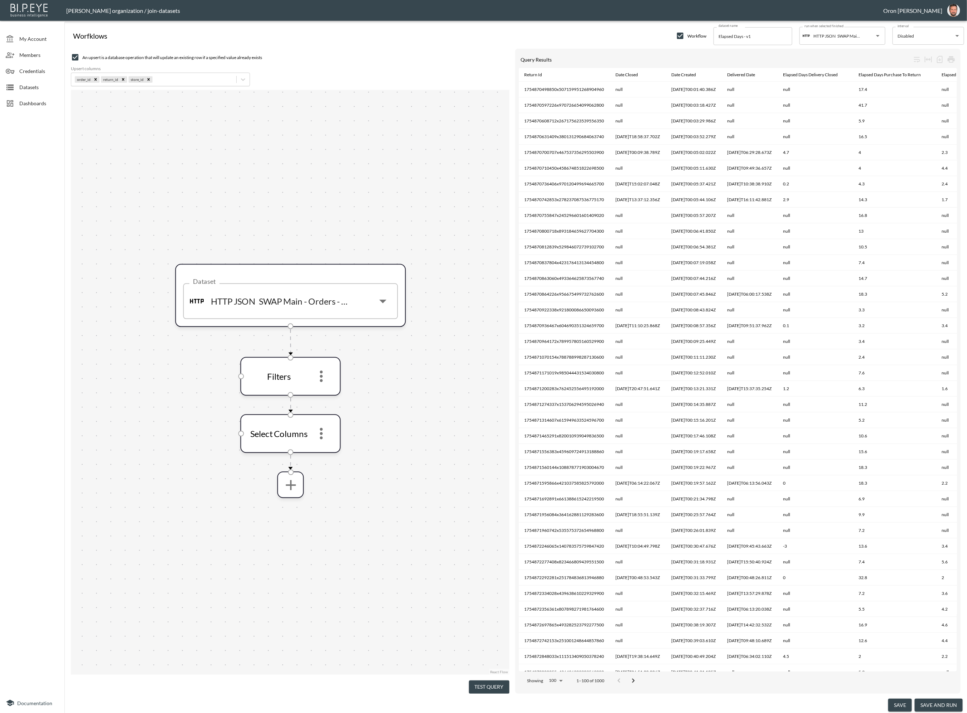
click at [486, 687] on button "Test Query" at bounding box center [489, 687] width 40 height 13
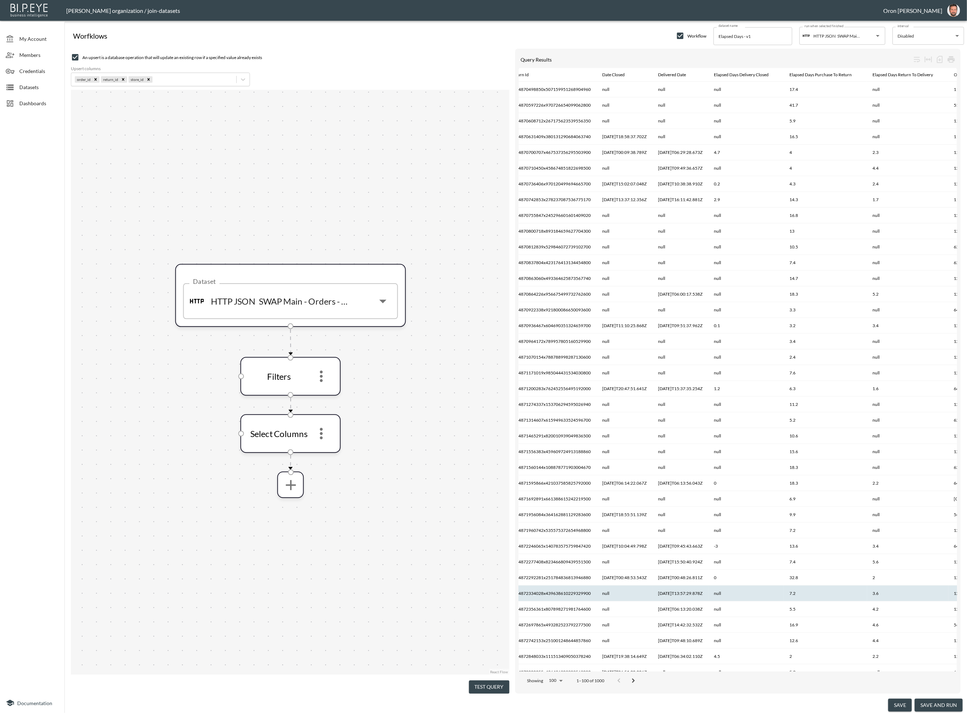
scroll to position [0, 20]
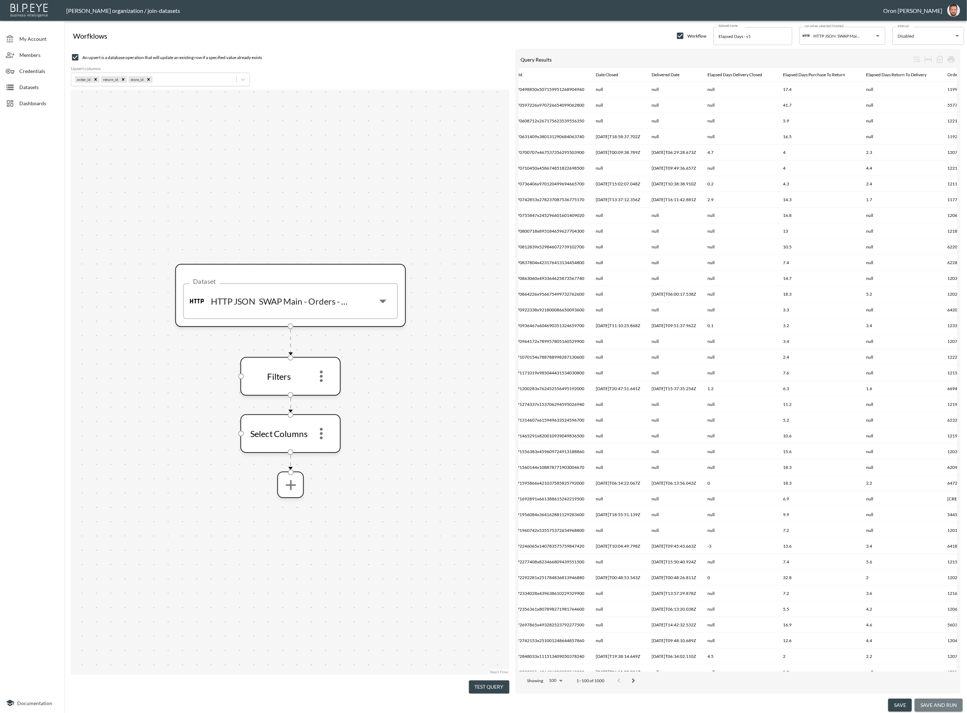
click at [937, 703] on button "save and run" at bounding box center [939, 705] width 48 height 13
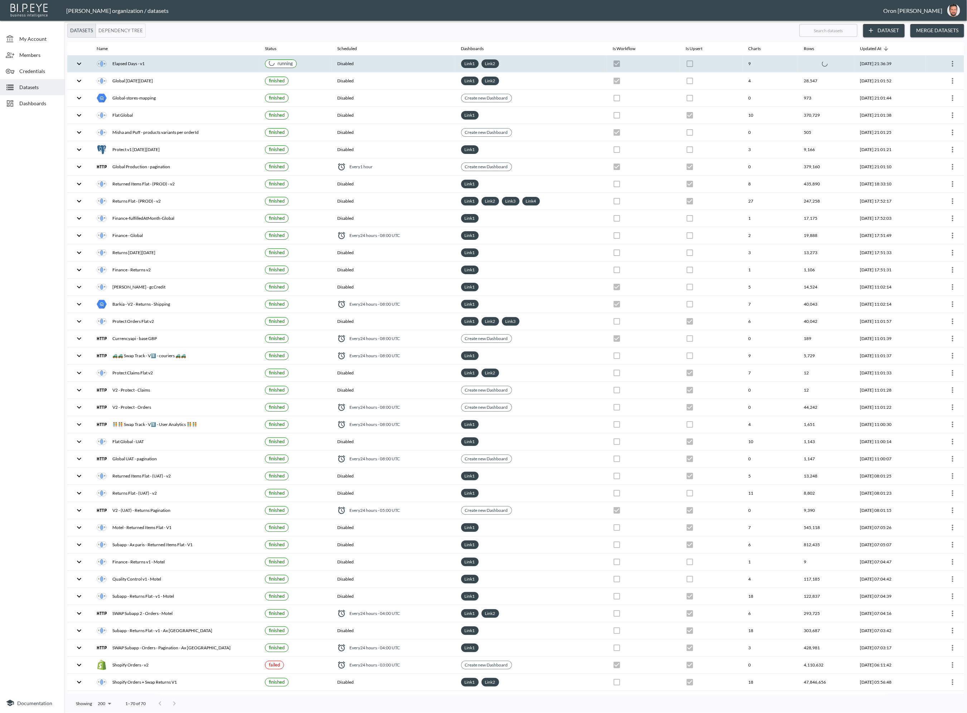
click at [749, 63] on th "9" at bounding box center [769, 63] width 55 height 17
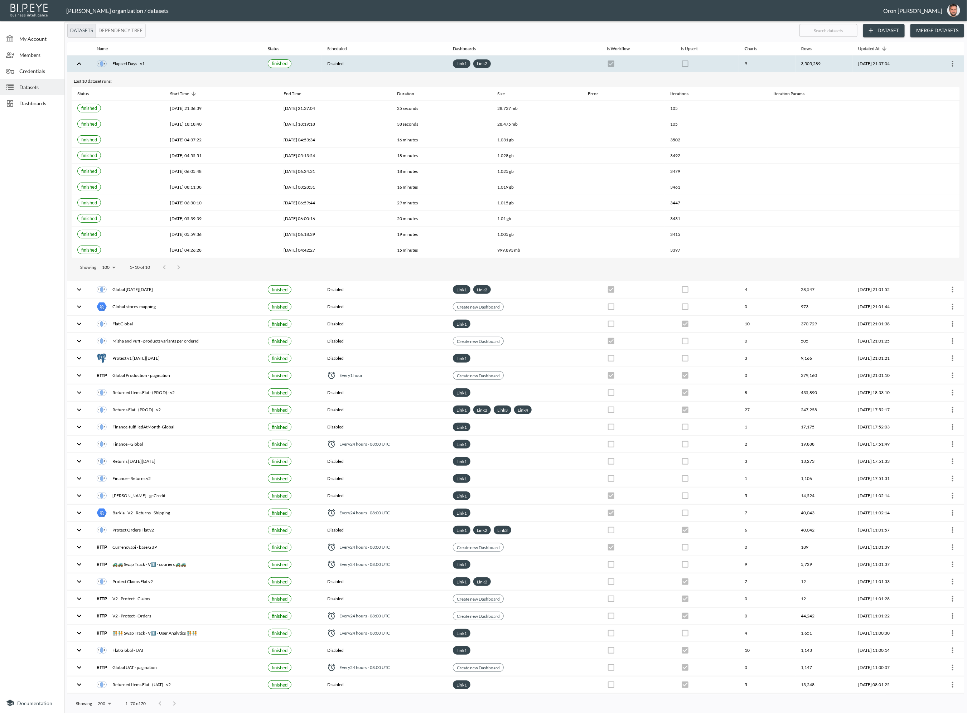
click at [834, 31] on input "text" at bounding box center [828, 30] width 58 height 18
type input "el"
checkbox input "false"
checkbox input "true"
checkbox input "false"
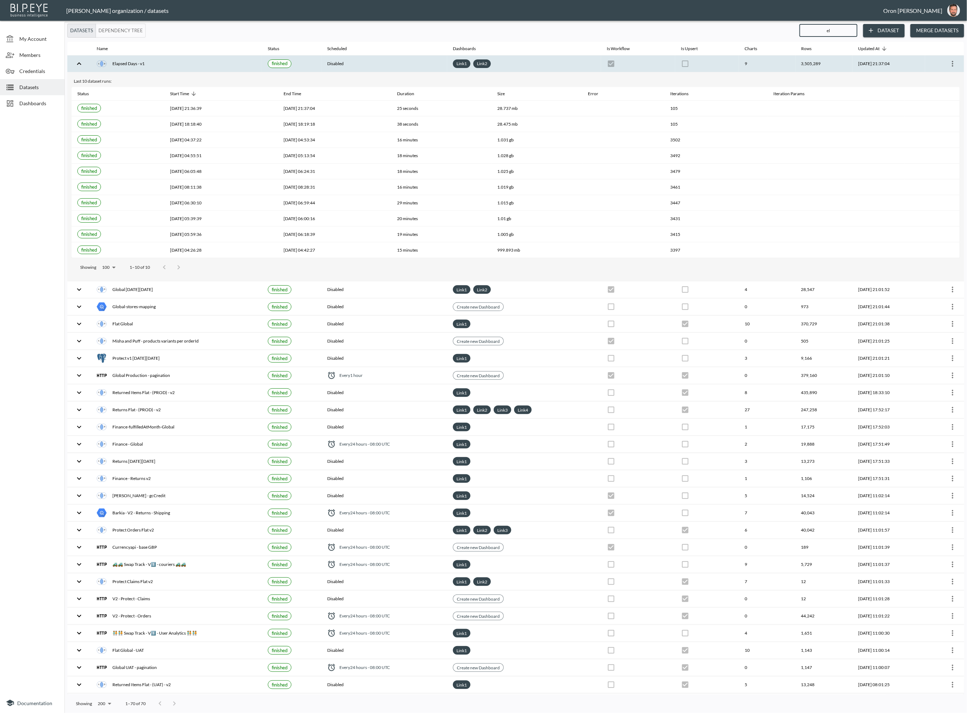
checkbox input "false"
checkbox input "true"
checkbox input "false"
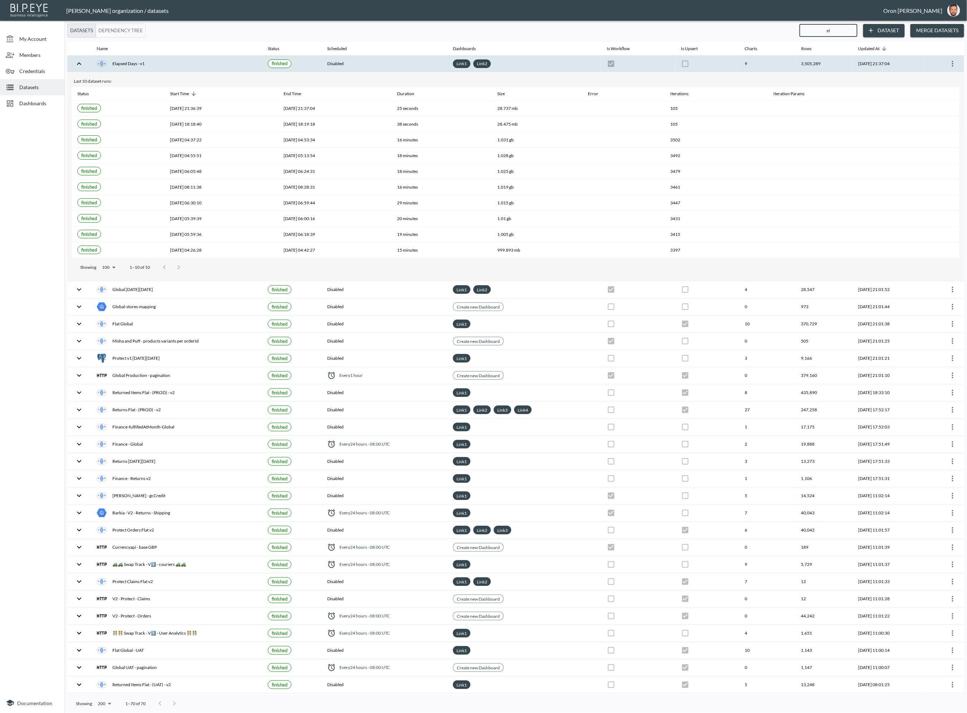
checkbox input "false"
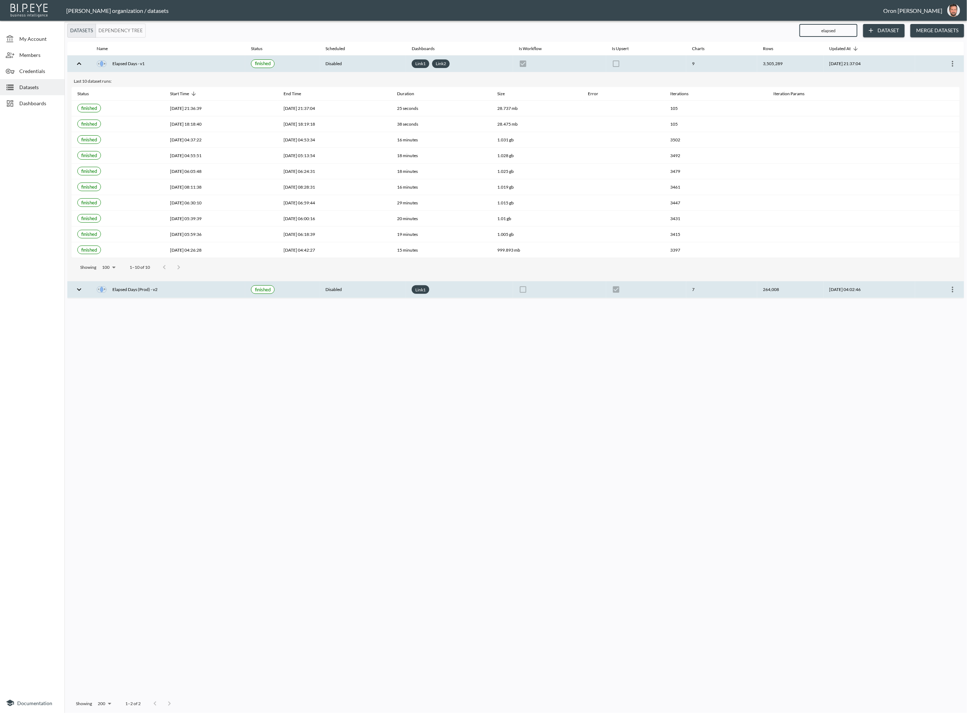
type input "elapsed"
click at [957, 289] on button "more" at bounding box center [952, 289] width 11 height 11
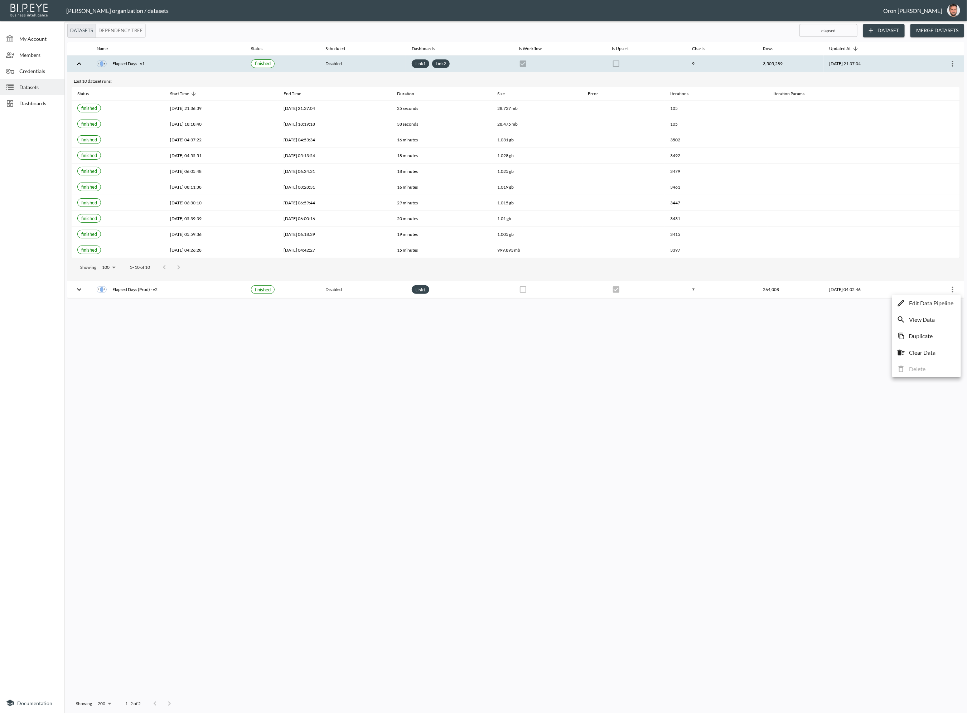
click at [947, 302] on p "Edit Data Pipeline" at bounding box center [931, 303] width 44 height 9
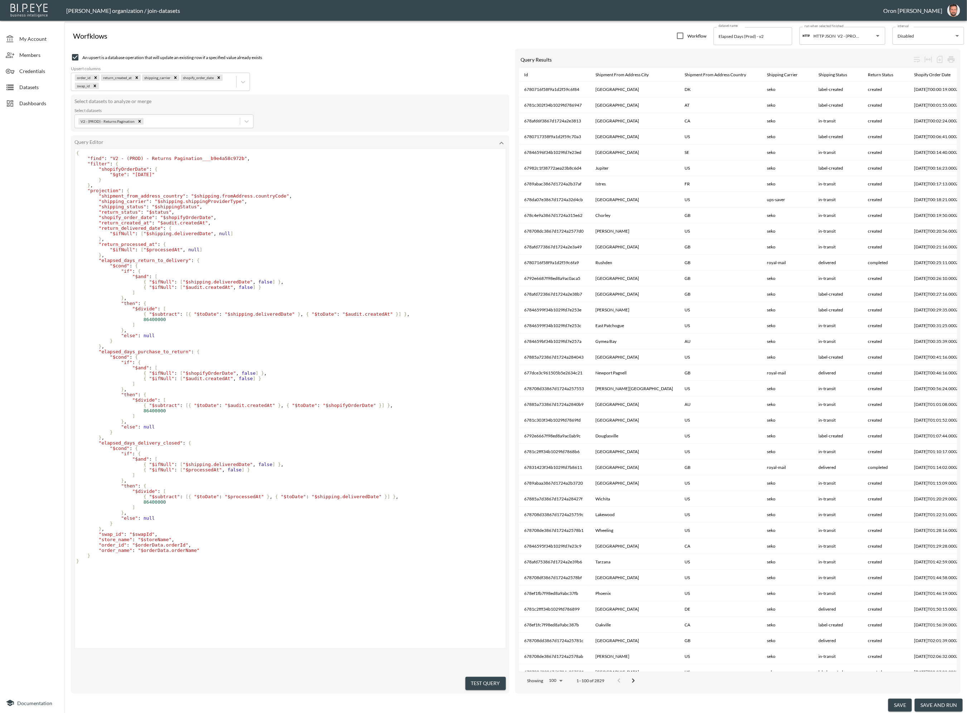
click at [46, 93] on div "Datasets" at bounding box center [32, 87] width 64 height 16
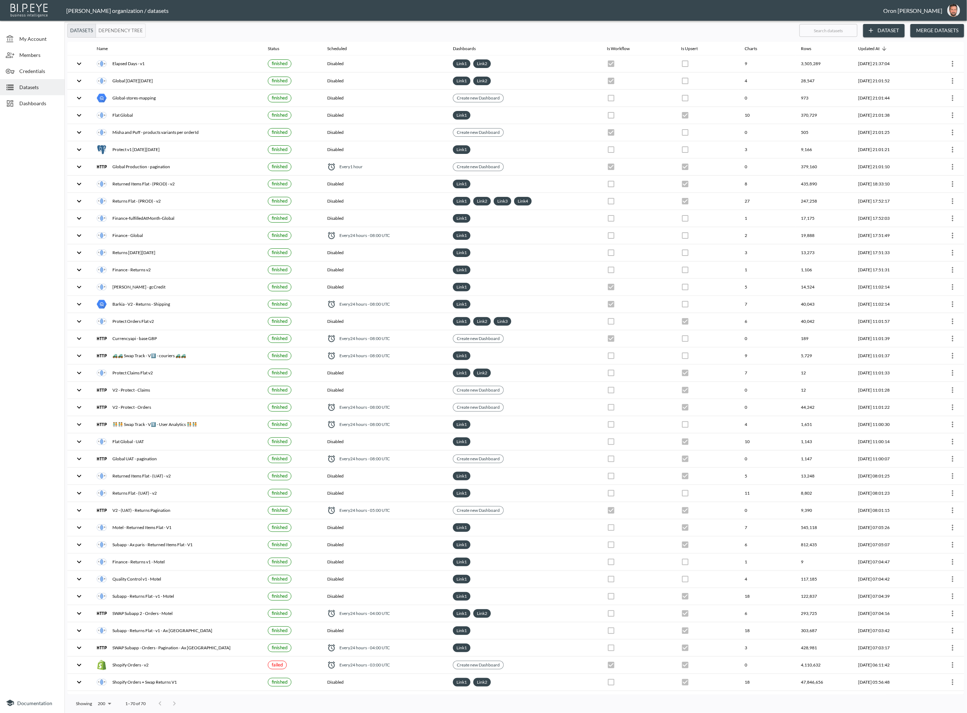
click at [42, 101] on span "Dashboards" at bounding box center [38, 104] width 39 height 8
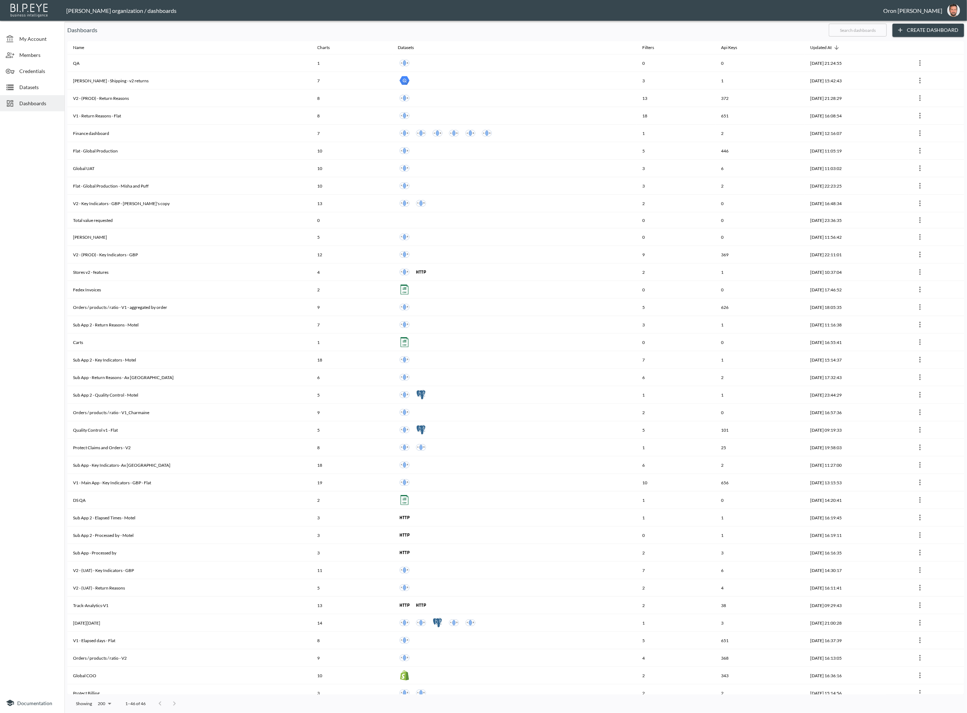
click at [748, 4] on header "Zach Bailet organization / dashboards Oron Bendavid" at bounding box center [483, 10] width 967 height 21
click at [873, 28] on input "text" at bounding box center [858, 30] width 58 height 18
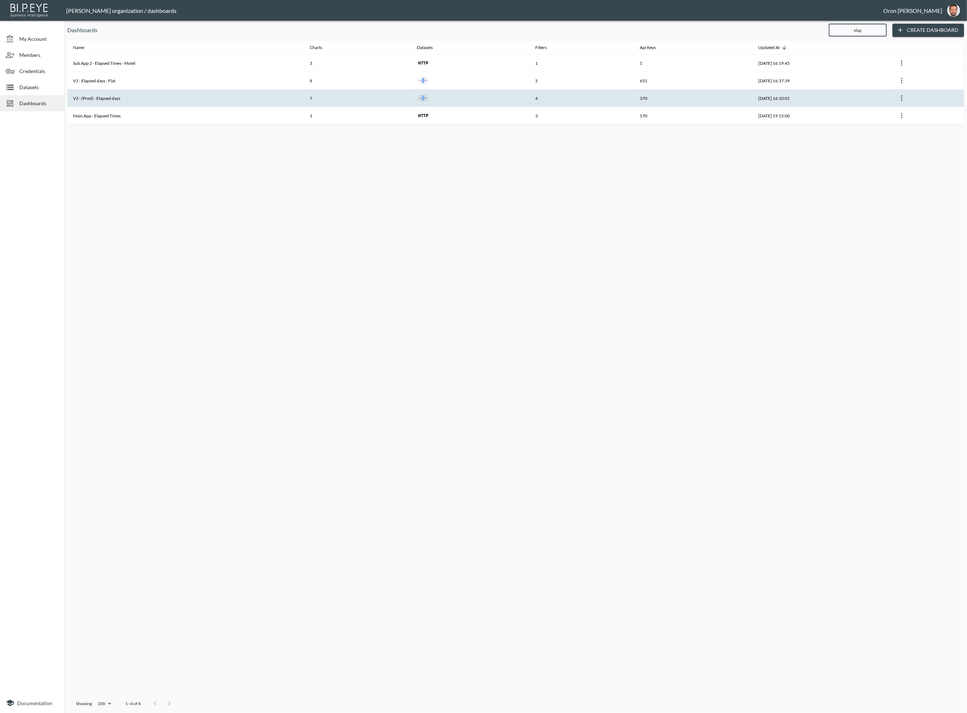
type input "elap"
click at [201, 98] on th "V2 - (Prod) - Elapsed days" at bounding box center [185, 98] width 237 height 18
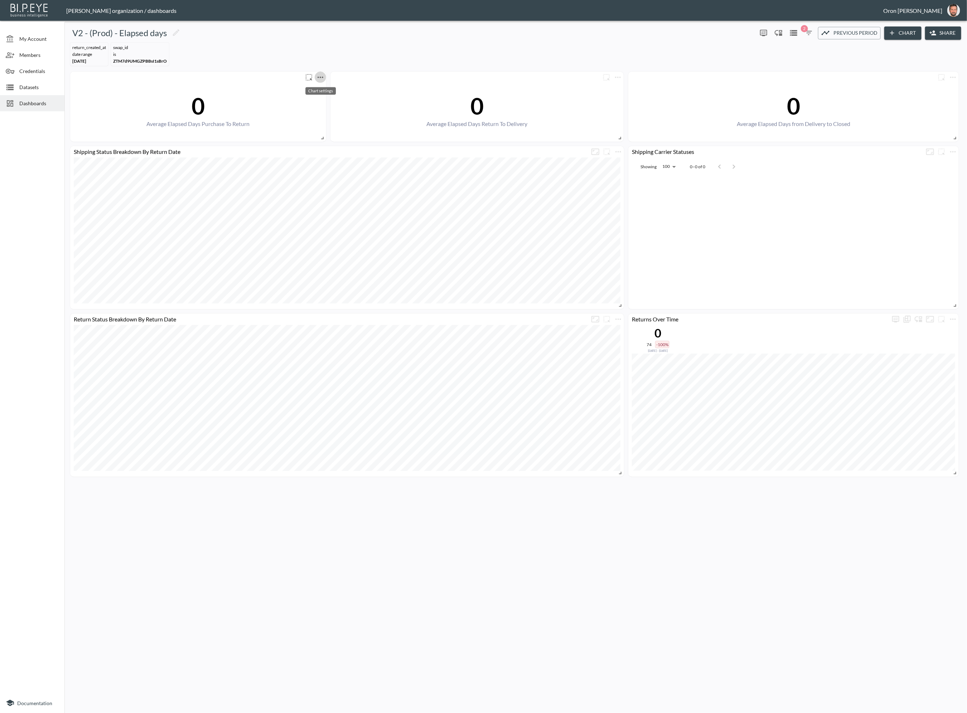
click at [323, 77] on icon "more" at bounding box center [320, 77] width 9 height 9
click at [326, 88] on li "Edit" at bounding box center [320, 90] width 56 height 13
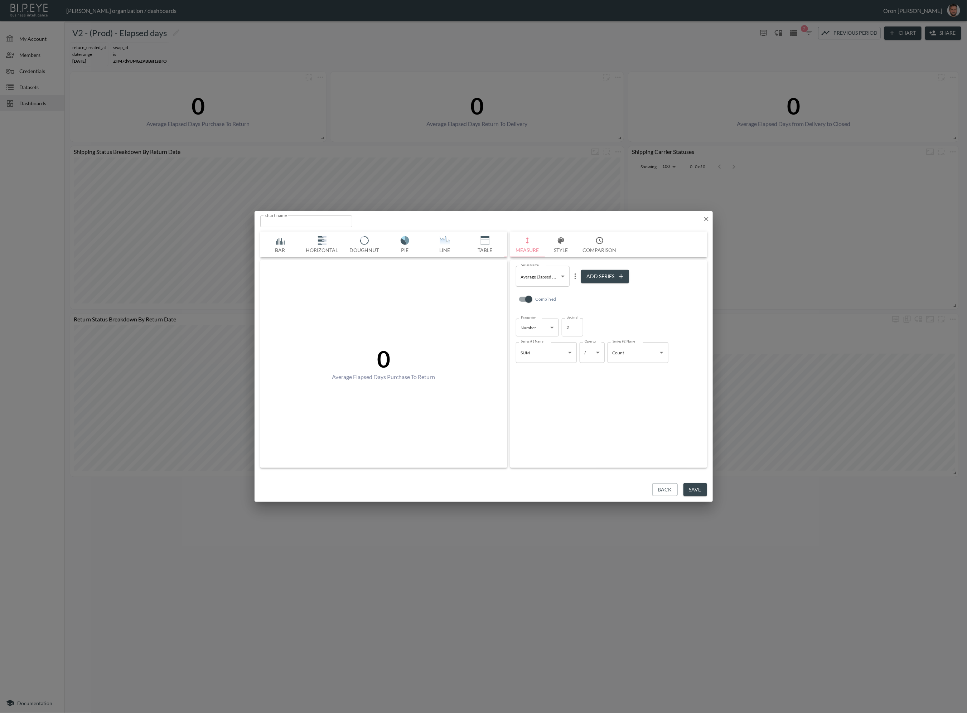
scroll to position [0, 38]
click at [554, 277] on body "BI.P.EYE, Interactive Analytics Dashboards - app Zach Bailet organization / das…" at bounding box center [483, 356] width 967 height 713
click at [538, 302] on li "SUM" at bounding box center [543, 305] width 90 height 11
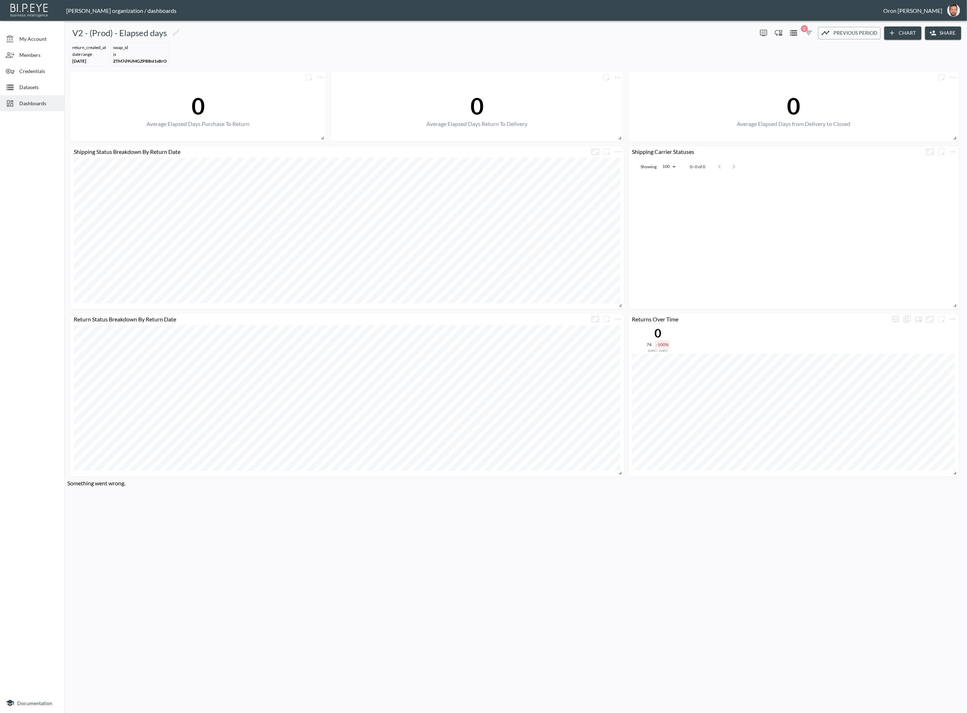
drag, startPoint x: 13, startPoint y: 94, endPoint x: 24, endPoint y: 100, distance: 13.1
click at [15, 95] on ul "My Account Members Credentials Datasets Dashboards" at bounding box center [32, 68] width 64 height 92
click at [26, 101] on span "Dashboards" at bounding box center [38, 104] width 39 height 8
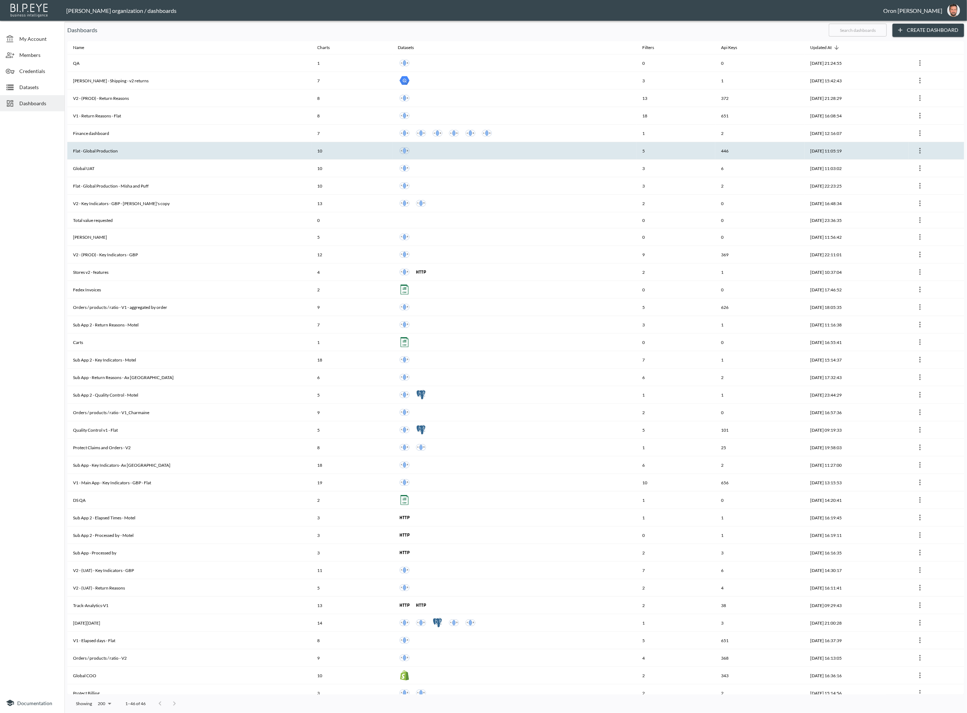
click at [447, 152] on div at bounding box center [514, 150] width 233 height 13
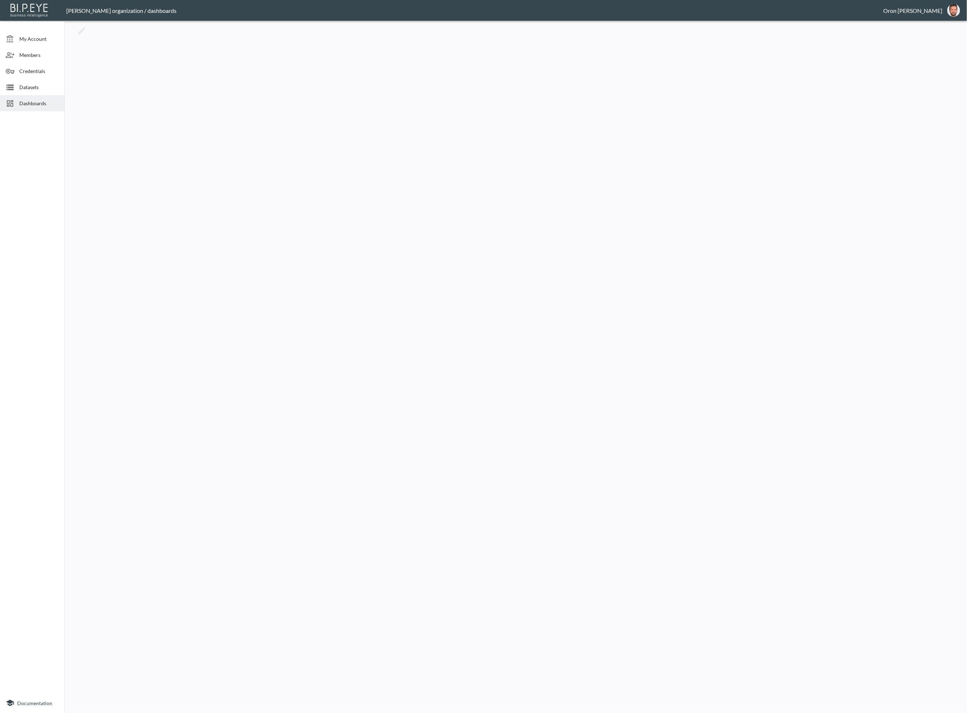
drag, startPoint x: 706, startPoint y: 102, endPoint x: 710, endPoint y: 105, distance: 4.3
click at [706, 102] on div at bounding box center [515, 367] width 897 height 687
drag, startPoint x: 45, startPoint y: 103, endPoint x: 47, endPoint y: 95, distance: 8.0
click at [45, 103] on span "Dashboards" at bounding box center [38, 104] width 39 height 8
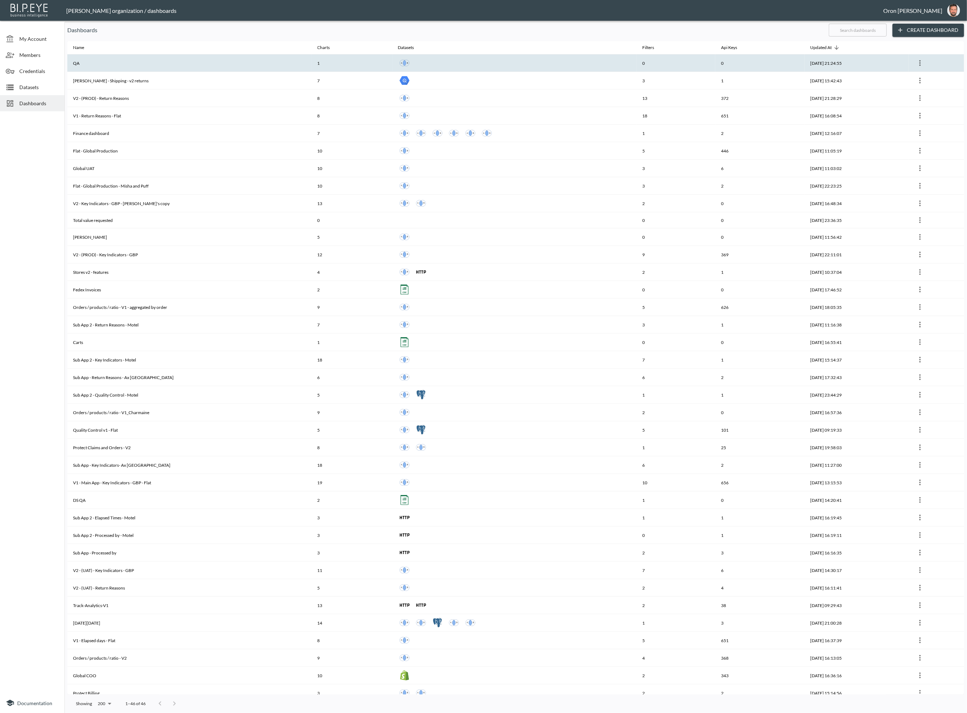
click at [113, 60] on th "QA" at bounding box center [189, 63] width 244 height 18
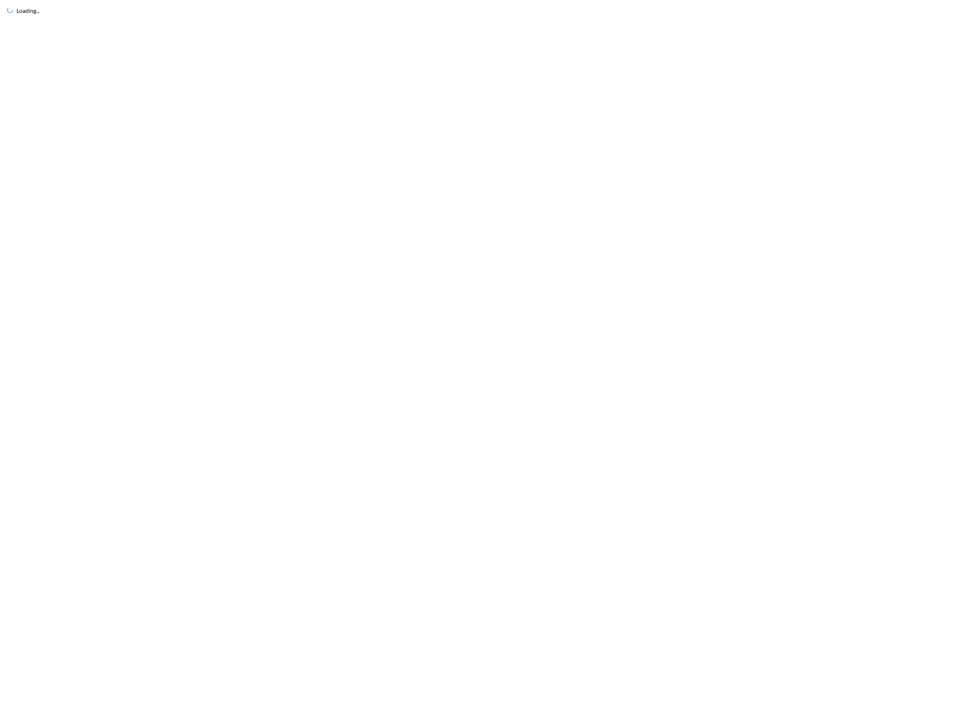
click at [145, 56] on div "Loading..." at bounding box center [483, 356] width 967 height 713
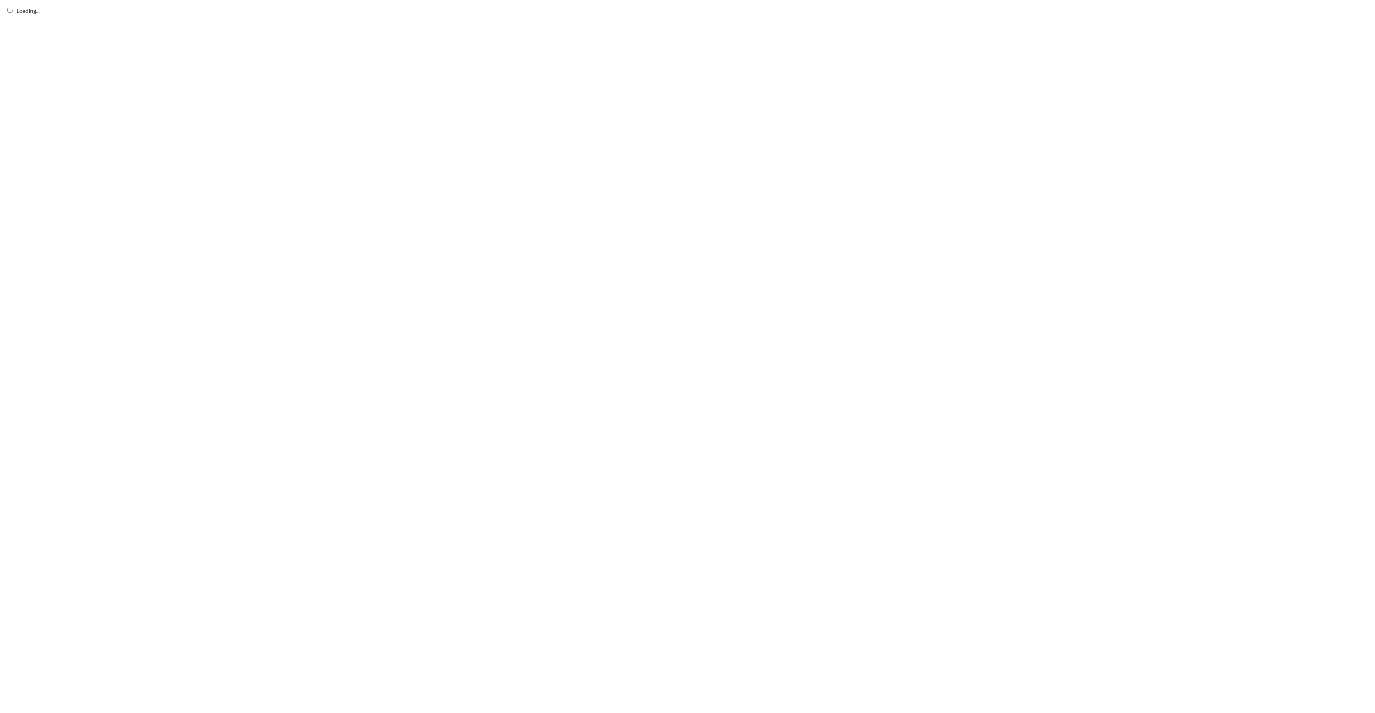
click at [1212, 91] on div "Loading..." at bounding box center [687, 356] width 1375 height 713
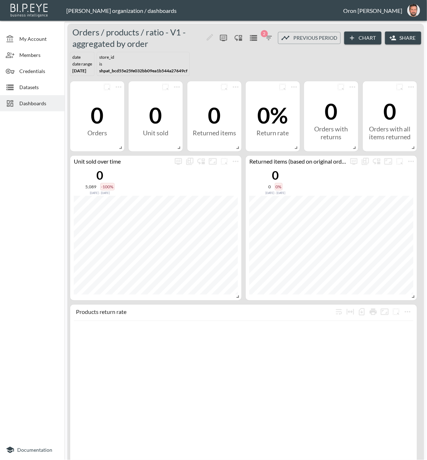
click at [35, 87] on span "Datasets" at bounding box center [38, 87] width 39 height 8
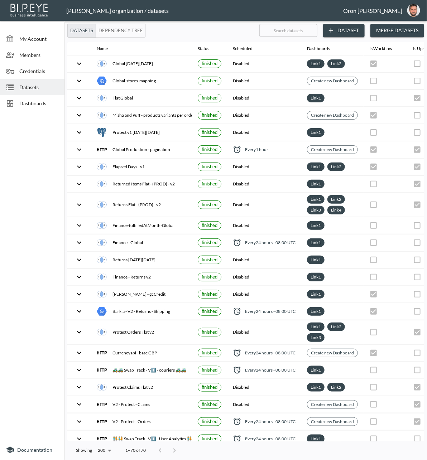
click at [37, 104] on span "Dashboards" at bounding box center [38, 104] width 39 height 8
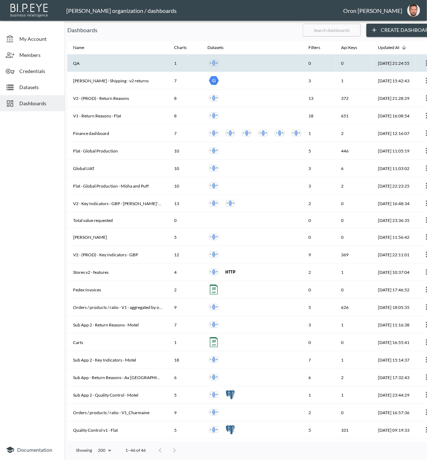
click at [96, 64] on th "QA" at bounding box center [117, 63] width 101 height 18
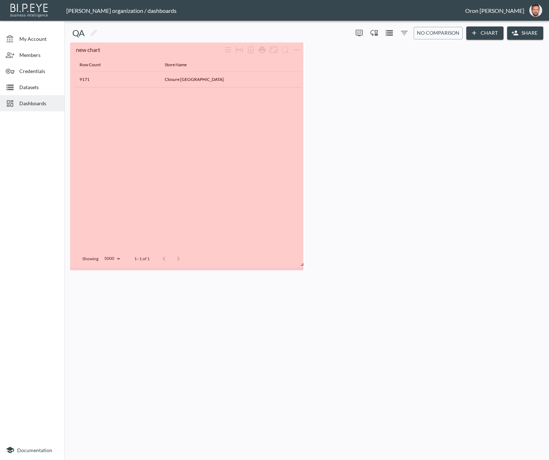
drag, startPoint x: 237, startPoint y: 373, endPoint x: 279, endPoint y: 256, distance: 124.0
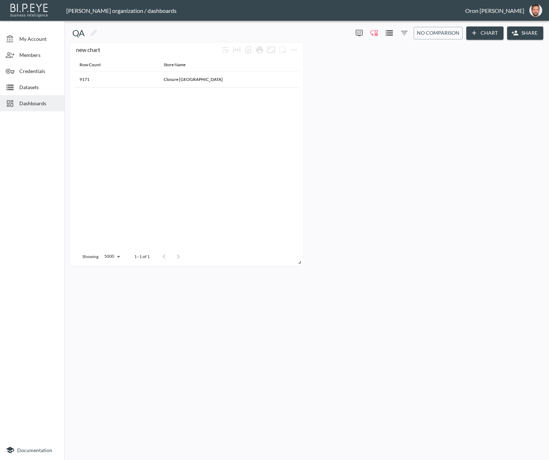
click at [26, 104] on span "Dashboards" at bounding box center [38, 104] width 39 height 8
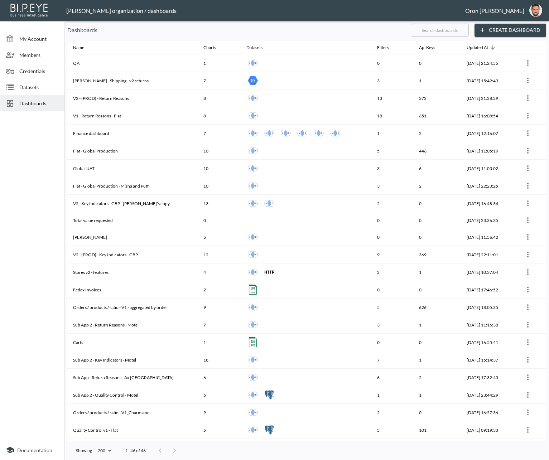
click at [497, 33] on button "Create Dashboard" at bounding box center [510, 30] width 72 height 13
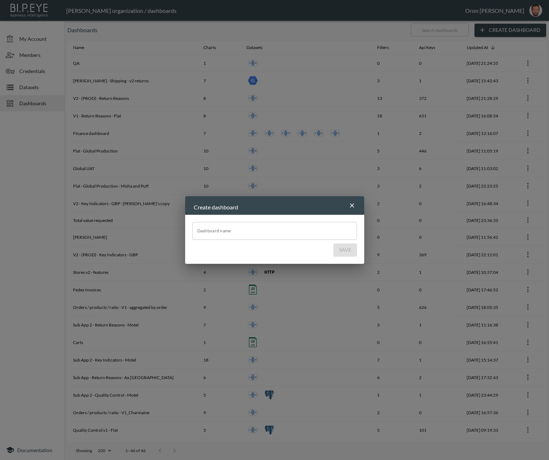
click at [284, 229] on input "Dashboard name" at bounding box center [274, 231] width 165 height 18
type input "[PERSON_NAME]"
click at [333, 243] on button "Save" at bounding box center [345, 249] width 24 height 13
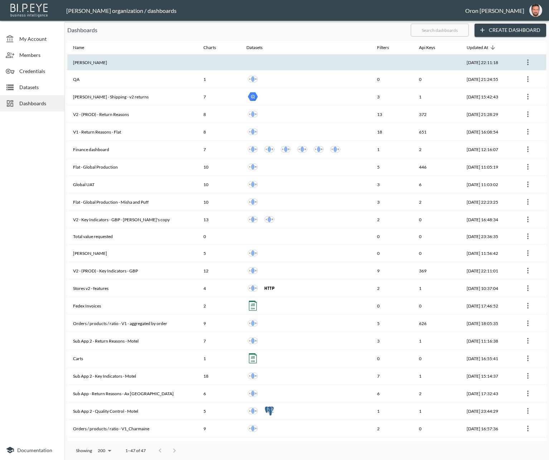
click at [371, 69] on th at bounding box center [392, 62] width 42 height 16
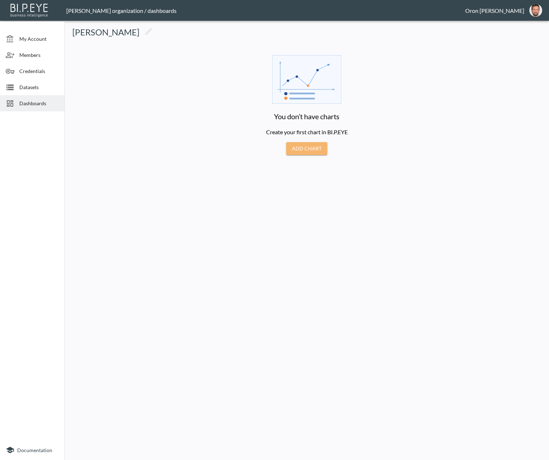
click at [305, 152] on button "Add Chart" at bounding box center [306, 148] width 41 height 13
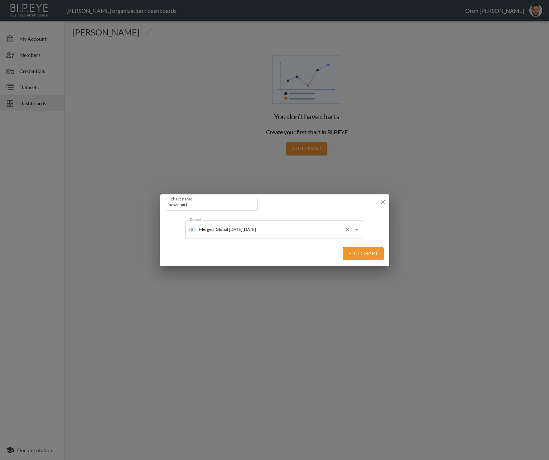
click at [262, 227] on input "Global [DATE][DATE]" at bounding box center [277, 229] width 127 height 11
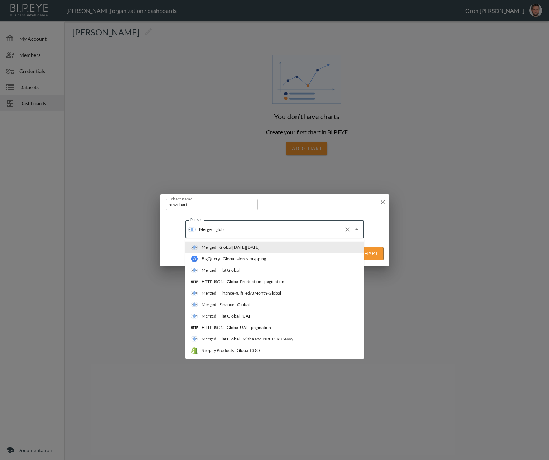
type input "globa"
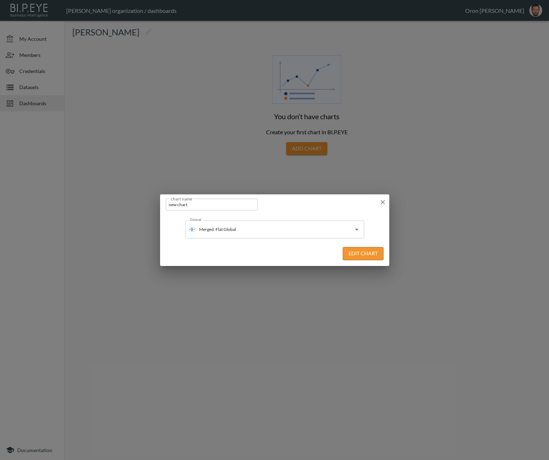
drag, startPoint x: 382, startPoint y: 250, endPoint x: 360, endPoint y: 257, distance: 22.8
click at [381, 250] on button "Edit Chart" at bounding box center [363, 253] width 41 height 13
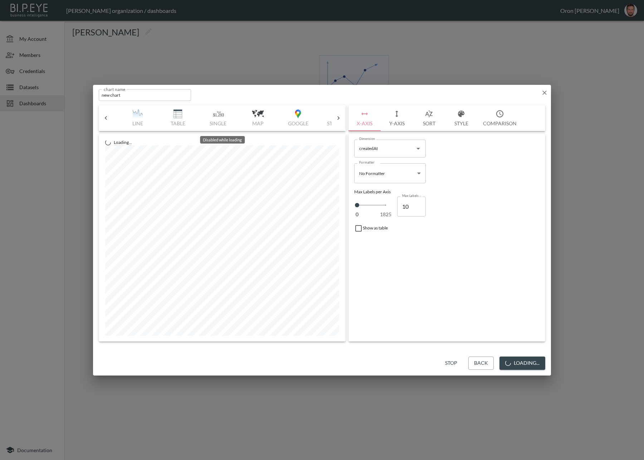
scroll to position [0, 163]
click at [181, 115] on div "Bar Horizontal Doughnut Pie Line Table Single Map Google Stacked Calendar Title" at bounding box center [222, 118] width 218 height 26
click at [181, 115] on img "button" at bounding box center [174, 114] width 29 height 9
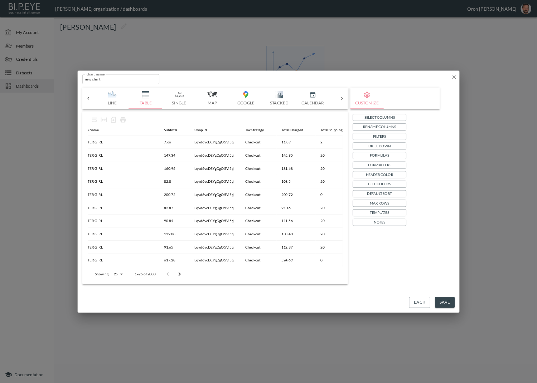
scroll to position [0, 797]
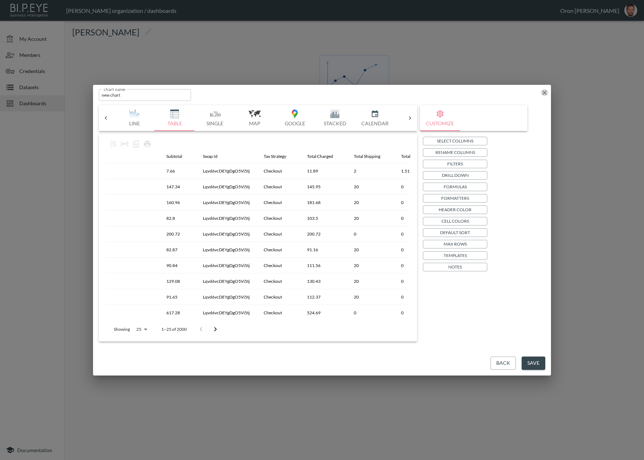
drag, startPoint x: 547, startPoint y: 91, endPoint x: 542, endPoint y: 93, distance: 5.1
click at [547, 91] on icon "button" at bounding box center [544, 92] width 7 height 7
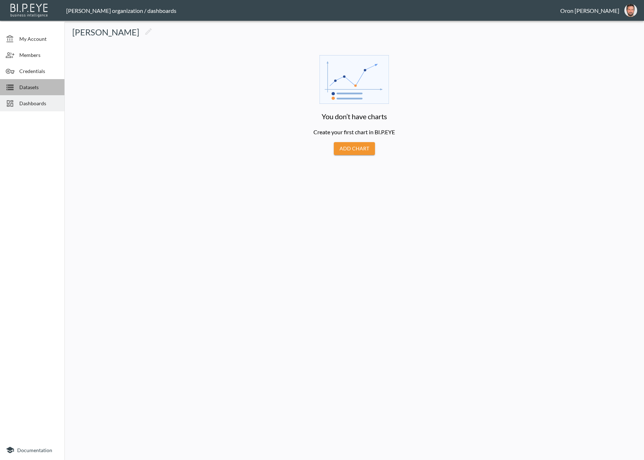
click at [43, 88] on span "Datasets" at bounding box center [38, 87] width 39 height 8
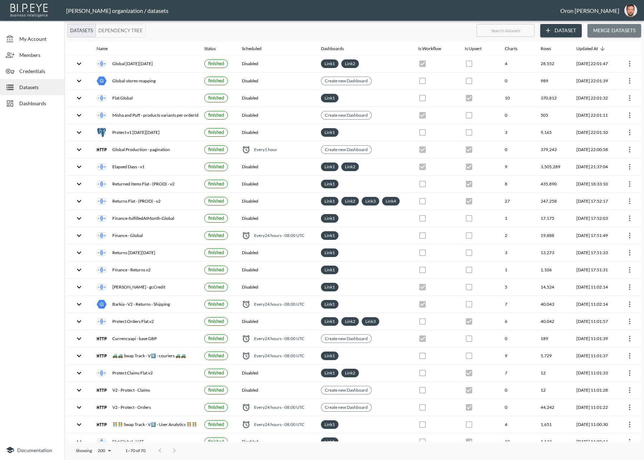
click at [614, 27] on button "Merge Datasets" at bounding box center [615, 30] width 54 height 13
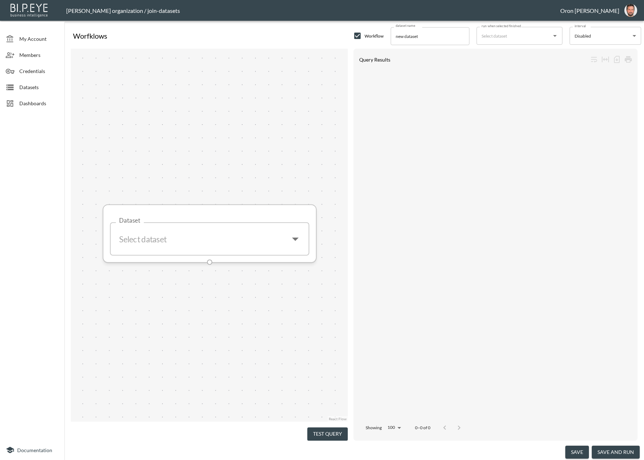
click at [260, 231] on input "Dataset" at bounding box center [200, 238] width 168 height 21
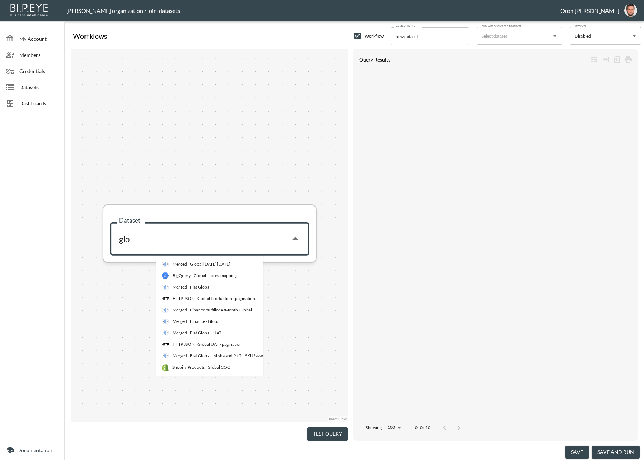
type input "glob"
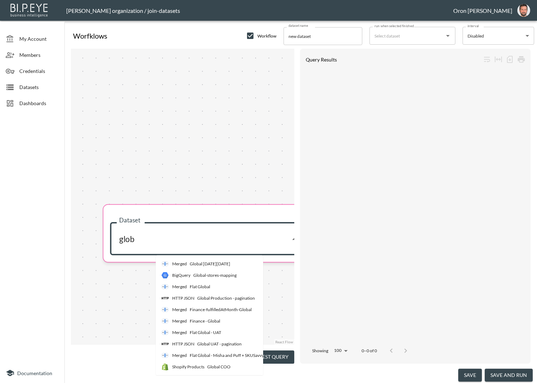
click at [219, 303] on li "HTTP JSON Global Production - pagination" at bounding box center [227, 298] width 143 height 11
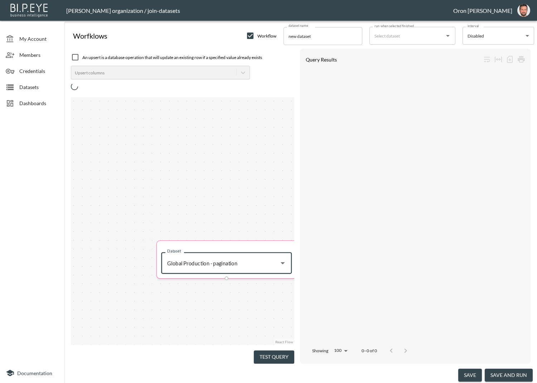
type input "Global Production - pagination"
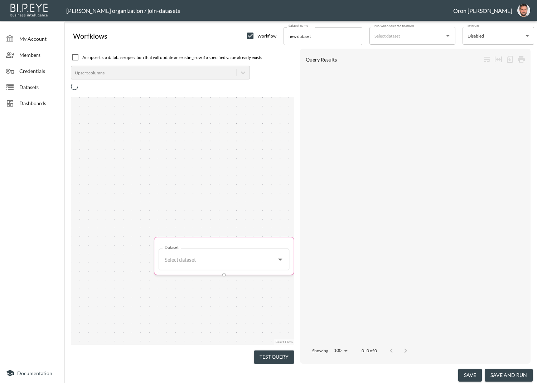
drag, startPoint x: 262, startPoint y: 215, endPoint x: 219, endPoint y: 180, distance: 55.2
click at [209, 155] on div "Dataset Dataset" at bounding box center [182, 221] width 223 height 248
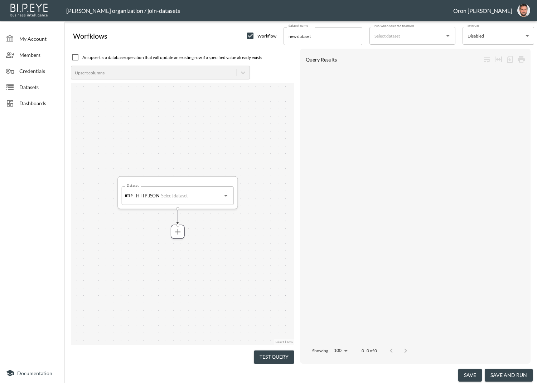
type input "Global Production - pagination"
drag, startPoint x: 223, startPoint y: 179, endPoint x: 202, endPoint y: 163, distance: 27.0
click at [223, 134] on div "Dataset HTTP JSON Global Production - pagination Dataset" at bounding box center [178, 142] width 112 height 25
click at [179, 184] on icon "more" at bounding box center [177, 182] width 9 height 9
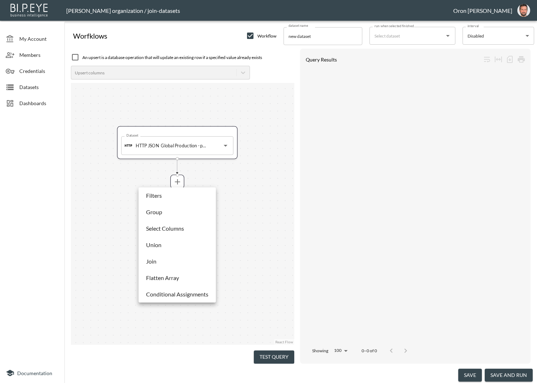
click at [177, 226] on p "Select Columns" at bounding box center [165, 228] width 38 height 9
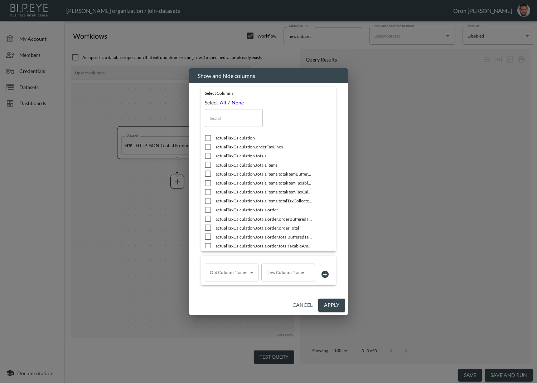
click at [214, 116] on input "text" at bounding box center [234, 118] width 58 height 18
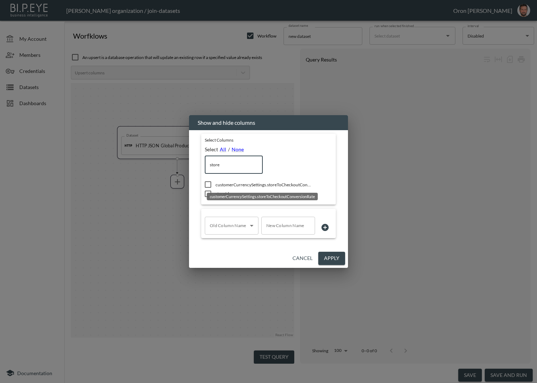
type input "store"
click at [220, 190] on div "customerCurrencySettings.storeToCheckoutConversionRate" at bounding box center [262, 194] width 112 height 13
drag, startPoint x: 217, startPoint y: 184, endPoint x: 213, endPoint y: 191, distance: 7.4
click at [217, 185] on span "customerCurrencySettings.storeToCheckoutConversionRate" at bounding box center [264, 185] width 97 height 6
checkbox input "false"
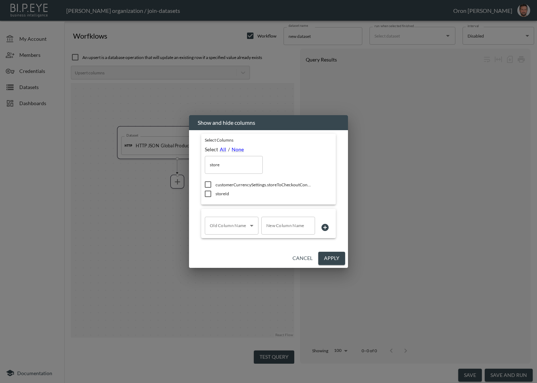
drag, startPoint x: 205, startPoint y: 193, endPoint x: 207, endPoint y: 189, distance: 4.0
click at [204, 193] on input "checkbox" at bounding box center [207, 193] width 15 height 7
checkbox input "true"
drag, startPoint x: 228, startPoint y: 166, endPoint x: 190, endPoint y: 165, distance: 38.3
click at [190, 165] on div "Select Columns Select All / None store ​ customerCurrencySettings.storeToChecko…" at bounding box center [268, 189] width 159 height 119
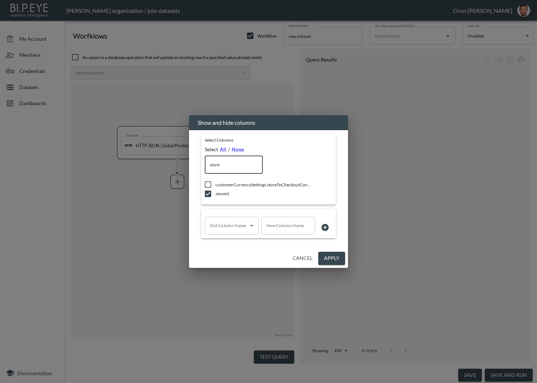
type input "s"
checkbox input "false"
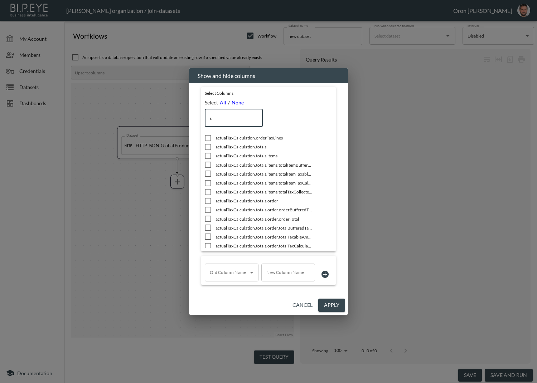
type input "st"
checkbox input "true"
type input "sto"
checkbox input "true"
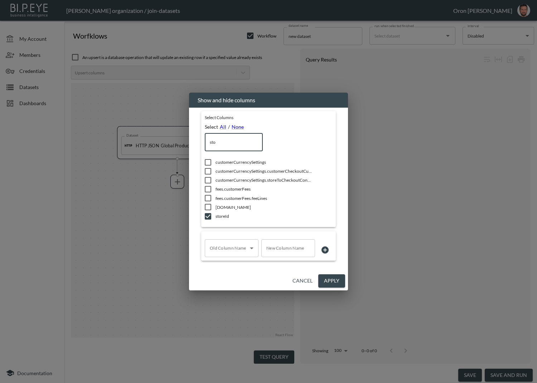
type input "stor"
checkbox input "true"
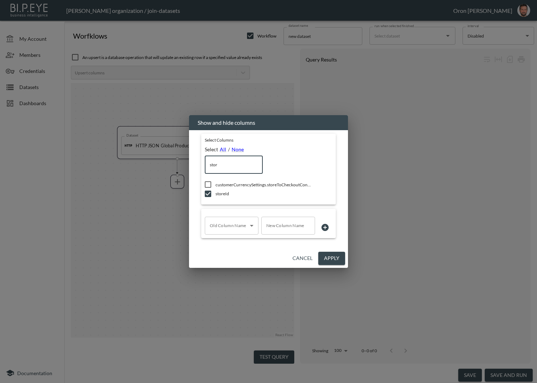
type input "sto"
checkbox input "false"
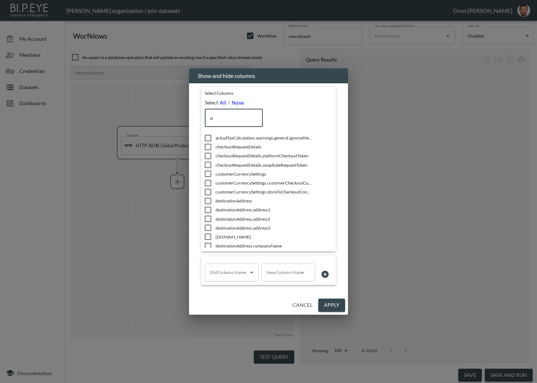
type input "s"
checkbox input "false"
checkbox input "true"
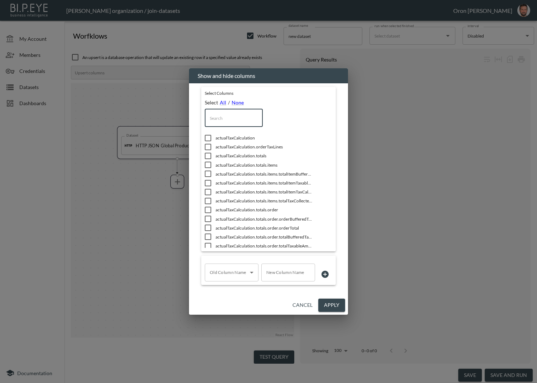
type input "i"
checkbox input "true"
checkbox input "false"
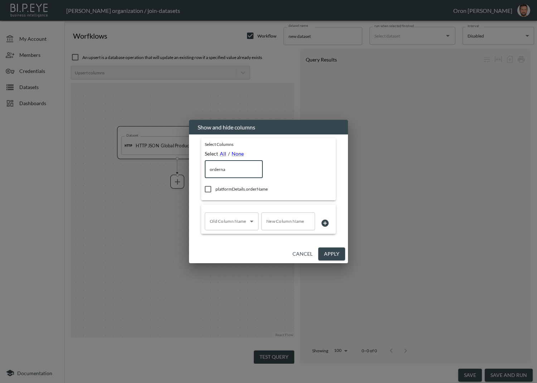
type input "orderna"
click at [256, 189] on span "platformDetails.orderName" at bounding box center [264, 189] width 97 height 6
checkbox input "true"
click at [213, 169] on input "orderna" at bounding box center [234, 169] width 58 height 18
click at [216, 169] on input "orderna" at bounding box center [234, 169] width 58 height 18
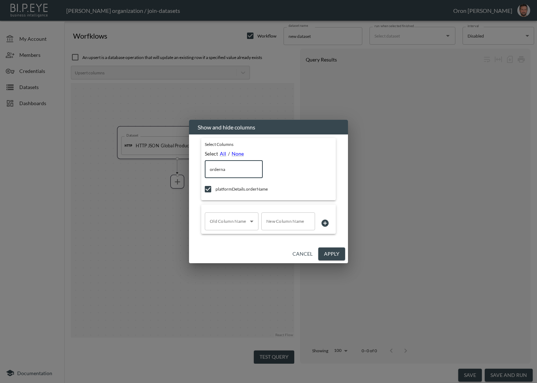
click at [216, 169] on input "orderna" at bounding box center [234, 169] width 58 height 18
type input "pl"
checkbox input "false"
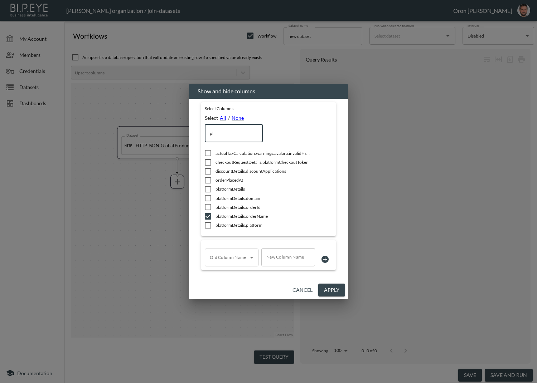
type input "pla"
checkbox input "true"
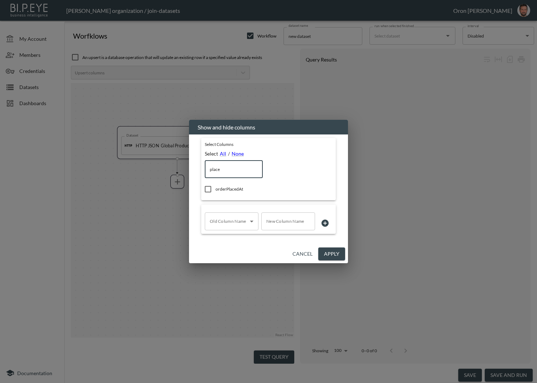
type input "place"
click at [231, 189] on span "orderPlacedAt" at bounding box center [264, 189] width 97 height 6
checkbox input "true"
click at [171, 168] on div "Show and hide columns Select Columns Select All / None place ​ orderPlacedAt Ol…" at bounding box center [268, 191] width 537 height 383
type input "f"
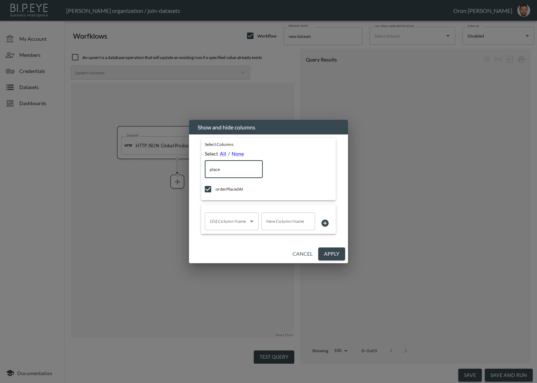
checkbox input "false"
drag, startPoint x: 232, startPoint y: 169, endPoint x: 184, endPoint y: 167, distance: 47.6
click at [184, 167] on div "Show and hide columns Select Columns Select All / None ful ​ statuses.fulfillme…" at bounding box center [268, 191] width 537 height 383
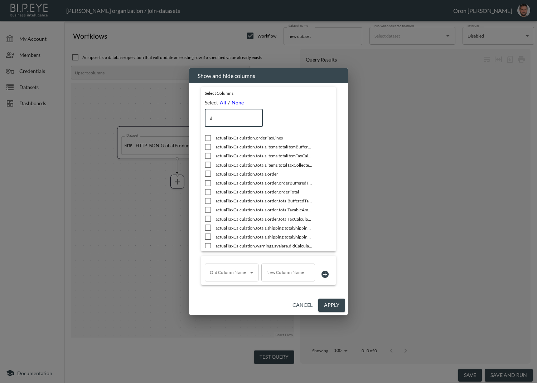
type input "da"
checkbox input "true"
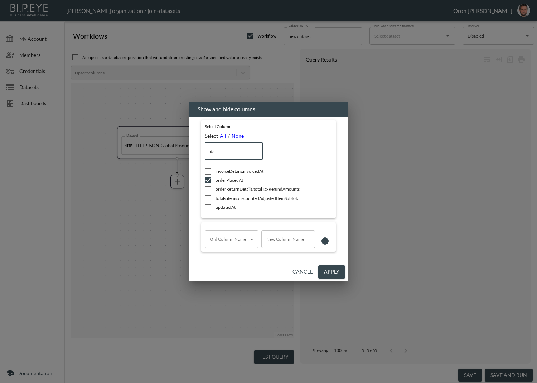
type input "d"
checkbox input "false"
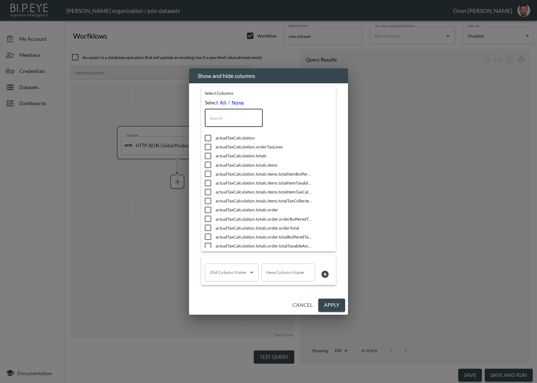
type input "f"
checkbox input "true"
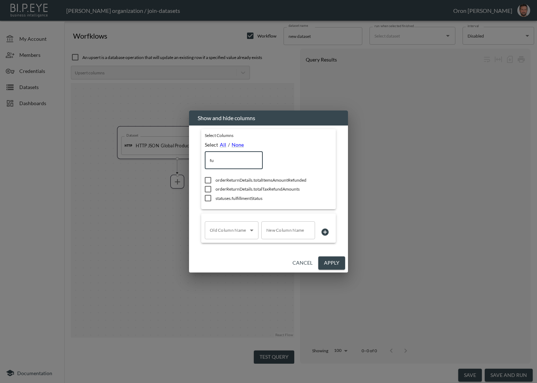
drag, startPoint x: 223, startPoint y: 164, endPoint x: 173, endPoint y: 160, distance: 50.6
click at [173, 160] on div "Show and hide columns Select Columns Select All / None fu ​ orderReturnDetails.…" at bounding box center [268, 191] width 537 height 383
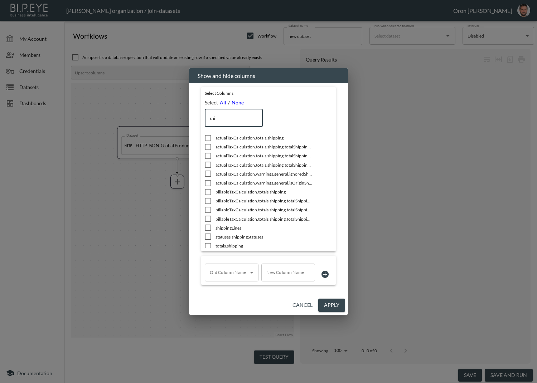
type input "ship"
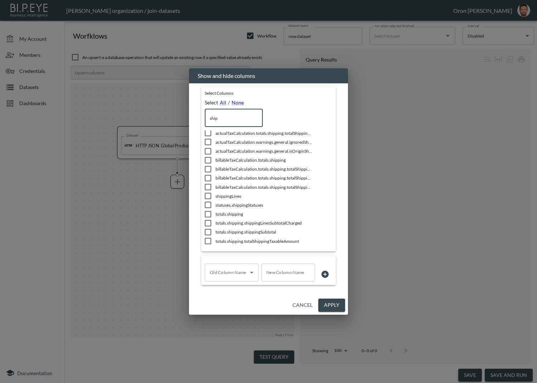
drag, startPoint x: 217, startPoint y: 117, endPoint x: 187, endPoint y: 115, distance: 29.8
click at [187, 115] on div "Show and hide columns Select Columns Select All / None ship ​ actualTaxCalculat…" at bounding box center [268, 191] width 537 height 383
type input "c"
checkbox input "true"
checkbox input "false"
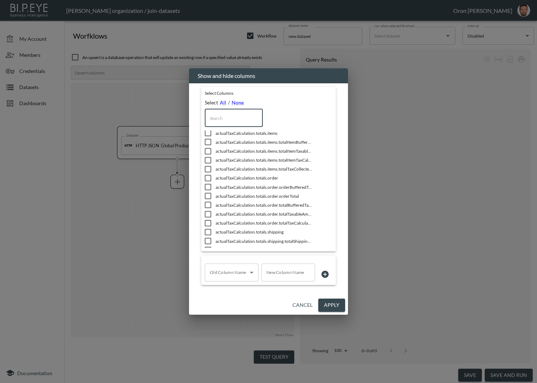
checkbox input "false"
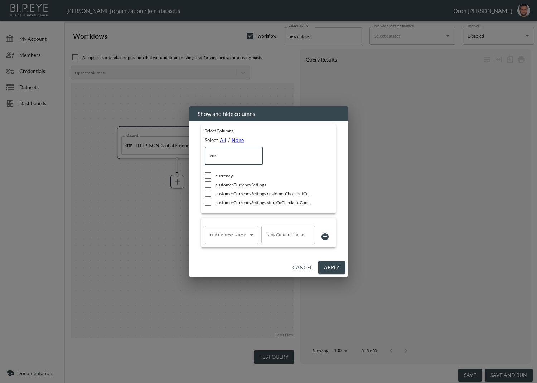
scroll to position [0, 0]
type input "curr"
drag, startPoint x: 222, startPoint y: 175, endPoint x: 230, endPoint y: 164, distance: 13.3
click at [222, 175] on span "currency" at bounding box center [264, 176] width 97 height 6
checkbox input "true"
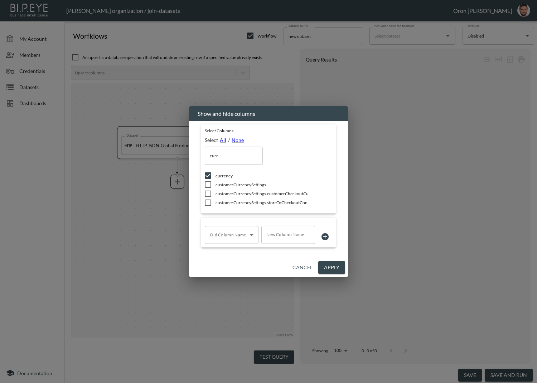
drag, startPoint x: 204, startPoint y: 155, endPoint x: 198, endPoint y: 155, distance: 6.1
click at [198, 155] on div "Select Columns Select All / None curr ​ currency customerCurrencySettings custo…" at bounding box center [269, 186] width 142 height 130
type input "su"
checkbox input "false"
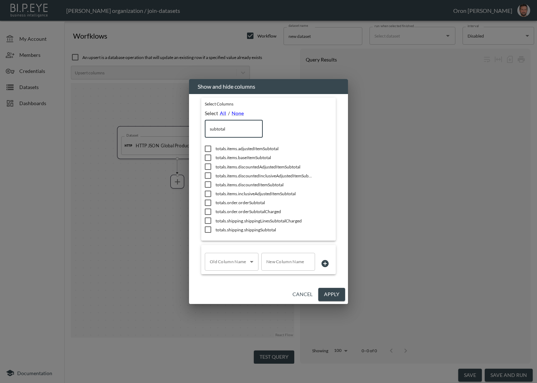
click at [227, 126] on input "subtotal" at bounding box center [234, 129] width 58 height 18
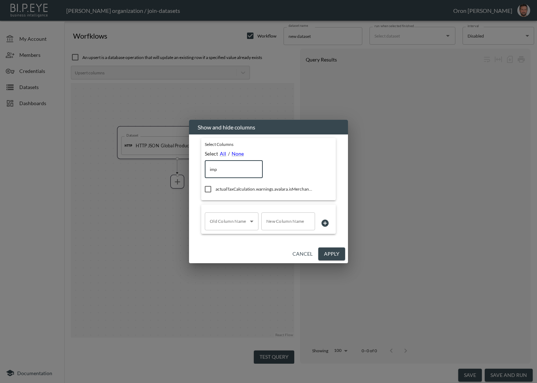
type input "impo"
click at [237, 171] on input "impo" at bounding box center [234, 169] width 58 height 18
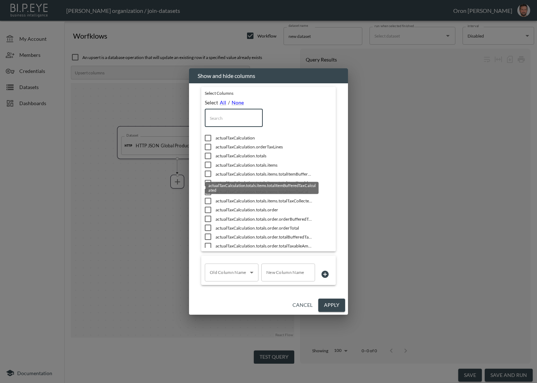
type input "s"
checkbox input "false"
checkbox input "true"
checkbox input "false"
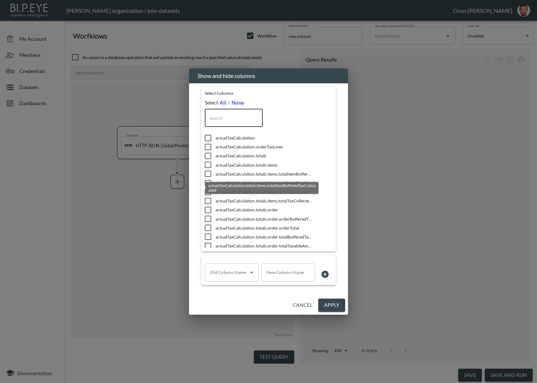
checkbox input "true"
checkbox input "false"
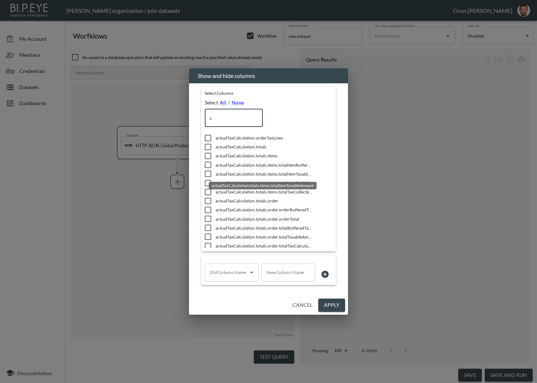
type input "st"
checkbox input "true"
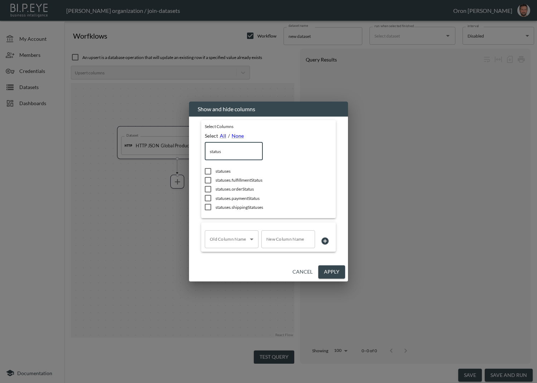
type input "status"
click at [209, 191] on input "checkbox" at bounding box center [207, 189] width 15 height 7
checkbox input "true"
click at [248, 146] on input "status" at bounding box center [234, 151] width 58 height 18
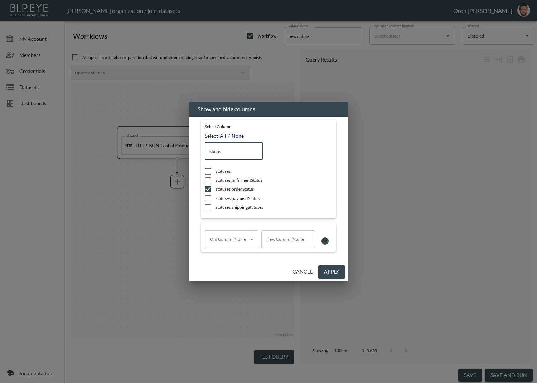
click at [248, 146] on input "status" at bounding box center [234, 151] width 58 height 18
type input "to"
checkbox input "false"
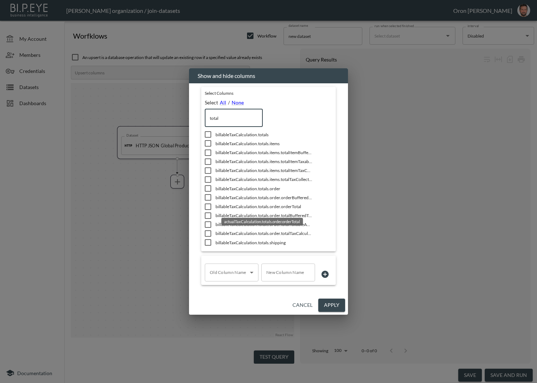
scroll to position [410, 0]
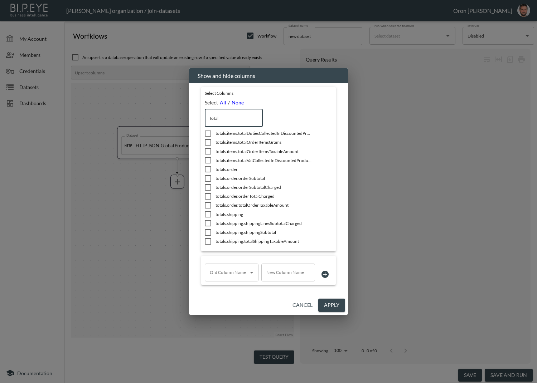
click at [228, 120] on input "total" at bounding box center [234, 118] width 58 height 18
type input "vat"
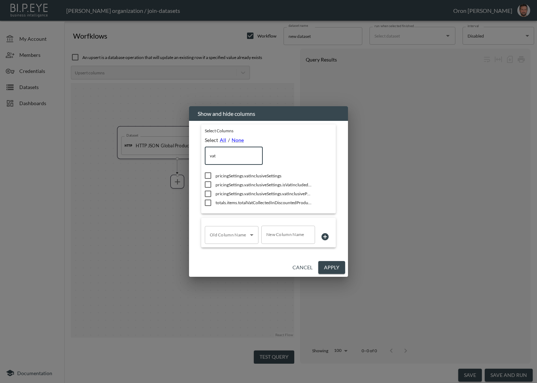
drag, startPoint x: 235, startPoint y: 156, endPoint x: 175, endPoint y: 154, distance: 59.5
click at [175, 154] on div "Show and hide columns Select Columns Select All / None vat ​ pricingSettings.va…" at bounding box center [268, 191] width 537 height 383
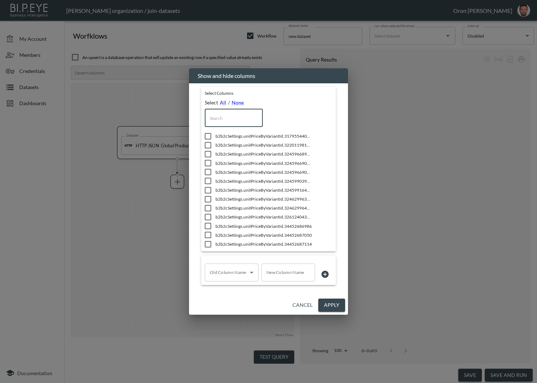
scroll to position [708, 0]
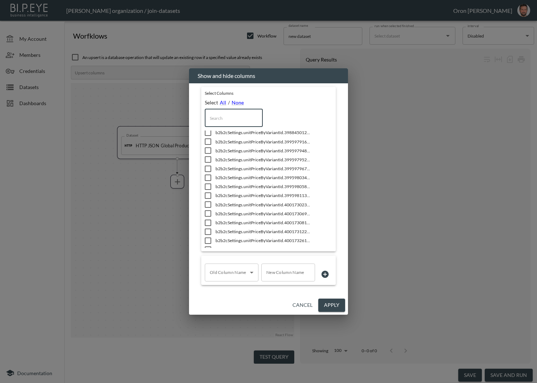
type input "t"
checkbox input "false"
checkbox input "true"
checkbox input "false"
checkbox input "true"
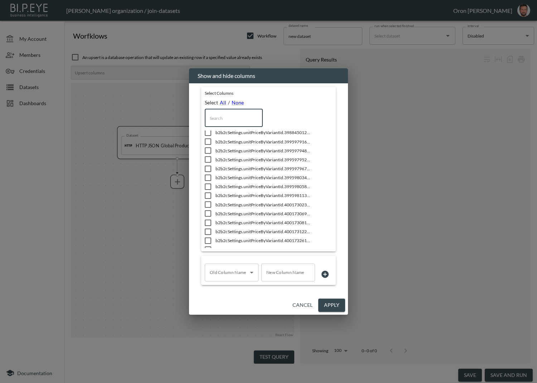
checkbox input "false"
checkbox input "true"
checkbox input "false"
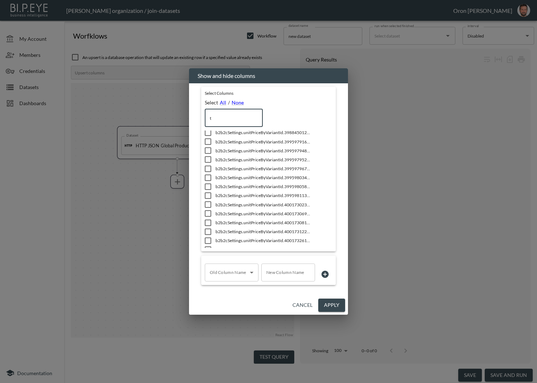
type input "to"
checkbox input "true"
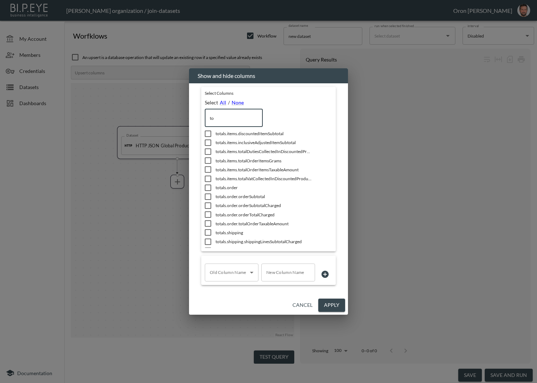
type input "tot"
checkbox input "false"
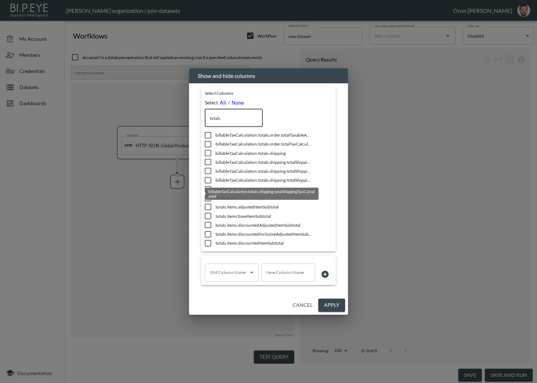
scroll to position [365, 0]
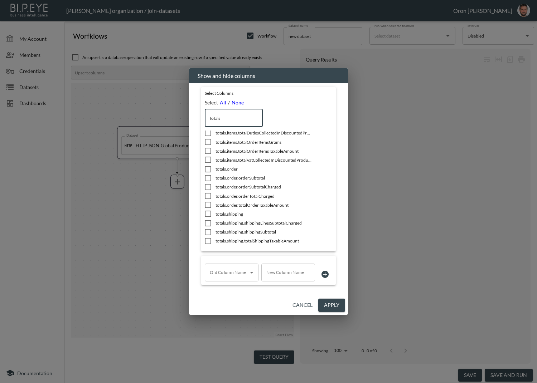
type input "totals"
click at [336, 300] on button "Apply" at bounding box center [331, 305] width 27 height 13
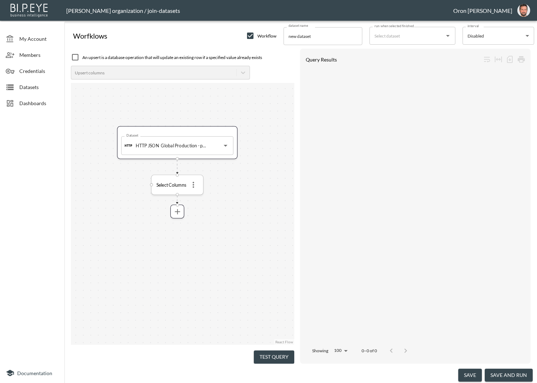
click at [190, 184] on icon "more" at bounding box center [193, 184] width 9 height 9
click at [205, 203] on li "Edit" at bounding box center [194, 199] width 32 height 13
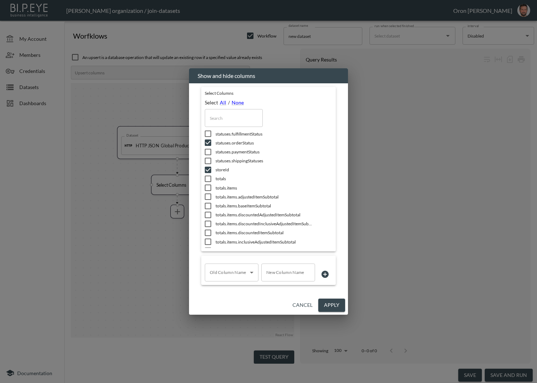
scroll to position [3433, 0]
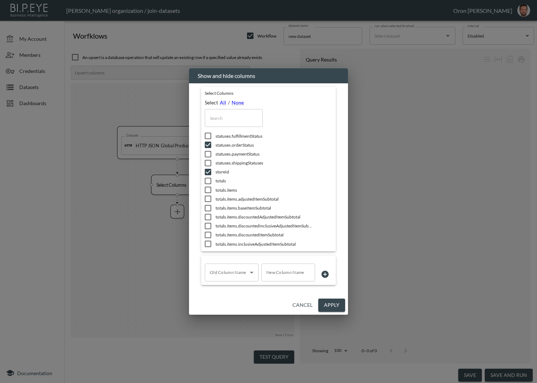
click at [235, 117] on input "text" at bounding box center [234, 118] width 58 height 18
type input "t"
checkbox input "false"
checkbox input "true"
checkbox input "false"
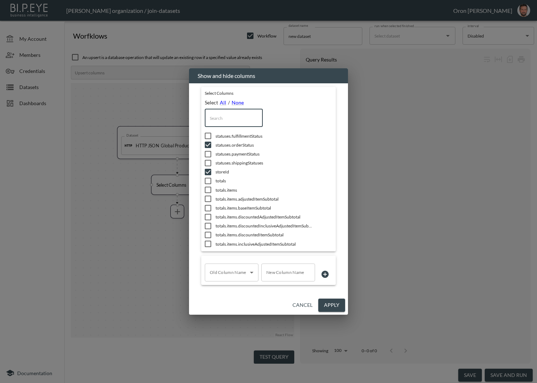
checkbox input "true"
checkbox input "false"
checkbox input "true"
checkbox input "false"
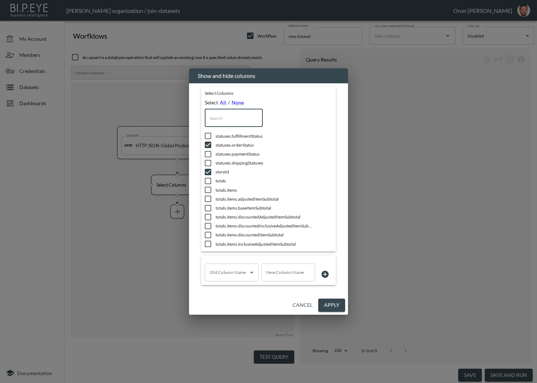
checkbox input "false"
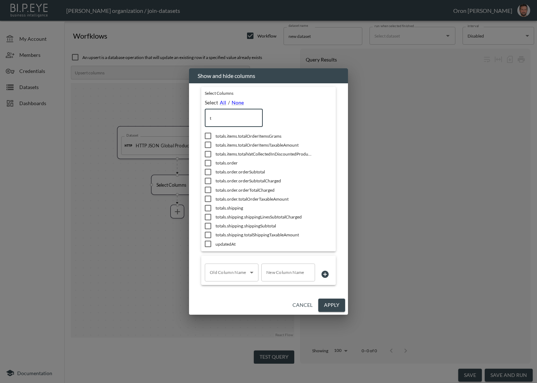
type input "ta"
checkbox input "true"
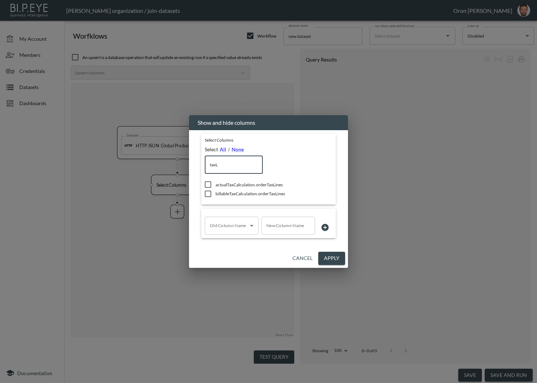
scroll to position [0, 0]
type input "taxLin"
drag, startPoint x: 304, startPoint y: 258, endPoint x: 303, endPoint y: 263, distance: 4.4
click at [304, 259] on button "Cancel" at bounding box center [303, 258] width 26 height 13
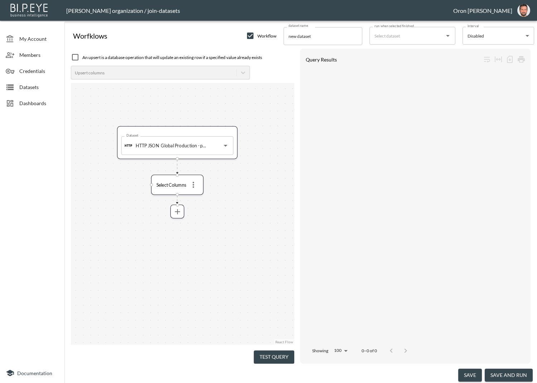
click at [47, 89] on span "Datasets" at bounding box center [38, 87] width 39 height 8
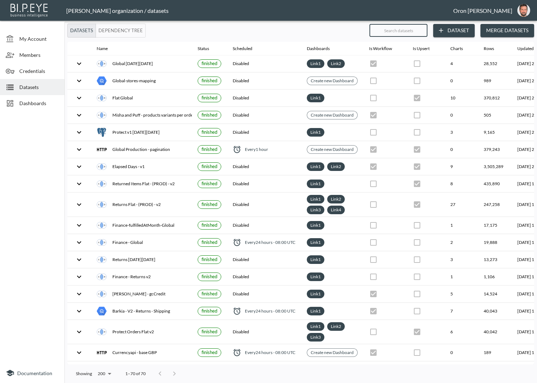
click at [379, 33] on input "text" at bounding box center [398, 30] width 58 height 18
type input "g"
checkbox input "true"
checkbox input "false"
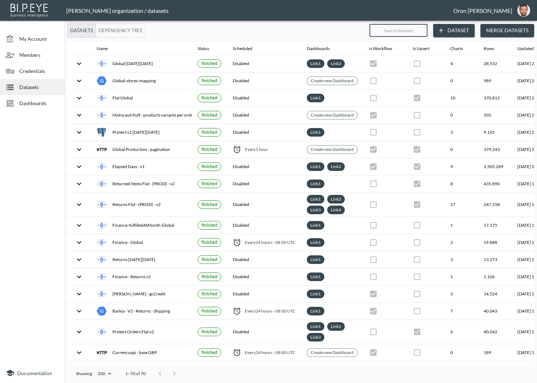
checkbox input "false"
checkbox input "true"
checkbox input "false"
checkbox input "true"
checkbox input "false"
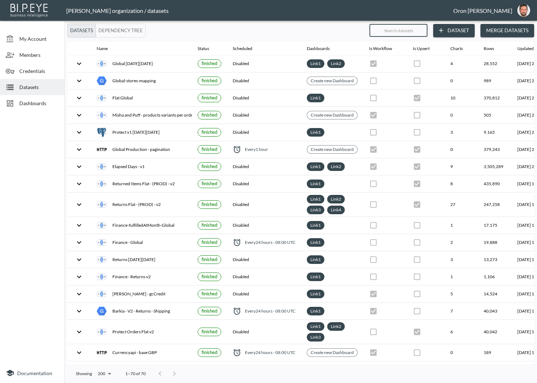
checkbox input "true"
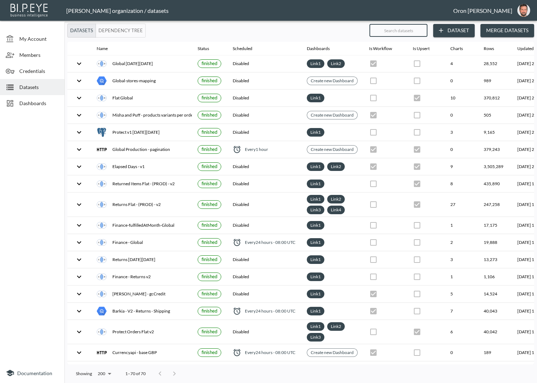
checkbox input "false"
checkbox input "true"
checkbox input "false"
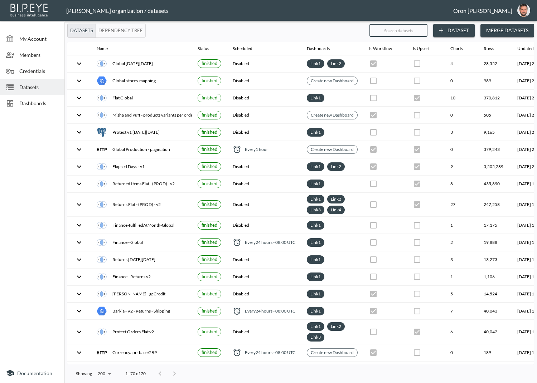
checkbox input "true"
checkbox input "false"
type input "gl"
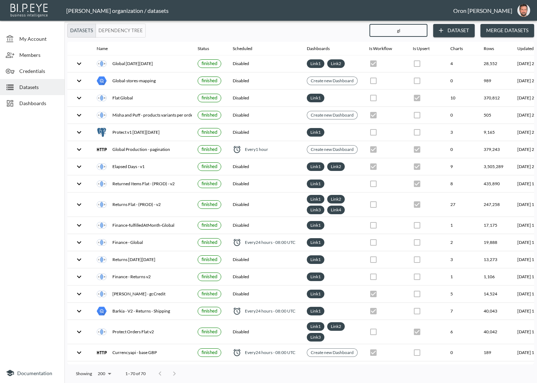
checkbox input "false"
checkbox input "true"
checkbox input "false"
checkbox input "true"
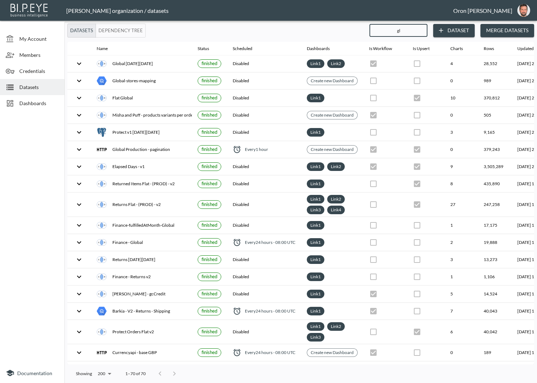
checkbox input "true"
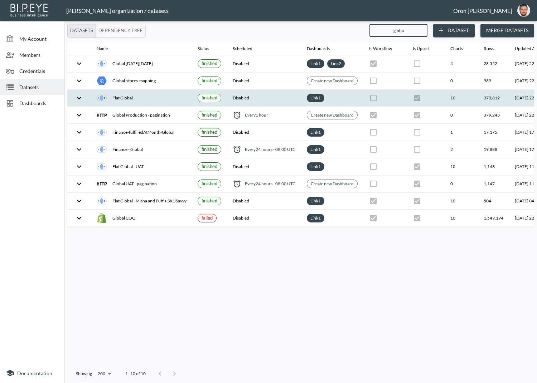
scroll to position [0, 52]
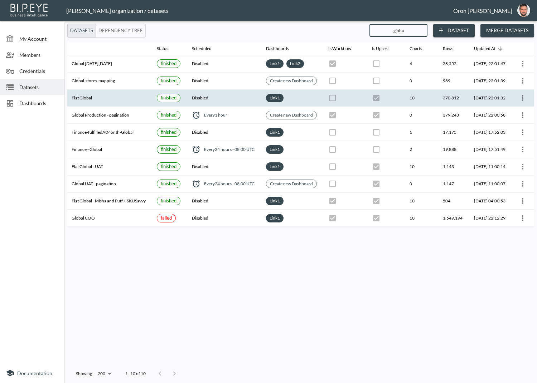
type input "globa"
click at [520, 98] on icon "more" at bounding box center [522, 98] width 9 height 9
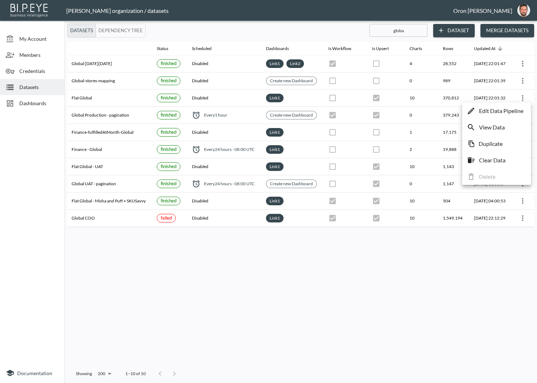
click at [517, 109] on p "Edit Data Pipeline" at bounding box center [501, 111] width 44 height 9
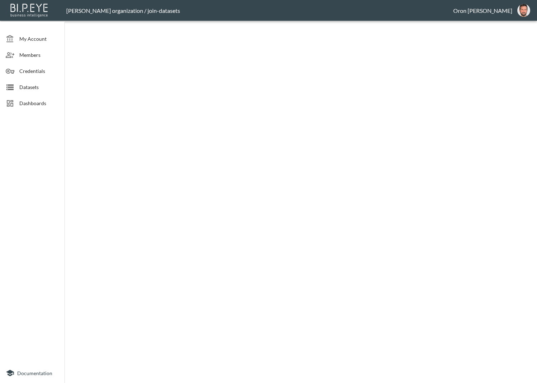
click at [370, 113] on div at bounding box center [300, 204] width 473 height 360
click at [341, 129] on div at bounding box center [300, 204] width 473 height 360
click at [29, 100] on span "Dashboards" at bounding box center [38, 104] width 39 height 8
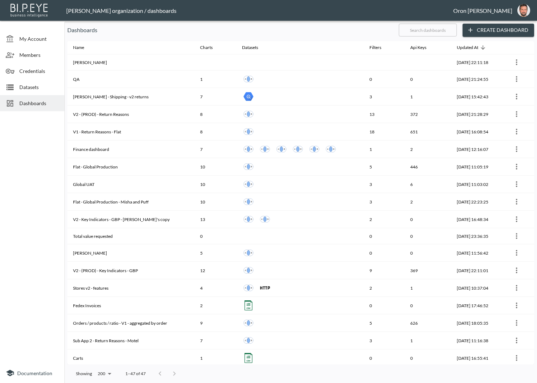
click at [336, 28] on p "Dashboards" at bounding box center [230, 30] width 326 height 9
click at [32, 85] on span "Datasets" at bounding box center [38, 87] width 39 height 8
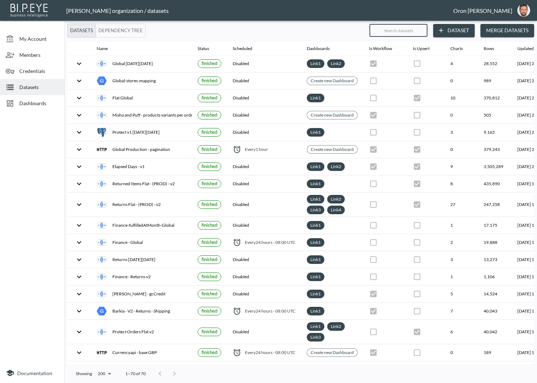
click at [402, 33] on input "text" at bounding box center [398, 30] width 58 height 18
type input "fa"
checkbox input "true"
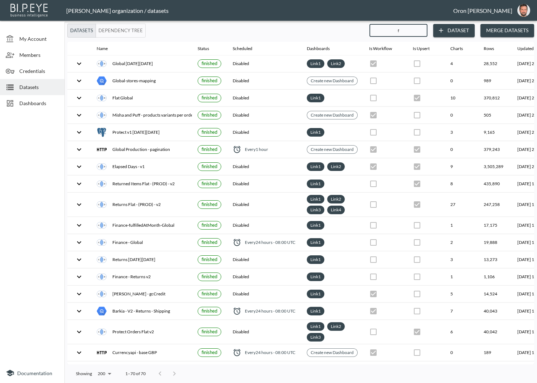
checkbox input "true"
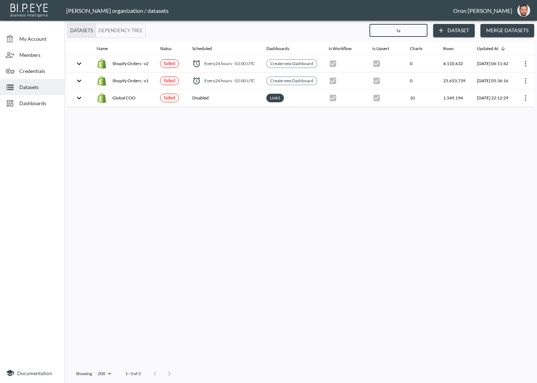
type input "f"
checkbox input "false"
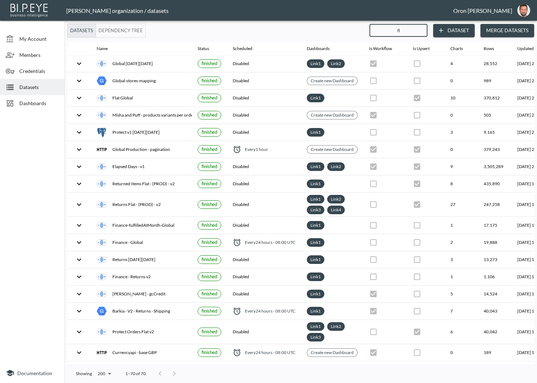
type input "fla"
checkbox input "false"
checkbox input "true"
checkbox input "false"
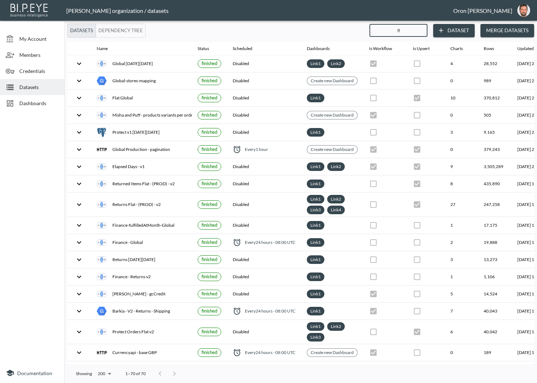
checkbox input "true"
checkbox input "false"
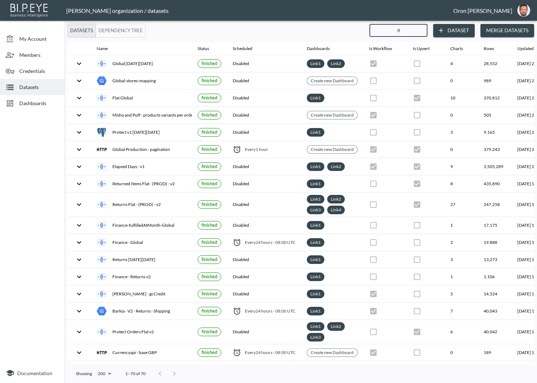
checkbox input "true"
checkbox input "false"
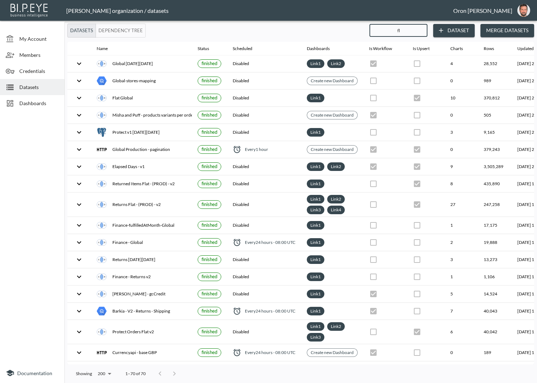
checkbox input "true"
checkbox input "false"
checkbox input "true"
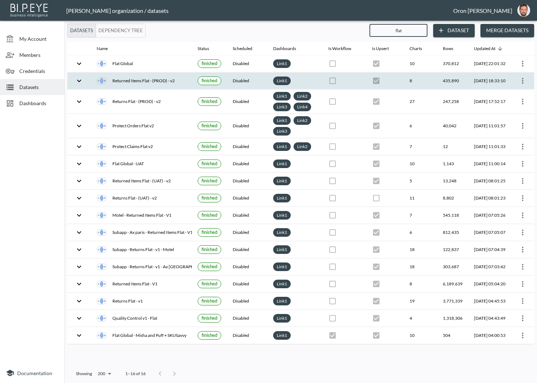
scroll to position [0, 0]
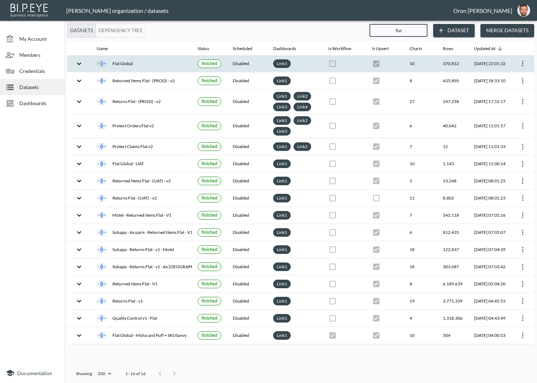
type input "flat"
click at [518, 63] on icon "more" at bounding box center [522, 63] width 9 height 9
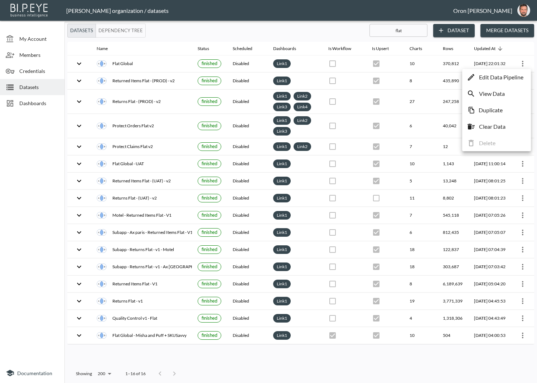
click at [517, 72] on li "Edit Data Pipeline" at bounding box center [496, 77] width 65 height 13
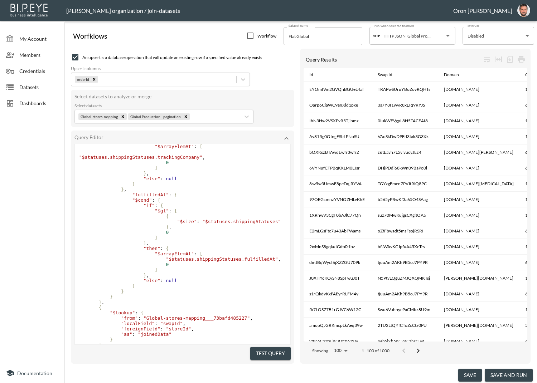
click at [160, 193] on span ""fulfilledAt"" at bounding box center [150, 194] width 37 height 5
type textarea "fulfilledAt"
click at [160, 193] on span ""fulfilledAt"" at bounding box center [150, 194] width 37 height 5
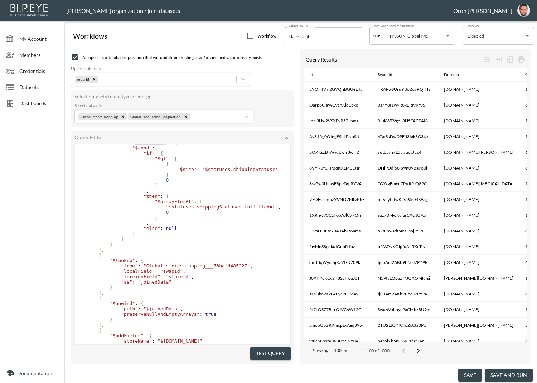
click at [236, 195] on pre ""then" : {" at bounding box center [183, 196] width 216 height 5
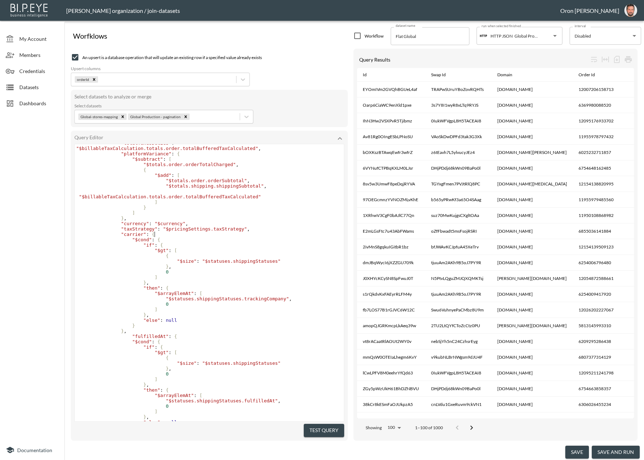
click at [283, 234] on pre ""carrier" : {" at bounding box center [209, 234] width 269 height 5
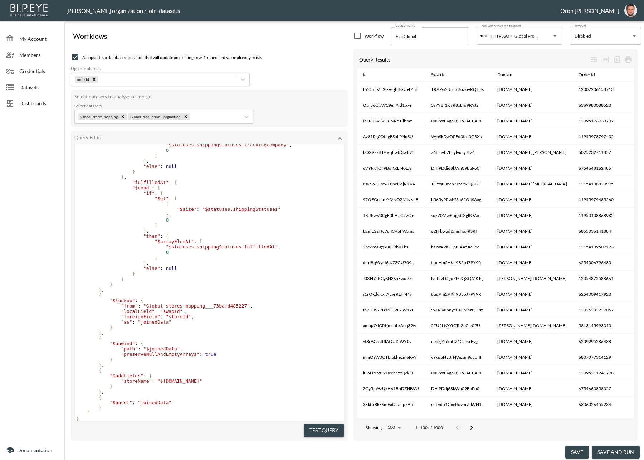
click at [284, 244] on pre ""$statuses.shippingStatuses.fulfilledAt" ," at bounding box center [209, 246] width 269 height 5
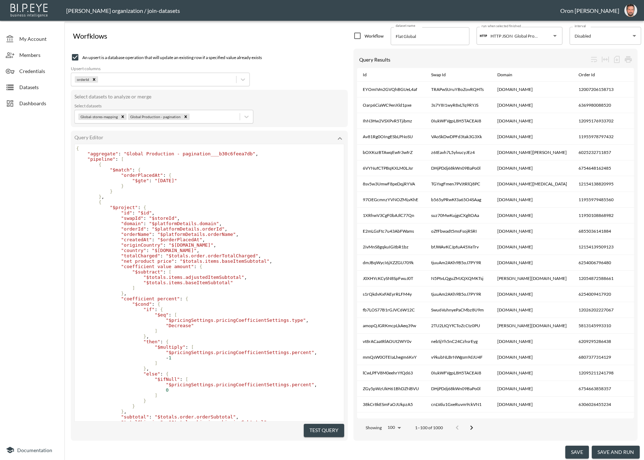
click at [24, 103] on span "Dashboards" at bounding box center [38, 104] width 39 height 8
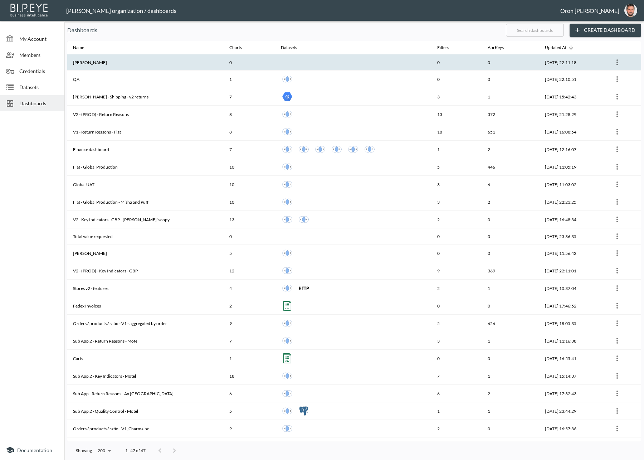
click at [145, 59] on th "[PERSON_NAME]" at bounding box center [145, 62] width 156 height 16
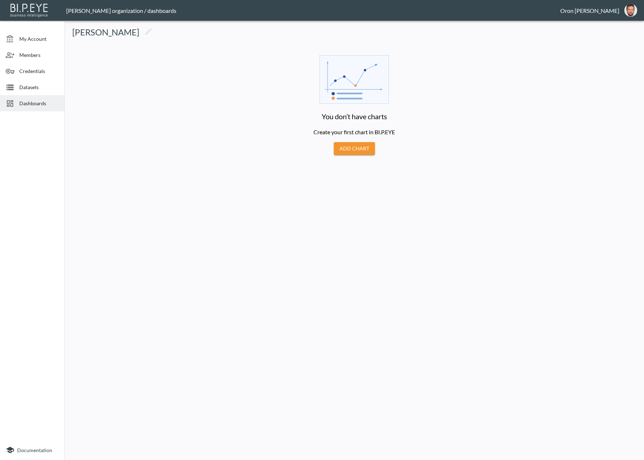
click at [353, 146] on button "Add Chart" at bounding box center [354, 148] width 41 height 13
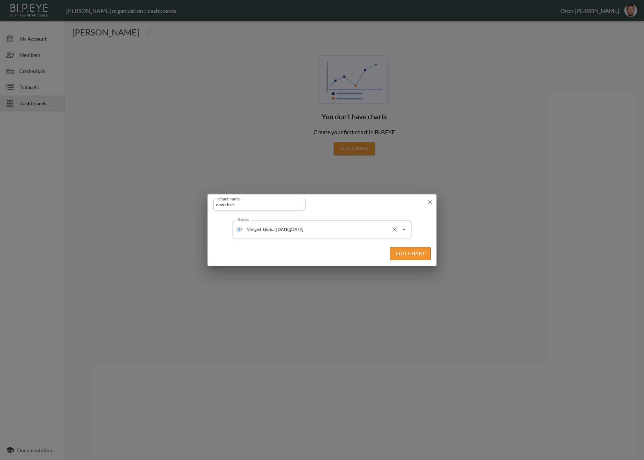
click at [344, 232] on input "Global [DATE][DATE]" at bounding box center [324, 229] width 127 height 11
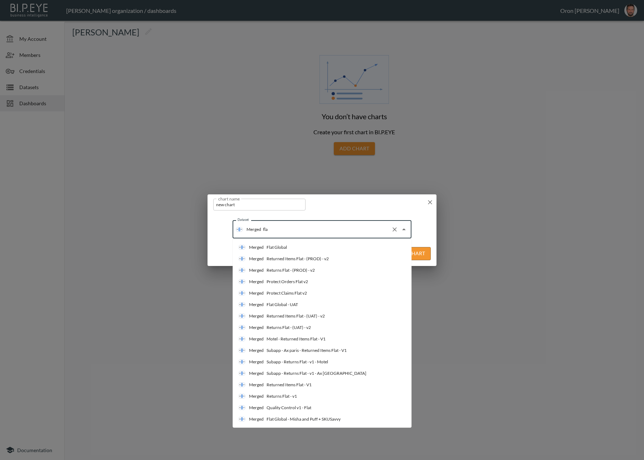
type input "flat"
click at [335, 248] on li "Merged Flat Global" at bounding box center [322, 247] width 179 height 11
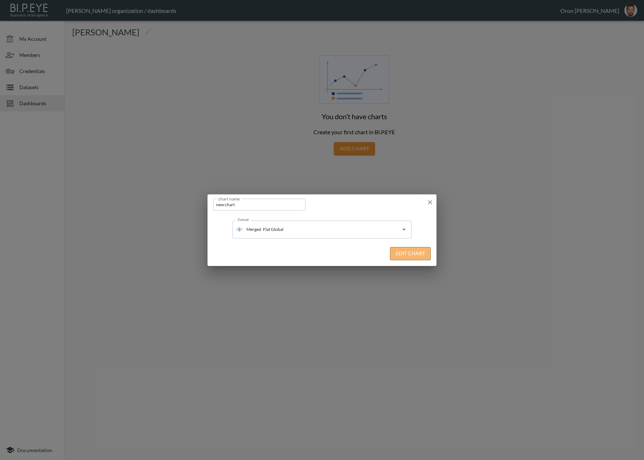
click at [411, 257] on button "Edit Chart" at bounding box center [410, 253] width 41 height 13
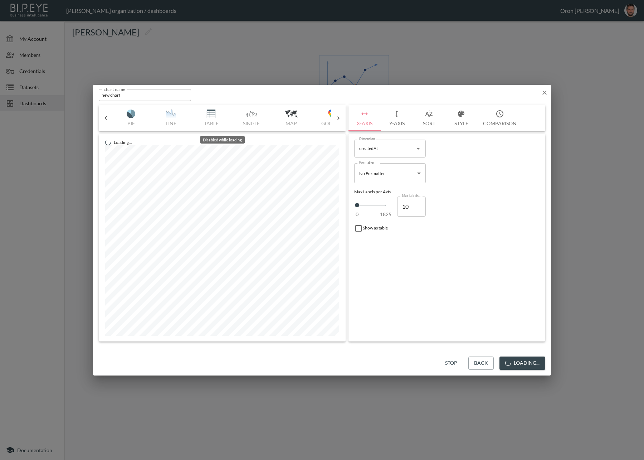
click at [213, 116] on div "Bar Horizontal Doughnut Pie Line Table Single Map Google Stacked Calendar Title" at bounding box center [222, 118] width 218 height 26
click at [212, 115] on img "button" at bounding box center [211, 114] width 29 height 9
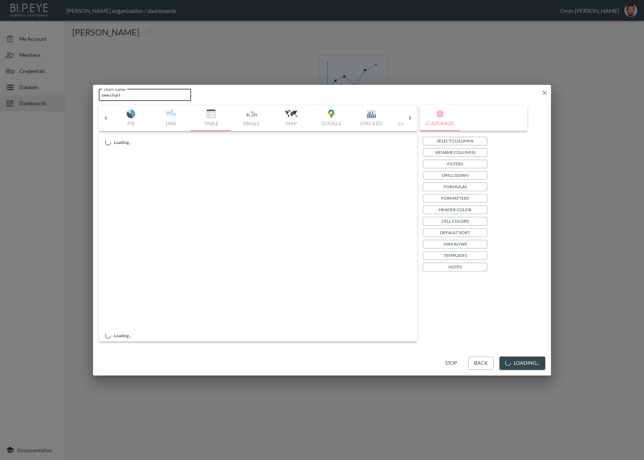
click at [135, 95] on input "new chart" at bounding box center [145, 95] width 92 height 12
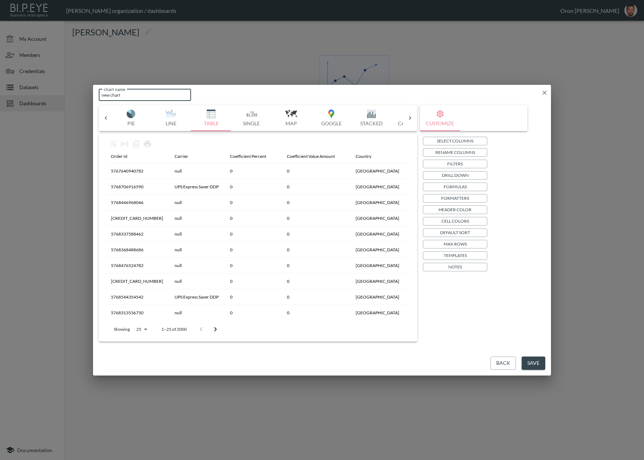
click at [135, 95] on input "new chart" at bounding box center [145, 95] width 92 height 12
drag, startPoint x: 265, startPoint y: 155, endPoint x: 115, endPoint y: 156, distance: 149.3
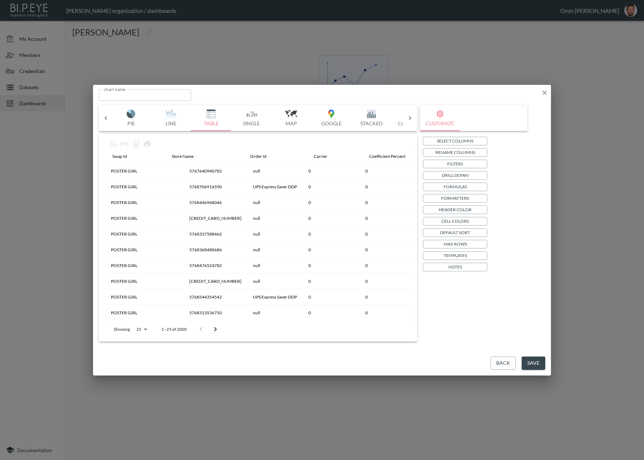
drag, startPoint x: 253, startPoint y: 154, endPoint x: 118, endPoint y: 154, distance: 135.0
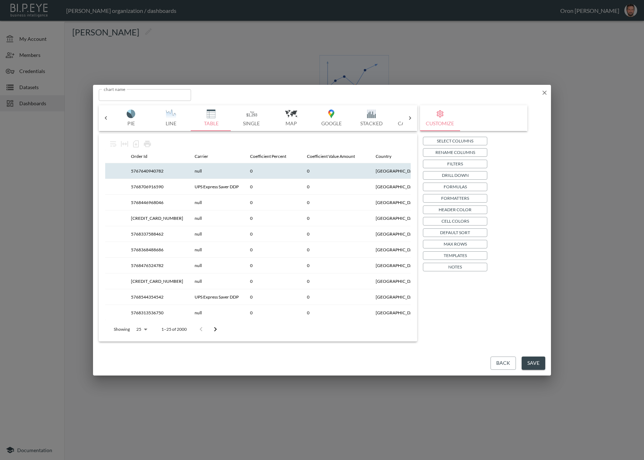
scroll to position [0, 120]
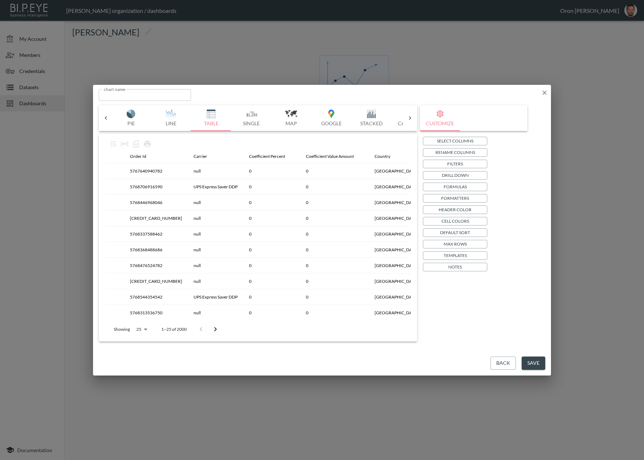
click at [480, 140] on button "Select Columns" at bounding box center [455, 141] width 64 height 9
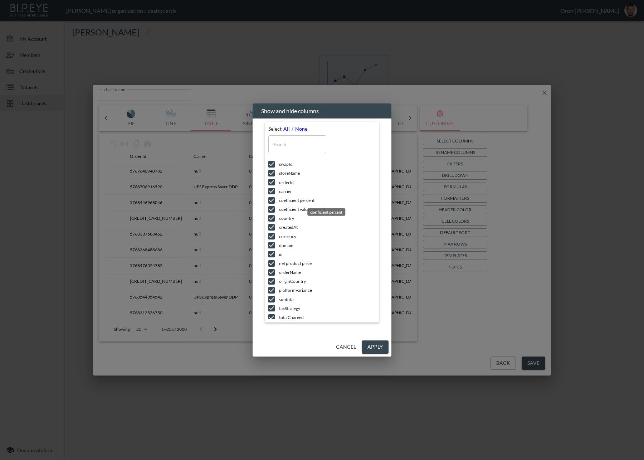
drag, startPoint x: 296, startPoint y: 201, endPoint x: 295, endPoint y: 209, distance: 7.6
click at [296, 202] on span "coefficient percent" at bounding box center [327, 200] width 97 height 6
checkbox input "false"
click at [295, 209] on span "coefficient value amount" at bounding box center [327, 209] width 97 height 6
checkbox input "false"
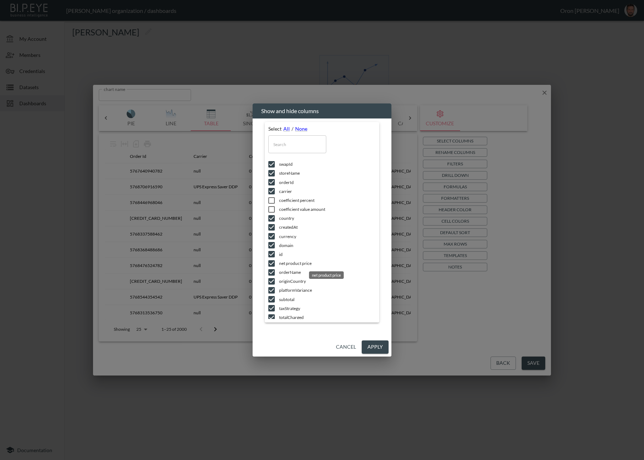
click at [302, 262] on span "net product price" at bounding box center [327, 263] width 97 height 6
checkbox input "false"
click at [288, 290] on span "platformVariance" at bounding box center [327, 290] width 97 height 6
checkbox input "false"
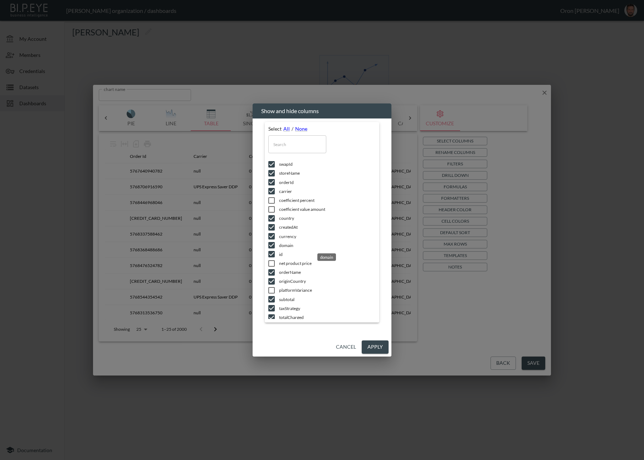
drag, startPoint x: 290, startPoint y: 245, endPoint x: 311, endPoint y: 266, distance: 29.9
click at [290, 246] on span "domain" at bounding box center [327, 245] width 97 height 6
checkbox input "false"
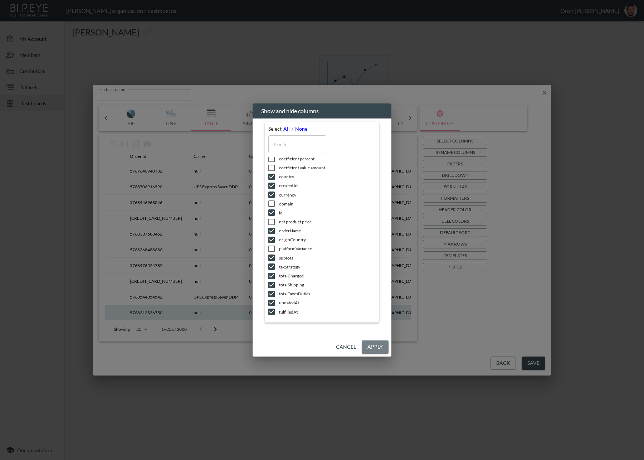
drag, startPoint x: 375, startPoint y: 343, endPoint x: 364, endPoint y: 315, distance: 30.2
click at [375, 343] on button "Apply" at bounding box center [375, 346] width 27 height 13
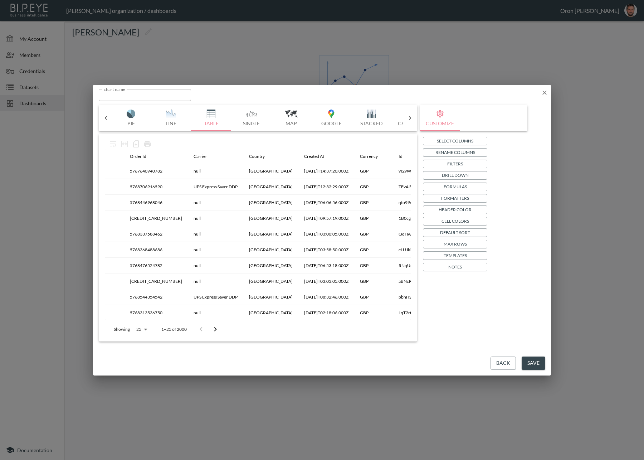
drag, startPoint x: 533, startPoint y: 360, endPoint x: 528, endPoint y: 326, distance: 34.5
click at [533, 360] on button "Save" at bounding box center [534, 363] width 24 height 13
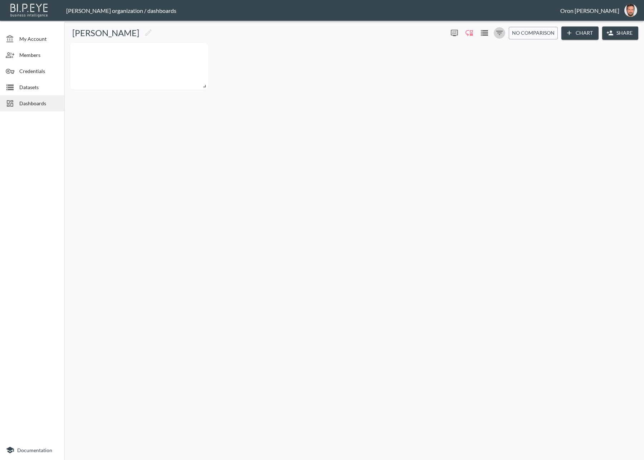
click at [504, 32] on icon "Filters" at bounding box center [499, 33] width 9 height 9
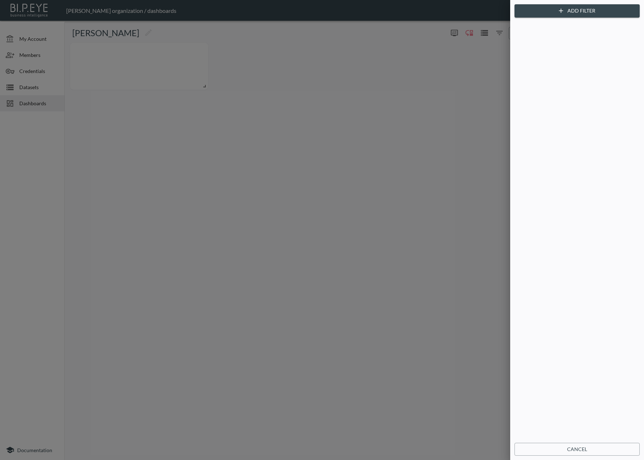
click at [537, 13] on button "Add Filter" at bounding box center [577, 10] width 125 height 13
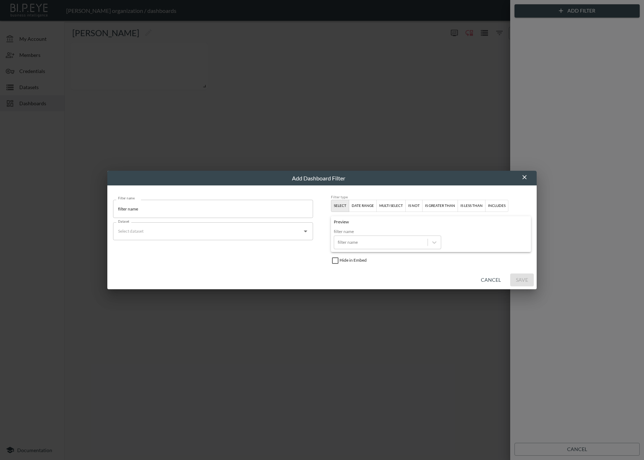
drag, startPoint x: 365, startPoint y: 208, endPoint x: 362, endPoint y: 210, distance: 4.2
click at [364, 208] on div "date range" at bounding box center [363, 206] width 22 height 6
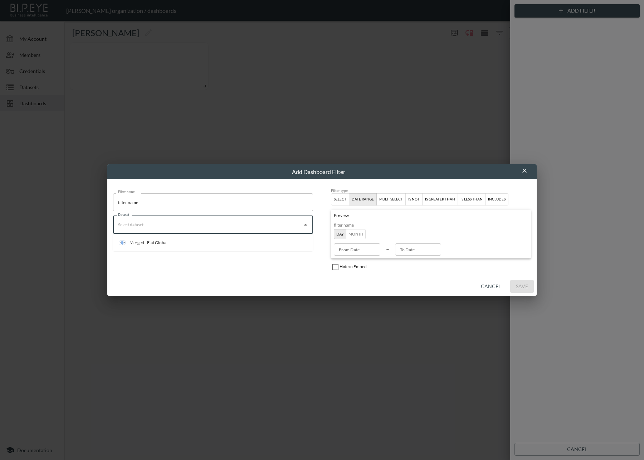
click at [231, 225] on input "Dataset" at bounding box center [207, 224] width 183 height 11
click at [224, 241] on li "Merged Flat Global" at bounding box center [213, 242] width 200 height 11
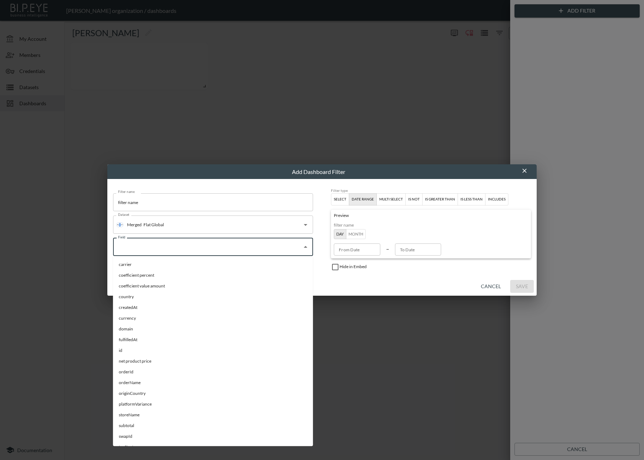
click at [197, 252] on input "Field" at bounding box center [207, 246] width 183 height 11
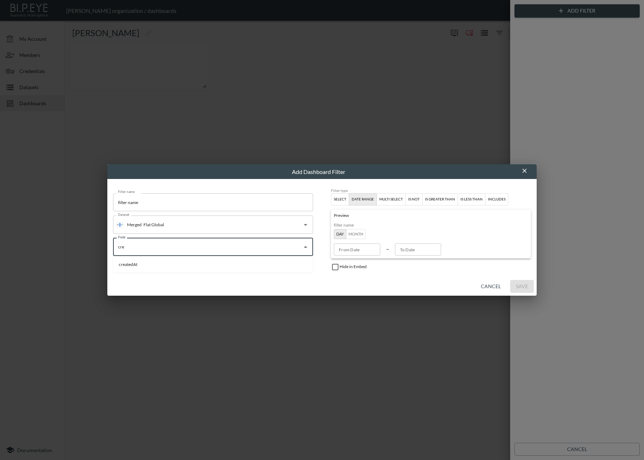
click at [188, 262] on li "createdAt" at bounding box center [213, 264] width 200 height 11
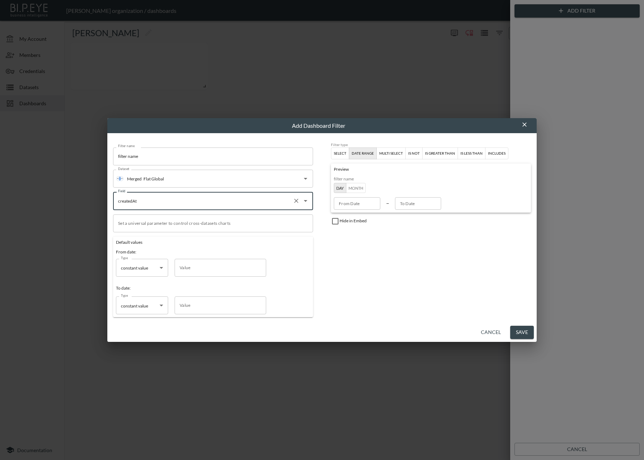
type input "createdAt"
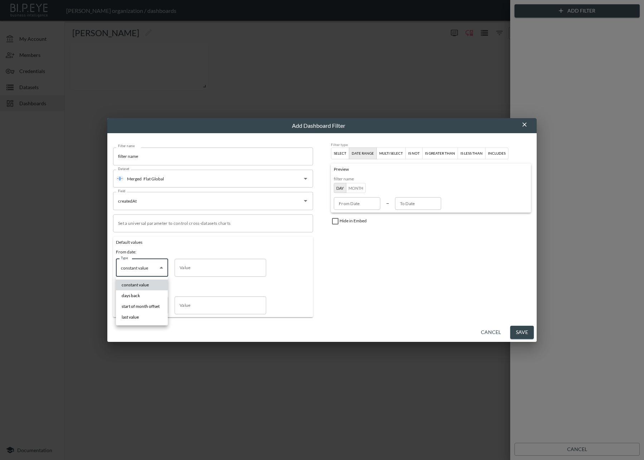
click at [132, 265] on body "BI.P.EYE, Interactive Analytics Dashboards - app Zach Bailet organization / das…" at bounding box center [322, 230] width 644 height 460
click at [134, 302] on li "start of month offset" at bounding box center [142, 306] width 52 height 11
click at [128, 271] on body "BI.P.EYE, Interactive Analytics Dashboards - app Zach Bailet organization / das…" at bounding box center [322, 230] width 644 height 460
drag, startPoint x: 144, startPoint y: 287, endPoint x: 200, endPoint y: 270, distance: 58.8
click at [144, 287] on span "constant value" at bounding box center [135, 285] width 27 height 6
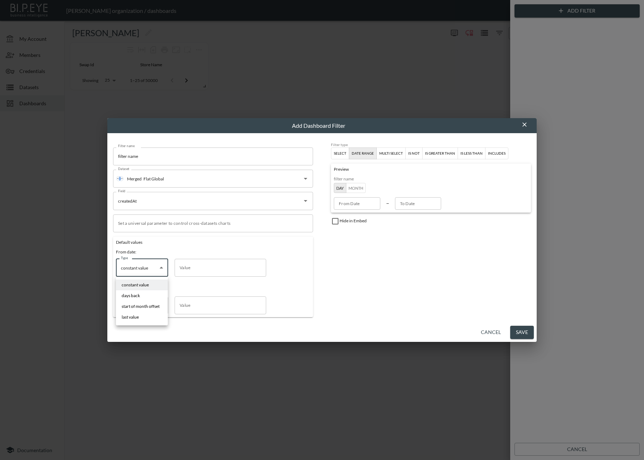
click at [136, 268] on body "BI.P.EYE, Interactive Analytics Dashboards - app Zach Bailet organization / das…" at bounding box center [322, 230] width 644 height 460
drag, startPoint x: 149, startPoint y: 306, endPoint x: 210, endPoint y: 272, distance: 69.7
click at [151, 304] on span "start of month offset" at bounding box center [141, 306] width 38 height 6
type input "start of month offset"
click at [221, 264] on input "Value" at bounding box center [221, 268] width 92 height 18
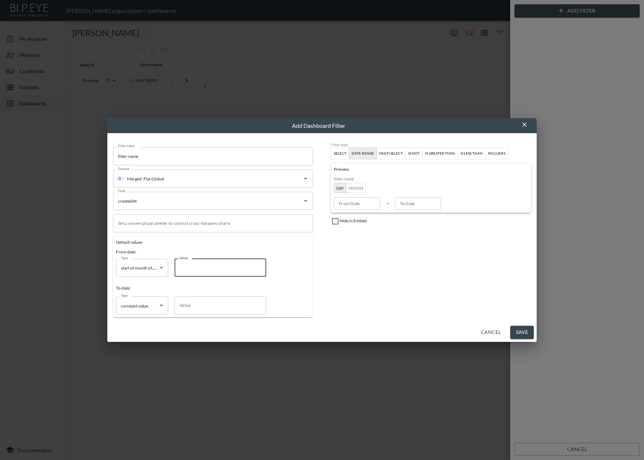
type input "2024-11-01"
type input "9"
click at [219, 304] on input "Value" at bounding box center [221, 305] width 92 height 18
type input "2001-07-01"
type input "7"
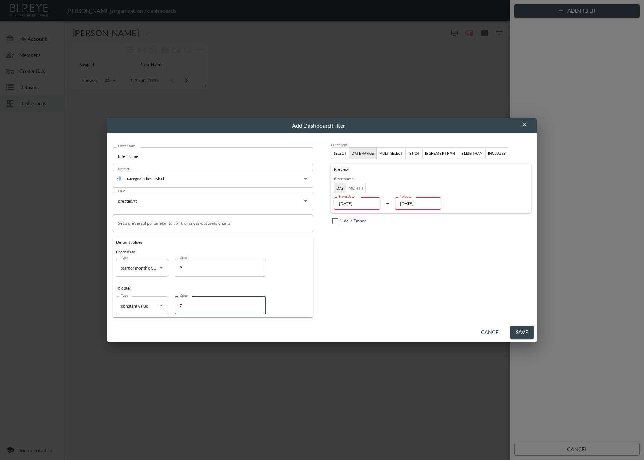
click at [401, 294] on div "Filter type Select date range multi select is not is greater than is less than …" at bounding box center [431, 229] width 200 height 175
click at [144, 309] on body "BI.P.EYE, Interactive Analytics Dashboards - app Zach Bailet organization / das…" at bounding box center [322, 230] width 644 height 460
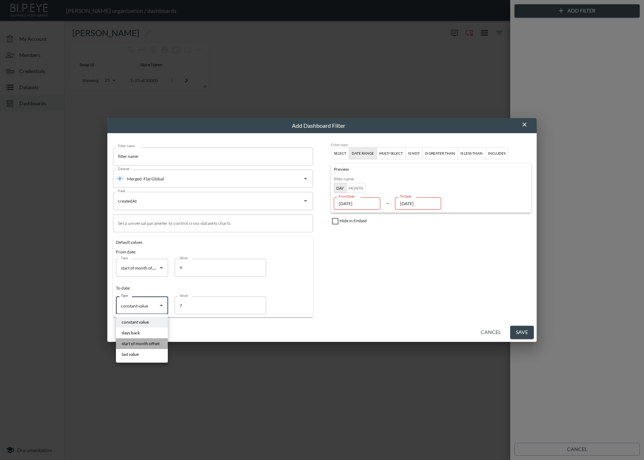
drag, startPoint x: 151, startPoint y: 342, endPoint x: 289, endPoint y: 313, distance: 140.8
click at [151, 342] on span "start of month offset" at bounding box center [141, 343] width 38 height 6
type input "2025-01-01"
type input "start of month offset"
click at [403, 267] on div "Filter type Select date range multi select is not is greater than is less than …" at bounding box center [431, 229] width 200 height 175
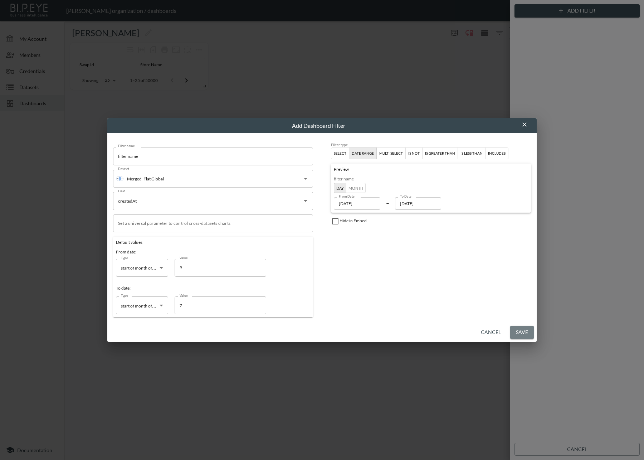
drag, startPoint x: 517, startPoint y: 326, endPoint x: 514, endPoint y: 324, distance: 4.6
click at [518, 326] on button "Save" at bounding box center [522, 332] width 24 height 13
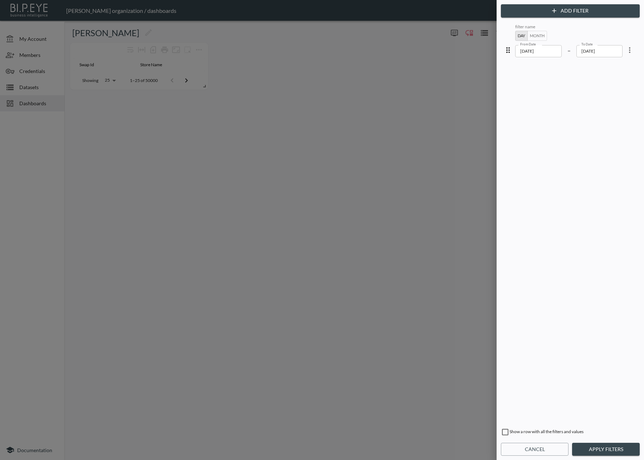
drag, startPoint x: 570, startPoint y: 434, endPoint x: 576, endPoint y: 439, distance: 8.4
click at [537, 383] on div "Show a row with all the filters and values" at bounding box center [570, 433] width 139 height 11
click at [502, 383] on input "checkbox" at bounding box center [505, 432] width 9 height 9
checkbox input "true"
click at [537, 383] on button "Apply Filters" at bounding box center [606, 449] width 68 height 13
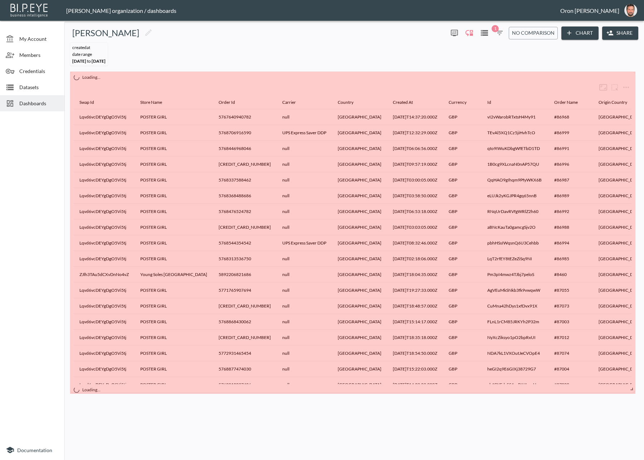
drag, startPoint x: 399, startPoint y: 242, endPoint x: 631, endPoint y: 384, distance: 272.0
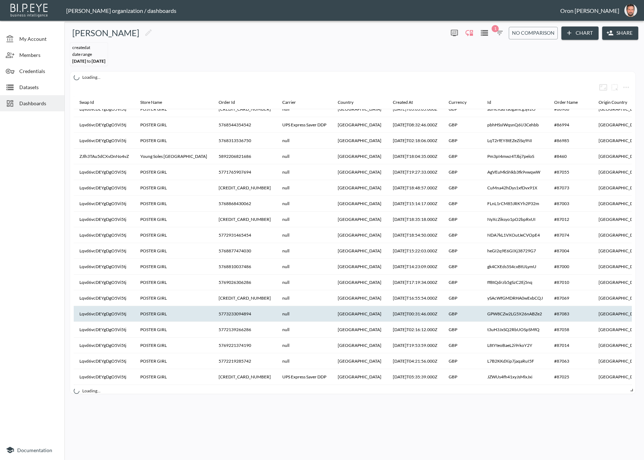
scroll to position [0, 0]
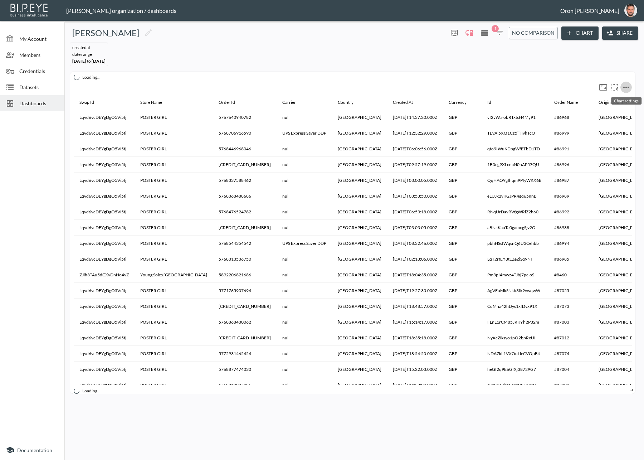
click at [537, 88] on icon "more" at bounding box center [626, 87] width 9 height 9
click at [537, 99] on li "Edit" at bounding box center [609, 100] width 56 height 13
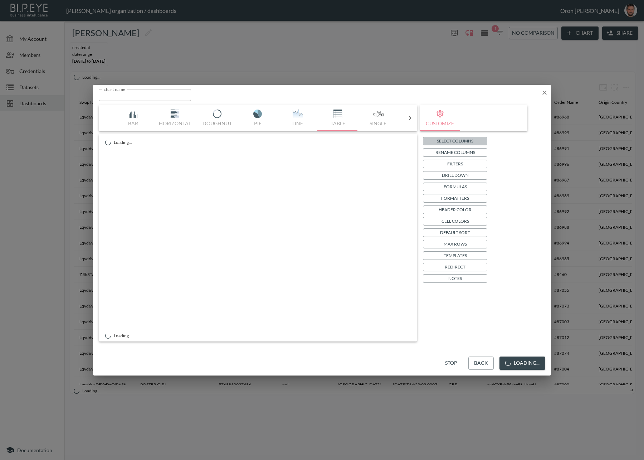
click at [478, 144] on button "Select Columns" at bounding box center [455, 141] width 64 height 9
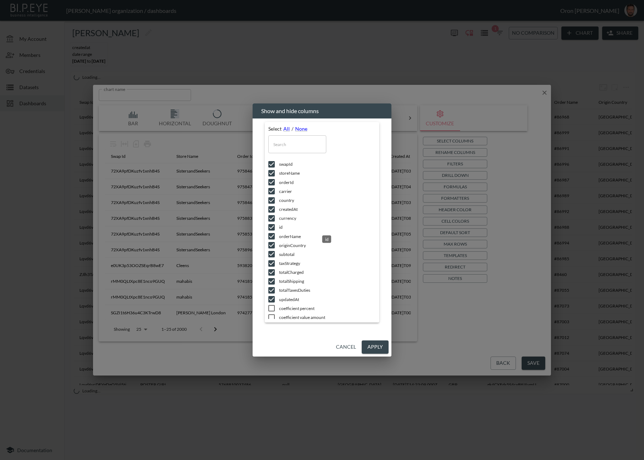
click at [284, 226] on span "id" at bounding box center [327, 227] width 97 height 6
checkbox input "false"
drag, startPoint x: 375, startPoint y: 342, endPoint x: 391, endPoint y: 314, distance: 32.2
click at [375, 341] on button "Apply" at bounding box center [375, 346] width 27 height 13
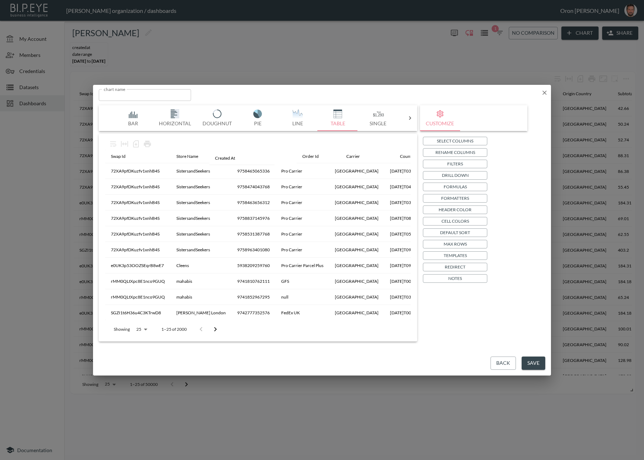
drag, startPoint x: 340, startPoint y: 162, endPoint x: 219, endPoint y: 163, distance: 120.6
click at [219, 163] on table "Swap Id Store Name Order Id Carrier Country Created At Currency Order Name Orig…" at bounding box center [505, 353] width 801 height 407
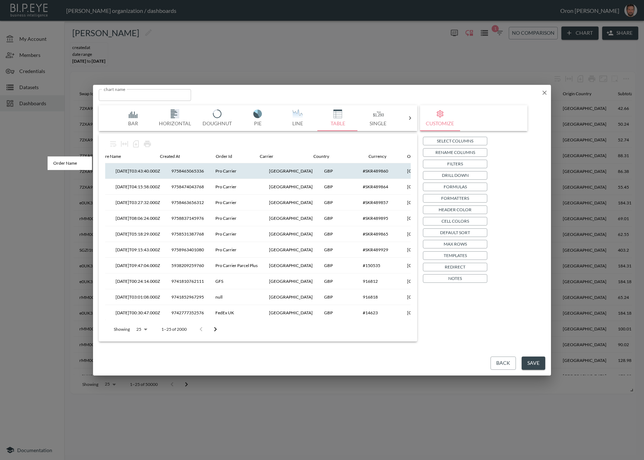
scroll to position [0, 53]
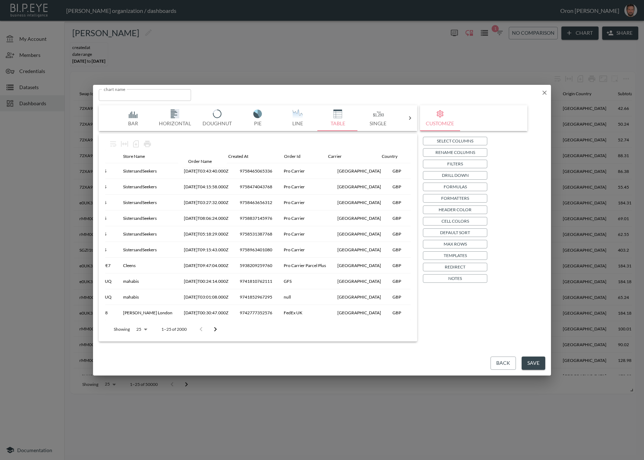
drag, startPoint x: 229, startPoint y: 158, endPoint x: 196, endPoint y: 162, distance: 33.2
click at [196, 162] on table "Swap Id Store Name Created At Order Id Carrier Country Currency Order Name Orig…" at bounding box center [452, 353] width 801 height 407
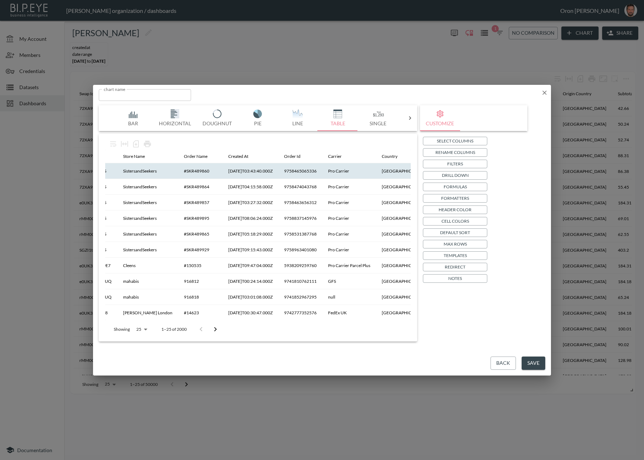
scroll to position [0, 0]
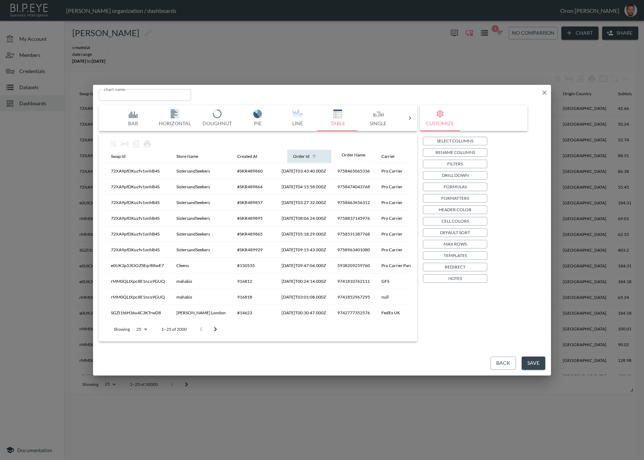
drag, startPoint x: 231, startPoint y: 157, endPoint x: 354, endPoint y: 156, distance: 123.2
click at [354, 156] on table "Swap Id Store Name Order Name Created At Order Id Carrier Country Currency Orig…" at bounding box center [505, 353] width 801 height 407
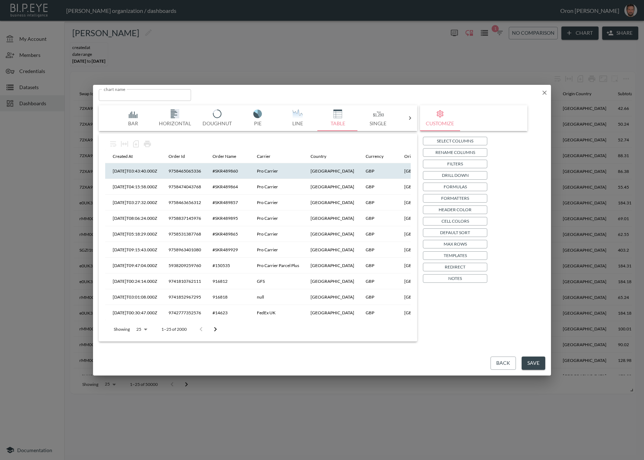
scroll to position [0, 128]
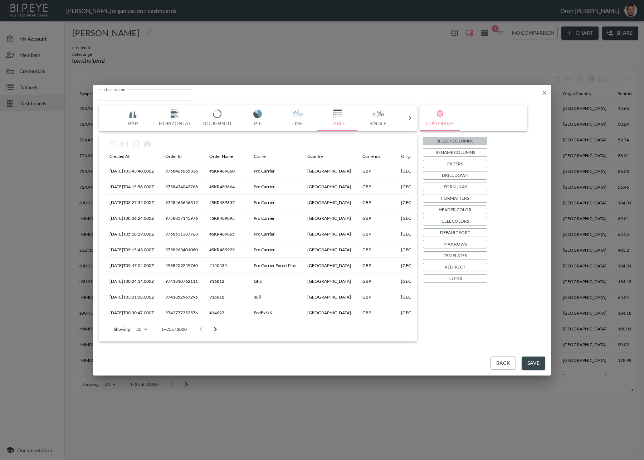
click at [446, 141] on p "Select Columns" at bounding box center [455, 141] width 37 height 8
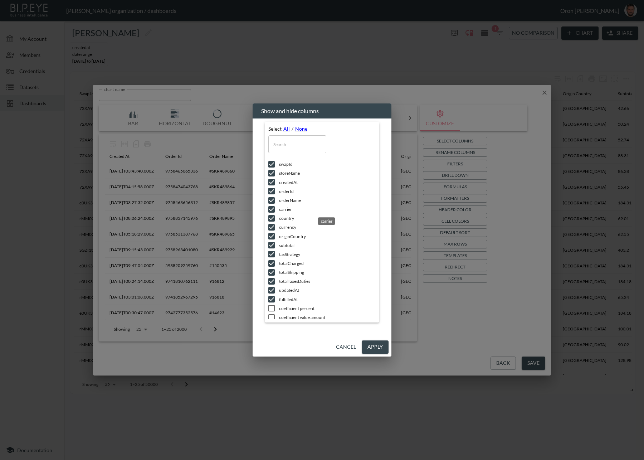
click at [289, 209] on span "carrier" at bounding box center [327, 209] width 97 height 6
checkbox input "false"
click at [376, 345] on button "Apply" at bounding box center [375, 346] width 27 height 13
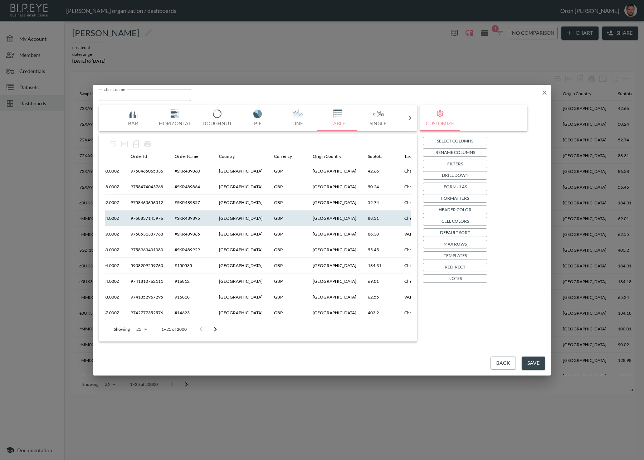
scroll to position [0, 161]
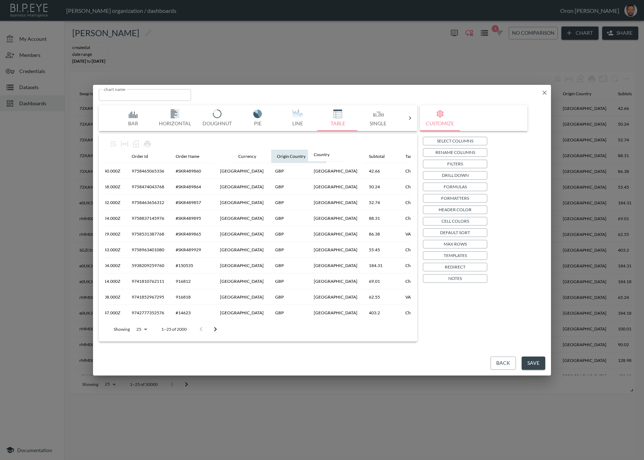
drag, startPoint x: 221, startPoint y: 155, endPoint x: 314, endPoint y: 157, distance: 93.1
click at [316, 154] on table "Swap Id Store Name Created At Order Id Order Name Country Currency Origin Count…" at bounding box center [317, 353] width 747 height 407
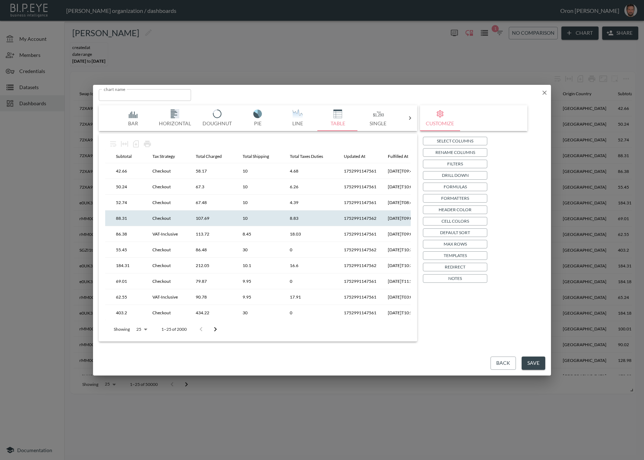
scroll to position [0, 422]
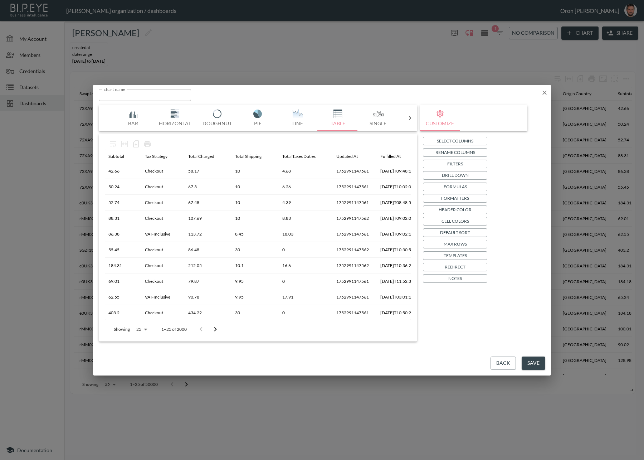
click at [470, 141] on p "Select Columns" at bounding box center [455, 141] width 37 height 8
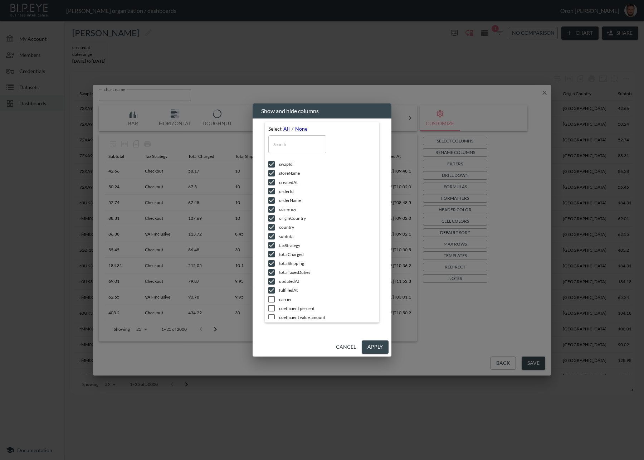
scroll to position [42, 0]
drag, startPoint x: 291, startPoint y: 240, endPoint x: 352, endPoint y: 291, distance: 79.6
click at [291, 240] on span "updatedAt" at bounding box center [327, 240] width 97 height 6
checkbox input "false"
drag, startPoint x: 375, startPoint y: 343, endPoint x: 416, endPoint y: 348, distance: 41.1
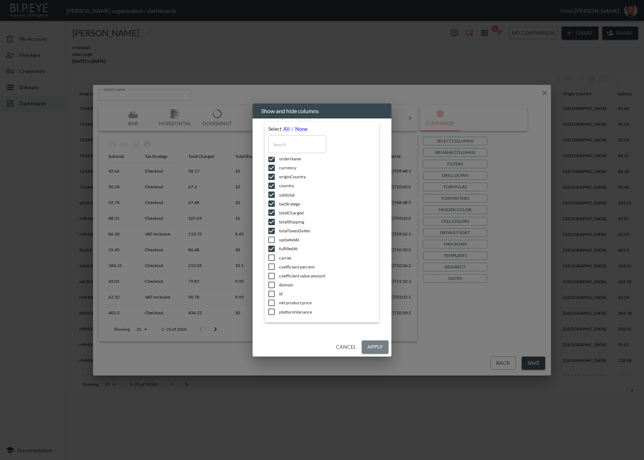
click at [375, 343] on button "Apply" at bounding box center [375, 346] width 27 height 13
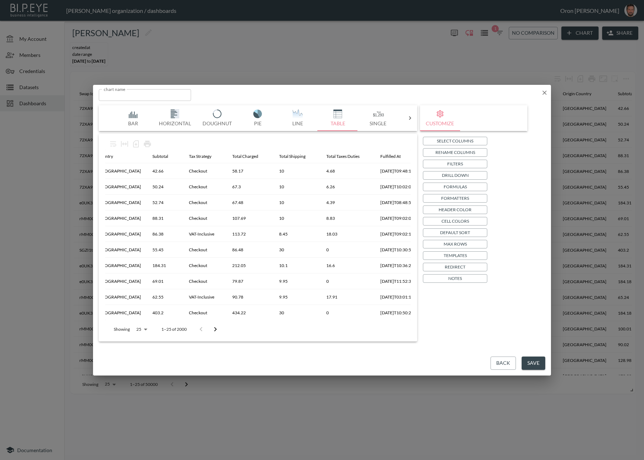
click at [469, 231] on p "Default Sort" at bounding box center [455, 233] width 30 height 8
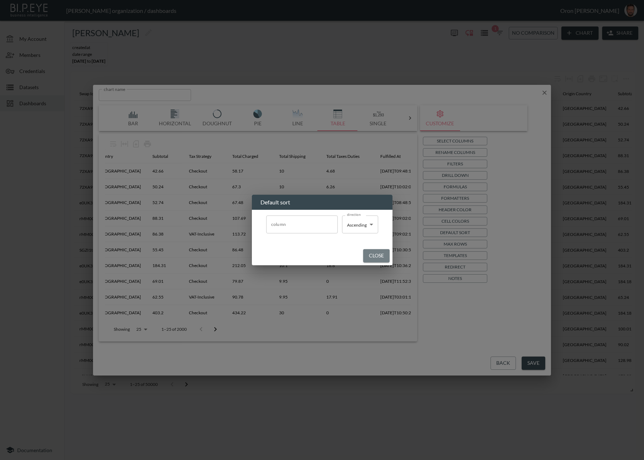
click at [365, 251] on button "Close" at bounding box center [376, 255] width 26 height 13
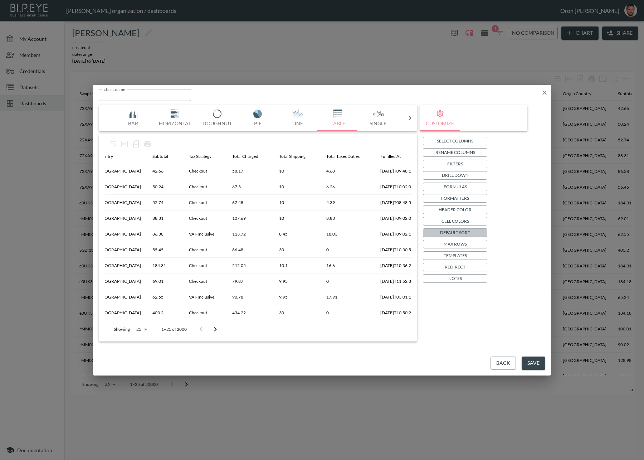
click at [452, 232] on p "Default Sort" at bounding box center [455, 233] width 30 height 8
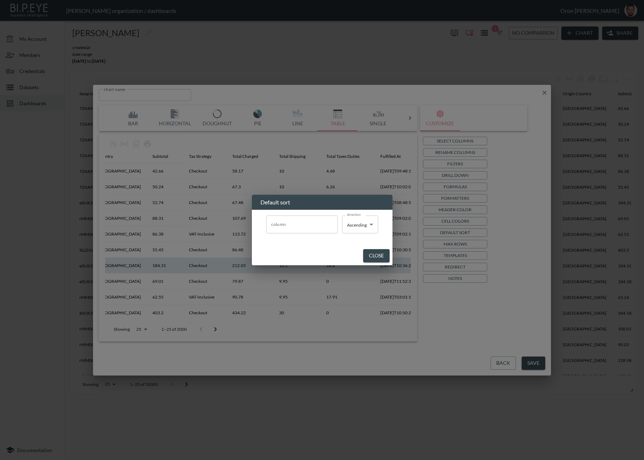
drag, startPoint x: 374, startPoint y: 256, endPoint x: 388, endPoint y: 259, distance: 14.2
click at [376, 257] on button "Close" at bounding box center [376, 255] width 26 height 13
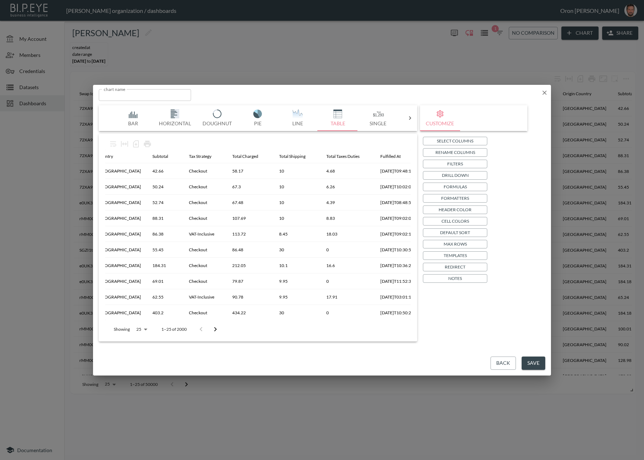
click at [460, 243] on p "Max Rows" at bounding box center [455, 244] width 23 height 8
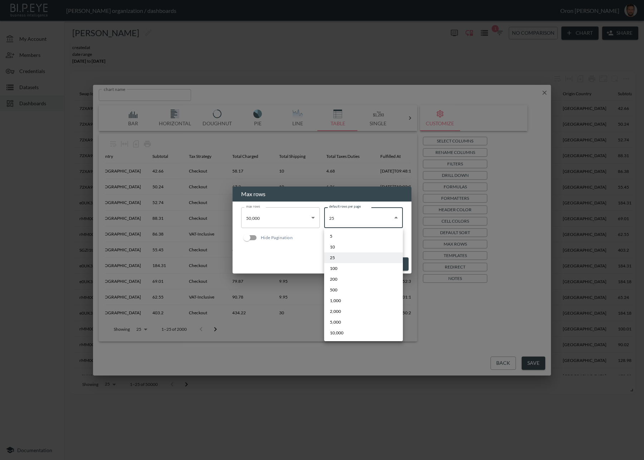
click at [356, 224] on body "BI.P.EYE, Interactive Analytics Dashboards - app Zach Bailet organization / das…" at bounding box center [322, 230] width 644 height 460
drag, startPoint x: 349, startPoint y: 332, endPoint x: 267, endPoint y: 217, distance: 141.2
click at [348, 331] on li "10,000" at bounding box center [363, 333] width 79 height 11
type input "10000"
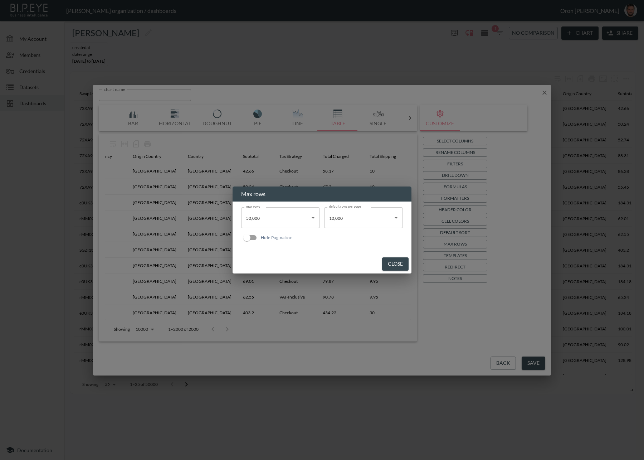
click at [277, 217] on body "BI.P.EYE, Interactive Analytics Dashboards - app Zach Bailet organization / das…" at bounding box center [322, 230] width 644 height 460
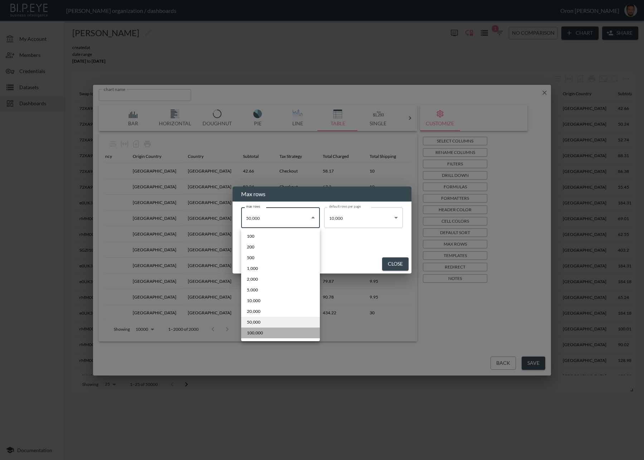
click at [281, 332] on li "100,000" at bounding box center [280, 333] width 79 height 11
type input "100000"
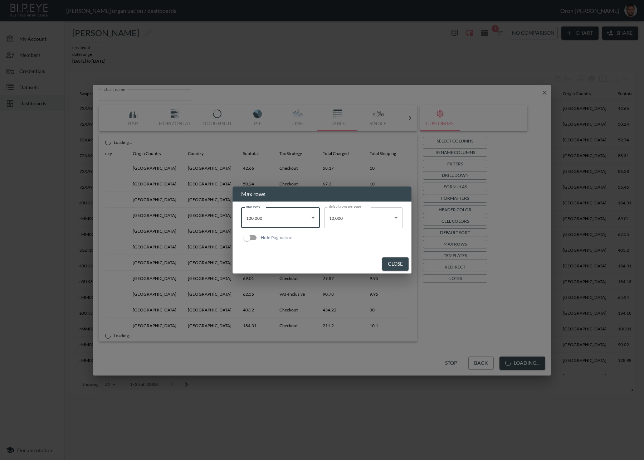
click at [394, 265] on button "Close" at bounding box center [395, 263] width 26 height 13
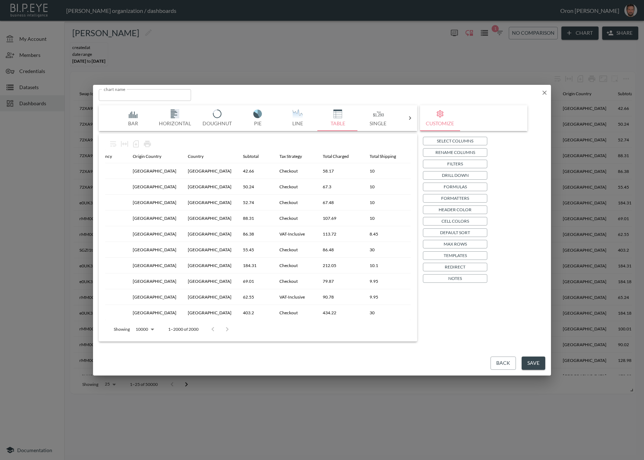
click at [460, 244] on p "Max Rows" at bounding box center [455, 244] width 23 height 8
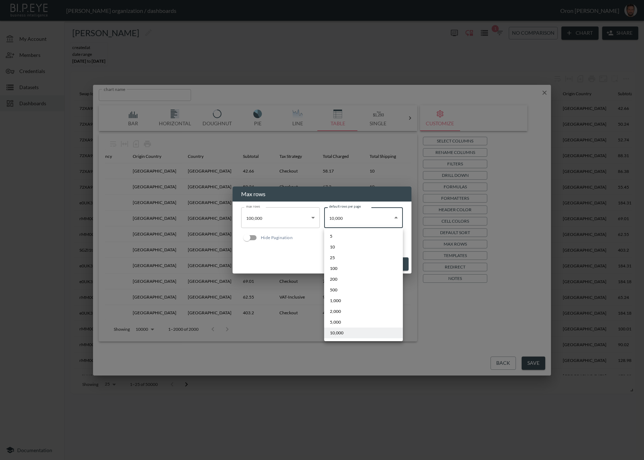
click at [360, 225] on body "BI.P.EYE, Interactive Analytics Dashboards - app Zach Bailet organization / das…" at bounding box center [322, 230] width 644 height 460
drag, startPoint x: 357, startPoint y: 321, endPoint x: 391, endPoint y: 265, distance: 66.0
click at [357, 321] on li "5,000" at bounding box center [363, 322] width 79 height 11
type input "5000"
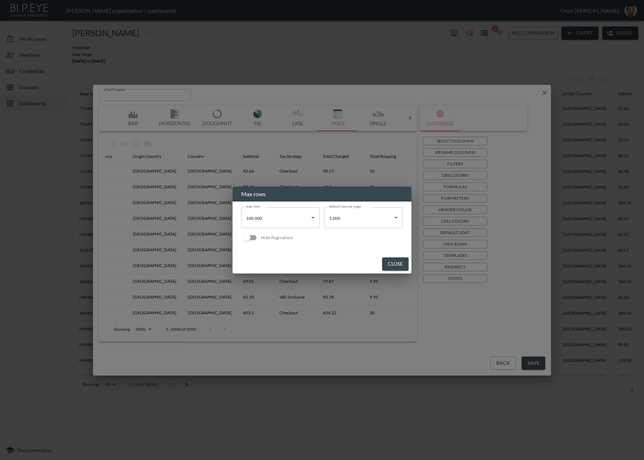
click at [366, 229] on div "Hide Pagination" at bounding box center [322, 237] width 162 height 19
click at [360, 223] on body "BI.P.EYE, Interactive Analytics Dashboards - app Zach Bailet organization / das…" at bounding box center [322, 230] width 644 height 460
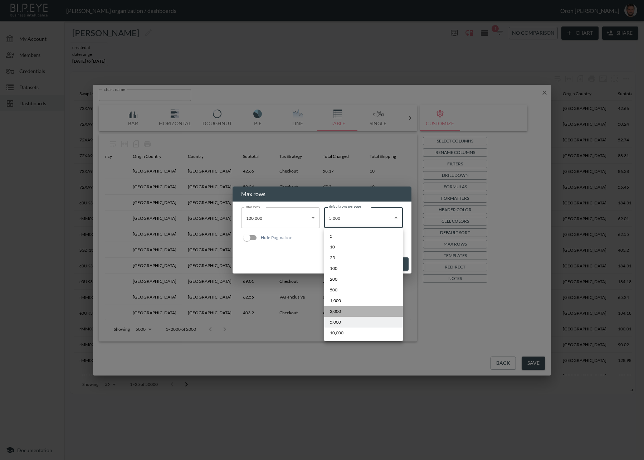
drag, startPoint x: 344, startPoint y: 314, endPoint x: 413, endPoint y: 262, distance: 87.0
click at [344, 313] on li "2,000" at bounding box center [363, 311] width 79 height 11
type input "2000"
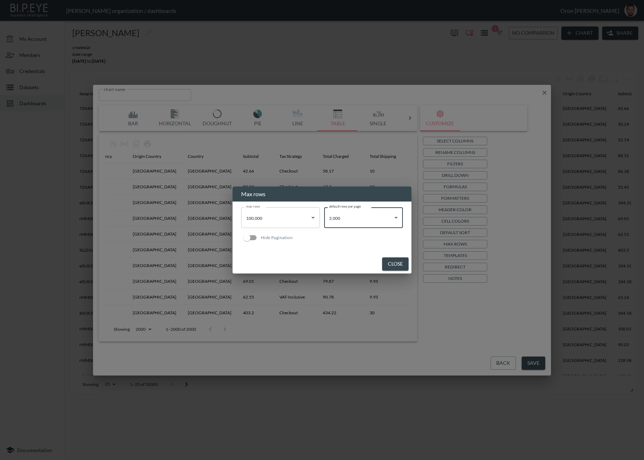
click at [401, 261] on div "5 10 25 100 200 500 1,000 2,000 5,000 10,000" at bounding box center [322, 230] width 644 height 460
drag, startPoint x: 395, startPoint y: 260, endPoint x: 428, endPoint y: 269, distance: 34.5
click at [395, 260] on button "Close" at bounding box center [395, 263] width 26 height 13
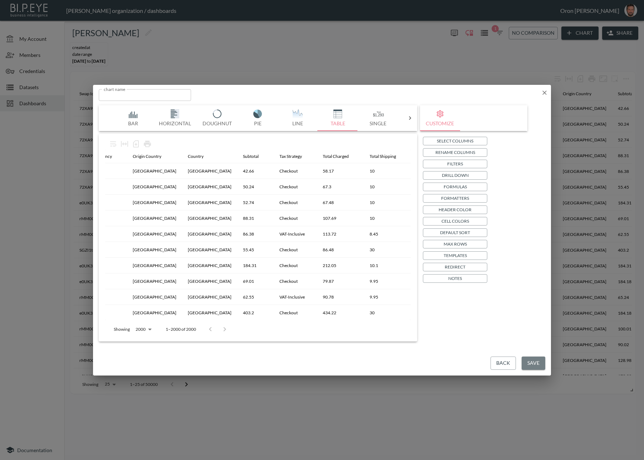
drag, startPoint x: 536, startPoint y: 365, endPoint x: 534, endPoint y: 361, distance: 4.3
click at [536, 365] on button "Save" at bounding box center [534, 363] width 24 height 13
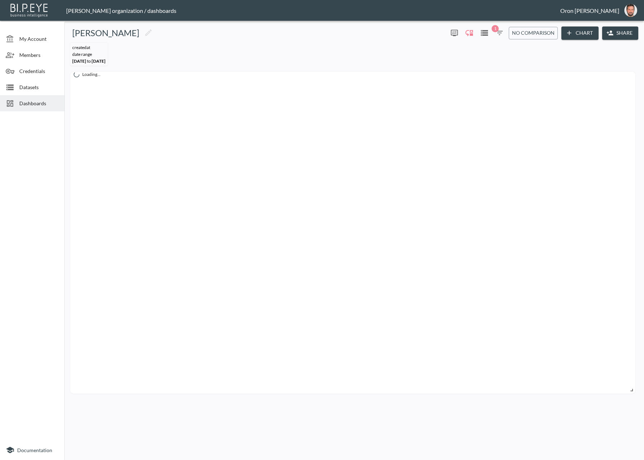
click at [514, 383] on div "Kasper - Sam 0 1 No comparison Chart Share createdAt DATE RANGE Nov 01, 2024 to…" at bounding box center [354, 241] width 574 height 434
click at [537, 33] on button "Chart" at bounding box center [580, 32] width 37 height 13
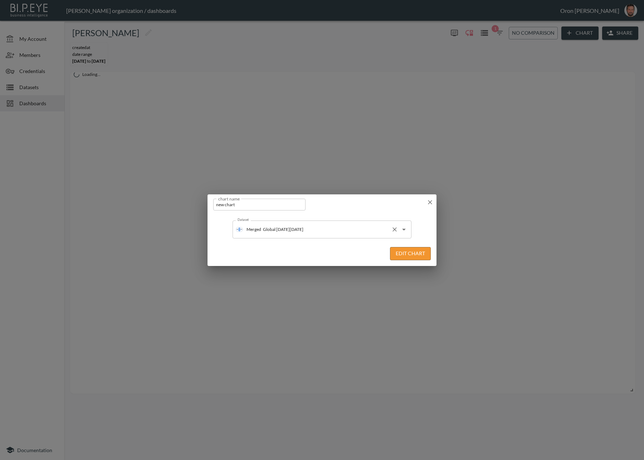
click at [370, 232] on input "Global [DATE][DATE]" at bounding box center [324, 229] width 127 height 11
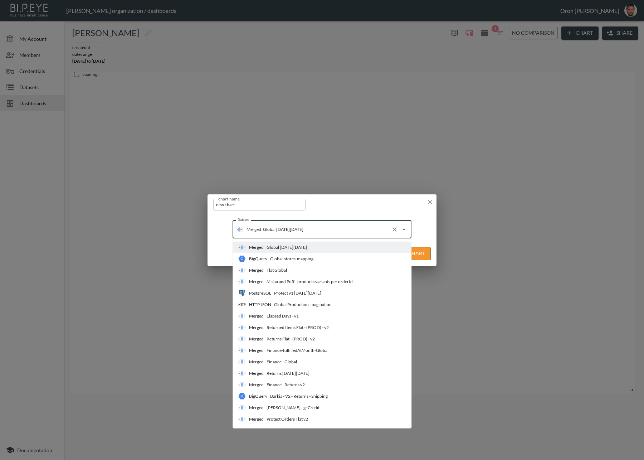
drag, startPoint x: 325, startPoint y: 266, endPoint x: 404, endPoint y: 264, distance: 79.1
click at [325, 266] on li "Merged Flat Global" at bounding box center [322, 270] width 179 height 11
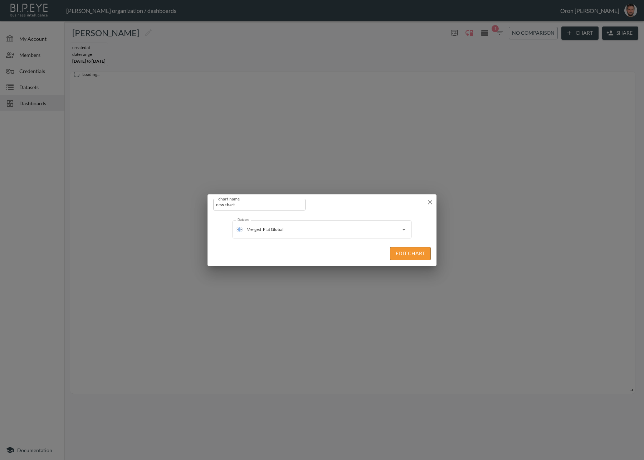
click at [428, 251] on button "Edit Chart" at bounding box center [410, 253] width 41 height 13
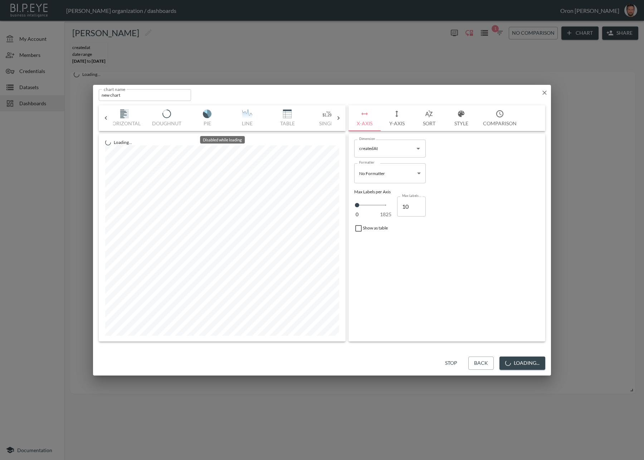
scroll to position [0, 52]
click at [292, 111] on img "button" at bounding box center [286, 114] width 29 height 9
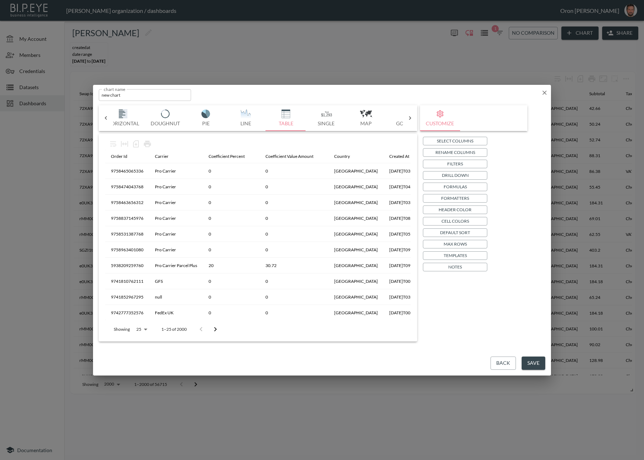
click at [473, 171] on button "Drill Down" at bounding box center [455, 175] width 64 height 9
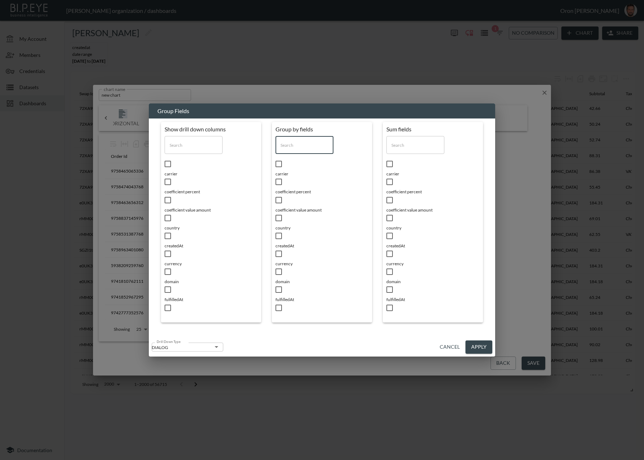
click at [298, 146] on input "text" at bounding box center [305, 145] width 58 height 18
type input "dat"
click at [297, 171] on span "createdAt" at bounding box center [322, 174] width 93 height 6
checkbox input "true"
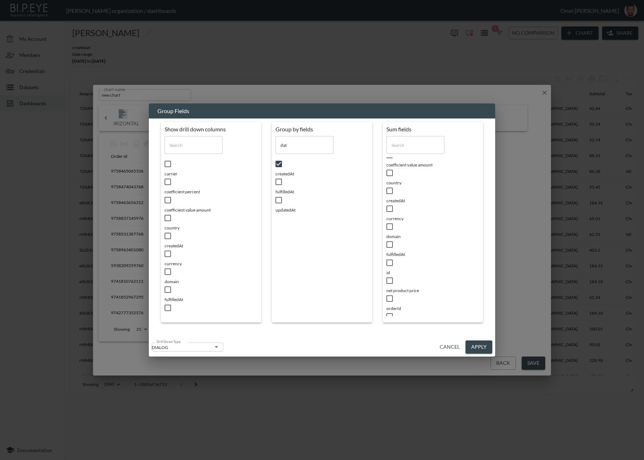
click at [484, 341] on button "Apply" at bounding box center [479, 346] width 27 height 13
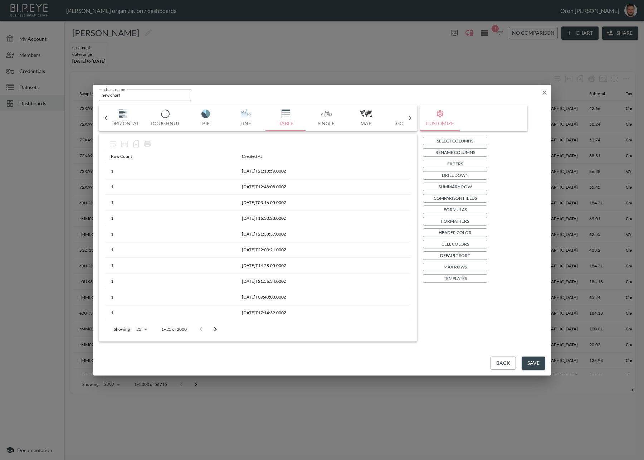
click at [464, 221] on p "Formatters" at bounding box center [455, 221] width 28 height 8
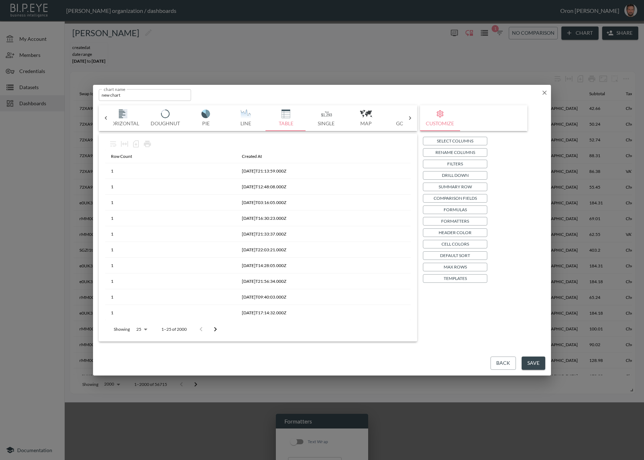
click at [321, 383] on input "Column" at bounding box center [314, 465] width 47 height 11
drag, startPoint x: 314, startPoint y: 255, endPoint x: 350, endPoint y: 250, distance: 36.5
click at [316, 255] on li "createdAt" at bounding box center [315, 254] width 54 height 11
type input "createdAt"
click at [357, 233] on body "BI.P.EYE, Interactive Analytics Dashboards - app [PERSON_NAME] organization / d…" at bounding box center [322, 230] width 644 height 460
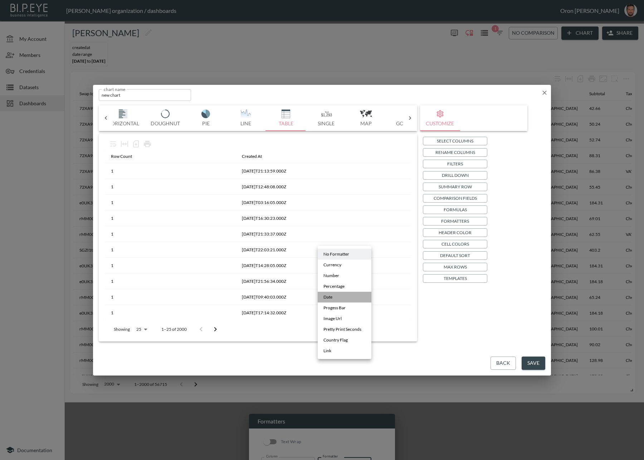
drag, startPoint x: 339, startPoint y: 296, endPoint x: 369, endPoint y: 274, distance: 36.4
click at [340, 295] on li "Date" at bounding box center [345, 297] width 54 height 11
type input "Date"
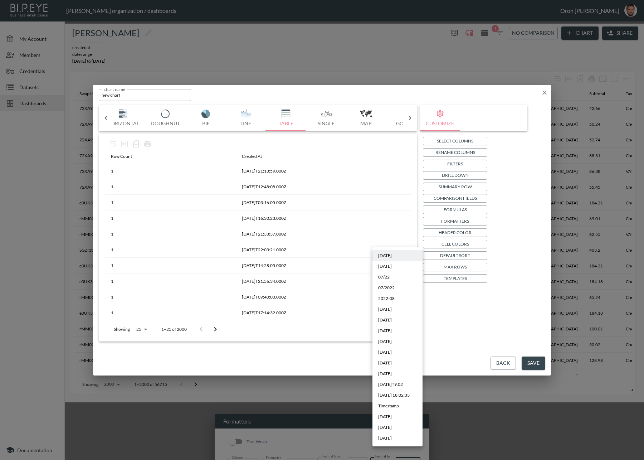
click at [385, 238] on body "BI.P.EYE, Interactive Analytics Dashboards - app [PERSON_NAME] organization / d…" at bounding box center [322, 230] width 644 height 460
drag, startPoint x: 404, startPoint y: 423, endPoint x: 411, endPoint y: 414, distance: 12.0
click at [404, 383] on li "[DATE]" at bounding box center [398, 427] width 50 height 11
type input "MMM YYYY"
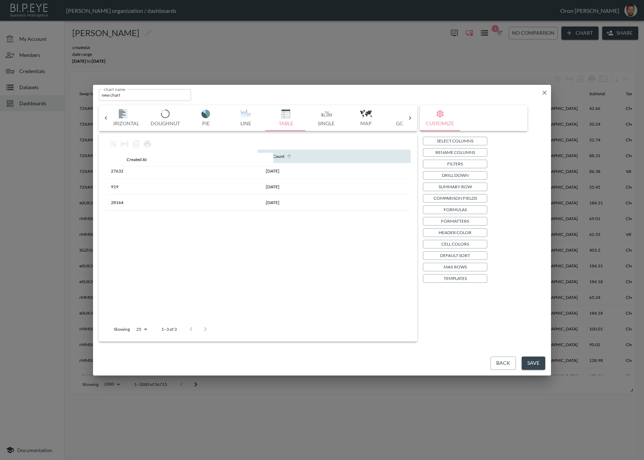
drag, startPoint x: 273, startPoint y: 158, endPoint x: 125, endPoint y: 160, distance: 147.9
click at [122, 160] on table "Row Count Created At 27632 Nov 2024 919 Jan 2025 28164 Dec 2024" at bounding box center [258, 180] width 306 height 61
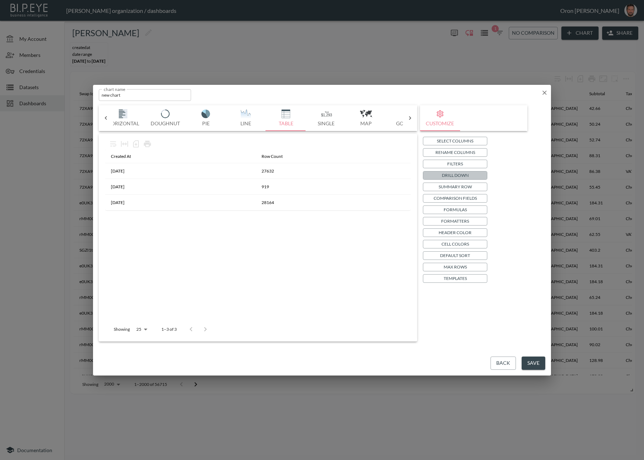
click at [472, 173] on button "Drill Down" at bounding box center [455, 175] width 64 height 9
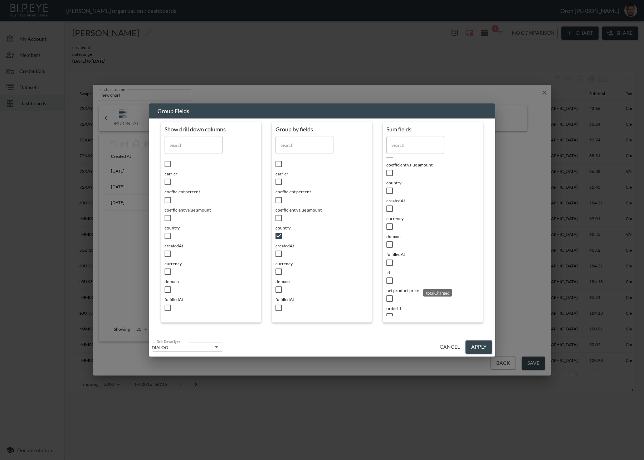
checkbox input "true"
click at [258, 383] on span "subtotal" at bounding box center [211, 443] width 93 height 6
checkbox input "true"
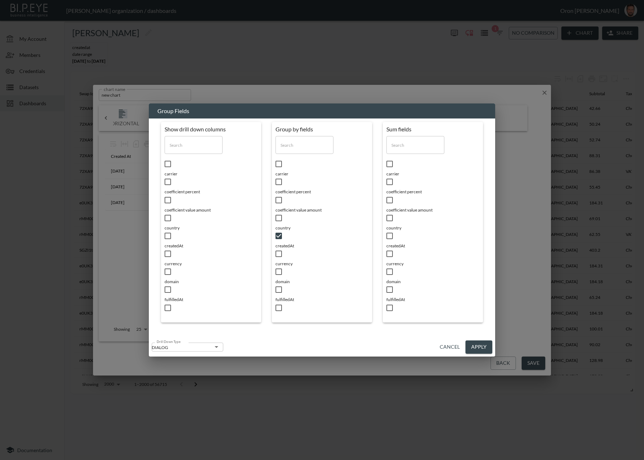
scroll to position [45, 0]
checkbox input "true"
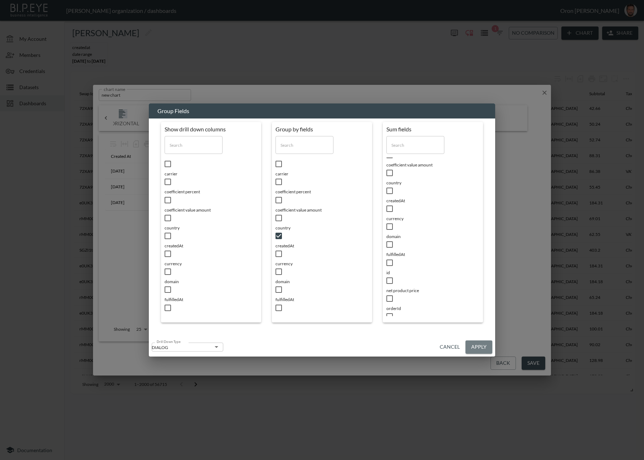
drag, startPoint x: 480, startPoint y: 345, endPoint x: 476, endPoint y: 339, distance: 7.4
click at [480, 345] on button "Apply" at bounding box center [479, 346] width 27 height 13
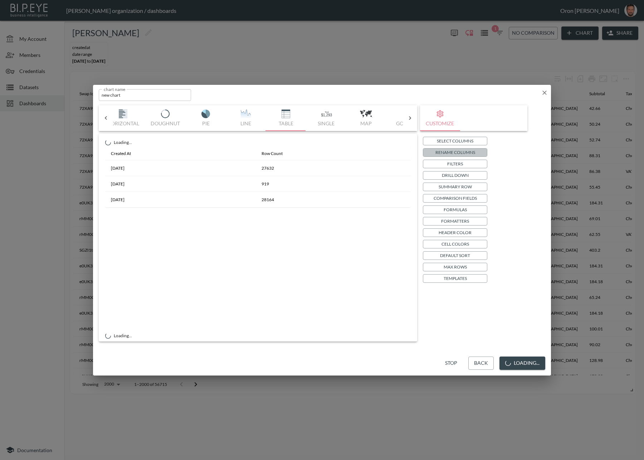
click at [452, 154] on p "Rename Columns" at bounding box center [456, 153] width 40 height 8
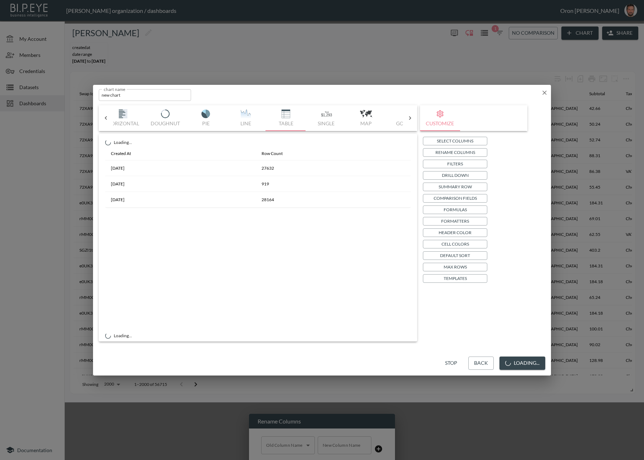
click at [285, 226] on body "BI.P.EYE, Interactive Analytics Dashboards - app [PERSON_NAME] organization / d…" at bounding box center [322, 230] width 644 height 460
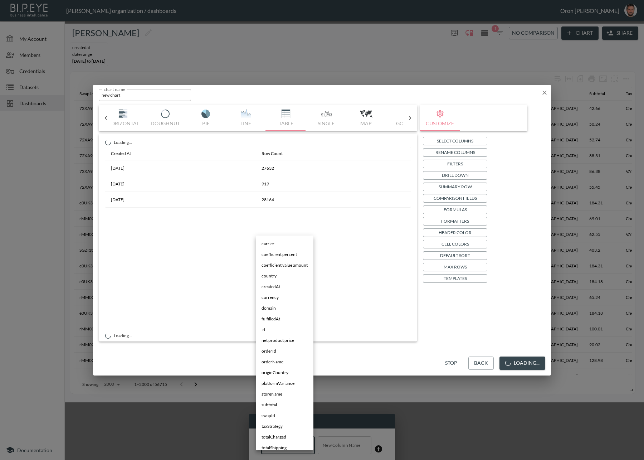
scroll to position [42, 0]
click at [272, 383] on span "rowCount" at bounding box center [271, 442] width 19 height 6
type input "rowCount"
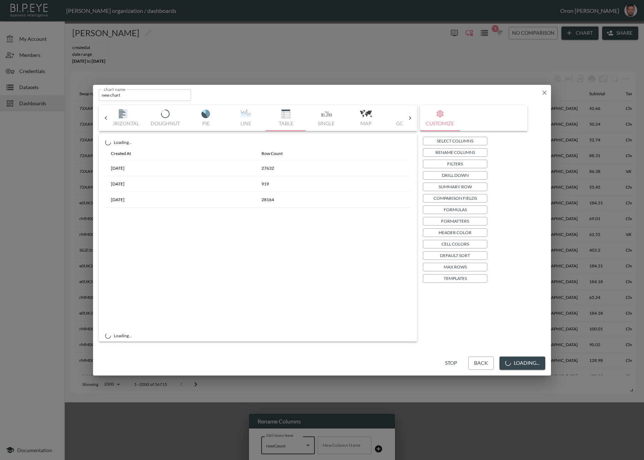
click at [347, 383] on input "New Column Name" at bounding box center [345, 445] width 54 height 18
type input "Total orders"
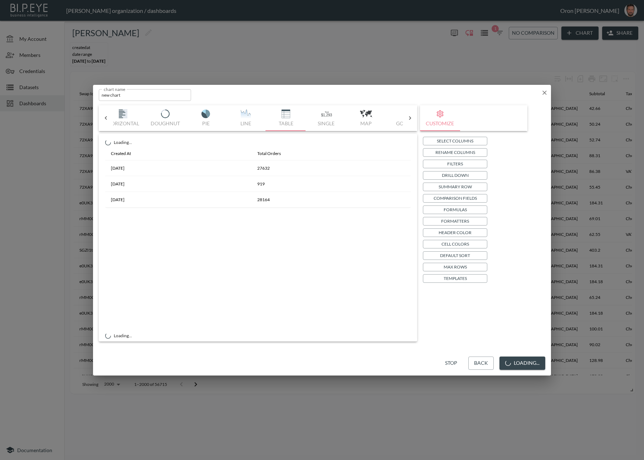
click at [139, 99] on input "new chart" at bounding box center [145, 95] width 92 height 12
type input "Totals"
click at [215, 262] on div "Created At Total Orders Nov 2024 27632 Jan 2025 919 Dec 2024 28164" at bounding box center [258, 238] width 306 height 183
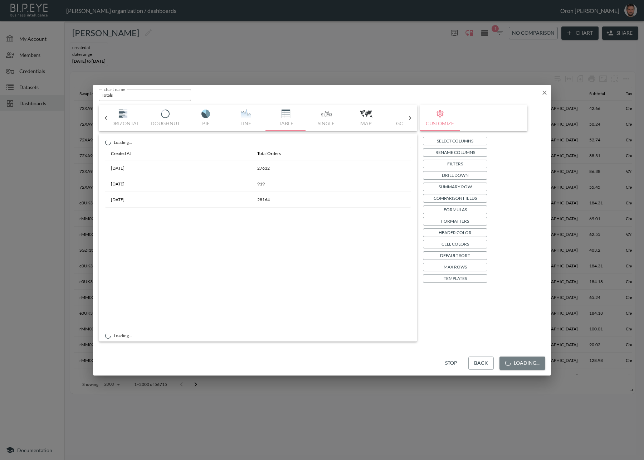
drag, startPoint x: 531, startPoint y: 363, endPoint x: 523, endPoint y: 364, distance: 8.3
click at [531, 363] on button "Loading..." at bounding box center [523, 363] width 46 height 13
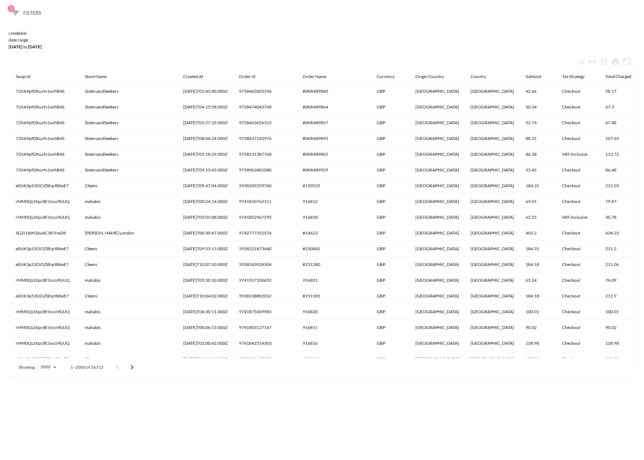
scroll to position [0, 0]
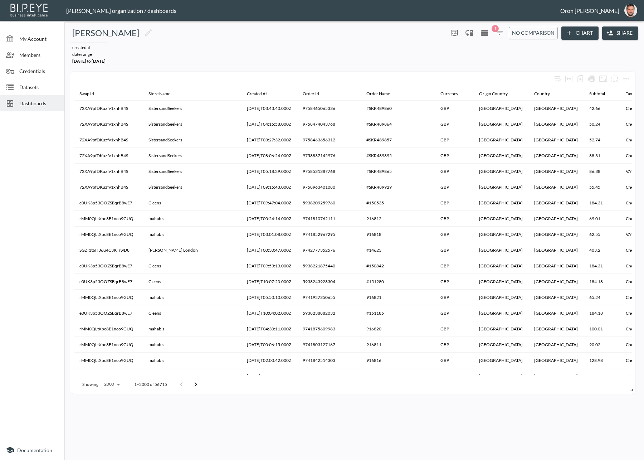
click at [586, 35] on button "Chart" at bounding box center [580, 32] width 37 height 13
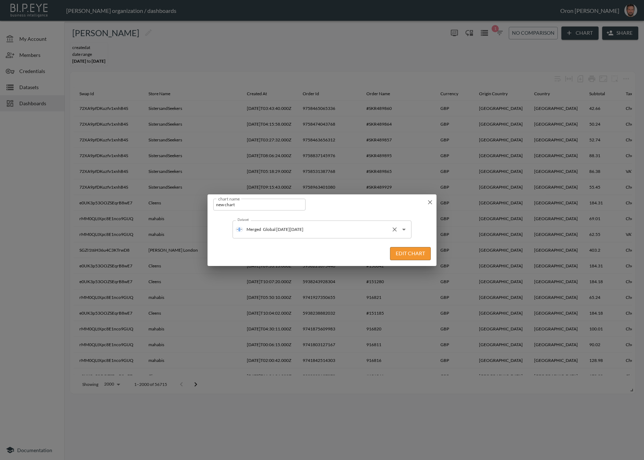
click at [357, 232] on input "Global [DATE][DATE]" at bounding box center [324, 229] width 127 height 11
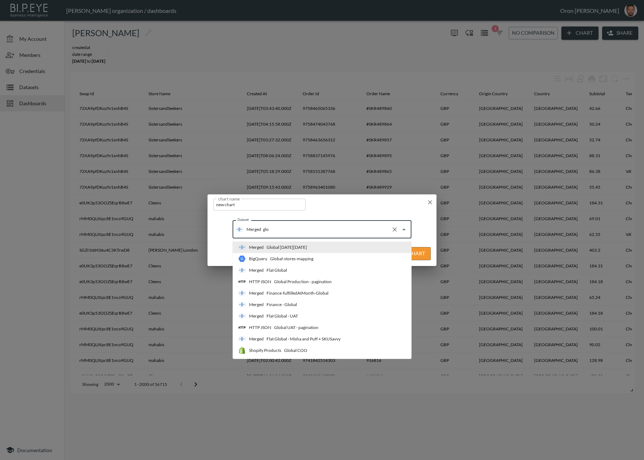
type input "glob"
click at [341, 269] on li "Merged Flat Global" at bounding box center [322, 270] width 179 height 11
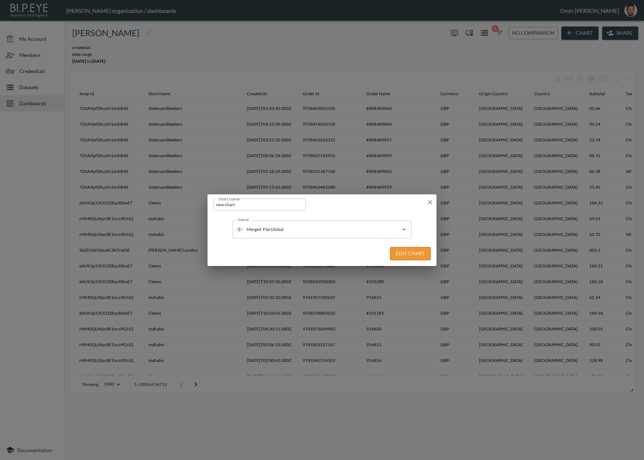
click at [397, 254] on button "Edit Chart" at bounding box center [410, 253] width 41 height 13
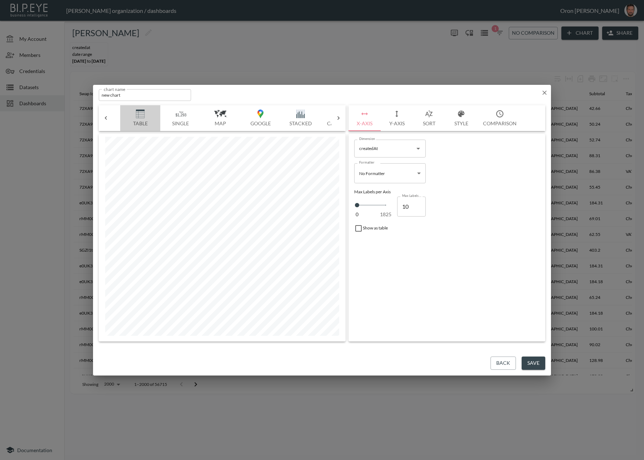
drag, startPoint x: 145, startPoint y: 120, endPoint x: 160, endPoint y: 125, distance: 15.1
click at [146, 120] on button "Table" at bounding box center [140, 118] width 40 height 26
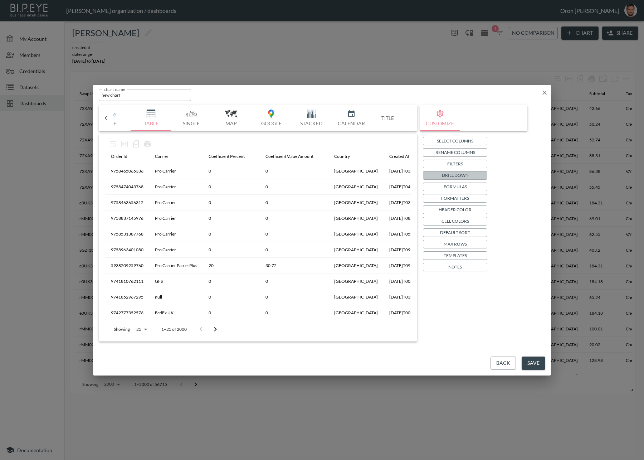
click at [457, 174] on p "Drill Down" at bounding box center [455, 175] width 27 height 8
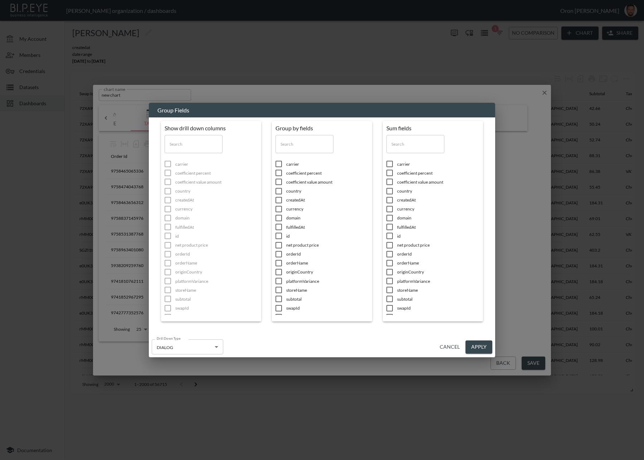
click at [299, 150] on input "text" at bounding box center [305, 144] width 58 height 18
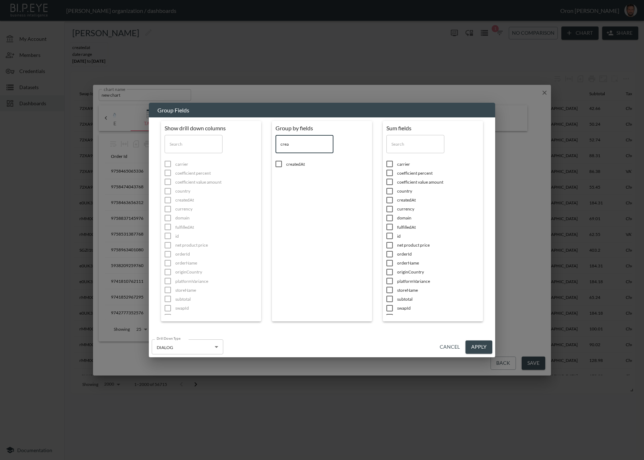
type input "crea"
click at [300, 169] on ul "createdAt" at bounding box center [322, 164] width 93 height 15
drag, startPoint x: 300, startPoint y: 165, endPoint x: 302, endPoint y: 145, distance: 19.4
click at [300, 164] on span "createdAt" at bounding box center [327, 164] width 82 height 6
checkbox input "true"
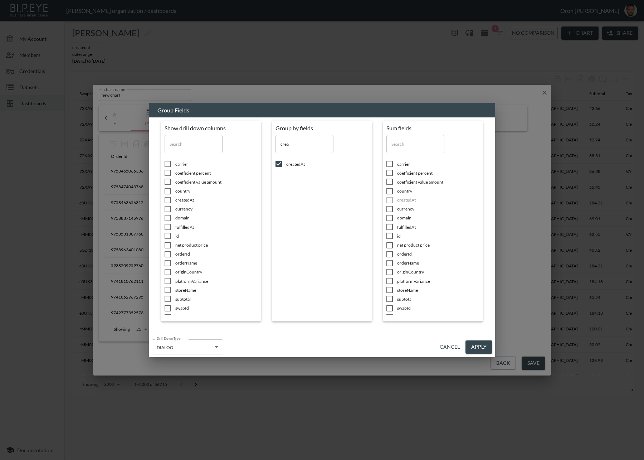
click at [302, 142] on input "crea" at bounding box center [305, 144] width 58 height 18
click at [301, 142] on input "crea" at bounding box center [305, 144] width 58 height 18
type input "s"
checkbox input "false"
type input "store"
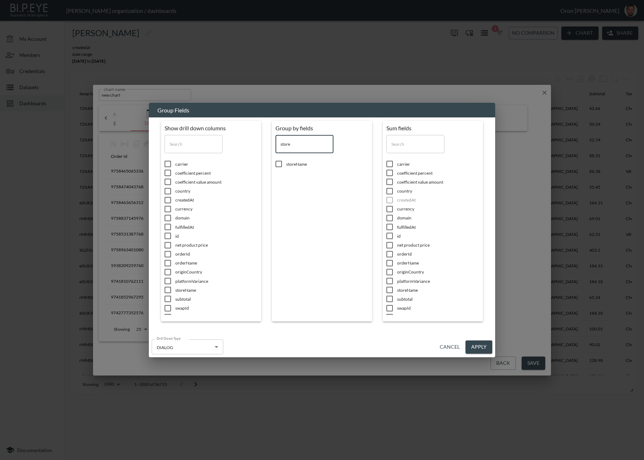
drag, startPoint x: 300, startPoint y: 143, endPoint x: 251, endPoint y: 144, distance: 48.3
click at [251, 144] on div "Show drill down columns ​ carrier coefficient percent coefficient value amount …" at bounding box center [322, 223] width 322 height 205
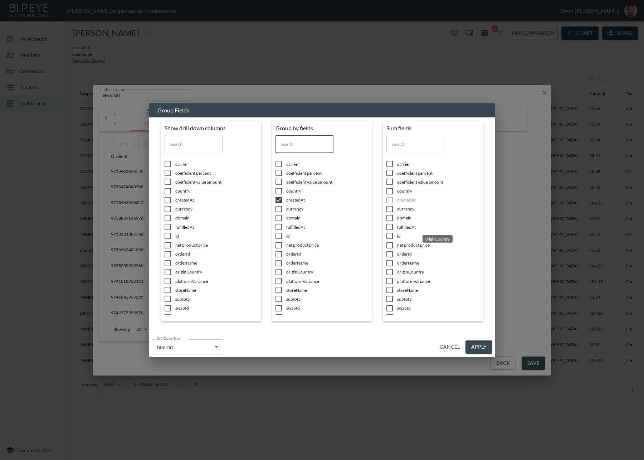
scroll to position [45, 0]
click at [258, 323] on span "totalCharged" at bounding box center [216, 326] width 82 height 6
checkbox input "true"
click at [258, 332] on span "totalShipping" at bounding box center [216, 335] width 82 height 6
checkbox input "true"
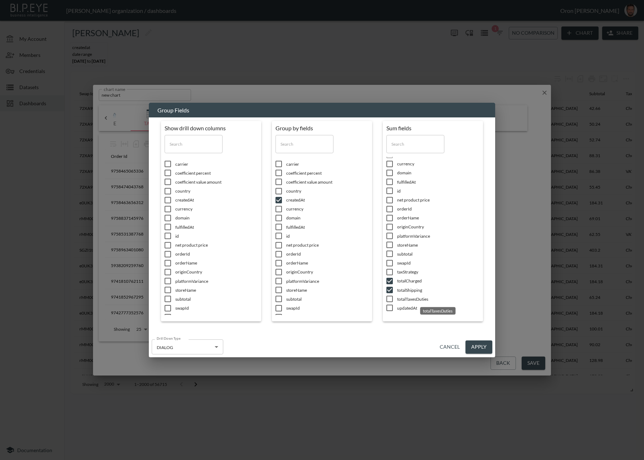
drag, startPoint x: 415, startPoint y: 299, endPoint x: 415, endPoint y: 272, distance: 26.5
click at [258, 341] on span "totalTaxesDuties" at bounding box center [216, 344] width 82 height 6
checkbox input "true"
drag, startPoint x: 412, startPoint y: 254, endPoint x: 420, endPoint y: 254, distance: 8.2
click at [258, 296] on span "subtotal" at bounding box center [216, 299] width 82 height 6
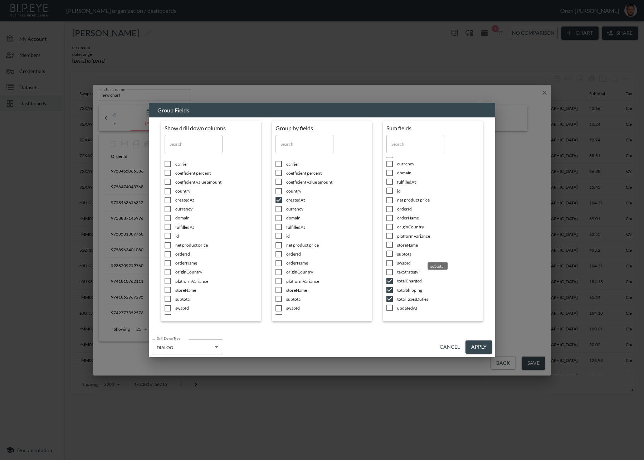
checkbox input "true"
drag, startPoint x: 479, startPoint y: 344, endPoint x: 473, endPoint y: 341, distance: 6.7
click at [478, 343] on button "Apply" at bounding box center [479, 346] width 27 height 13
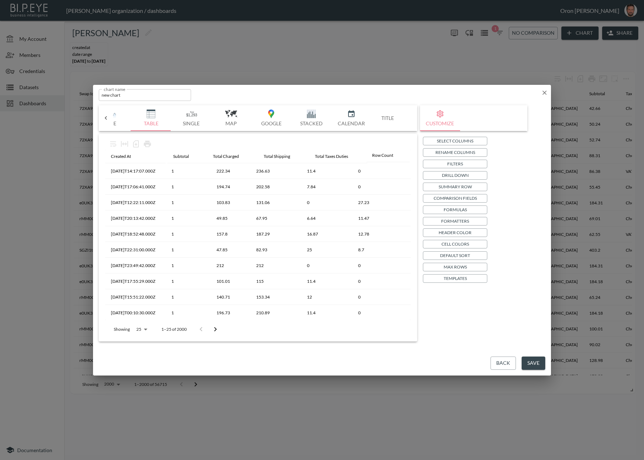
drag, startPoint x: 285, startPoint y: 158, endPoint x: 376, endPoint y: 156, distance: 91.0
click at [376, 156] on table "Created At Row Count Subtotal Total Charged Total Shipping Total Taxes Duties […" at bounding box center [258, 353] width 306 height 407
click at [456, 153] on p "Rename Columns" at bounding box center [456, 153] width 40 height 8
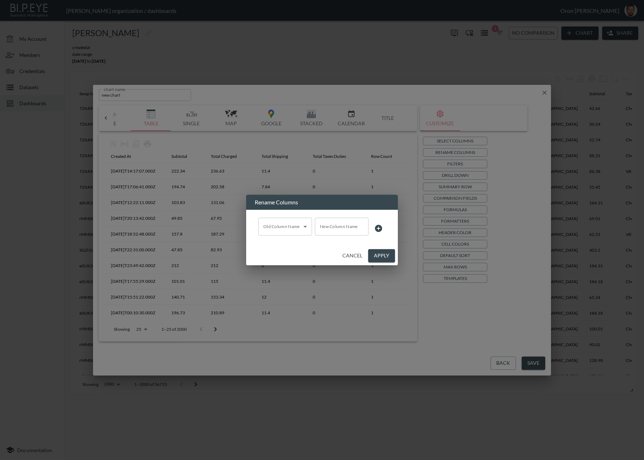
click at [286, 233] on body "BI.P.EYE, Interactive Analytics Dashboards - app [PERSON_NAME] organization / d…" at bounding box center [322, 230] width 644 height 460
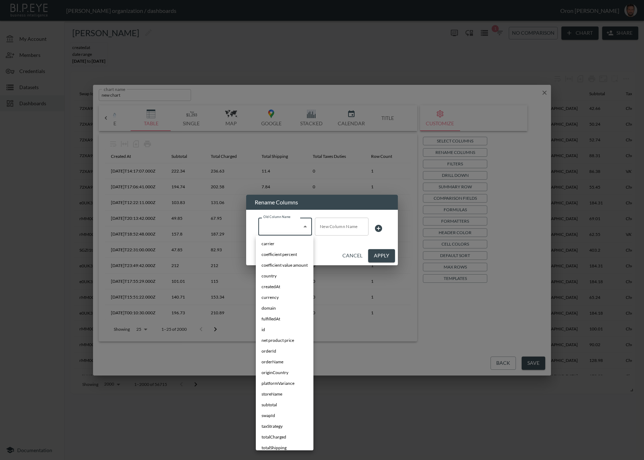
scroll to position [42, 0]
drag, startPoint x: 274, startPoint y: 443, endPoint x: 310, endPoint y: 334, distance: 114.3
click at [275, 441] on span "rowCount" at bounding box center [271, 442] width 19 height 6
type input "rowCount"
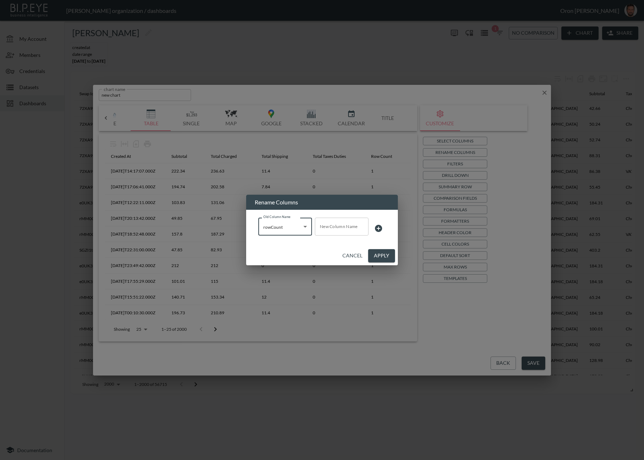
click at [332, 223] on input "New Column Name" at bounding box center [342, 227] width 54 height 18
type input "Total Orders"
click at [387, 258] on button "Apply" at bounding box center [381, 255] width 27 height 13
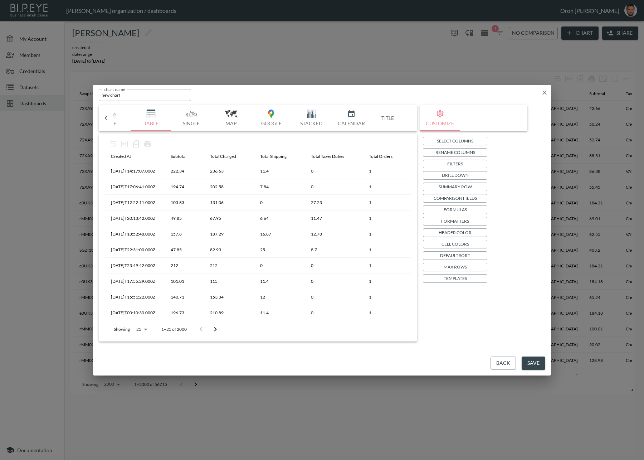
click at [466, 218] on p "Formatters" at bounding box center [455, 221] width 28 height 8
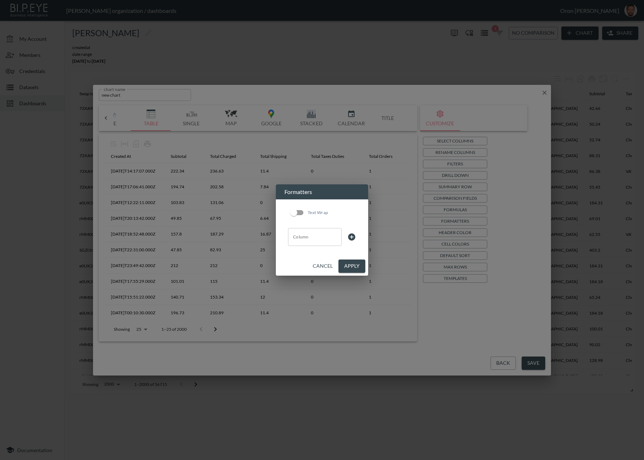
click at [302, 241] on input "Column" at bounding box center [314, 236] width 47 height 11
click at [308, 236] on input "crwe" at bounding box center [309, 236] width 37 height 11
drag, startPoint x: 306, startPoint y: 250, endPoint x: 318, endPoint y: 247, distance: 12.2
click at [306, 250] on li "createdAt" at bounding box center [315, 254] width 54 height 11
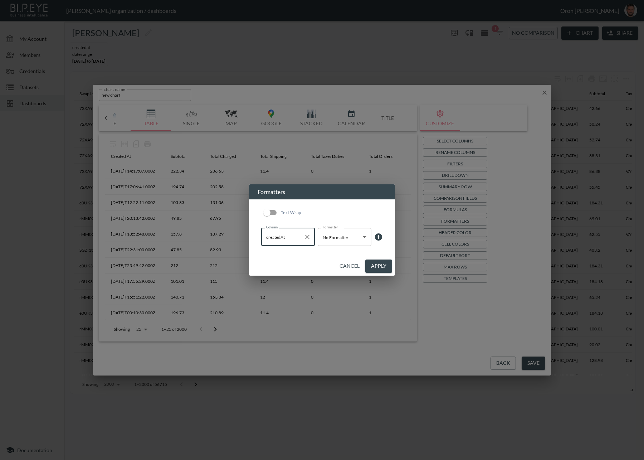
type input "createdAt"
click at [339, 237] on body "BI.P.EYE, Interactive Analytics Dashboards - app [PERSON_NAME] organization / d…" at bounding box center [322, 230] width 644 height 460
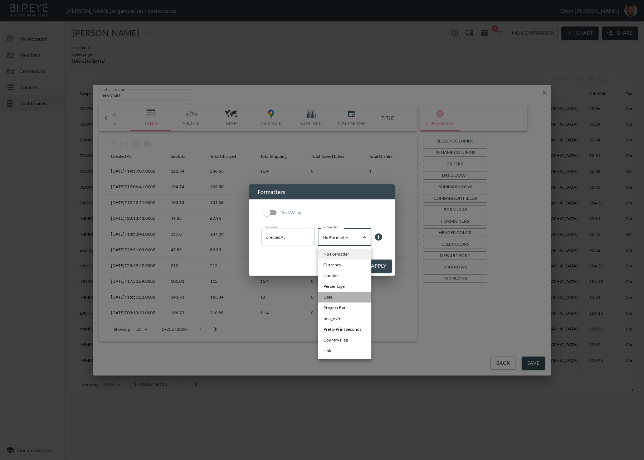
drag, startPoint x: 333, startPoint y: 295, endPoint x: 352, endPoint y: 281, distance: 23.1
click at [333, 294] on li "Date" at bounding box center [345, 297] width 54 height 11
type input "Date"
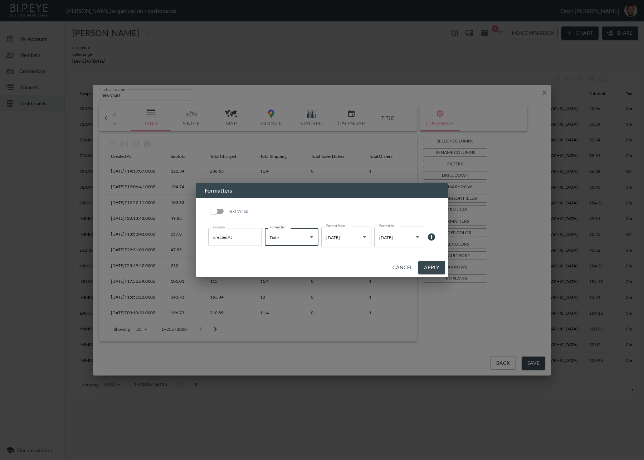
click at [402, 241] on body "BI.P.EYE, Interactive Analytics Dashboards - app [PERSON_NAME] organization / d…" at bounding box center [322, 230] width 644 height 460
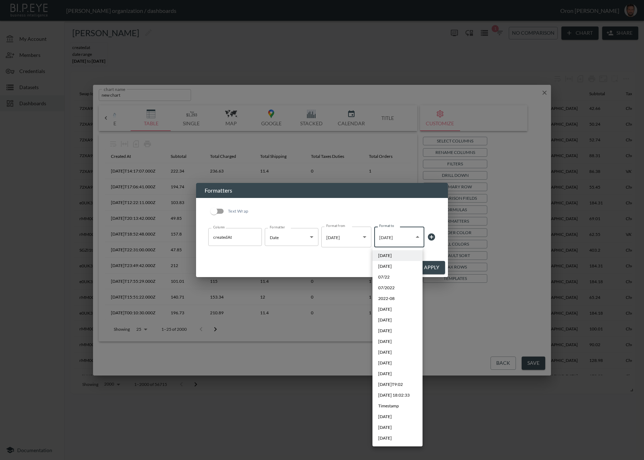
click at [404, 423] on li "[DATE]" at bounding box center [398, 427] width 50 height 11
type input "MMM YYYY"
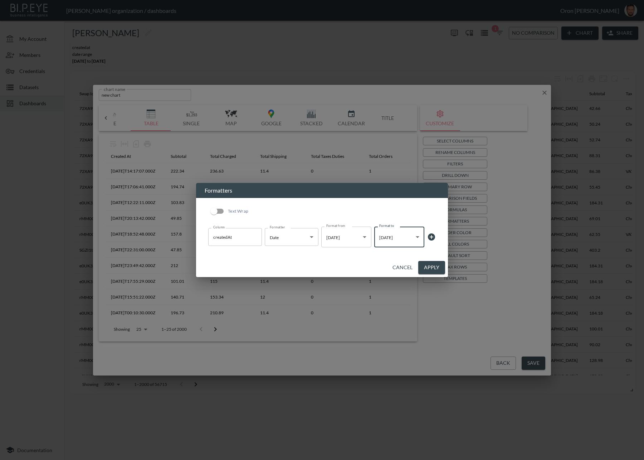
click at [438, 262] on button "Apply" at bounding box center [431, 267] width 27 height 13
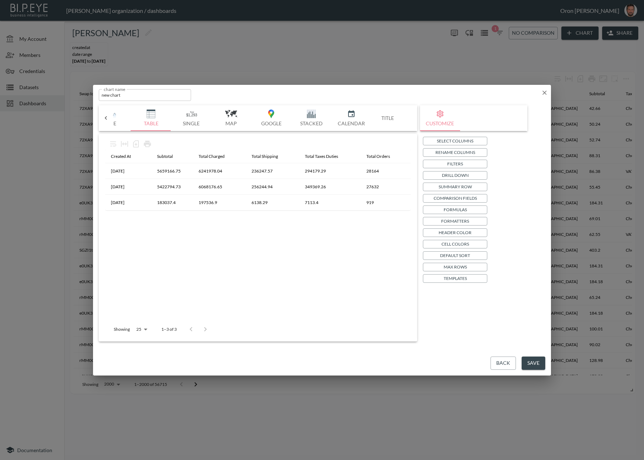
click at [180, 96] on input "new chart" at bounding box center [145, 95] width 92 height 12
type input "Totals"
drag, startPoint x: 536, startPoint y: 365, endPoint x: 512, endPoint y: 351, distance: 27.6
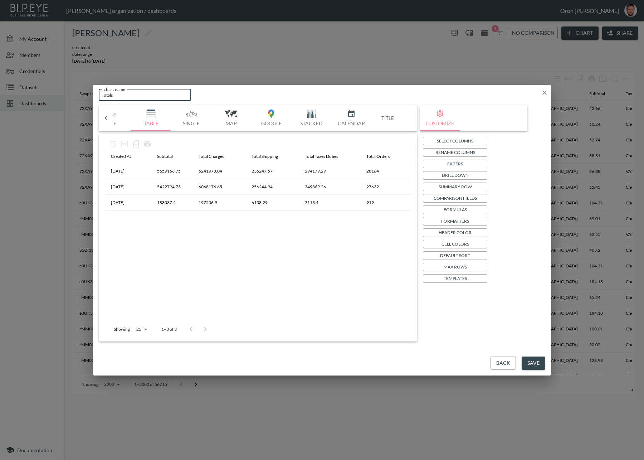
click at [536, 364] on button "Save" at bounding box center [534, 363] width 24 height 13
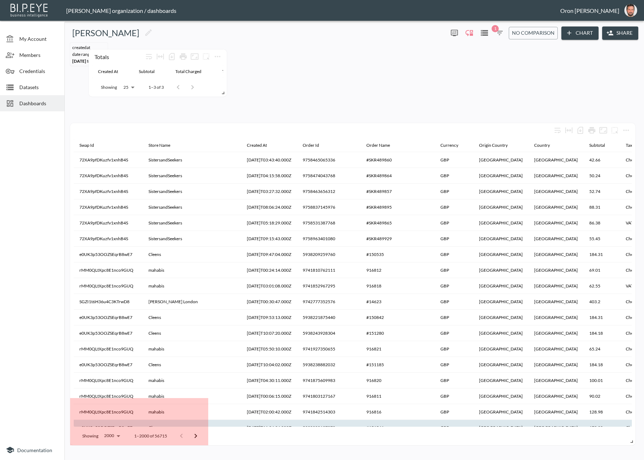
drag, startPoint x: 116, startPoint y: 401, endPoint x: 105, endPoint y: 421, distance: 23.6
click at [135, 60] on div "Totals" at bounding box center [119, 56] width 49 height 7
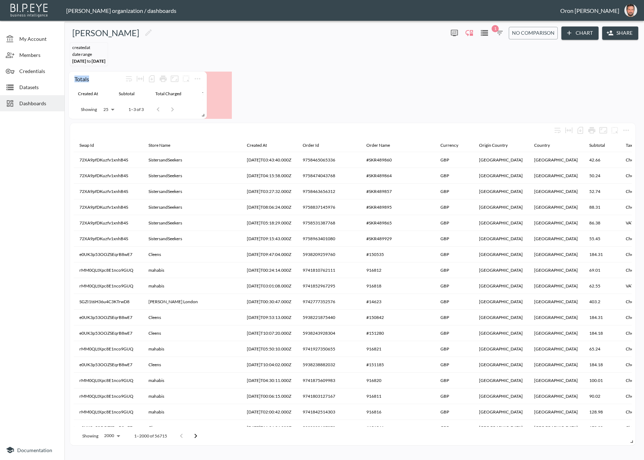
click at [95, 76] on div "Totals" at bounding box center [98, 78] width 49 height 7
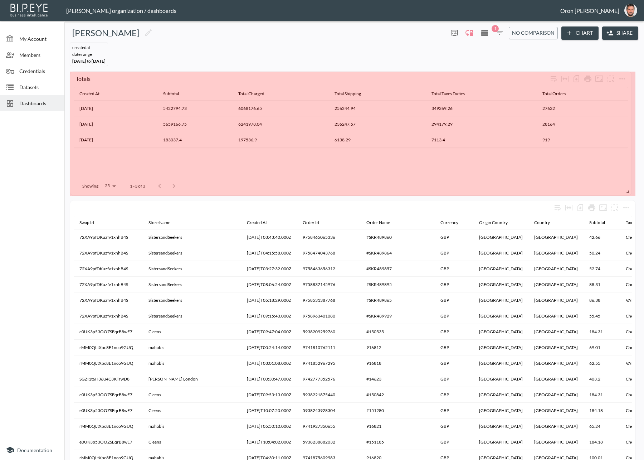
drag, startPoint x: 205, startPoint y: 113, endPoint x: 611, endPoint y: 63, distance: 409.4
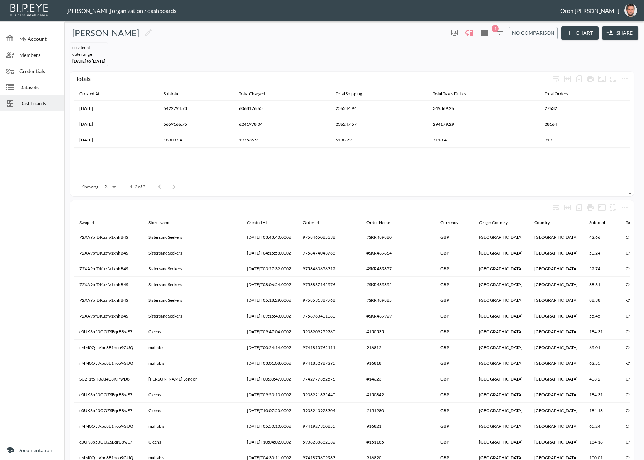
click at [619, 34] on button "Share" at bounding box center [620, 32] width 36 height 13
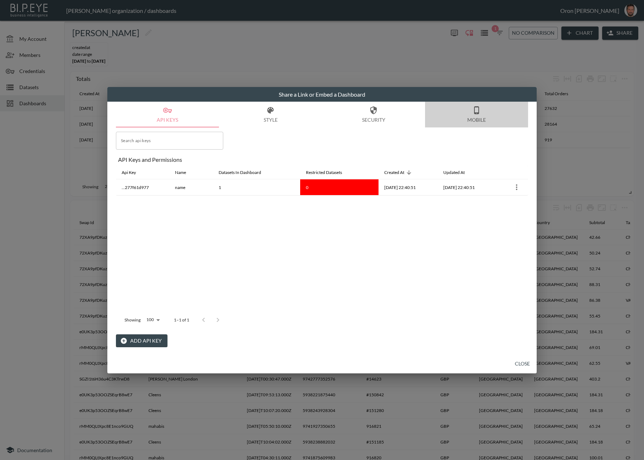
click at [466, 121] on button "Mobile" at bounding box center [476, 115] width 103 height 26
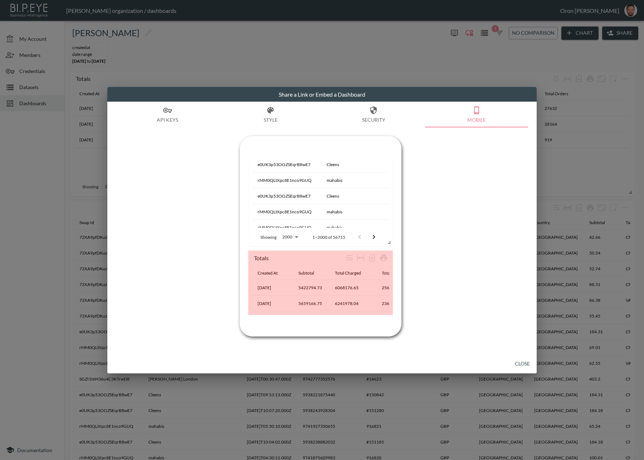
scroll to position [253, 0]
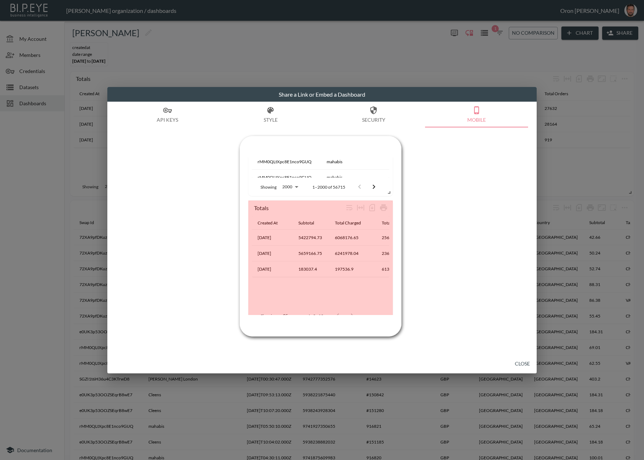
drag, startPoint x: 391, startPoint y: 354, endPoint x: 433, endPoint y: 280, distance: 85.8
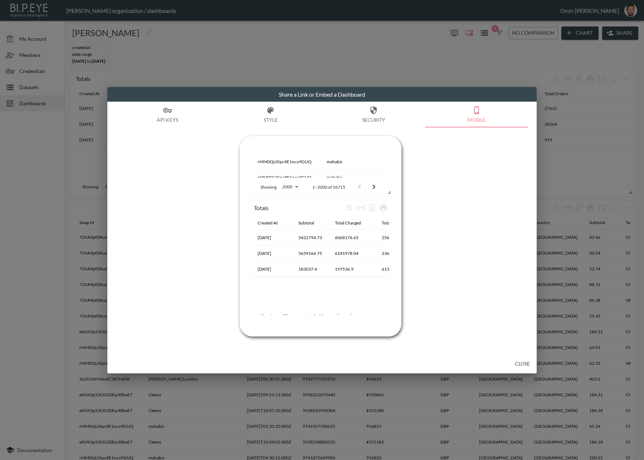
drag, startPoint x: 439, startPoint y: 273, endPoint x: 443, endPoint y: 276, distance: 4.9
click at [440, 273] on div "Swap Id Store Name Created At Order Id Order Name Currency Origin Country Count…" at bounding box center [322, 211] width 412 height 169
drag, startPoint x: 524, startPoint y: 361, endPoint x: 367, endPoint y: 245, distance: 195.3
click at [524, 360] on button "Close" at bounding box center [522, 363] width 23 height 13
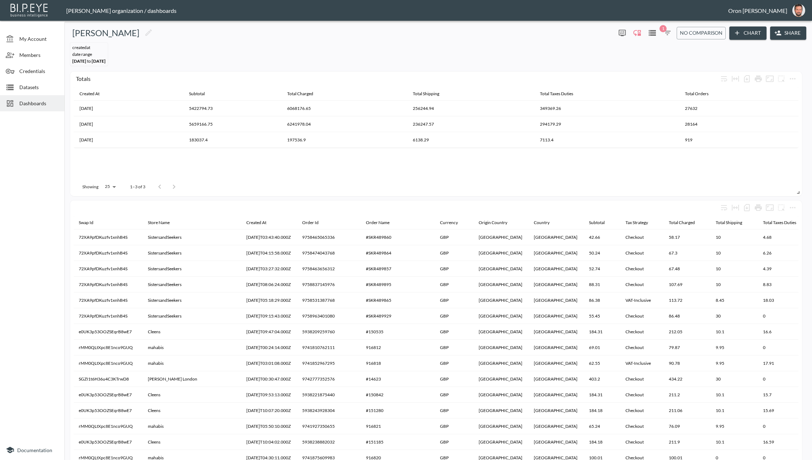
scroll to position [0, 0]
click at [639, 30] on icon "Enable/disable chart dragging" at bounding box center [637, 33] width 9 height 9
click at [644, 79] on icon "more" at bounding box center [781, 78] width 9 height 9
click at [644, 91] on button "Group" at bounding box center [780, 93] width 38 height 13
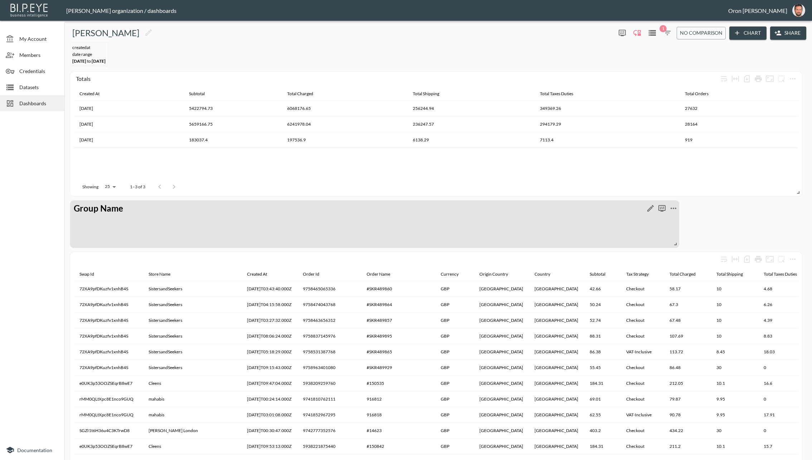
click at [131, 206] on div at bounding box center [402, 208] width 554 height 11
click at [111, 207] on p "Group Name" at bounding box center [98, 208] width 49 height 13
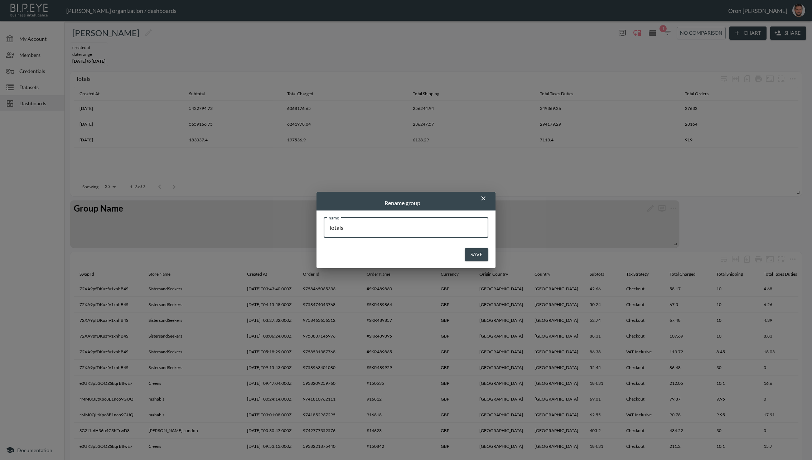
type input "Totals"
click at [465, 248] on button "Save" at bounding box center [477, 254] width 24 height 13
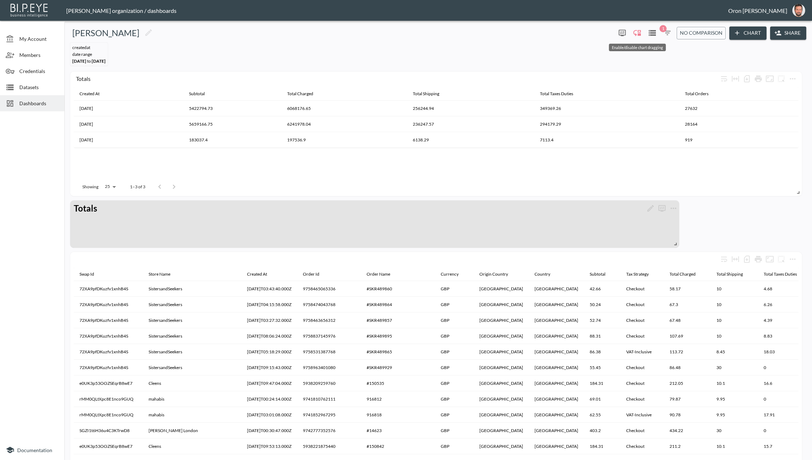
drag, startPoint x: 638, startPoint y: 34, endPoint x: 631, endPoint y: 37, distance: 7.2
click at [638, 34] on icon "Enable/disable chart dragging" at bounding box center [637, 33] width 8 height 6
click at [644, 77] on icon "more" at bounding box center [781, 78] width 9 height 9
click at [644, 93] on li "Totals" at bounding box center [781, 91] width 46 height 13
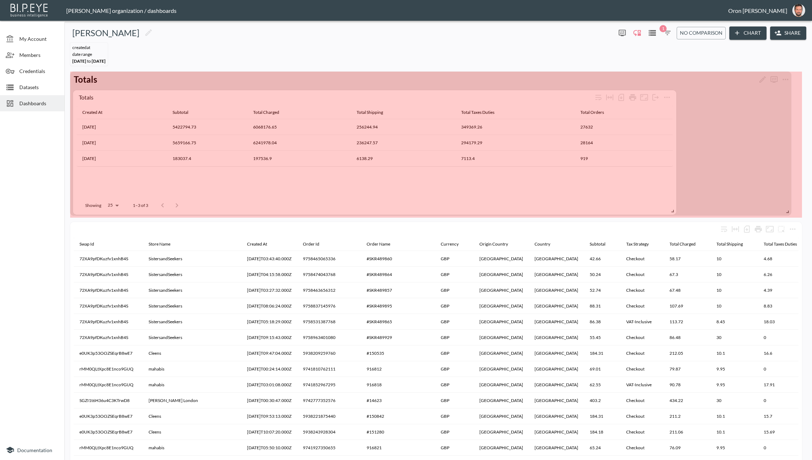
drag, startPoint x: 676, startPoint y: 211, endPoint x: 788, endPoint y: 209, distance: 111.7
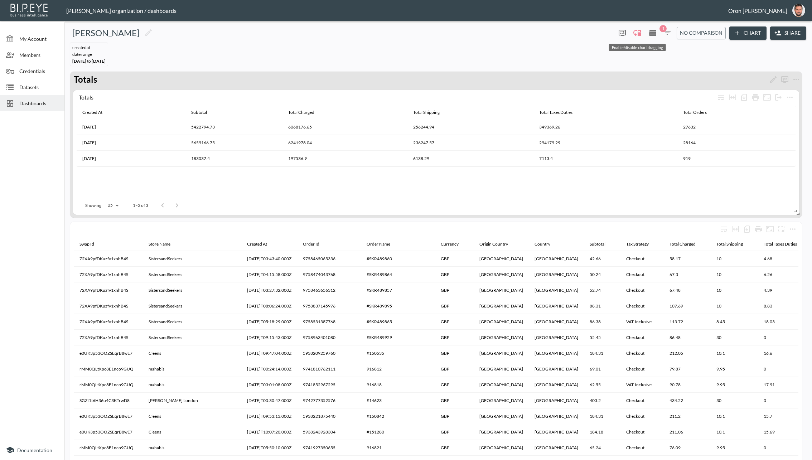
click at [635, 31] on icon "Enable/disable chart dragging" at bounding box center [637, 33] width 9 height 9
click at [644, 229] on icon "more" at bounding box center [781, 229] width 9 height 9
click at [644, 257] on button "Group" at bounding box center [780, 260] width 38 height 13
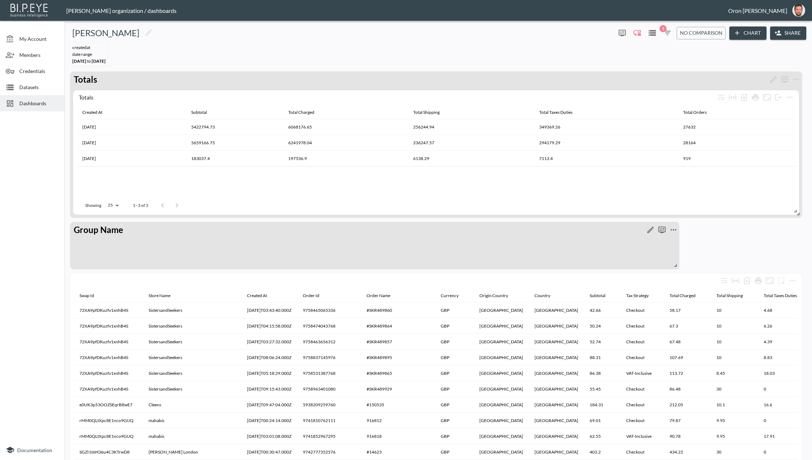
drag, startPoint x: 155, startPoint y: 247, endPoint x: 113, endPoint y: 229, distance: 44.9
click at [150, 247] on div "Group Name" at bounding box center [374, 245] width 609 height 47
drag, startPoint x: 638, startPoint y: 33, endPoint x: 200, endPoint y: 208, distance: 472.0
click at [638, 33] on icon "Enable/disable chart dragging" at bounding box center [637, 33] width 9 height 9
click at [118, 229] on p "Group Name" at bounding box center [98, 229] width 49 height 13
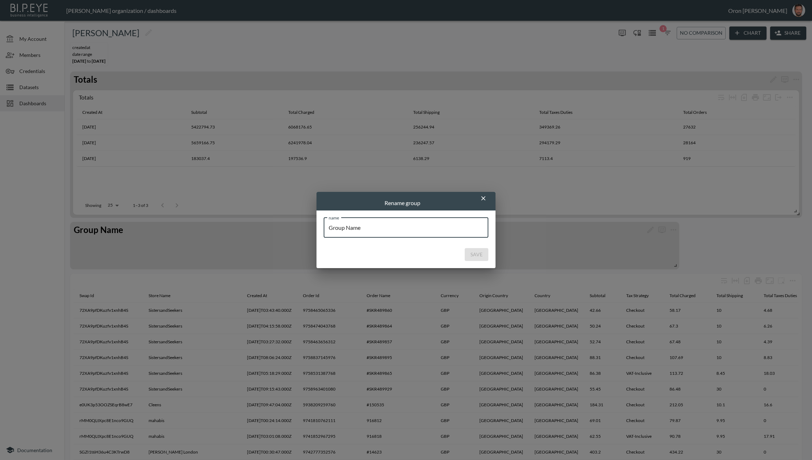
click at [341, 223] on input "Group Name" at bounding box center [406, 228] width 165 height 20
click at [342, 223] on input "Group Name" at bounding box center [406, 228] width 165 height 20
type input "Orders"
click at [484, 257] on button "Save" at bounding box center [477, 254] width 24 height 13
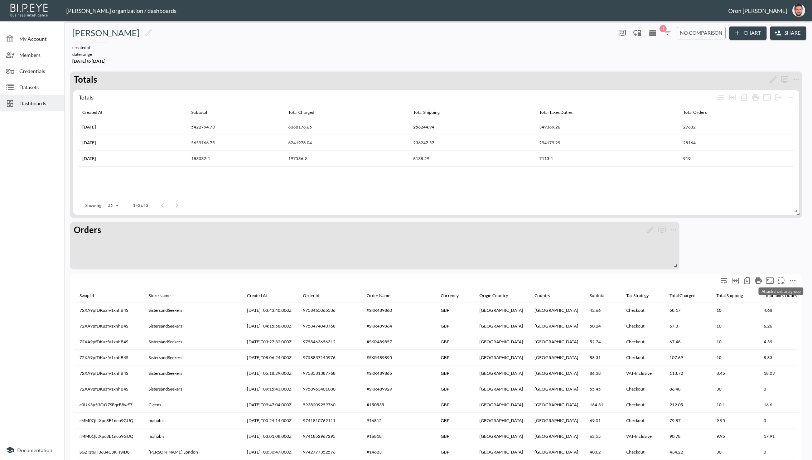
click at [644, 279] on icon "more" at bounding box center [781, 280] width 9 height 9
click at [644, 310] on li "Orders" at bounding box center [781, 310] width 46 height 13
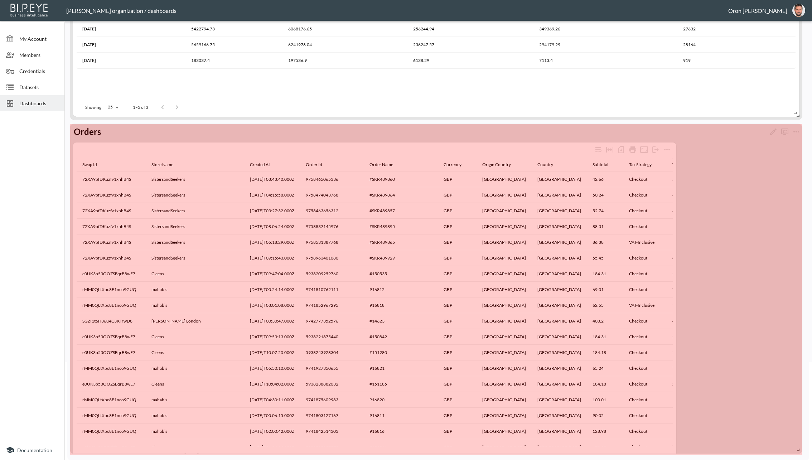
scroll to position [97, 0]
drag, startPoint x: 676, startPoint y: 448, endPoint x: 800, endPoint y: 442, distance: 124.7
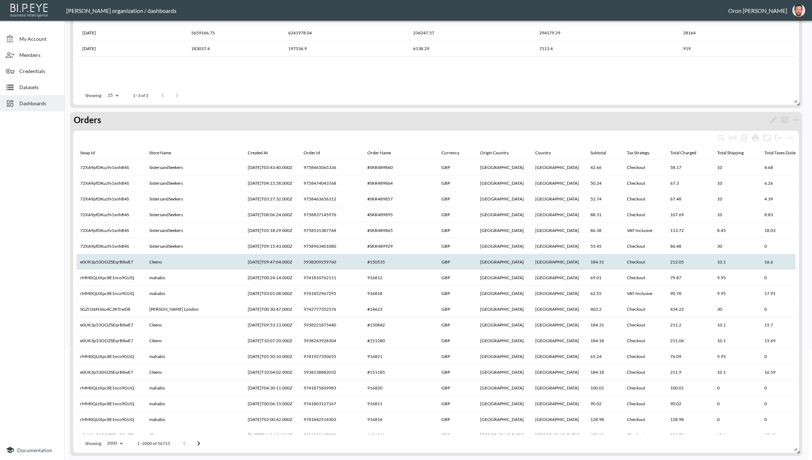
scroll to position [0, 0]
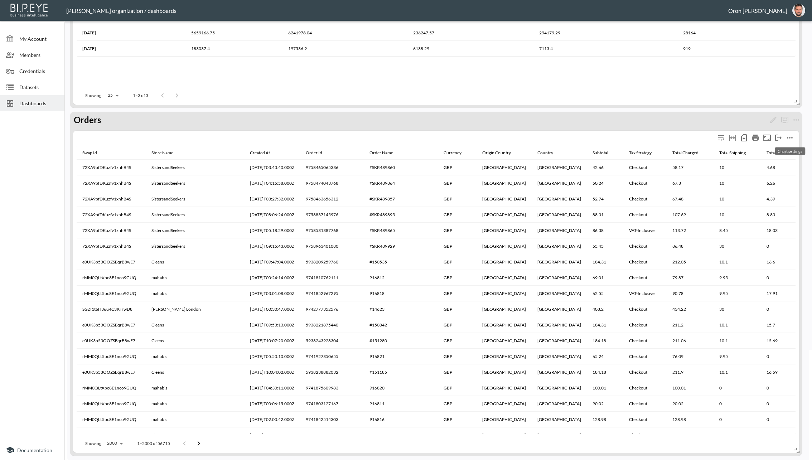
click at [644, 134] on icon "more" at bounding box center [789, 138] width 9 height 9
click at [644, 147] on p "Edit" at bounding box center [768, 150] width 10 height 9
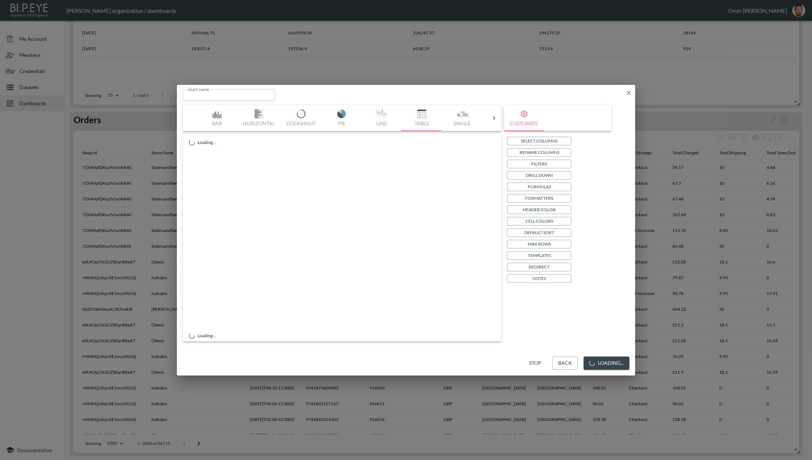
click at [536, 141] on p "Select Columns" at bounding box center [539, 141] width 37 height 8
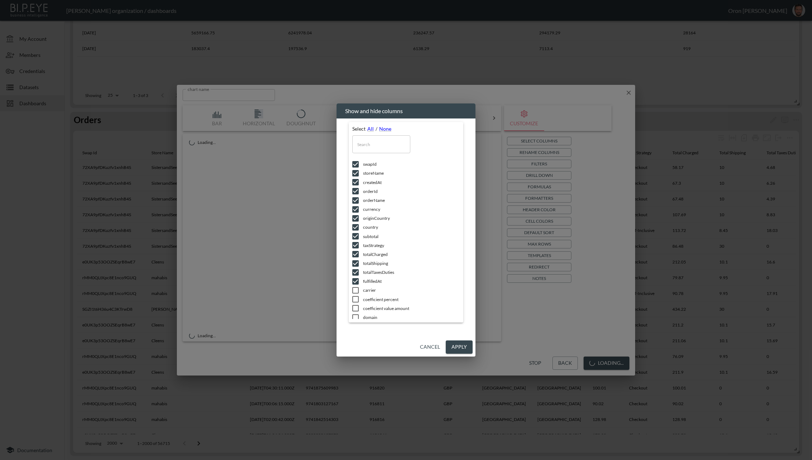
click at [372, 142] on input "text" at bounding box center [381, 144] width 58 height 18
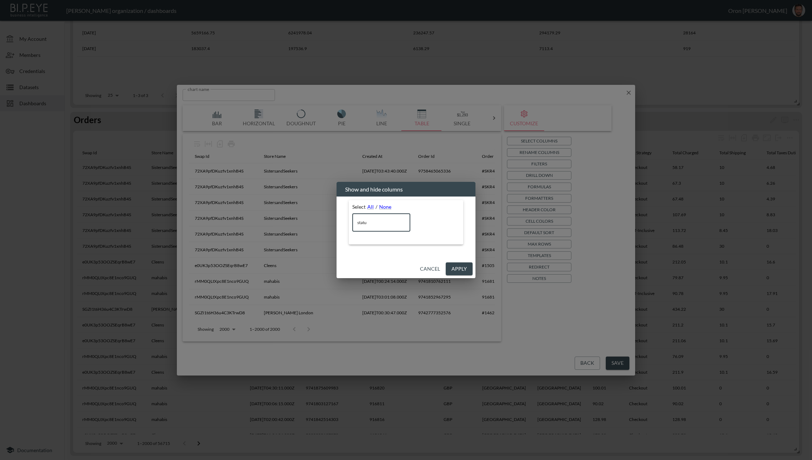
drag, startPoint x: 366, startPoint y: 221, endPoint x: 328, endPoint y: 221, distance: 37.6
click at [328, 221] on div "Show and hide columns Select All / None statu ​ Cancel Apply" at bounding box center [406, 230] width 812 height 460
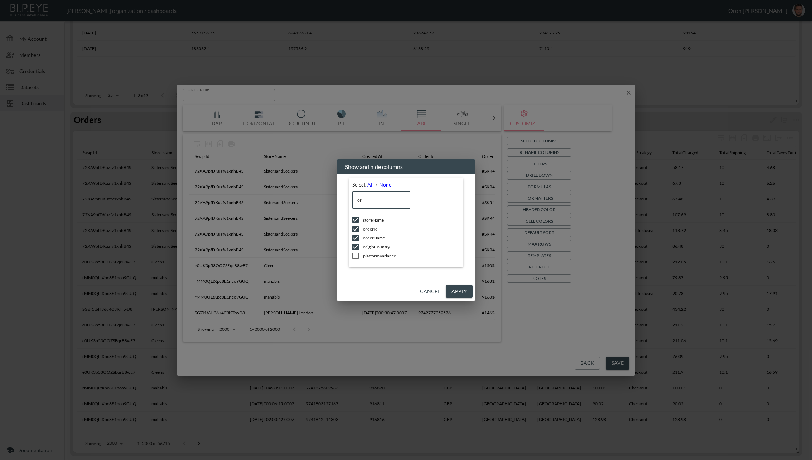
type input "o"
checkbox input "true"
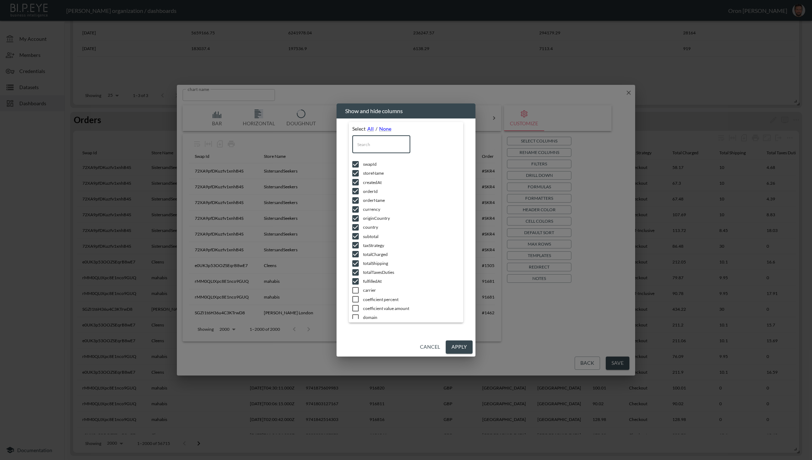
type input "s"
click at [436, 349] on button "Cancel" at bounding box center [430, 346] width 26 height 13
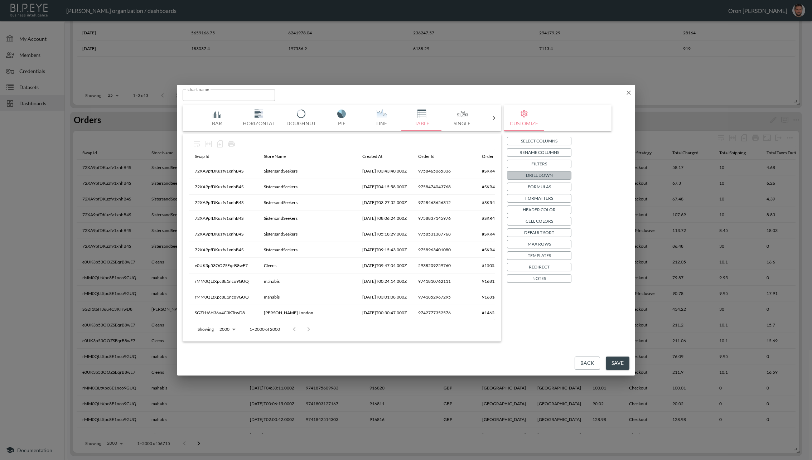
click at [537, 176] on p "Drill Down" at bounding box center [539, 175] width 27 height 8
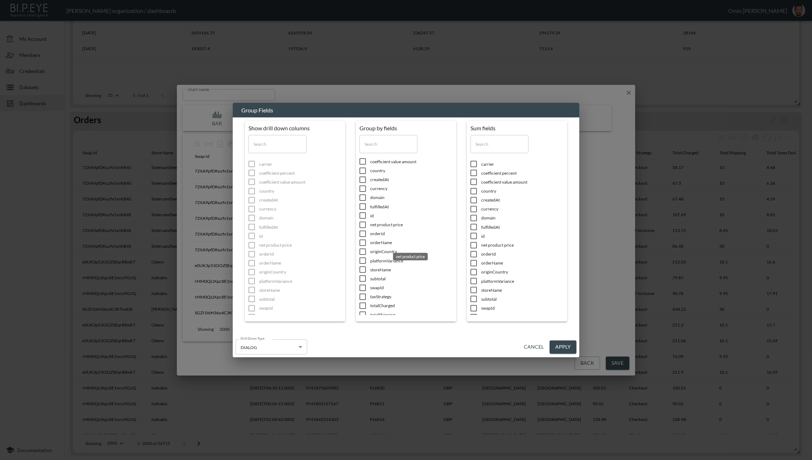
scroll to position [45, 0]
click at [542, 342] on button "Cancel" at bounding box center [534, 346] width 26 height 13
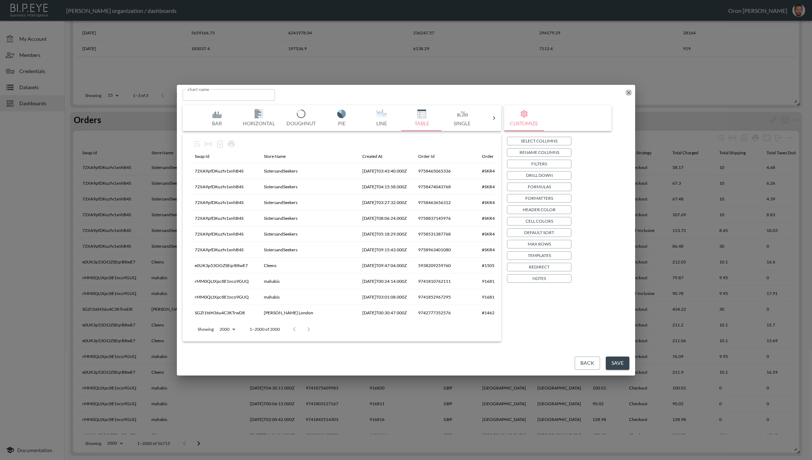
click at [626, 93] on icon "button" at bounding box center [628, 92] width 7 height 7
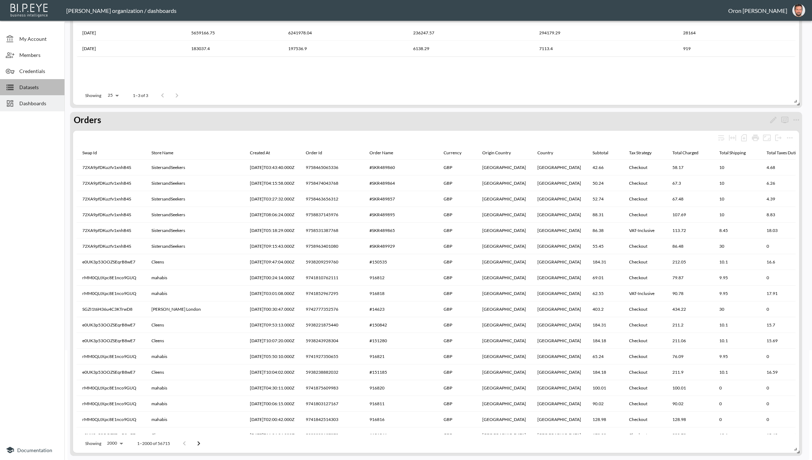
drag, startPoint x: 13, startPoint y: 85, endPoint x: 0, endPoint y: 89, distance: 13.2
click at [13, 85] on icon at bounding box center [9, 87] width 7 height 6
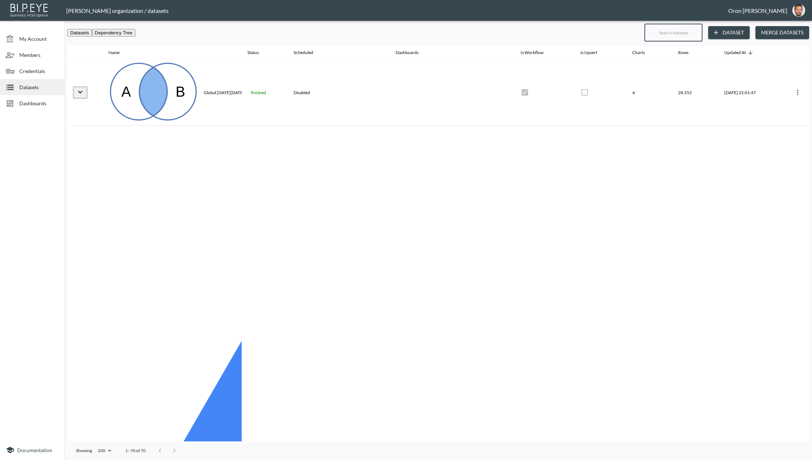
click at [644, 31] on input "text" at bounding box center [673, 33] width 58 height 18
type input "fl"
checkbox input "false"
checkbox input "true"
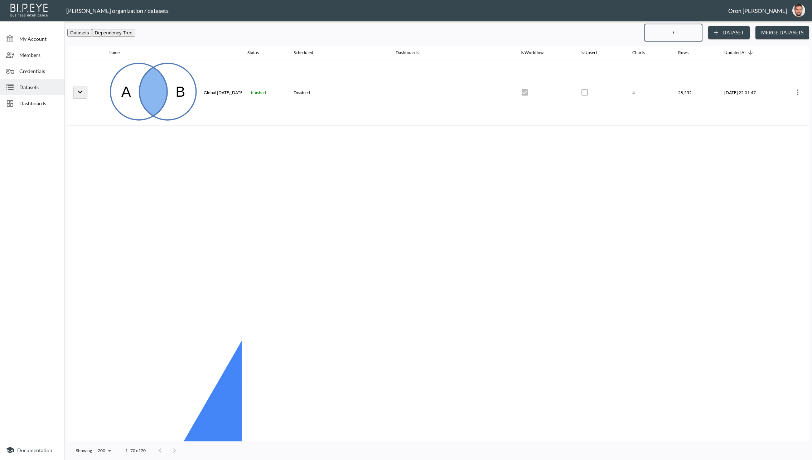
checkbox input "false"
checkbox input "true"
checkbox input "false"
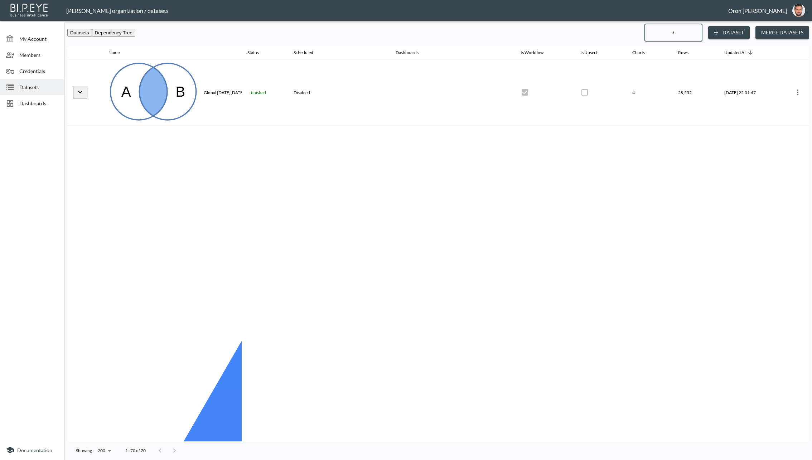
checkbox input "false"
checkbox input "true"
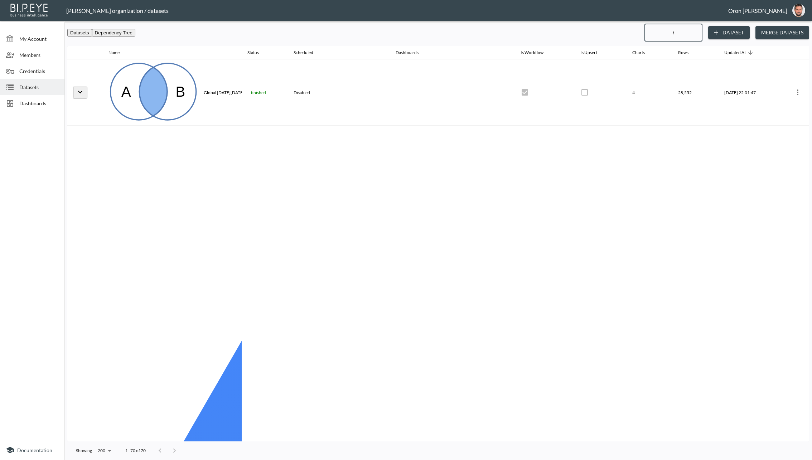
checkbox input "false"
checkbox input "true"
checkbox input "false"
checkbox input "true"
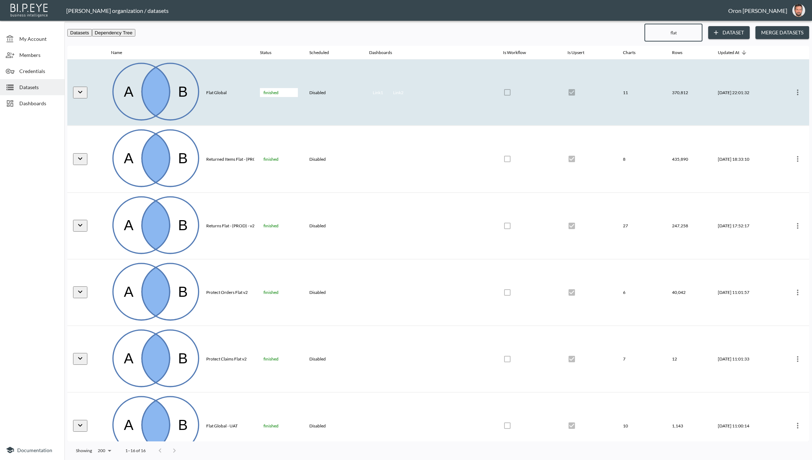
type input "flat"
click at [644, 88] on icon "more" at bounding box center [797, 92] width 9 height 9
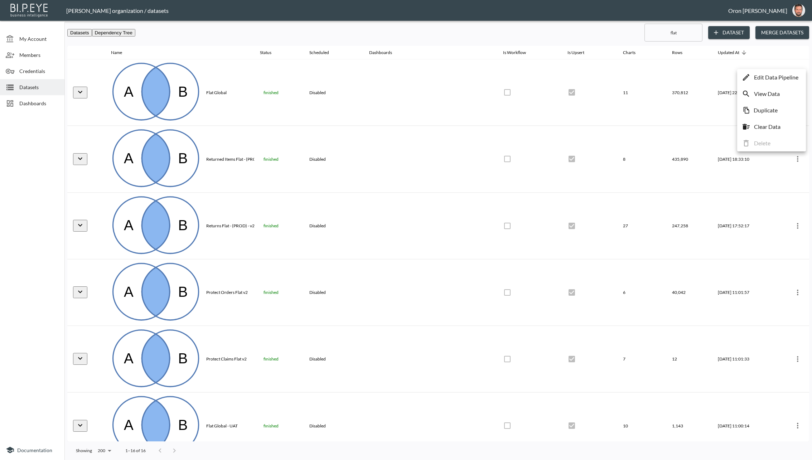
click at [644, 74] on p "Edit Data Pipeline" at bounding box center [776, 77] width 44 height 9
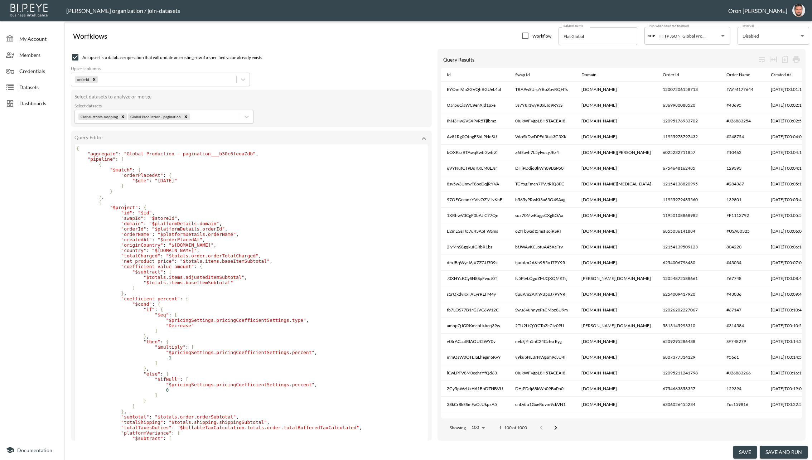
scroll to position [146, 0]
click at [278, 208] on pre ""$project" : {" at bounding box center [251, 207] width 353 height 5
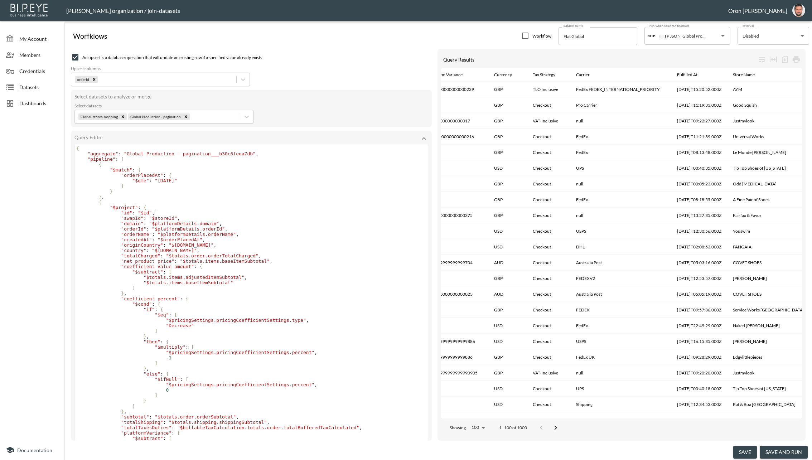
click at [311, 211] on pre ""id" : "$id" ," at bounding box center [251, 212] width 353 height 5
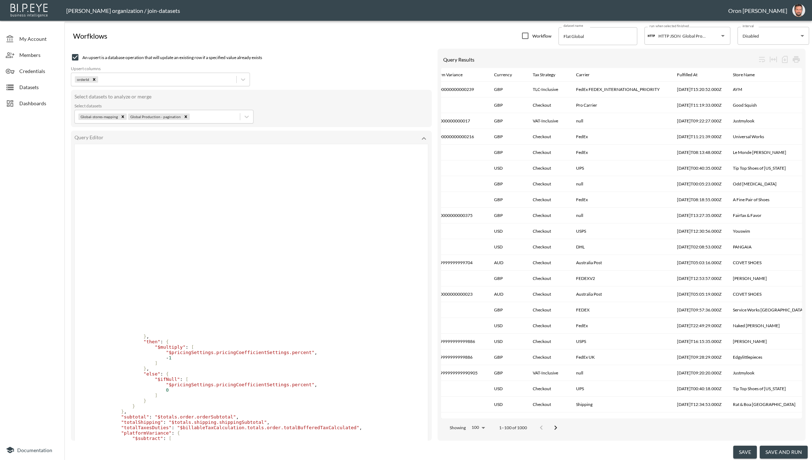
drag, startPoint x: 38, startPoint y: 86, endPoint x: 34, endPoint y: 86, distance: 4.0
click at [39, 85] on span "Datasets" at bounding box center [38, 87] width 39 height 8
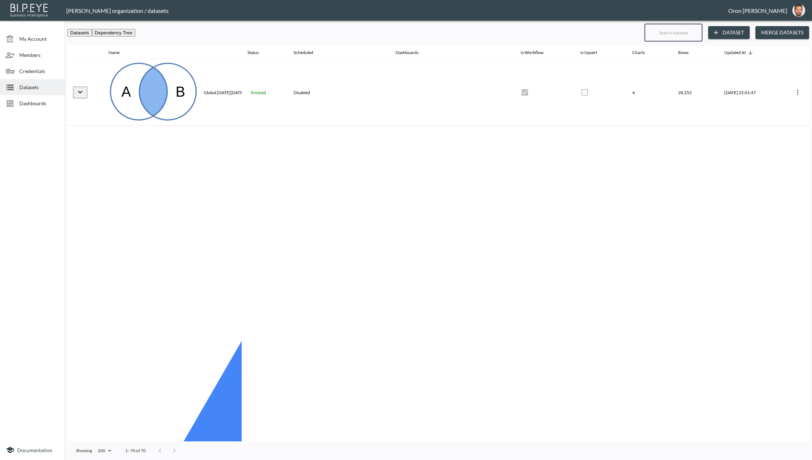
click at [644, 29] on input "text" at bounding box center [673, 33] width 58 height 18
type input "g"
checkbox input "true"
checkbox input "false"
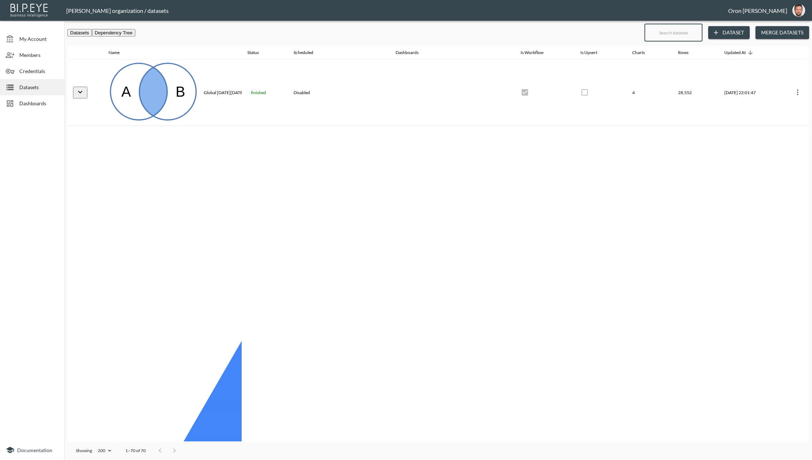
checkbox input "false"
checkbox input "true"
checkbox input "false"
checkbox input "true"
checkbox input "false"
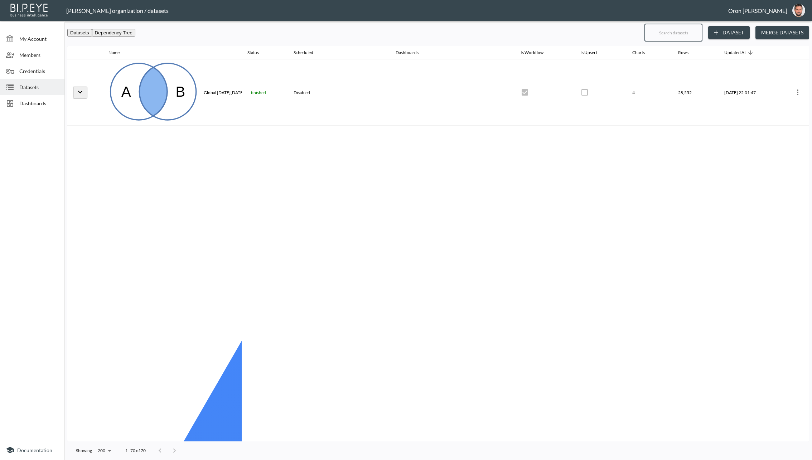
checkbox input "true"
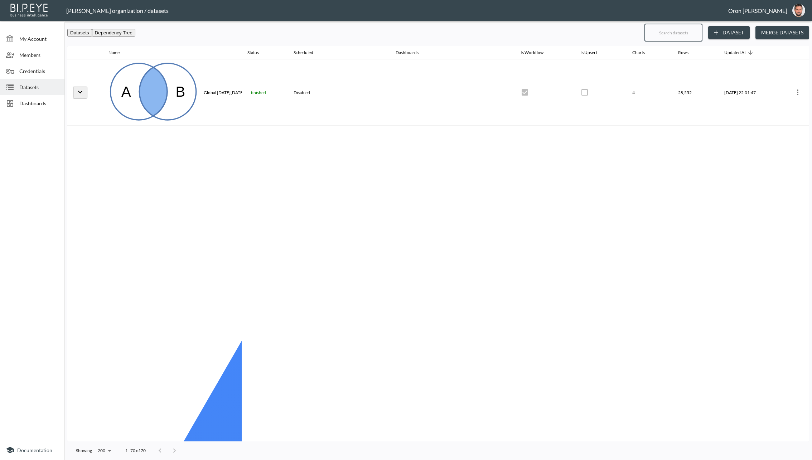
checkbox input "false"
checkbox input "true"
checkbox input "false"
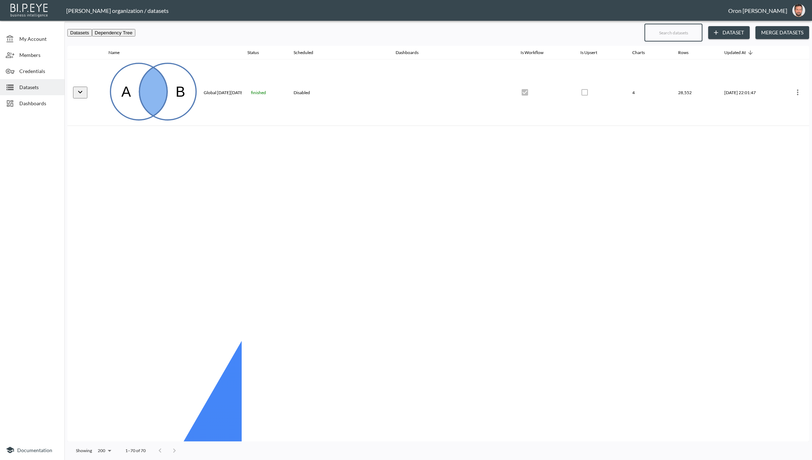
checkbox input "true"
checkbox input "false"
type input "gl"
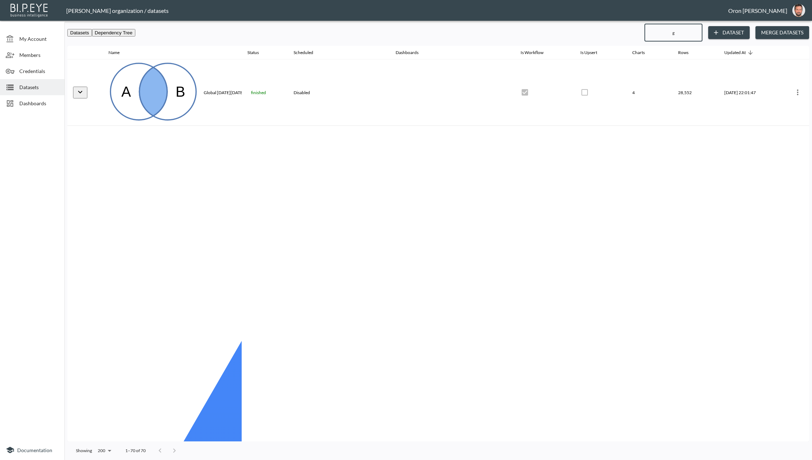
checkbox input "false"
checkbox input "true"
checkbox input "false"
checkbox input "true"
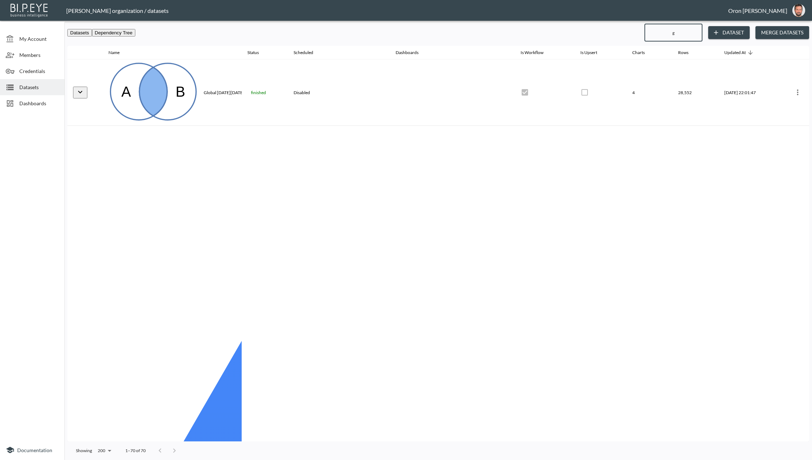
checkbox input "true"
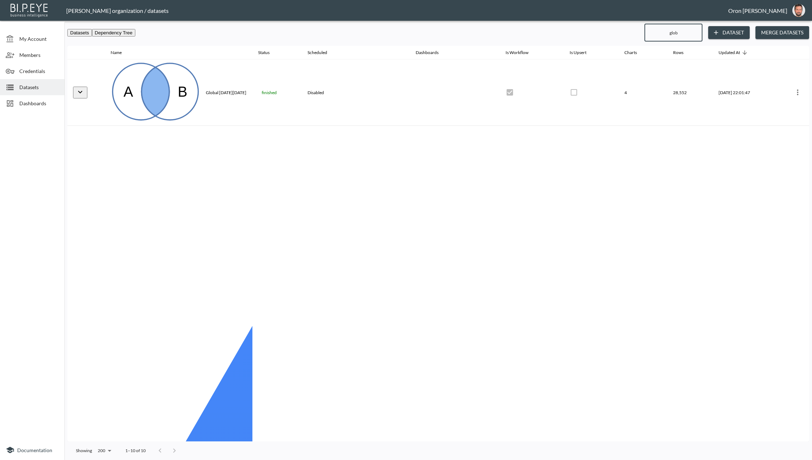
type input "glob"
drag, startPoint x: 788, startPoint y: 125, endPoint x: 741, endPoint y: 132, distance: 47.4
click at [644, 125] on p "Edit Data Pipeline" at bounding box center [776, 128] width 44 height 9
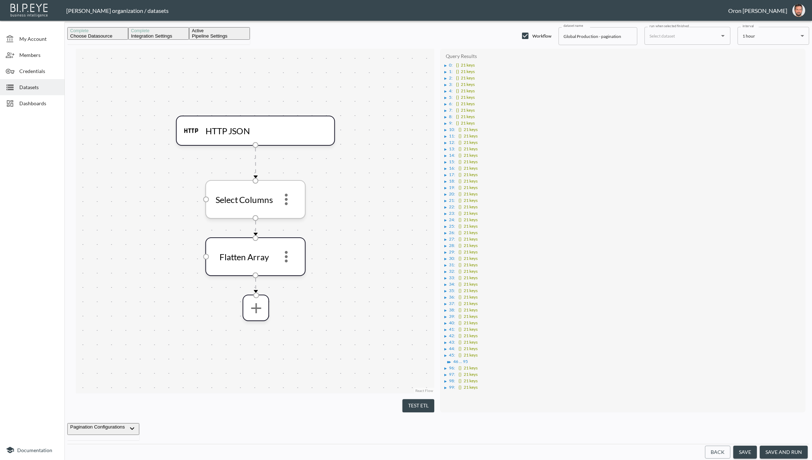
click at [288, 196] on icon "more" at bounding box center [286, 199] width 17 height 17
click at [282, 216] on li "Edit" at bounding box center [286, 220] width 32 height 13
click at [448, 67] on div "▶" at bounding box center [446, 66] width 5 height 4
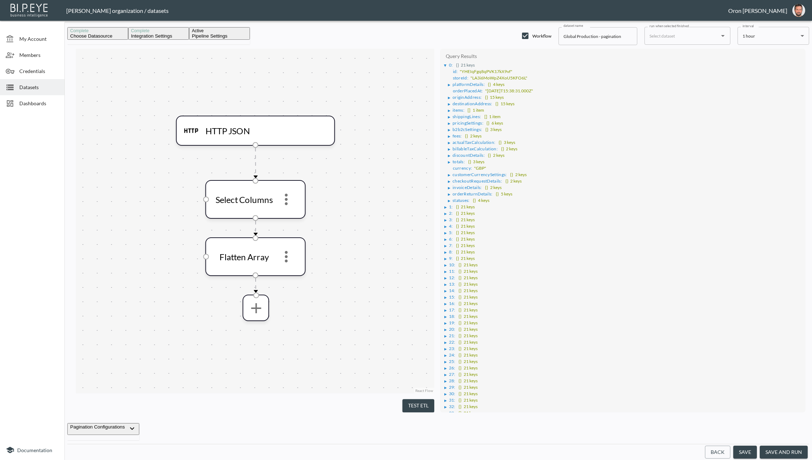
click at [454, 199] on span "statuses :" at bounding box center [460, 200] width 17 height 5
click at [460, 204] on span "orderStatus :" at bounding box center [468, 206] width 25 height 5
click at [473, 208] on span "orderStatus :" at bounding box center [468, 206] width 25 height 5
drag, startPoint x: 455, startPoint y: 207, endPoint x: 479, endPoint y: 207, distance: 23.6
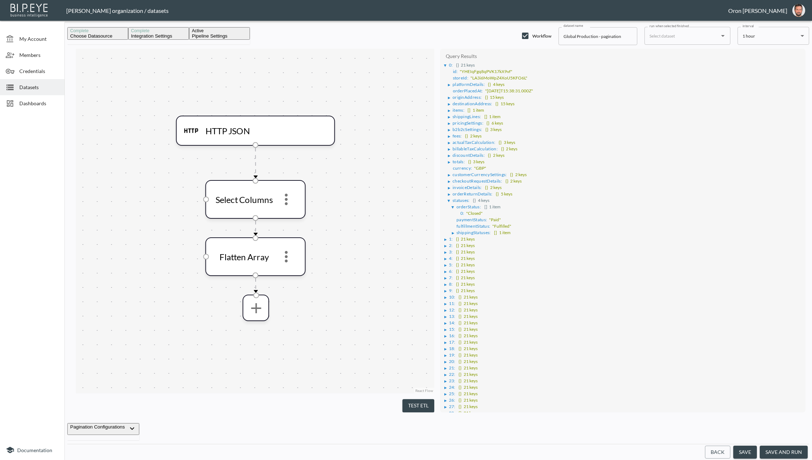
click at [479, 207] on li "▶ orderStatus : [] 1 item 0 : "Closed"" at bounding box center [627, 209] width 350 height 13
drag, startPoint x: 482, startPoint y: 206, endPoint x: 454, endPoint y: 206, distance: 27.9
click at [454, 206] on li "▶ orderStatus : [] 1 item 0 : "Closed"" at bounding box center [627, 209] width 350 height 13
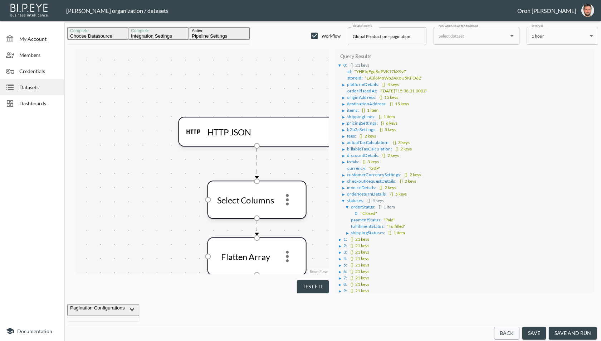
scroll to position [78, 0]
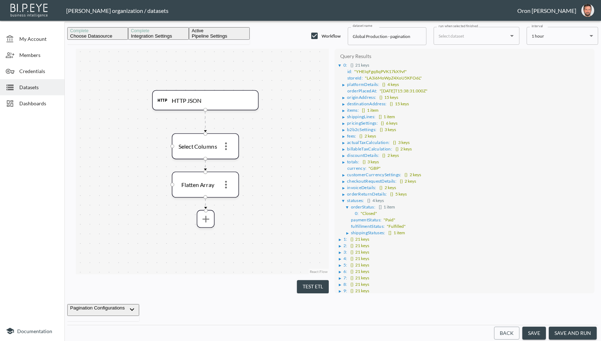
drag, startPoint x: 169, startPoint y: 150, endPoint x: 147, endPoint y: 120, distance: 36.7
click at [148, 120] on div "HTTP JSON Select Columns Flatten Array" at bounding box center [202, 162] width 253 height 226
click at [204, 224] on icon "more" at bounding box center [205, 218] width 11 height 11
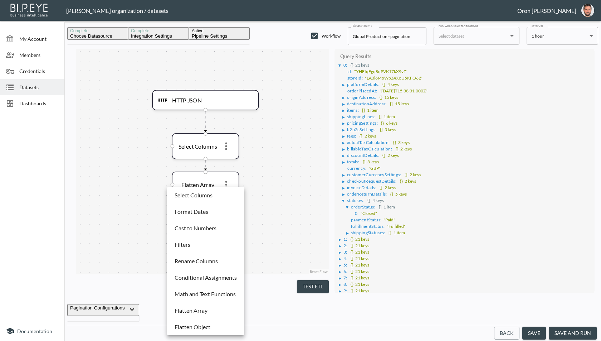
click at [210, 313] on li "Flatten Array" at bounding box center [206, 310] width 74 height 13
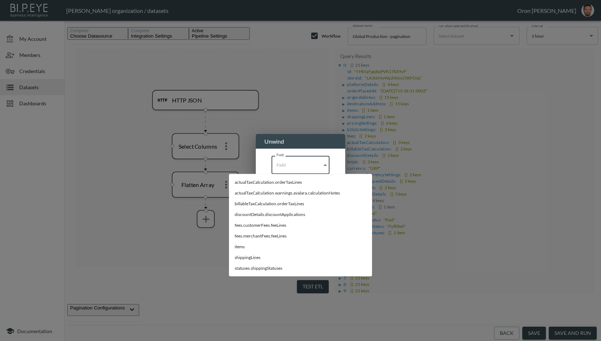
click at [272, 167] on input "Field" at bounding box center [298, 165] width 53 height 18
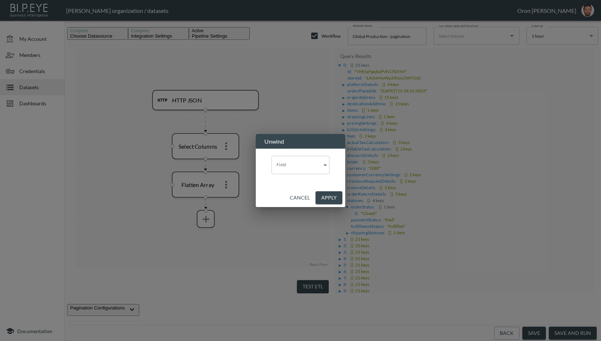
click at [183, 251] on div "Unwind Field Field Cancel Apply" at bounding box center [300, 170] width 601 height 341
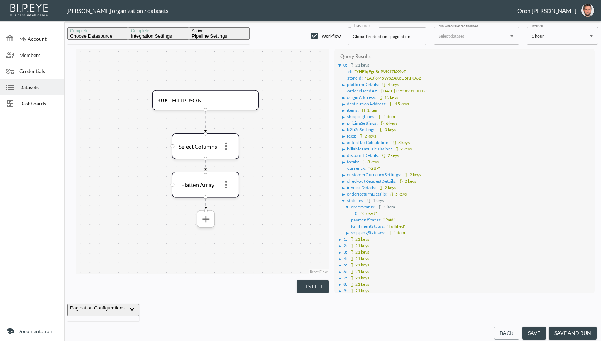
click at [205, 220] on icon "more" at bounding box center [206, 219] width 7 height 7
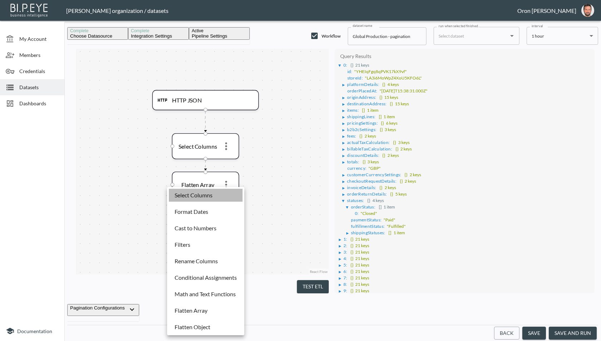
click at [208, 200] on li "Select Columns" at bounding box center [206, 195] width 74 height 13
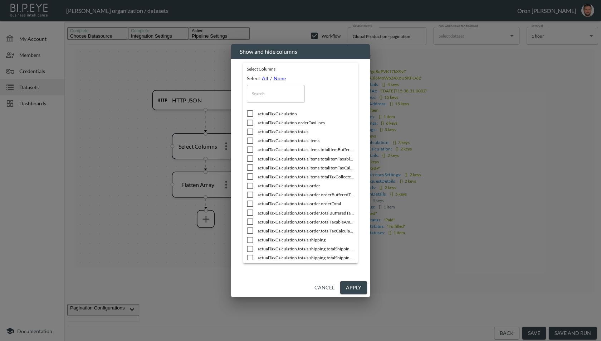
click at [266, 99] on input "text" at bounding box center [276, 94] width 58 height 18
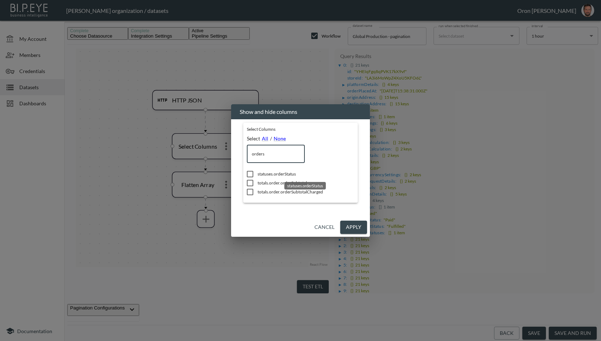
type input "orders"
click at [288, 176] on span "statuses.orderStatus" at bounding box center [306, 174] width 97 height 6
checkbox input "true"
drag, startPoint x: 360, startPoint y: 224, endPoint x: 299, endPoint y: 219, distance: 60.7
click at [359, 224] on button "Apply" at bounding box center [353, 227] width 27 height 13
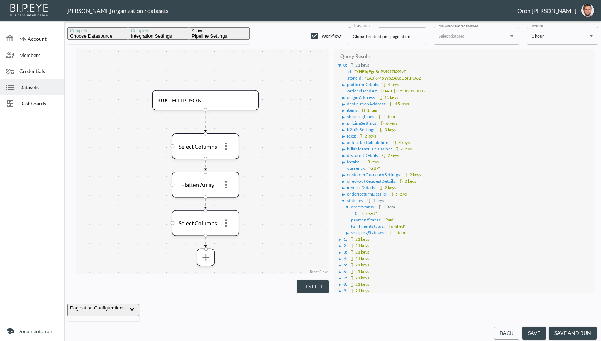
click at [308, 285] on button "Test ETL" at bounding box center [313, 286] width 32 height 13
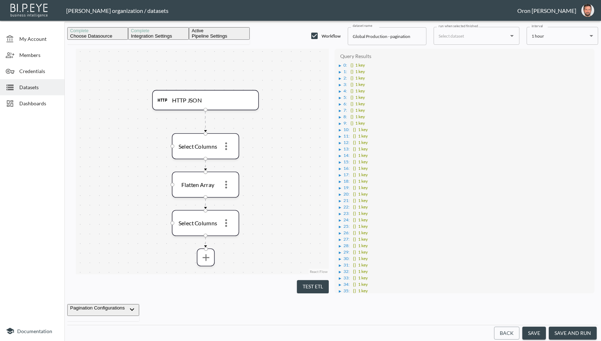
click at [340, 67] on div "▶" at bounding box center [340, 66] width 3 height 4
click at [204, 257] on icon "more" at bounding box center [205, 257] width 11 height 11
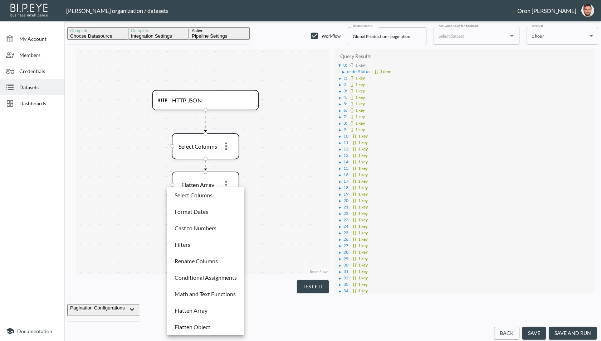
click at [212, 307] on li "Flatten Array" at bounding box center [206, 310] width 74 height 13
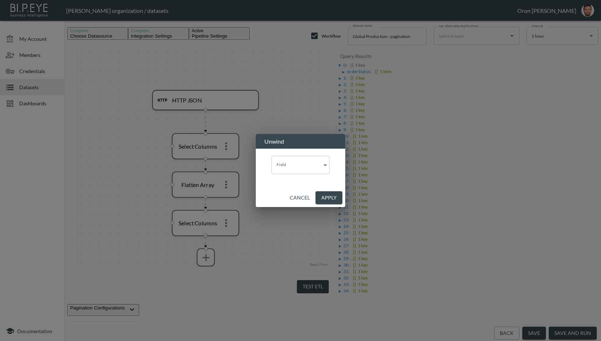
scroll to position [0, 0]
click at [280, 164] on input "Field" at bounding box center [298, 165] width 53 height 18
drag, startPoint x: 345, startPoint y: 196, endPoint x: 348, endPoint y: 192, distance: 5.4
click at [313, 195] on button "Cancel" at bounding box center [300, 197] width 26 height 13
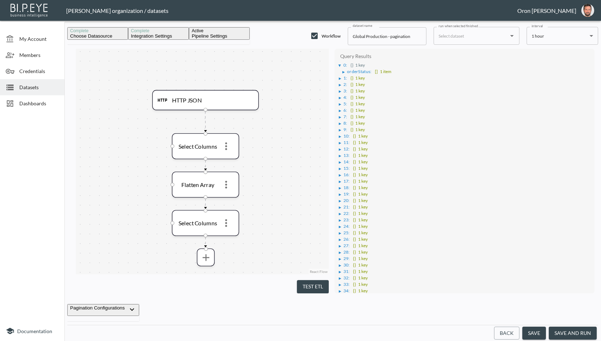
click at [344, 74] on div "▶" at bounding box center [344, 72] width 3 height 4
click at [210, 254] on icon "more" at bounding box center [205, 257] width 11 height 11
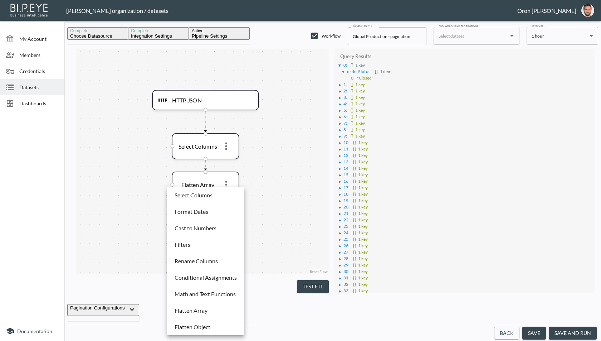
click at [208, 324] on p "Flatten Object" at bounding box center [193, 327] width 36 height 9
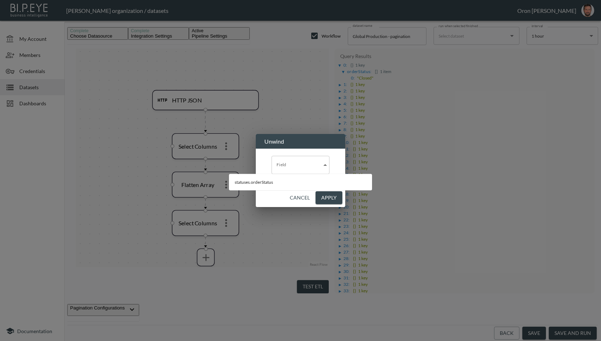
click at [272, 173] on div "Field" at bounding box center [301, 165] width 58 height 18
click at [251, 179] on li "statuses.orderStatus" at bounding box center [300, 182] width 143 height 11
type input "statuses.orderStatus"
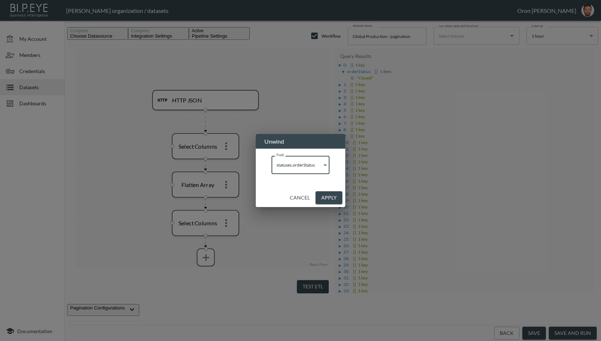
click at [343, 196] on button "Apply" at bounding box center [329, 197] width 27 height 13
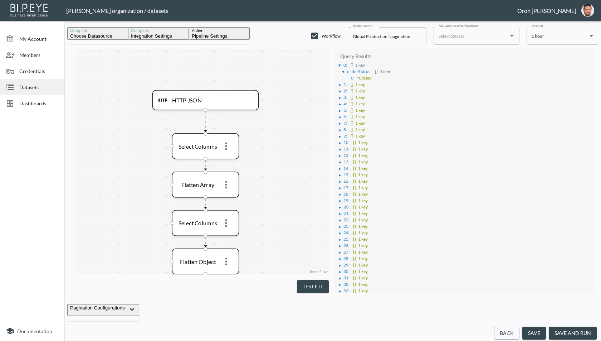
click at [309, 280] on button "Test ETL" at bounding box center [313, 286] width 32 height 13
click at [341, 67] on div "▶" at bounding box center [340, 66] width 3 height 4
click at [344, 74] on div "▶" at bounding box center [344, 72] width 3 height 4
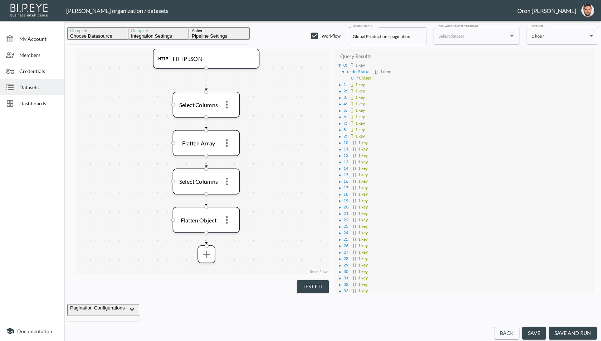
drag, startPoint x: 277, startPoint y: 211, endPoint x: 278, endPoint y: 170, distance: 40.5
click at [278, 170] on div "HTTP JSON Select Columns Flatten Array Select Columns Flatten Object" at bounding box center [202, 162] width 253 height 226
